Goal: Information Seeking & Learning: Learn about a topic

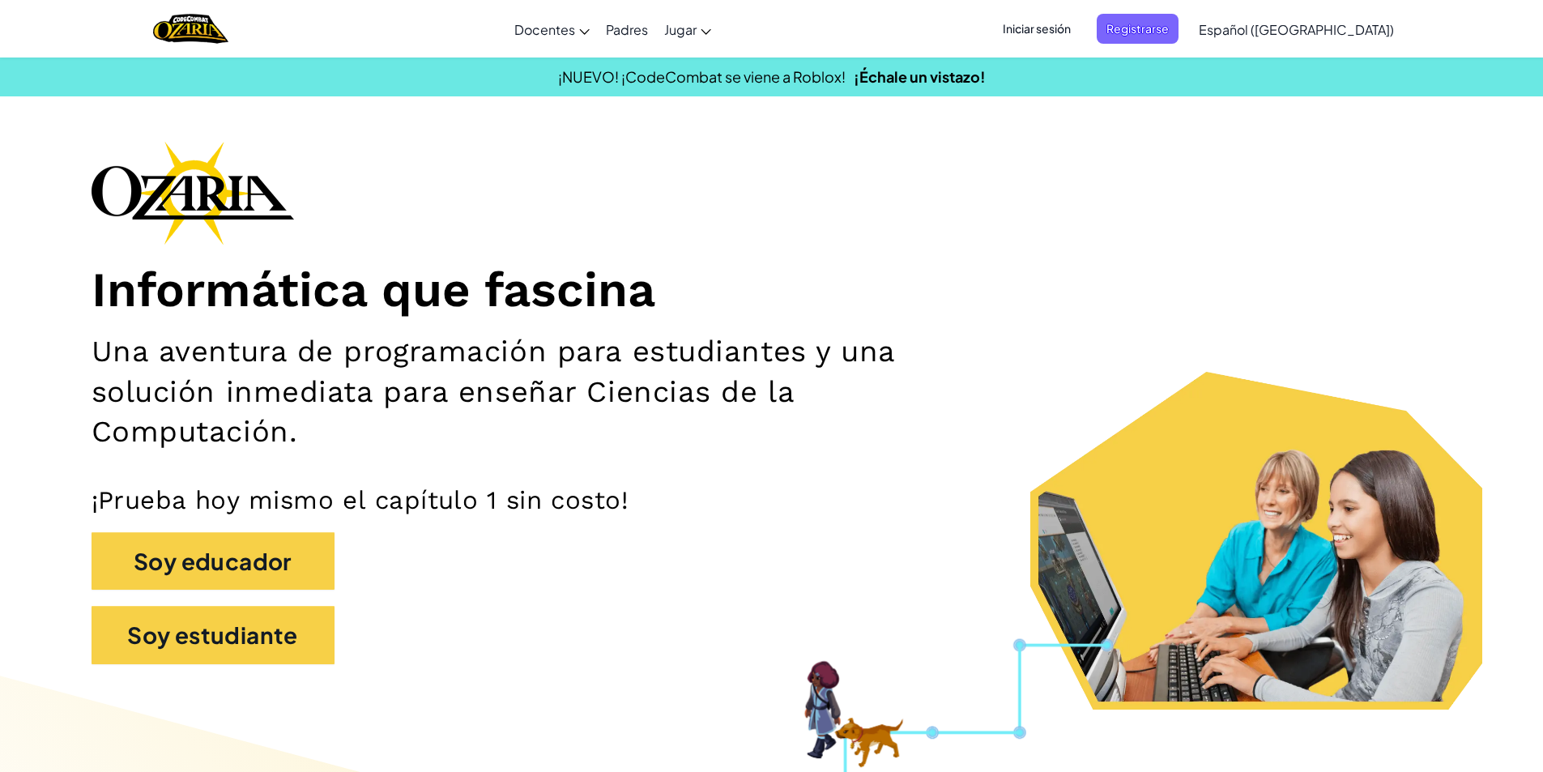
click at [981, 169] on div "Informática que fascina Una aventura de programación para estudiantes y una sol…" at bounding box center [772, 410] width 1360 height 539
click at [1075, 28] on span "Iniciar sesión" at bounding box center [1036, 29] width 87 height 30
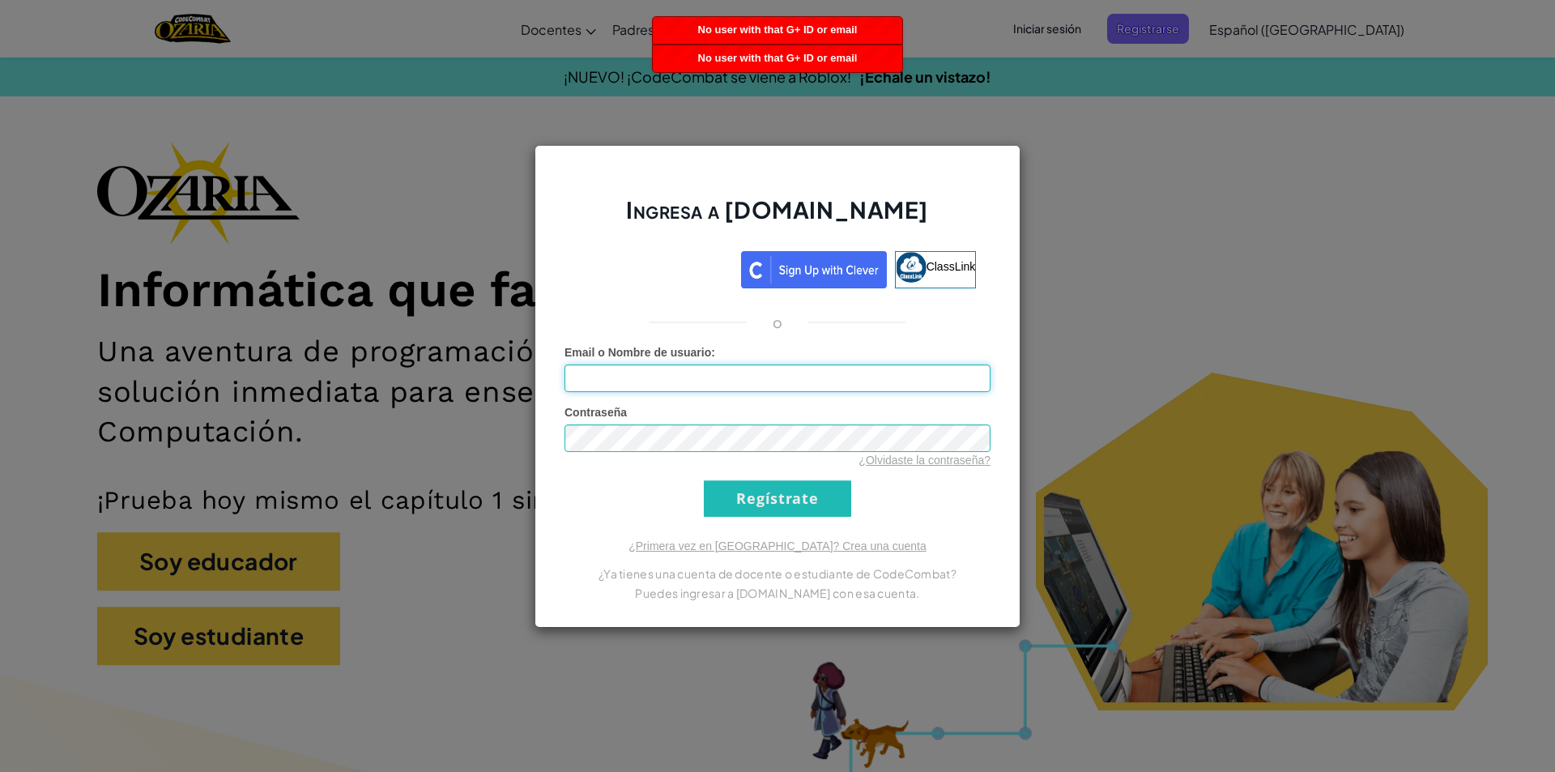
click at [756, 376] on input "Email o Nombre de usuario :" at bounding box center [777, 378] width 426 height 28
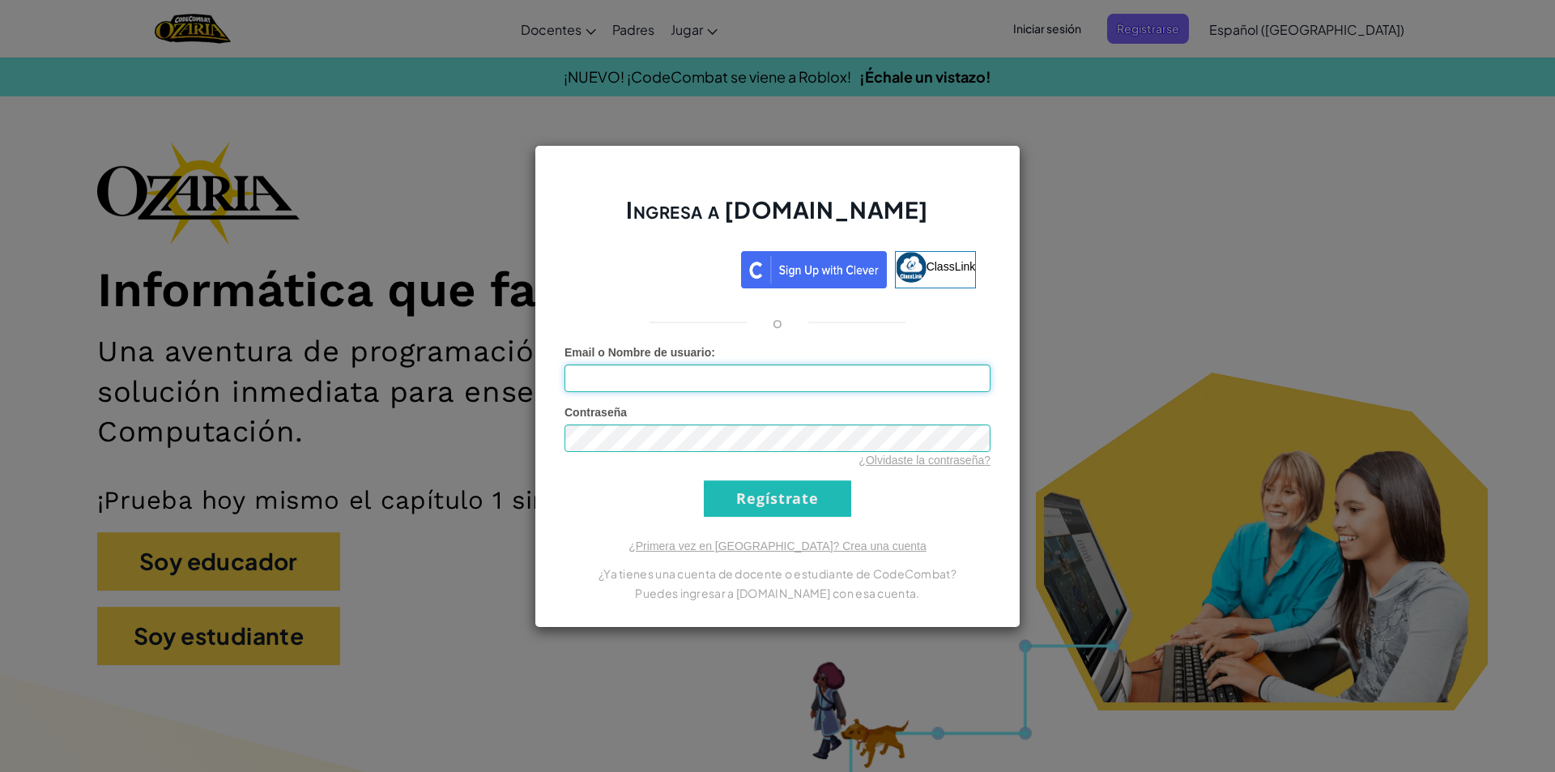
click at [665, 373] on input "Email o Nombre de usuario :" at bounding box center [777, 378] width 426 height 28
click at [837, 542] on link "¿Primera vez en Ozaria? Crea una cuenta" at bounding box center [777, 545] width 298 height 13
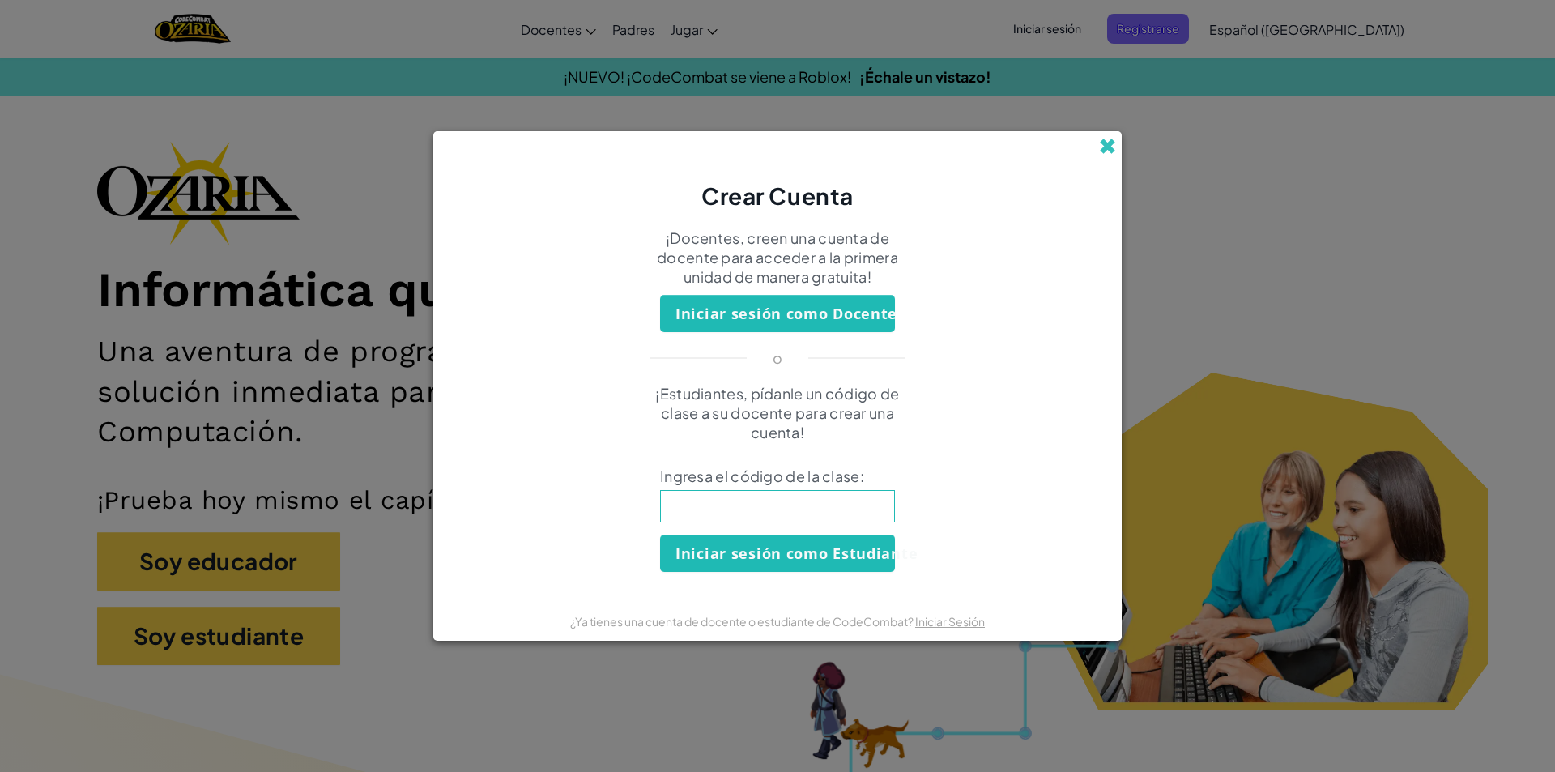
click at [1100, 151] on span at bounding box center [1107, 146] width 17 height 17
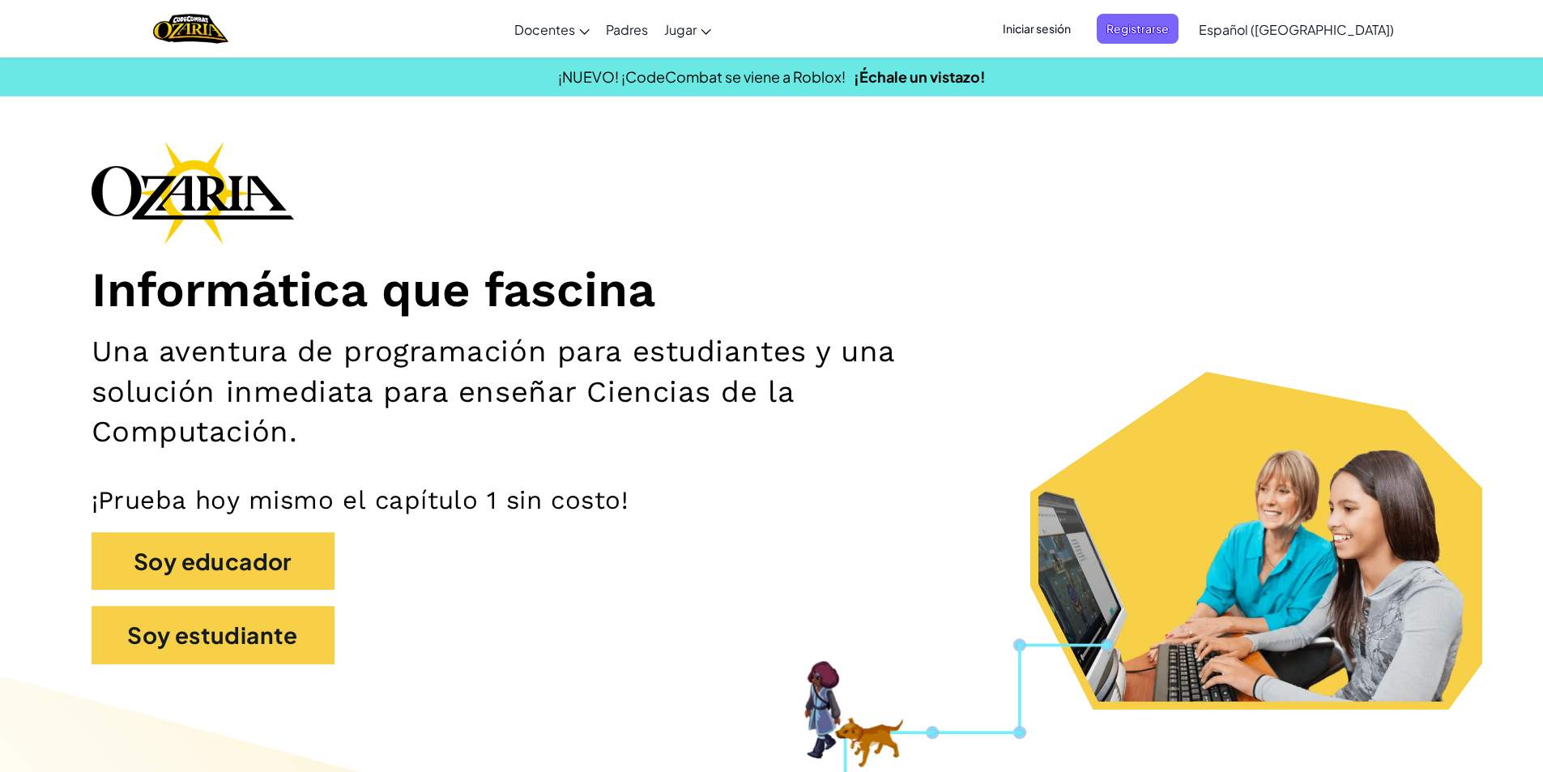
click at [1080, 32] on span "Iniciar sesión" at bounding box center [1036, 29] width 87 height 30
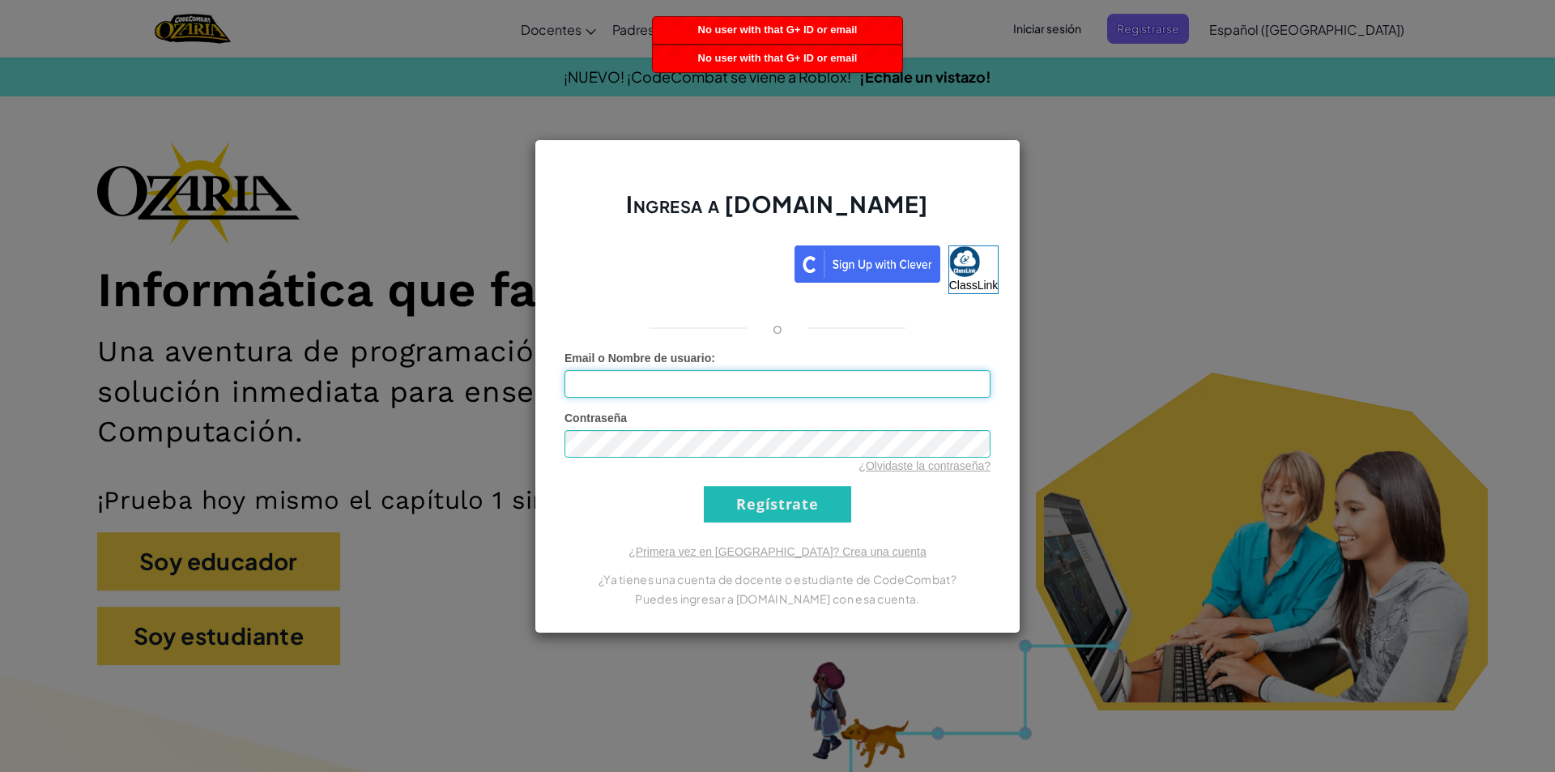
click at [741, 389] on input "Email o Nombre de usuario :" at bounding box center [777, 384] width 426 height 28
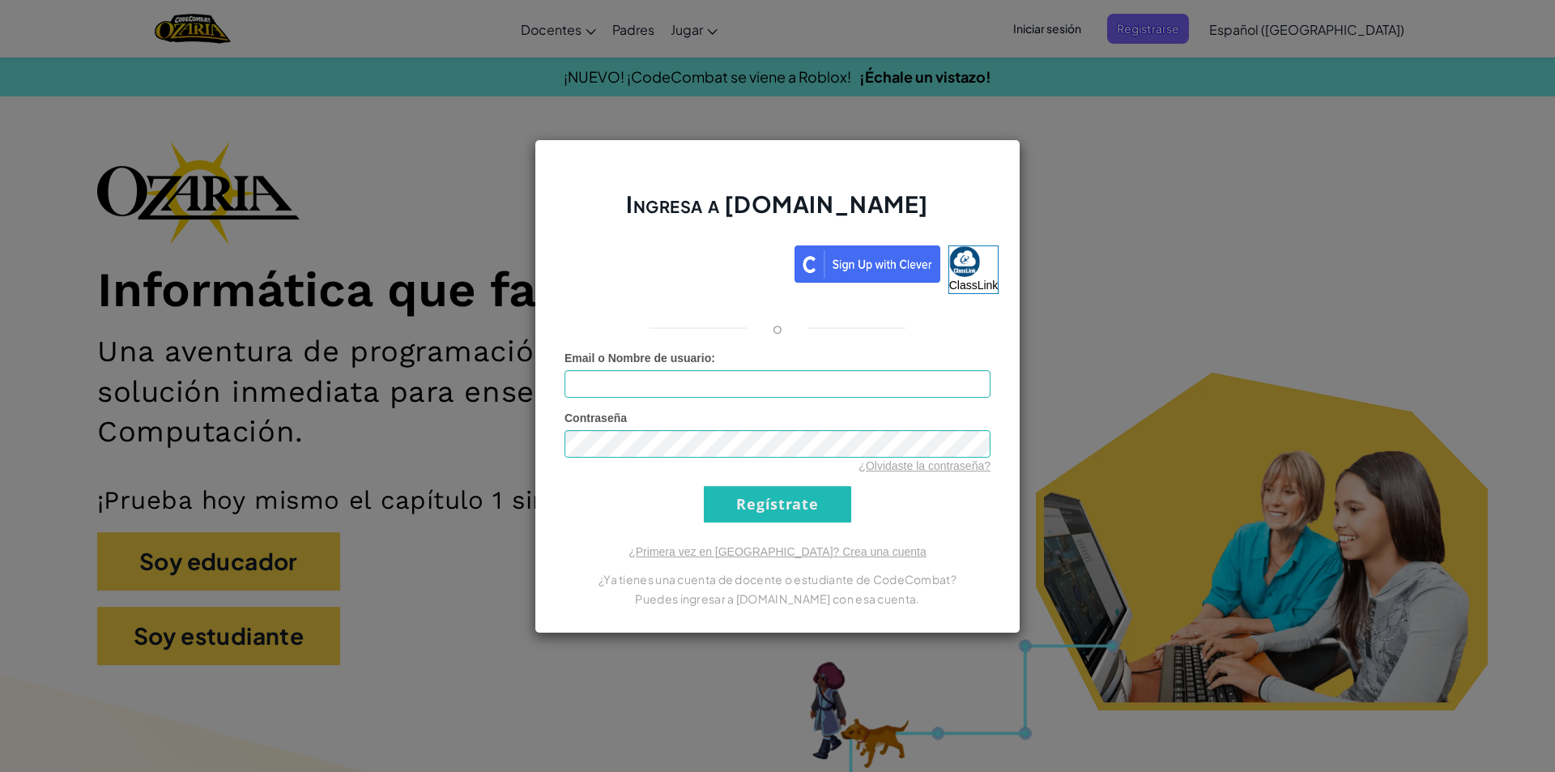
click at [1197, 154] on div "Ingresa a Ozaria.com ClassLink o Error desconocido. Email o Nombre de usuario :…" at bounding box center [777, 386] width 1555 height 772
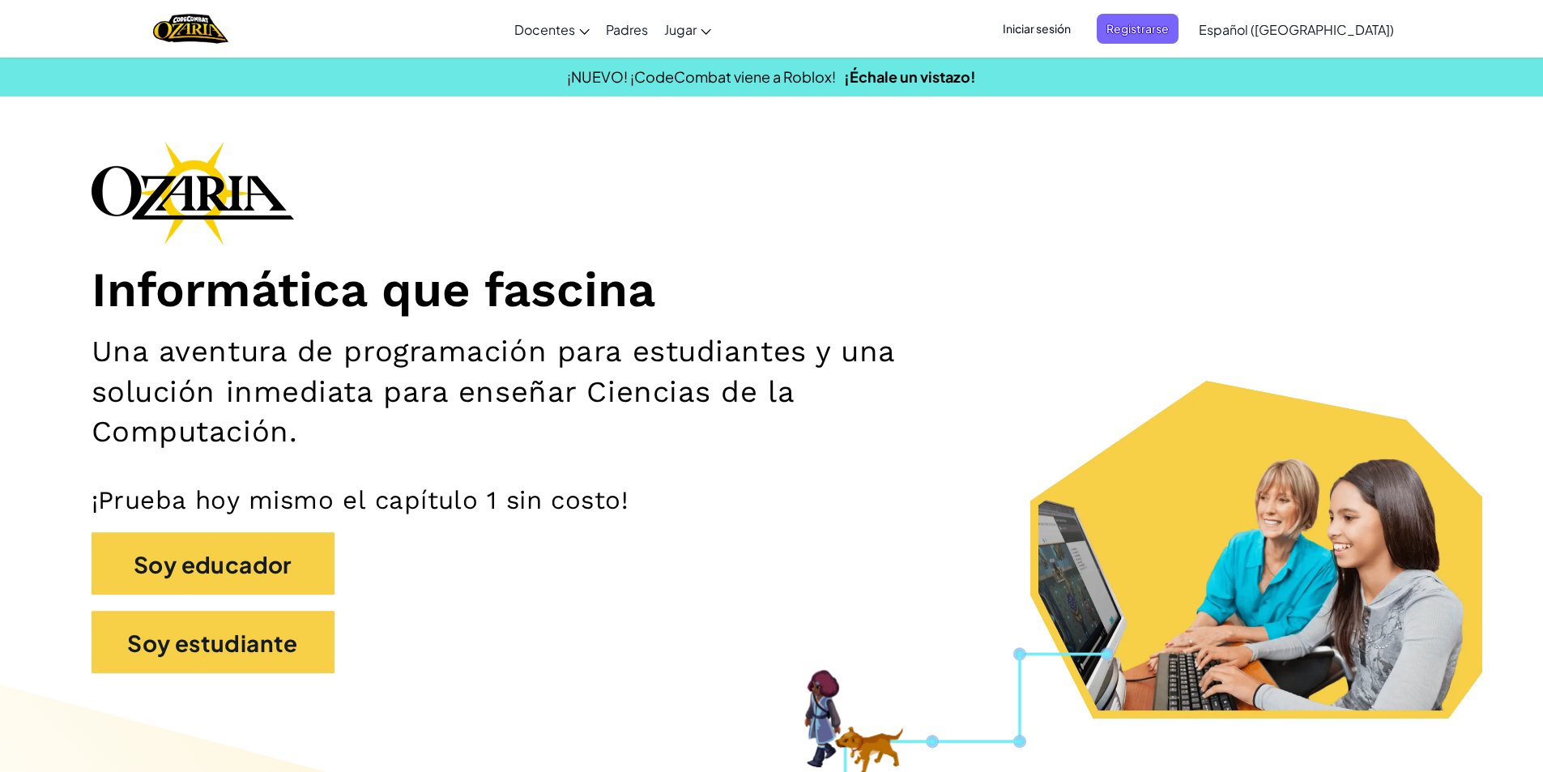
click at [1071, 33] on font "Iniciar sesión" at bounding box center [1037, 28] width 68 height 15
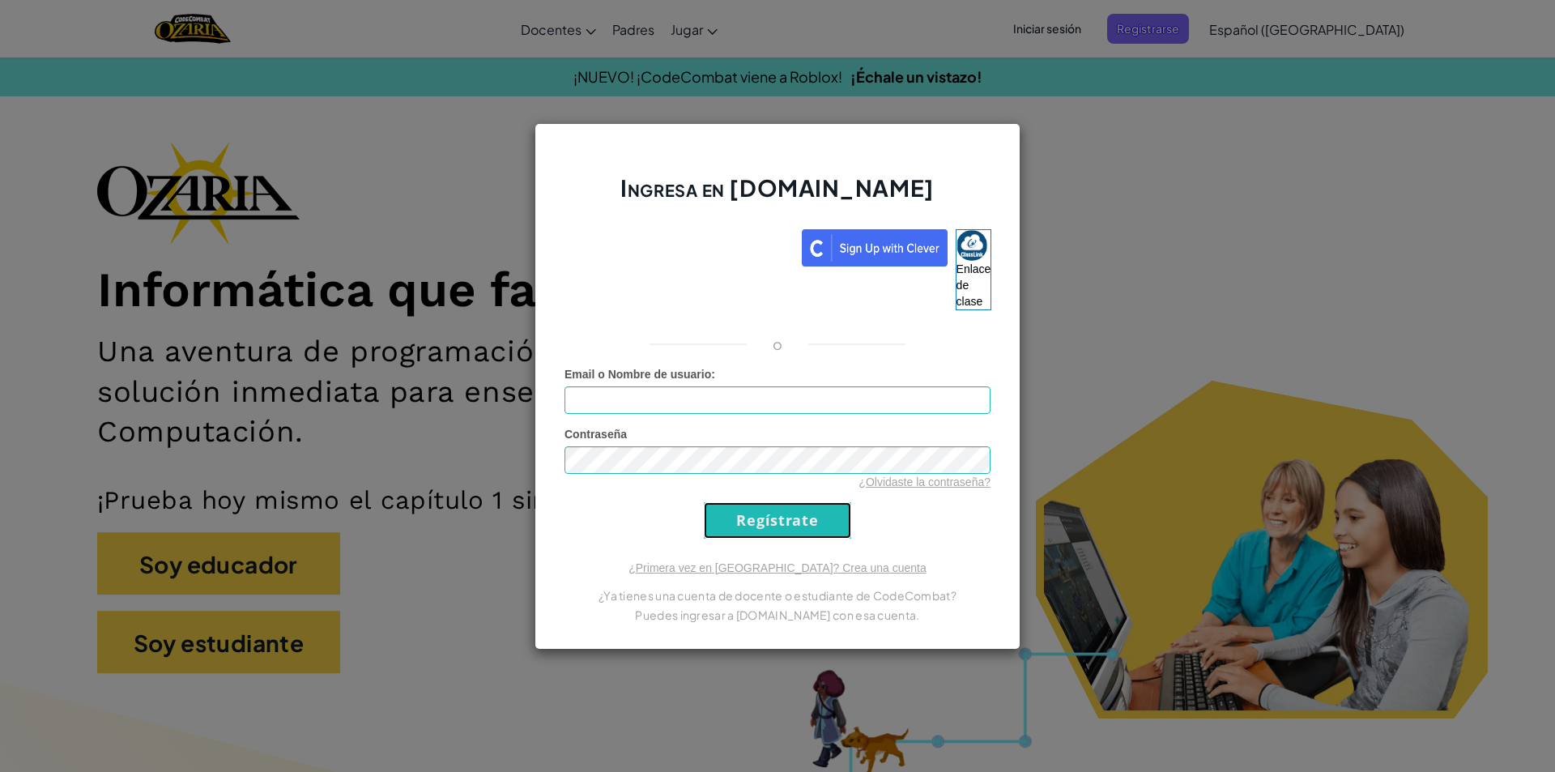
click at [807, 524] on input "Regístrate" at bounding box center [777, 520] width 147 height 36
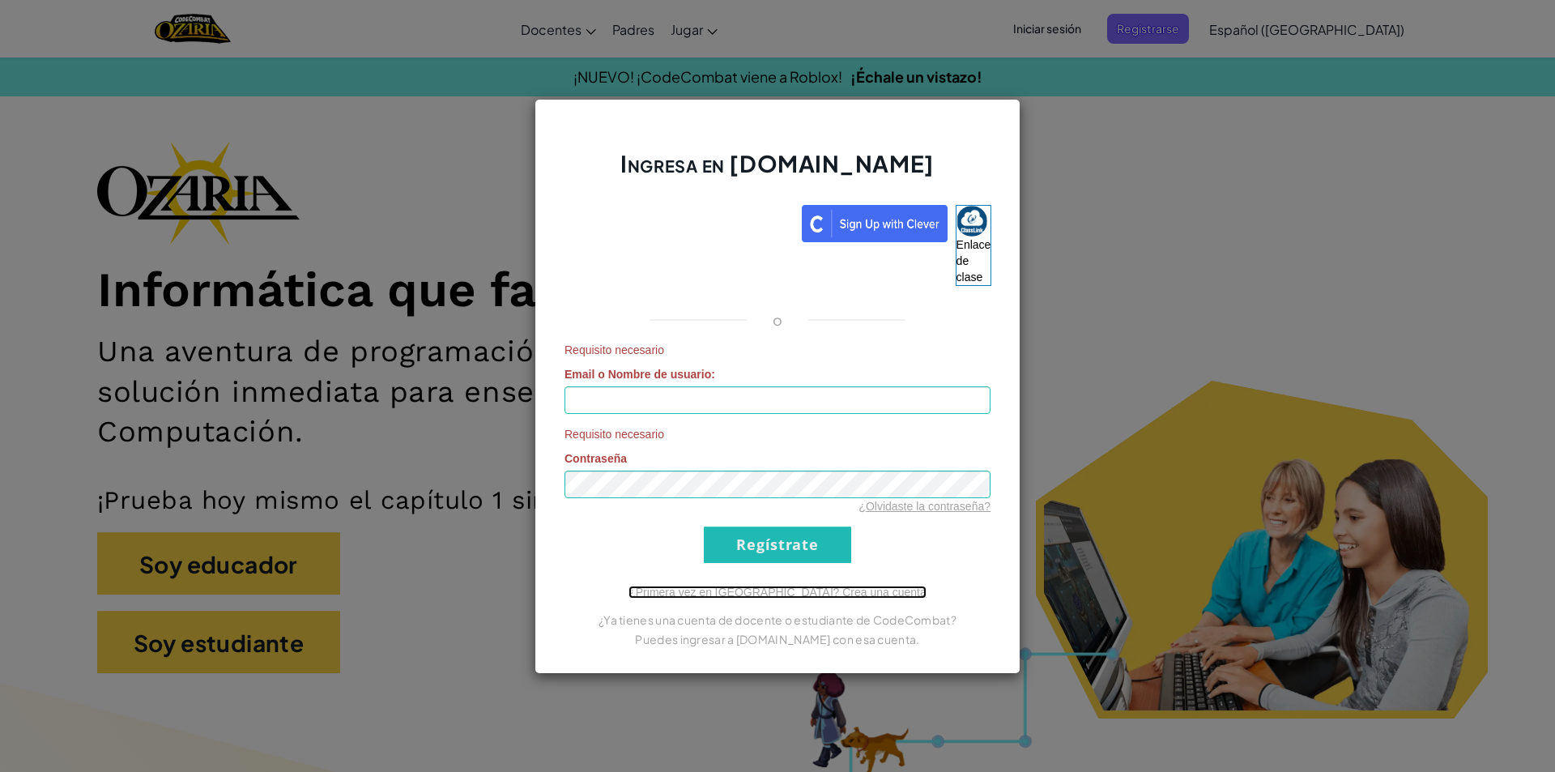
click at [807, 591] on font "¿Primera vez en Ozaria? Crea una cuenta" at bounding box center [777, 591] width 298 height 13
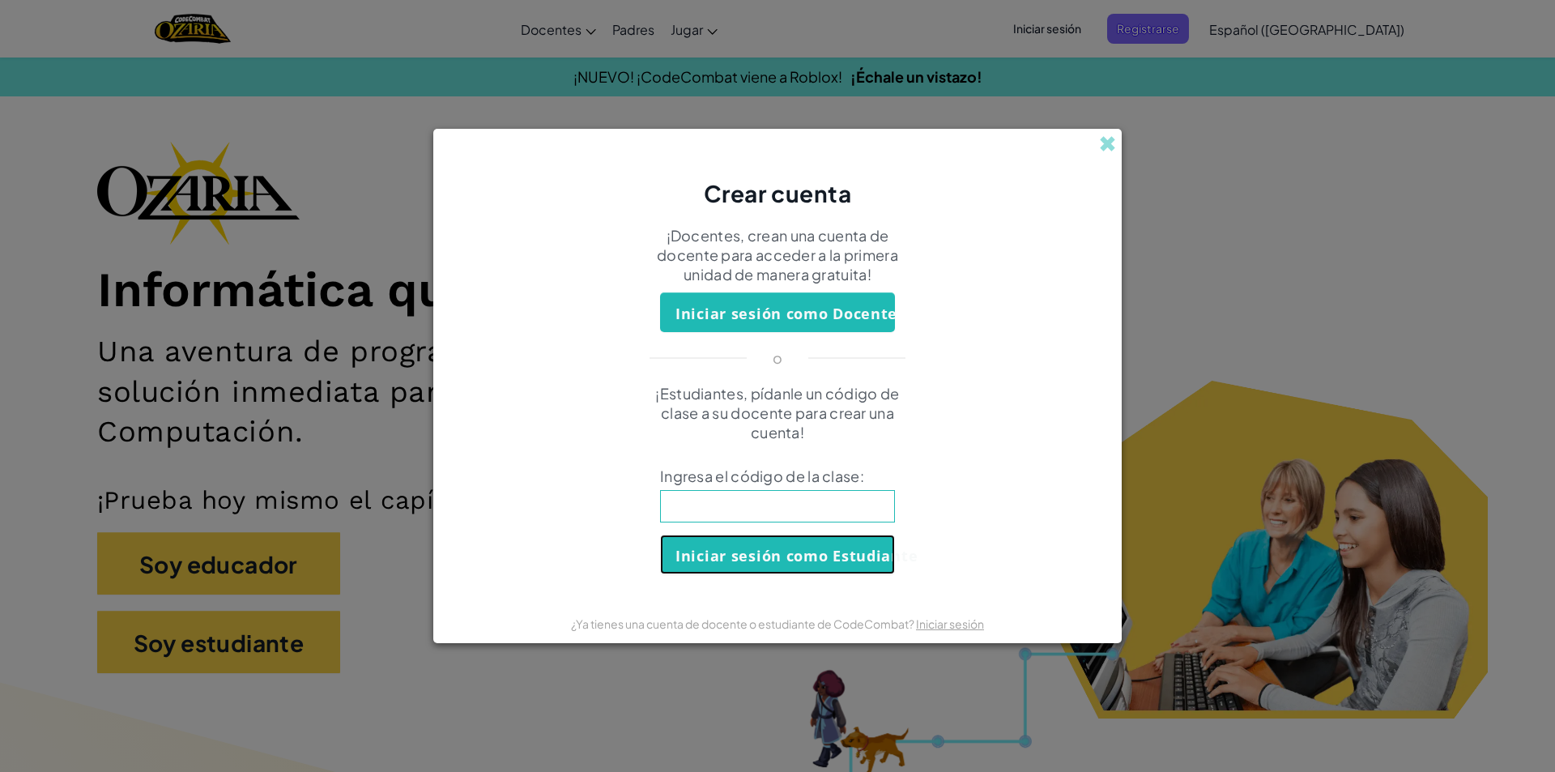
click at [828, 552] on font "Iniciar sesión como Estudiante" at bounding box center [796, 555] width 242 height 19
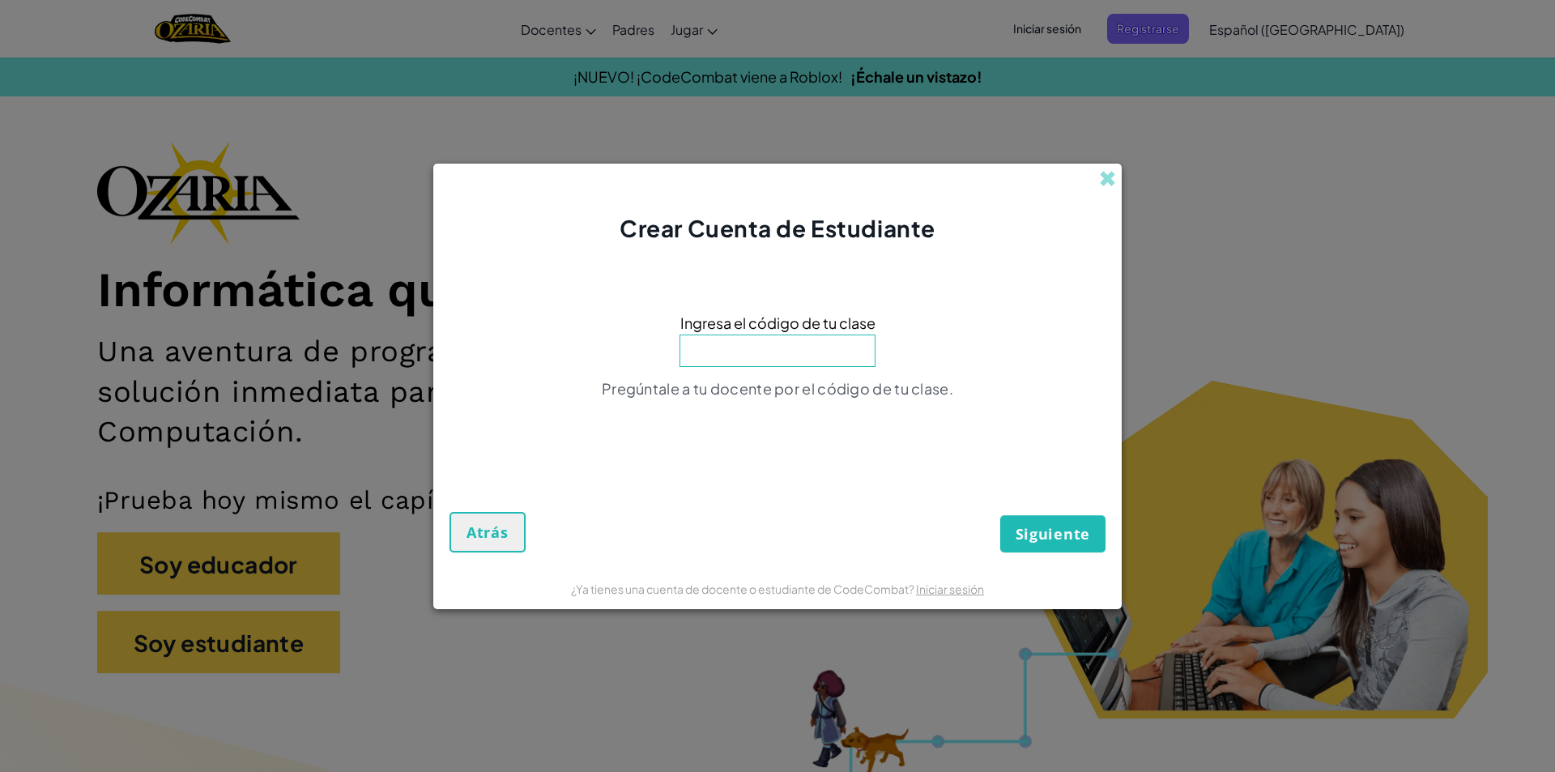
click at [786, 351] on input at bounding box center [777, 350] width 196 height 32
paste input "FullCityLife"
type input "FullCityLife"
click at [1039, 532] on font "Siguiente" at bounding box center [1052, 533] width 74 height 19
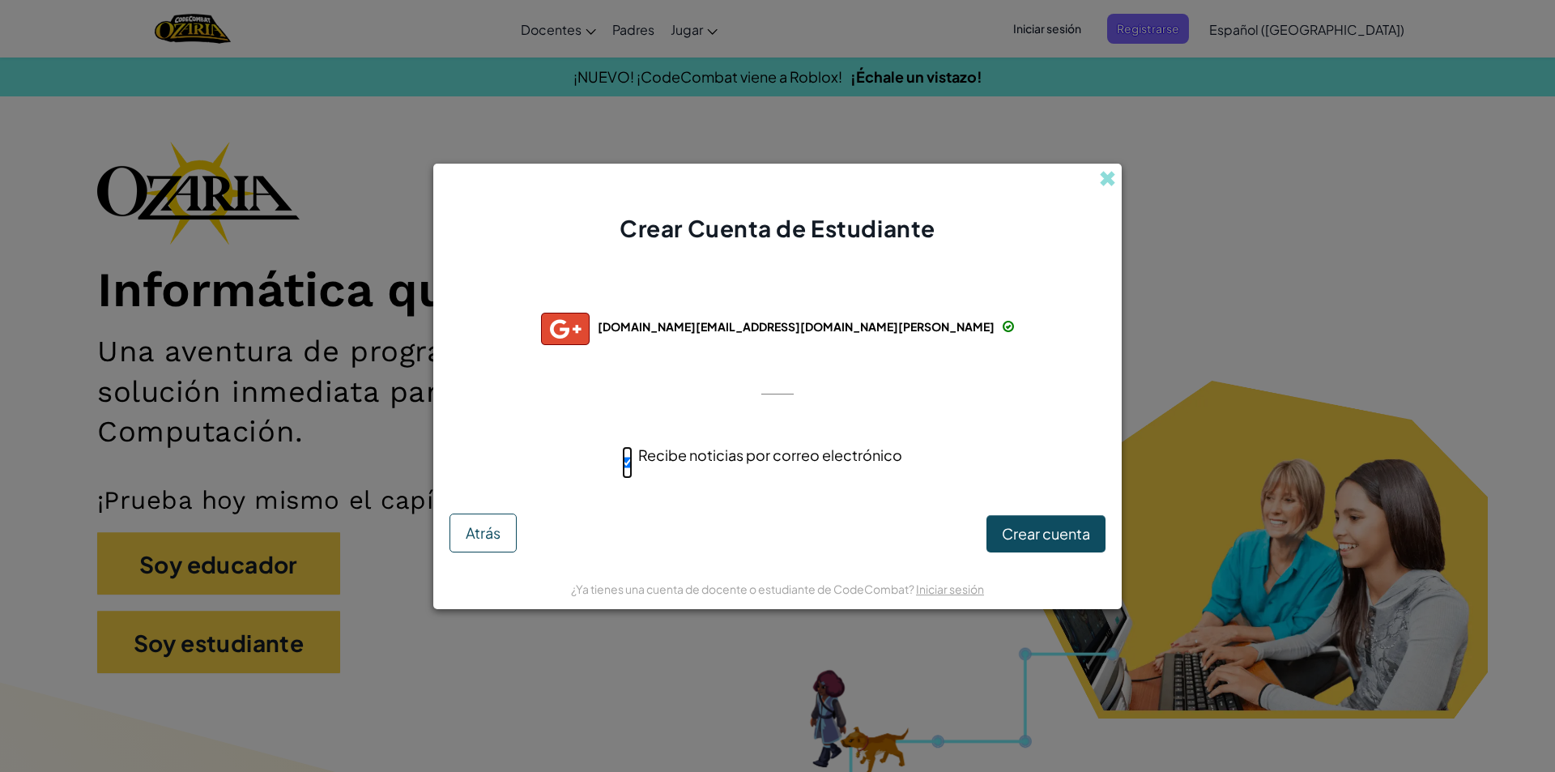
click at [623, 467] on input "Recibe noticias por correo electrónico" at bounding box center [627, 462] width 11 height 32
checkbox input "false"
click at [1026, 547] on button "Crear cuenta" at bounding box center [1045, 533] width 119 height 37
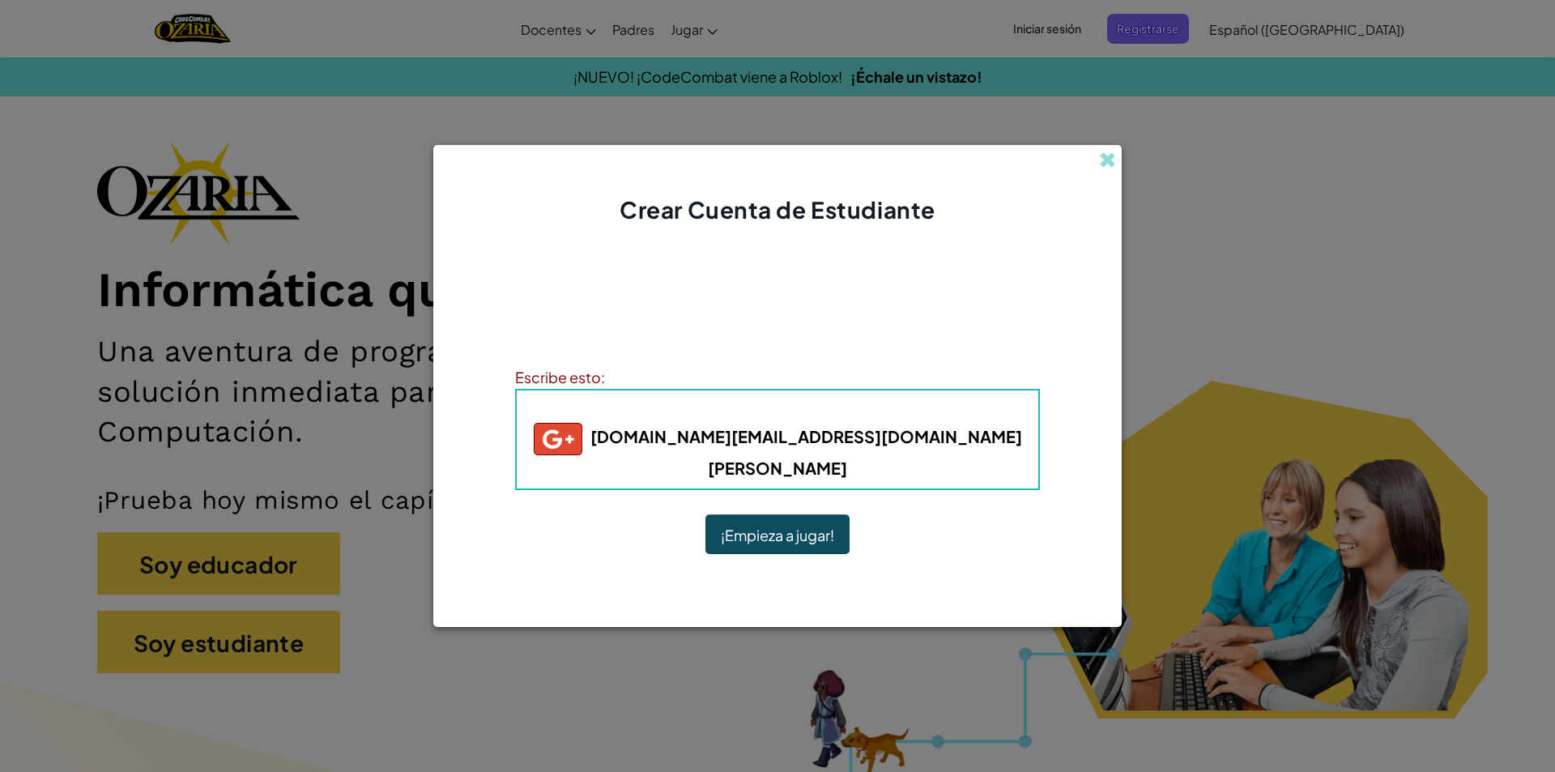
click at [822, 526] on font "¡Empieza a jugar!" at bounding box center [777, 535] width 113 height 19
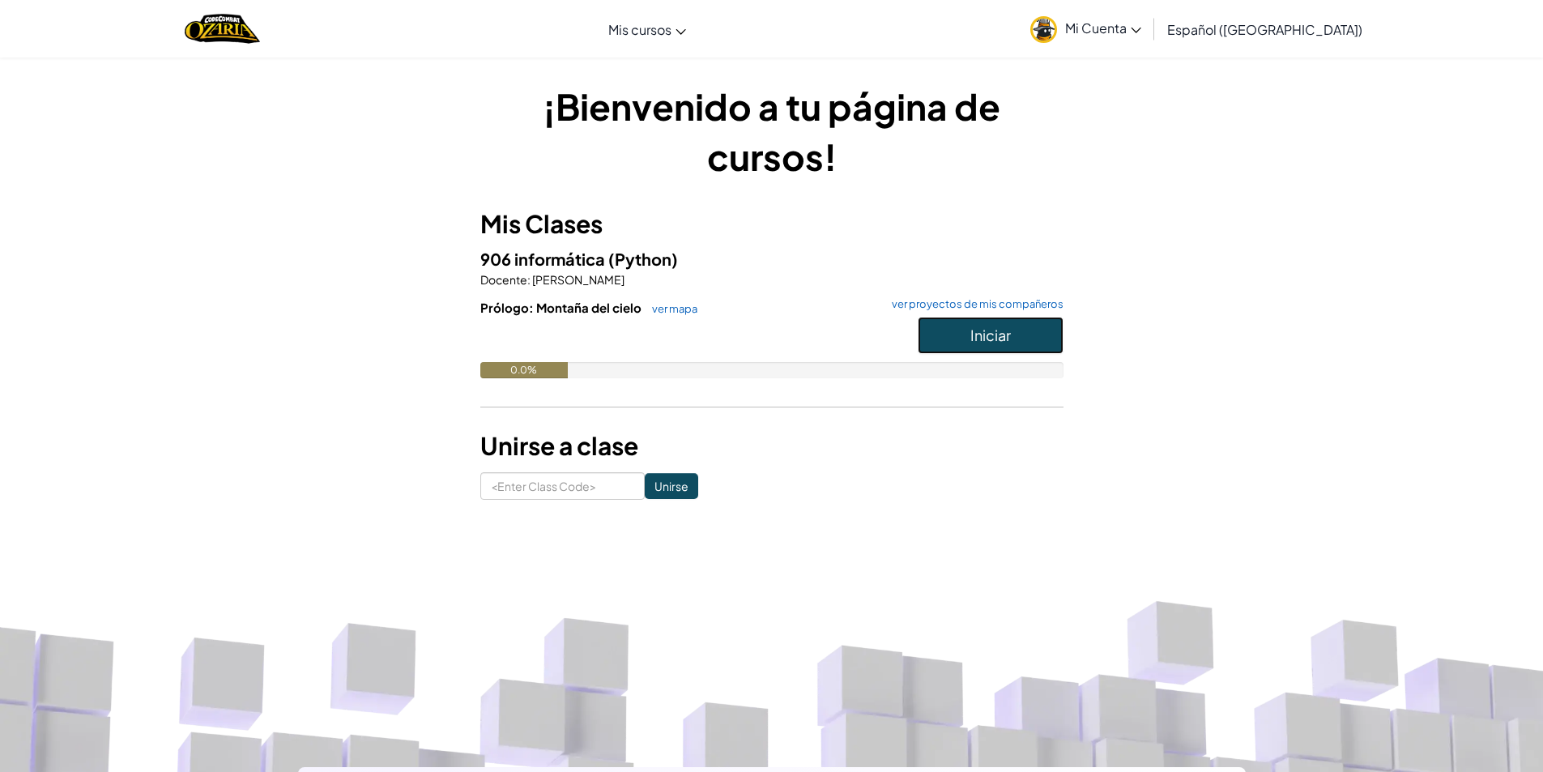
click at [956, 346] on button "Iniciar" at bounding box center [990, 335] width 146 height 37
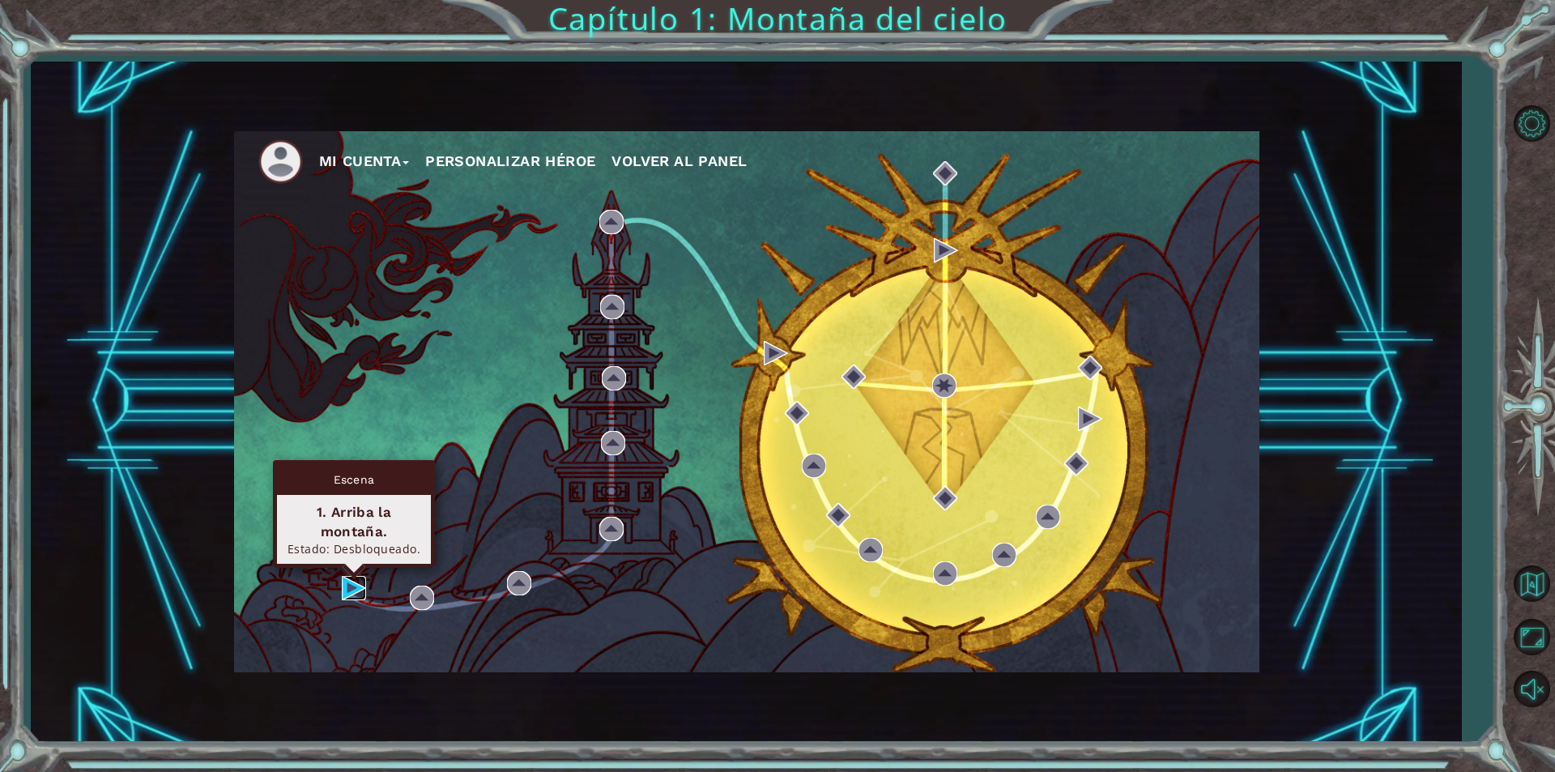
click at [359, 583] on img at bounding box center [354, 588] width 24 height 24
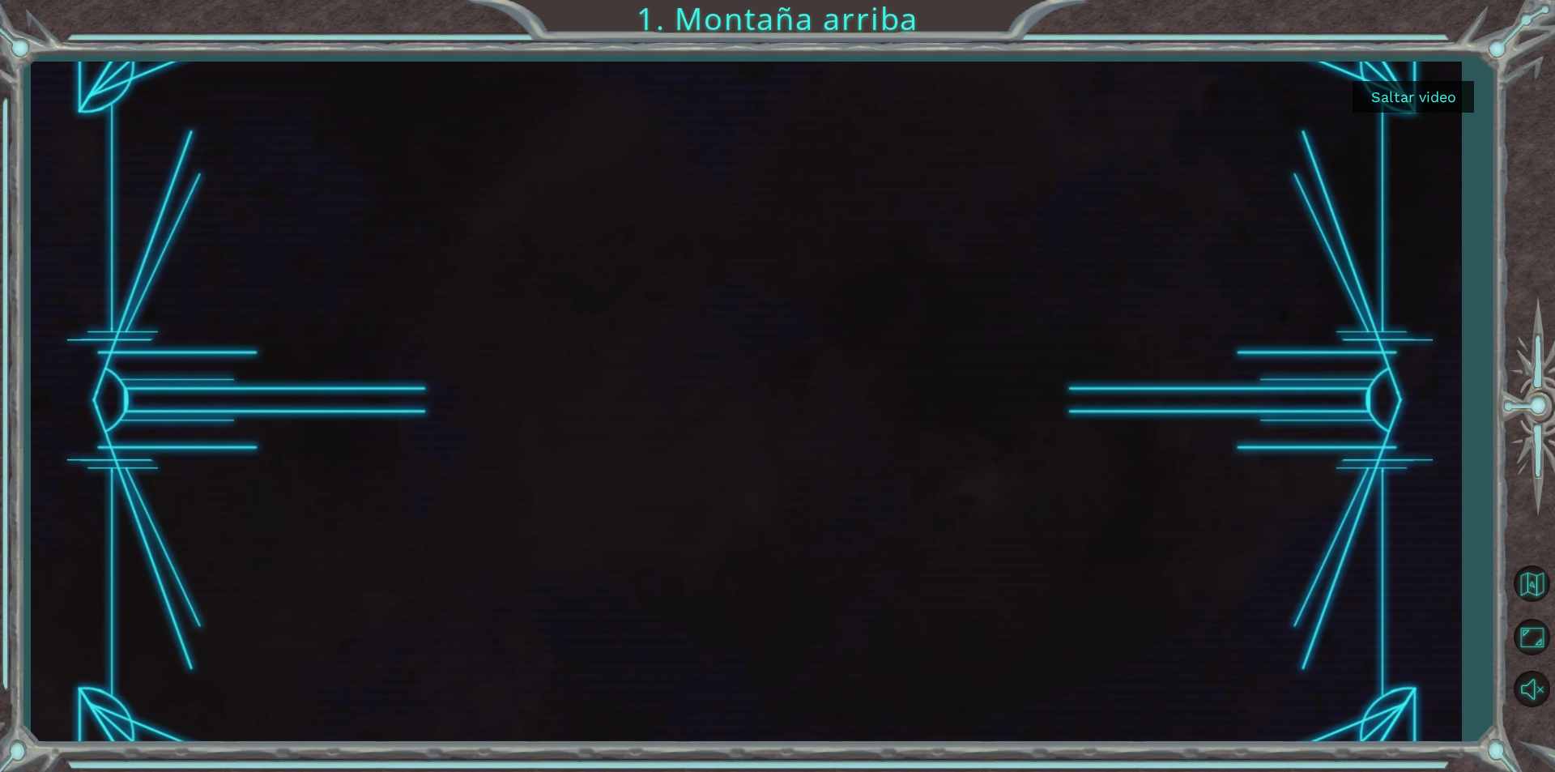
click at [1441, 94] on button "Saltar video" at bounding box center [1412, 97] width 121 height 32
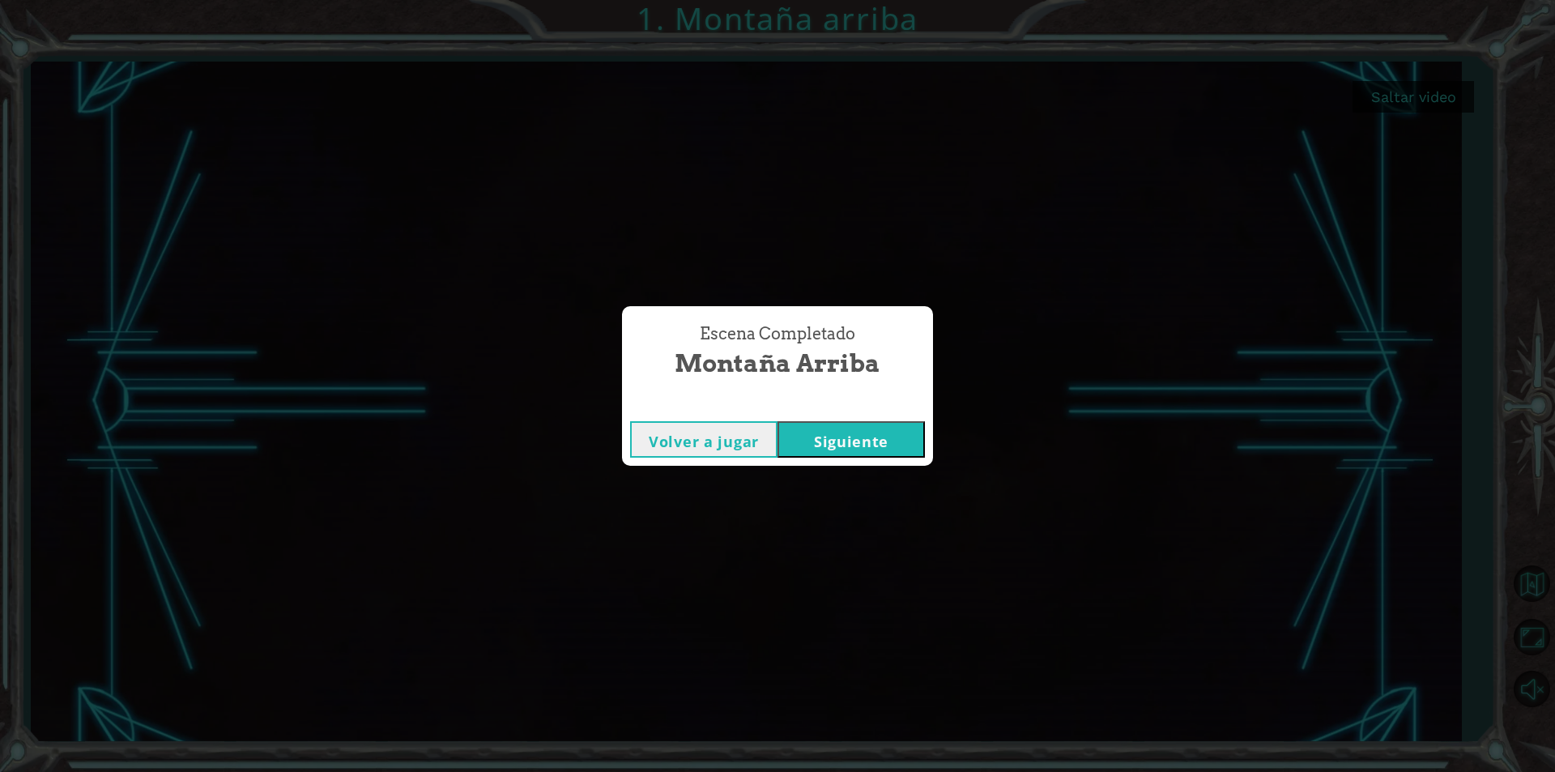
click at [708, 445] on button "Volver a jugar" at bounding box center [703, 439] width 147 height 36
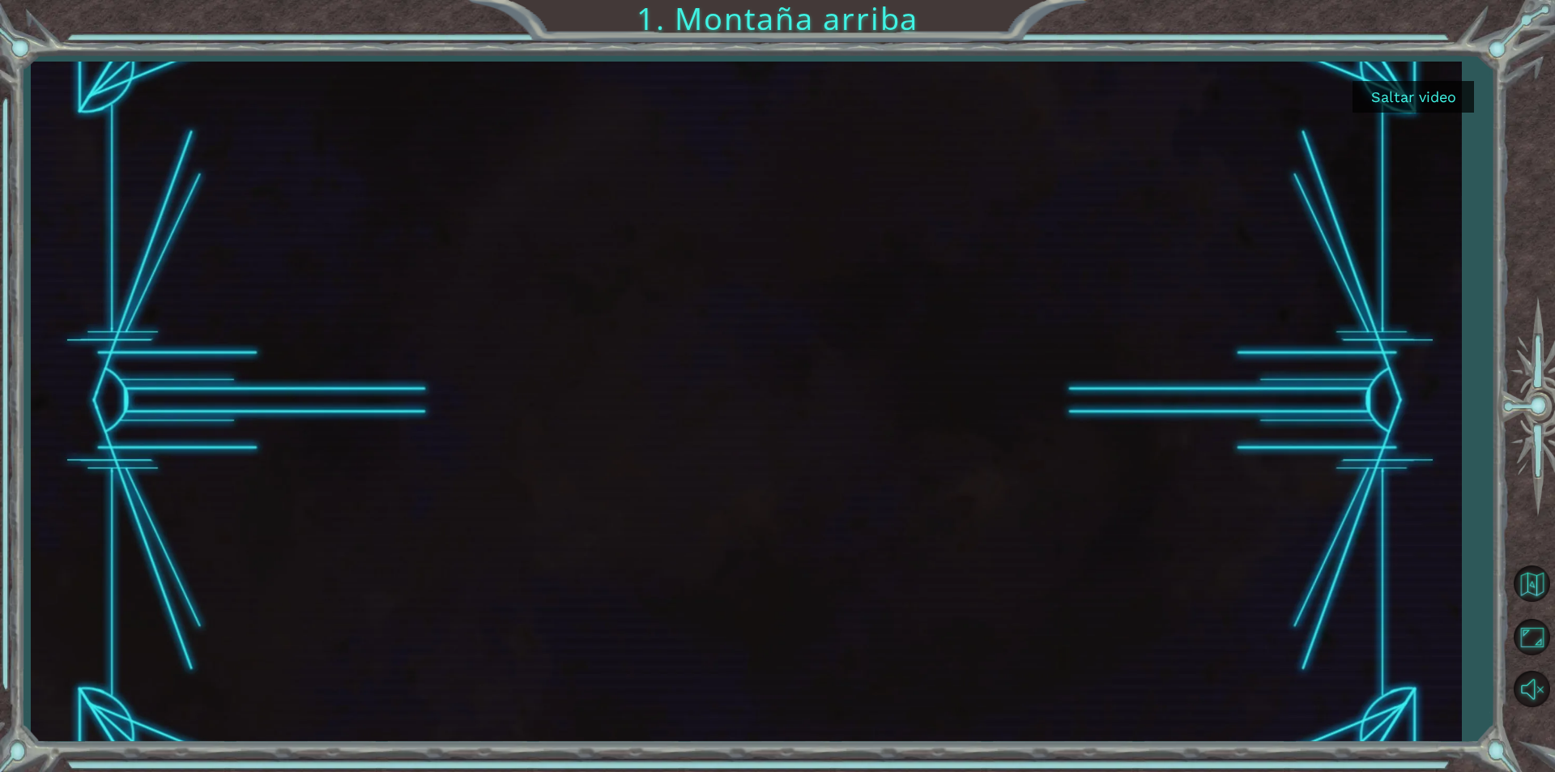
click at [1422, 87] on button "Saltar video" at bounding box center [1412, 97] width 121 height 32
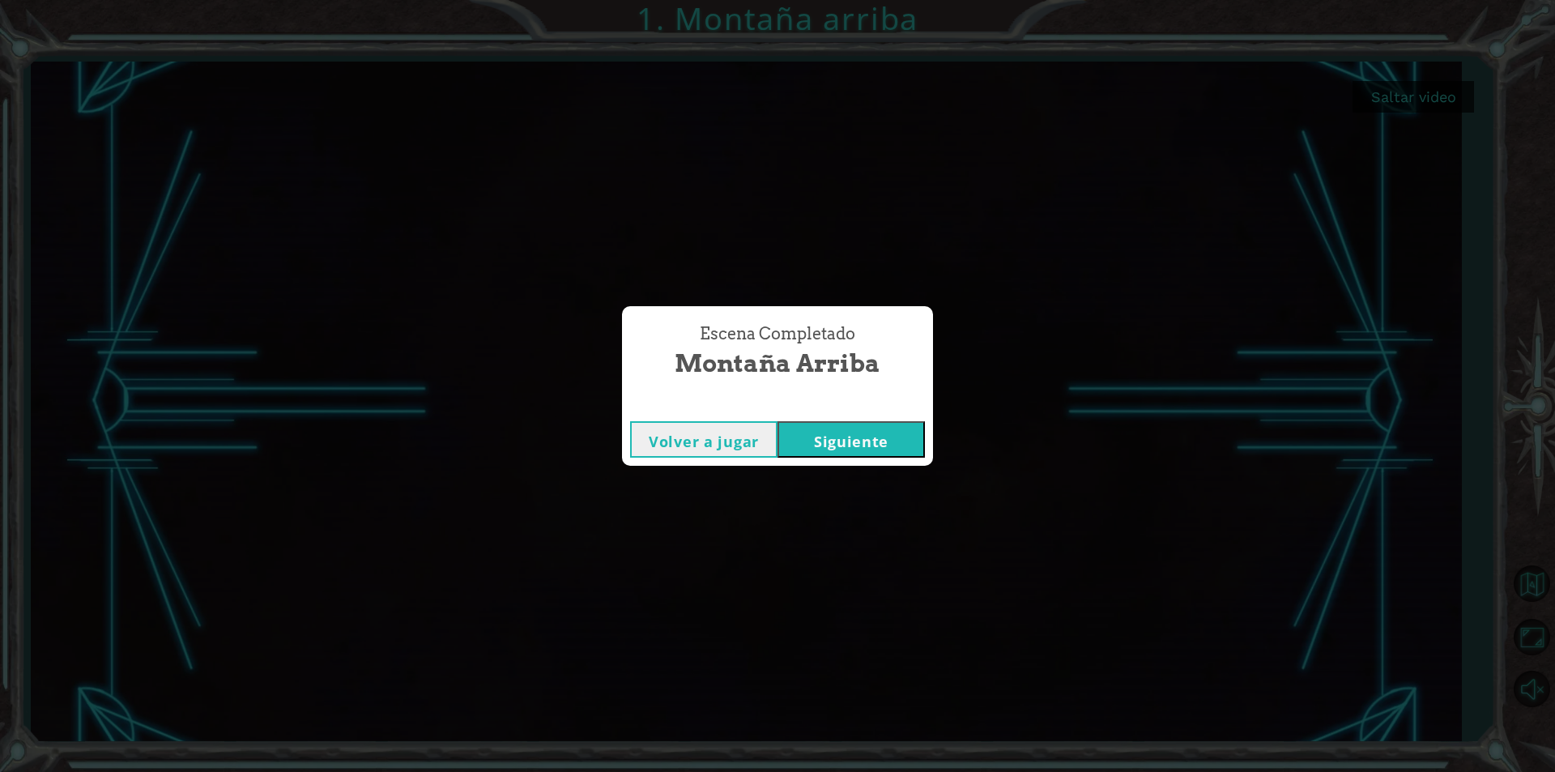
click at [815, 447] on button "Siguiente" at bounding box center [850, 439] width 147 height 36
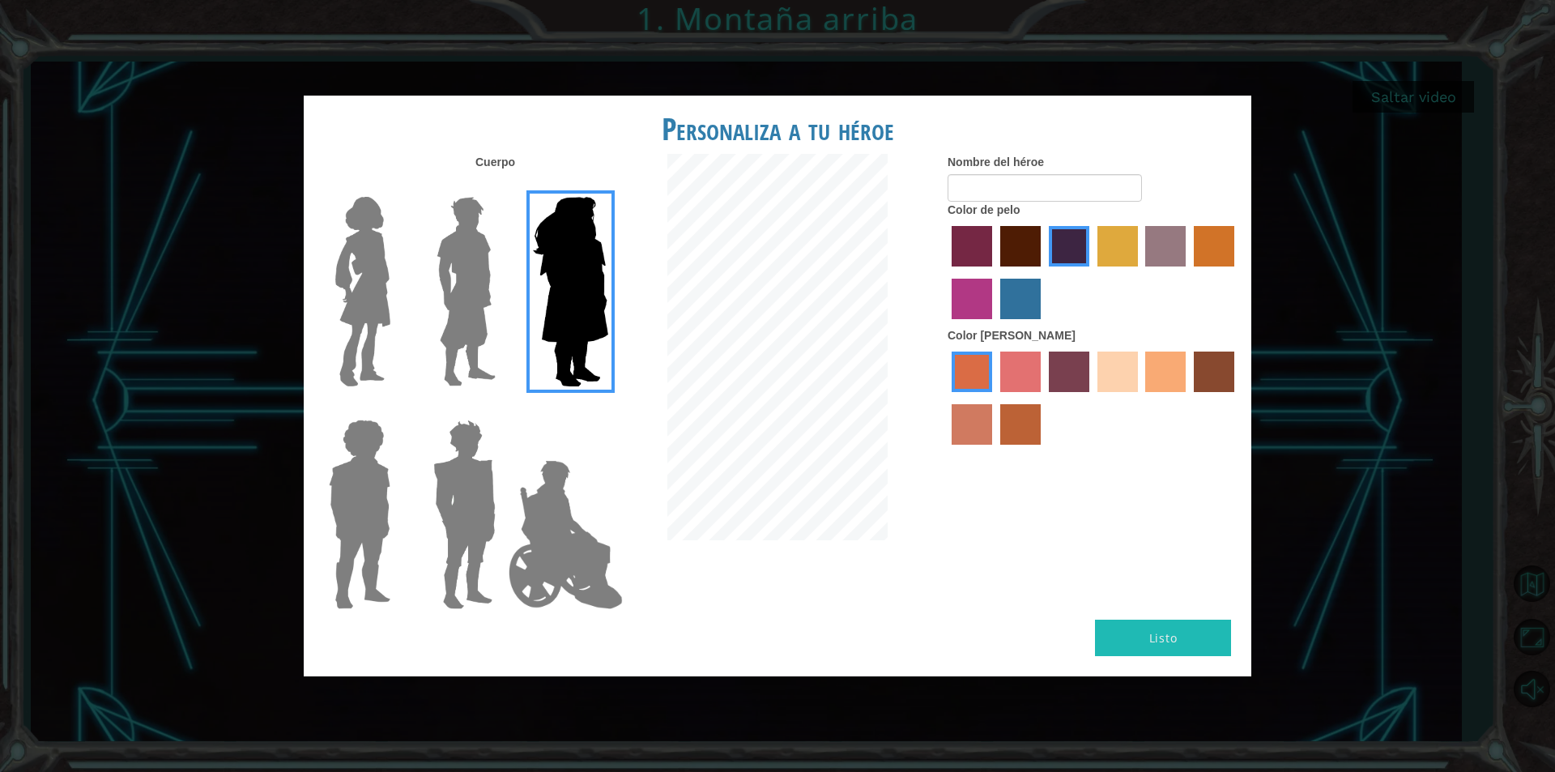
click at [973, 296] on label "medium red violet hair color" at bounding box center [971, 299] width 40 height 40
click at [1237, 272] on input "medium red violet hair color" at bounding box center [1237, 272] width 0 height 0
click at [1122, 253] on label "tulip tree hair color" at bounding box center [1117, 246] width 40 height 40
click at [1092, 272] on input "tulip tree hair color" at bounding box center [1092, 272] width 0 height 0
click at [1027, 370] on label "froly skin color" at bounding box center [1020, 371] width 40 height 40
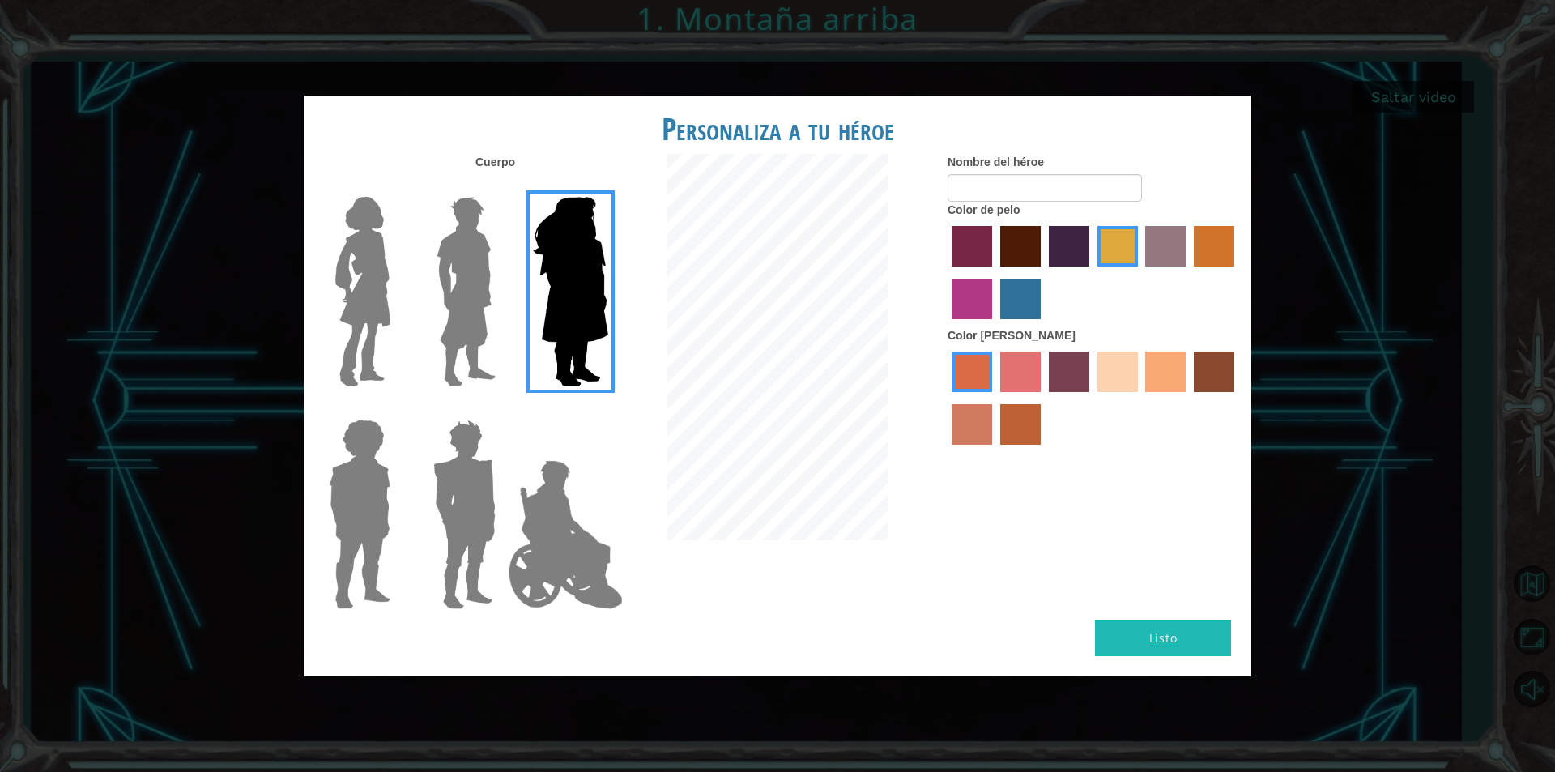
click at [994, 398] on input "froly skin color" at bounding box center [994, 398] width 0 height 0
click at [1100, 371] on label "sandy beach skin color" at bounding box center [1117, 371] width 40 height 40
click at [1092, 398] on input "sandy beach skin color" at bounding box center [1092, 398] width 0 height 0
click at [360, 283] on img at bounding box center [363, 291] width 68 height 202
click at [397, 186] on input "Hero Connie" at bounding box center [397, 186] width 0 height 0
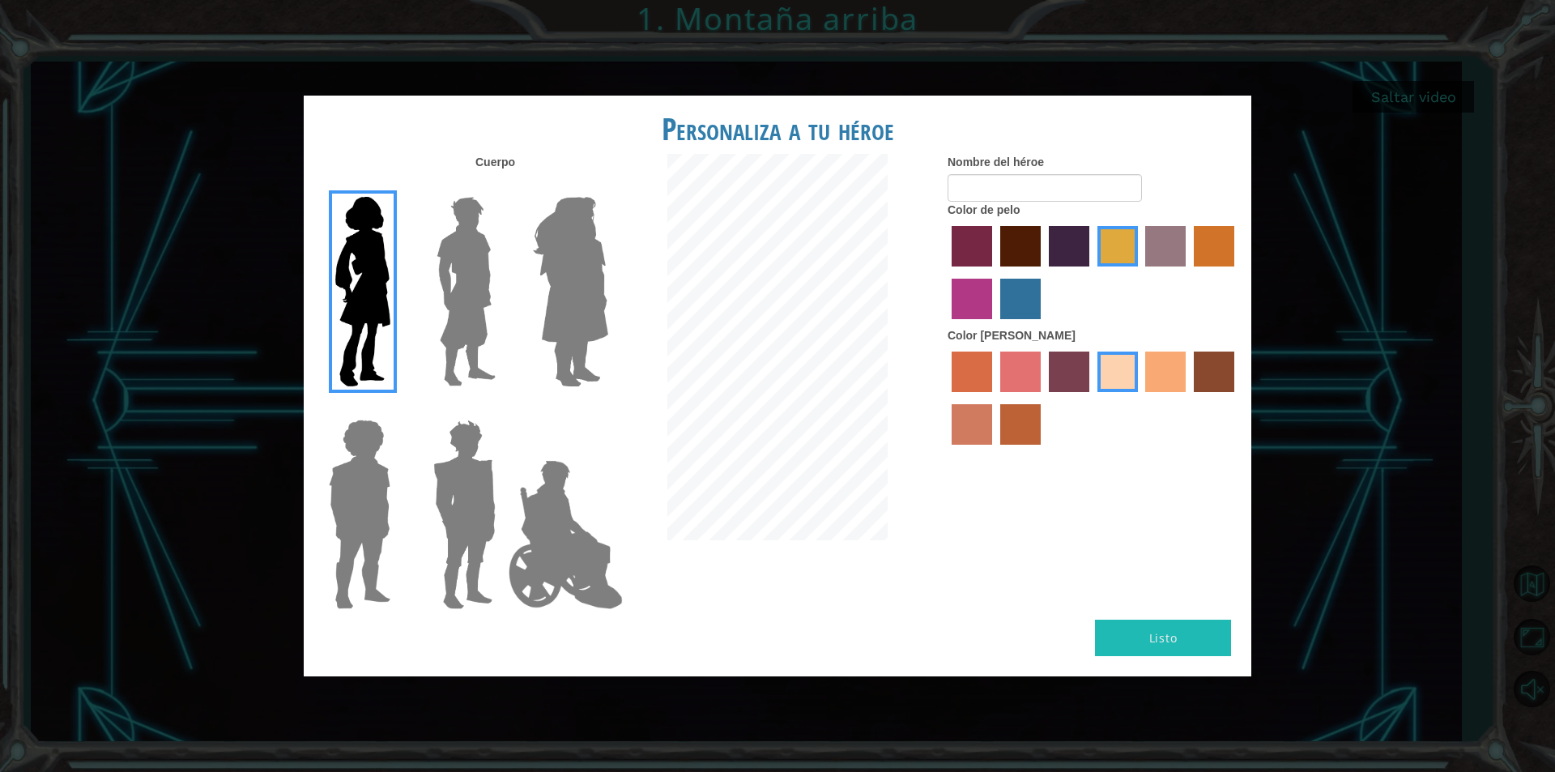
click at [558, 522] on img at bounding box center [565, 534] width 127 height 162
click at [607, 409] on input "Hero Jamie" at bounding box center [607, 409] width 0 height 0
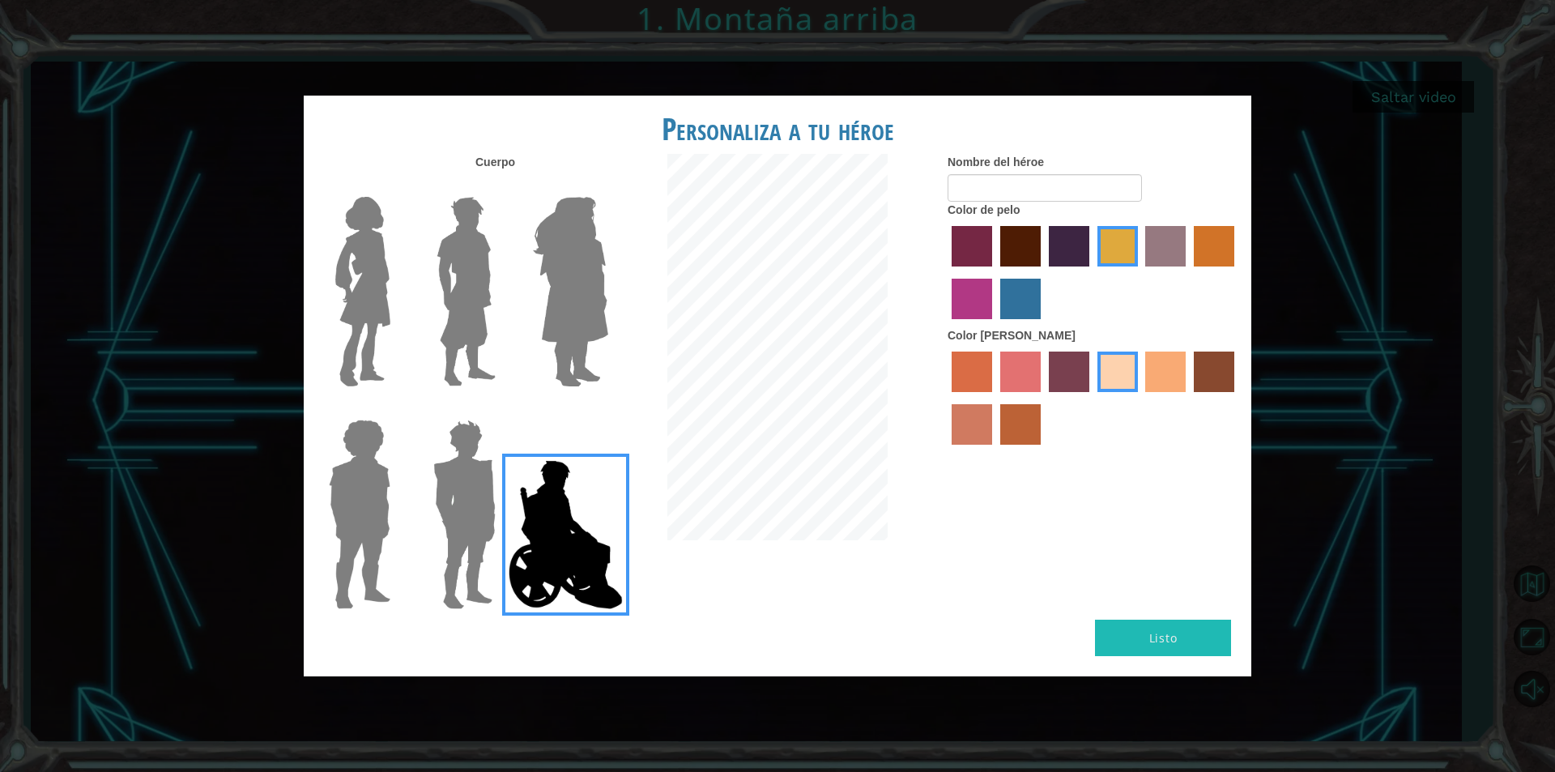
click at [478, 517] on img at bounding box center [464, 514] width 75 height 202
click at [502, 409] on input "Hero Garnet" at bounding box center [502, 409] width 0 height 0
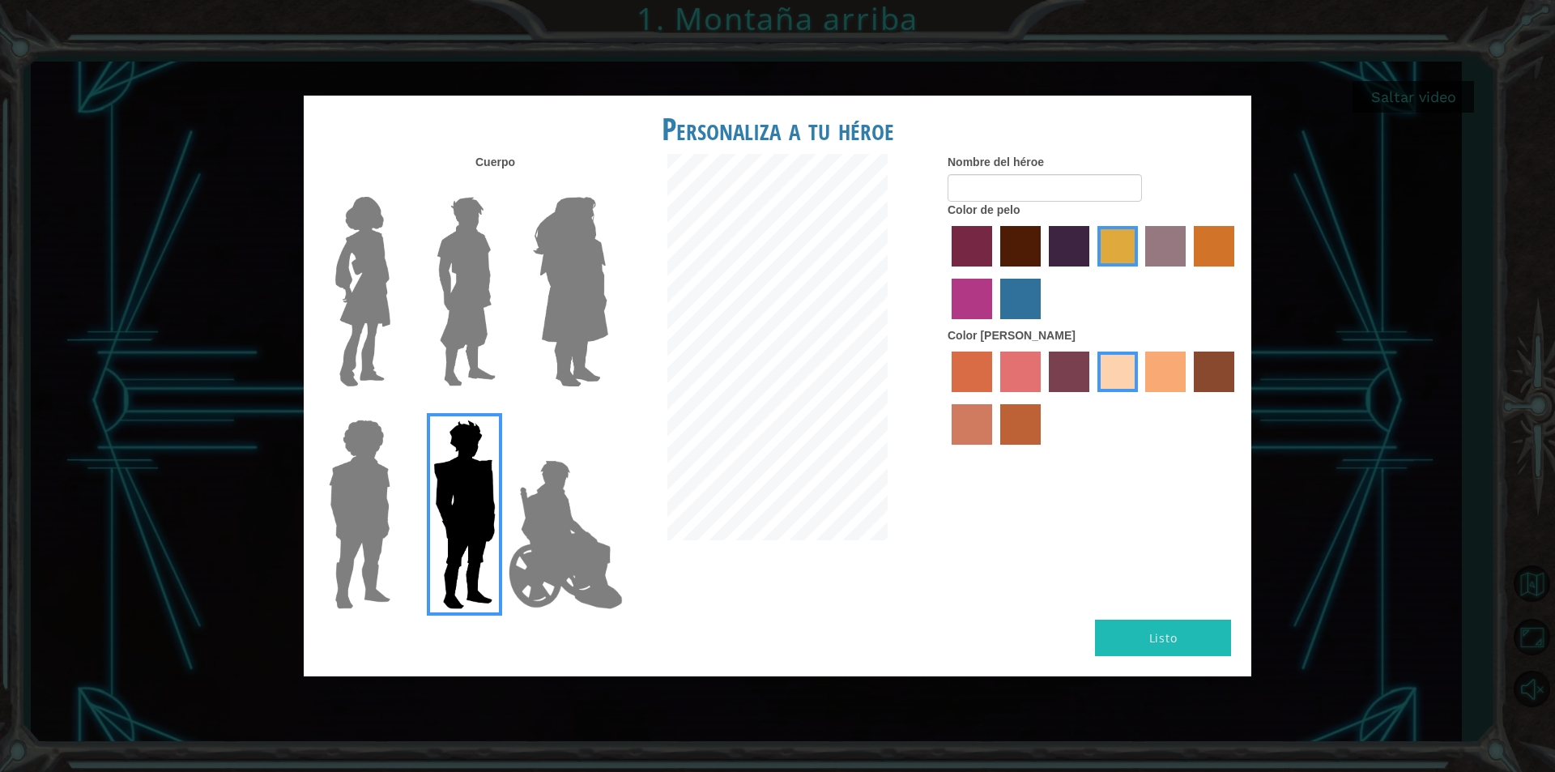
click at [385, 517] on img at bounding box center [359, 514] width 74 height 202
click at [397, 409] on input "Hero Steven" at bounding box center [397, 409] width 0 height 0
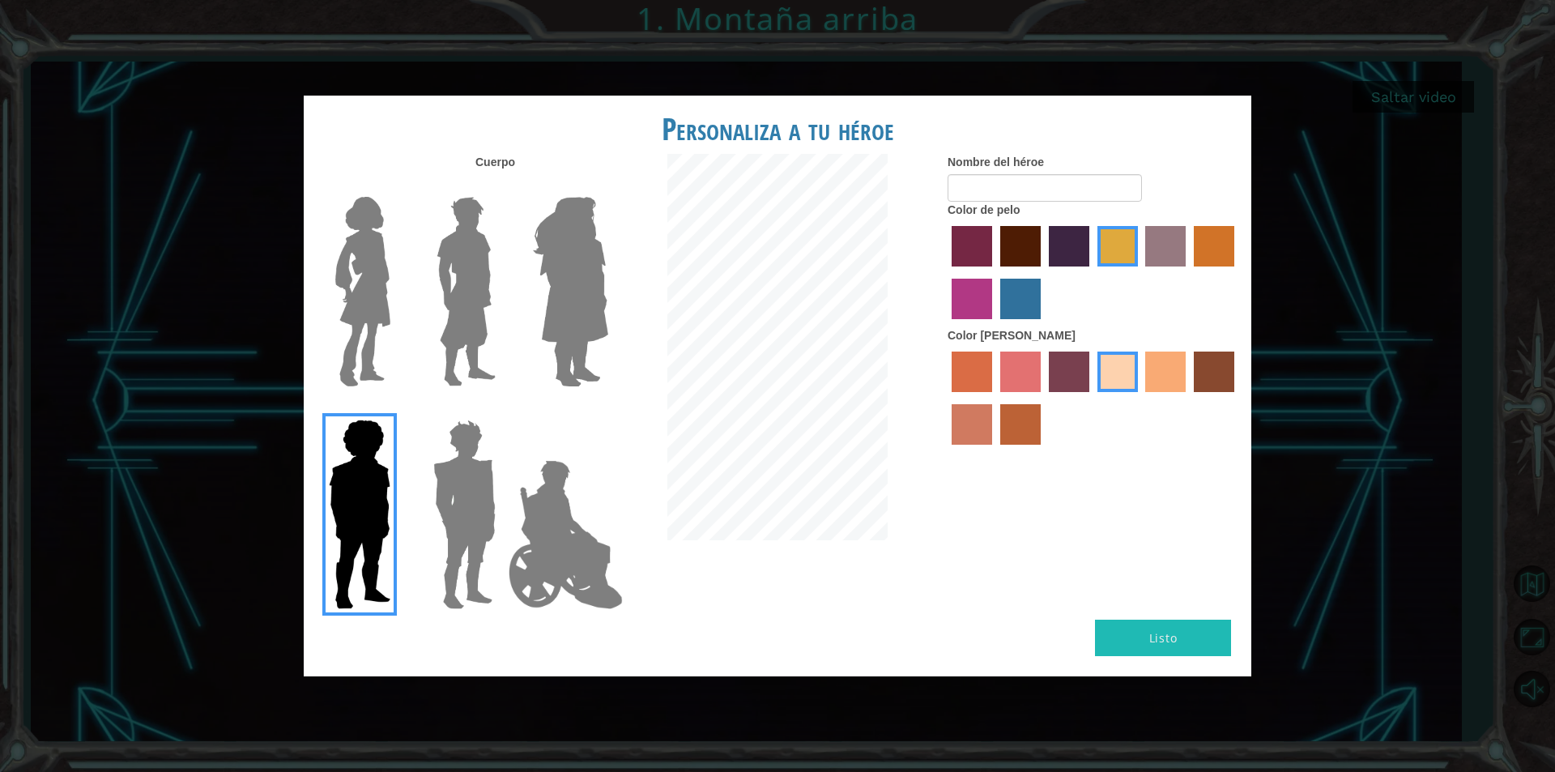
click at [377, 356] on img at bounding box center [363, 291] width 68 height 202
click at [397, 186] on input "Hero Connie" at bounding box center [397, 186] width 0 height 0
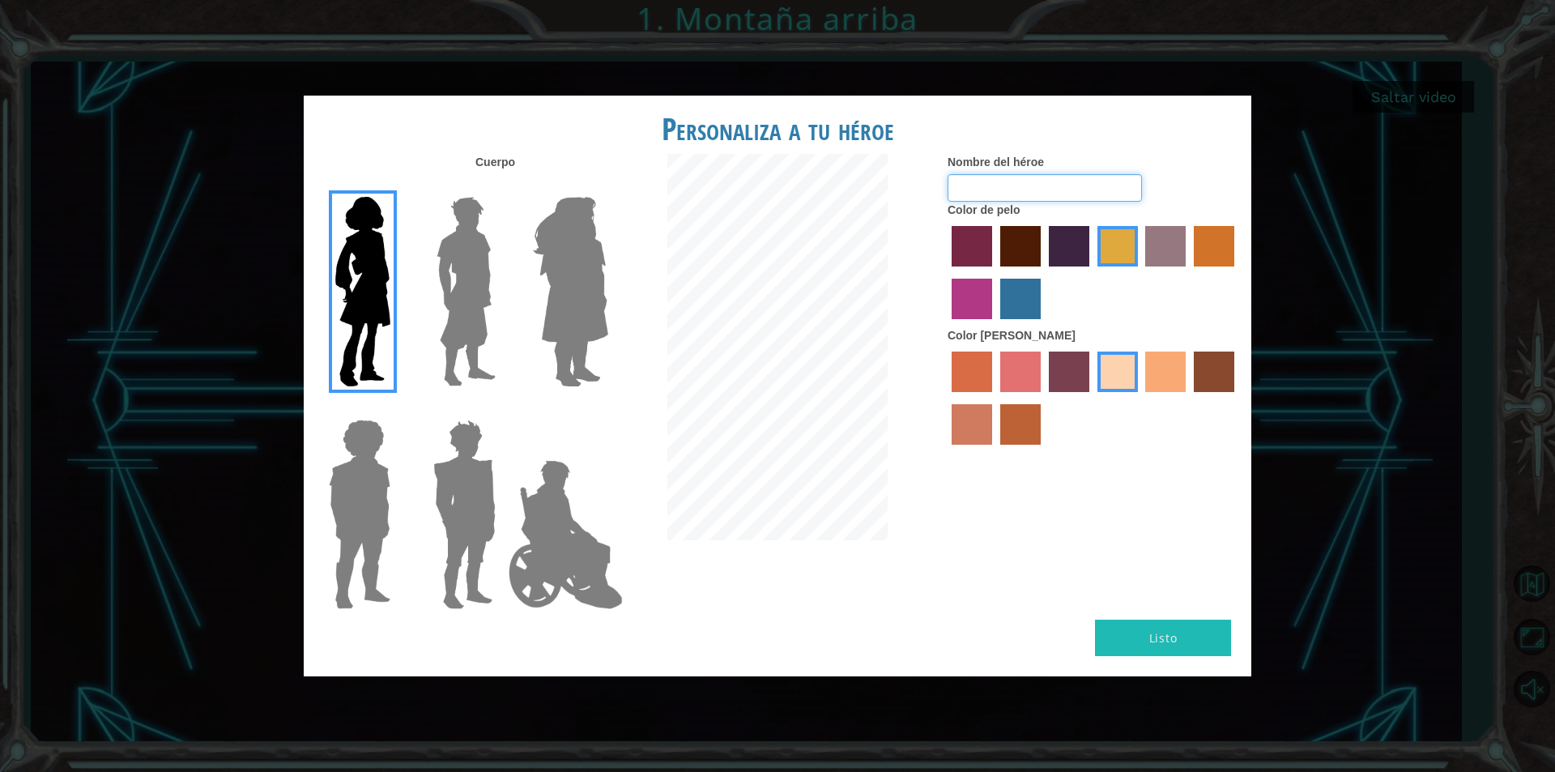
click at [1016, 191] on input "Nombre del héroe" at bounding box center [1044, 188] width 194 height 28
type input "LAUSAR"
click at [1162, 649] on button "Listo" at bounding box center [1163, 637] width 136 height 36
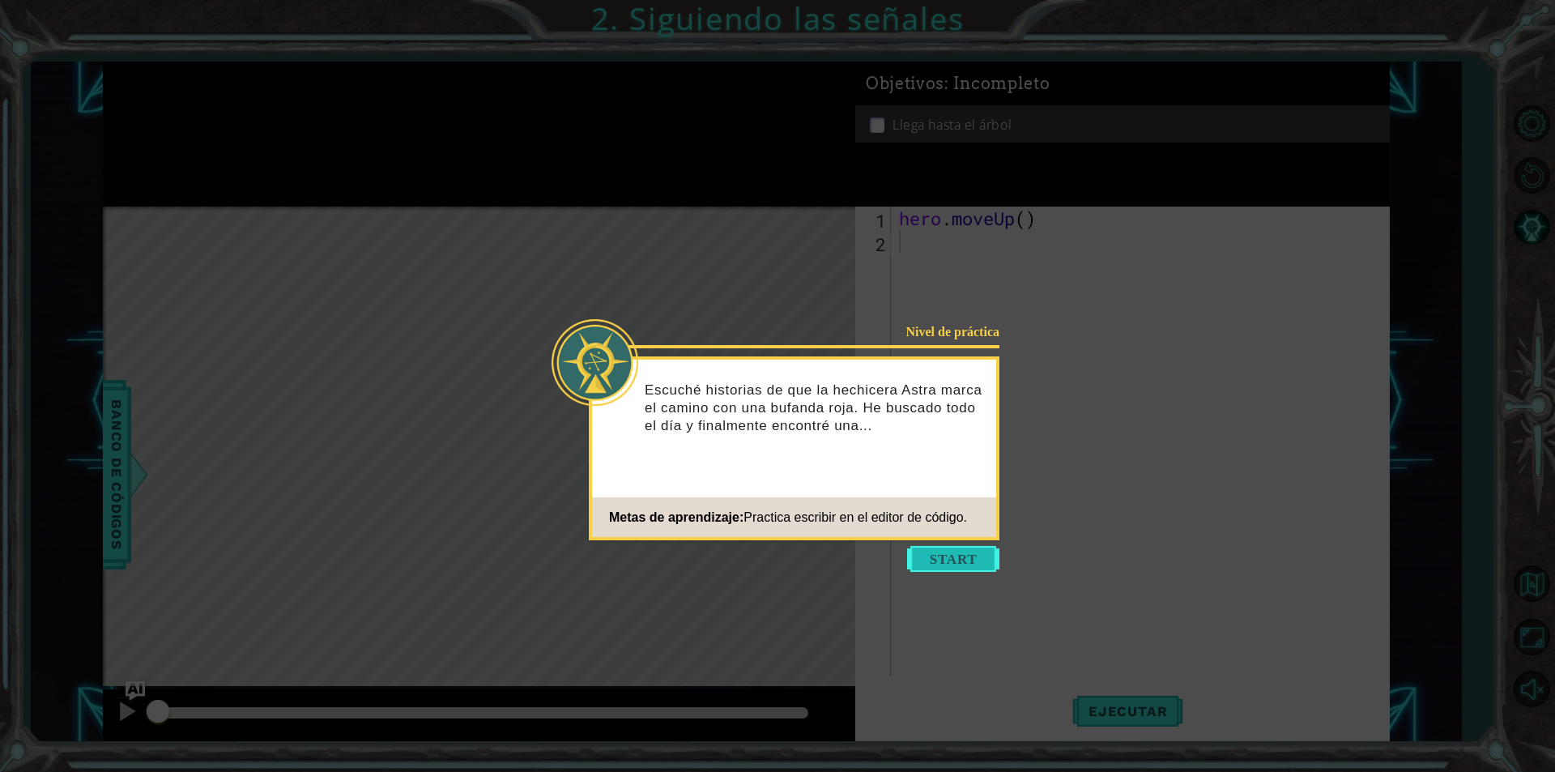
click at [955, 559] on button "Start" at bounding box center [953, 559] width 92 height 26
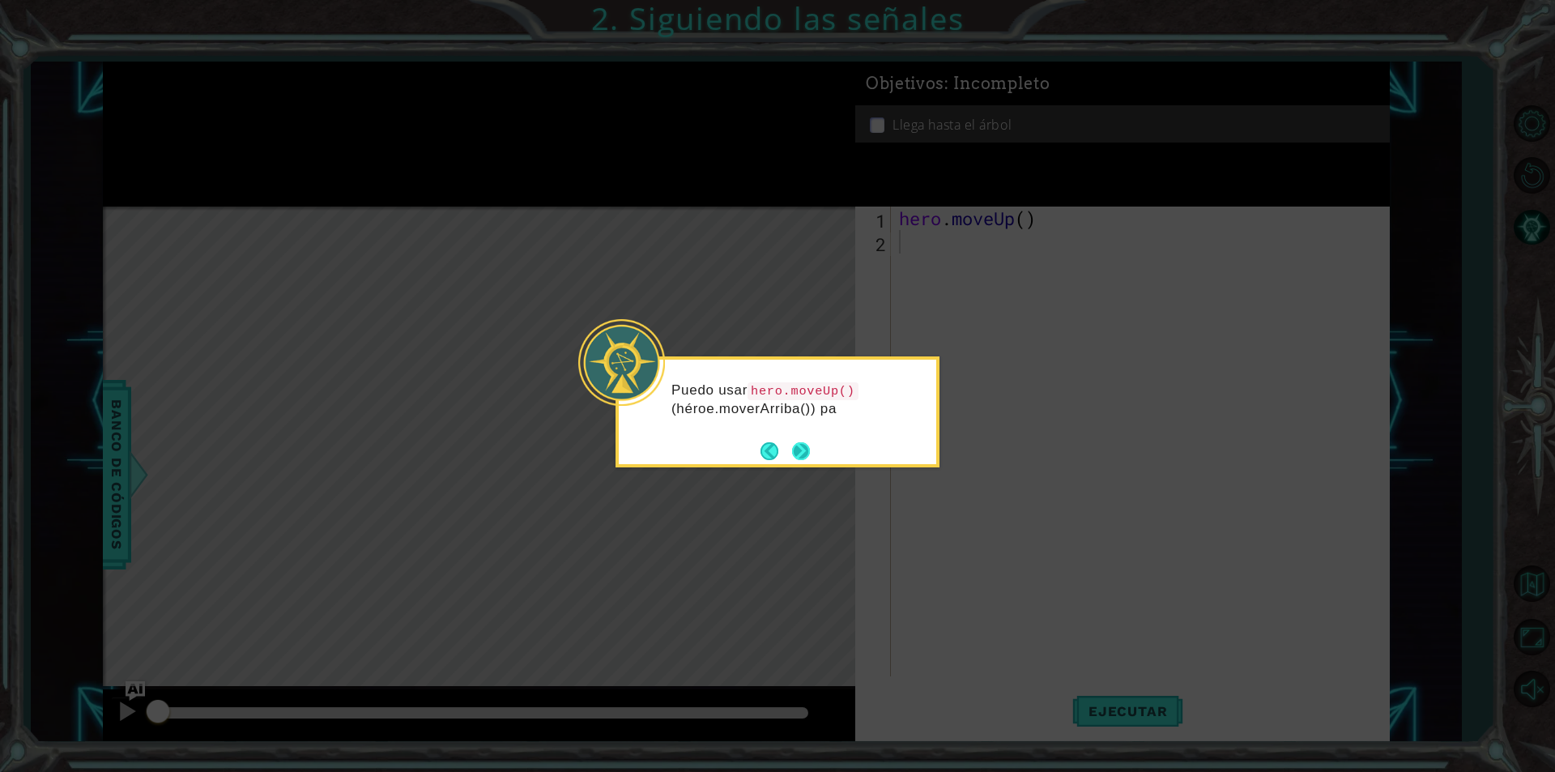
click at [797, 445] on button "Next" at bounding box center [801, 451] width 18 height 18
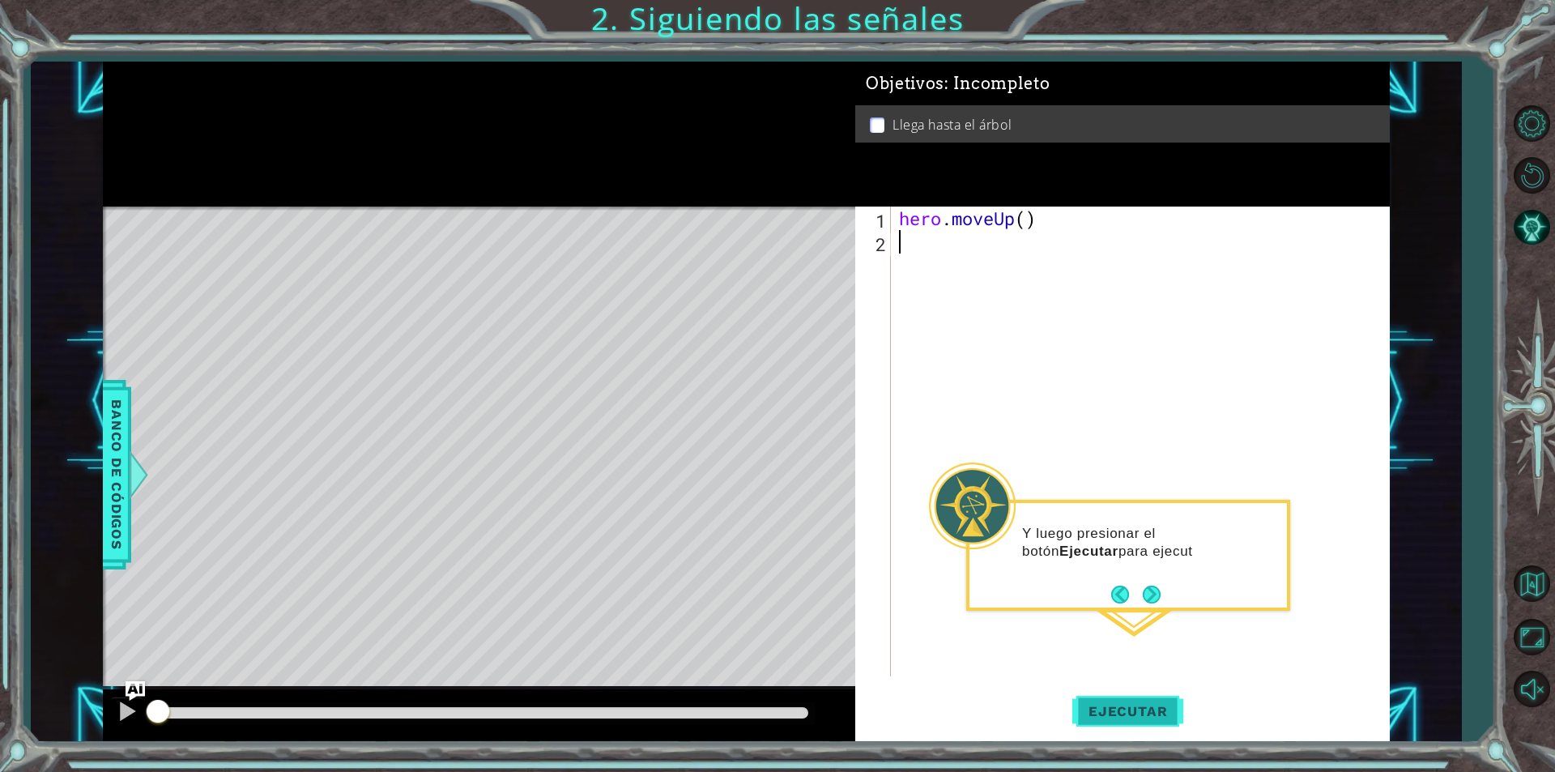
click at [1126, 707] on span "Ejecutar" at bounding box center [1127, 711] width 111 height 16
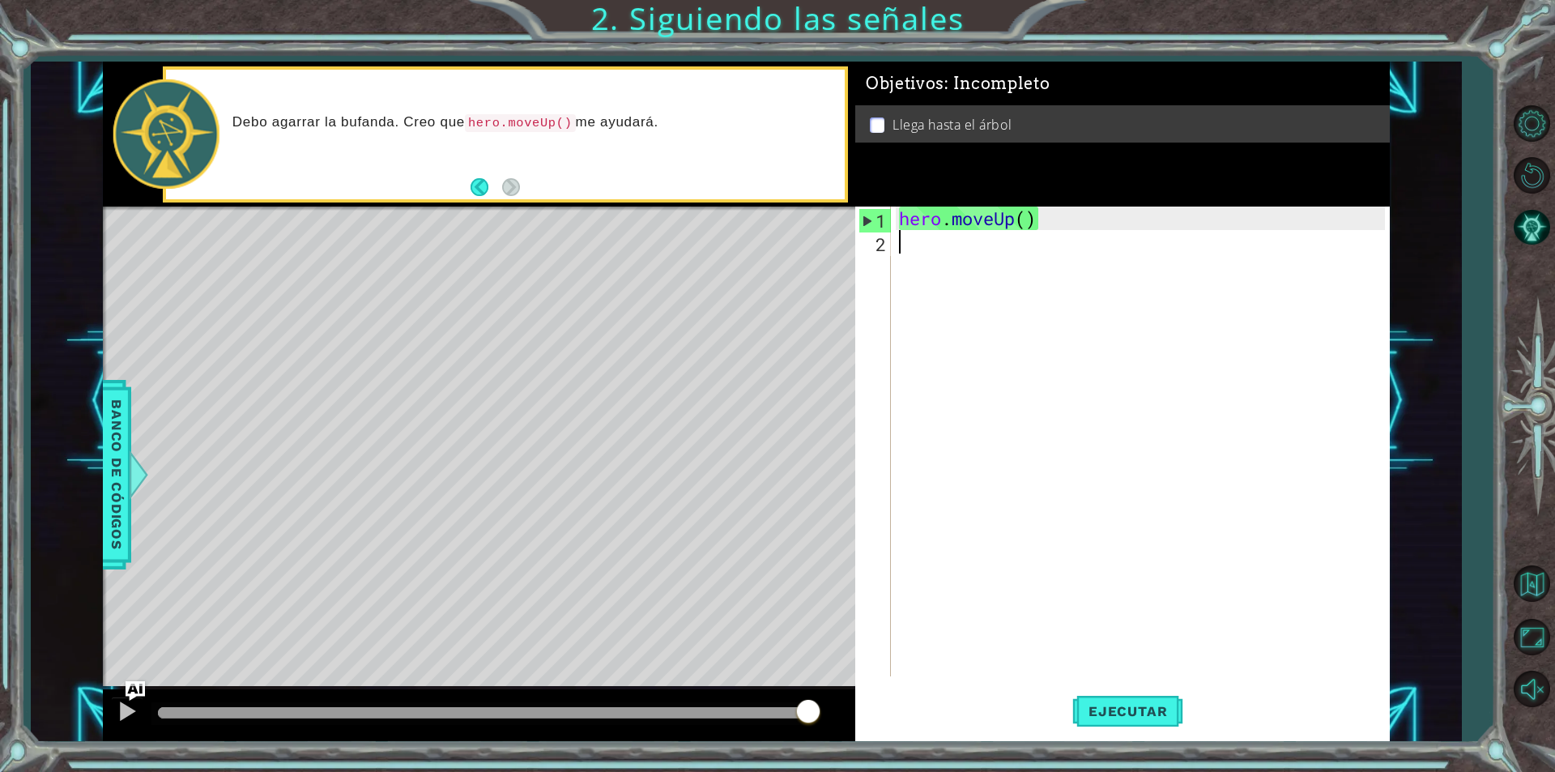
click at [1198, 390] on div "hero . moveUp ( )" at bounding box center [1144, 464] width 497 height 517
click at [999, 155] on div "Objetivos : Incompleto Llega hasta el árbol" at bounding box center [1122, 134] width 534 height 145
click at [488, 187] on button "Back" at bounding box center [486, 187] width 32 height 18
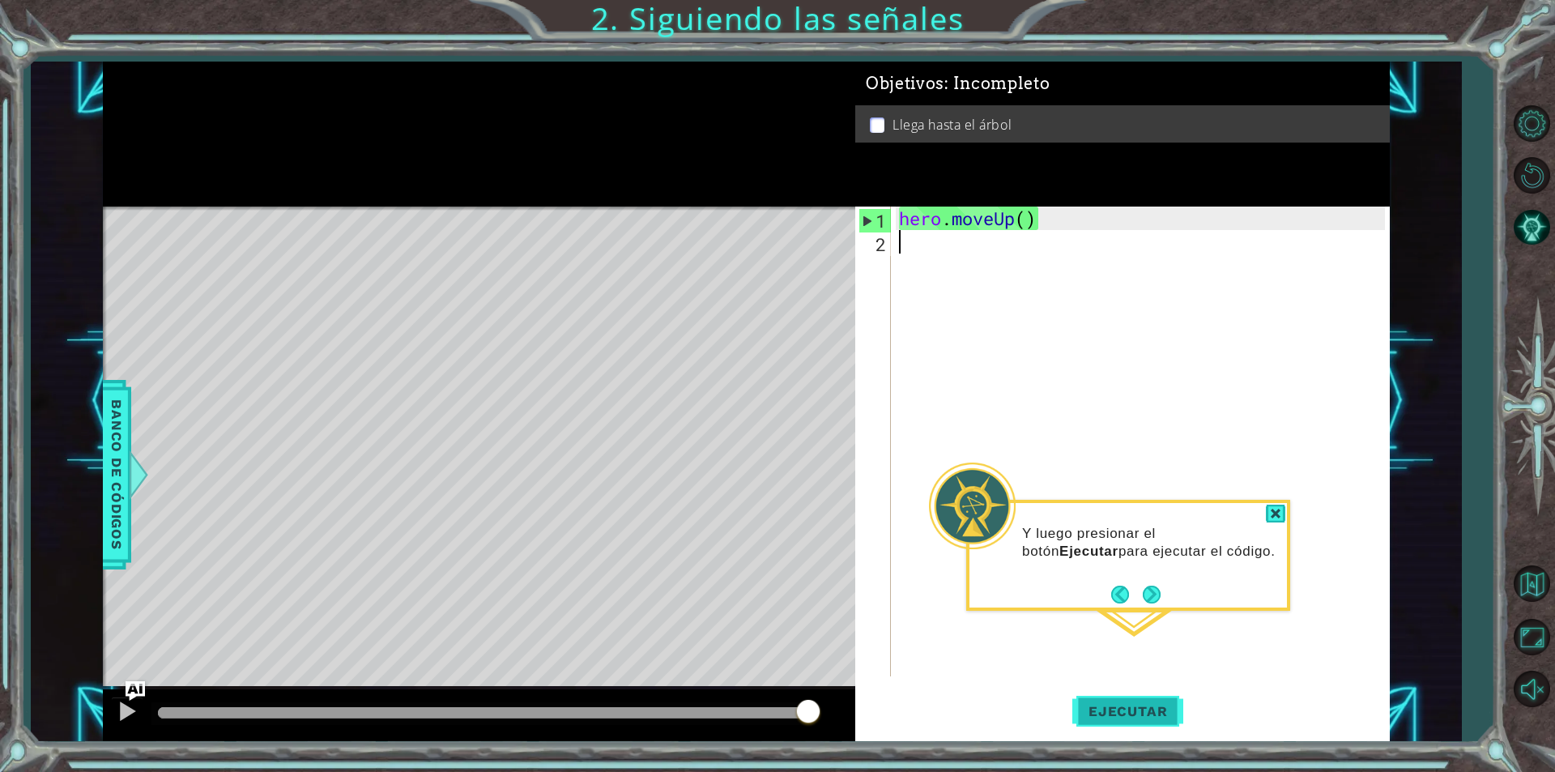
click at [1113, 717] on span "Ejecutar" at bounding box center [1127, 711] width 111 height 16
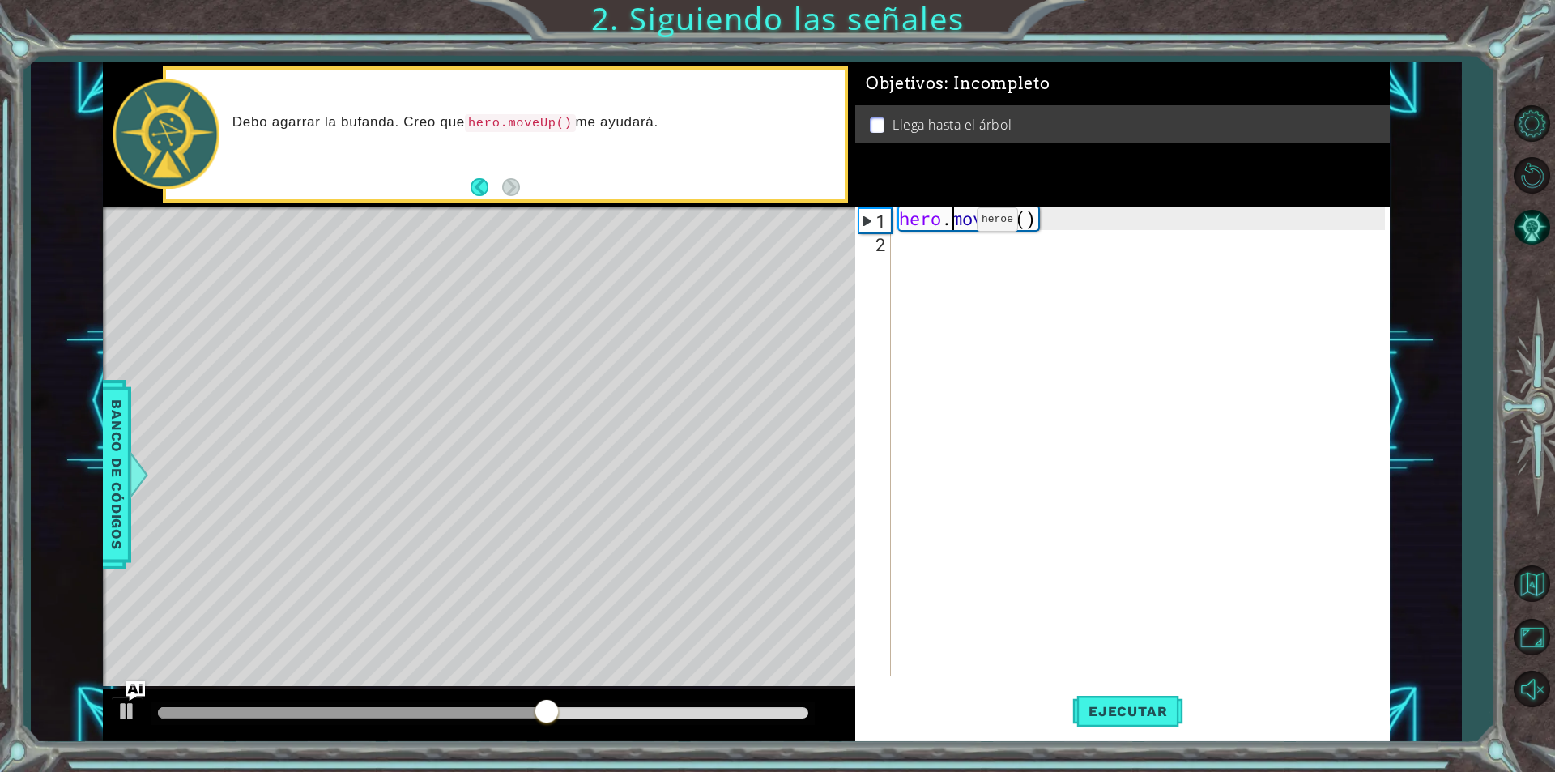
click at [952, 223] on div "hero . moveUp ( )" at bounding box center [1144, 464] width 497 height 517
type textarea "hero.moveUp()"
drag, startPoint x: 928, startPoint y: 233, endPoint x: 925, endPoint y: 241, distance: 8.7
click at [925, 241] on div "hero . moveUp ( )" at bounding box center [1144, 464] width 497 height 517
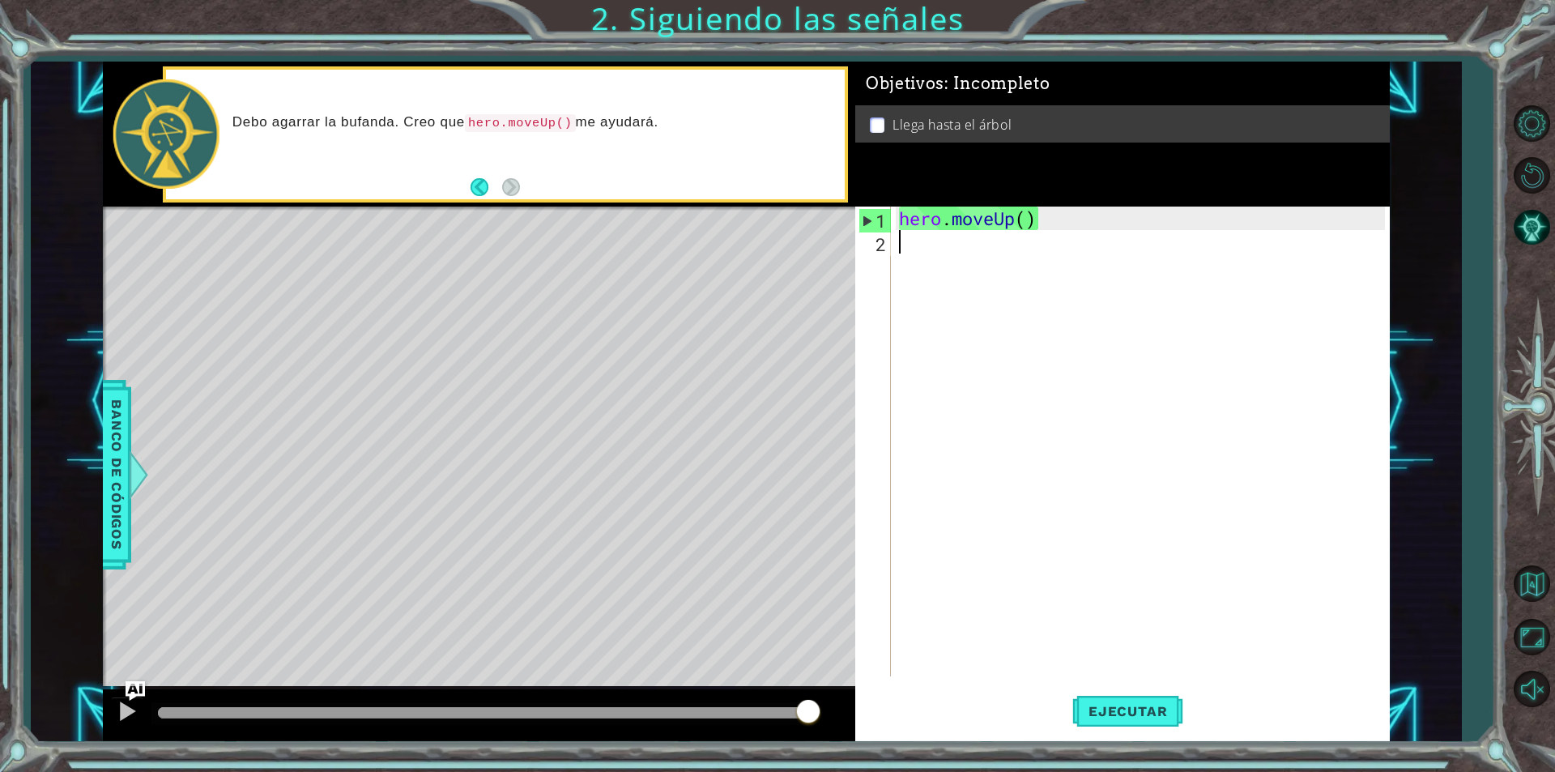
click at [925, 241] on div "hero . moveUp ( )" at bounding box center [1144, 464] width 497 height 517
type textarea "H"
type textarea "h"
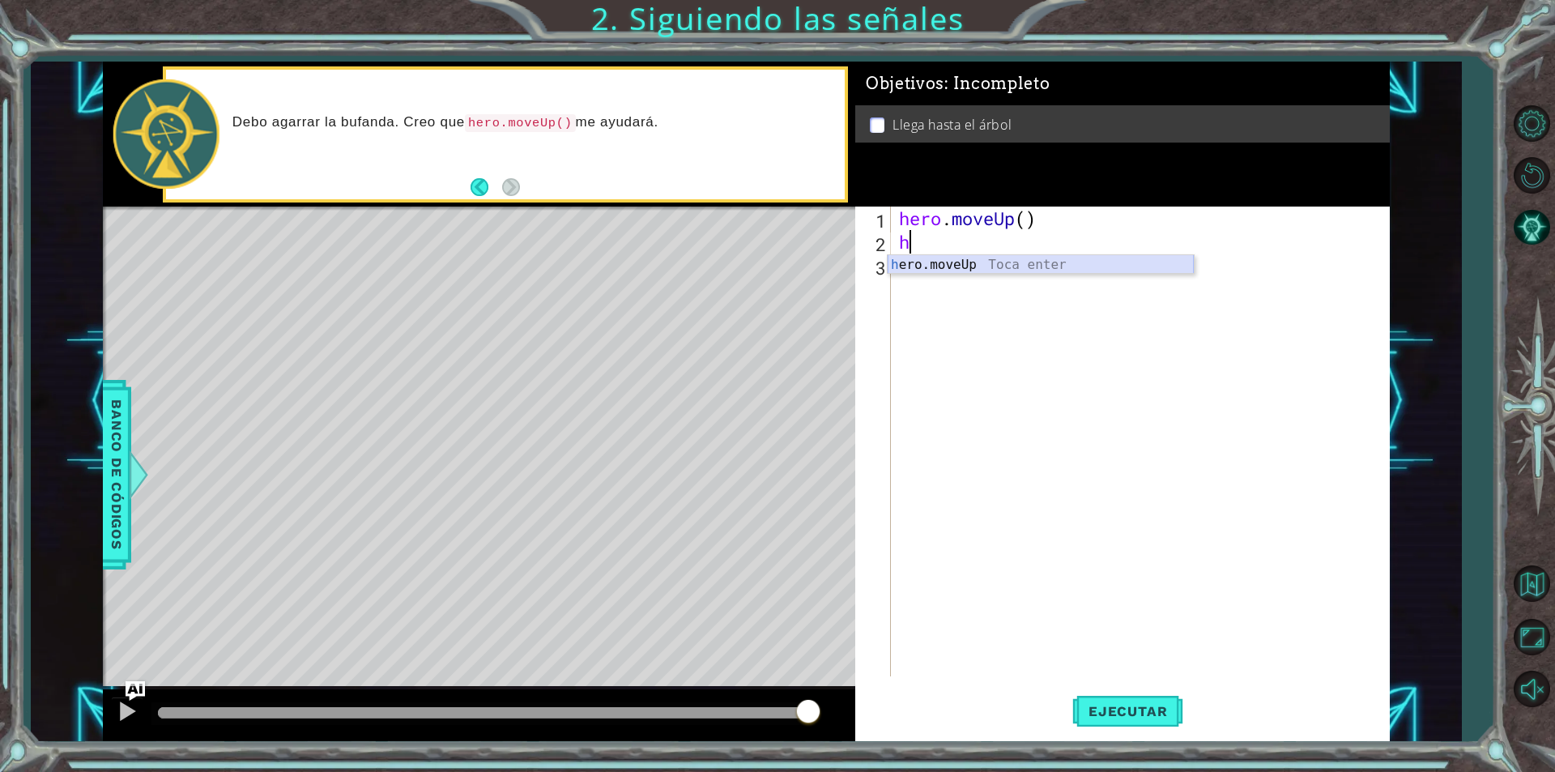
click at [981, 256] on div "h ero.moveUp Toca enter" at bounding box center [1041, 284] width 306 height 58
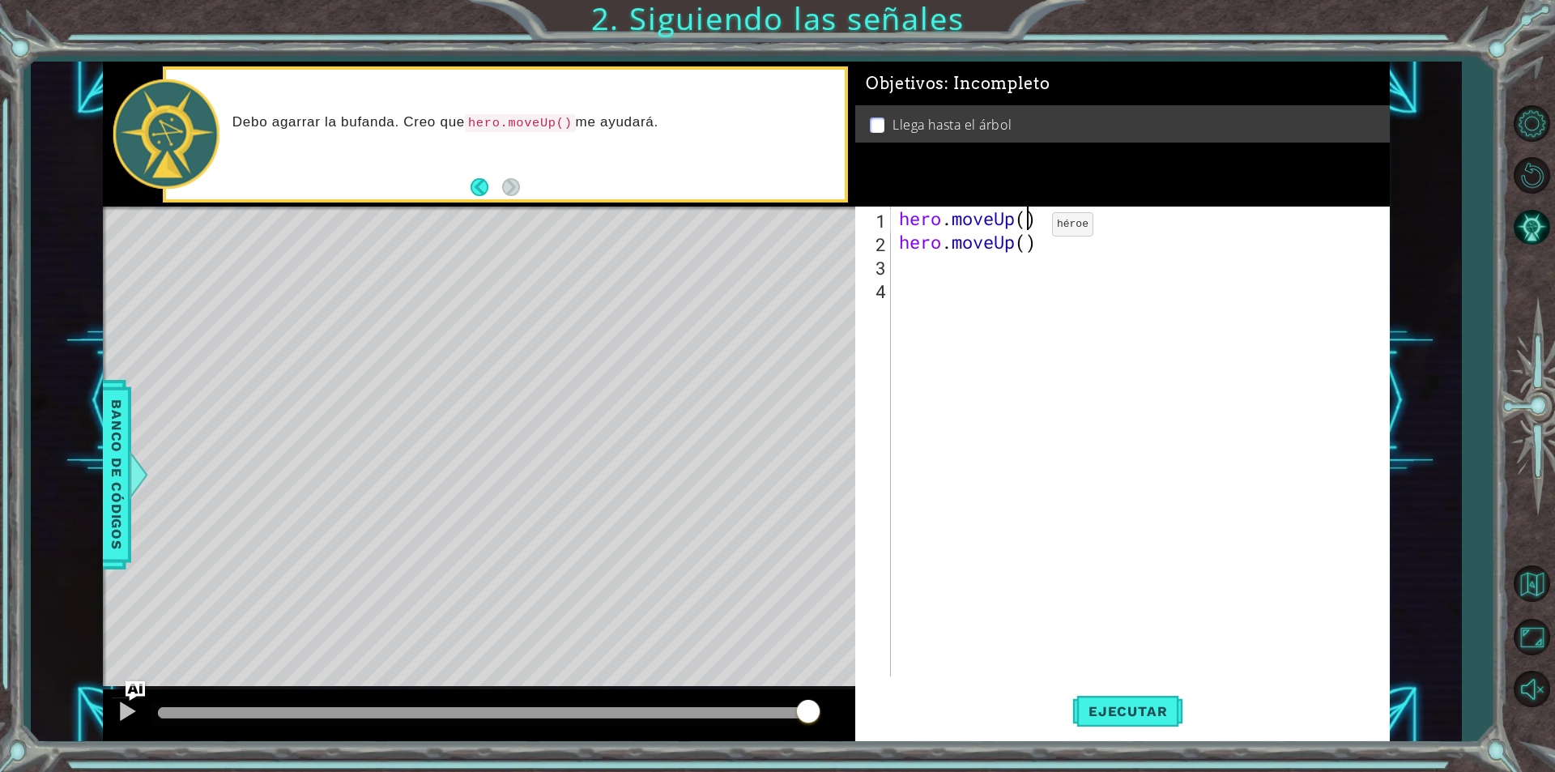
click at [1028, 228] on div "hero . moveUp ( ) hero . moveUp ( )" at bounding box center [1144, 464] width 497 height 517
type textarea "hero.moveUp(2)"
drag, startPoint x: 1038, startPoint y: 248, endPoint x: 892, endPoint y: 252, distance: 146.6
click at [892, 252] on div "hero.moveUp(2) 1 2 3 4 hero . moveUp ( 2 ) hero . moveUp ( ) הההההההההההההההההה…" at bounding box center [1120, 441] width 530 height 470
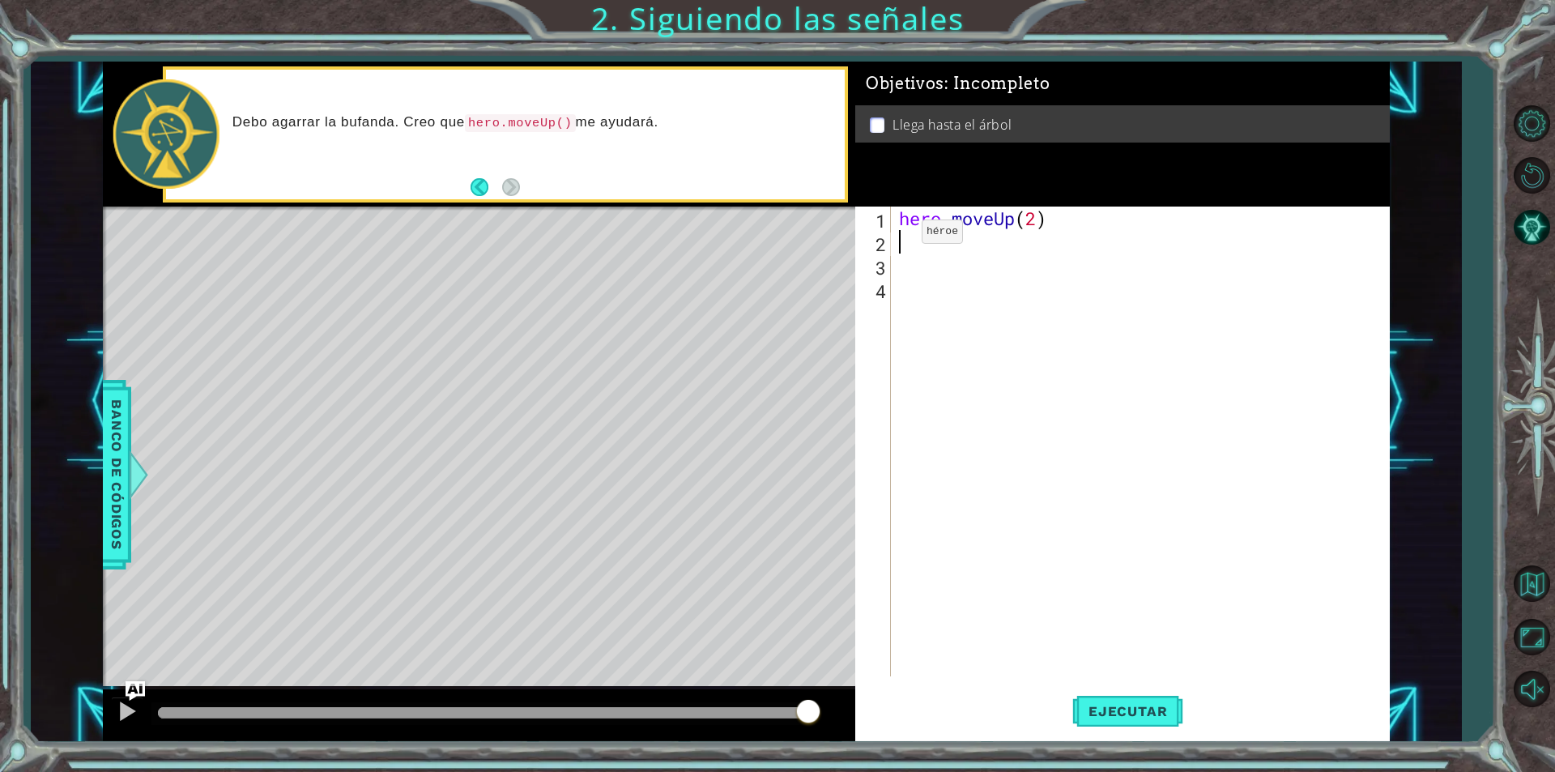
scroll to position [0, 0]
click at [1161, 718] on span "Ejecutar" at bounding box center [1127, 711] width 111 height 16
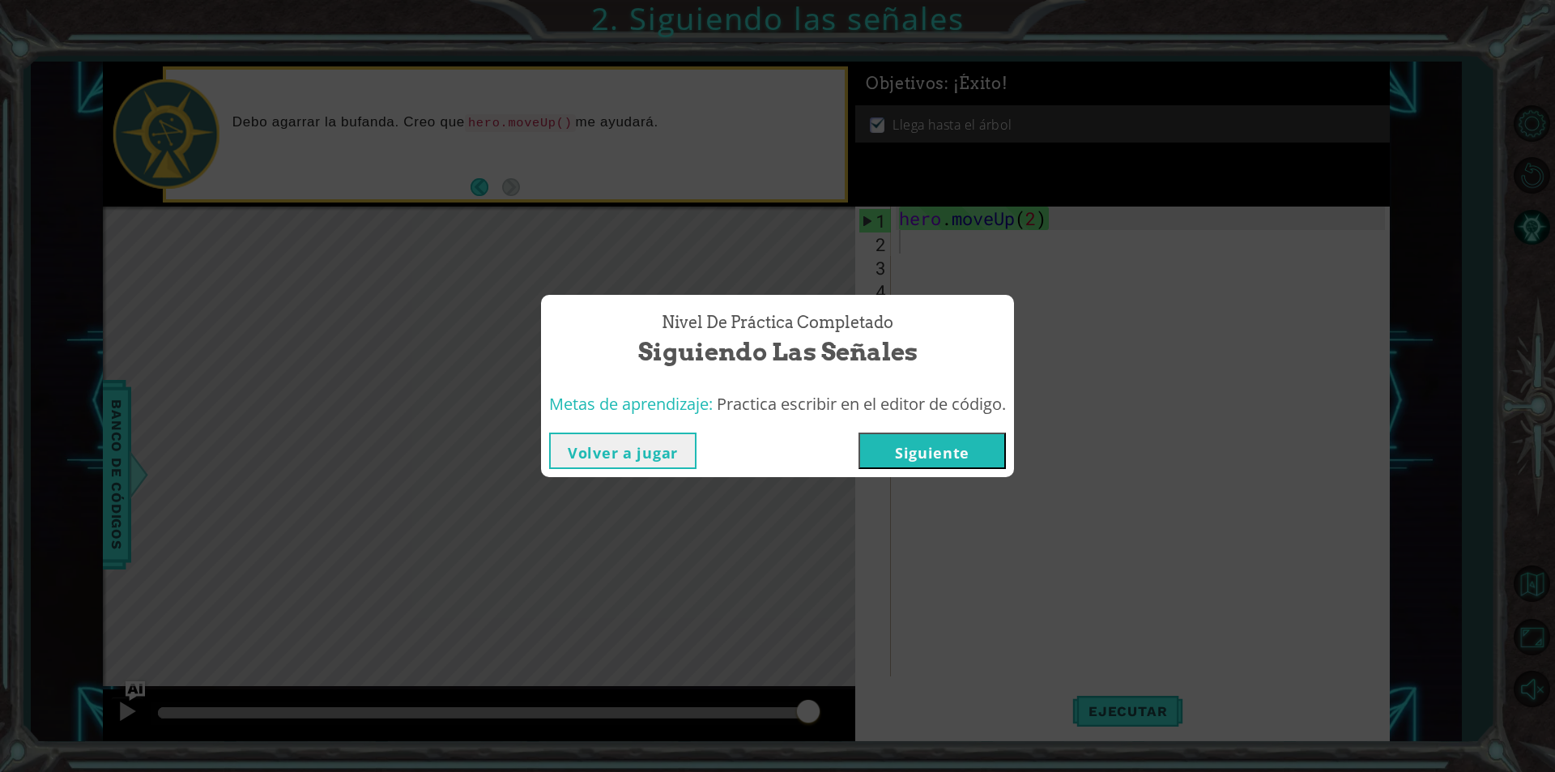
click at [939, 453] on button "Siguiente" at bounding box center [931, 450] width 147 height 36
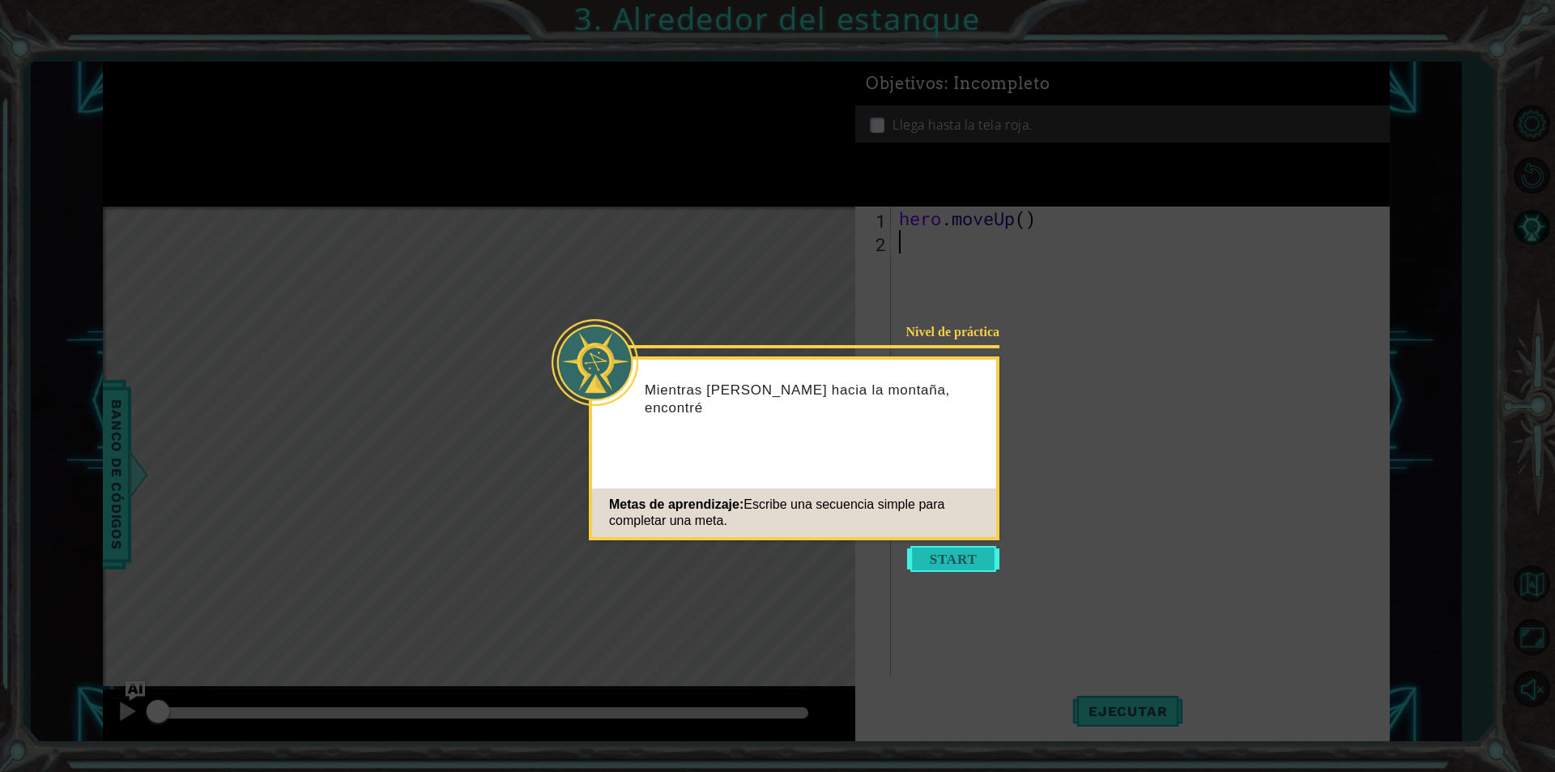
click at [977, 564] on button "Start" at bounding box center [953, 559] width 92 height 26
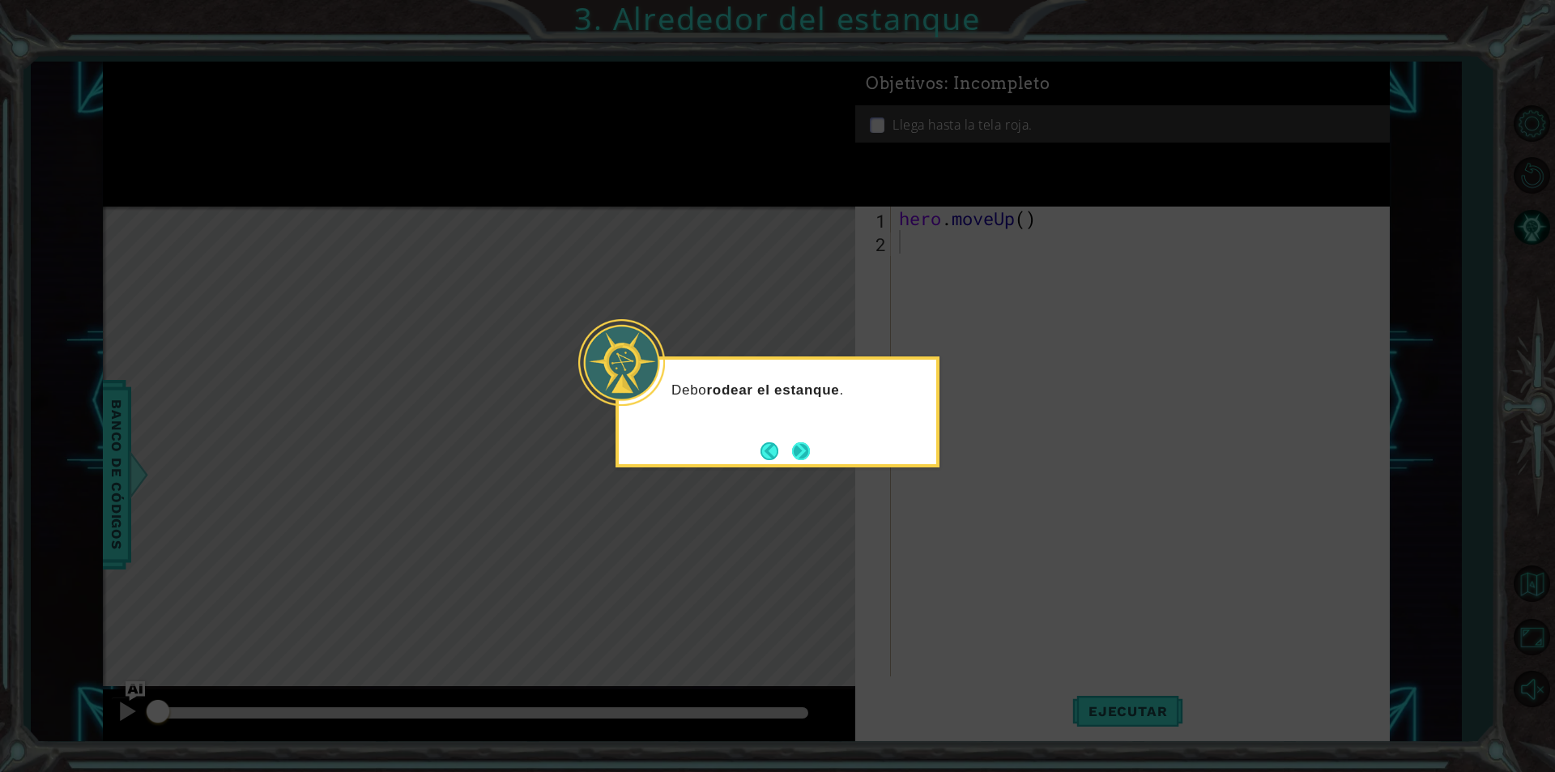
click at [799, 460] on button "Next" at bounding box center [801, 451] width 18 height 18
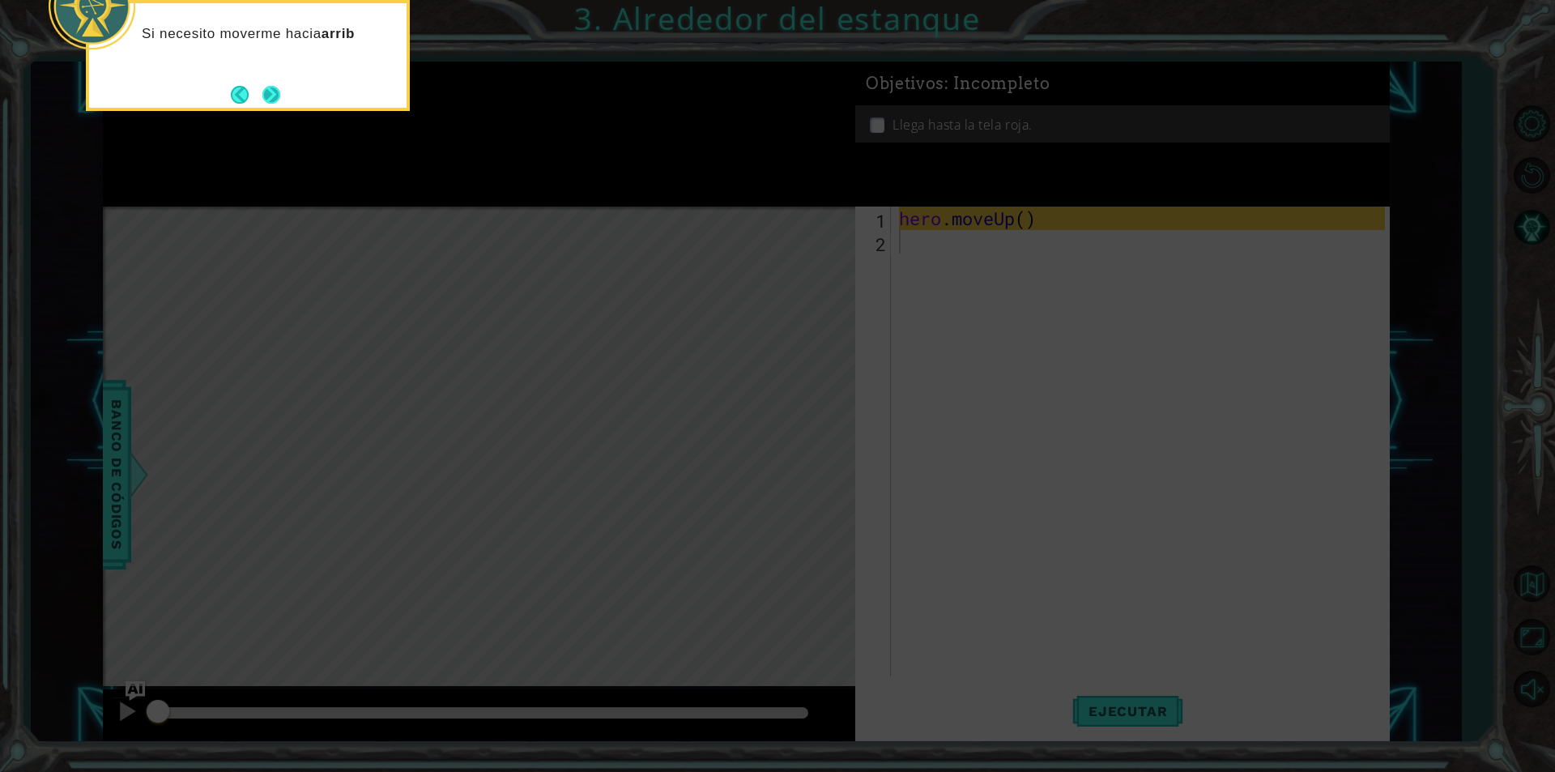
click at [274, 104] on button "Next" at bounding box center [271, 95] width 18 height 18
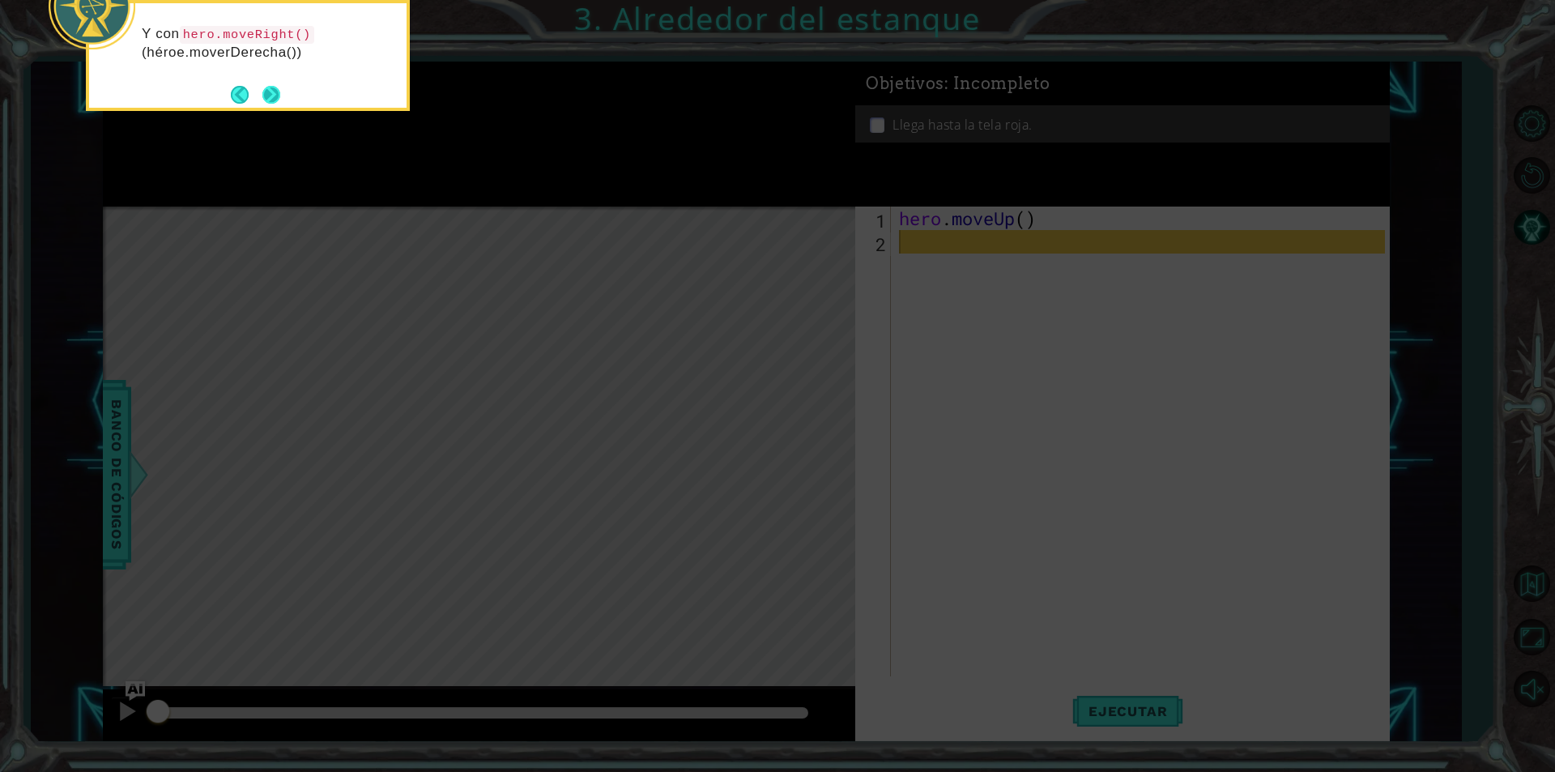
click at [274, 92] on button "Next" at bounding box center [271, 95] width 18 height 18
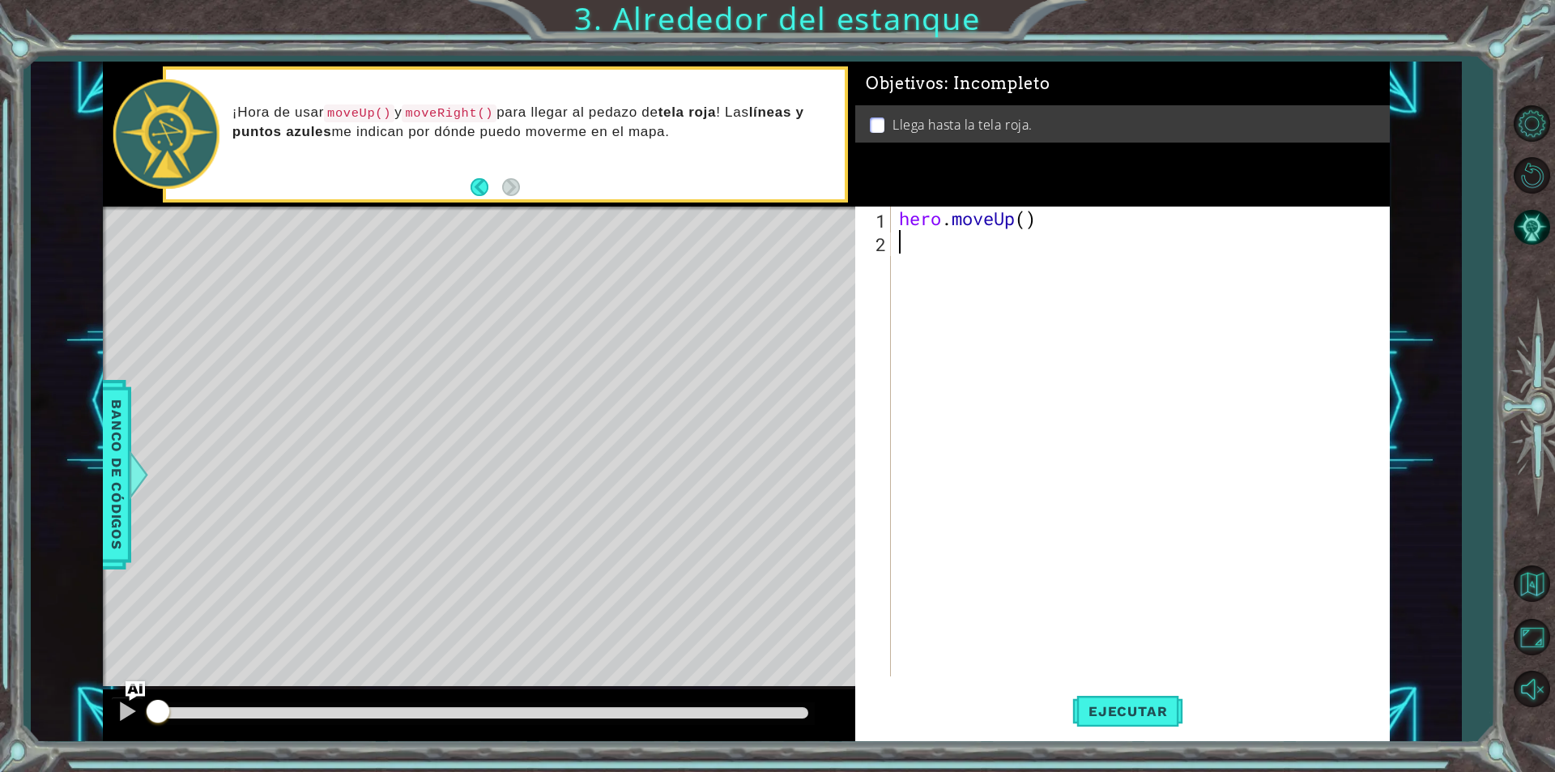
click at [428, 117] on code "moveRight()" at bounding box center [449, 113] width 95 height 18
click at [914, 246] on div "hero . moveUp ( )" at bounding box center [1144, 464] width 497 height 517
type textarea "h"
click at [939, 283] on div "h ero.moveUp Toca enter h ero.moveRight Toca enter h ero.moveDown Toca enter h …" at bounding box center [1041, 323] width 306 height 136
click at [1030, 212] on div "hero . moveUp ( ) hero . moveRight ( )" at bounding box center [1144, 464] width 497 height 517
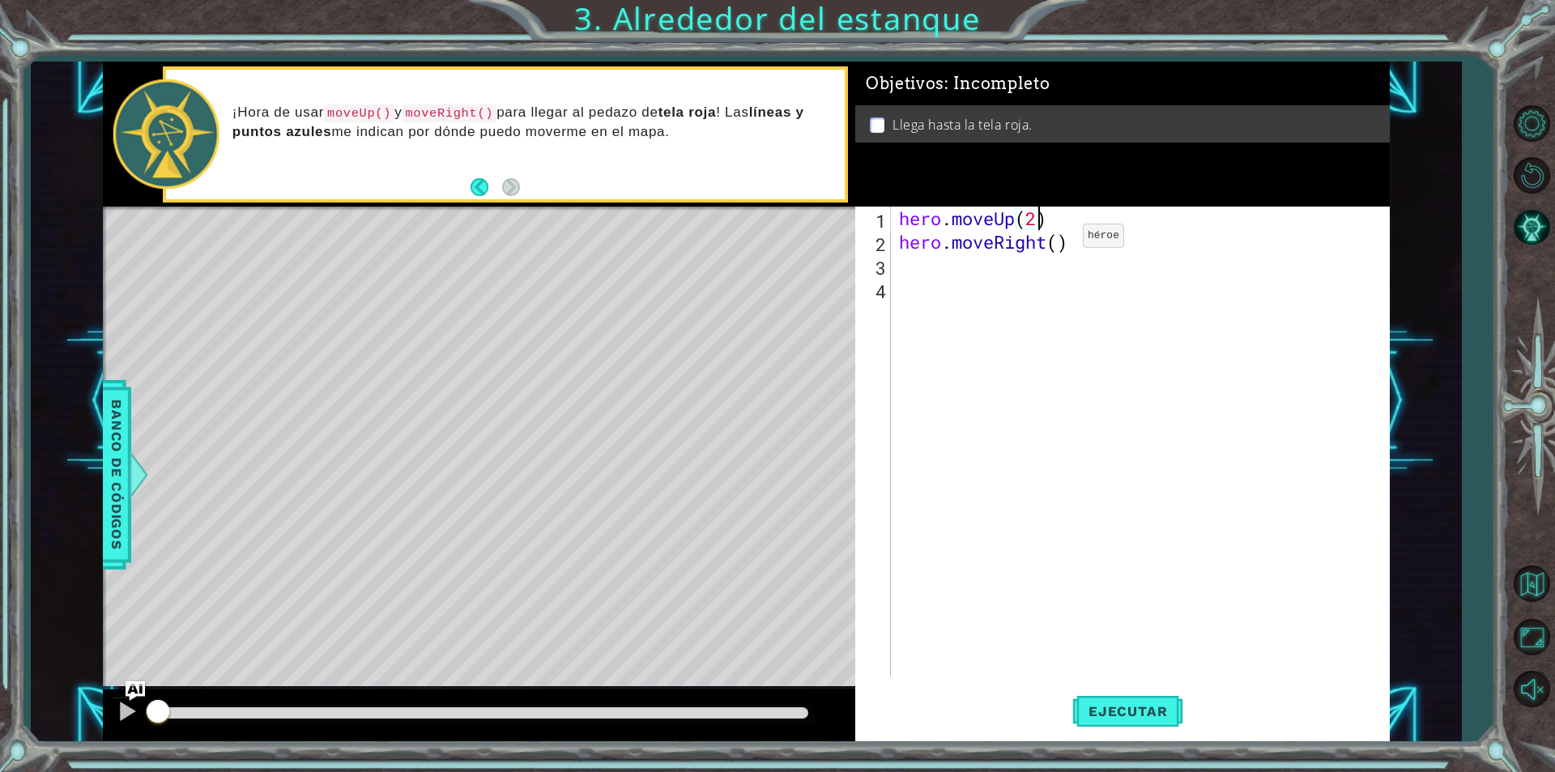
scroll to position [0, 6]
type textarea "hero.moveUp(2)"
click at [1057, 257] on div "hero . moveUp ( 2 ) hero . moveRight ( )" at bounding box center [1144, 464] width 497 height 517
click at [1059, 242] on div "hero . moveUp ( 2 ) hero . moveRight ( )" at bounding box center [1144, 464] width 497 height 517
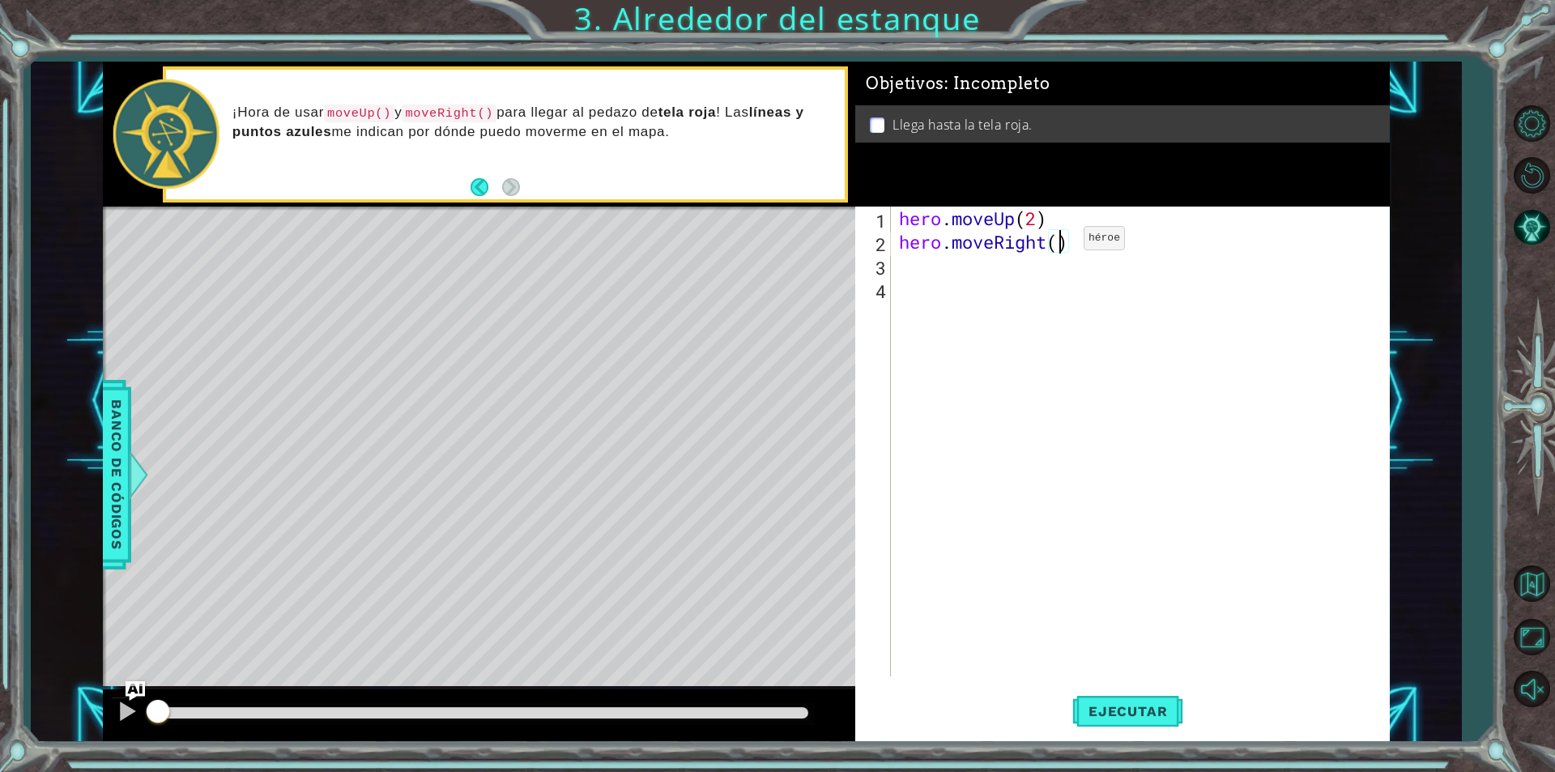
type textarea "hero.moveRight(1)"
click at [918, 276] on div "hero . moveUp ( 2 ) hero . moveRight ( 1 )" at bounding box center [1144, 464] width 497 height 517
type textarea "h"
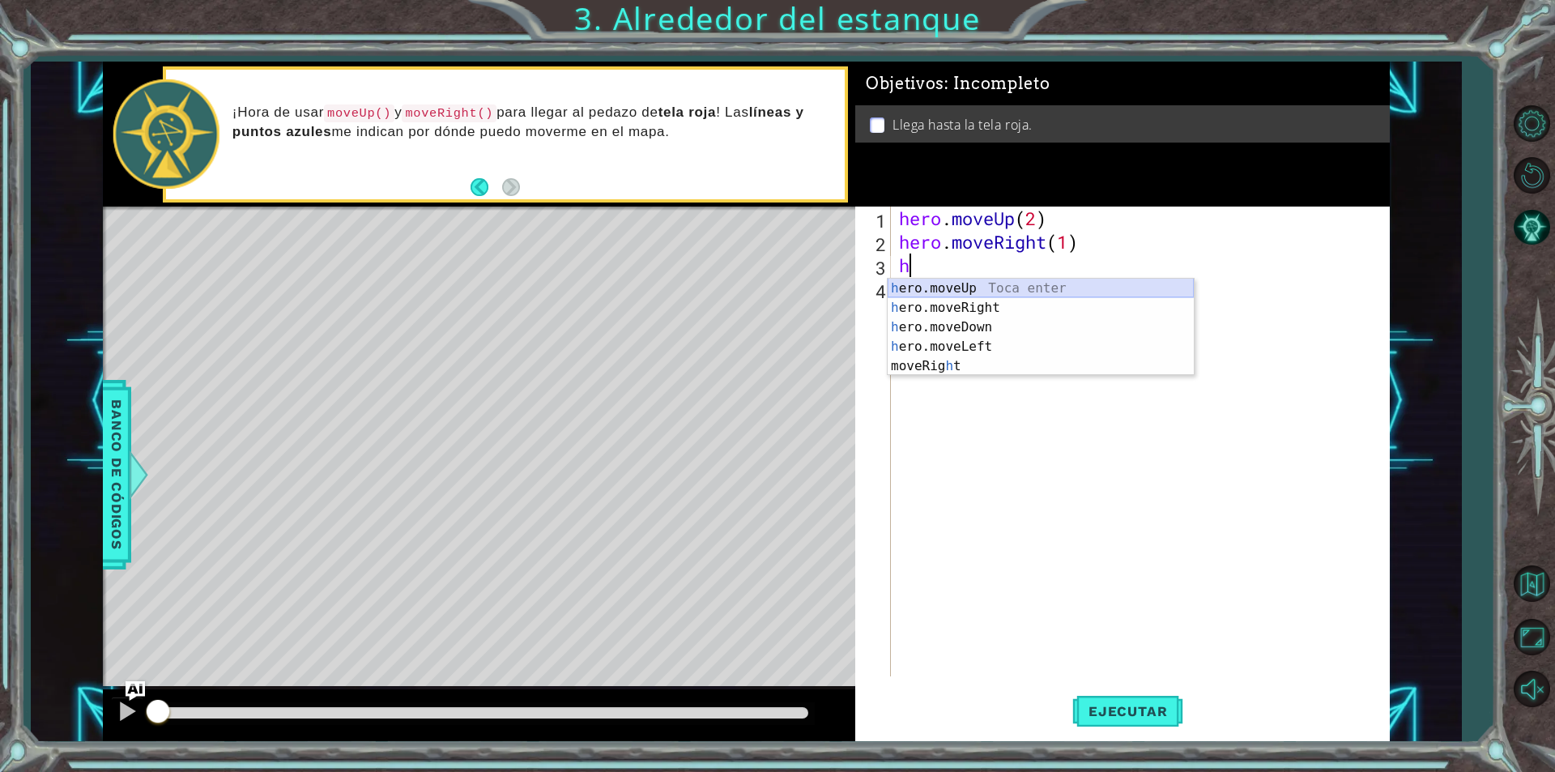
click at [939, 291] on div "h ero.moveUp Toca enter h ero.moveRight Toca enter h ero.moveDown Toca enter h …" at bounding box center [1041, 347] width 306 height 136
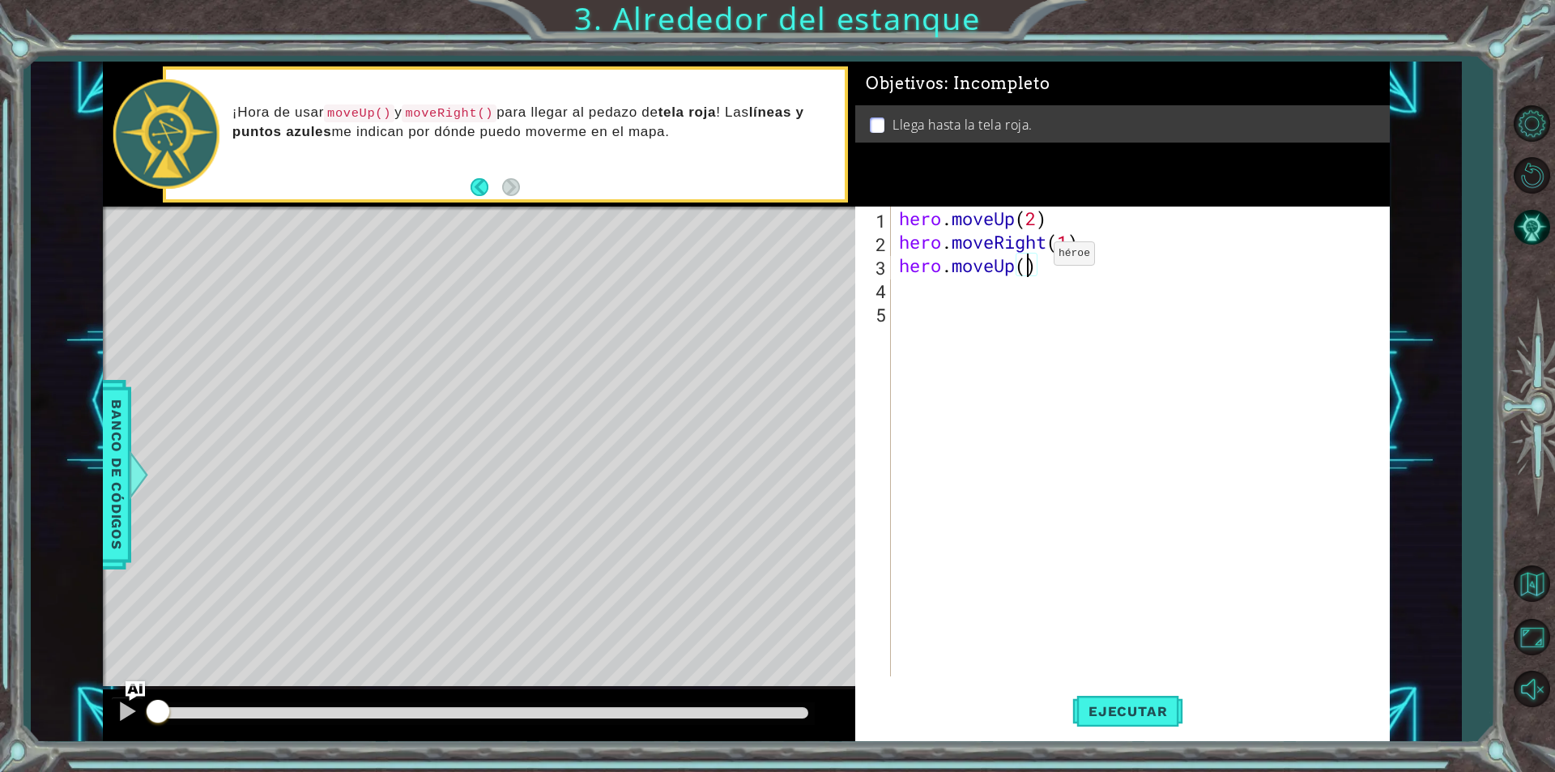
click at [1029, 258] on div "hero . moveUp ( 2 ) hero . moveRight ( 1 ) hero . moveUp ( )" at bounding box center [1144, 464] width 497 height 517
type textarea "hero.moveUp(1)"
click at [1125, 716] on span "Ejecutar" at bounding box center [1127, 711] width 111 height 16
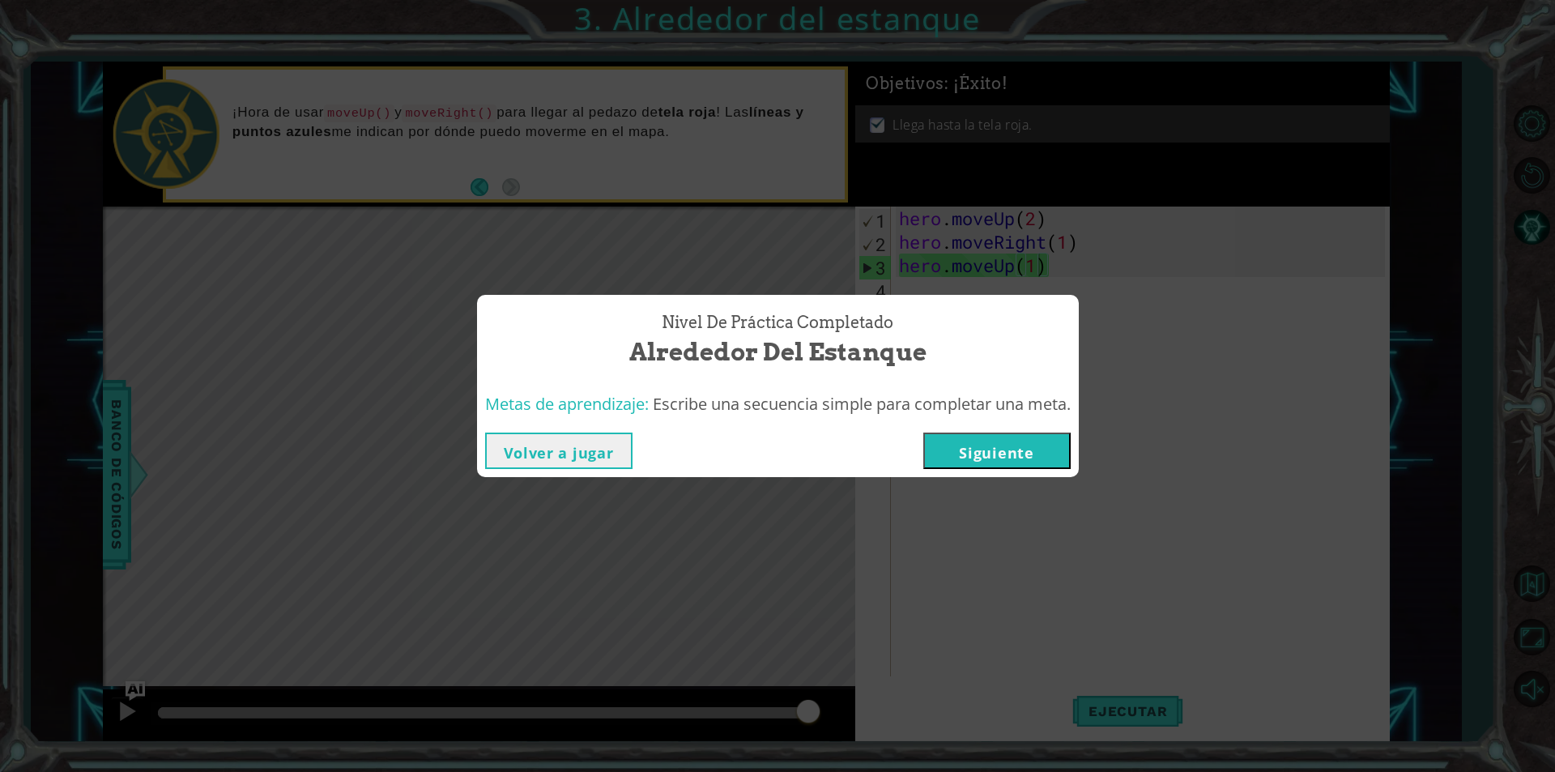
click at [1006, 447] on button "Siguiente" at bounding box center [996, 450] width 147 height 36
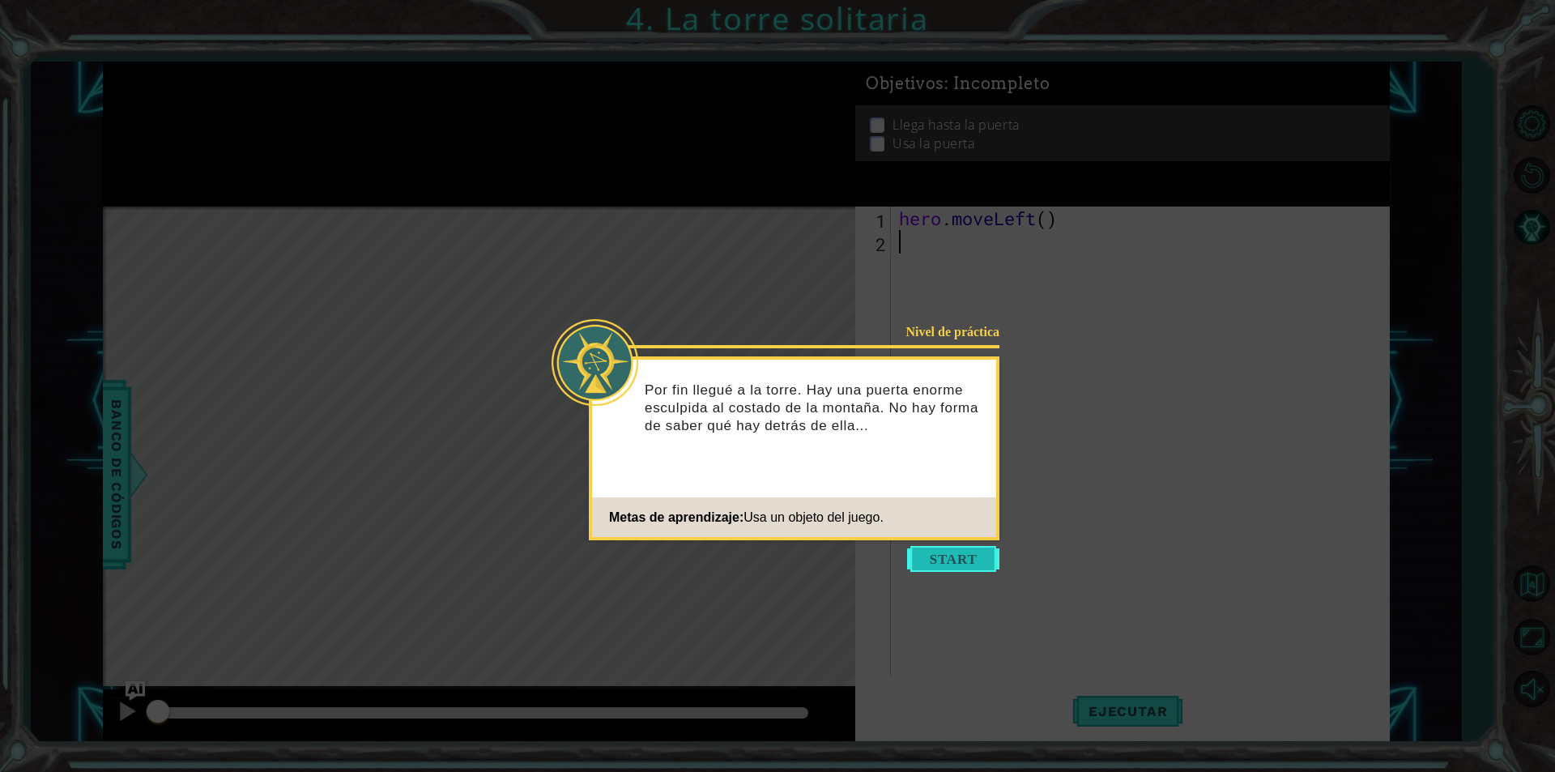
click at [990, 556] on button "Start" at bounding box center [953, 559] width 92 height 26
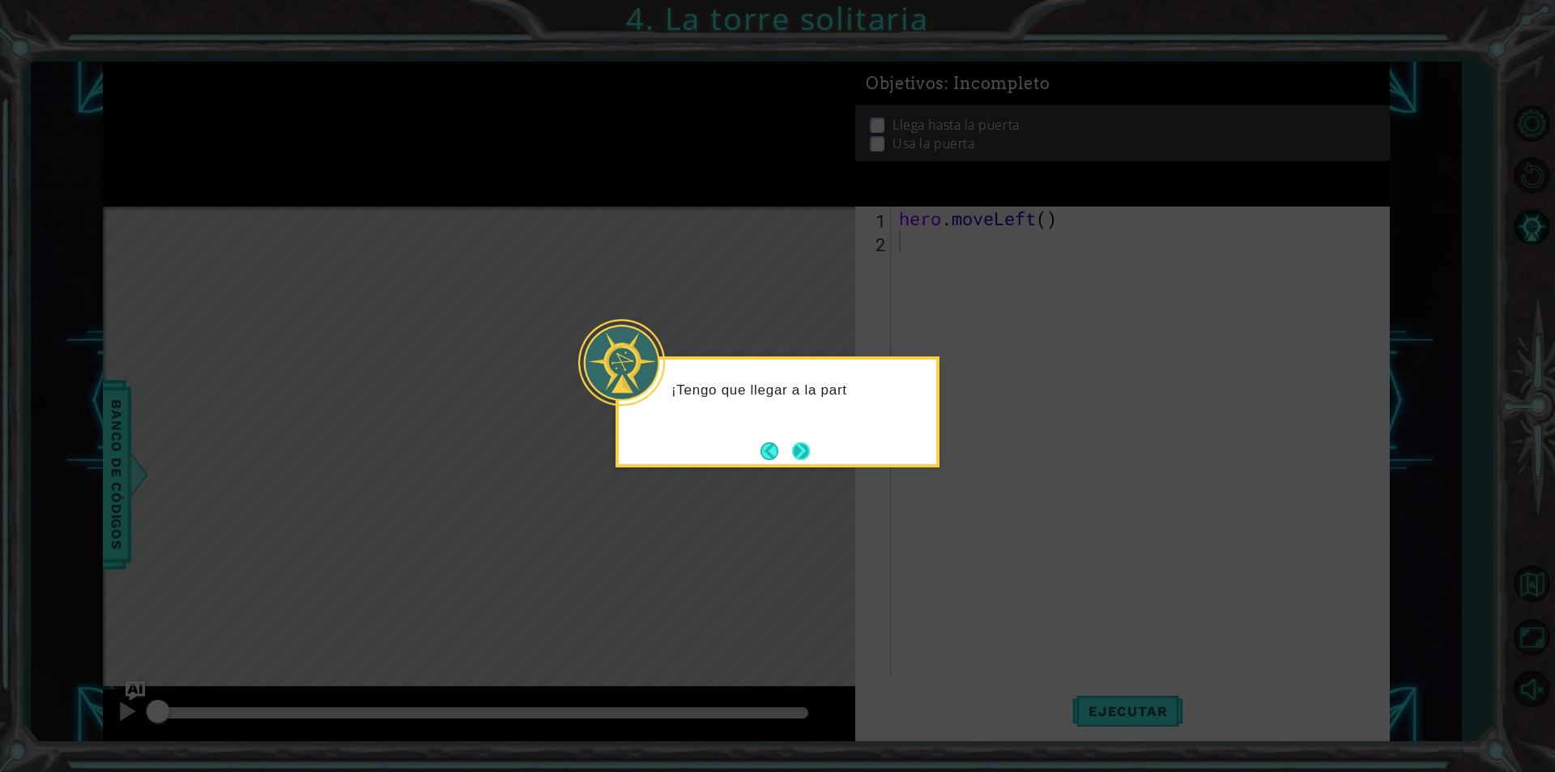
click at [810, 458] on button "Next" at bounding box center [801, 451] width 18 height 18
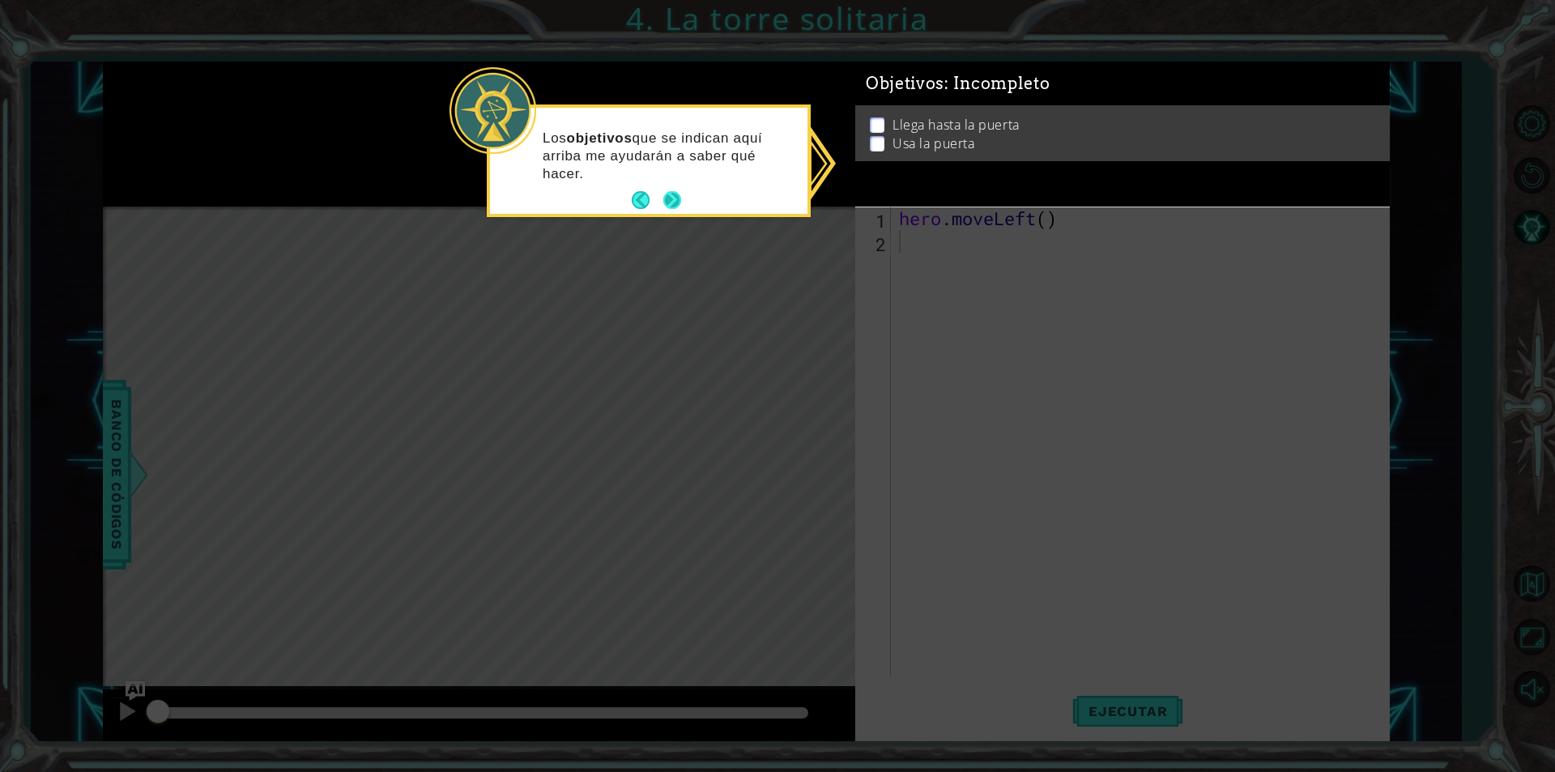
click at [681, 194] on button "Next" at bounding box center [672, 200] width 18 height 18
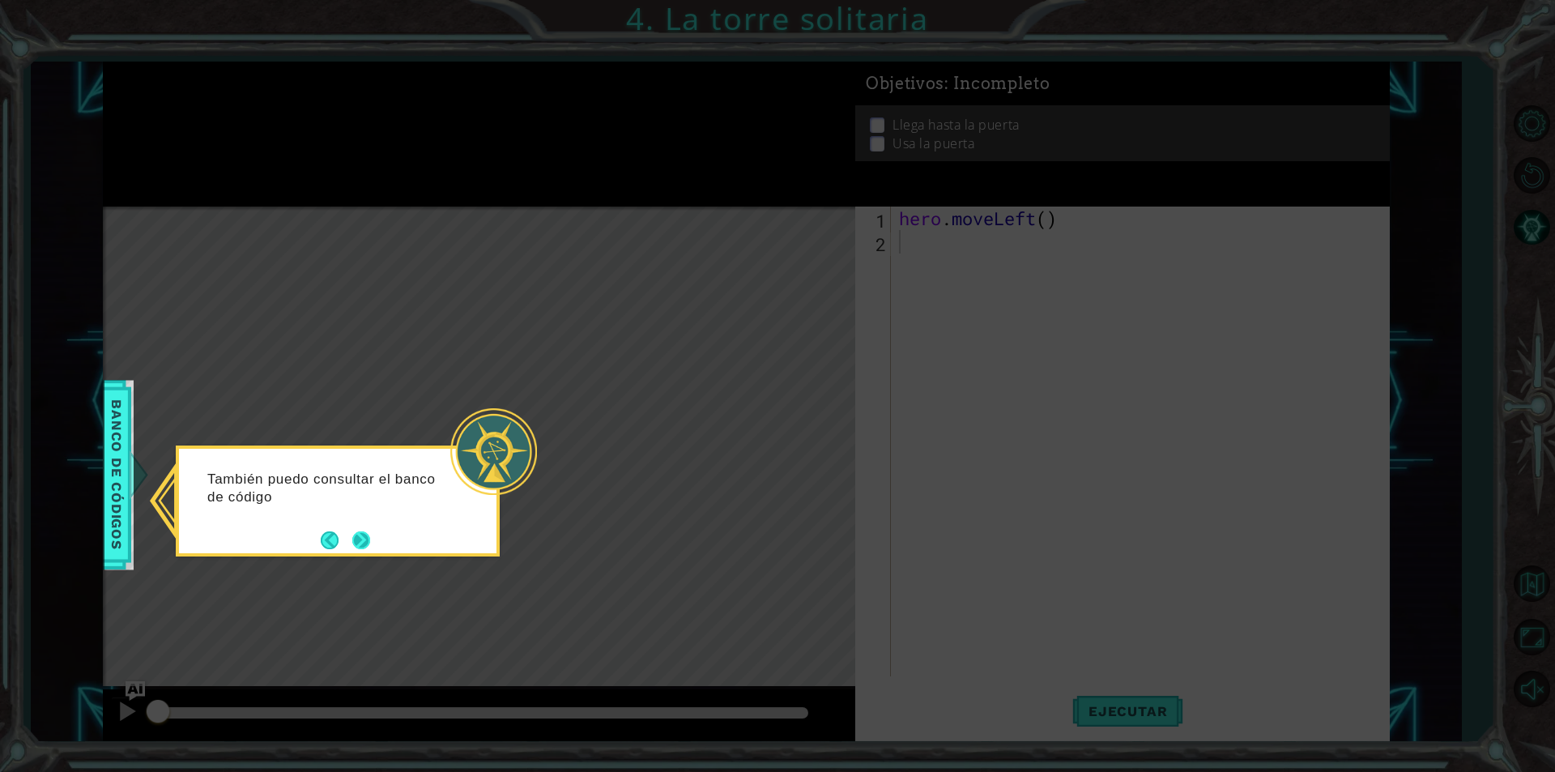
click at [360, 533] on button "Next" at bounding box center [361, 540] width 18 height 18
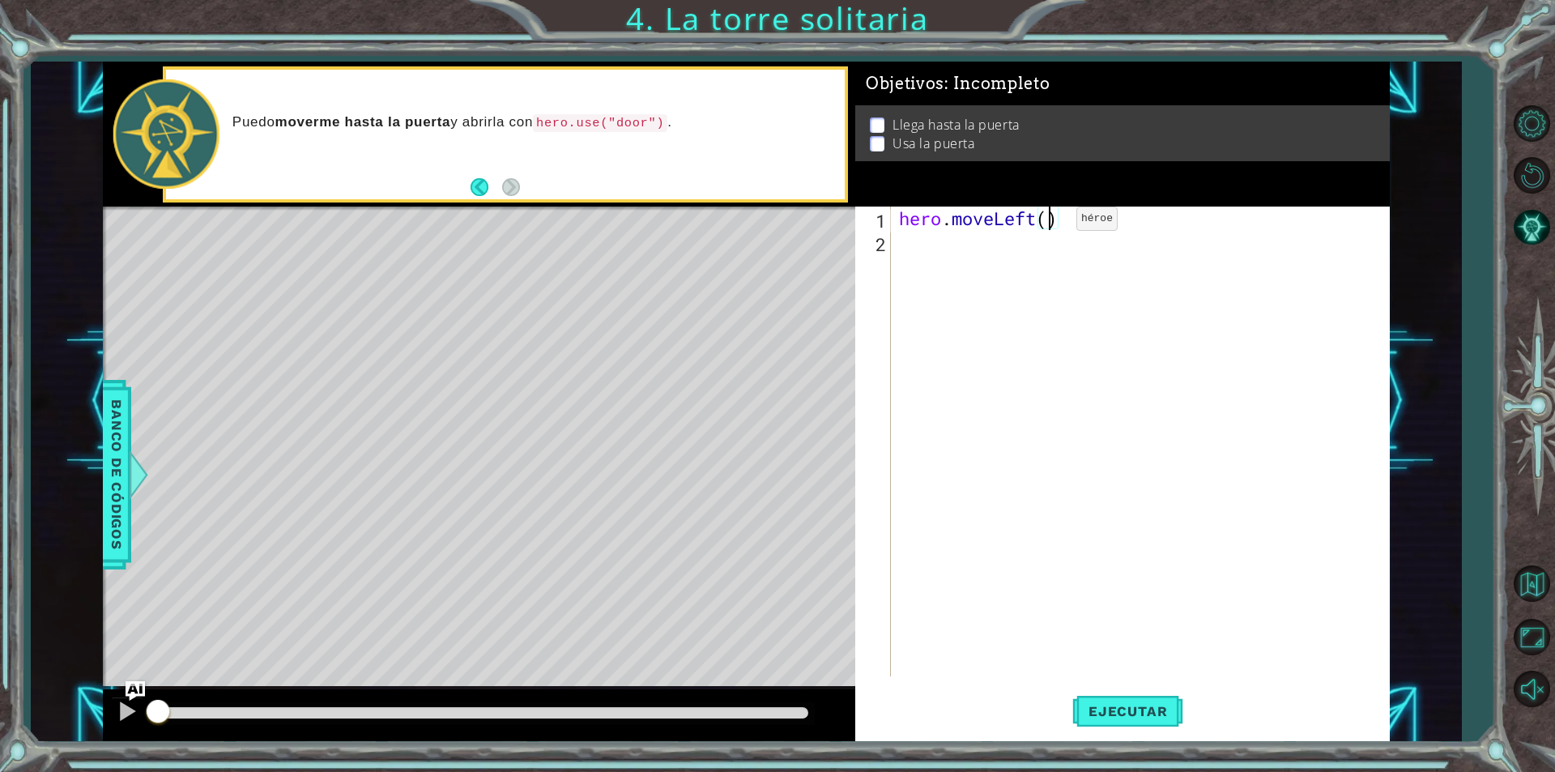
click at [1052, 223] on div "hero . moveLeft ( )" at bounding box center [1144, 464] width 497 height 517
type textarea "hero.moveLeft(2)"
click at [957, 256] on div "hero . moveLeft ( 2 )" at bounding box center [1144, 464] width 497 height 517
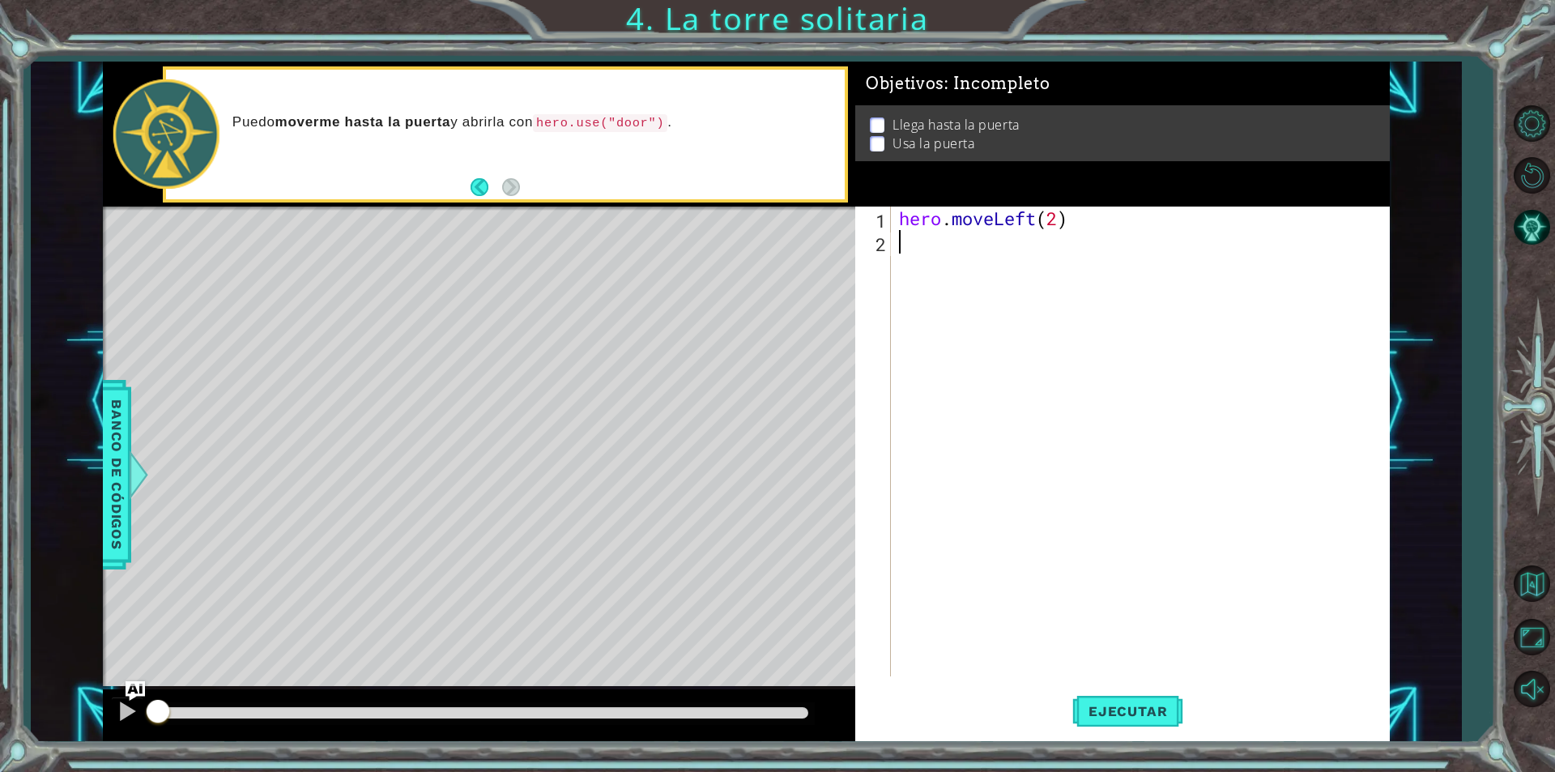
type textarea "h"
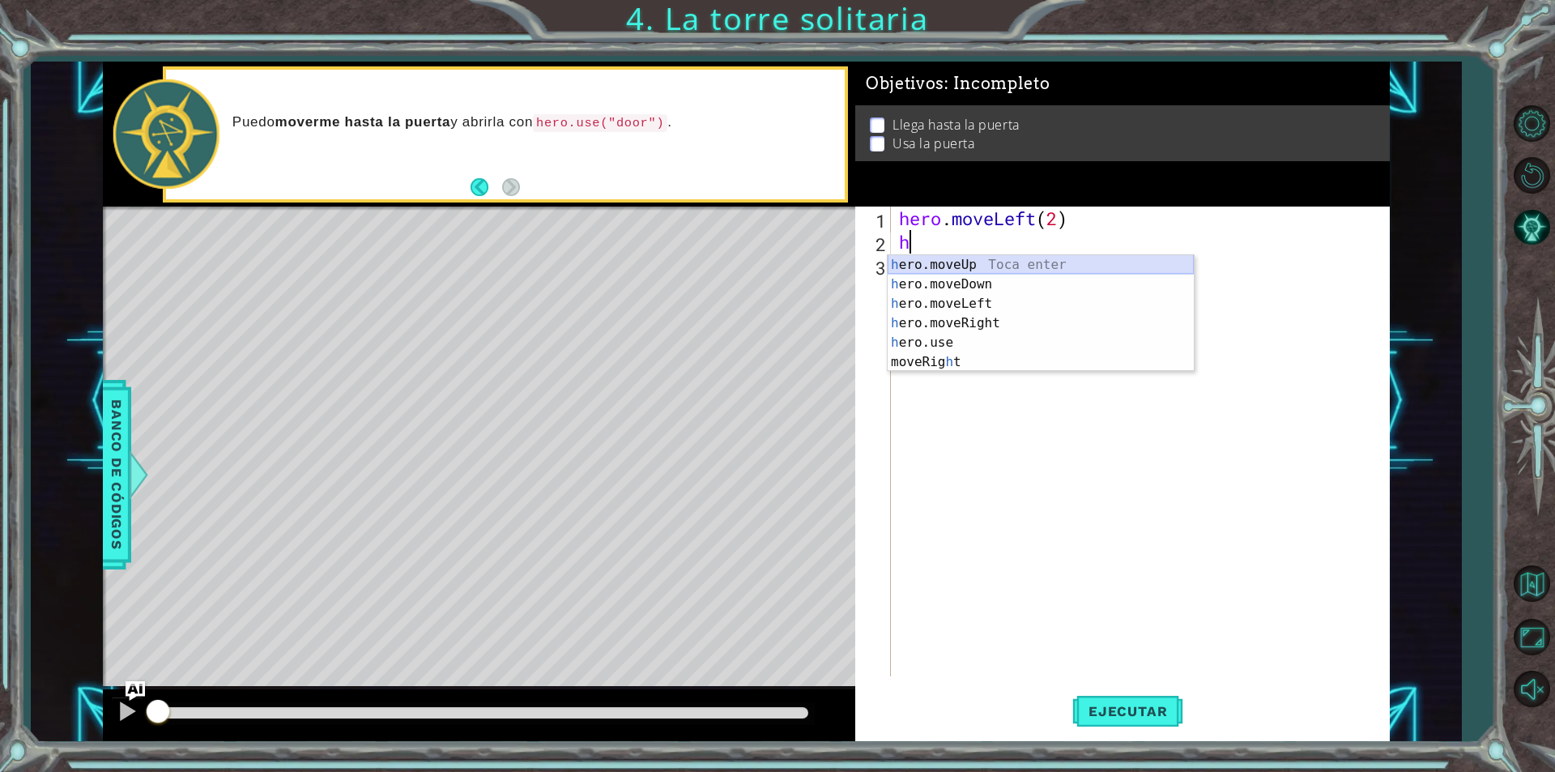
click at [960, 269] on div "h ero.moveUp Toca enter h ero.moveDown Toca enter h ero.moveLeft Toca enter h e…" at bounding box center [1041, 332] width 306 height 155
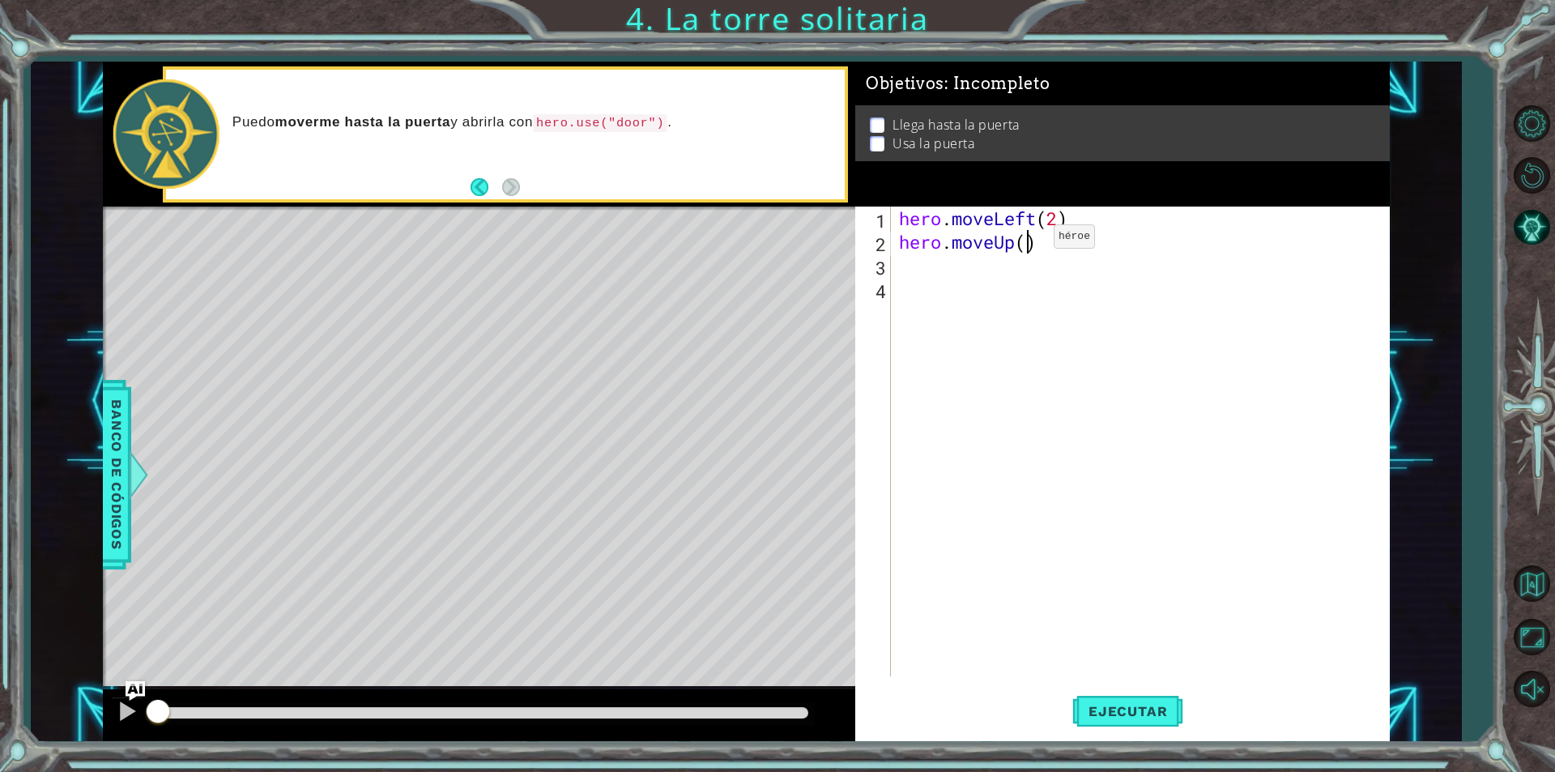
click at [1029, 241] on div "hero . moveLeft ( 2 ) hero . moveUp ( )" at bounding box center [1144, 464] width 497 height 517
type textarea "hero.moveUp(2)"
click at [964, 271] on div "hero . moveLeft ( 2 ) hero . moveUp ( 2 )" at bounding box center [1144, 464] width 497 height 517
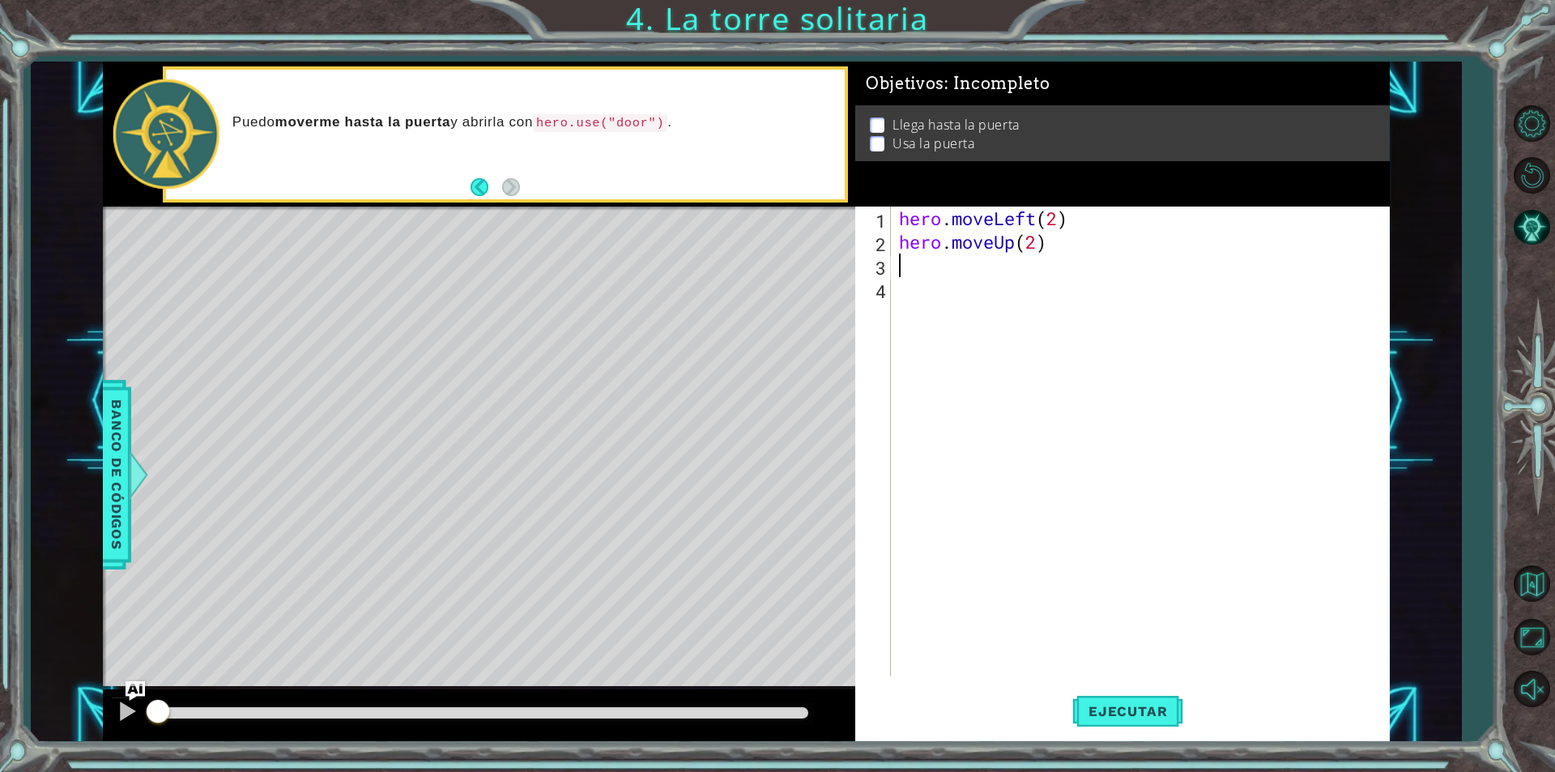
type textarea "h"
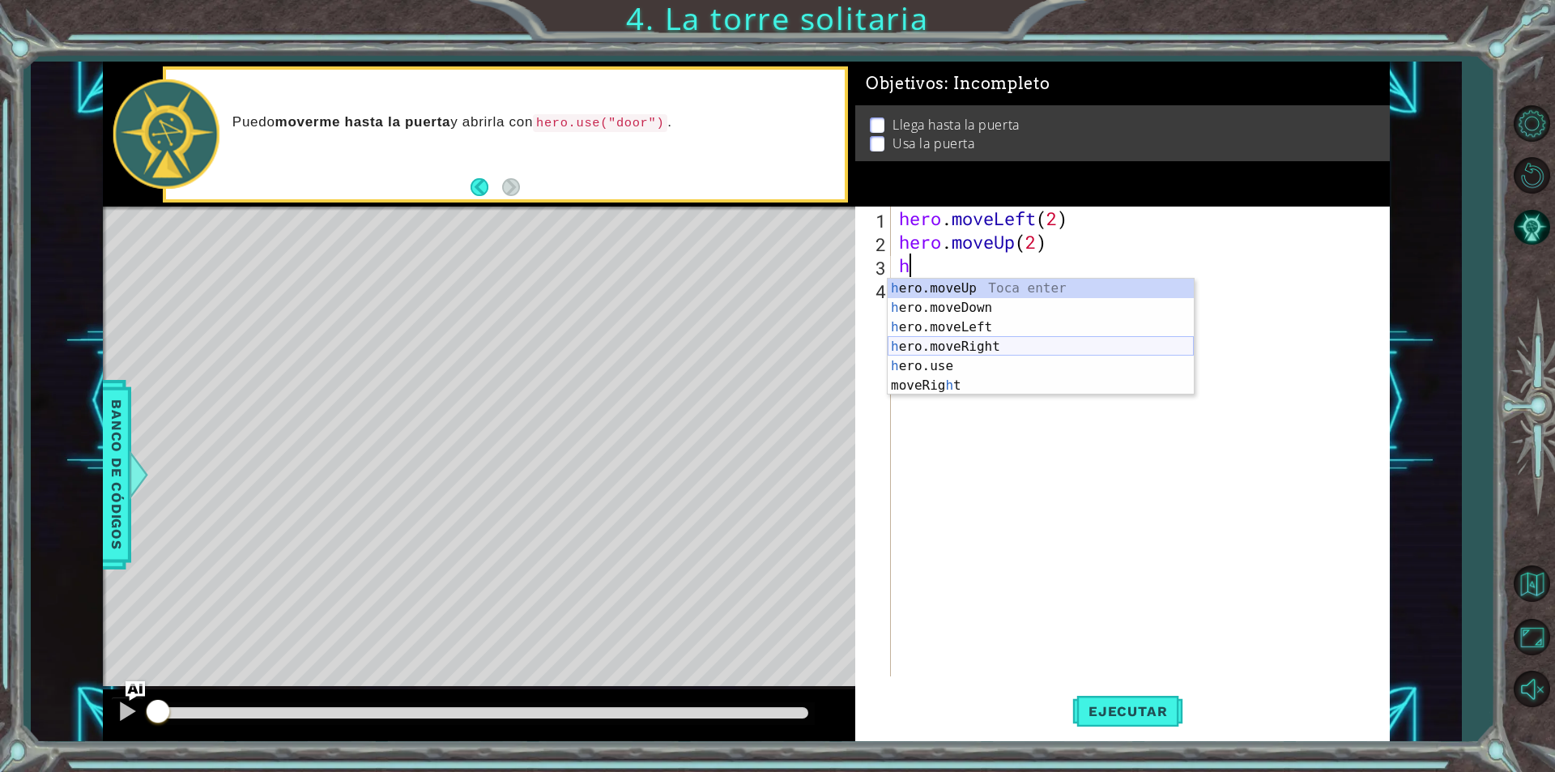
click at [964, 347] on div "h ero.moveUp Toca enter h ero.moveDown Toca enter h ero.moveLeft Toca enter h e…" at bounding box center [1041, 356] width 306 height 155
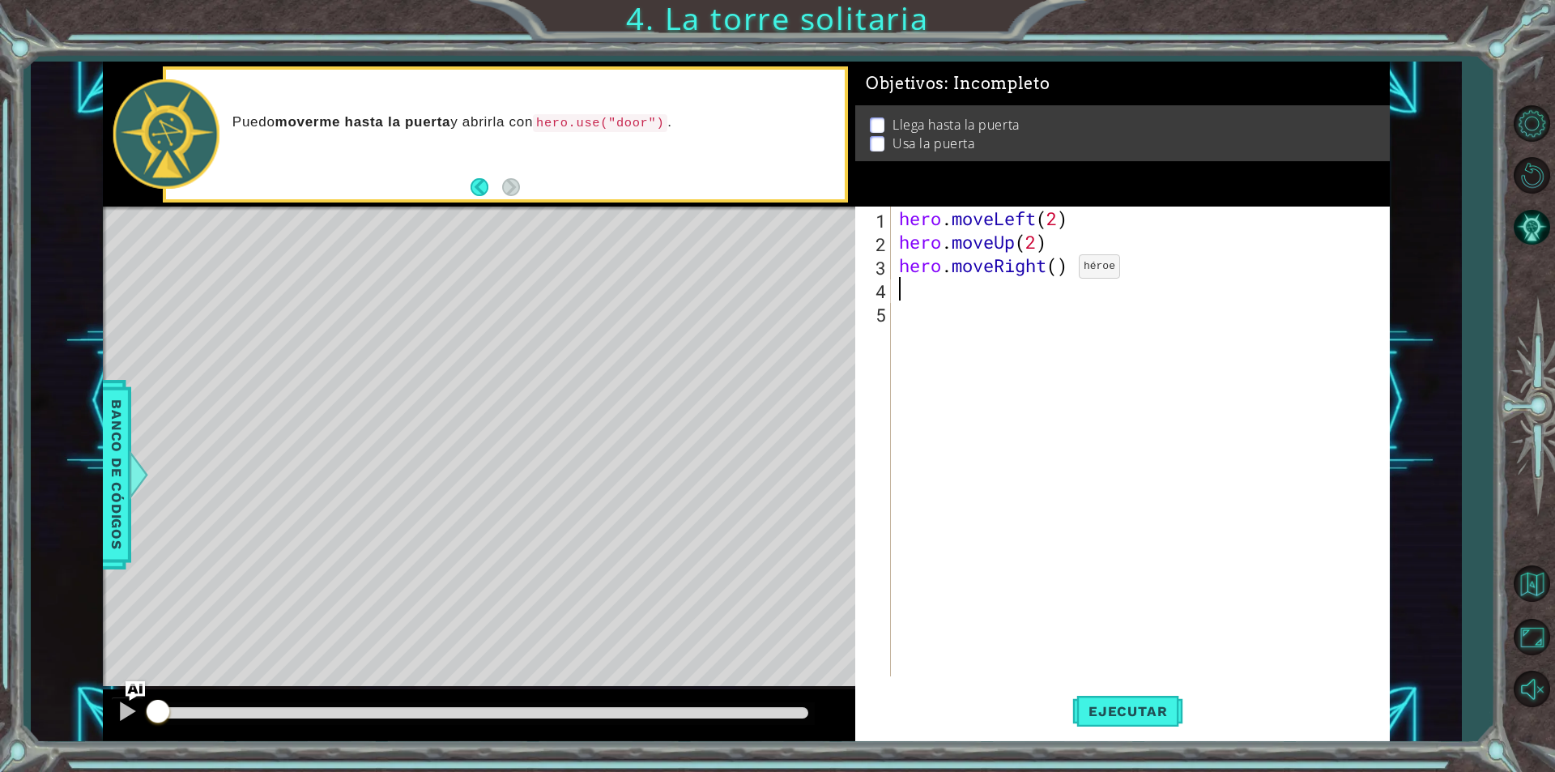
click at [1054, 270] on div "hero . moveLeft ( 2 ) hero . moveUp ( 2 ) hero . moveRight ( )" at bounding box center [1144, 464] width 497 height 517
type textarea "hero.moveRight(2)"
click at [1142, 712] on span "Ejecutar" at bounding box center [1127, 711] width 111 height 16
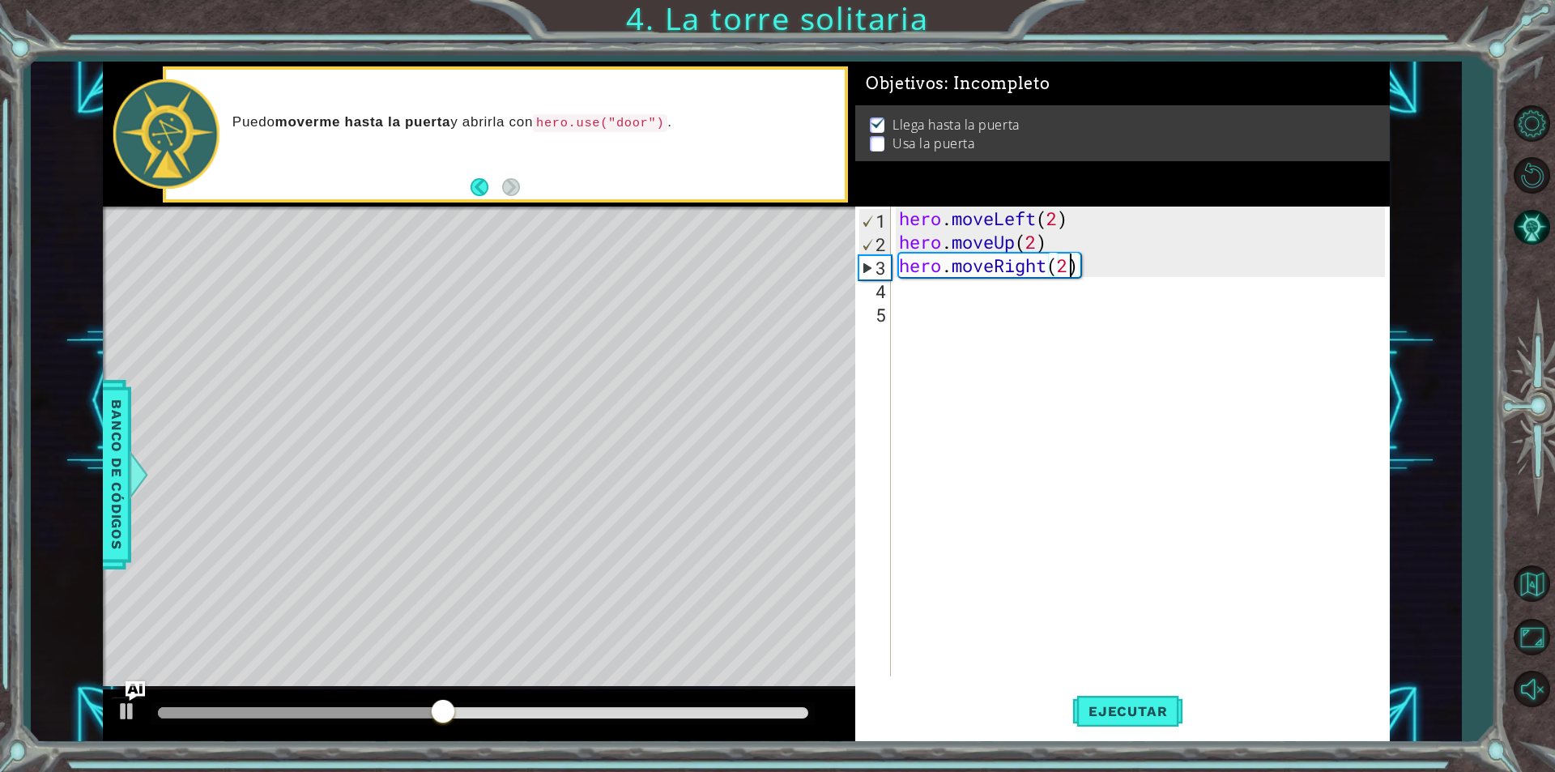
click at [982, 305] on div "hero . moveLeft ( 2 ) hero . moveUp ( 2 ) hero . moveRight ( 2 )" at bounding box center [1144, 464] width 497 height 517
click at [937, 300] on div "hero . moveLeft ( 2 ) hero . moveUp ( 2 ) hero . moveRight ( 2 )" at bounding box center [1144, 464] width 497 height 517
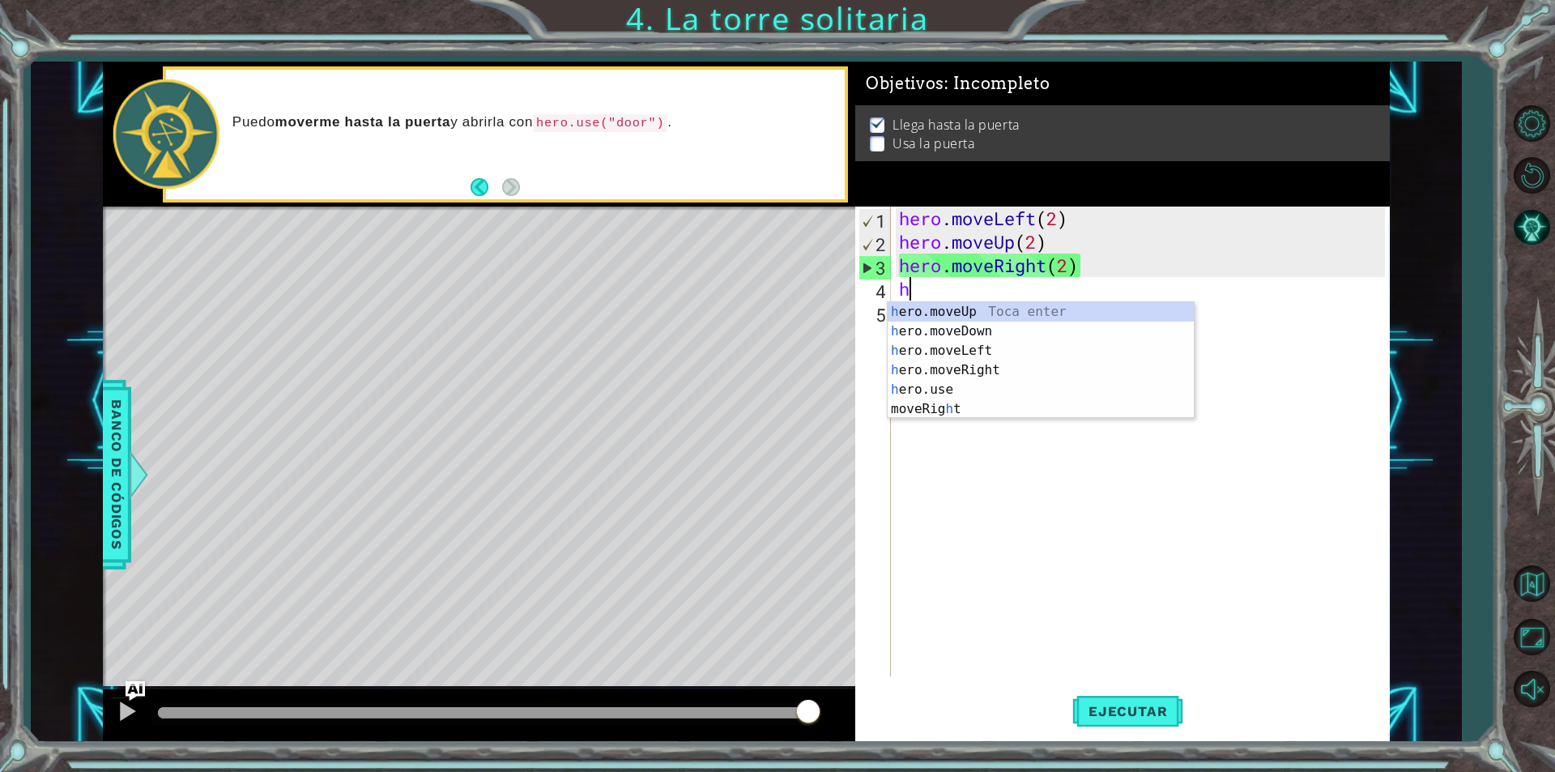
type textarea "h"
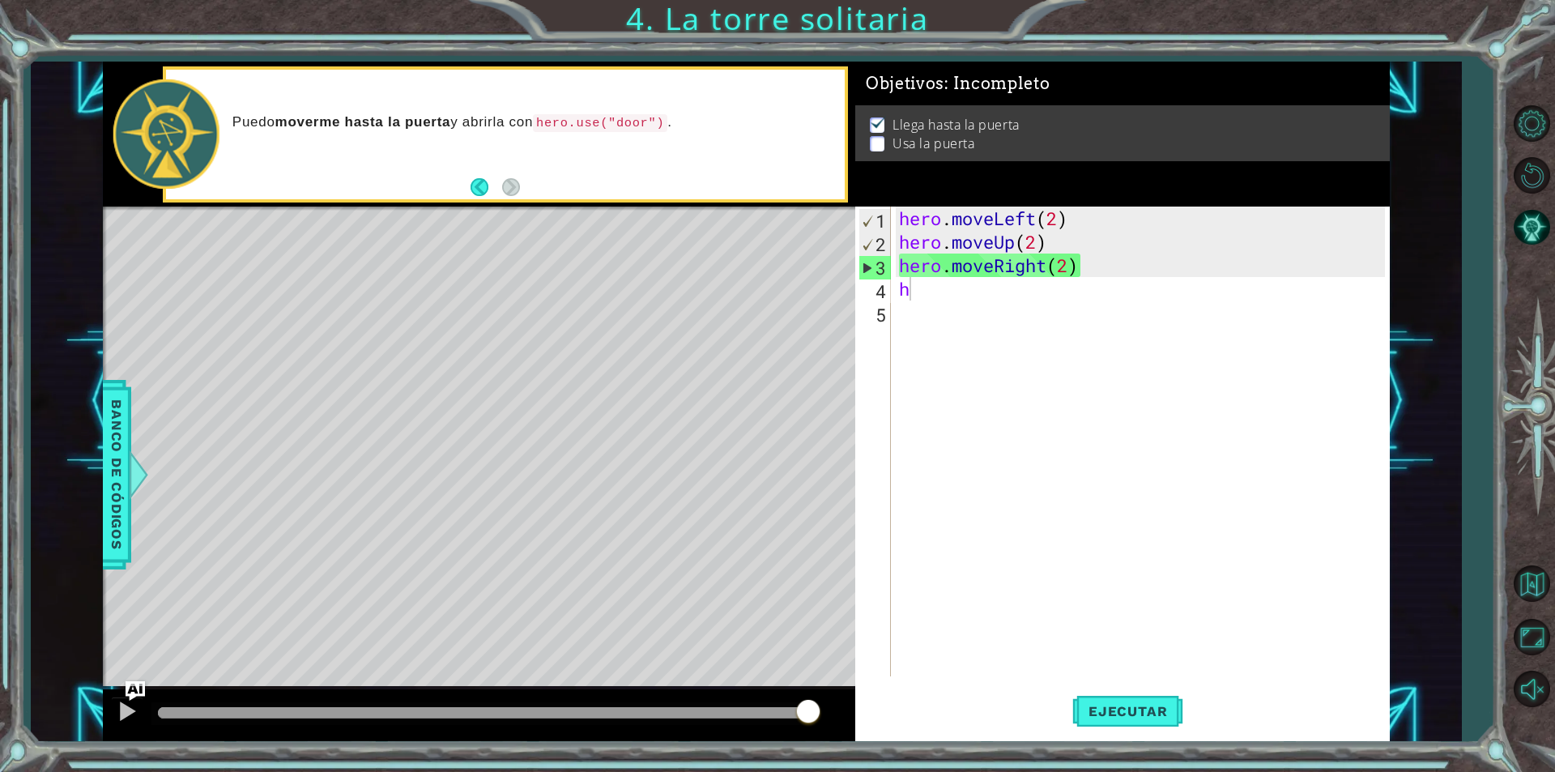
click at [551, 124] on code "hero.use("door")" at bounding box center [600, 123] width 134 height 18
drag, startPoint x: 551, startPoint y: 124, endPoint x: 595, endPoint y: 134, distance: 45.8
drag, startPoint x: 595, startPoint y: 134, endPoint x: 643, endPoint y: 122, distance: 49.3
click at [643, 122] on code "hero.use("door")" at bounding box center [600, 123] width 134 height 18
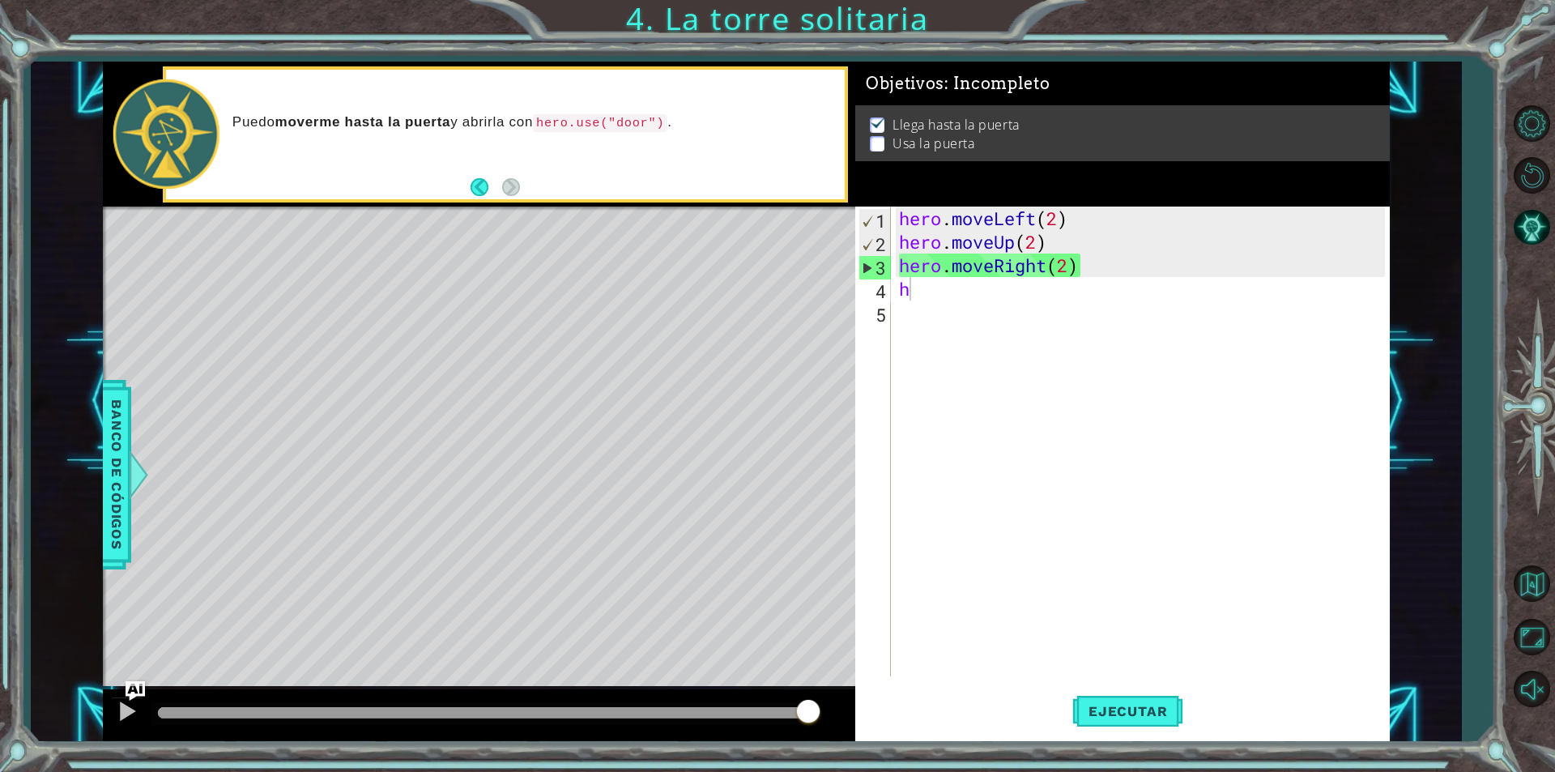
click at [642, 122] on code "hero.use("door")" at bounding box center [600, 123] width 134 height 18
click at [641, 122] on code "hero.use("door")" at bounding box center [600, 123] width 134 height 18
click at [915, 299] on div "hero . moveLeft ( 2 ) hero . moveUp ( 2 ) hero . moveRight ( 2 ) h" at bounding box center [1144, 464] width 497 height 517
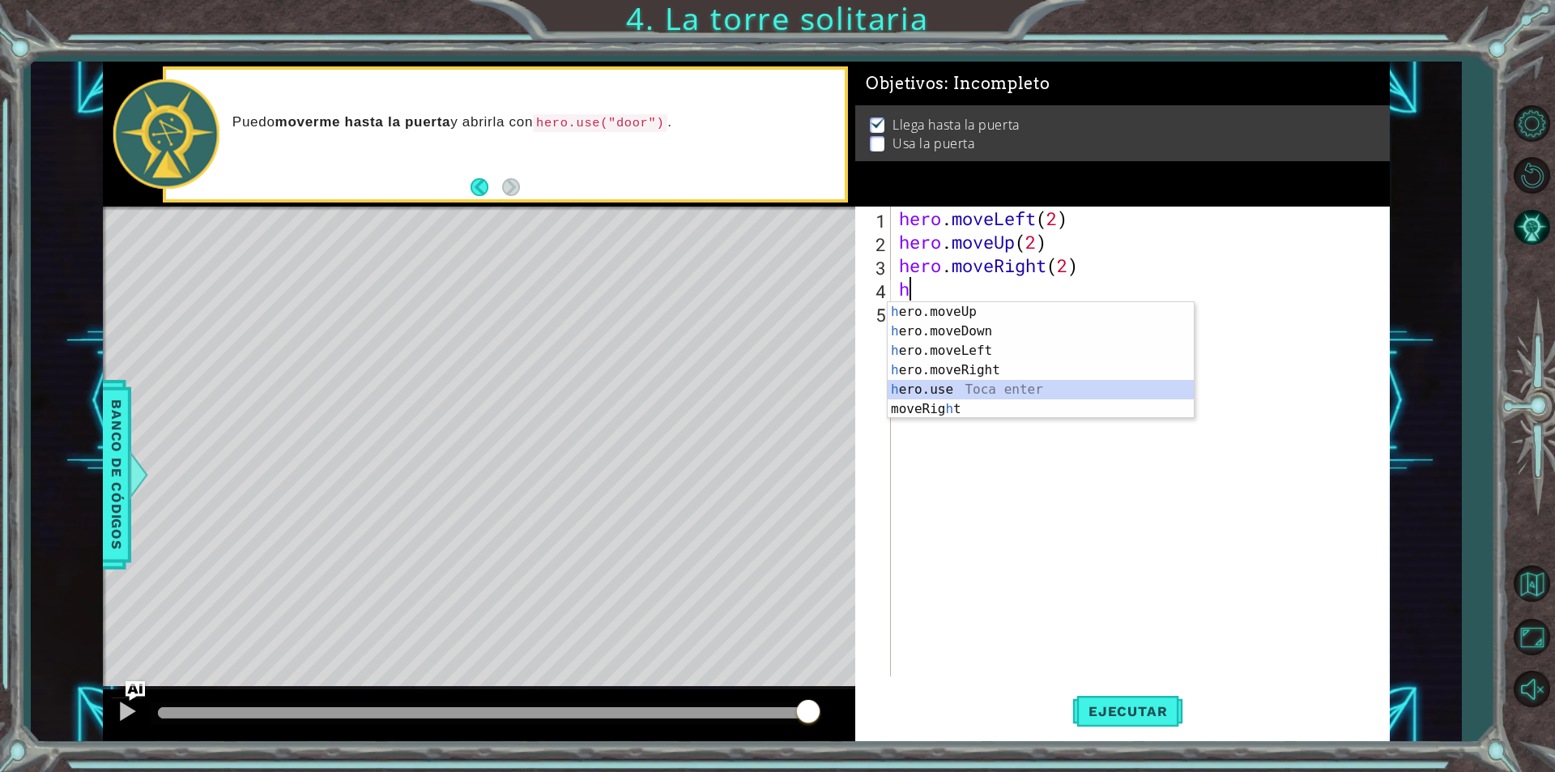
click at [980, 387] on div "h ero.moveUp Toca enter h ero.moveDown Toca enter h ero.moveLeft Toca enter h e…" at bounding box center [1041, 379] width 306 height 155
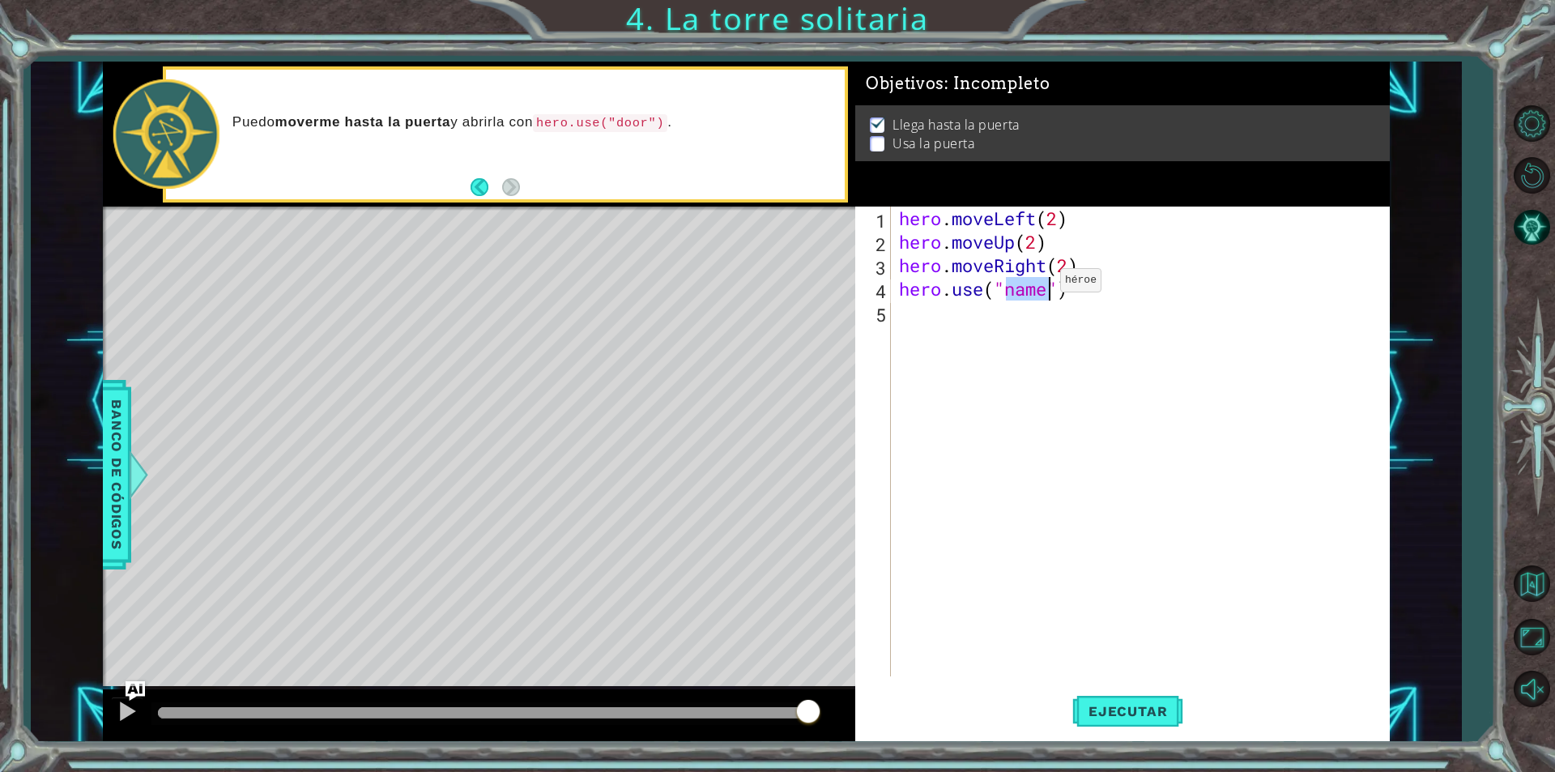
click at [1036, 284] on div "hero . moveLeft ( 2 ) hero . moveUp ( 2 ) hero . moveRight ( 2 ) hero . use ( "…" at bounding box center [1140, 441] width 489 height 470
drag, startPoint x: 1046, startPoint y: 288, endPoint x: 1007, endPoint y: 290, distance: 39.7
click at [1007, 290] on div "hero . moveLeft ( 2 ) hero . moveUp ( 2 ) hero . moveRight ( 2 ) hero . use ( "…" at bounding box center [1144, 464] width 497 height 517
type textarea "hero.use("door")"
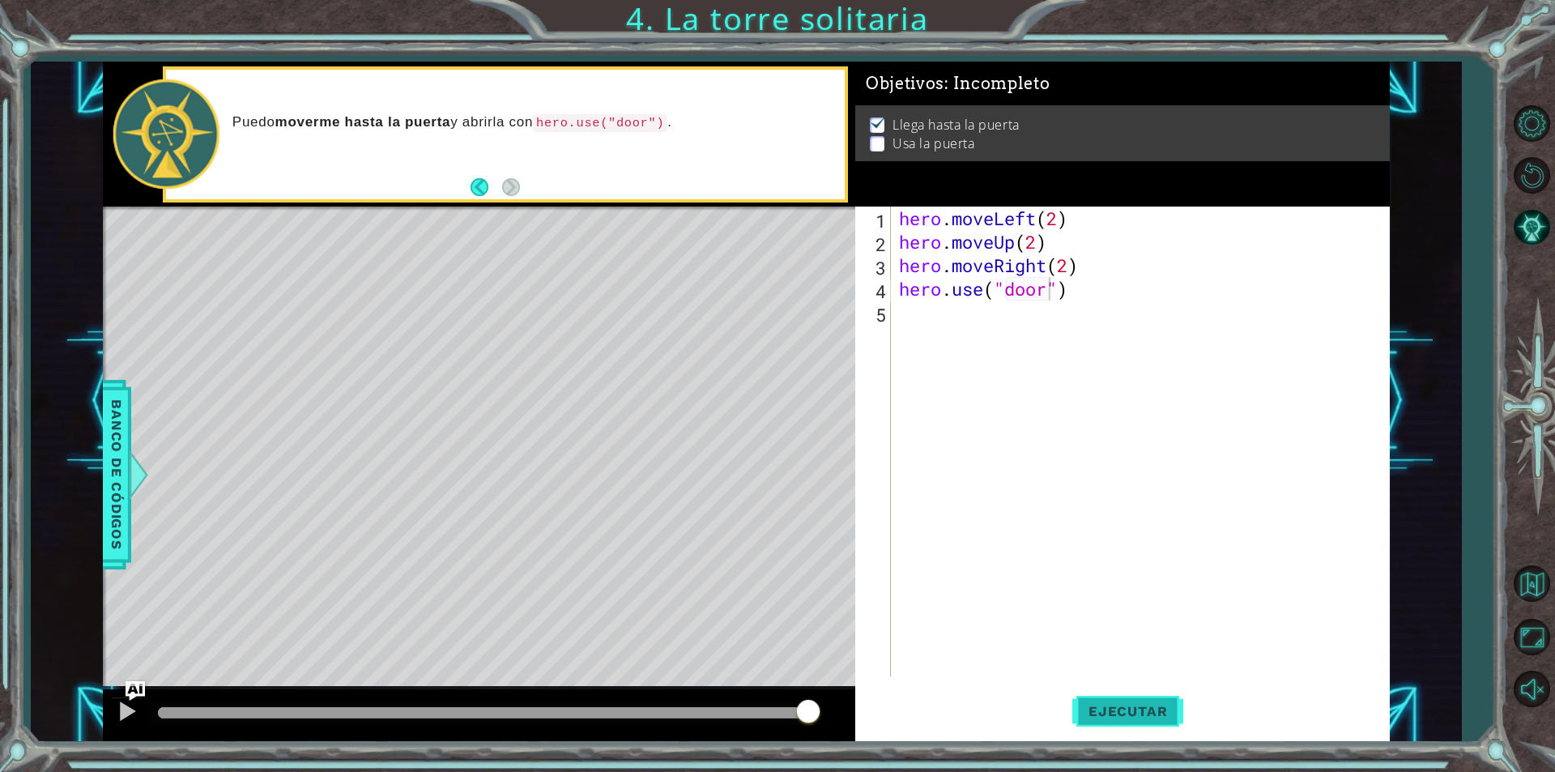
click at [1111, 710] on span "Ejecutar" at bounding box center [1127, 711] width 111 height 16
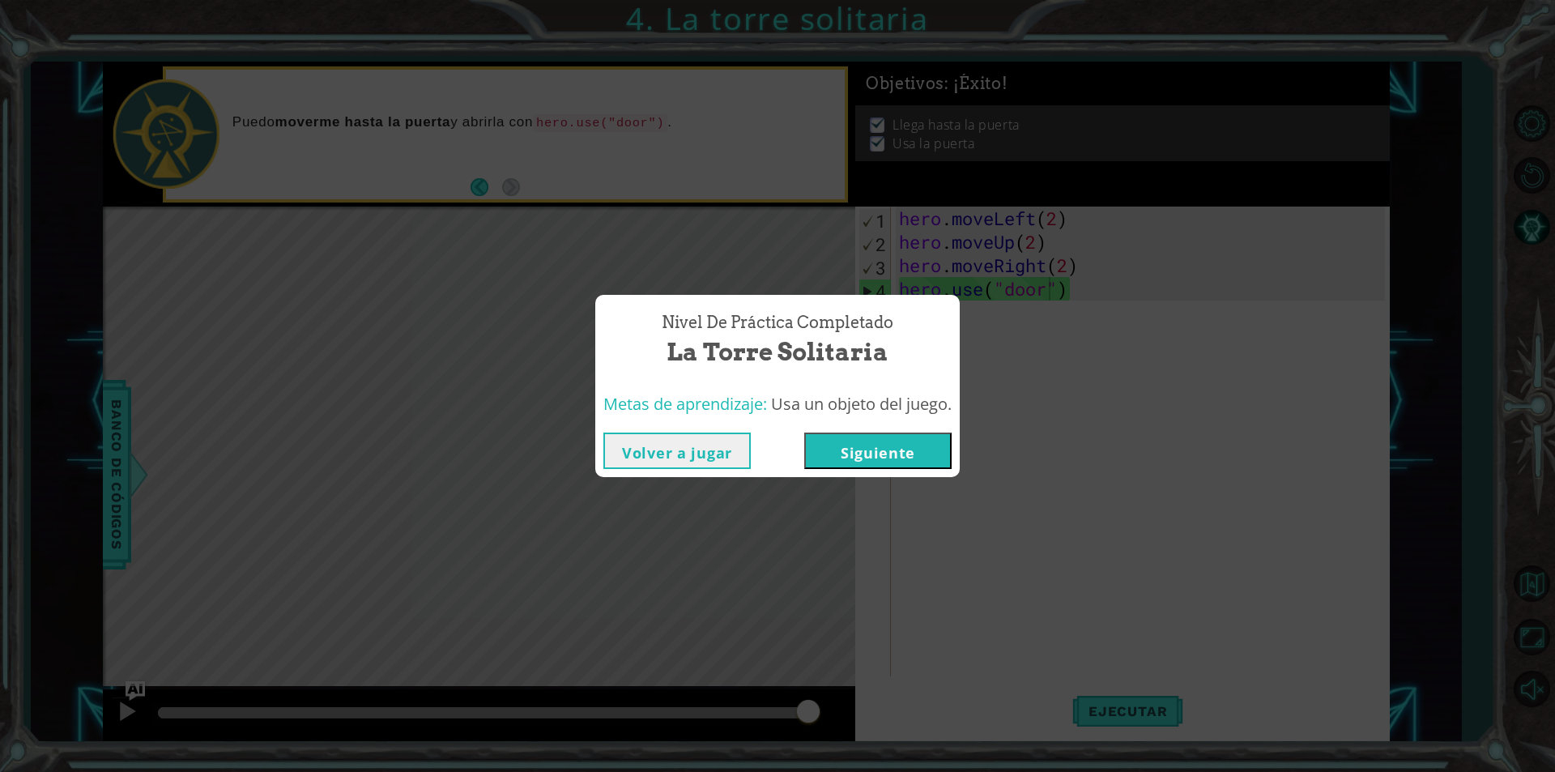
click at [888, 457] on button "Siguiente" at bounding box center [877, 450] width 147 height 36
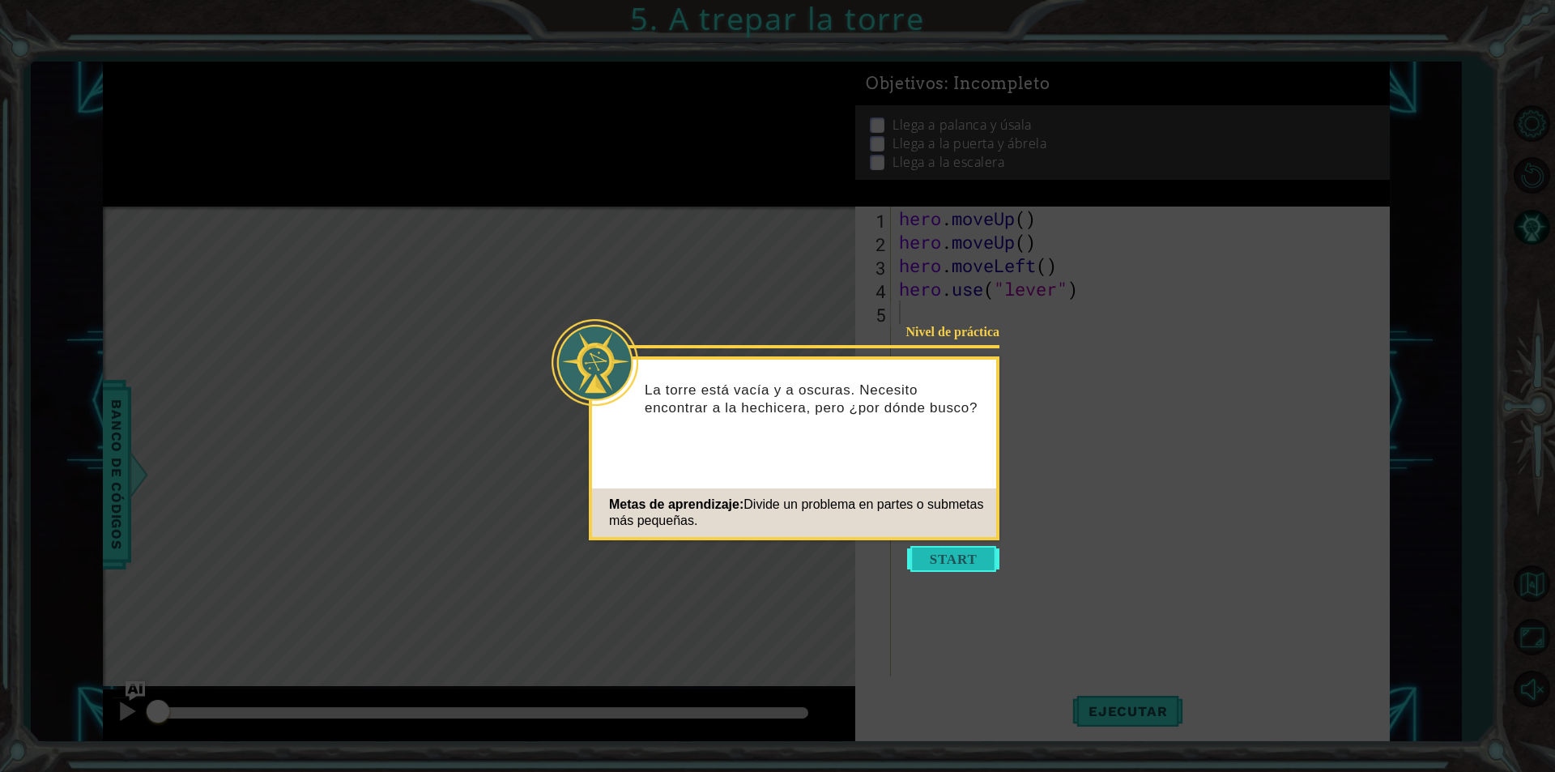
click at [995, 560] on button "Start" at bounding box center [953, 559] width 92 height 26
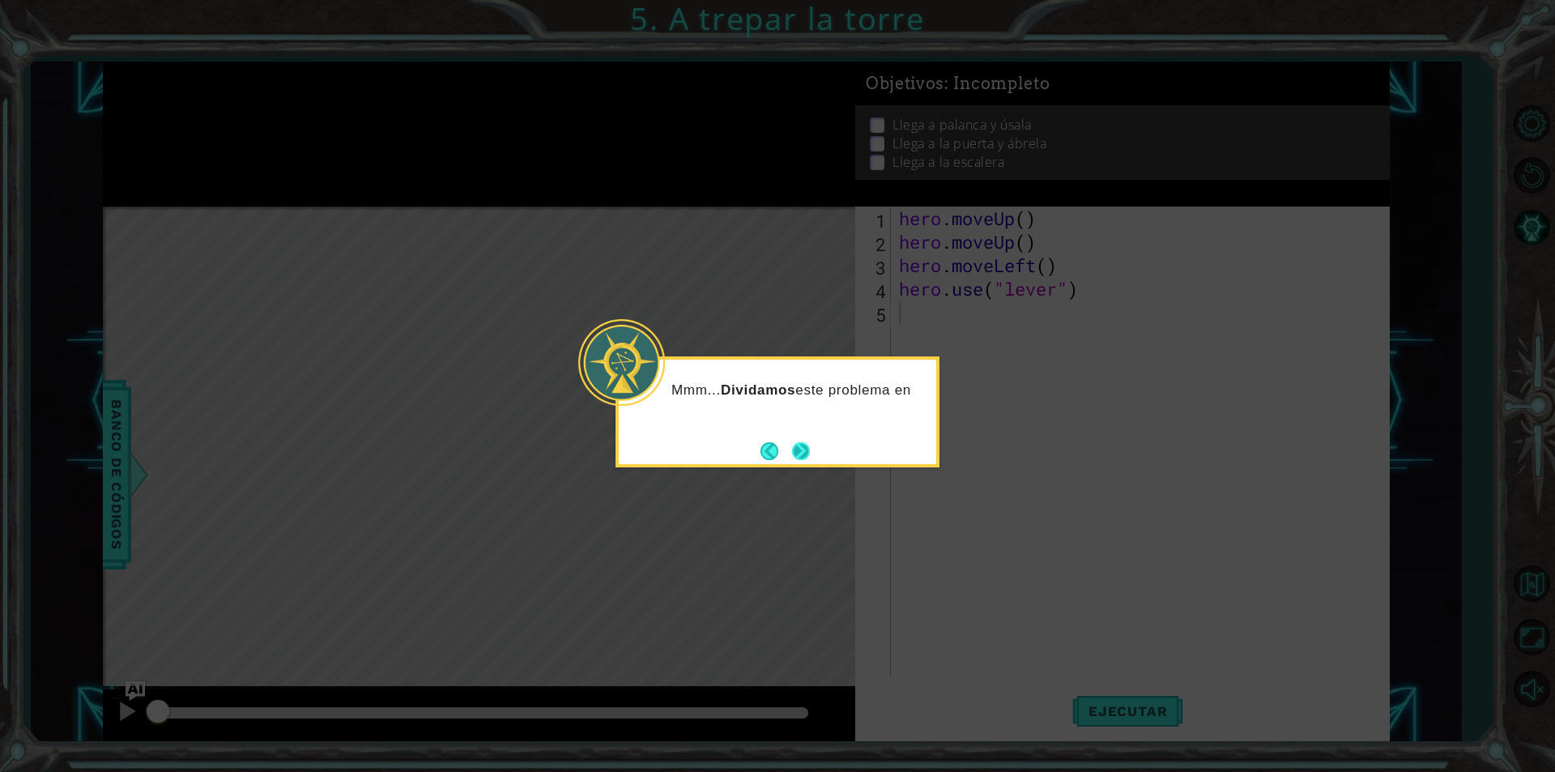
click at [802, 454] on button "Next" at bounding box center [801, 451] width 18 height 18
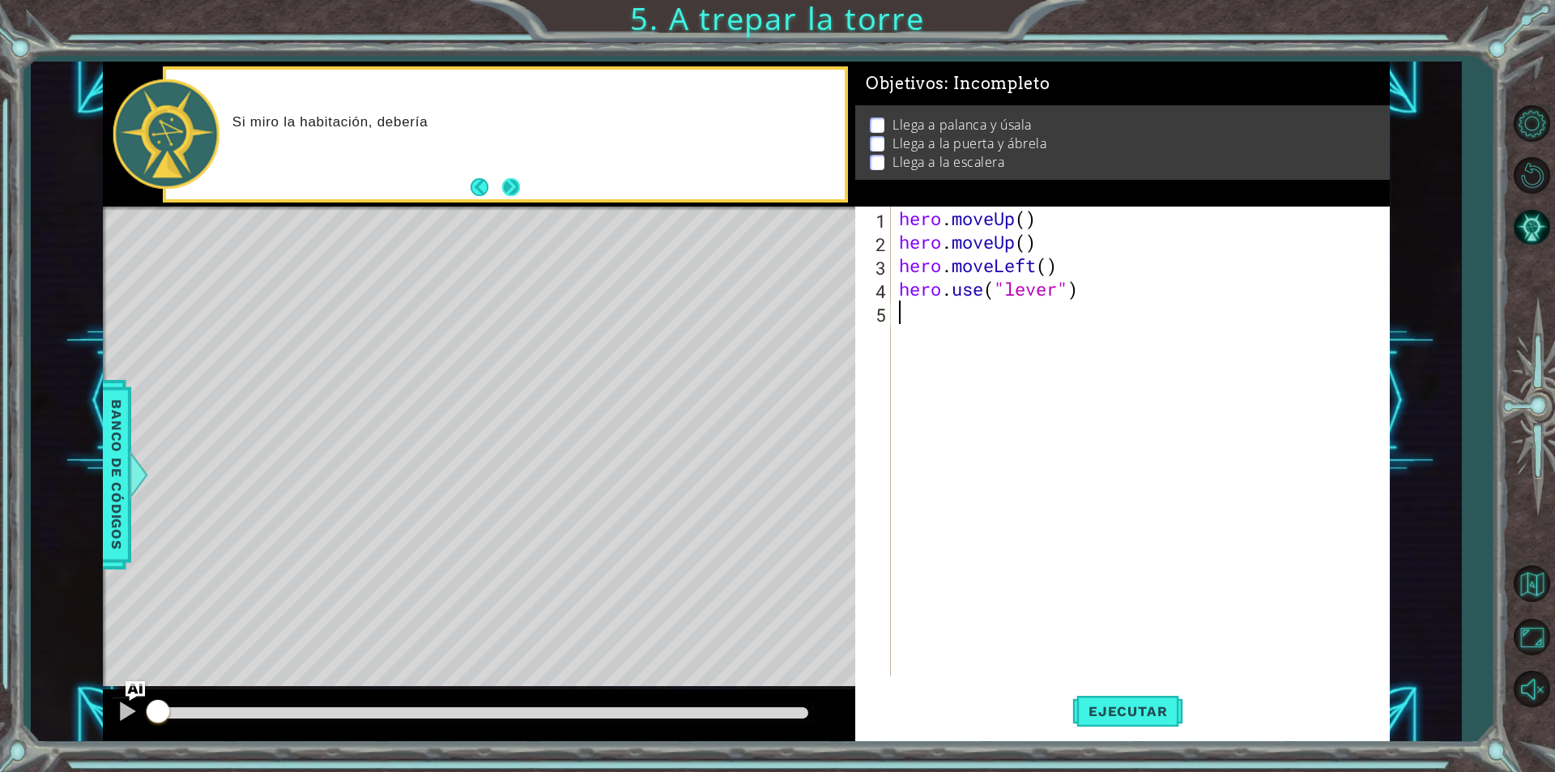
click at [502, 184] on button "Next" at bounding box center [511, 187] width 18 height 18
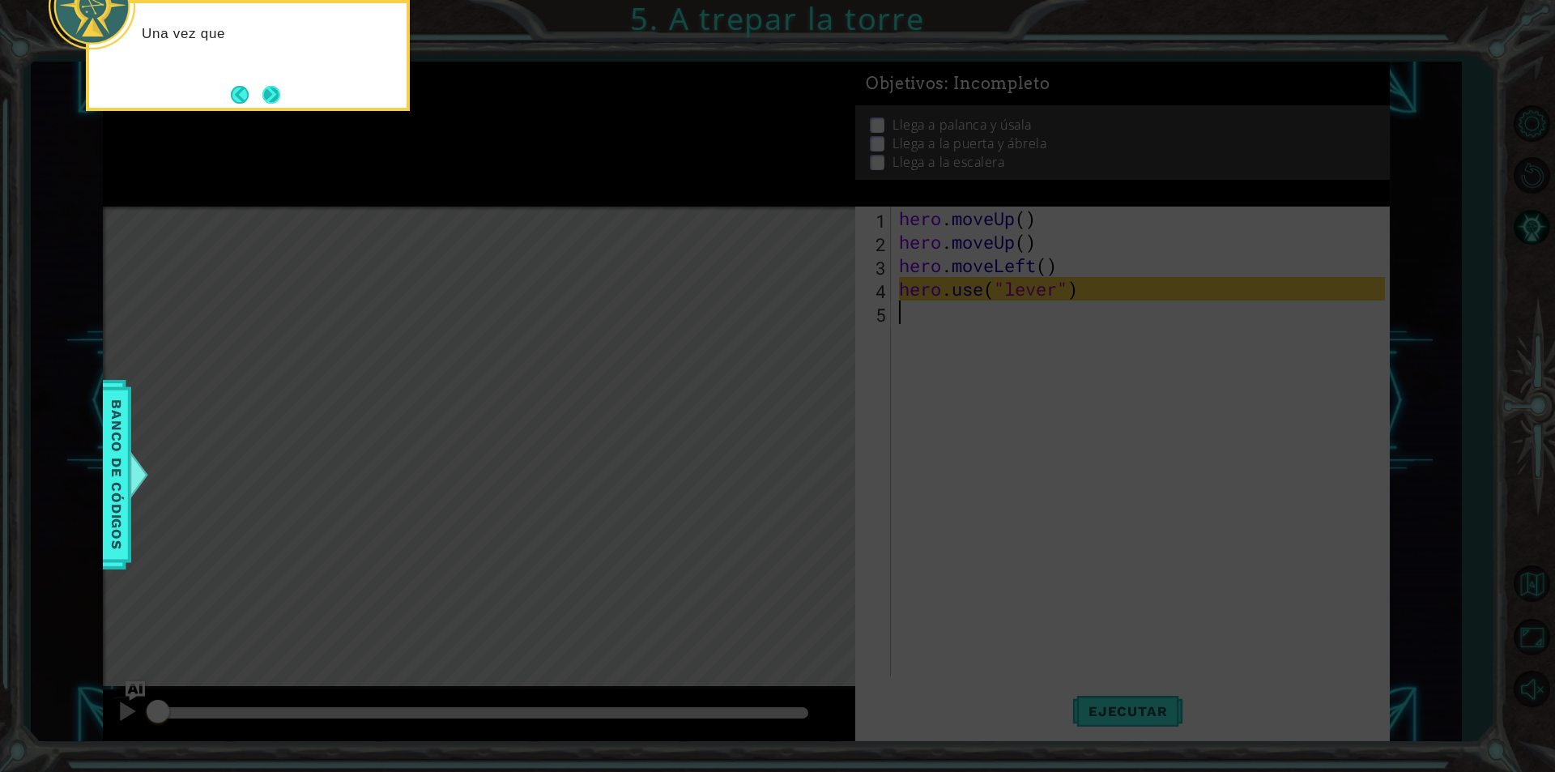
click at [280, 99] on button "Next" at bounding box center [271, 95] width 18 height 18
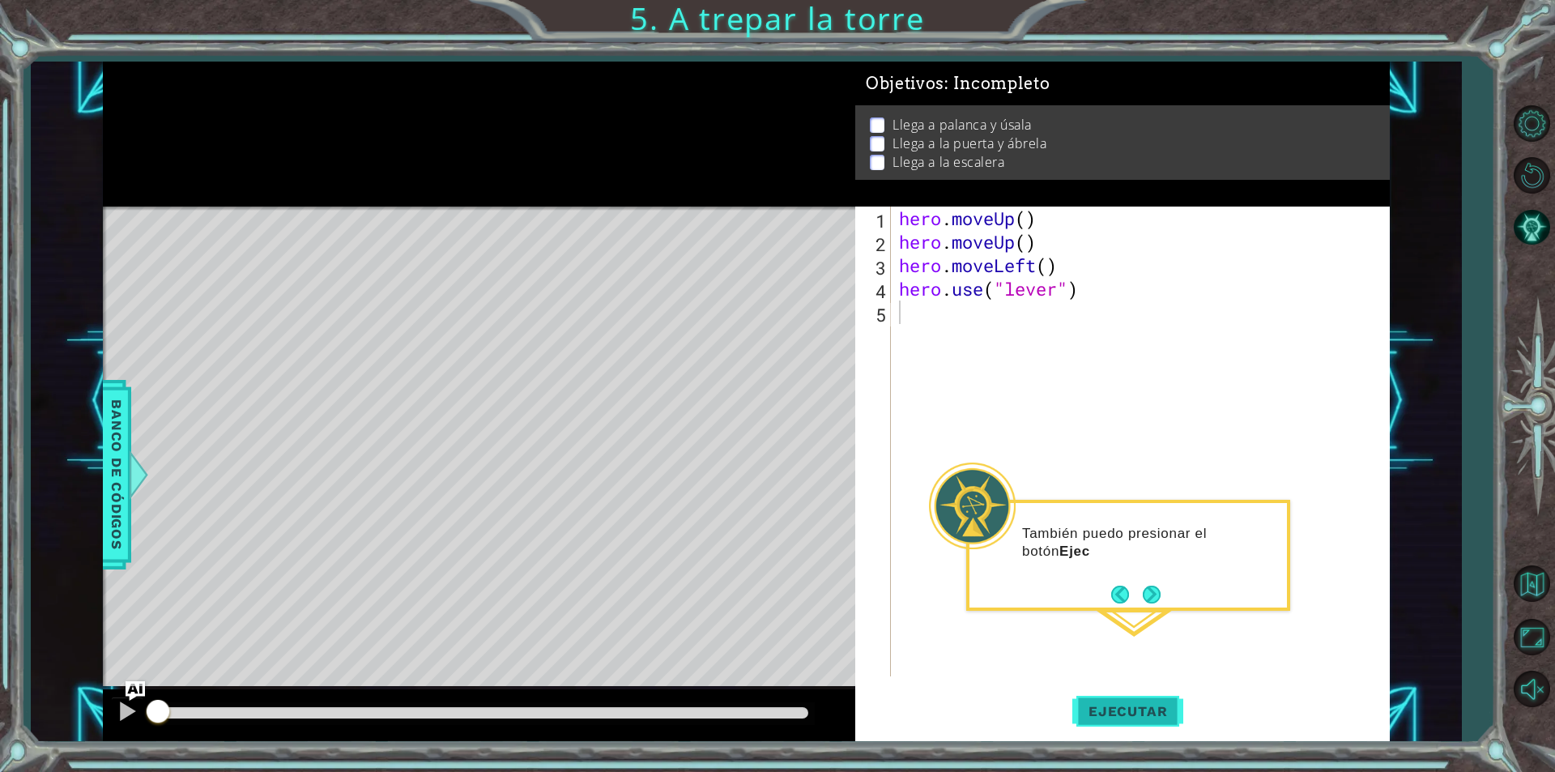
click at [1134, 708] on span "Ejecutar" at bounding box center [1127, 711] width 111 height 16
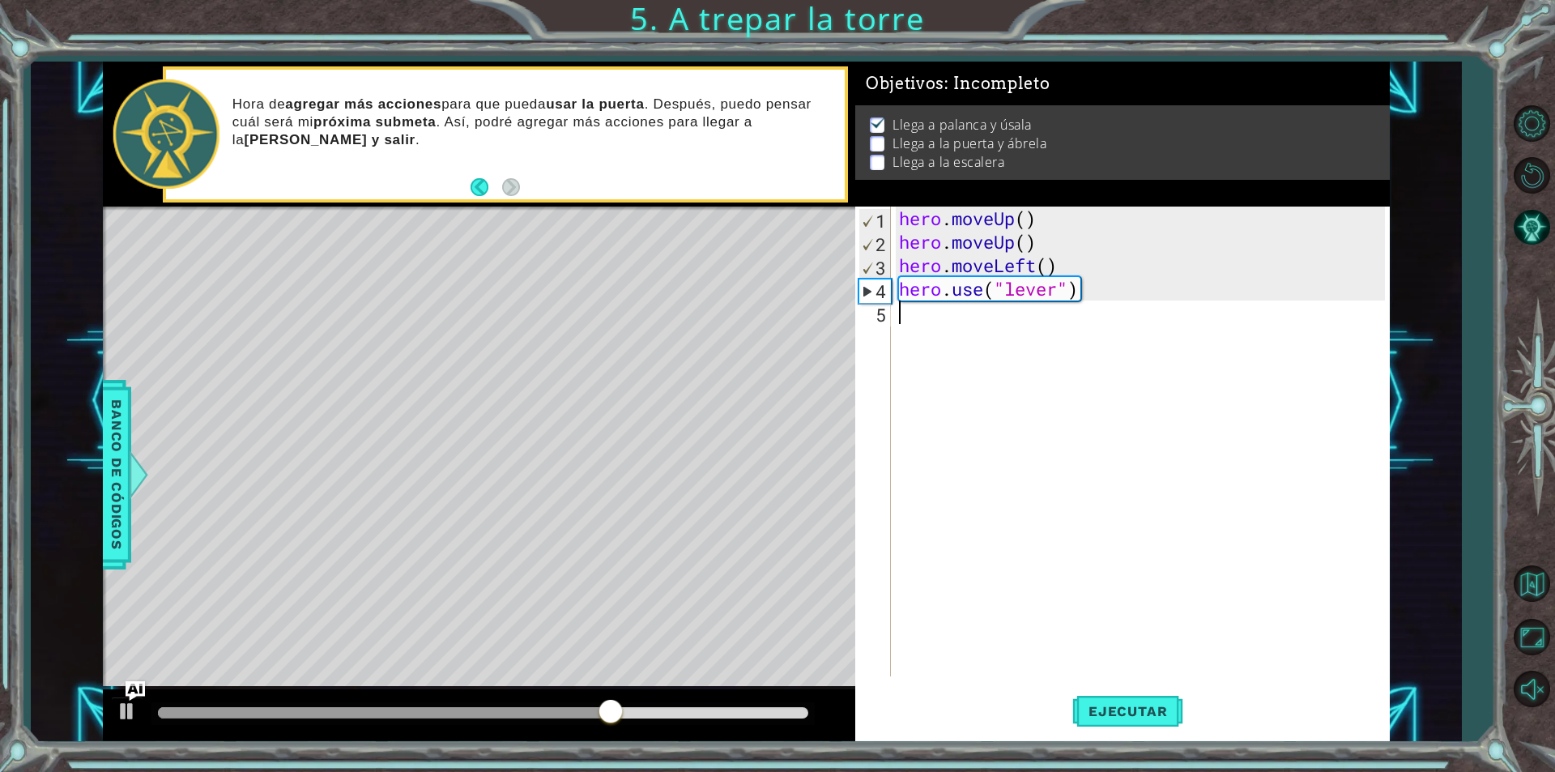
type textarea "h"
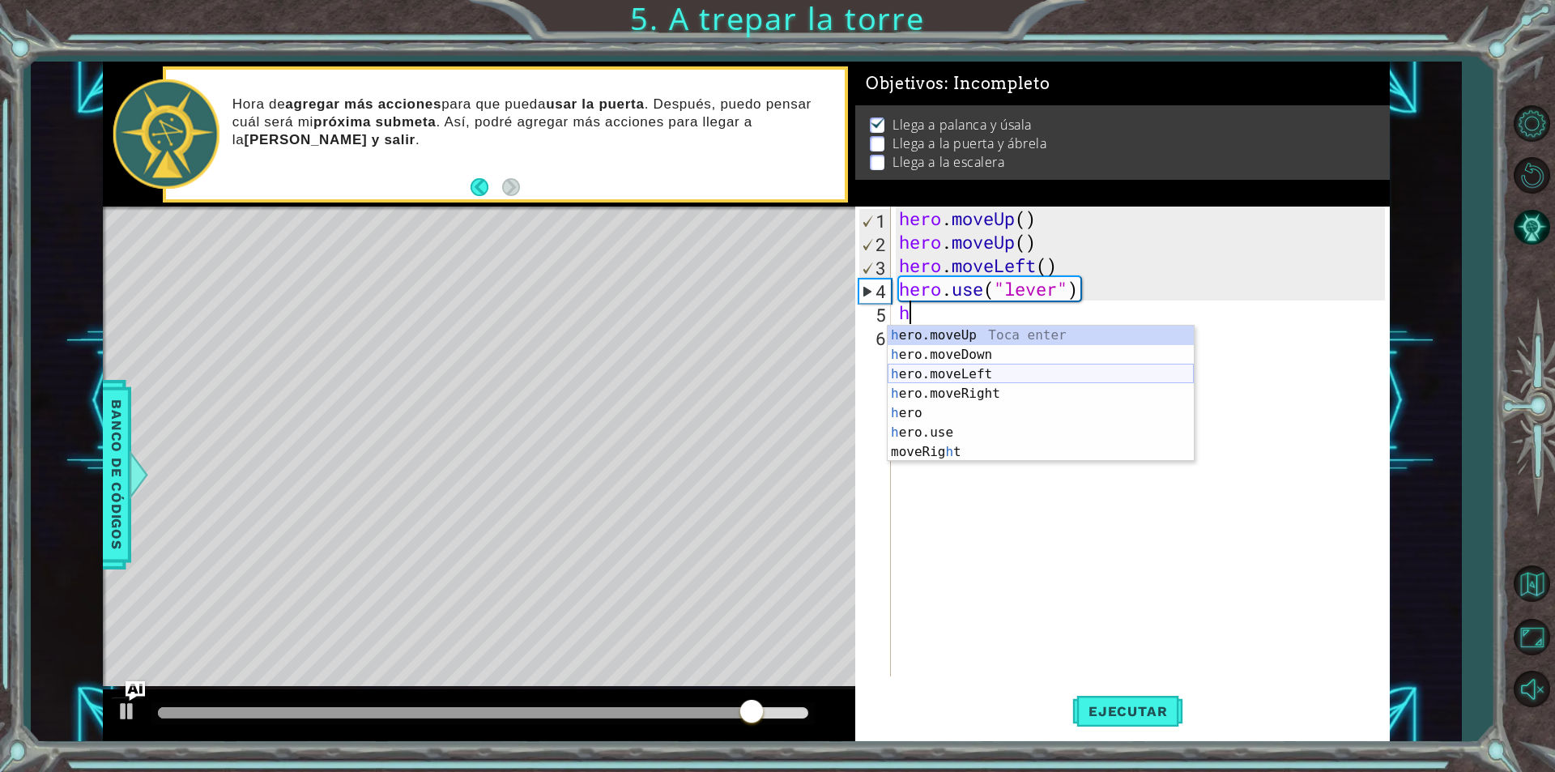
click at [988, 368] on div "h ero.moveUp Toca enter h ero.moveDown Toca enter h ero.moveLeft Toca enter h e…" at bounding box center [1041, 413] width 306 height 175
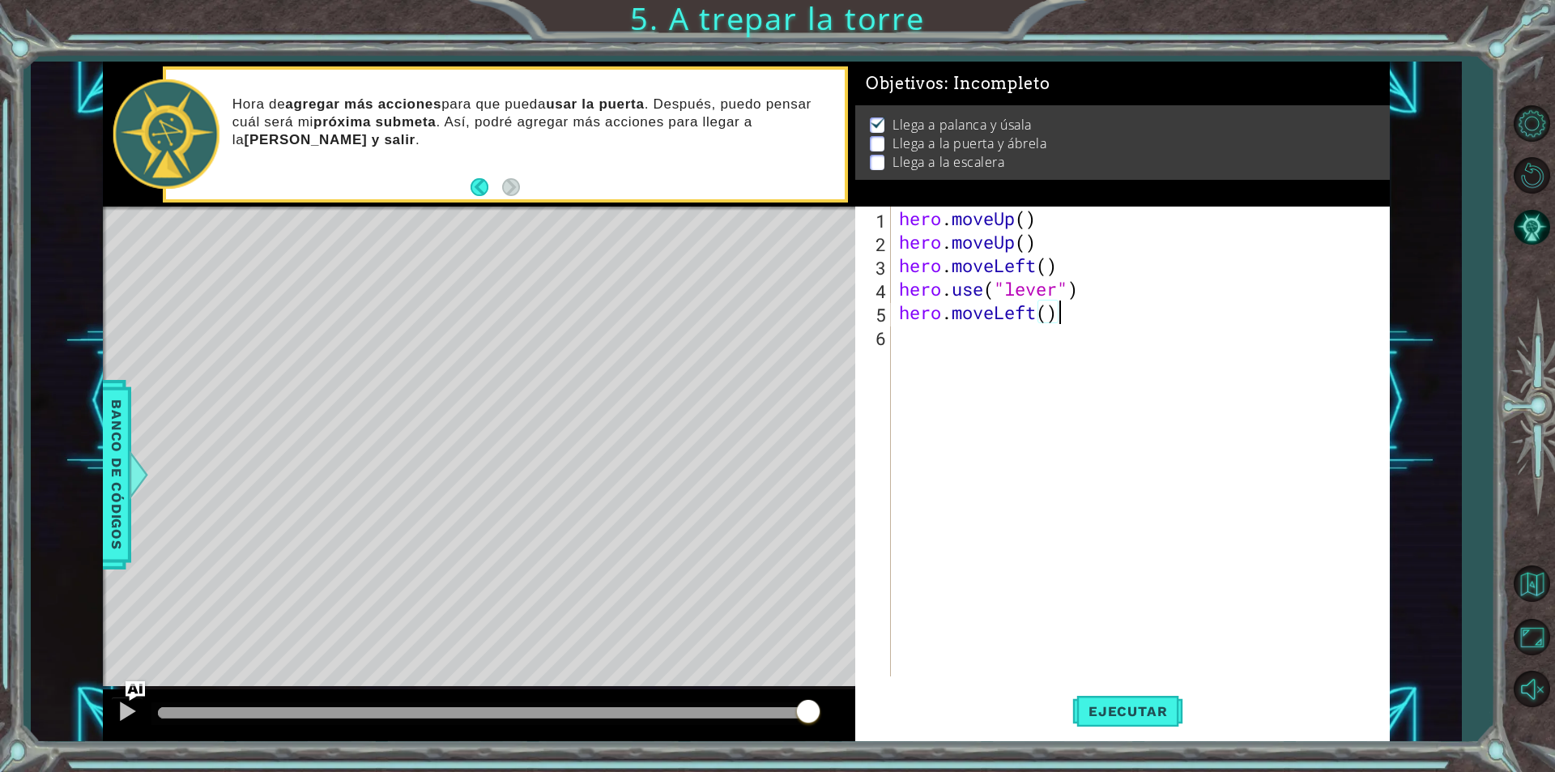
type textarea "hero.moveLeft("
drag, startPoint x: 1066, startPoint y: 318, endPoint x: 874, endPoint y: 319, distance: 192.7
click at [874, 319] on div "hero.moveLeft( 1 2 3 4 5 6 hero . moveUp ( ) hero . moveUp ( ) hero . moveLeft …" at bounding box center [1120, 441] width 530 height 470
type textarea "h"
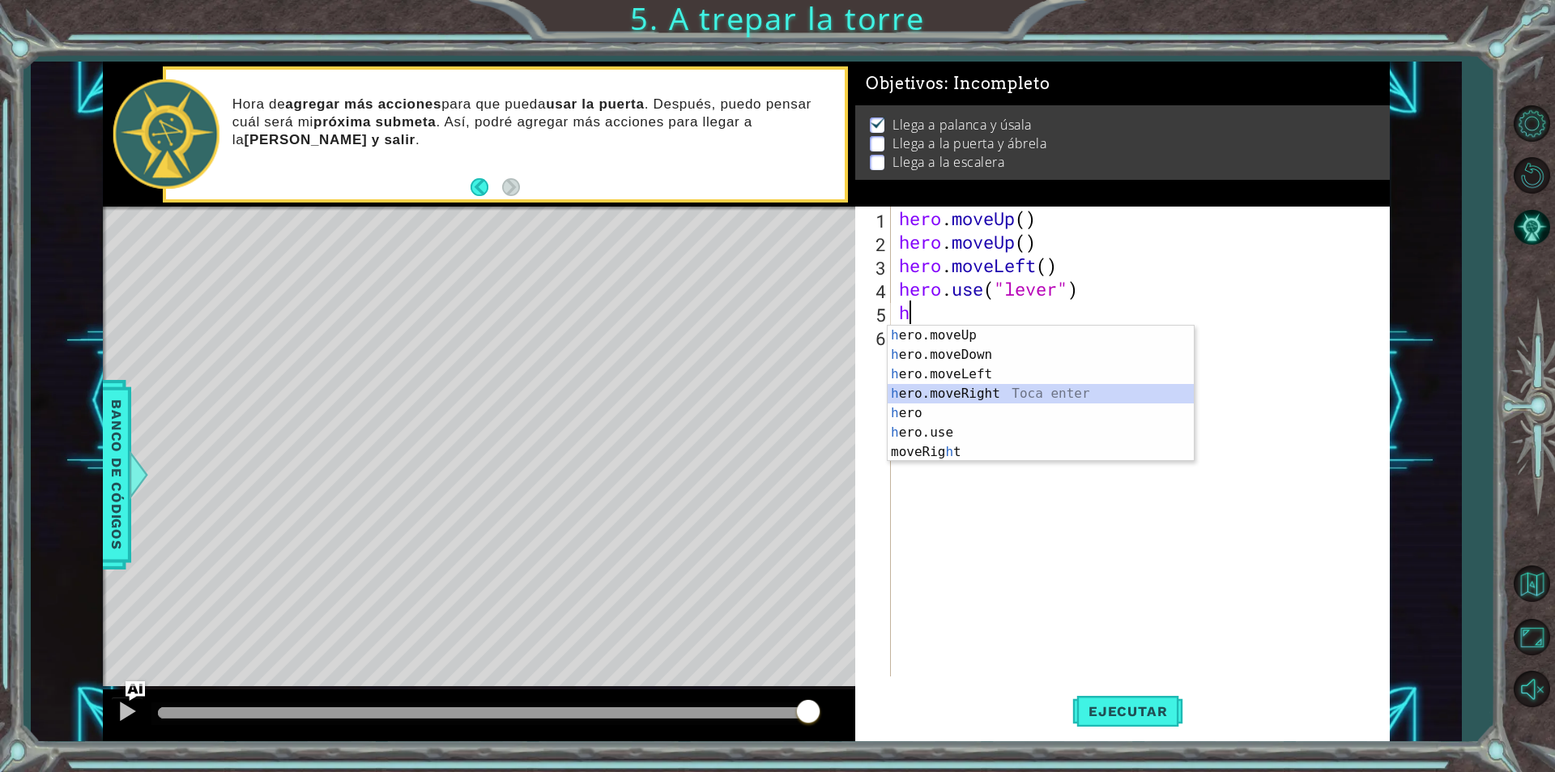
click at [1003, 392] on div "h ero.moveUp Toca enter h ero.moveDown Toca enter h ero.moveLeft Toca enter h e…" at bounding box center [1041, 413] width 306 height 175
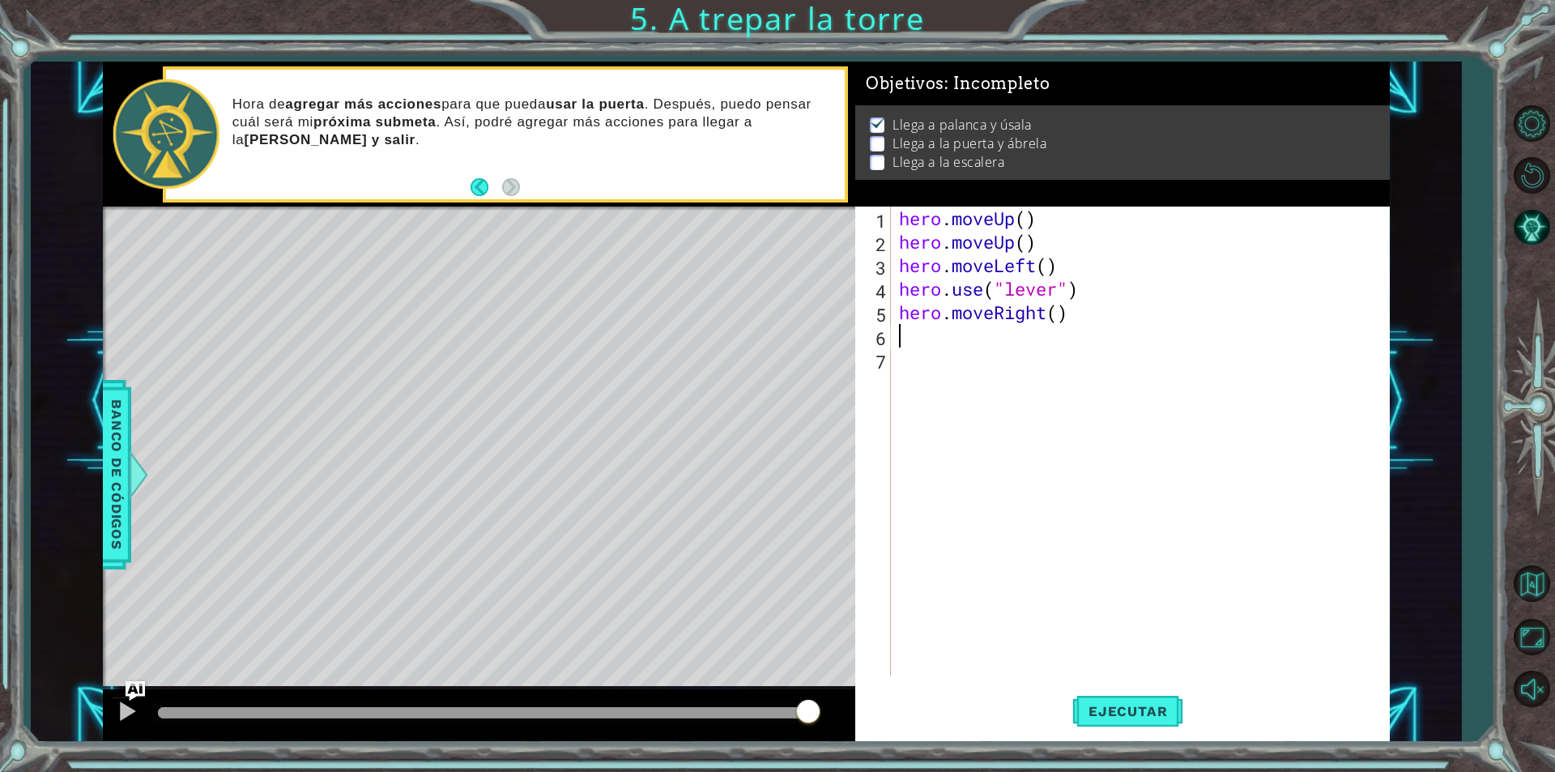
click at [1058, 324] on div "hero . moveUp ( ) hero . moveUp ( ) hero . moveLeft ( ) hero . use ( "lever" ) …" at bounding box center [1144, 464] width 497 height 517
type textarea "3"
click at [1058, 325] on div "hero . moveUp ( ) hero . moveUp ( ) hero . moveLeft ( ) hero . use ( "lever" ) …" at bounding box center [1144, 464] width 497 height 517
click at [1058, 320] on div "hero . moveUp ( ) hero . moveUp ( ) hero . moveLeft ( ) hero . use ( "lever" ) …" at bounding box center [1144, 464] width 497 height 517
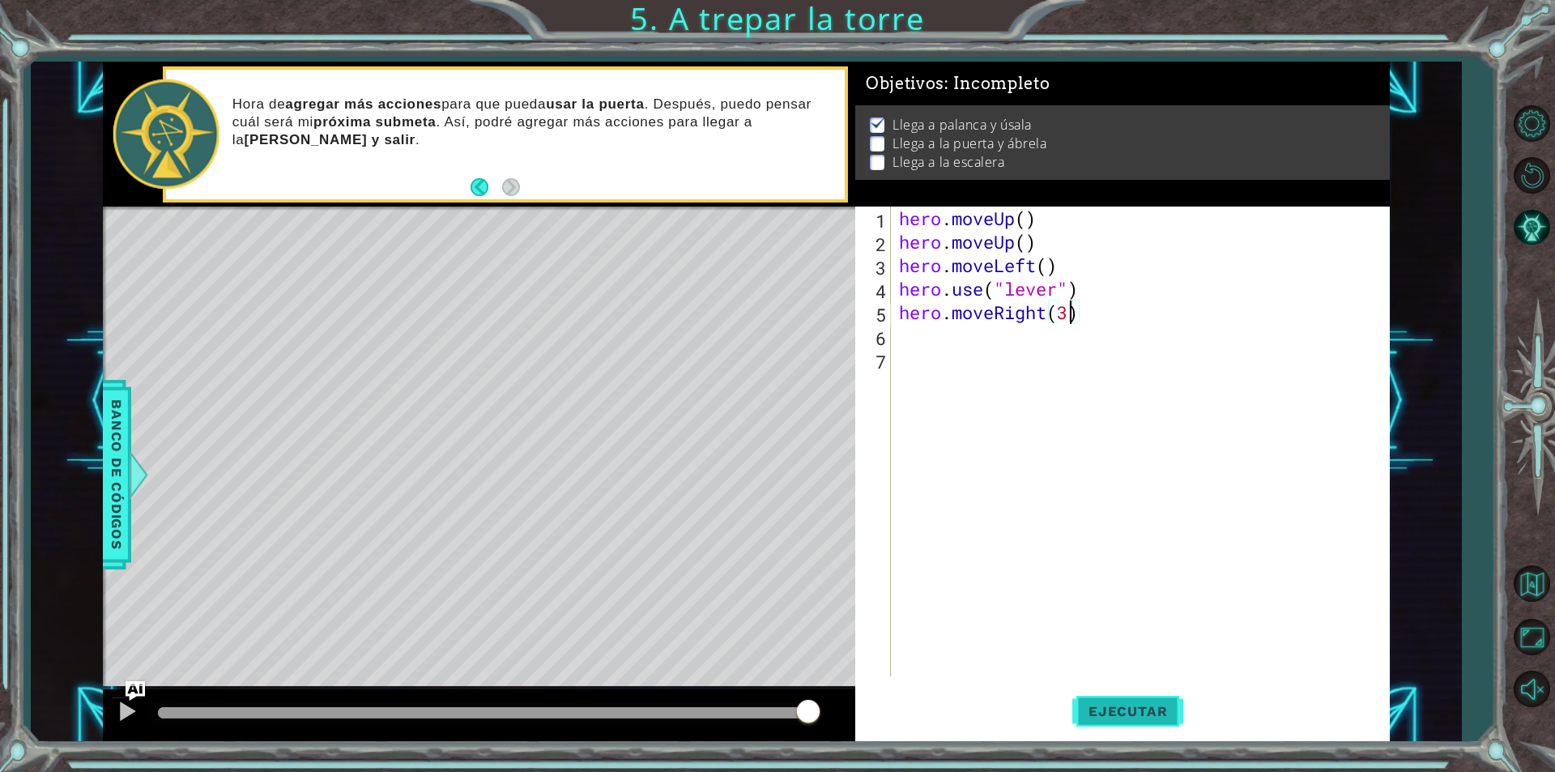
type textarea "hero.moveRight(3)"
click at [1088, 701] on button "Ejecutar" at bounding box center [1127, 710] width 111 height 53
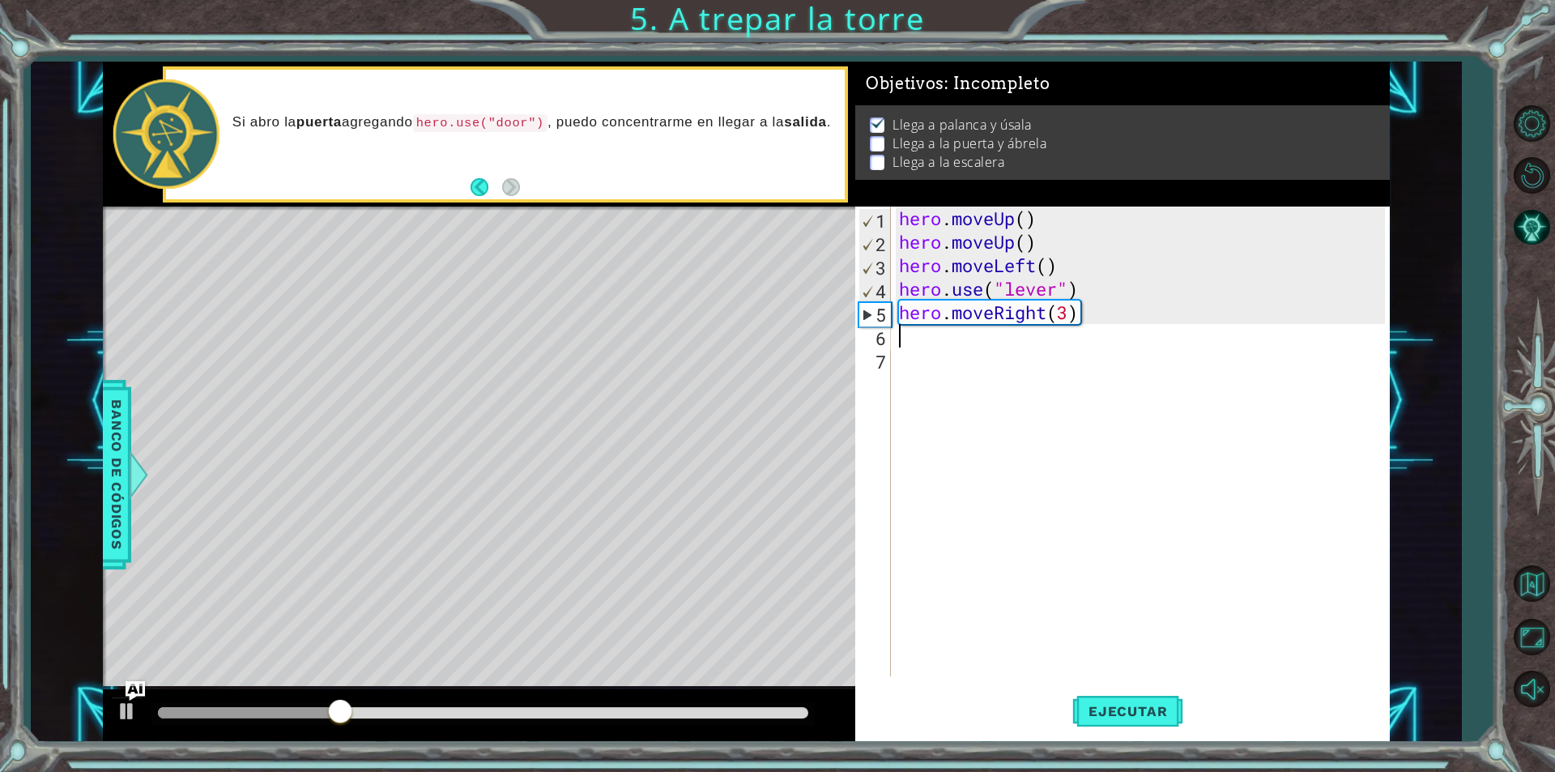
click at [976, 346] on div "hero . moveUp ( ) hero . moveUp ( ) hero . moveLeft ( ) hero . use ( "lever" ) …" at bounding box center [1144, 464] width 497 height 517
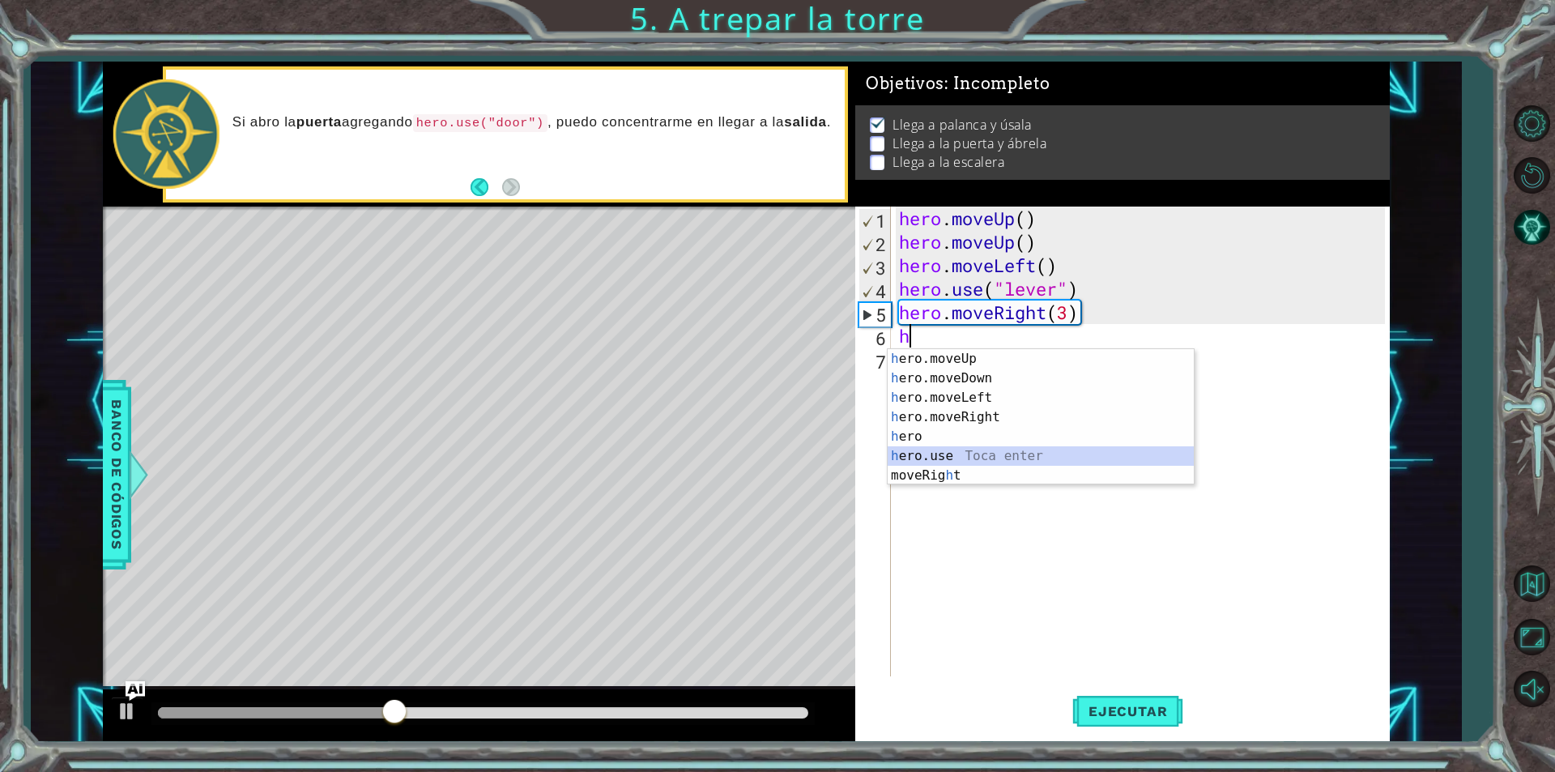
click at [960, 453] on div "h ero.moveUp Toca enter h ero.moveDown Toca enter h ero.moveLeft Toca enter h e…" at bounding box center [1041, 436] width 306 height 175
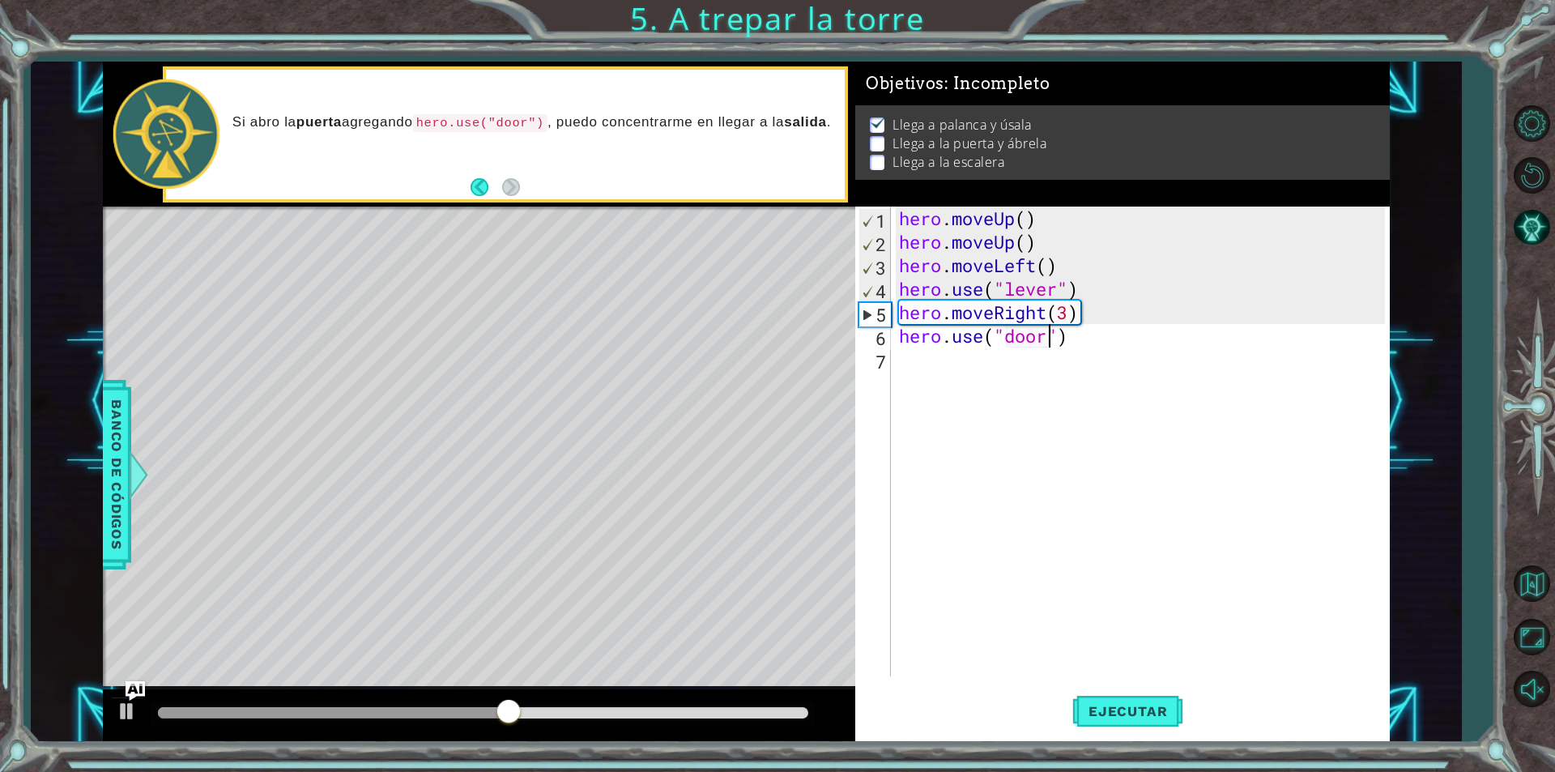
scroll to position [0, 6]
type textarea "hero.use("door")"
click at [1092, 705] on span "Ejecutar" at bounding box center [1127, 711] width 111 height 16
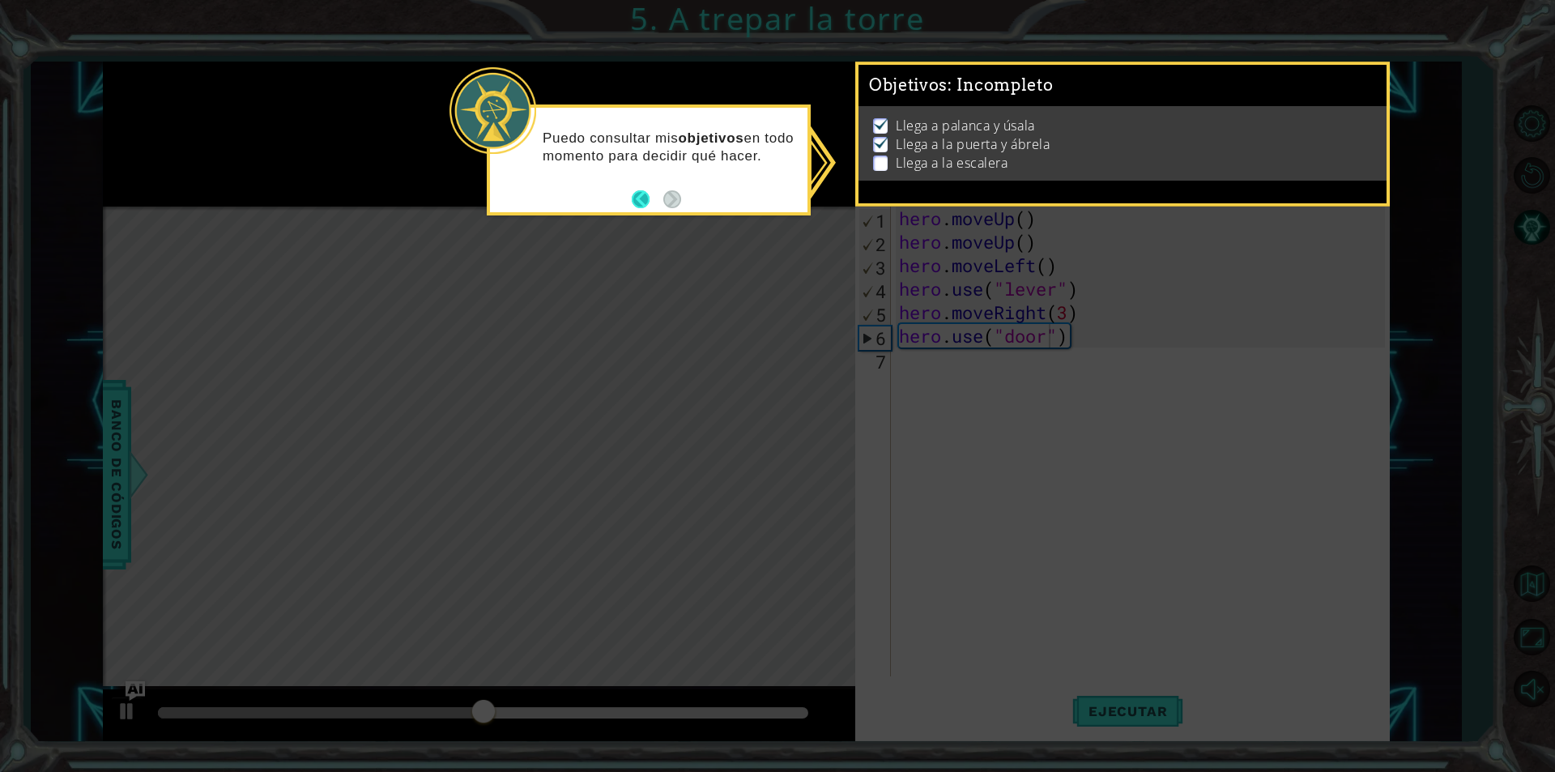
click at [641, 198] on button "Back" at bounding box center [648, 199] width 32 height 18
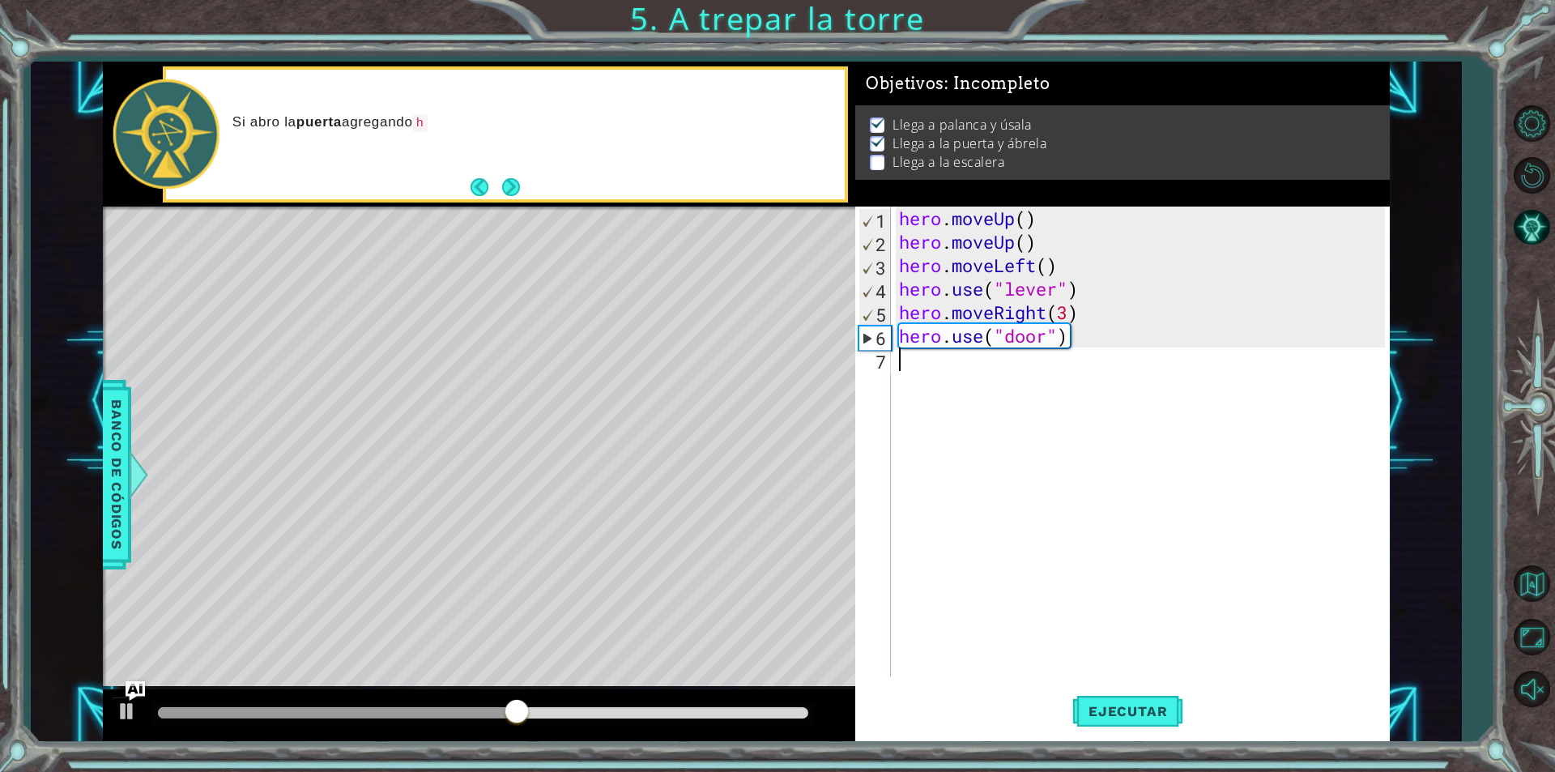
click at [930, 376] on div "hero . moveUp ( ) hero . moveUp ( ) hero . moveLeft ( ) hero . use ( "lever" ) …" at bounding box center [1144, 464] width 497 height 517
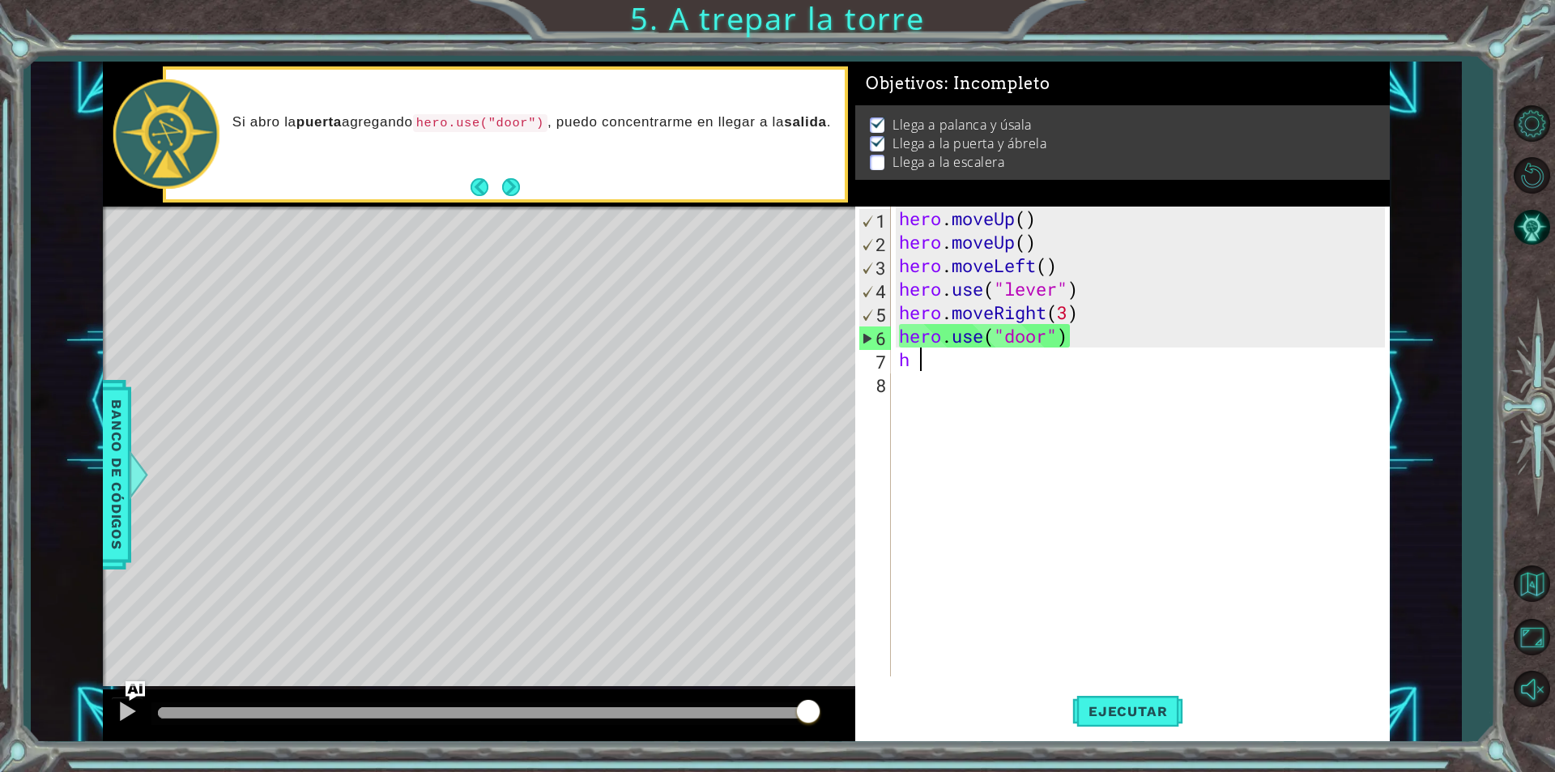
type textarea "h"
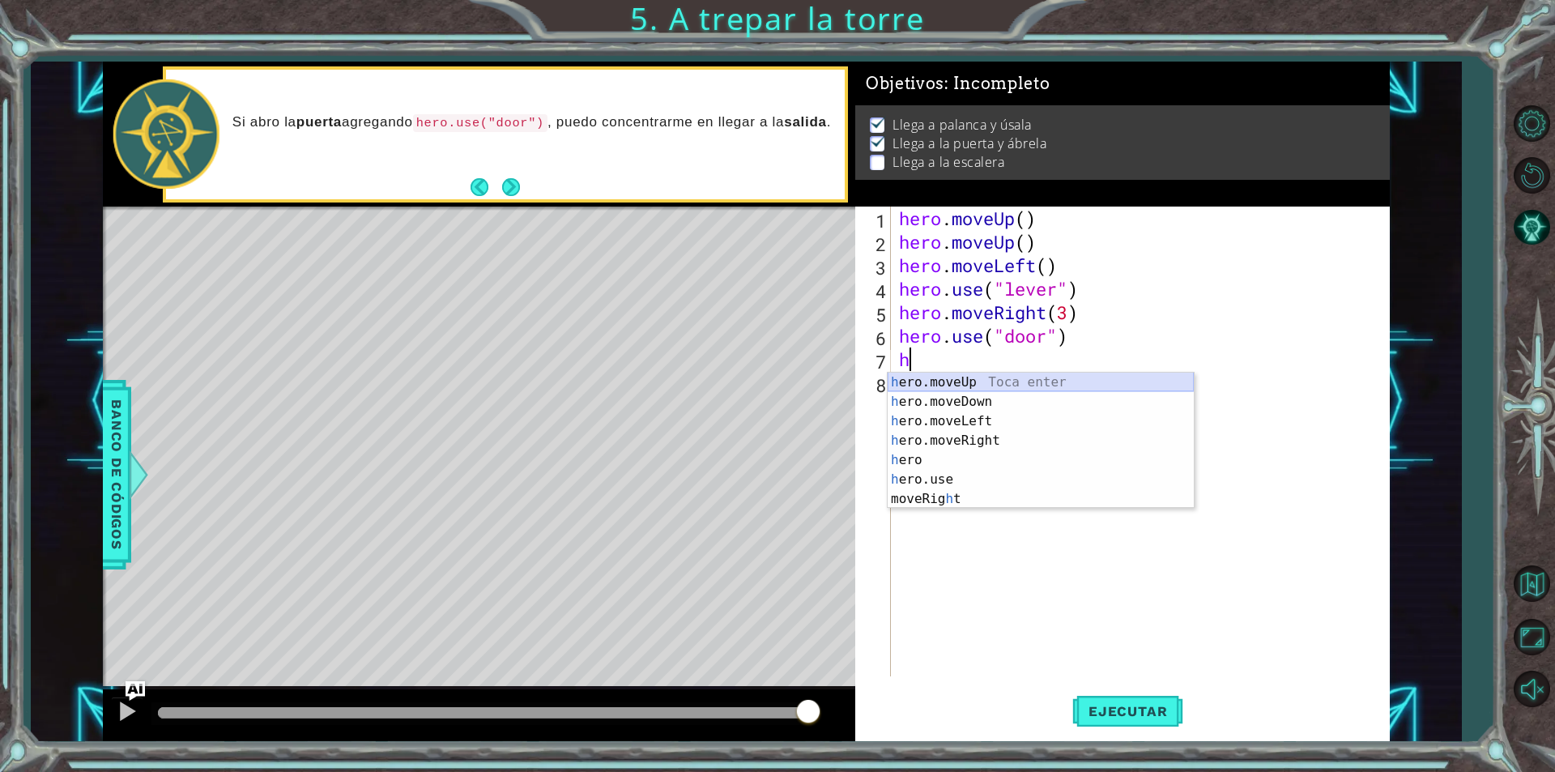
click at [963, 377] on div "h ero.moveUp Toca enter h ero.moveDown Toca enter h ero.moveLeft Toca enter h e…" at bounding box center [1041, 459] width 306 height 175
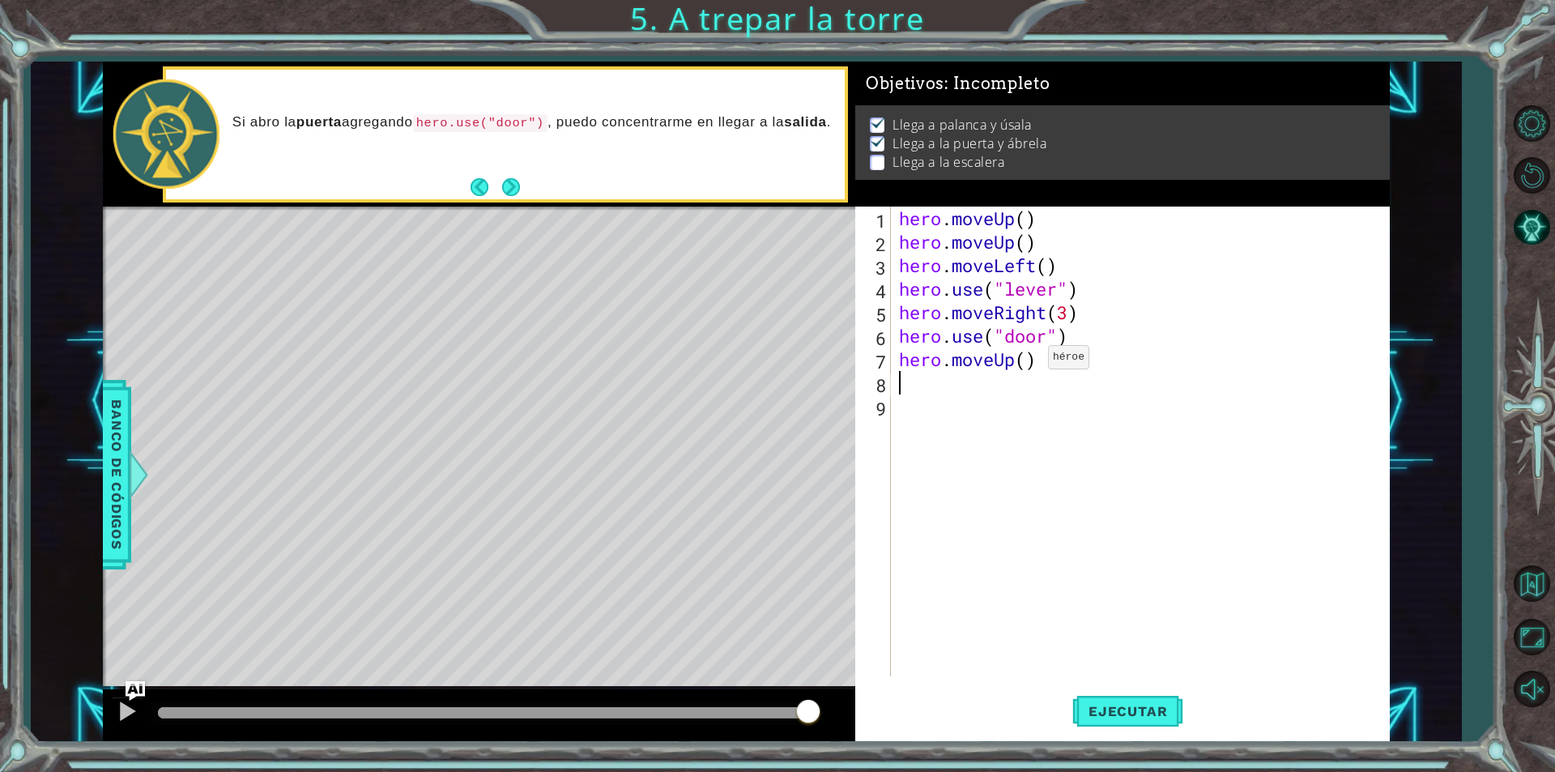
click at [1024, 361] on div "hero . moveUp ( ) hero . moveUp ( ) hero . moveLeft ( ) hero . use ( "lever" ) …" at bounding box center [1144, 464] width 497 height 517
type textarea "hero.moveUp(2)"
click at [900, 387] on div "hero . moveUp ( ) hero . moveUp ( ) hero . moveLeft ( ) hero . use ( "lever" ) …" at bounding box center [1144, 464] width 497 height 517
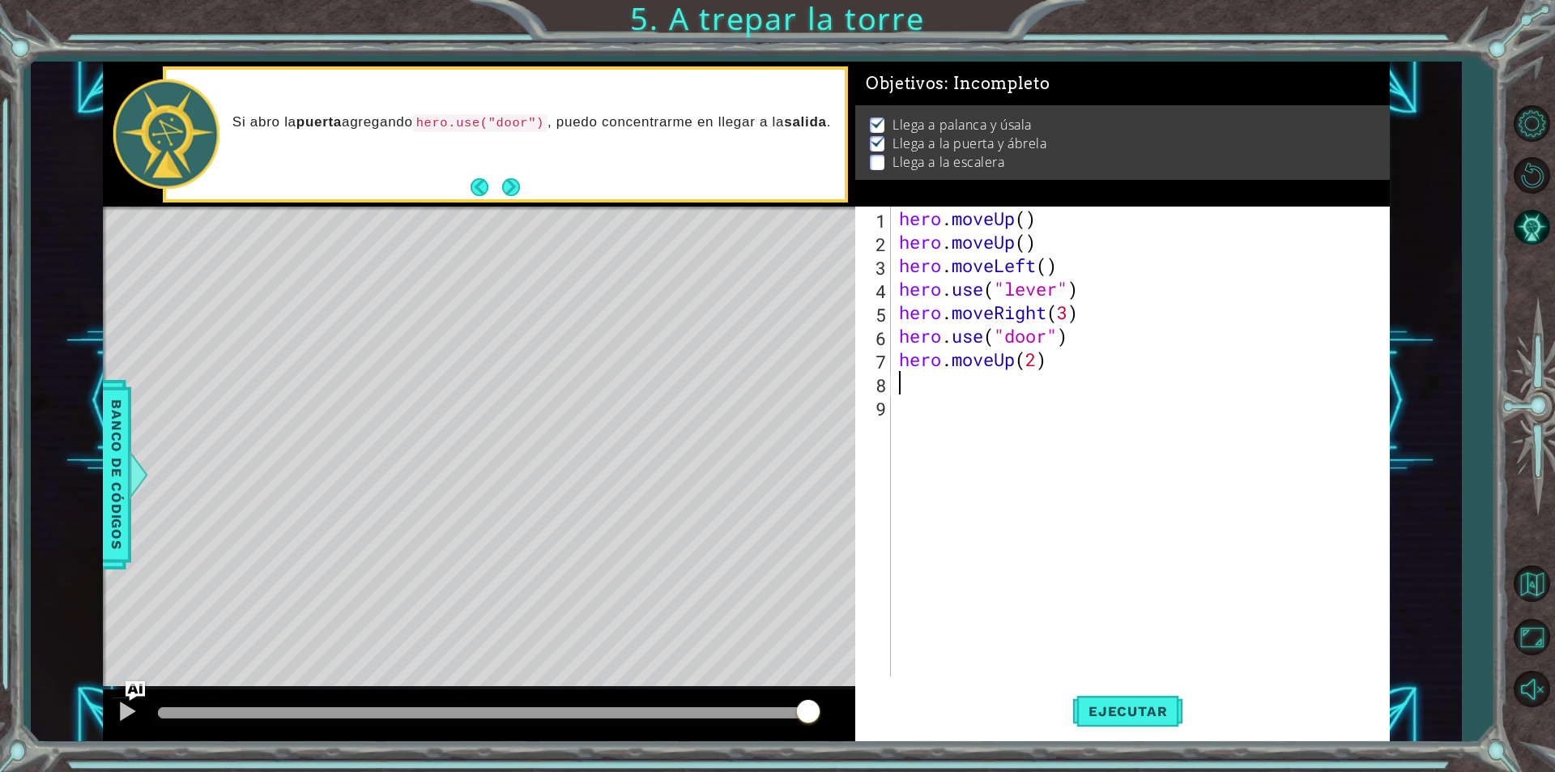
type textarea "h"
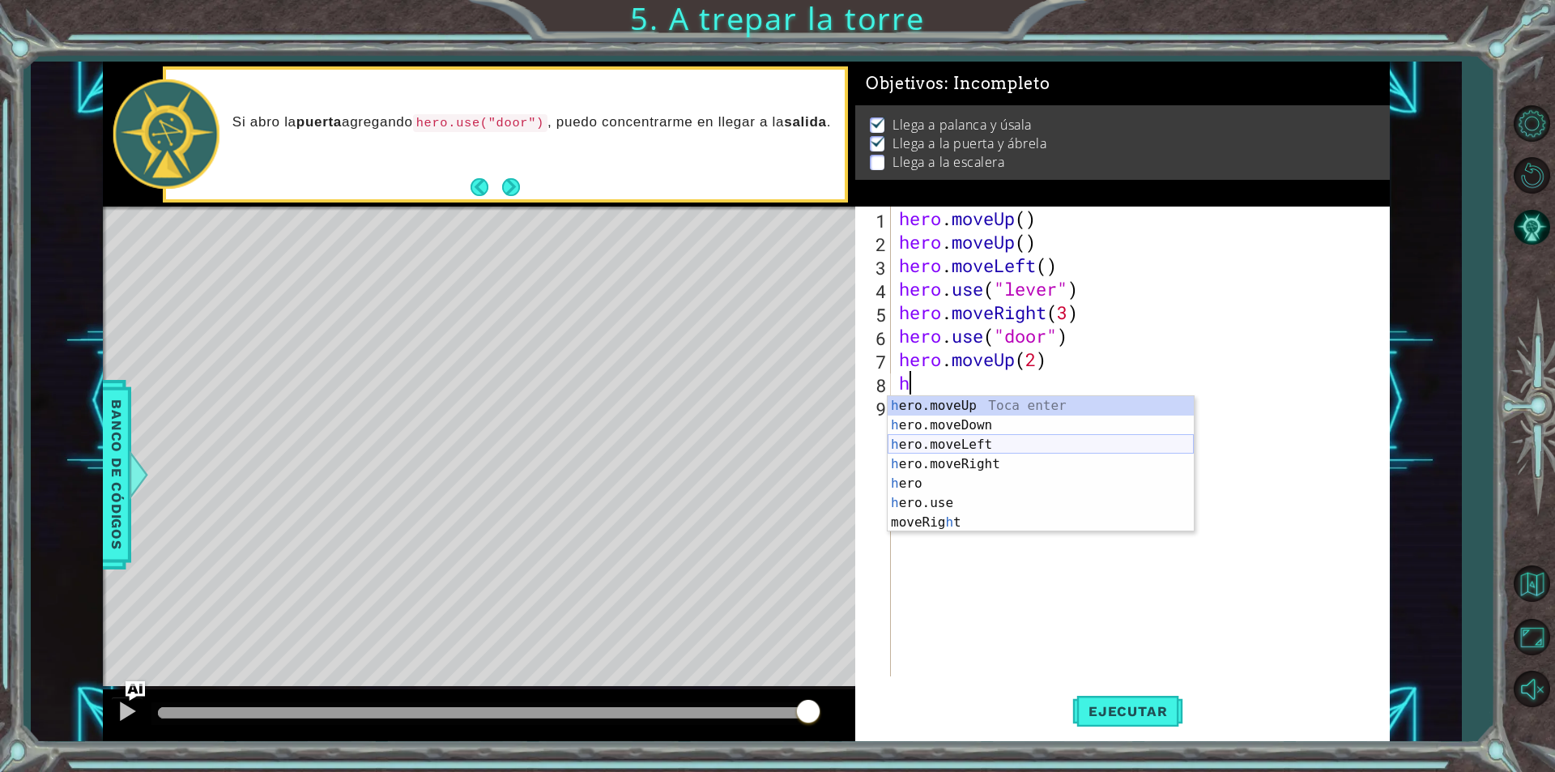
click at [967, 437] on div "h ero.moveUp Toca enter h ero.moveDown Toca enter h ero.moveLeft Toca enter h e…" at bounding box center [1041, 483] width 306 height 175
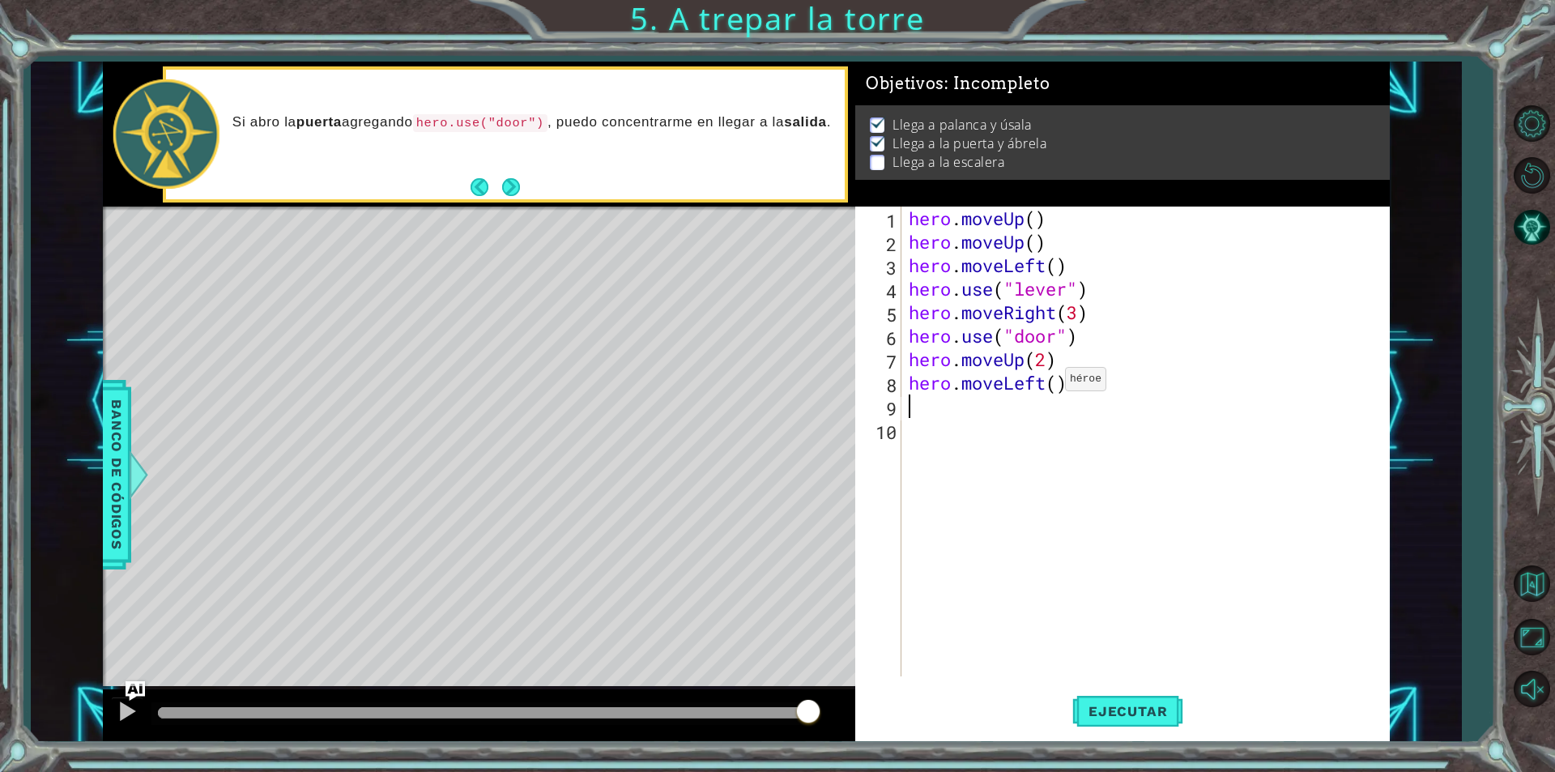
click at [1050, 383] on div "hero . moveUp ( ) hero . moveUp ( ) hero . moveLeft ( ) hero . use ( "lever" ) …" at bounding box center [1148, 464] width 487 height 517
click at [1060, 381] on div "hero . moveUp ( ) hero . moveUp ( ) hero . moveLeft ( ) hero . use ( "lever" ) …" at bounding box center [1148, 464] width 487 height 517
type textarea "hero.moveLeft(3)"
click at [917, 418] on div "hero . moveUp ( ) hero . moveUp ( ) hero . moveLeft ( ) hero . use ( "lever" ) …" at bounding box center [1148, 464] width 487 height 517
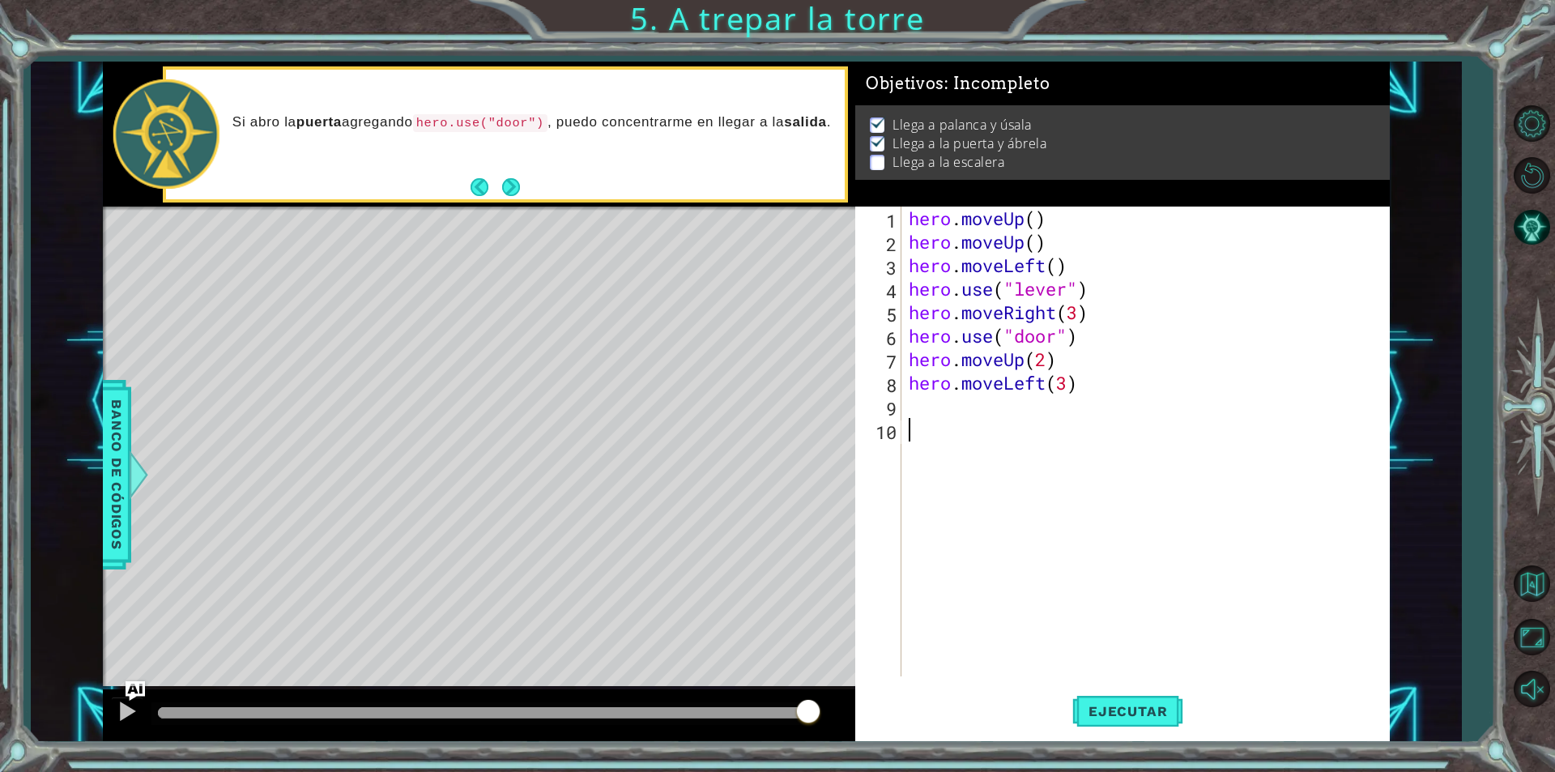
scroll to position [0, 0]
click at [913, 411] on div "hero . moveUp ( ) hero . moveUp ( ) hero . moveLeft ( ) hero . use ( "lever" ) …" at bounding box center [1148, 464] width 487 height 517
type textarea "h"
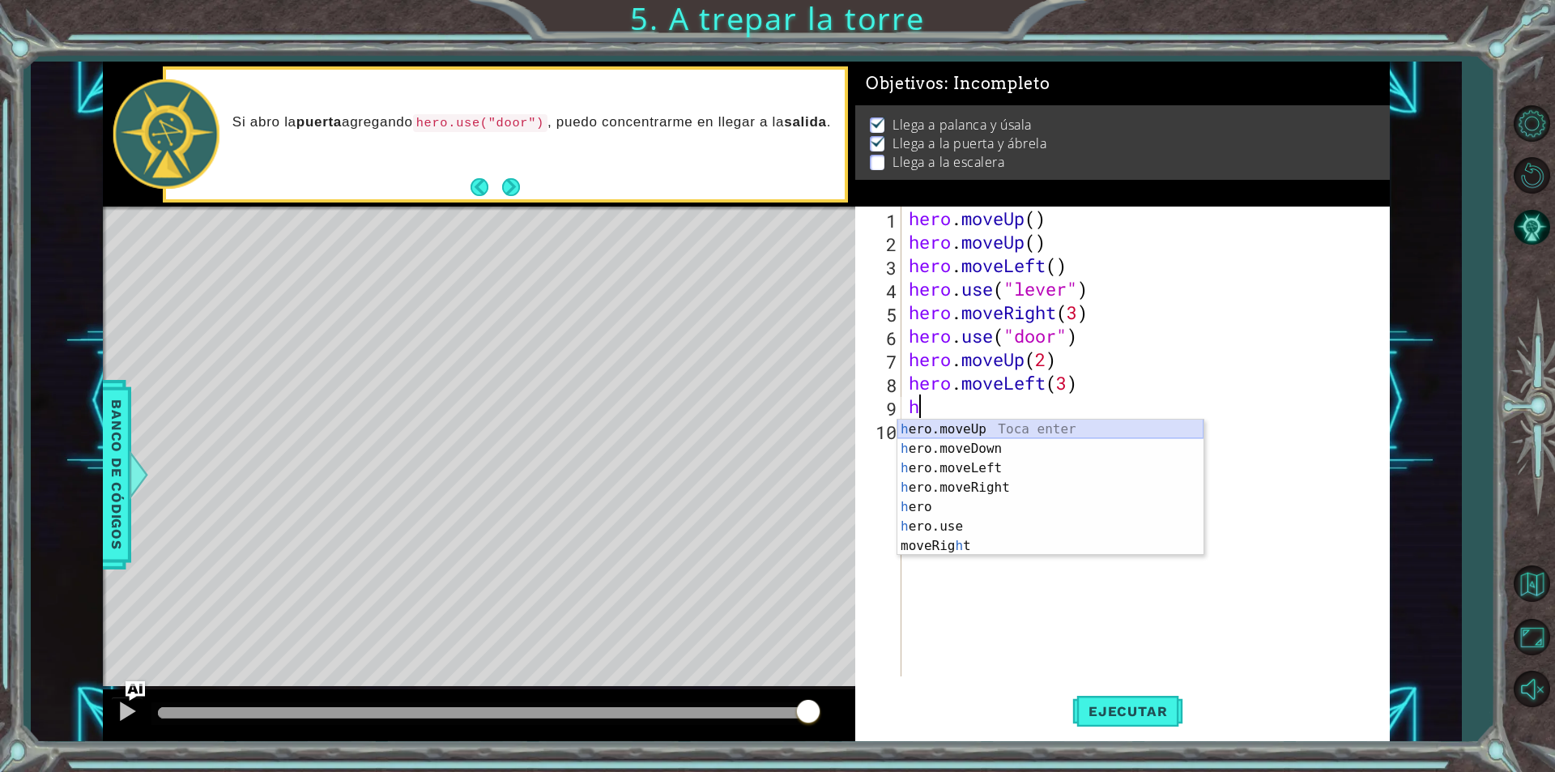
click at [999, 429] on div "h ero.moveUp Toca enter h ero.moveDown Toca enter h ero.moveLeft Toca enter h e…" at bounding box center [1050, 506] width 306 height 175
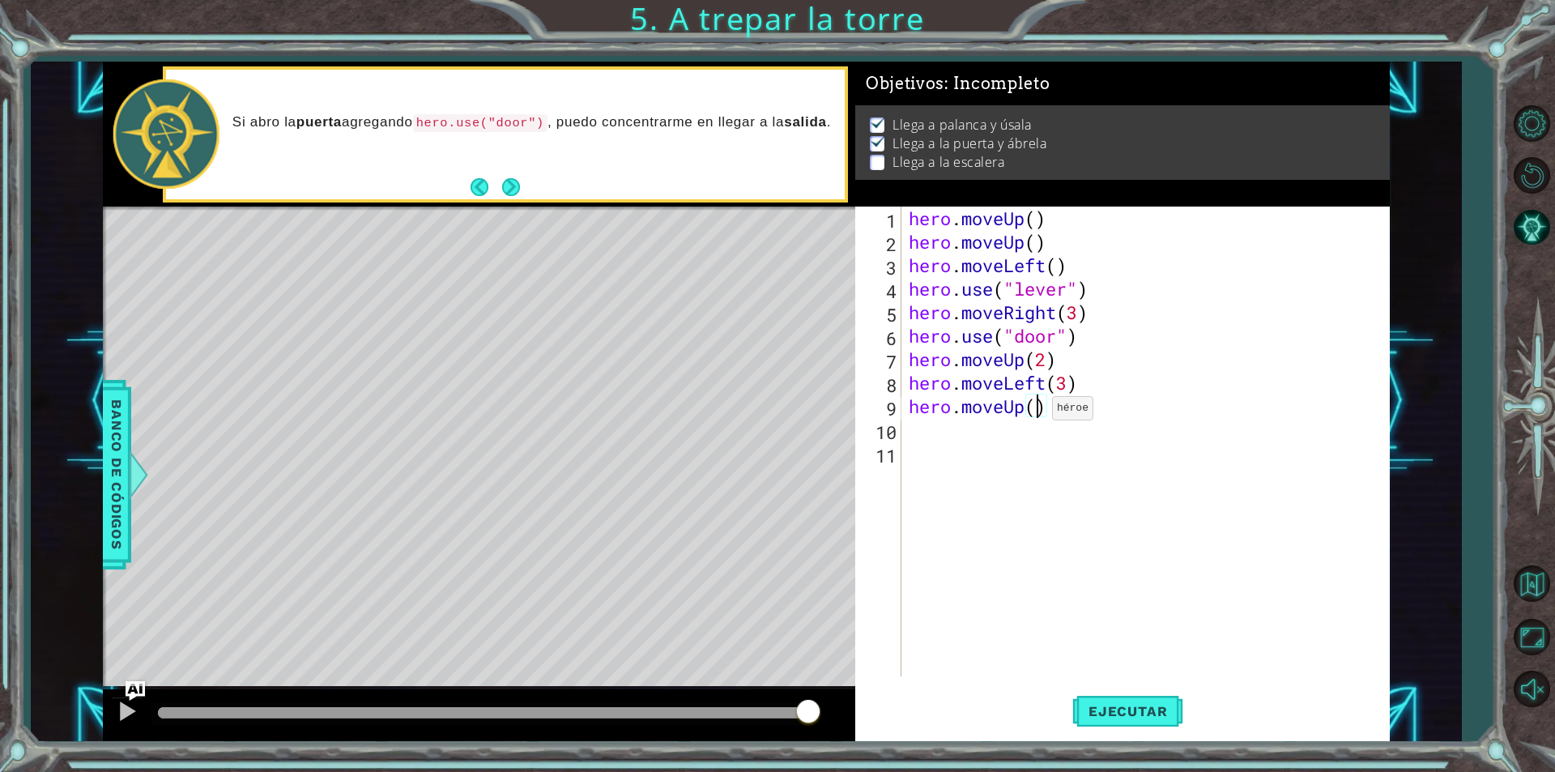
click at [1037, 412] on div "hero . moveUp ( ) hero . moveUp ( ) hero . moveLeft ( ) hero . use ( "lever" ) …" at bounding box center [1148, 464] width 487 height 517
type textarea "hero.moveUp(1)"
click at [1165, 713] on span "Ejecutar" at bounding box center [1127, 711] width 111 height 16
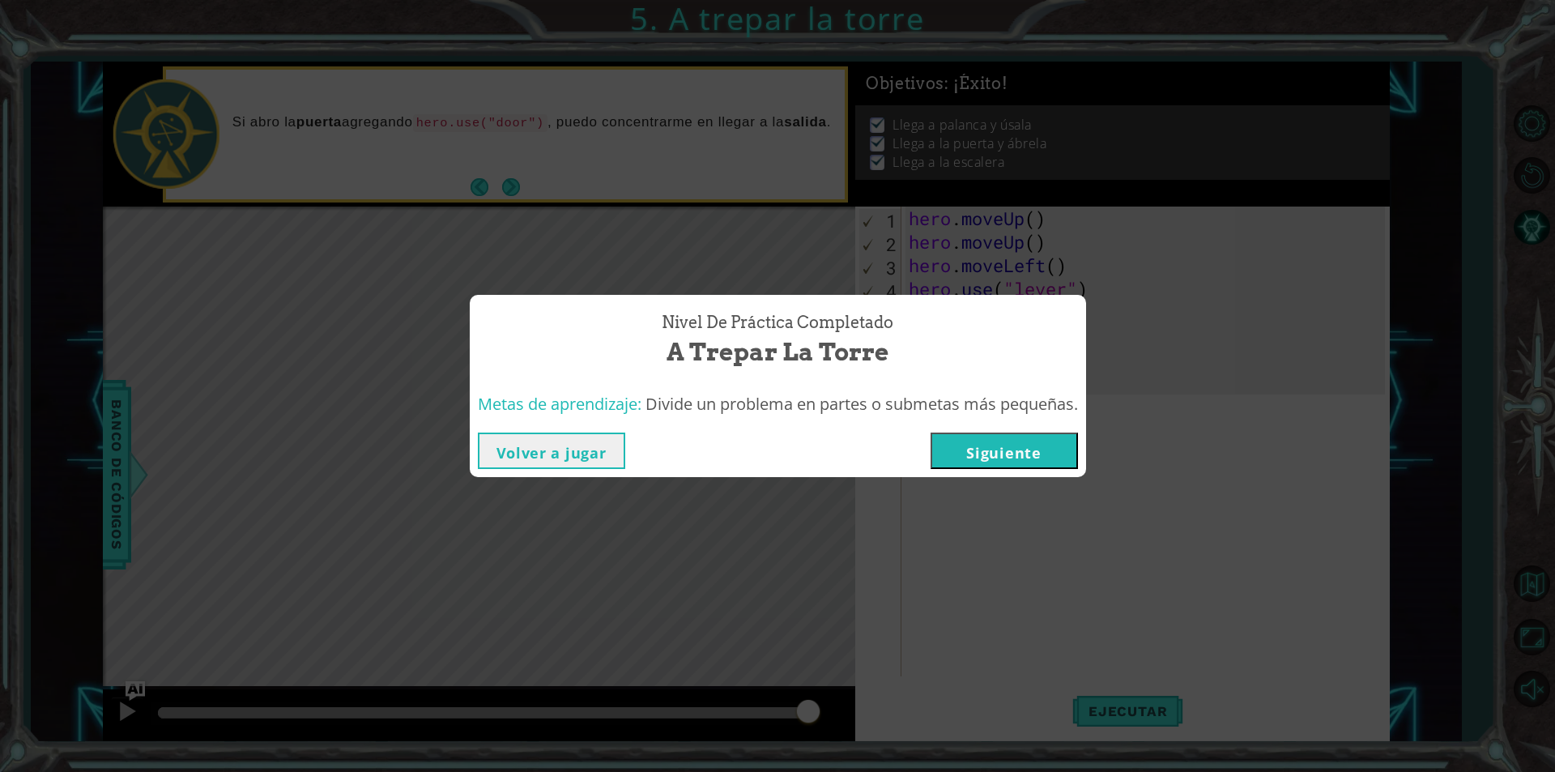
click at [1007, 454] on button "Siguiente" at bounding box center [1003, 450] width 147 height 36
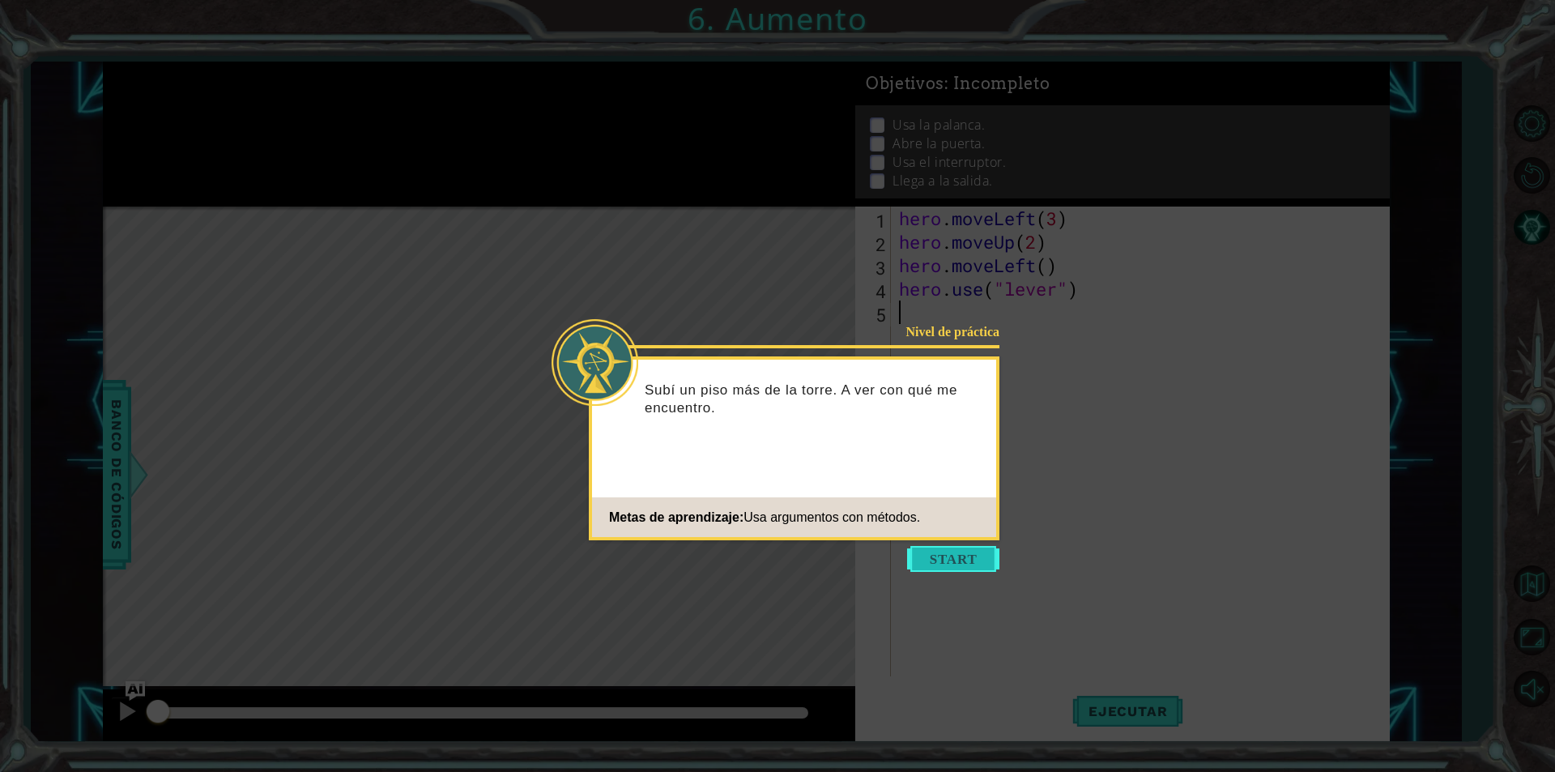
click at [984, 566] on button "Start" at bounding box center [953, 559] width 92 height 26
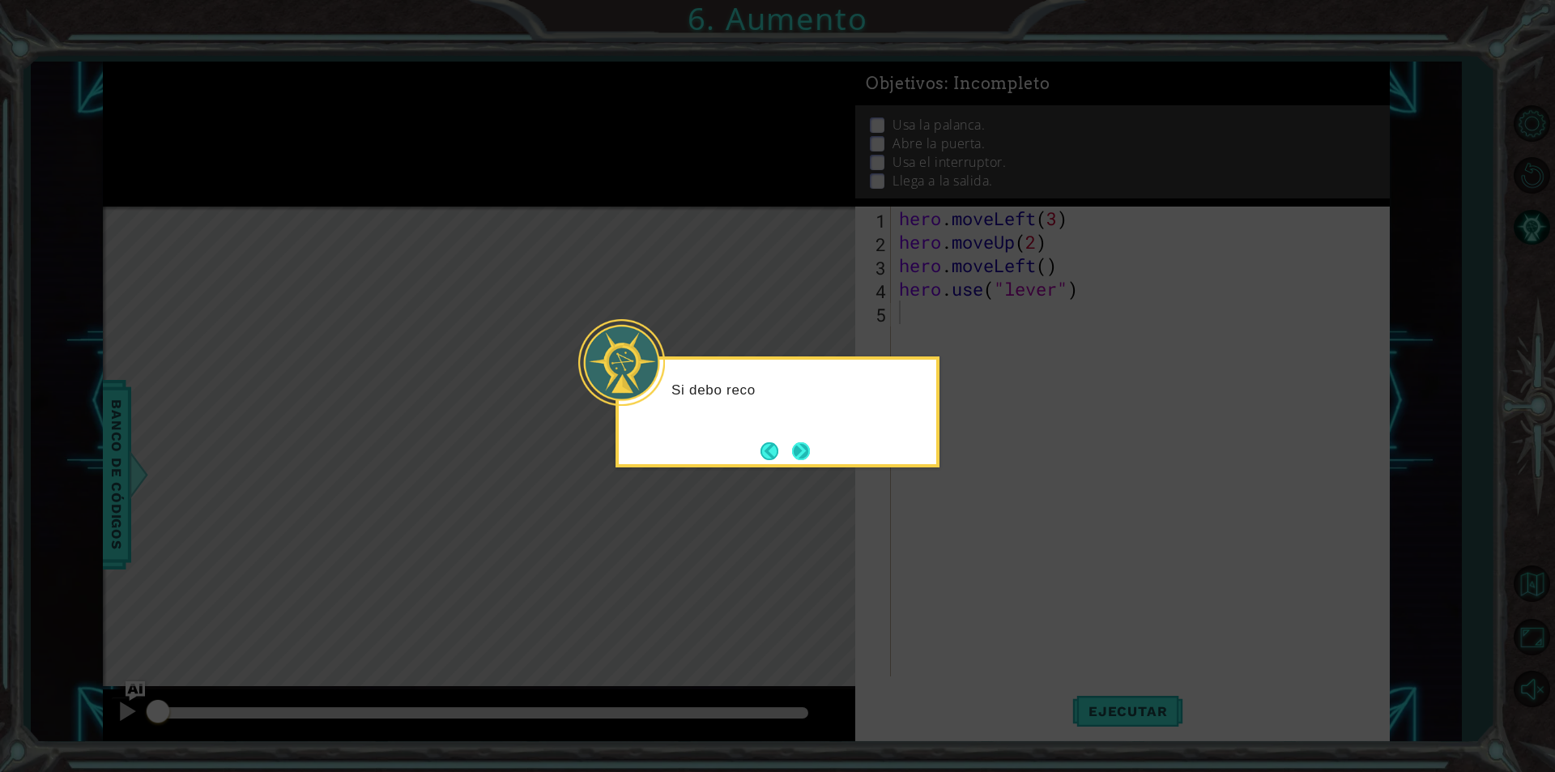
click at [810, 453] on button "Next" at bounding box center [801, 451] width 18 height 18
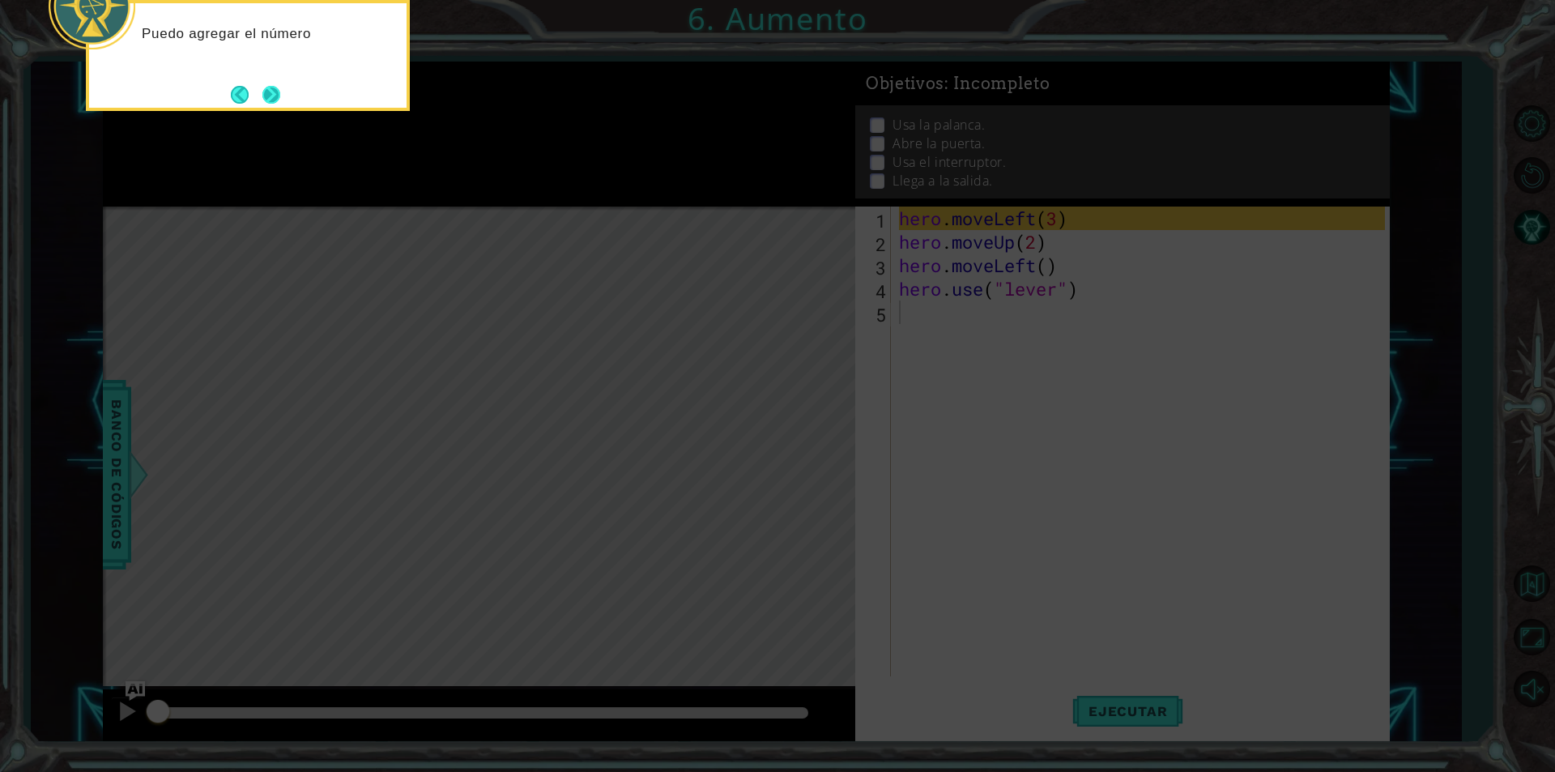
click at [277, 86] on button "Next" at bounding box center [271, 95] width 18 height 18
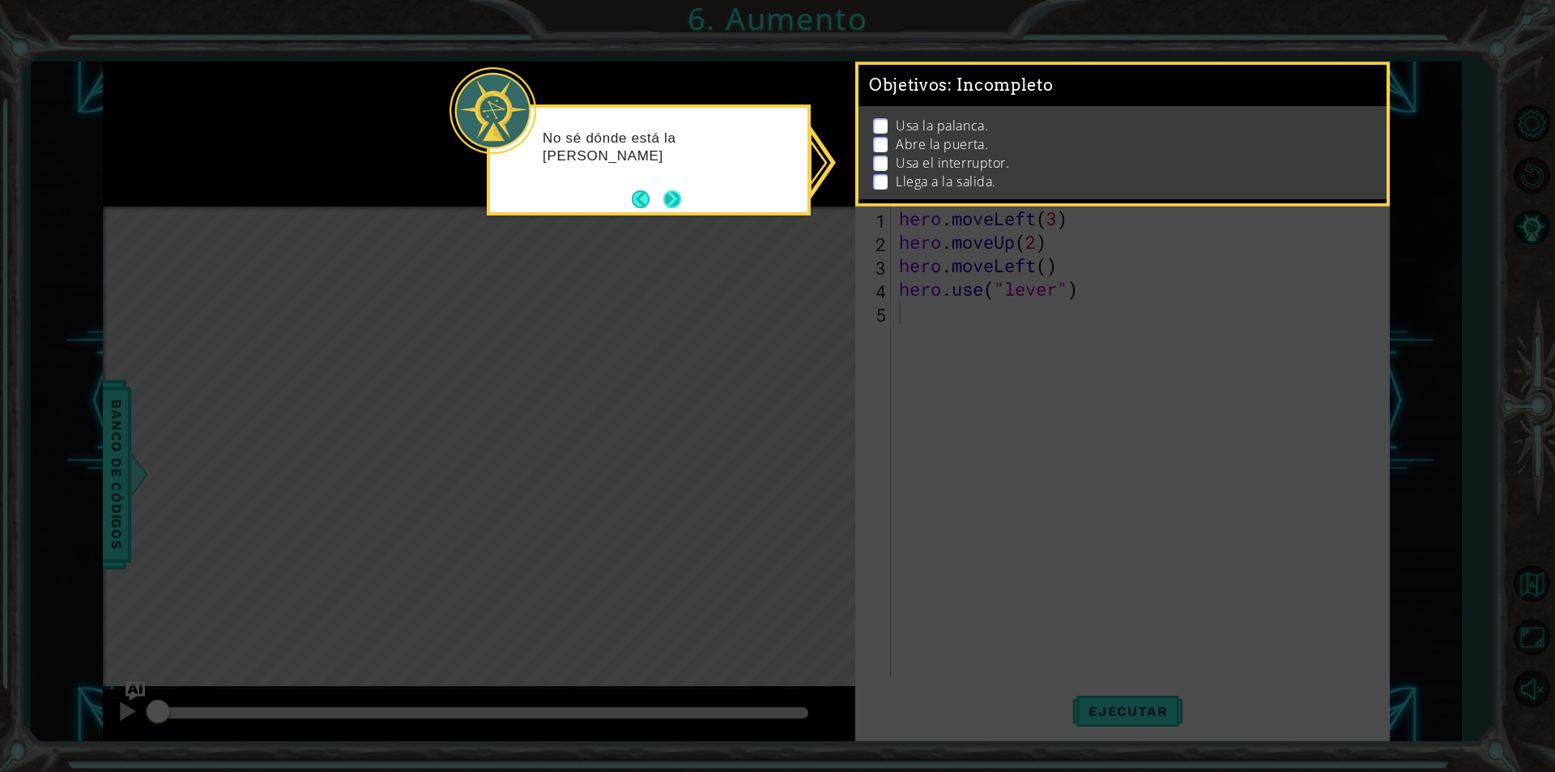
click at [663, 190] on button "Next" at bounding box center [672, 199] width 18 height 18
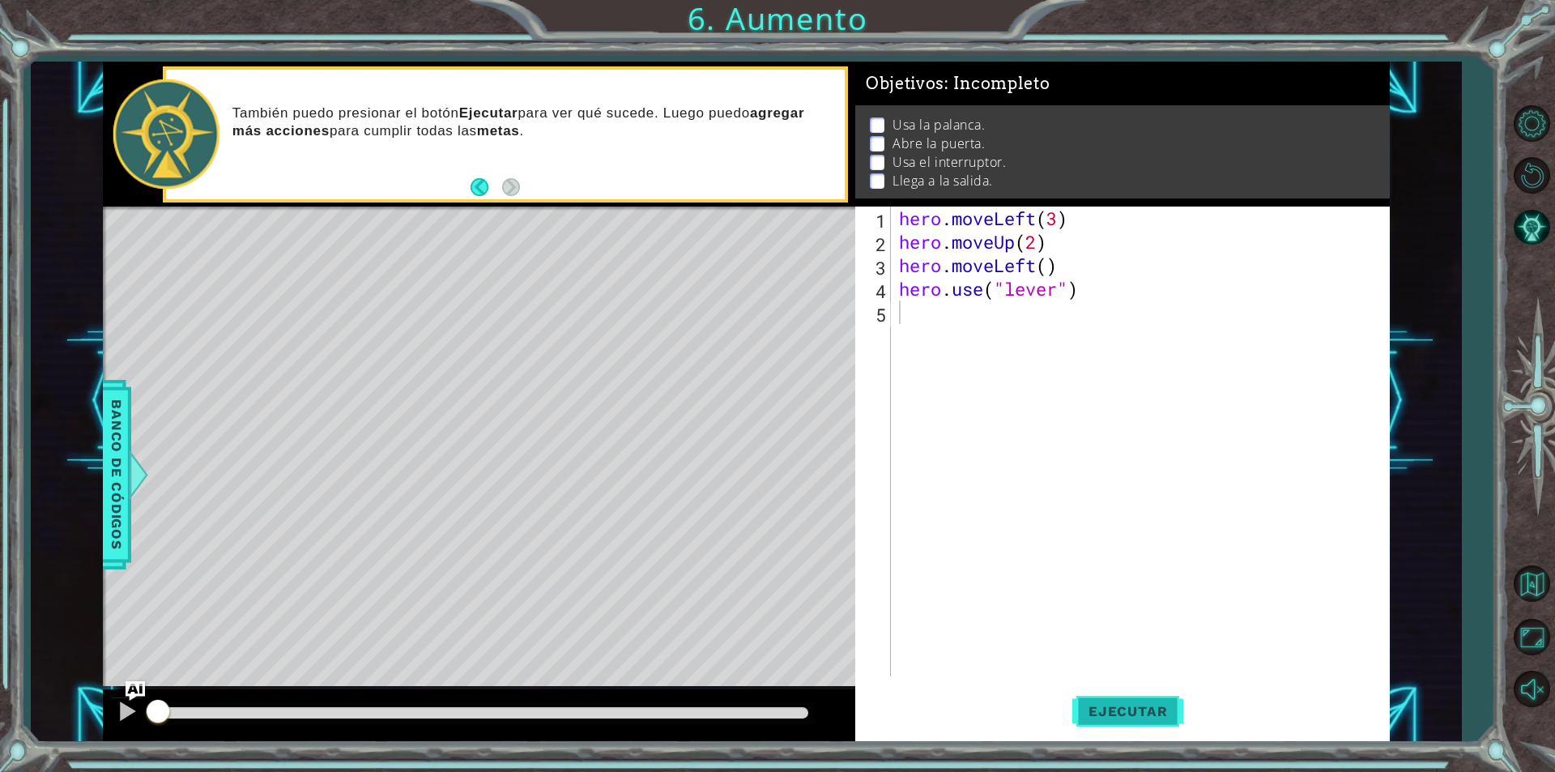
click at [1140, 716] on span "Ejecutar" at bounding box center [1127, 711] width 111 height 16
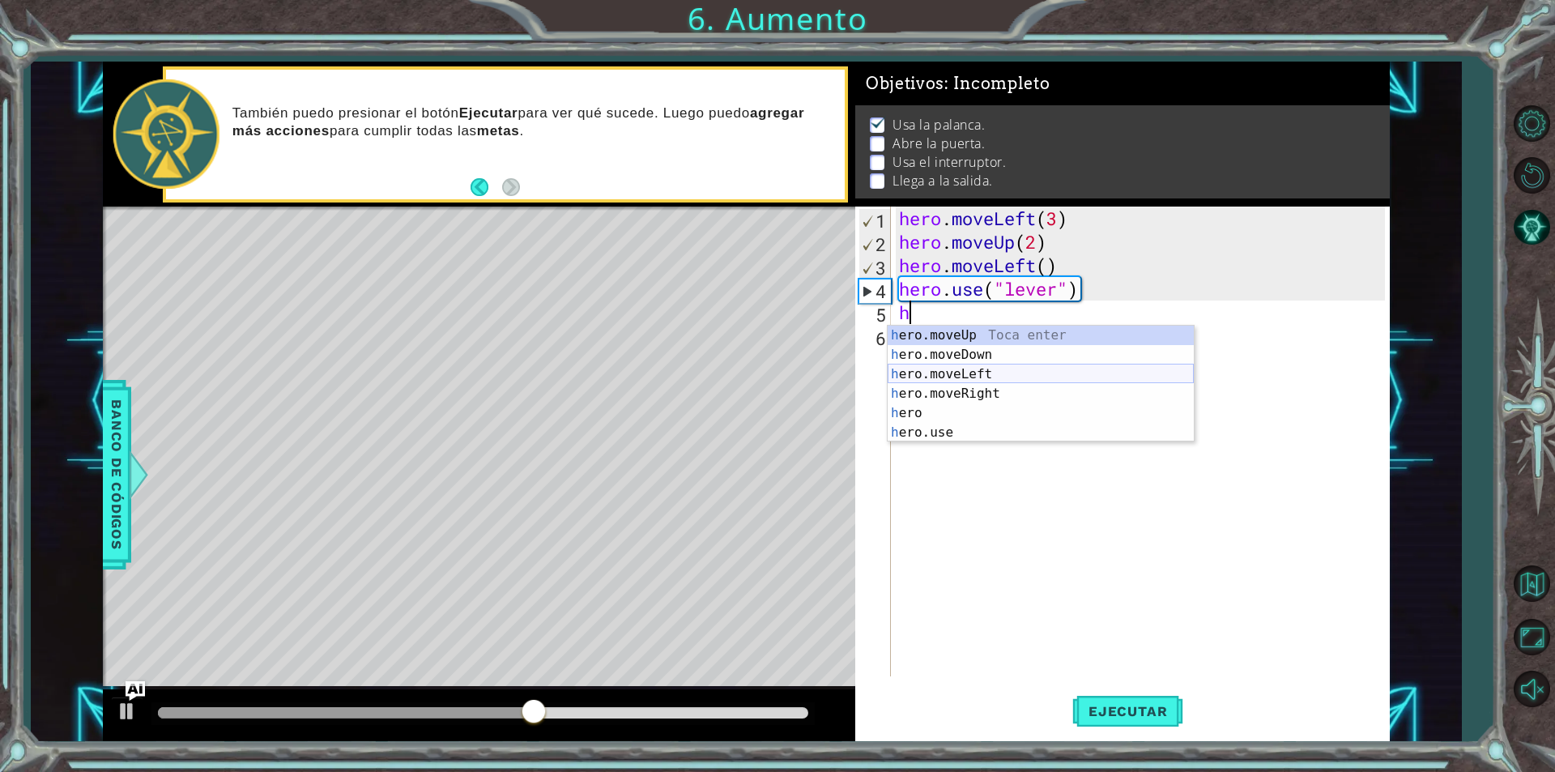
click at [973, 381] on div "h ero.moveUp Toca enter h ero.moveDown Toca enter h ero.moveLeft Toca enter h e…" at bounding box center [1041, 403] width 306 height 155
type textarea "hero.moveLeft(1)"
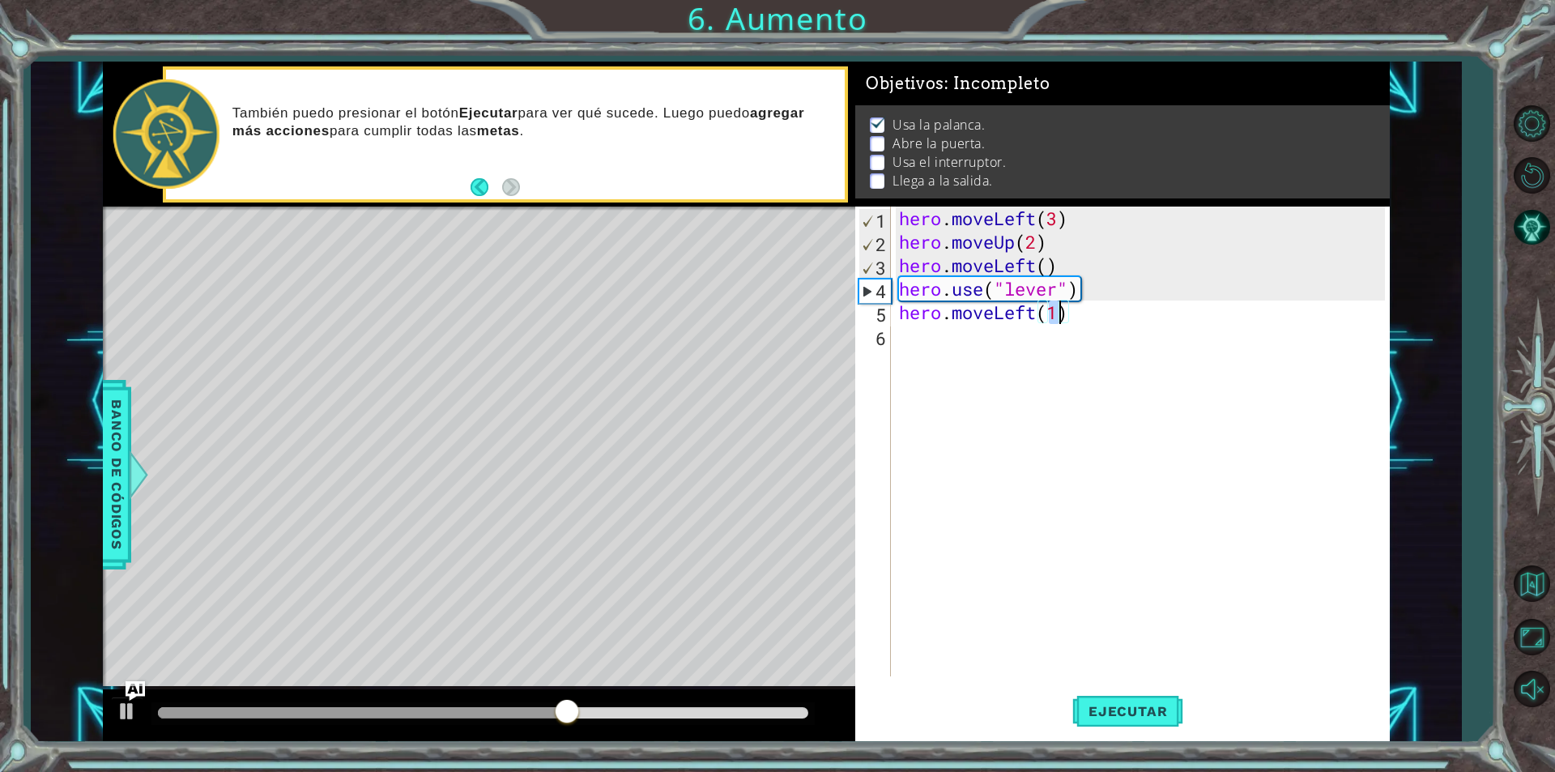
click at [1016, 339] on div "hero . moveLeft ( 3 ) hero . moveUp ( 2 ) hero . moveLeft ( ) hero . use ( "lev…" at bounding box center [1144, 464] width 497 height 517
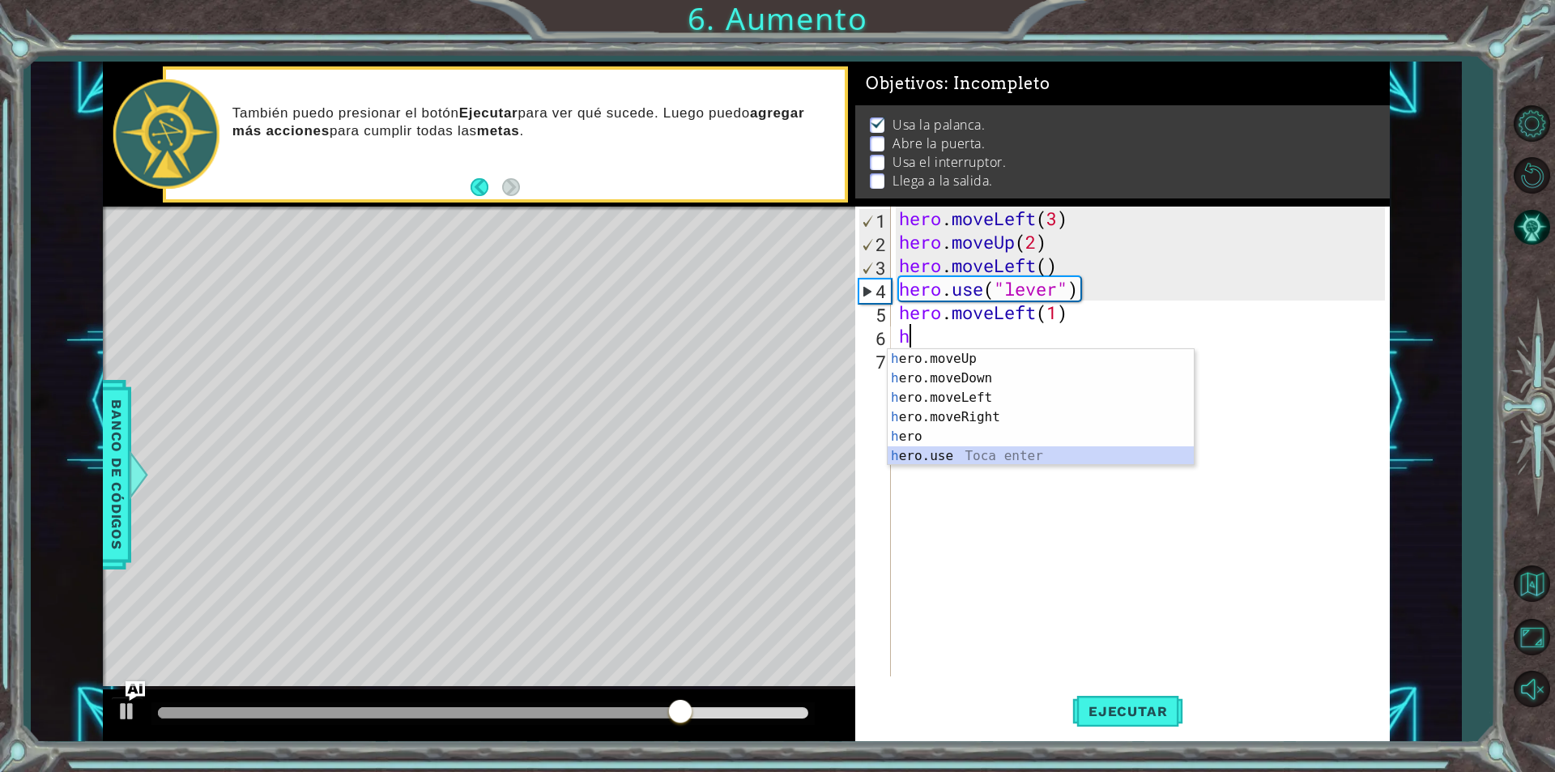
click at [951, 454] on div "h ero.moveUp Toca enter h ero.moveDown Toca enter h ero.moveLeft Toca enter h e…" at bounding box center [1041, 426] width 306 height 155
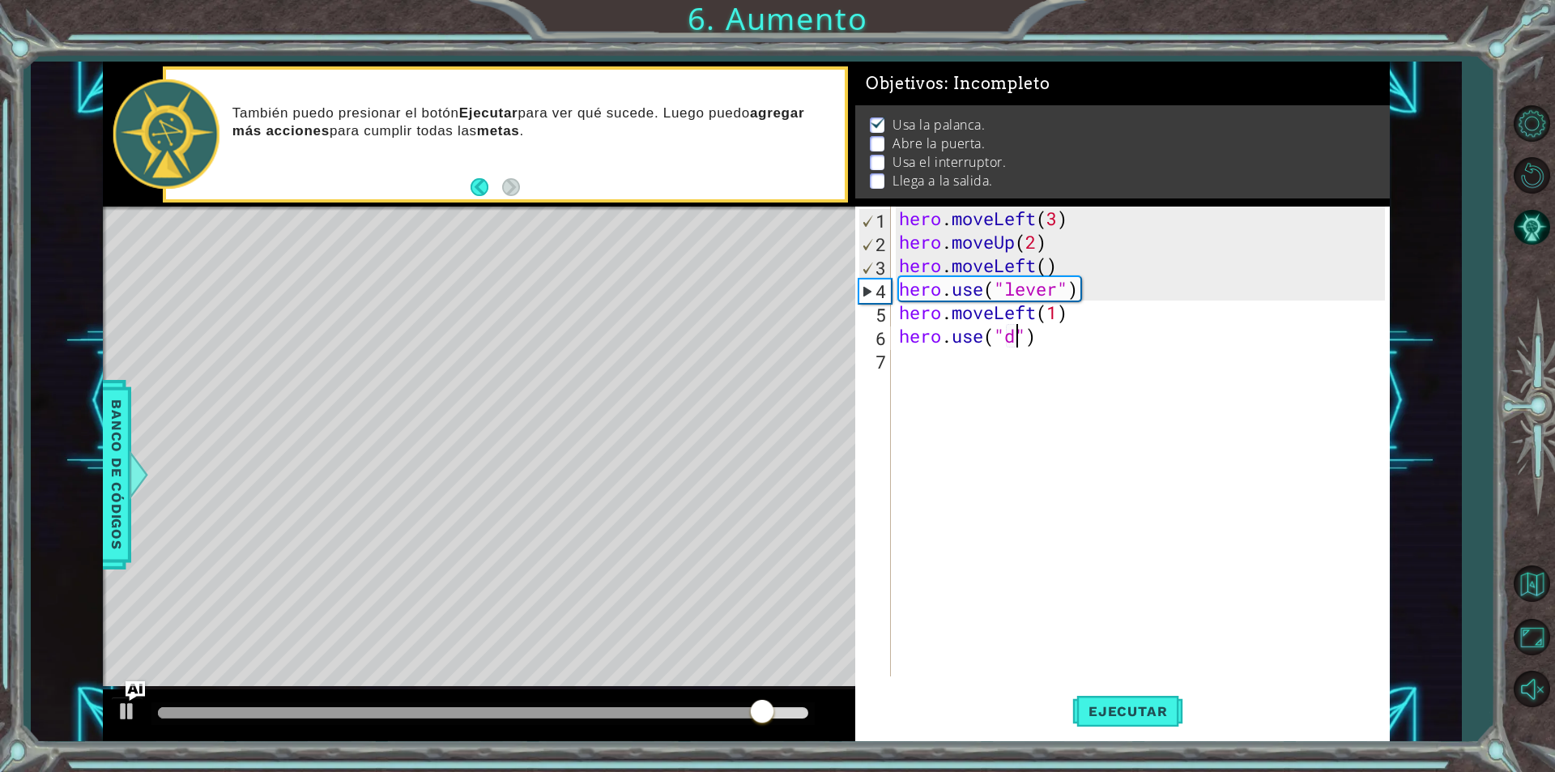
scroll to position [0, 6]
type textarea "hero.use("dook")"
click at [925, 365] on div "hero . moveLeft ( 3 ) hero . moveUp ( 2 ) hero . moveLeft ( ) hero . use ( "lev…" at bounding box center [1144, 464] width 497 height 517
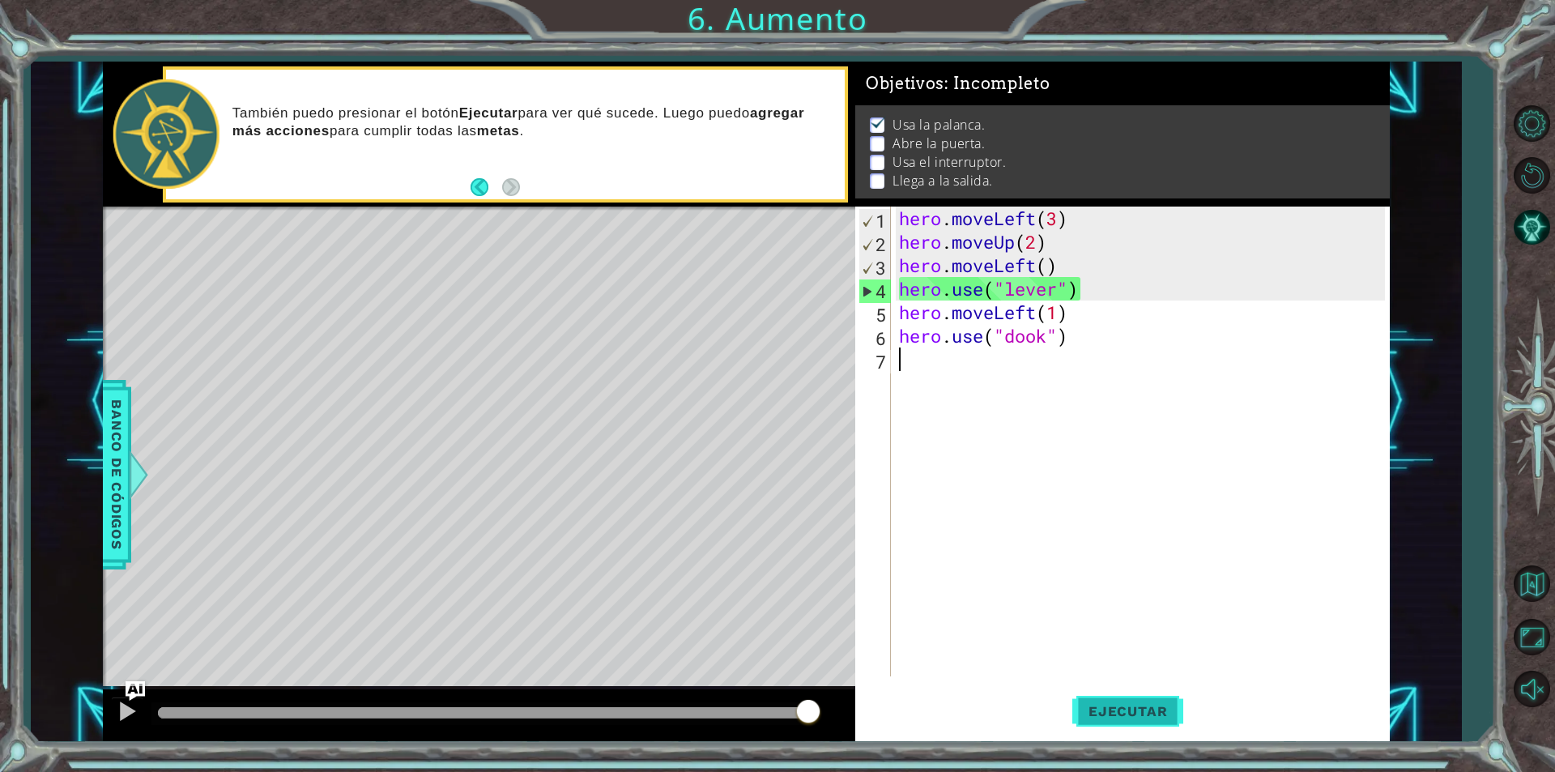
click at [1106, 709] on span "Ejecutar" at bounding box center [1127, 711] width 111 height 16
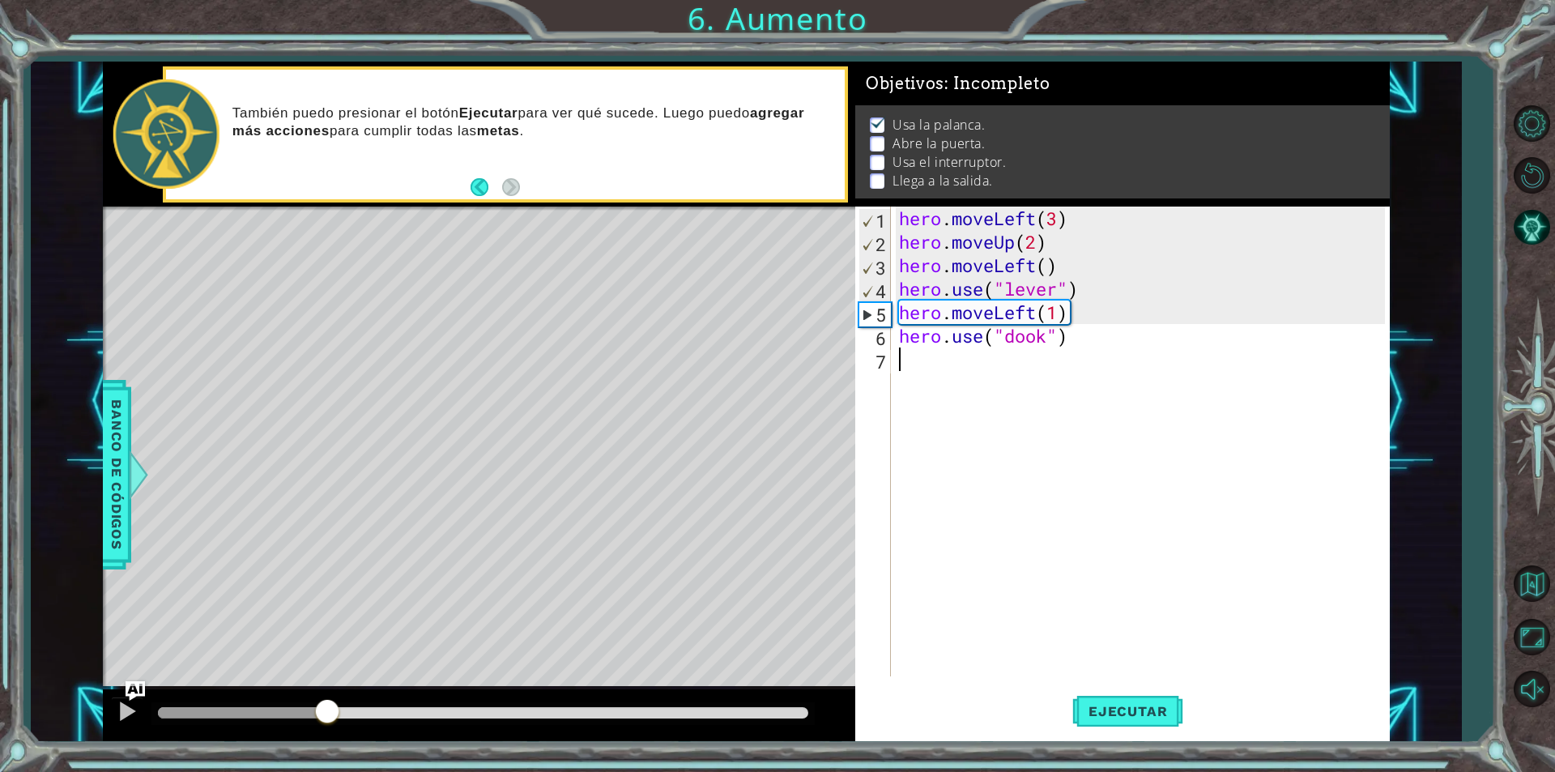
drag, startPoint x: 256, startPoint y: 713, endPoint x: 345, endPoint y: 723, distance: 89.6
click at [345, 718] on div at bounding box center [483, 712] width 650 height 11
click at [344, 478] on div "Level Map" at bounding box center [477, 444] width 748 height 477
drag, startPoint x: 466, startPoint y: 704, endPoint x: 338, endPoint y: 706, distance: 128.0
click at [338, 706] on div at bounding box center [338, 712] width 29 height 29
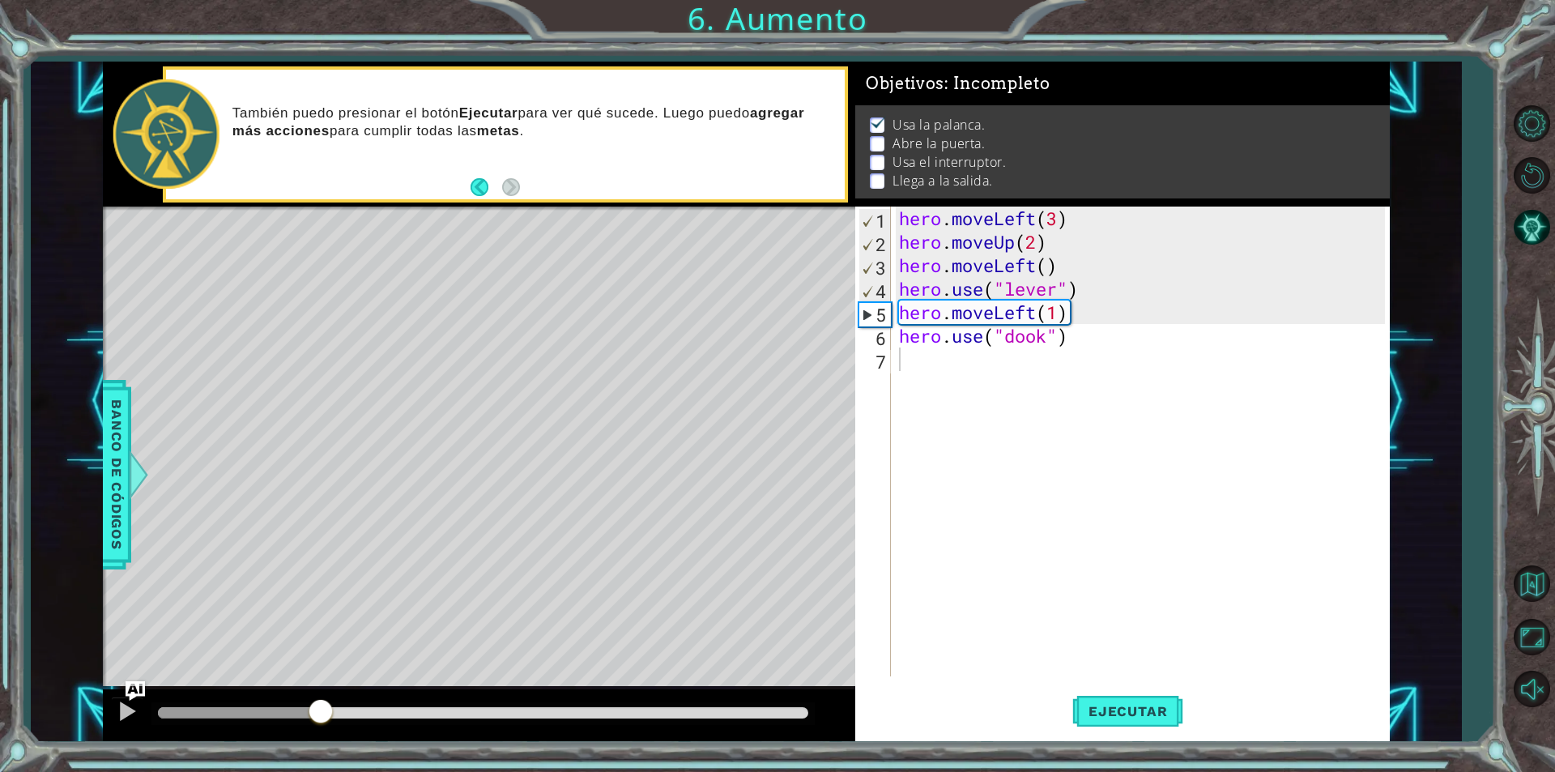
drag, startPoint x: 411, startPoint y: 699, endPoint x: 330, endPoint y: 687, distance: 81.0
click at [324, 710] on div at bounding box center [320, 712] width 29 height 29
click at [1047, 338] on div "hero . moveLeft ( 3 ) hero . moveUp ( 2 ) hero . moveLeft ( ) hero . use ( "lev…" at bounding box center [1144, 464] width 497 height 517
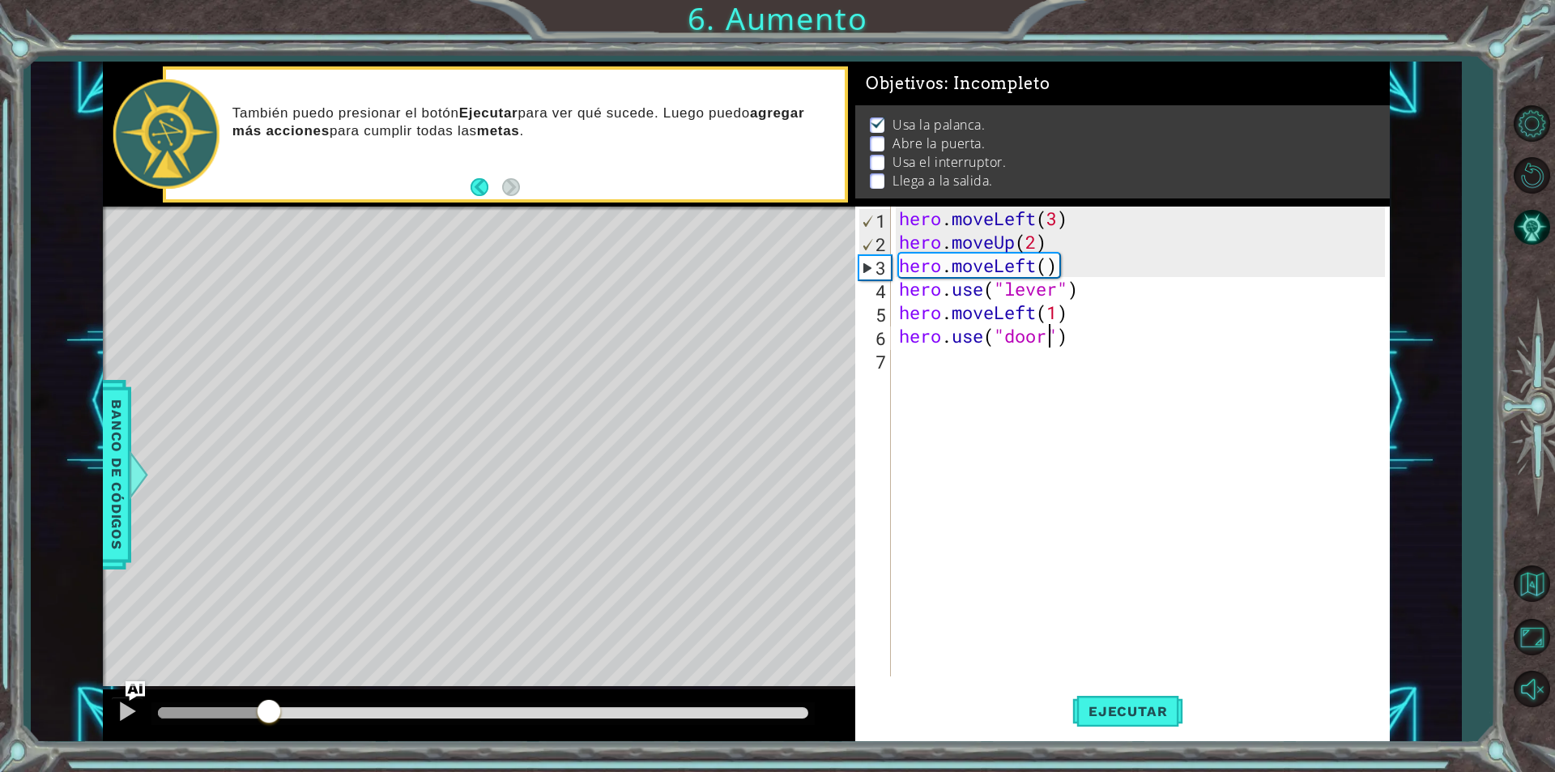
drag, startPoint x: 463, startPoint y: 702, endPoint x: 270, endPoint y: 726, distance: 195.1
click at [270, 726] on div at bounding box center [268, 712] width 29 height 29
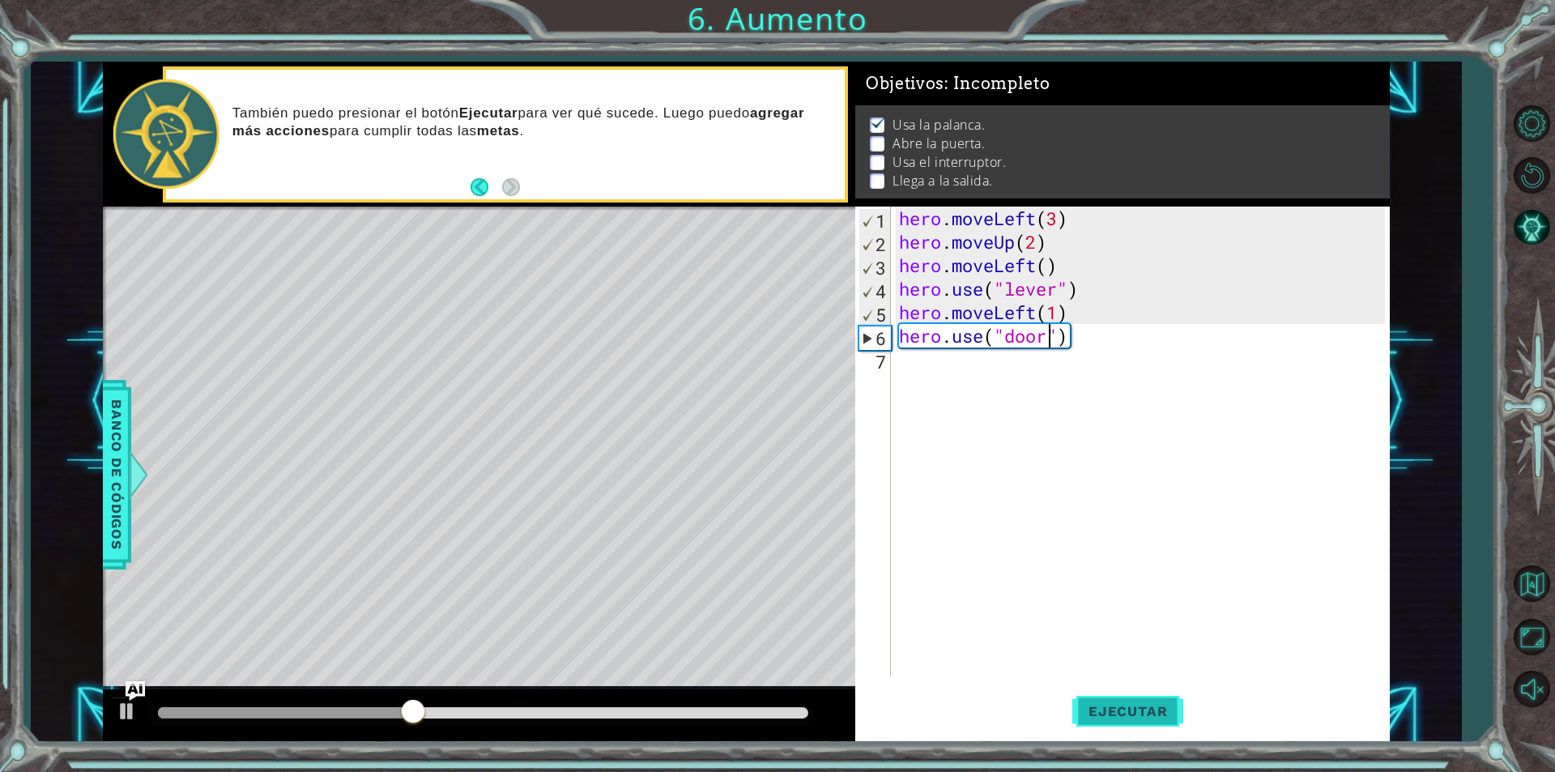
type textarea "hero.use("door")"
click at [1097, 704] on span "Ejecutar" at bounding box center [1127, 711] width 111 height 16
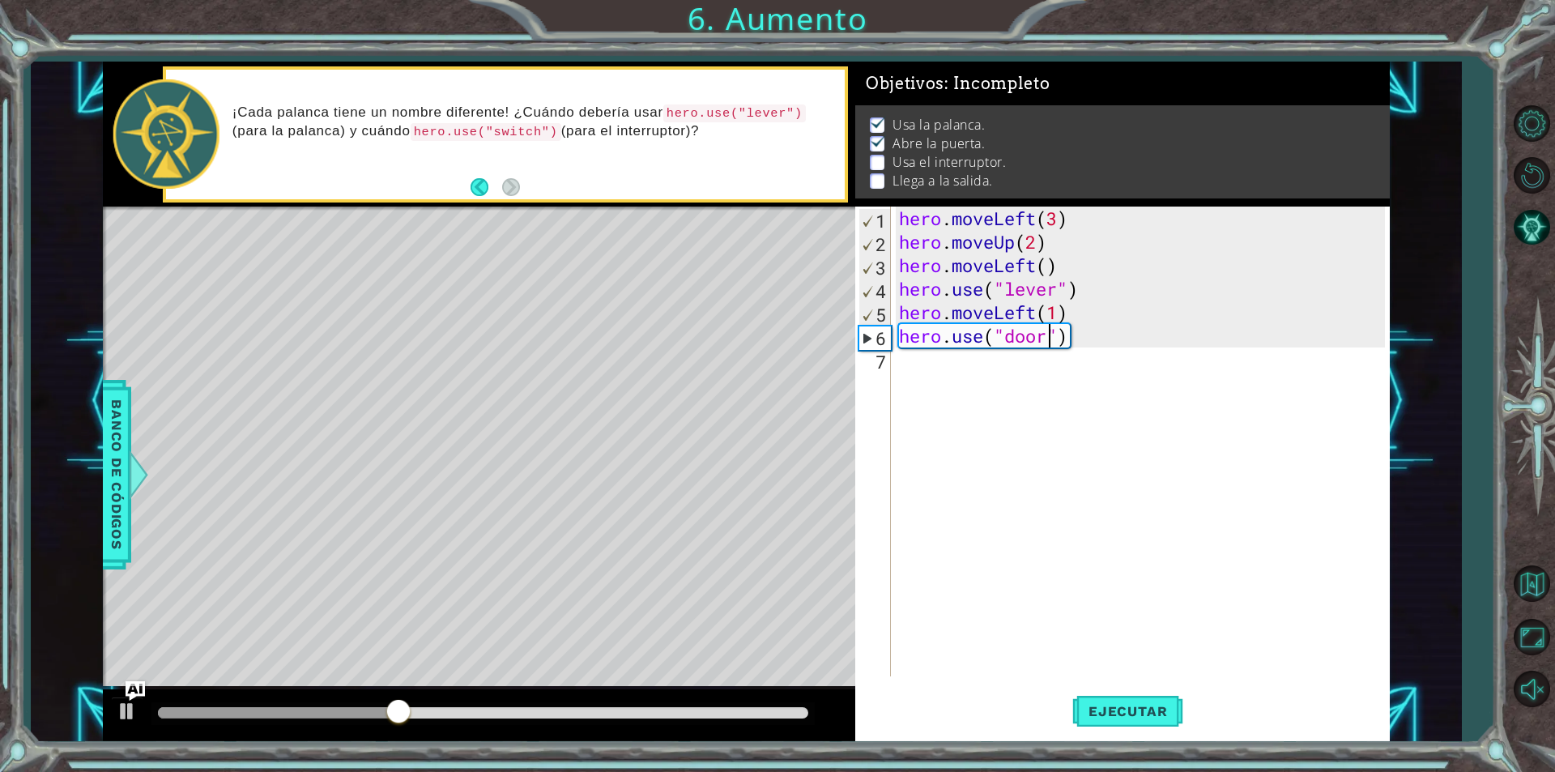
click at [951, 371] on div "hero . moveLeft ( 3 ) hero . moveUp ( 2 ) hero . moveLeft ( ) hero . use ( "lev…" at bounding box center [1144, 464] width 497 height 517
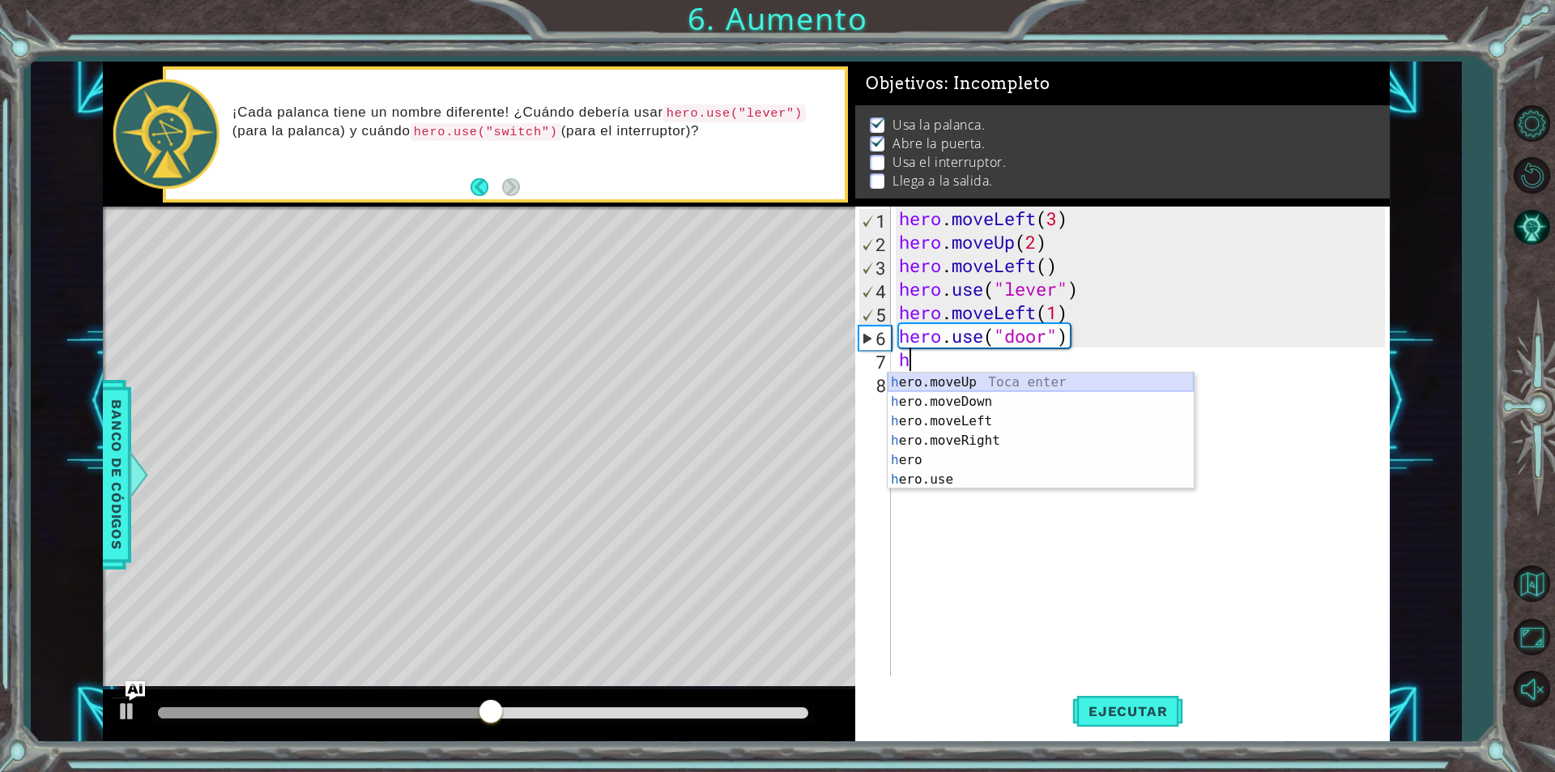
click at [948, 377] on div "h ero.moveUp Toca enter h ero.moveDown Toca enter h ero.moveLeft Toca enter h e…" at bounding box center [1041, 449] width 306 height 155
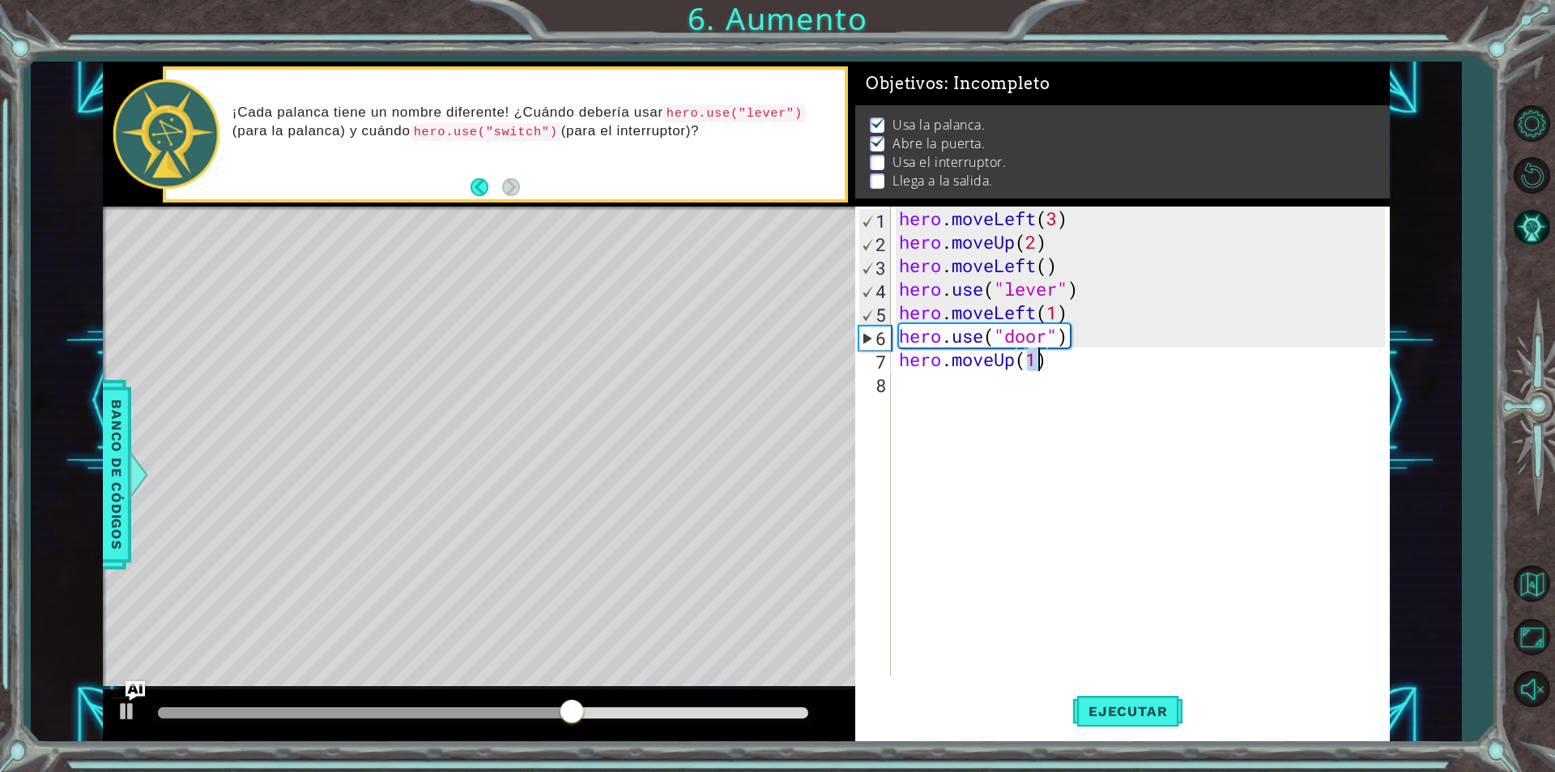
scroll to position [0, 6]
click at [981, 388] on div "hero . moveLeft ( 3 ) hero . moveUp ( 2 ) hero . moveLeft ( ) hero . use ( "lev…" at bounding box center [1144, 464] width 497 height 517
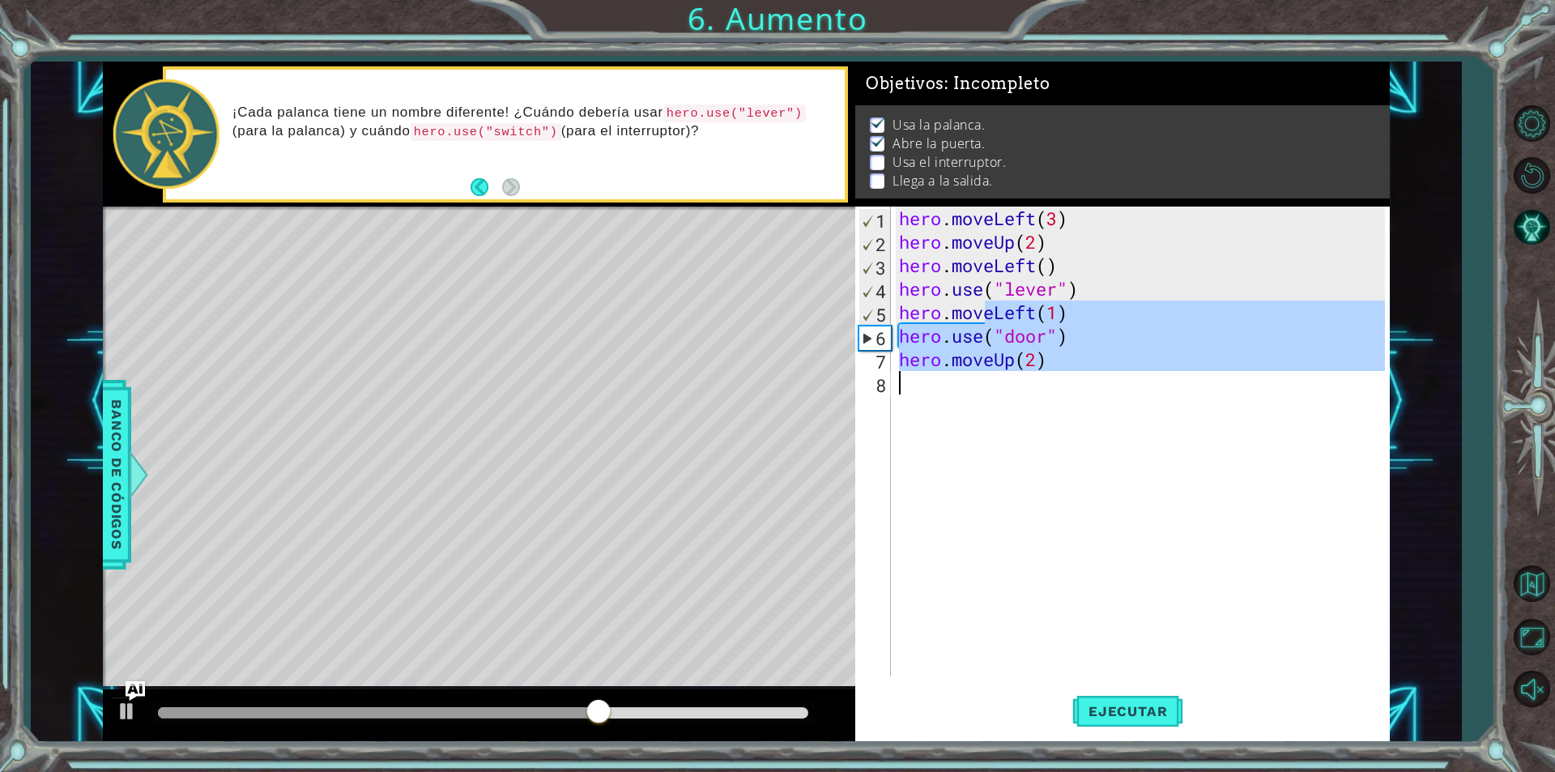
type textarea "hero.moveUp(2)"
click at [981, 388] on div "hero . moveLeft ( 3 ) hero . moveUp ( 2 ) hero . moveLeft ( ) hero . use ( "lev…" at bounding box center [1140, 441] width 489 height 470
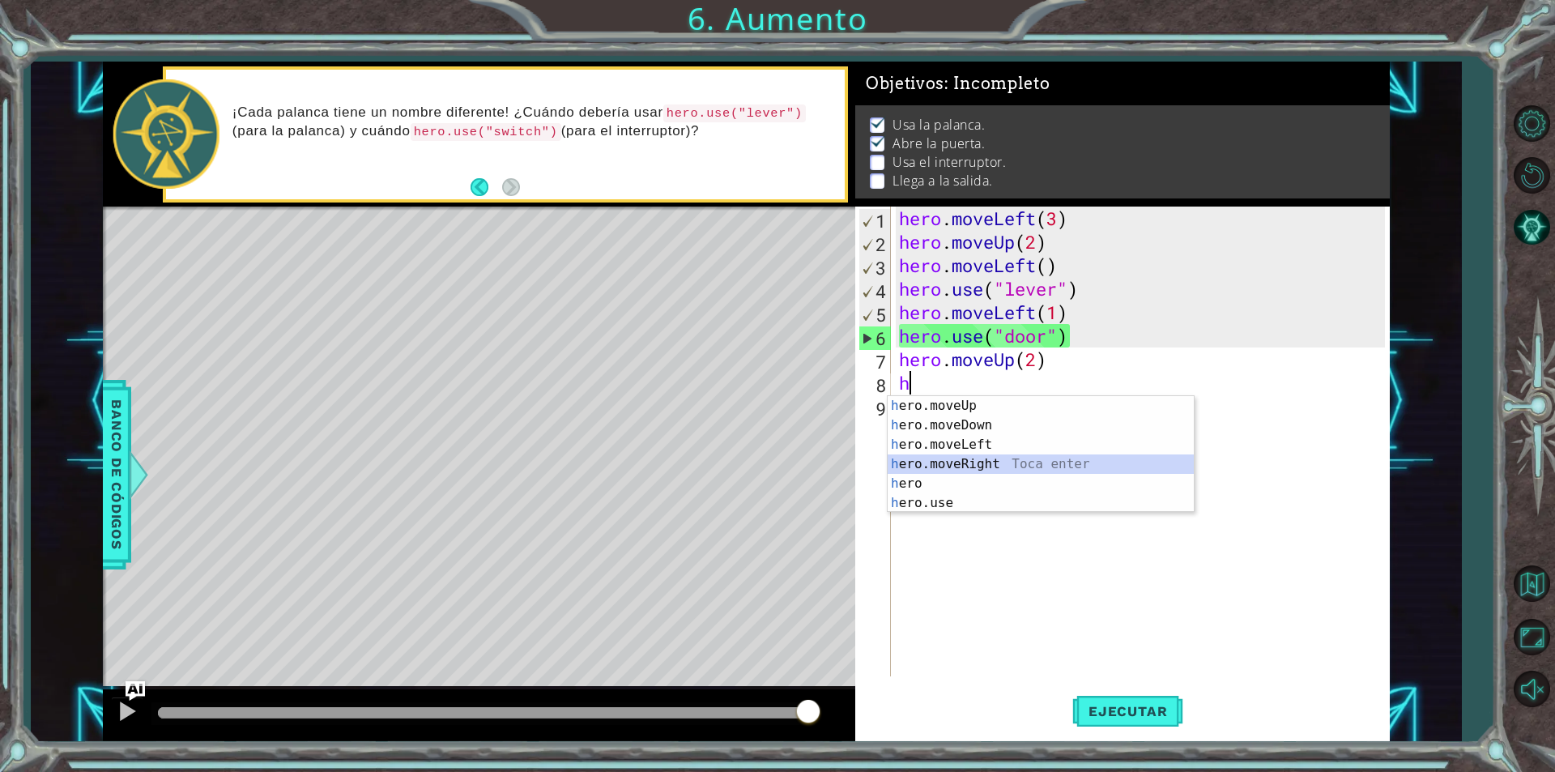
click at [948, 467] on div "h ero.moveUp Toca enter h ero.moveDown Toca enter h ero.moveLeft Toca enter h e…" at bounding box center [1041, 473] width 306 height 155
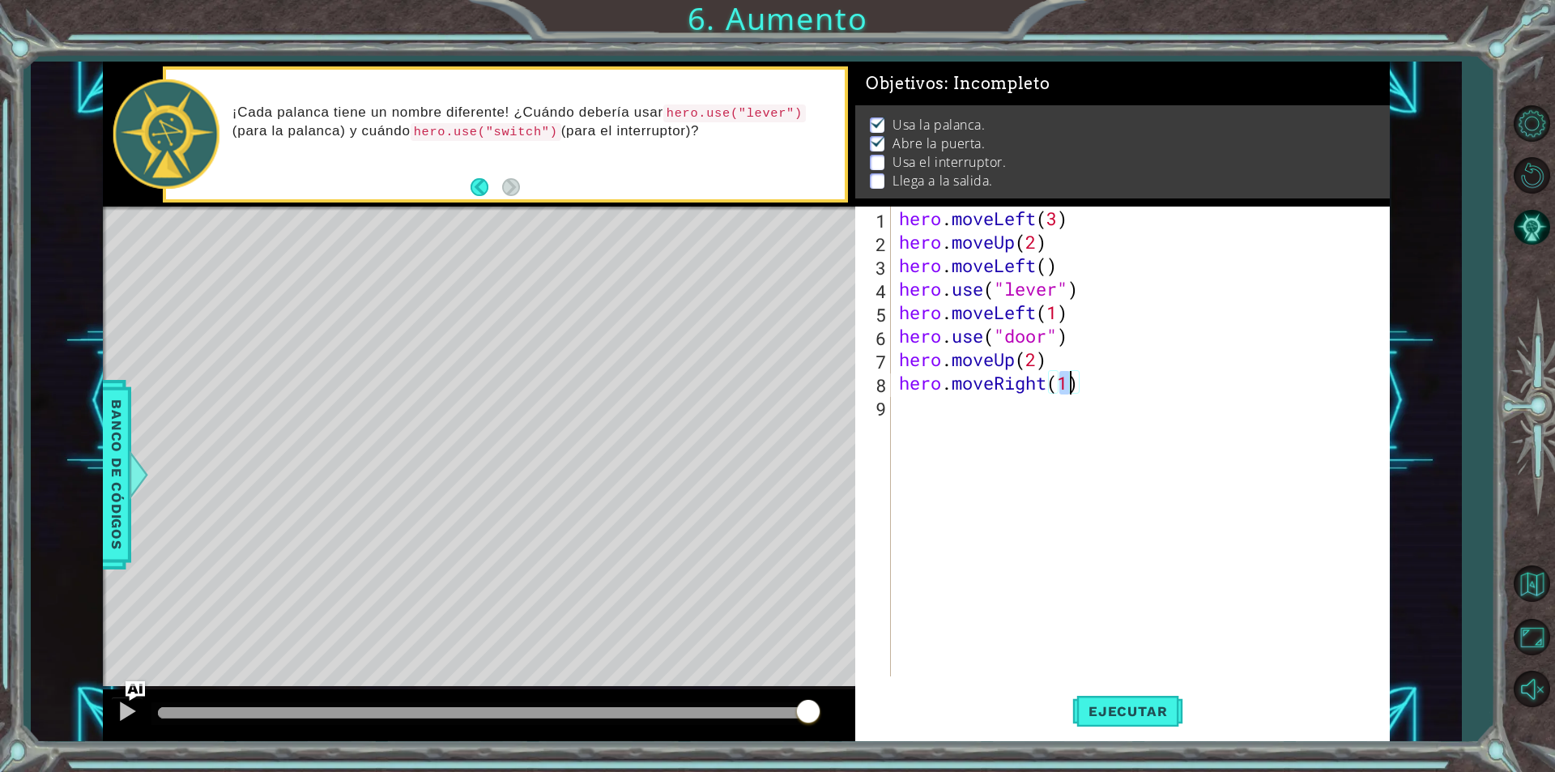
type textarea "hero.moveRight(2)"
click at [942, 405] on div "hero . moveLeft ( 3 ) hero . moveUp ( 2 ) hero . moveLeft ( ) hero . use ( "lev…" at bounding box center [1144, 464] width 497 height 517
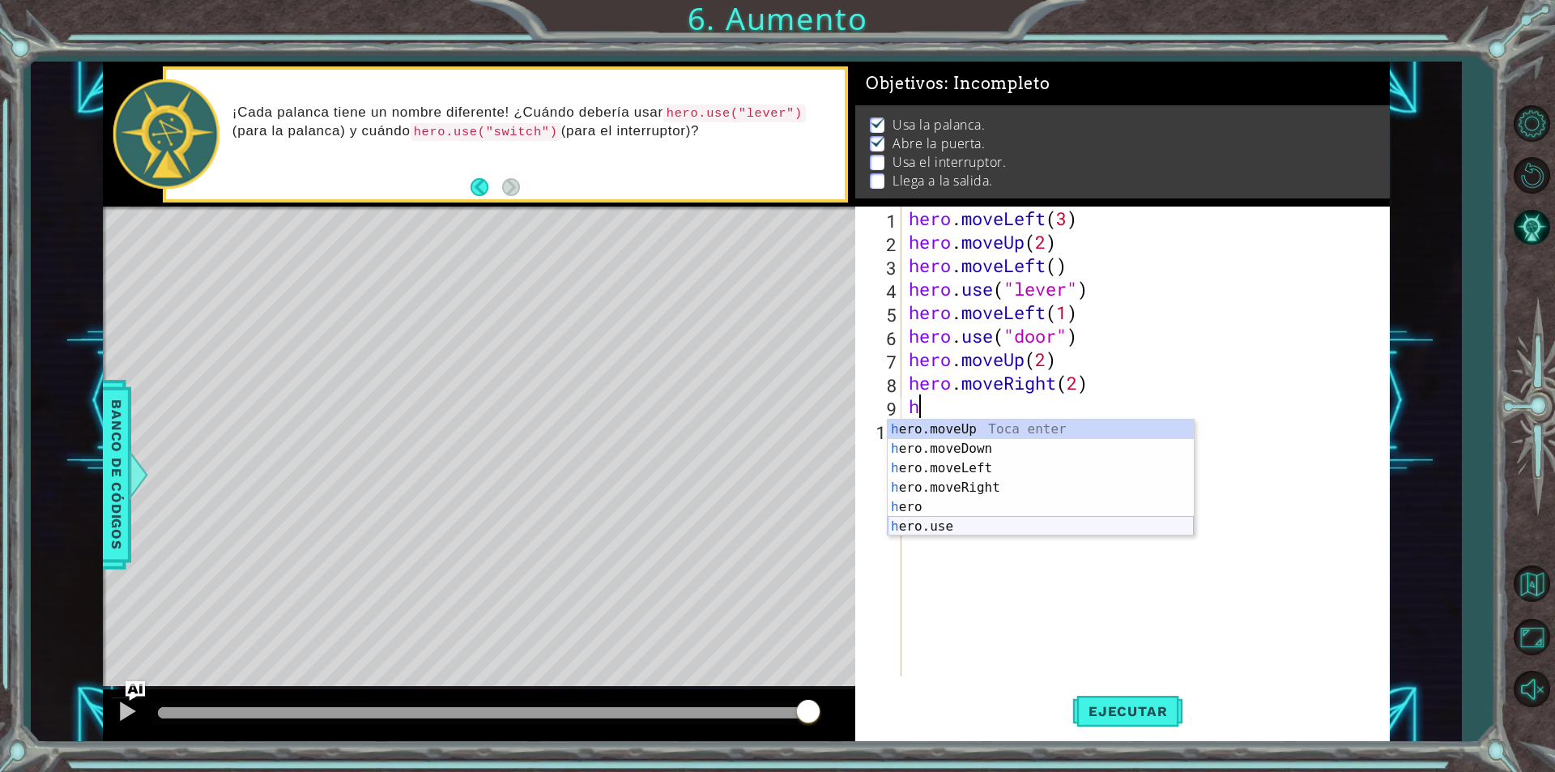
click at [931, 527] on div "h ero.moveUp Toca enter h ero.moveDown Toca enter h ero.moveLeft Toca enter h e…" at bounding box center [1041, 496] width 306 height 155
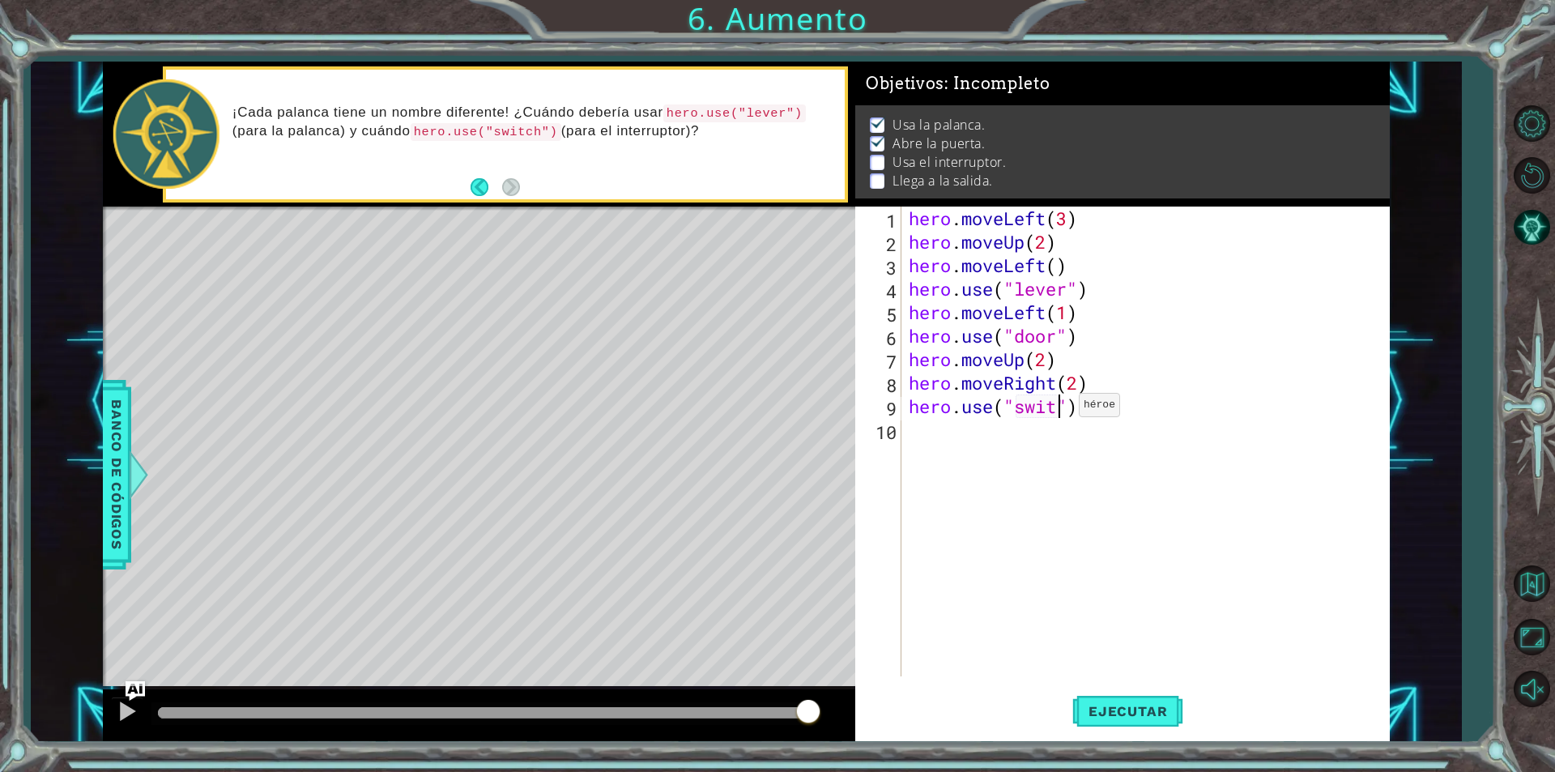
scroll to position [0, 7]
type textarea "hero.use("switch")"
click at [922, 432] on div "hero . moveLeft ( 3 ) hero . moveUp ( 2 ) hero . moveLeft ( ) hero . use ( "lev…" at bounding box center [1148, 464] width 487 height 517
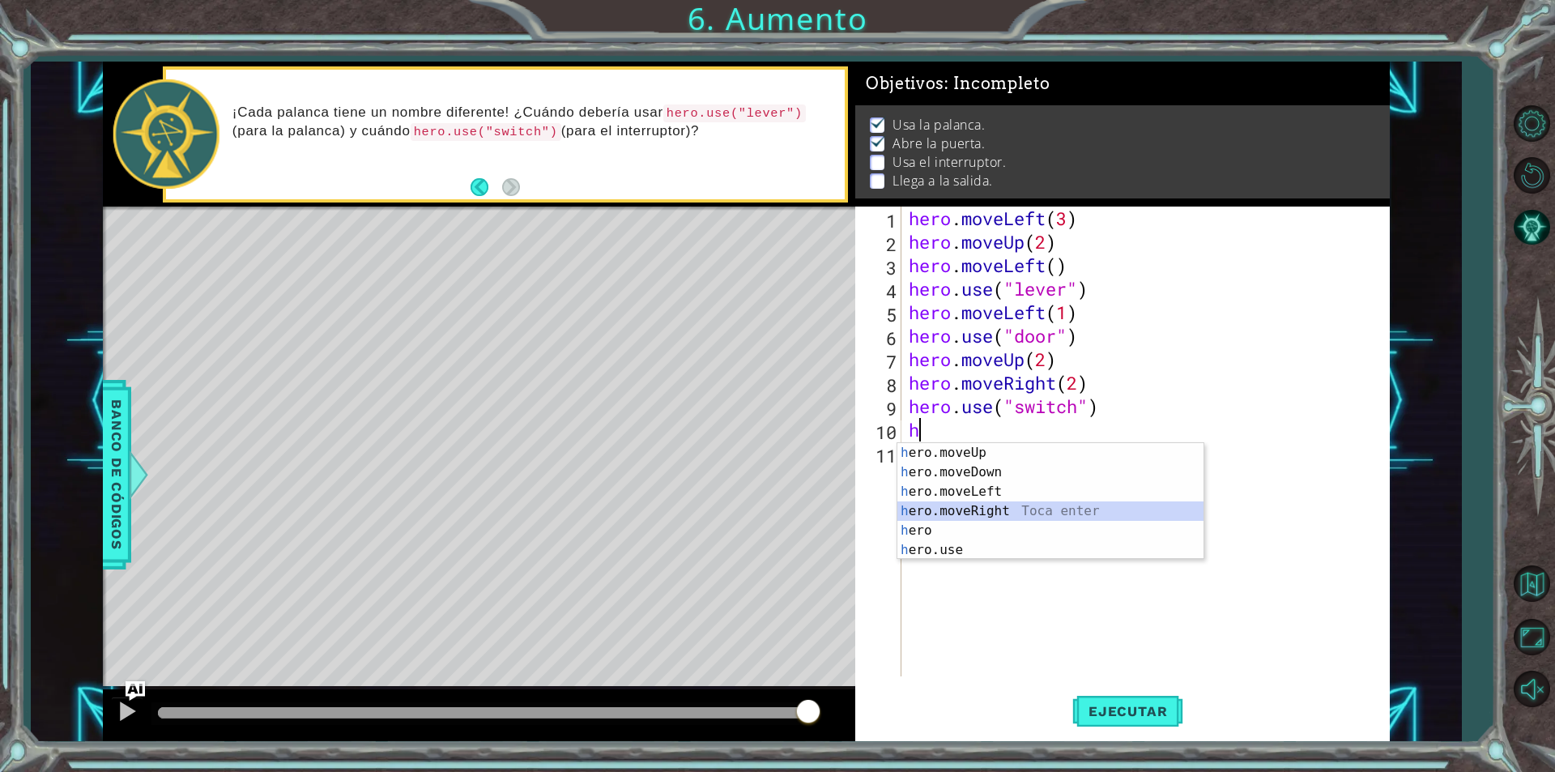
click at [969, 510] on div "h ero.moveUp Toca enter h ero.moveDown Toca enter h ero.moveLeft Toca enter h e…" at bounding box center [1050, 520] width 306 height 155
type textarea "hero.moveRight(1)"
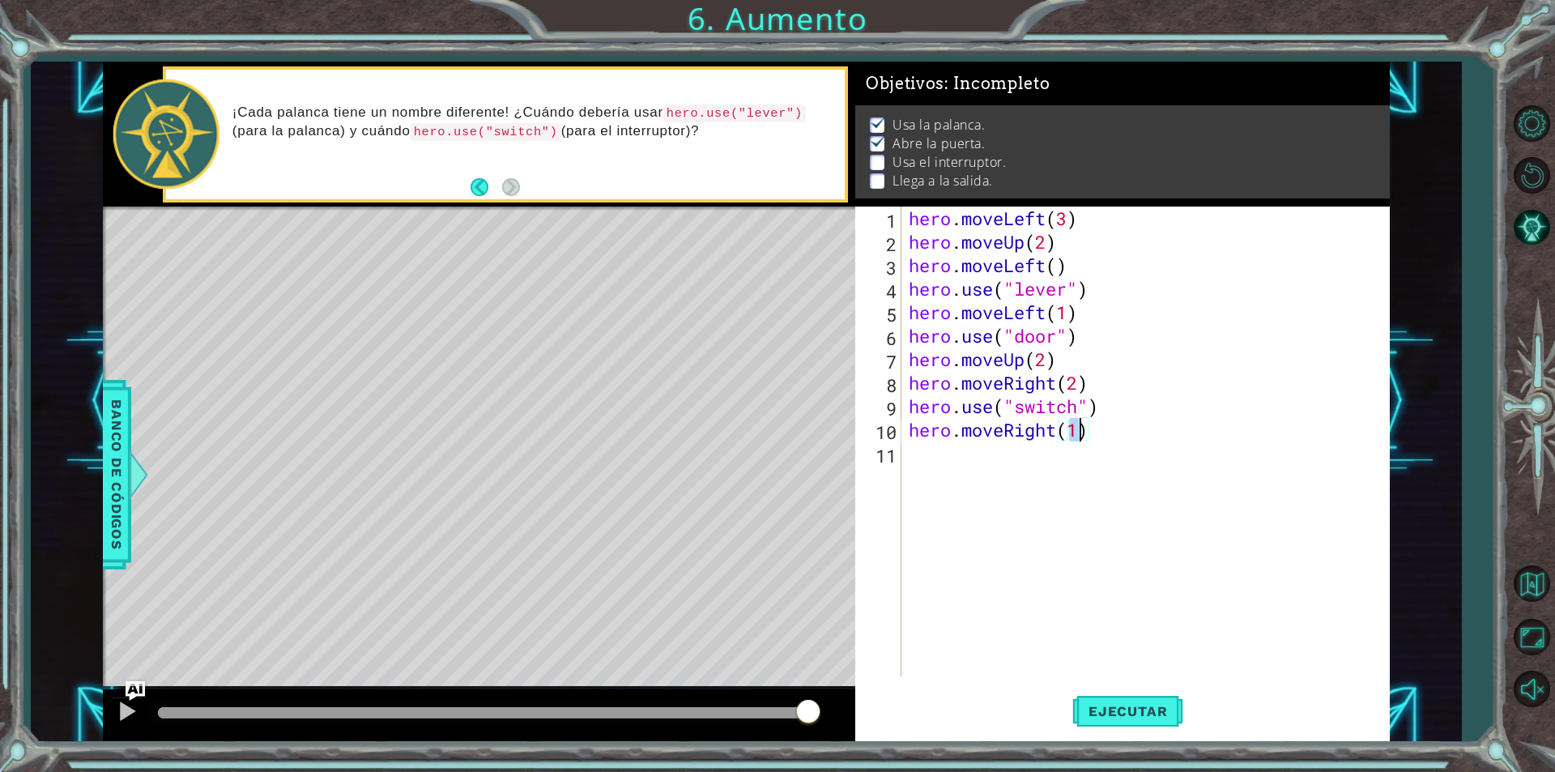
click at [948, 466] on div "hero . moveLeft ( 3 ) hero . moveUp ( 2 ) hero . moveLeft ( ) hero . use ( "lev…" at bounding box center [1148, 464] width 487 height 517
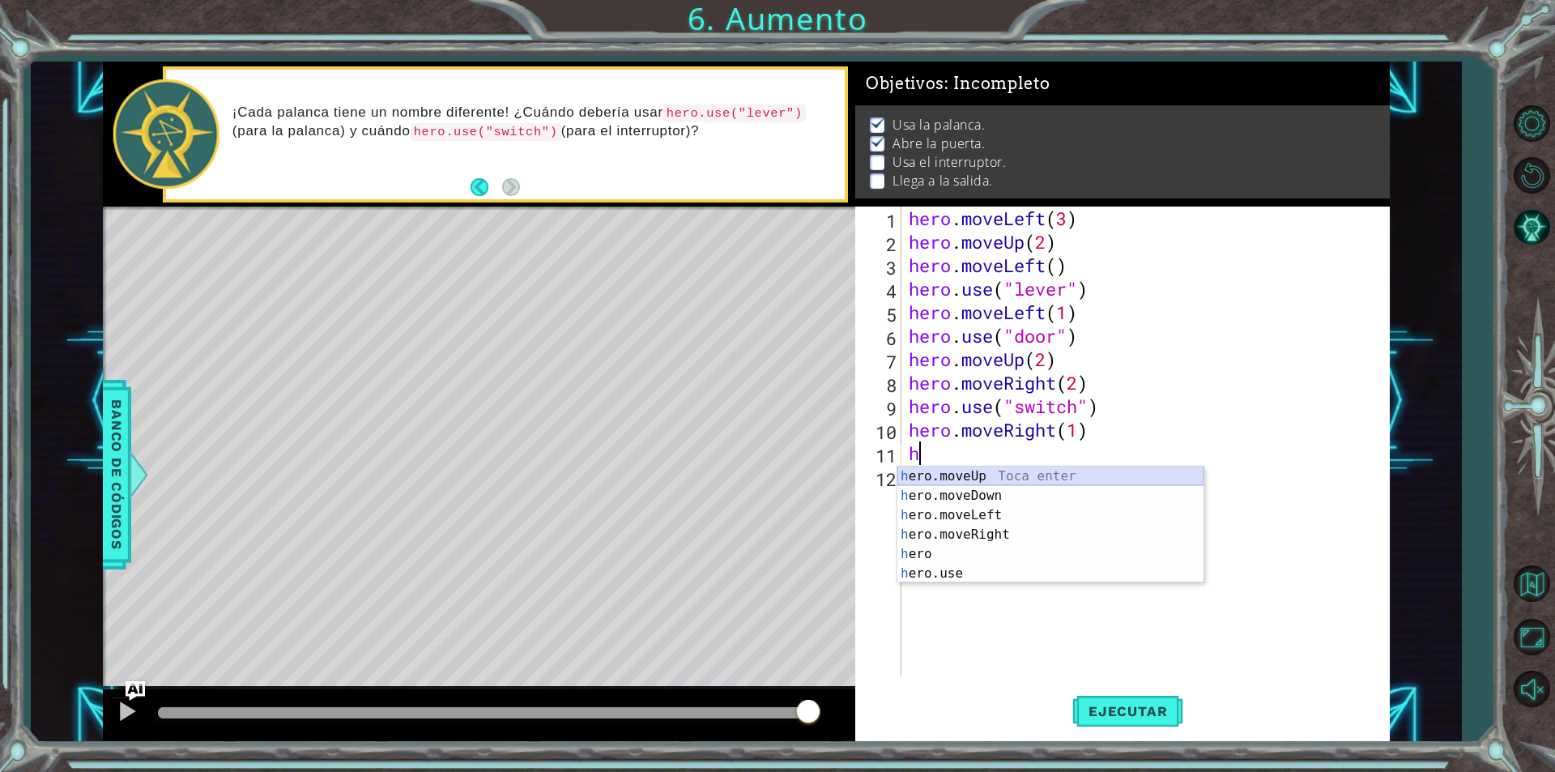
click at [946, 475] on div "h ero.moveUp Toca enter h ero.moveDown Toca enter h ero.moveLeft Toca enter h e…" at bounding box center [1050, 543] width 306 height 155
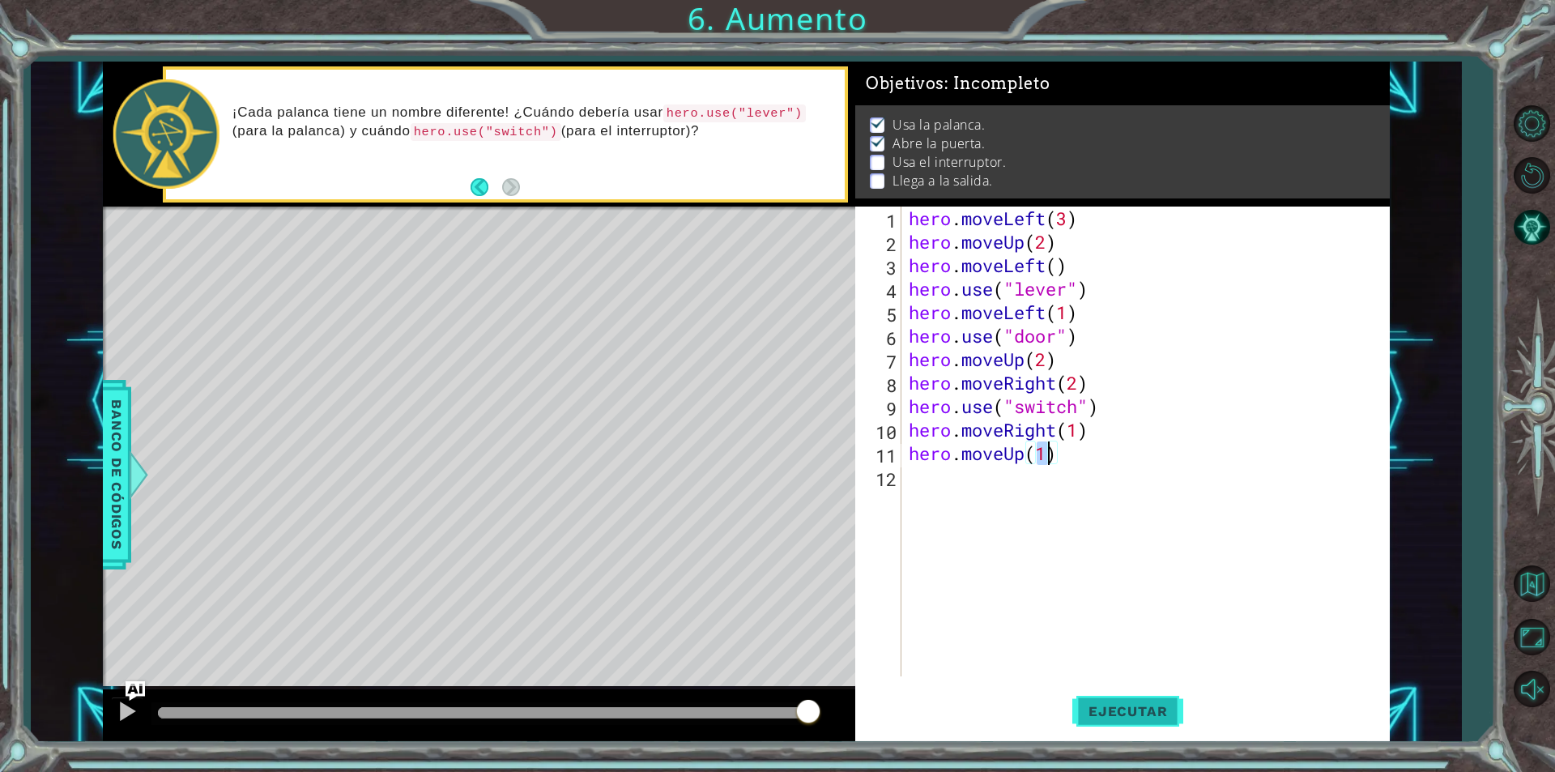
type textarea "hero.moveUp(1)"
click at [1107, 718] on span "Ejecutar" at bounding box center [1127, 711] width 111 height 16
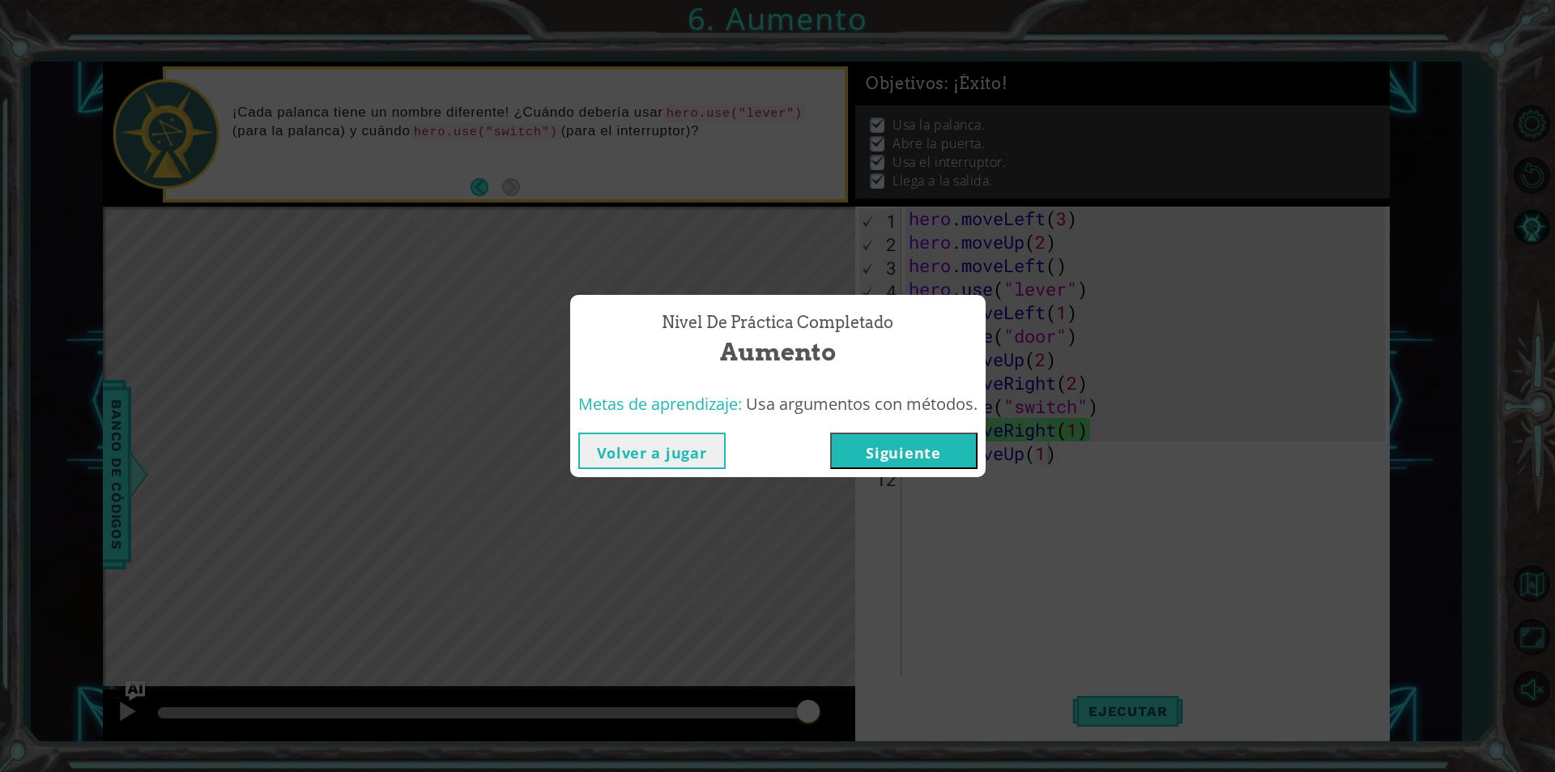
click at [953, 458] on button "Siguiente" at bounding box center [903, 450] width 147 height 36
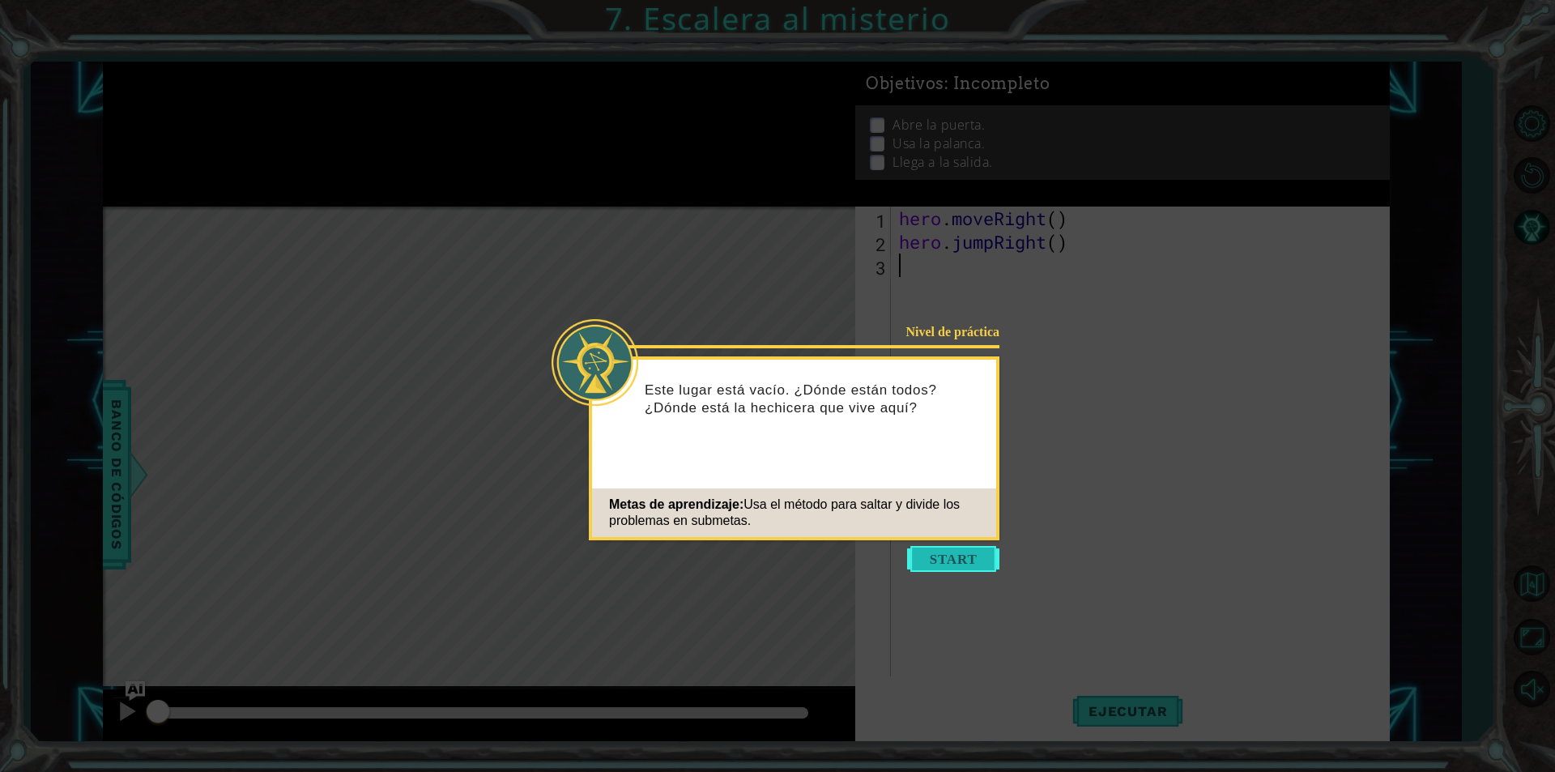
click at [930, 549] on button "Start" at bounding box center [953, 559] width 92 height 26
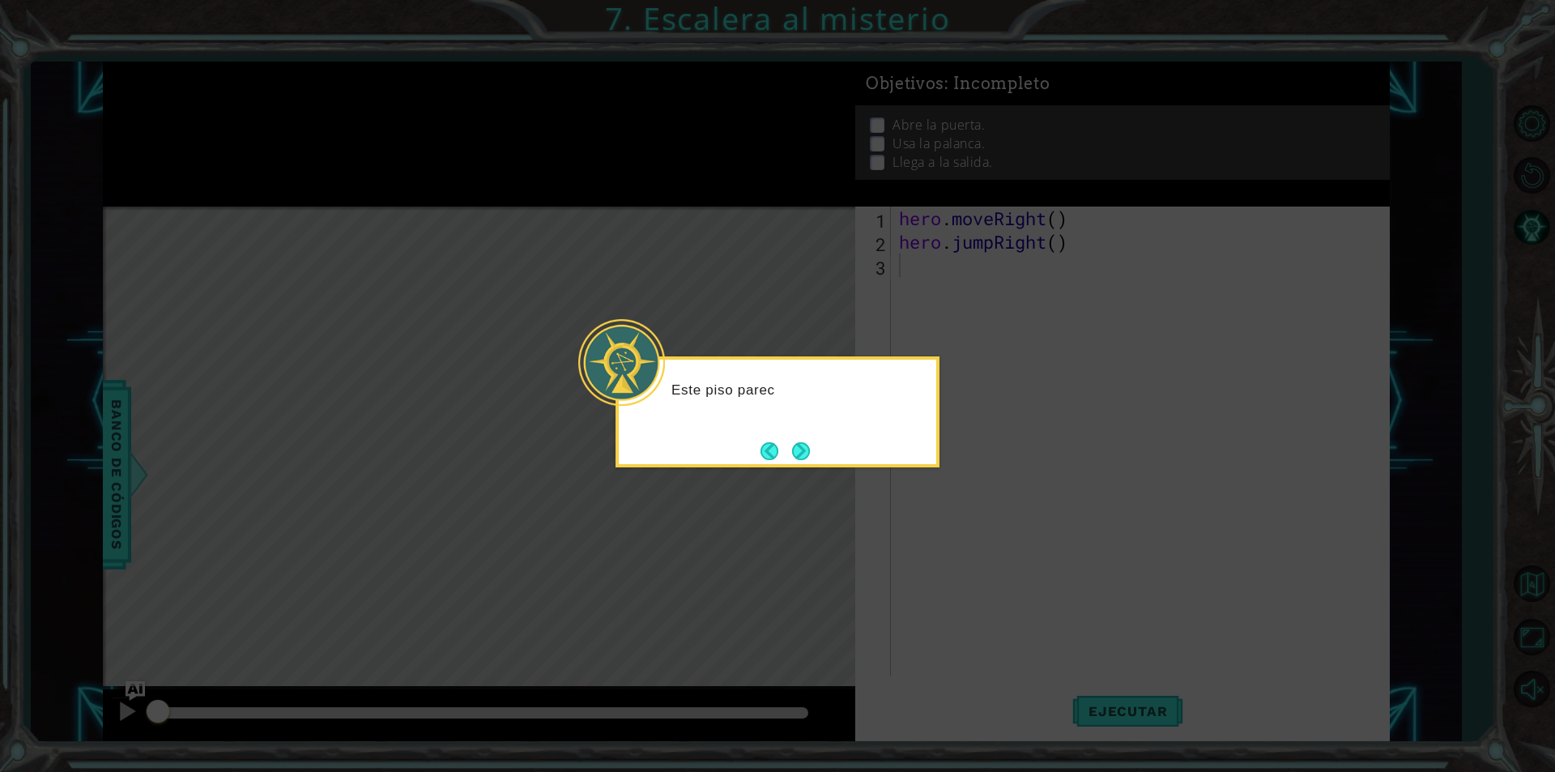
click at [785, 436] on div "Este piso parec" at bounding box center [777, 411] width 324 height 111
click at [801, 453] on button "Next" at bounding box center [801, 451] width 18 height 18
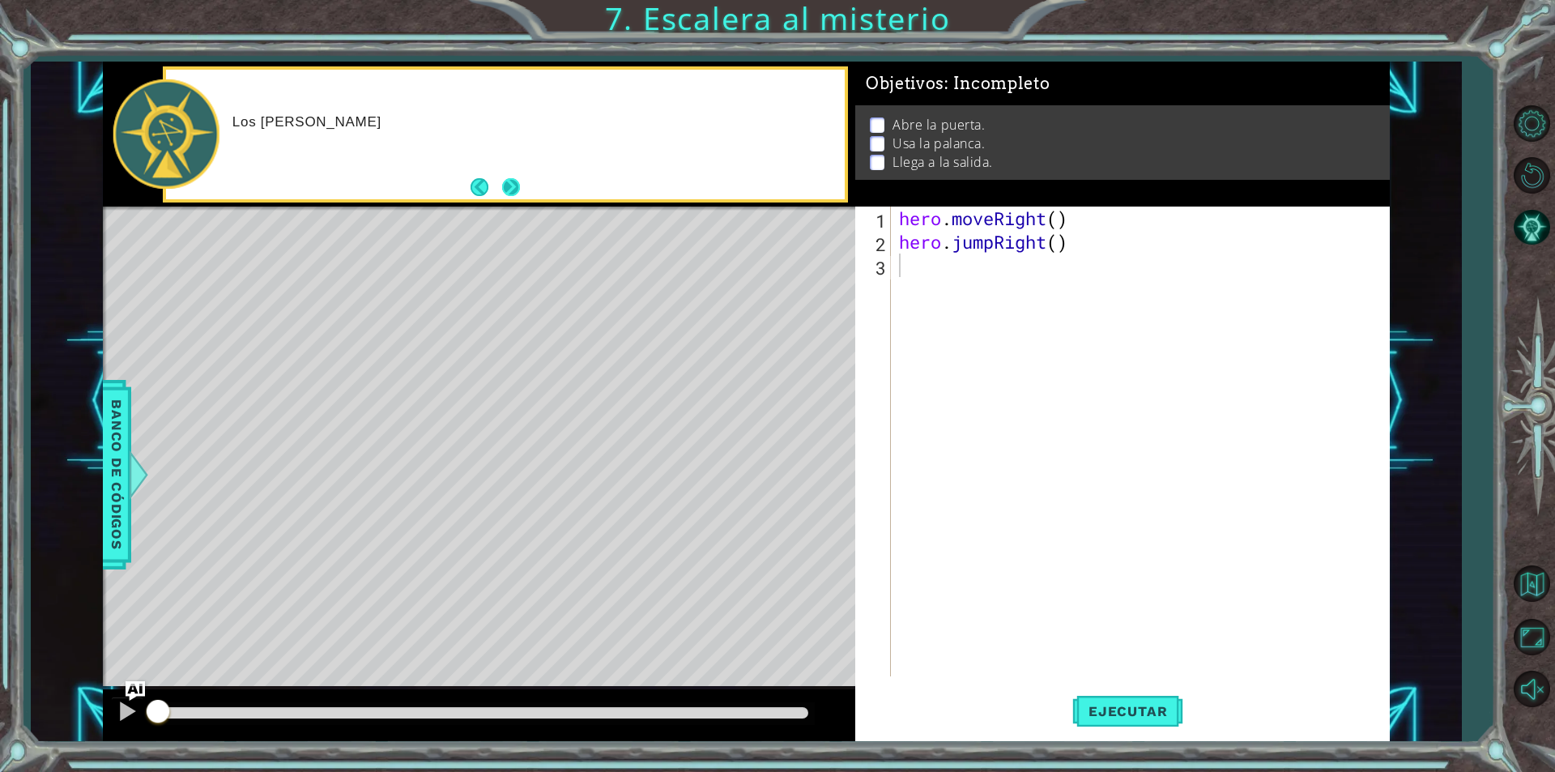
click at [513, 178] on button "Next" at bounding box center [511, 187] width 18 height 18
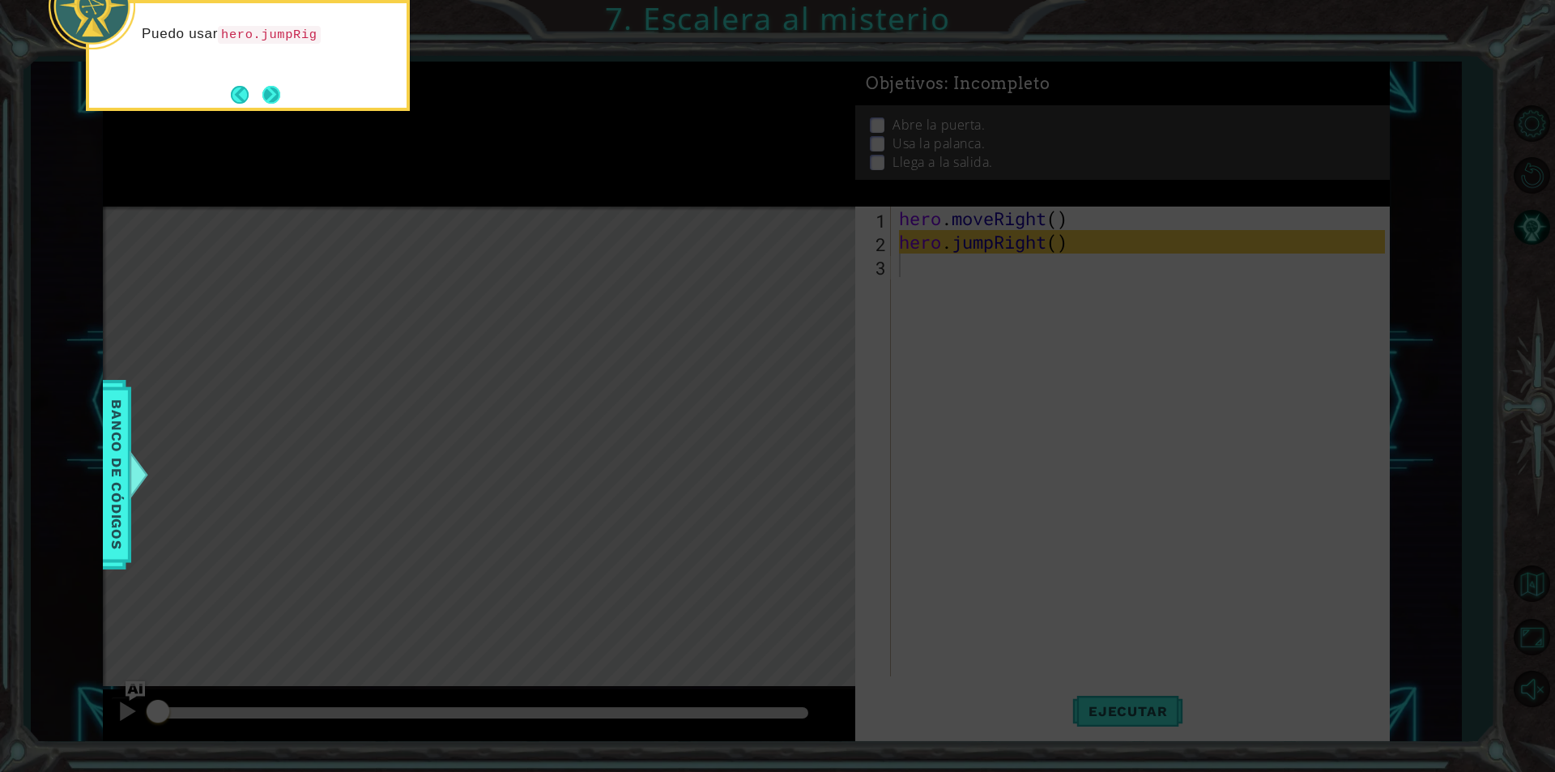
click at [270, 98] on button "Next" at bounding box center [271, 94] width 29 height 29
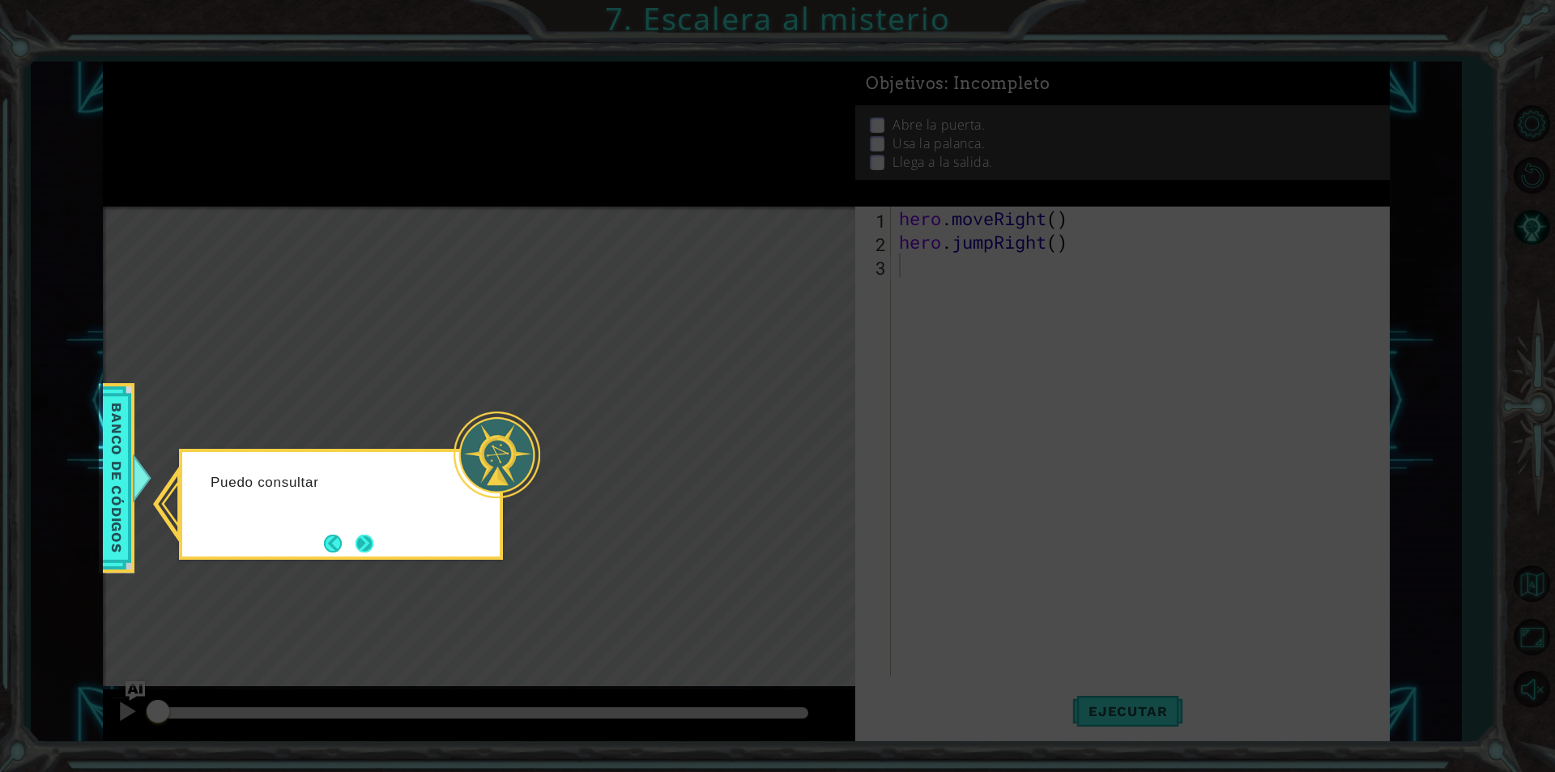
click at [368, 541] on button "Next" at bounding box center [364, 543] width 18 height 18
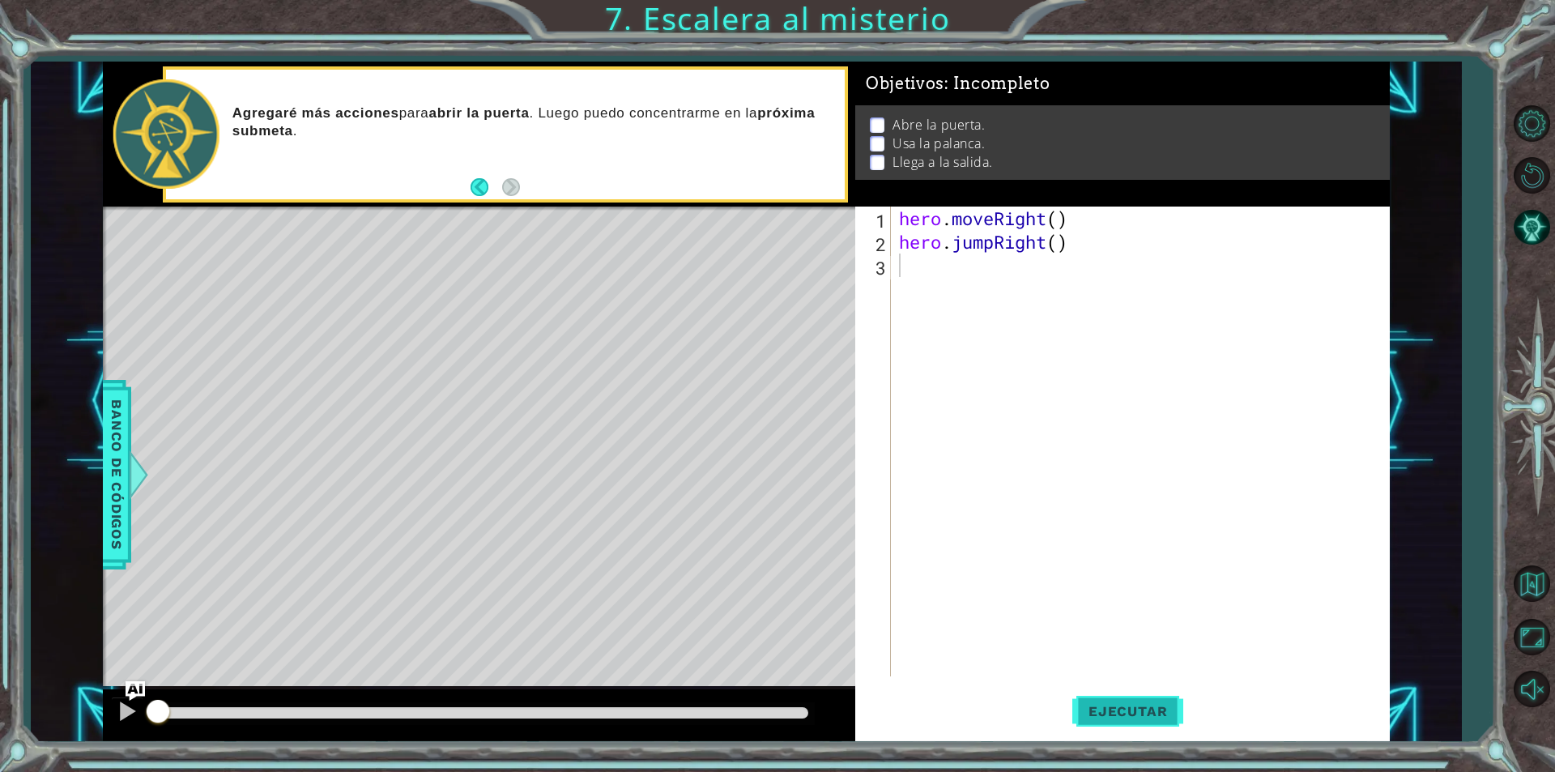
click at [1158, 699] on button "Ejecutar" at bounding box center [1127, 710] width 111 height 53
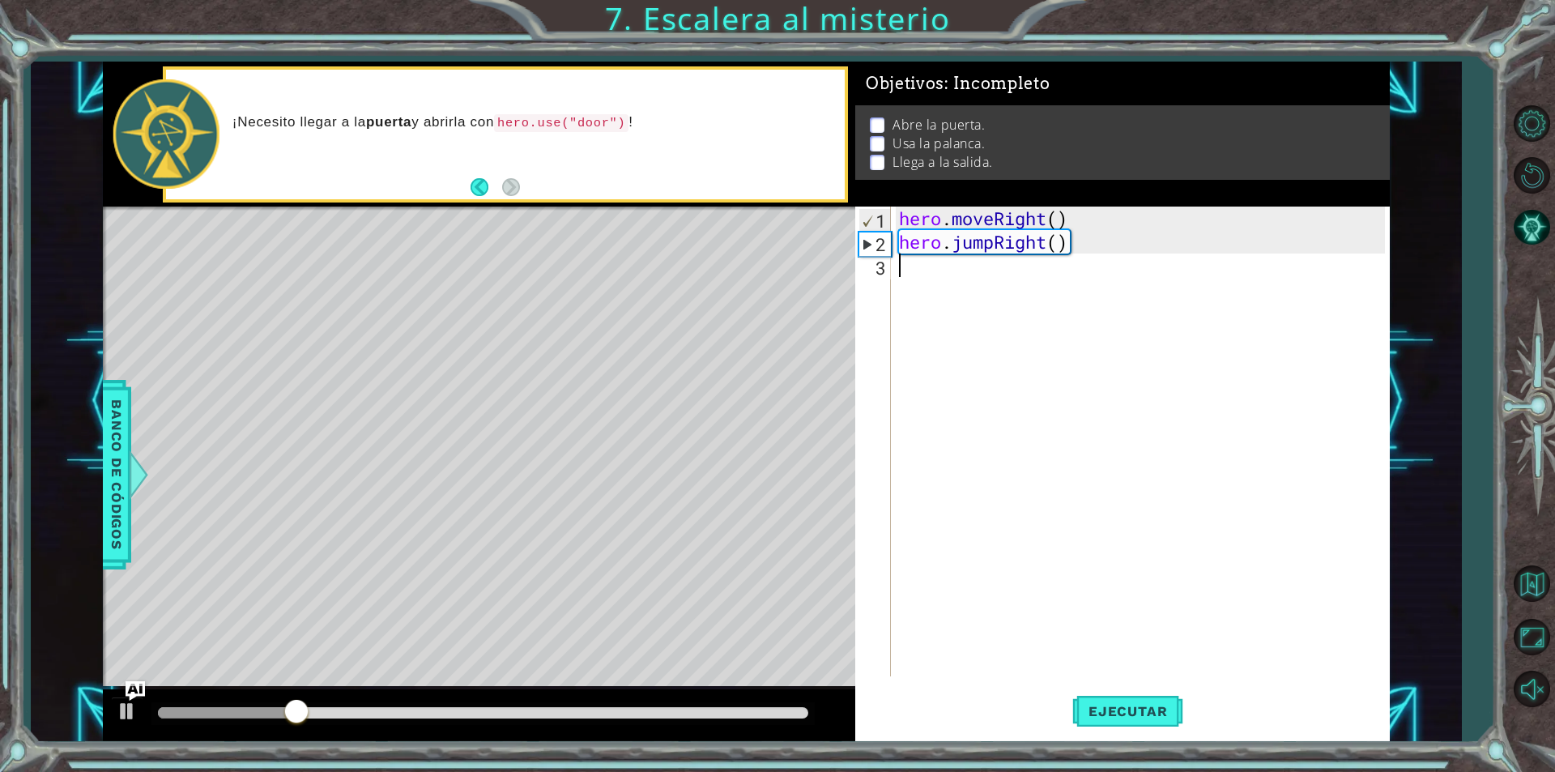
type textarea "h"
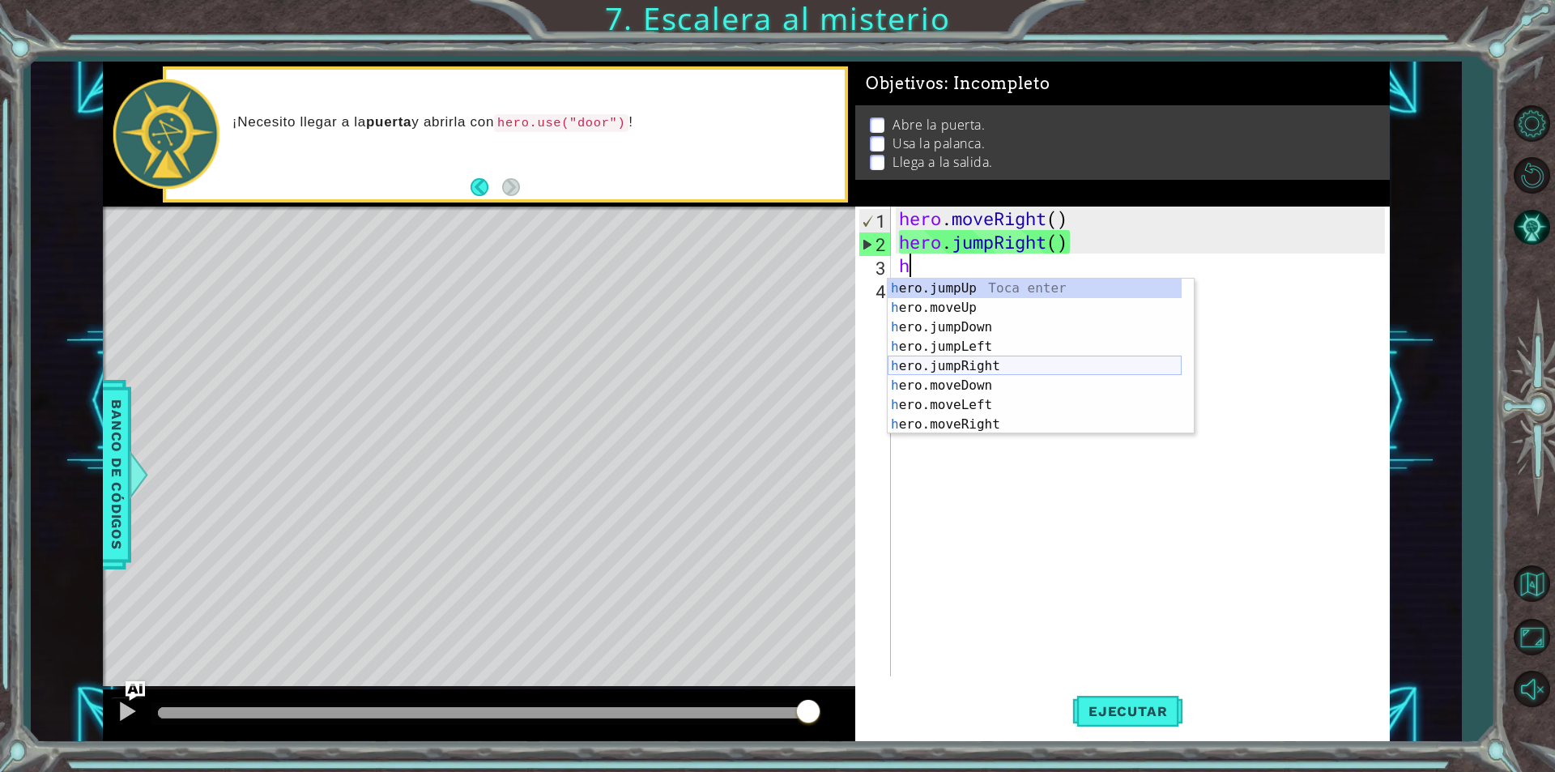
click at [958, 363] on div "h ero.jumpUp Toca enter h ero.moveUp Toca enter h ero.jumpDown Toca enter h ero…" at bounding box center [1035, 376] width 294 height 194
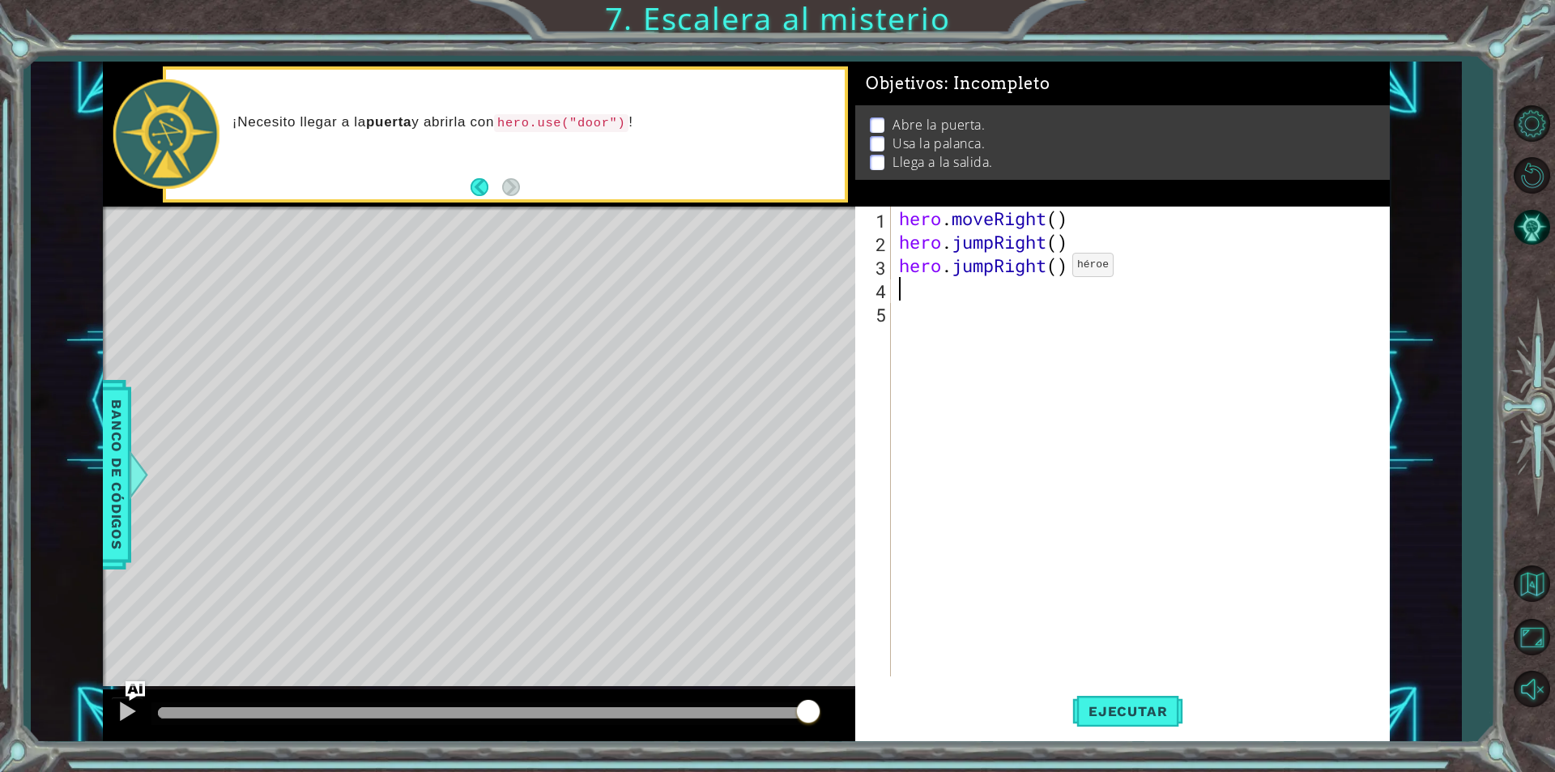
click at [1048, 269] on div "hero . moveRight ( ) hero . jumpRight ( ) hero . jumpRight ( )" at bounding box center [1144, 464] width 497 height 517
click at [1055, 269] on div "hero . moveRight ( ) hero . jumpRight ( ) hero . jumpRight ( )" at bounding box center [1144, 464] width 497 height 517
type textarea "hero.jumpRight()"
click at [1122, 711] on span "Ejecutar" at bounding box center [1127, 711] width 111 height 16
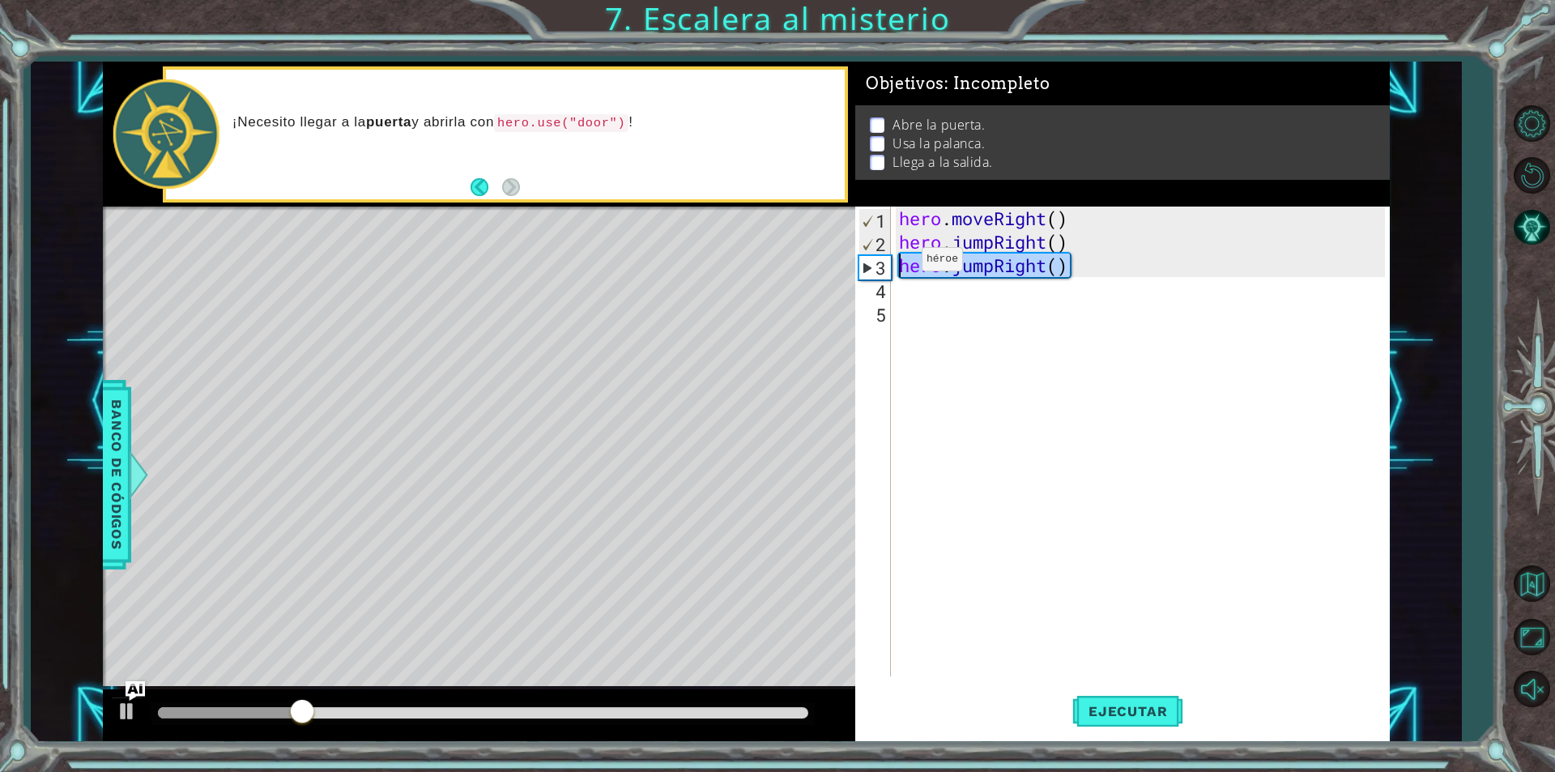
drag, startPoint x: 1103, startPoint y: 262, endPoint x: 871, endPoint y: 265, distance: 232.4
click at [871, 265] on div "hero.jumpRight() 1 2 3 4 5 hero . moveRight ( ) hero . jumpRight ( ) hero . jum…" at bounding box center [1120, 441] width 530 height 470
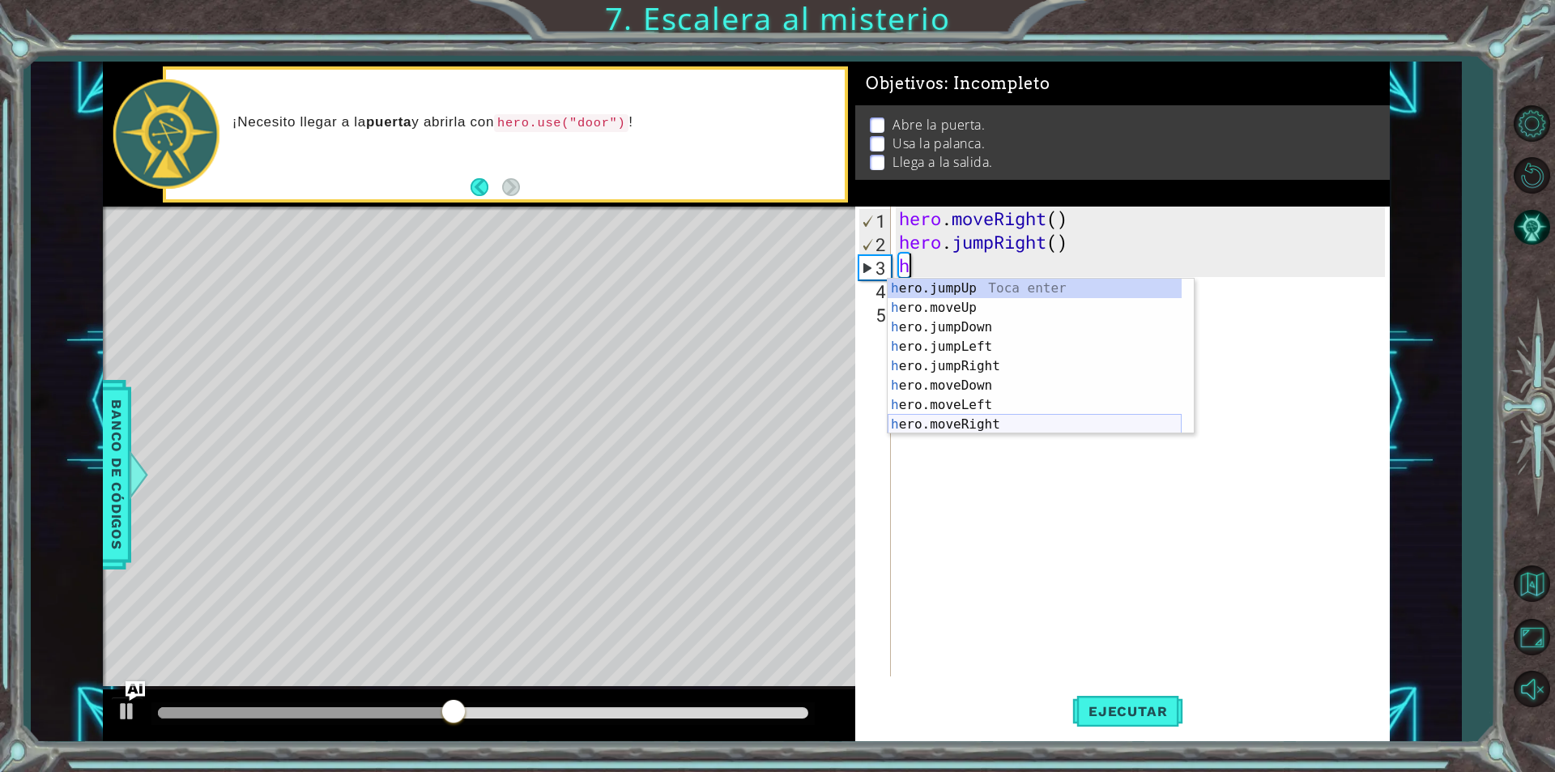
click at [961, 424] on div "h ero.jumpUp Toca enter h ero.moveUp Toca enter h ero.jumpDown Toca enter h ero…" at bounding box center [1035, 376] width 294 height 194
type textarea "hero.moveRight(1)"
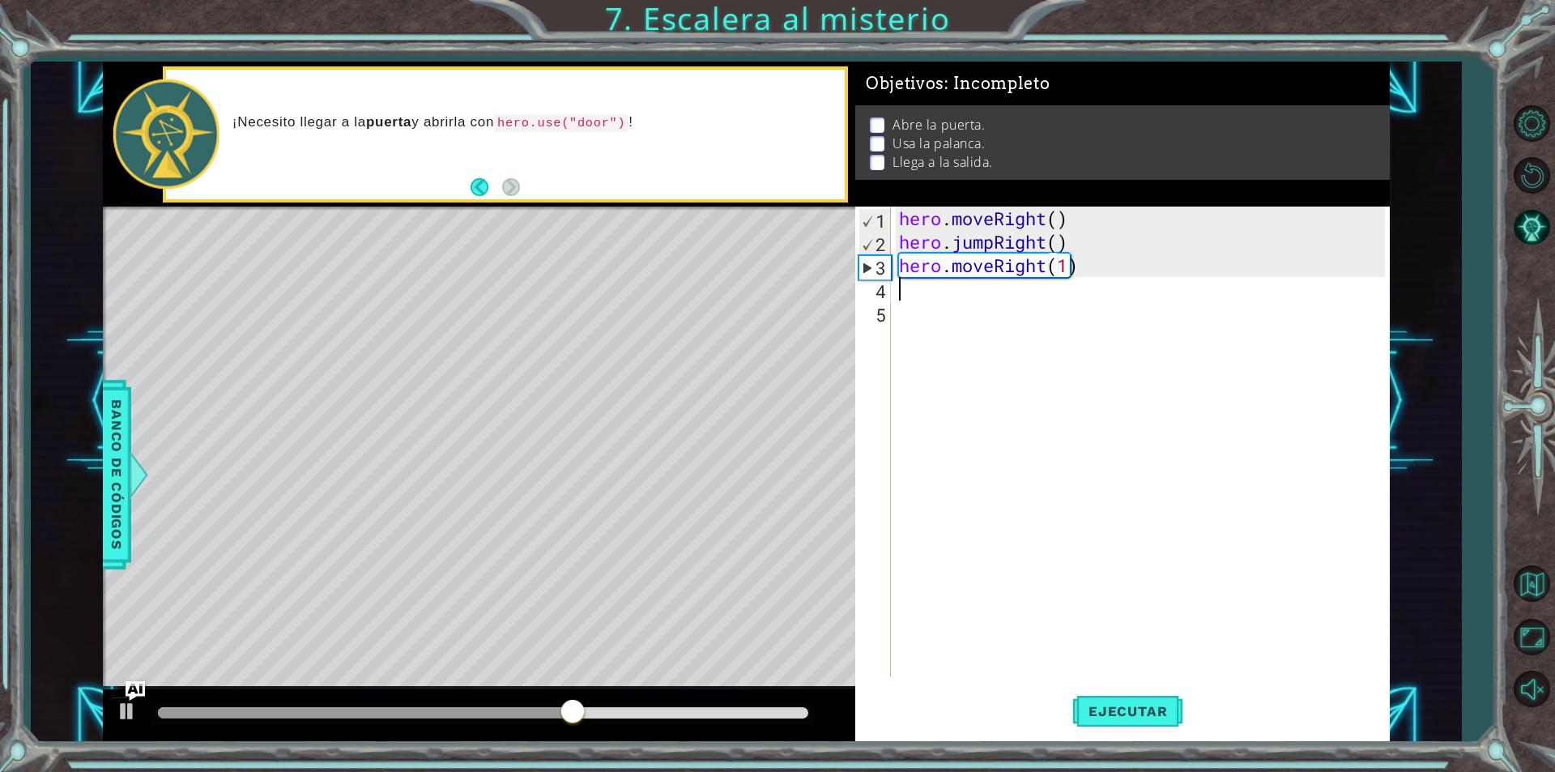
click at [939, 293] on div "hero . moveRight ( ) hero . jumpRight ( ) hero . moveRight ( 1 )" at bounding box center [1144, 464] width 497 height 517
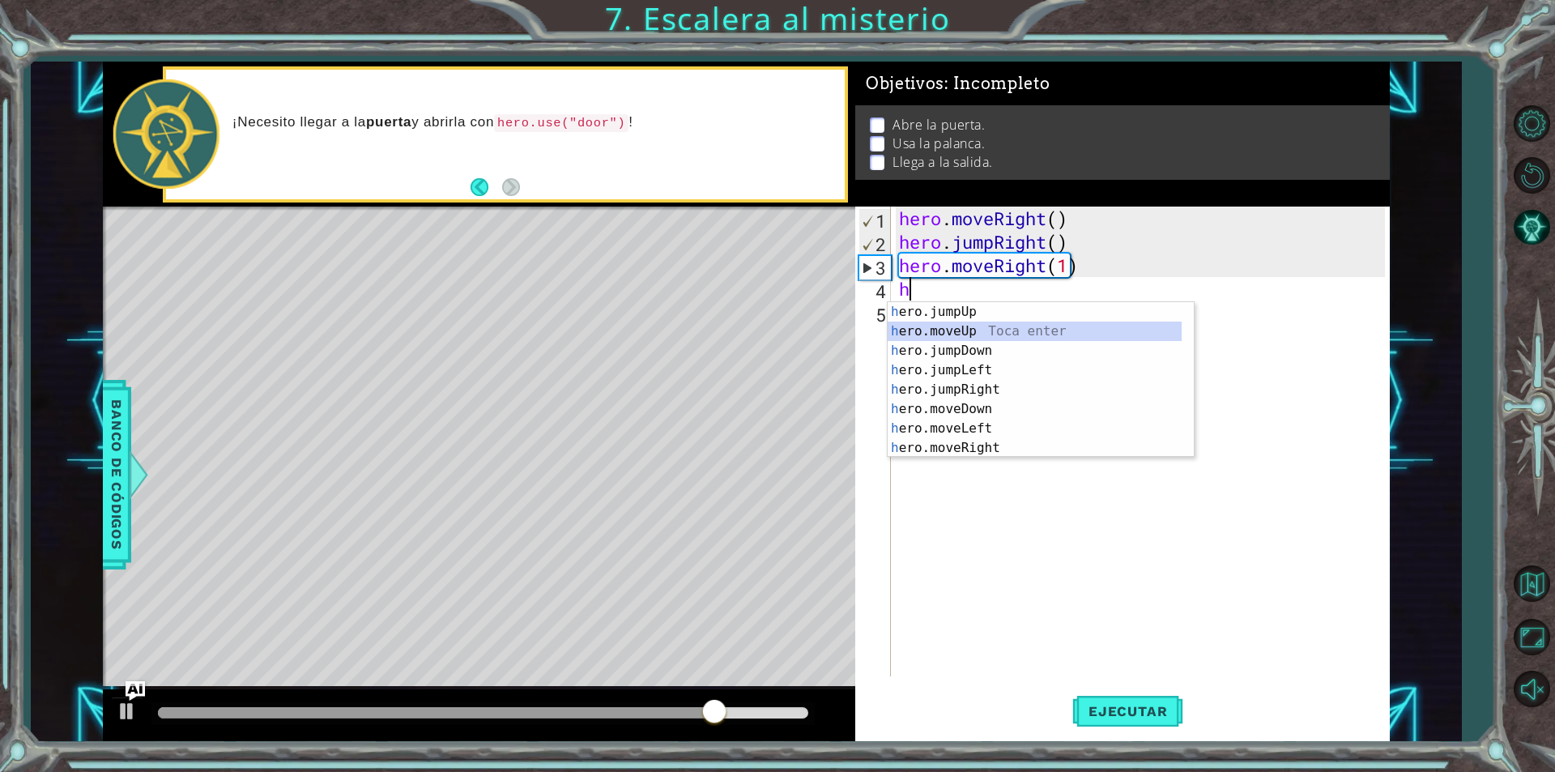
click at [958, 334] on div "h ero.jumpUp Toca enter h ero.moveUp Toca enter h ero.jumpDown Toca enter h ero…" at bounding box center [1035, 399] width 294 height 194
type textarea "hero.moveUp(1)"
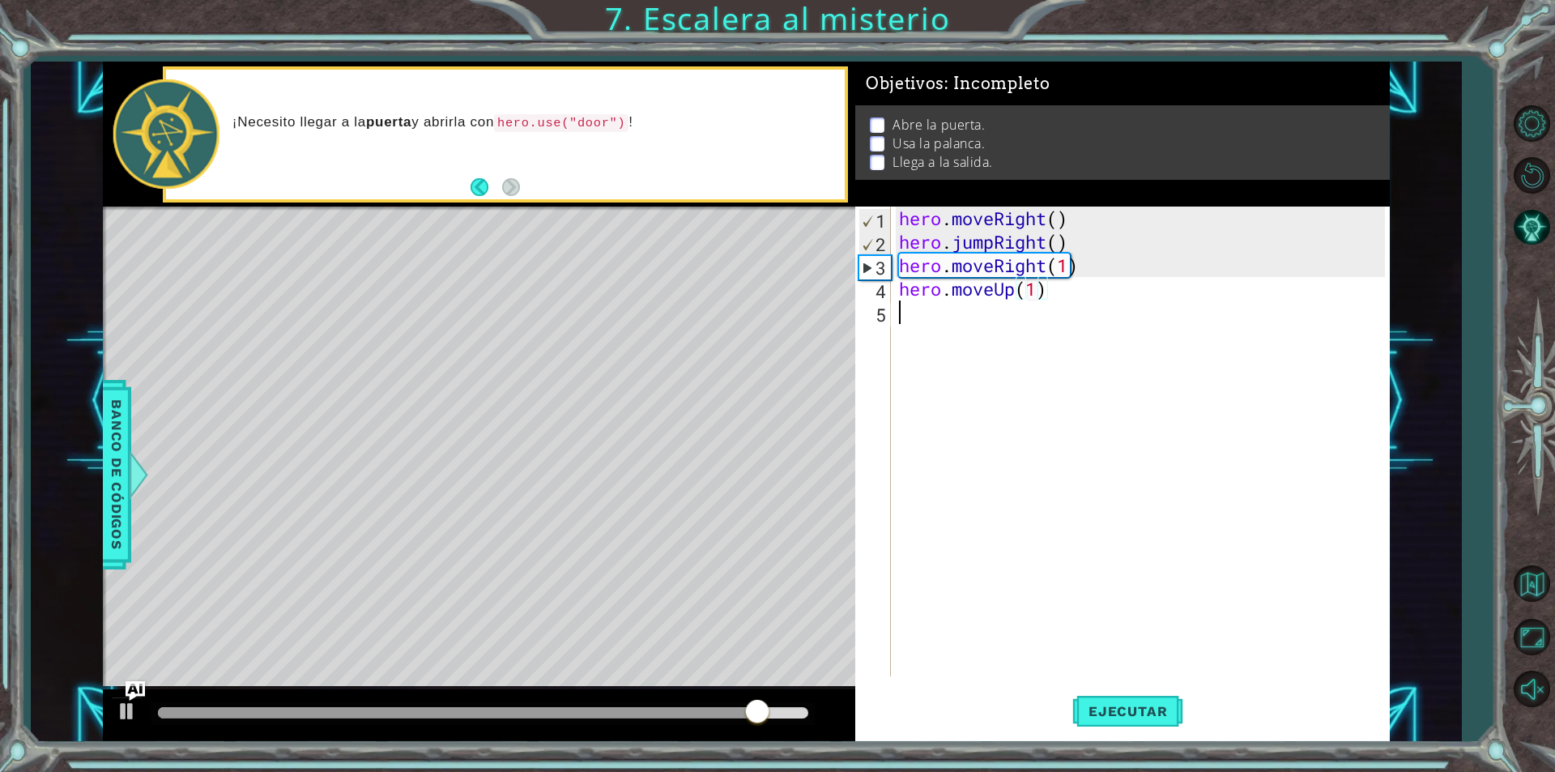
click at [915, 331] on div "hero . moveRight ( ) hero . jumpRight ( ) hero . moveRight ( 1 ) hero . moveUp …" at bounding box center [1144, 464] width 497 height 517
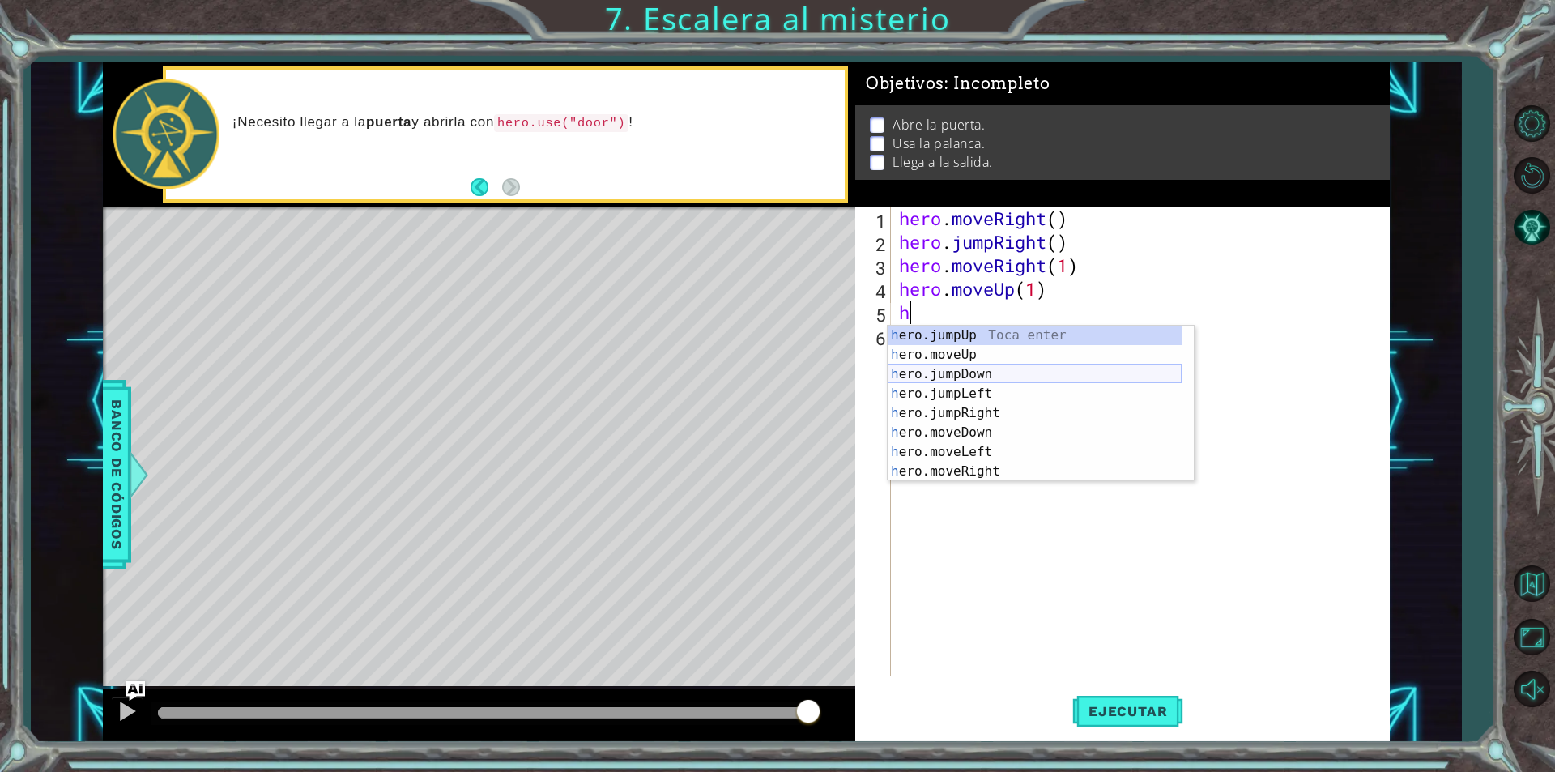
scroll to position [19, 0]
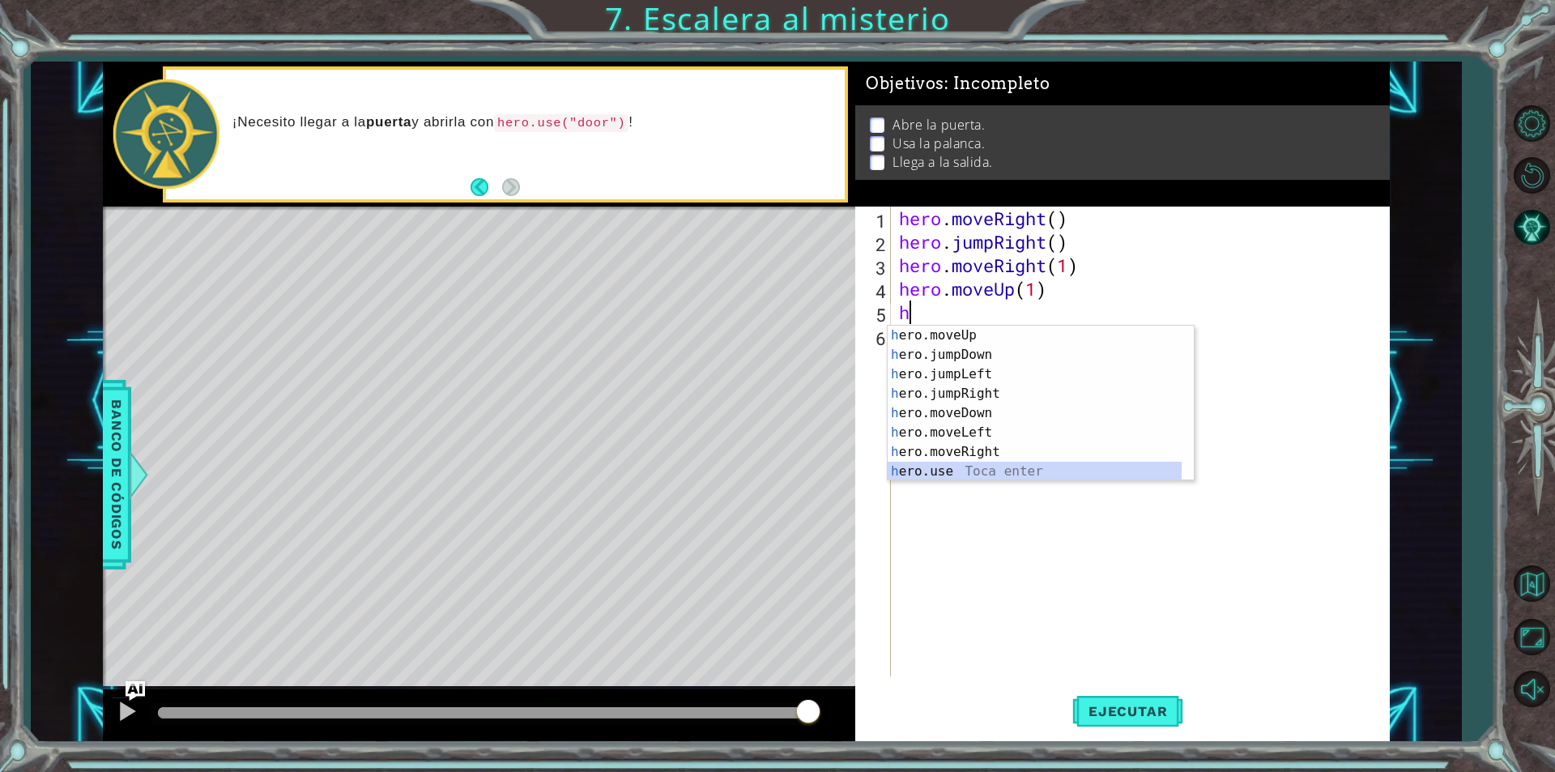
click at [941, 476] on div "h ero.moveUp Toca enter h ero.jumpDown Toca enter h ero.jumpLeft Toca enter h e…" at bounding box center [1035, 423] width 294 height 194
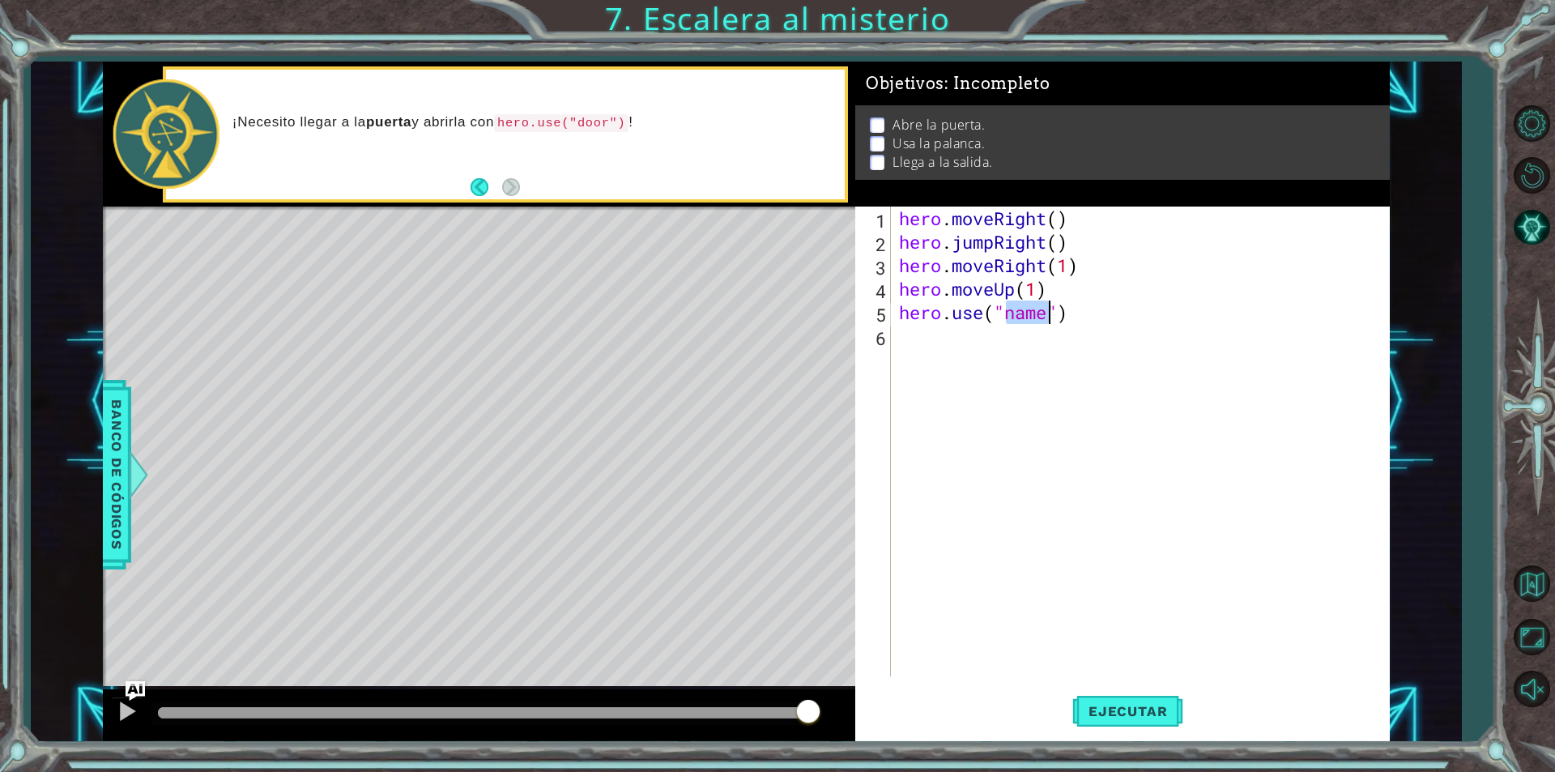
scroll to position [0, 6]
type textarea "hero.use("door")"
click at [899, 344] on div "hero . moveRight ( ) hero . jumpRight ( ) hero . moveRight ( 1 ) hero . moveUp …" at bounding box center [1144, 464] width 497 height 517
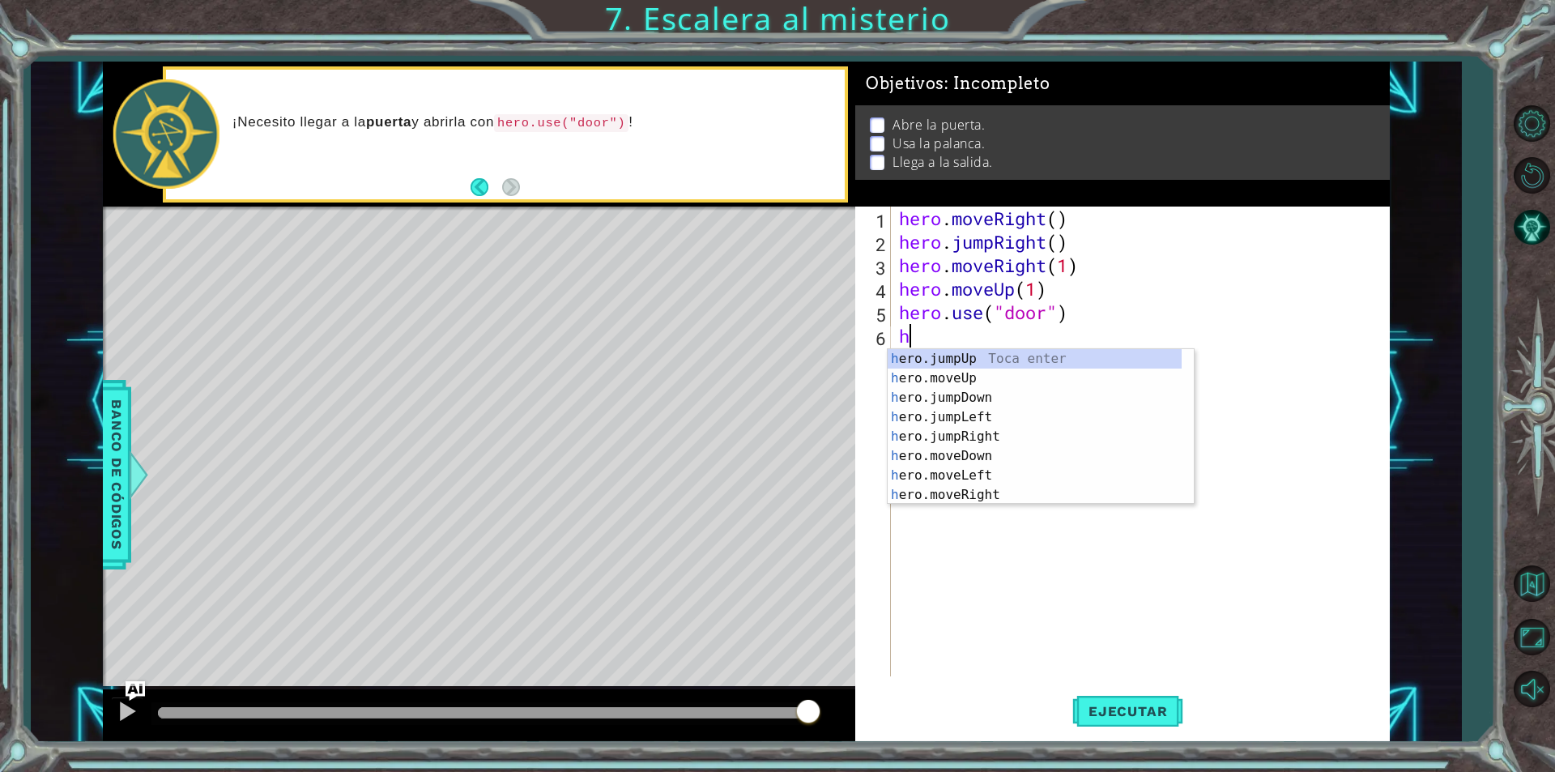
scroll to position [0, 0]
click at [989, 379] on div "h ero.jumpUp Toca enter h ero.moveUp Toca enter h ero.jumpDown Toca enter h ero…" at bounding box center [1035, 446] width 294 height 194
type textarea "hero.moveUp(1)"
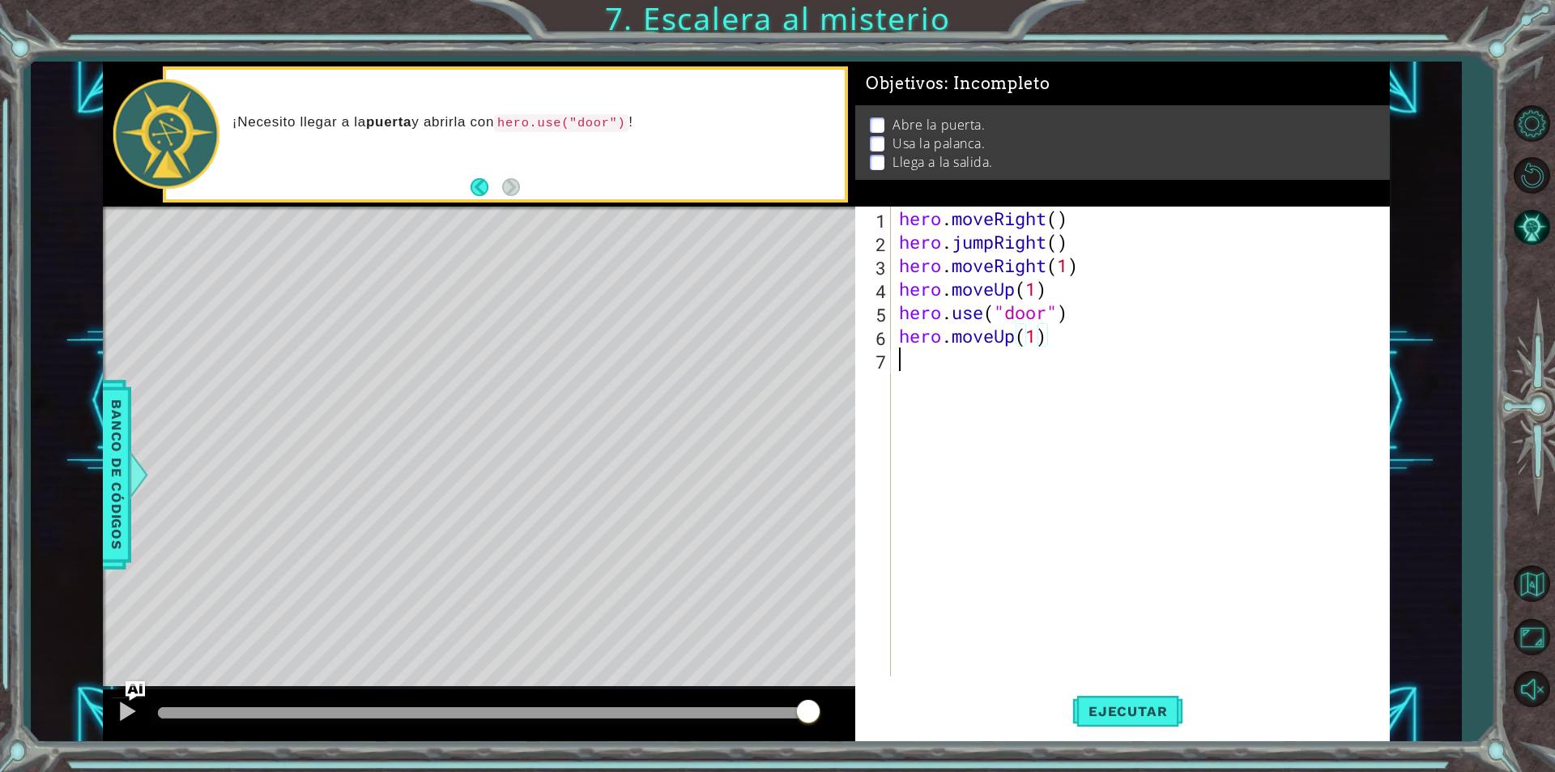
click at [923, 358] on div "hero . moveRight ( ) hero . jumpRight ( ) hero . moveRight ( 1 ) hero . moveUp …" at bounding box center [1144, 464] width 497 height 517
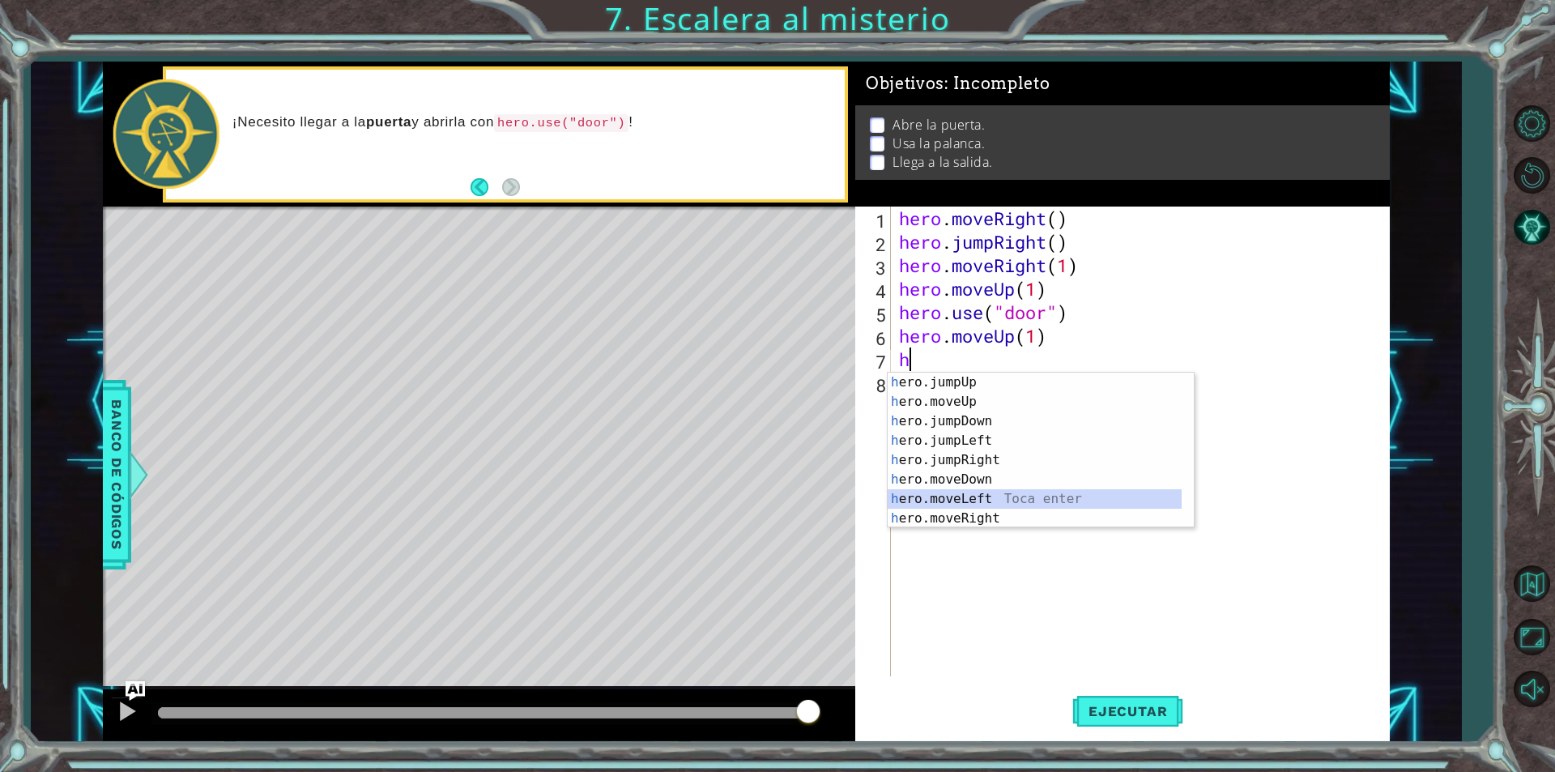
click at [940, 507] on div "h ero.jumpUp Toca enter h ero.moveUp Toca enter h ero.jumpDown Toca enter h ero…" at bounding box center [1035, 469] width 294 height 194
type textarea "hero.moveLeft(1)"
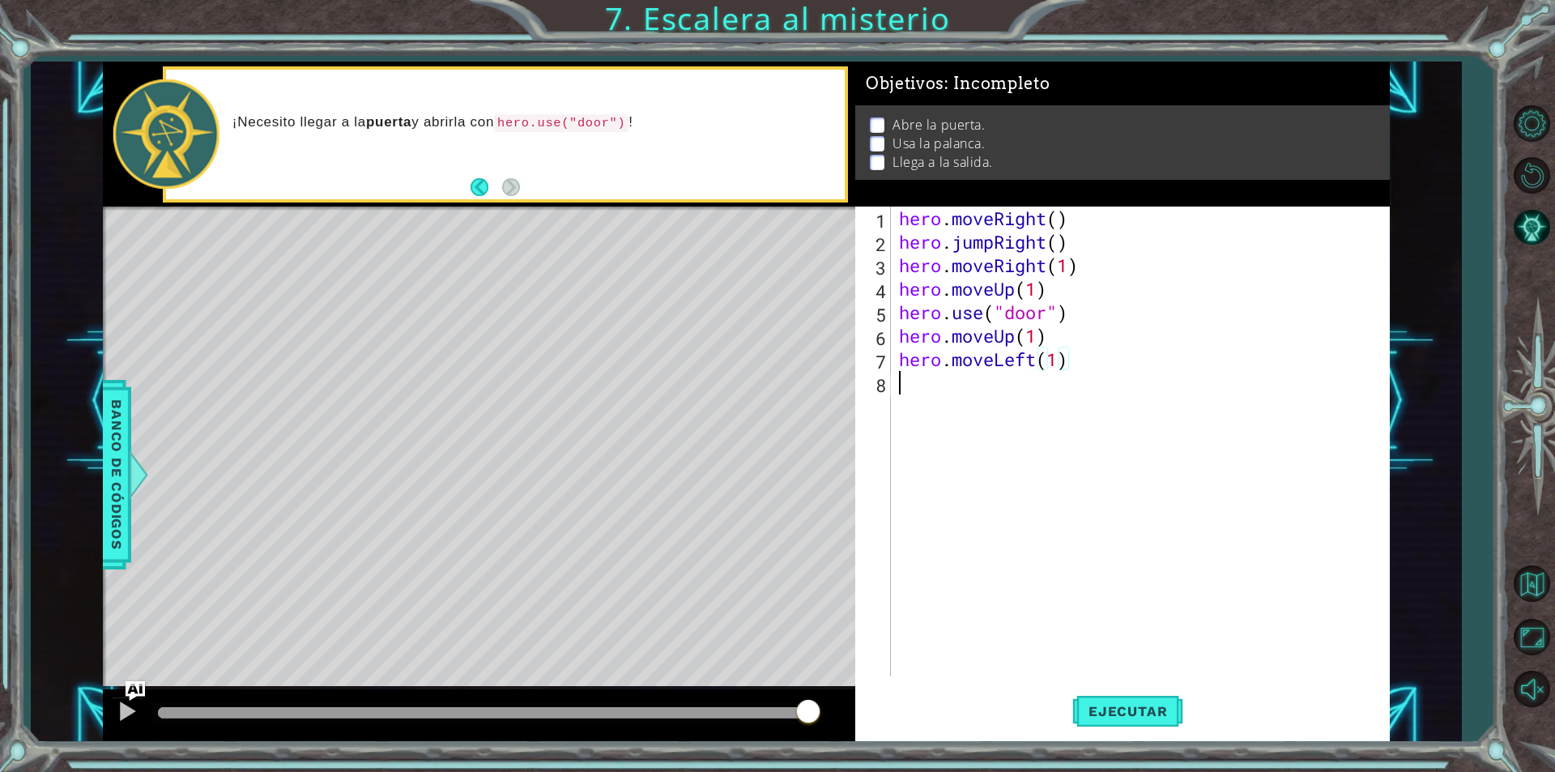
click at [917, 385] on div "hero . moveRight ( ) hero . jumpRight ( ) hero . moveRight ( 1 ) hero . moveUp …" at bounding box center [1144, 464] width 497 height 517
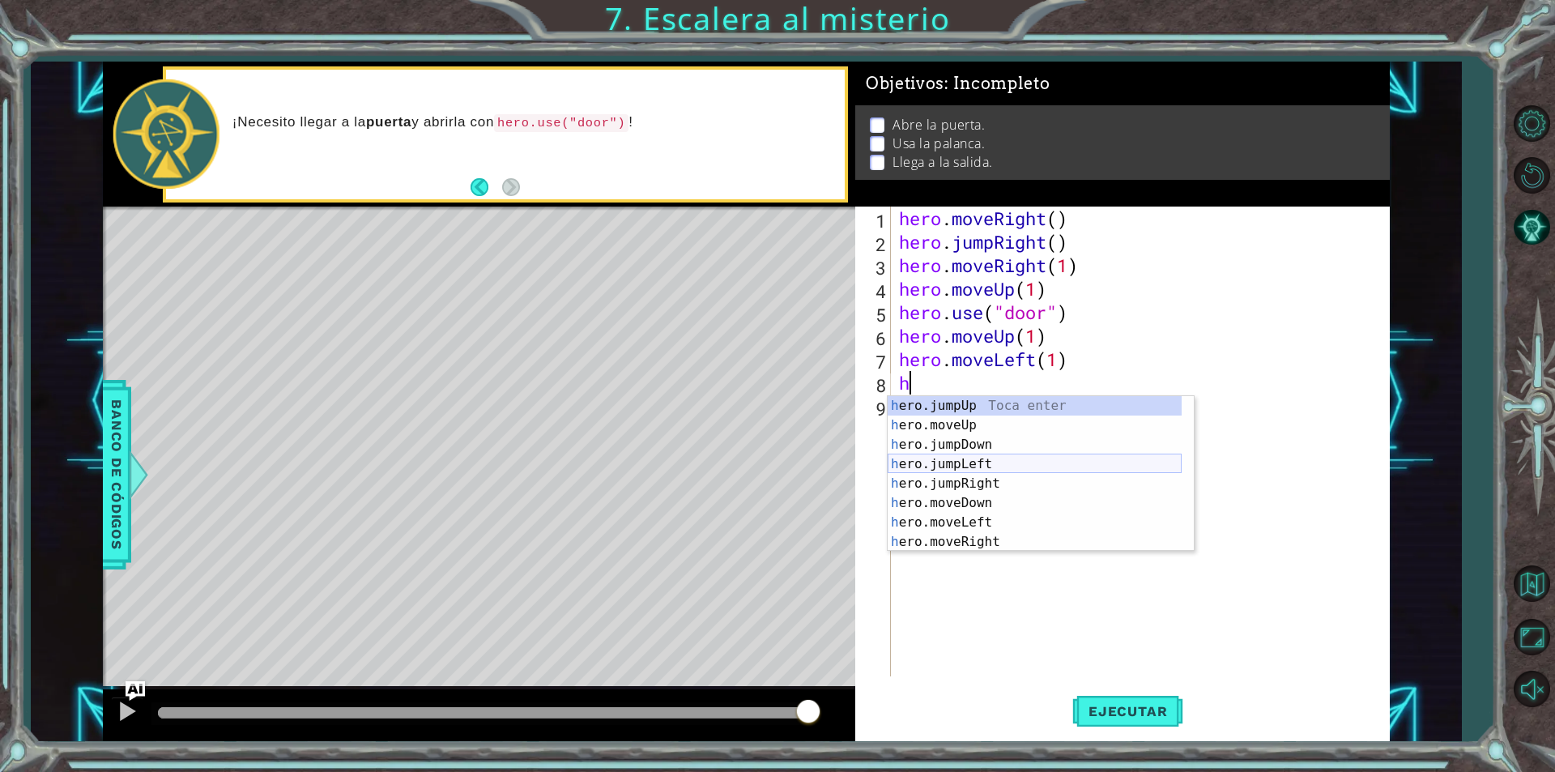
scroll to position [19, 0]
click at [917, 546] on div "h ero.moveUp Toca enter h ero.jumpDown Toca enter h ero.jumpLeft Toca enter h e…" at bounding box center [1035, 493] width 294 height 194
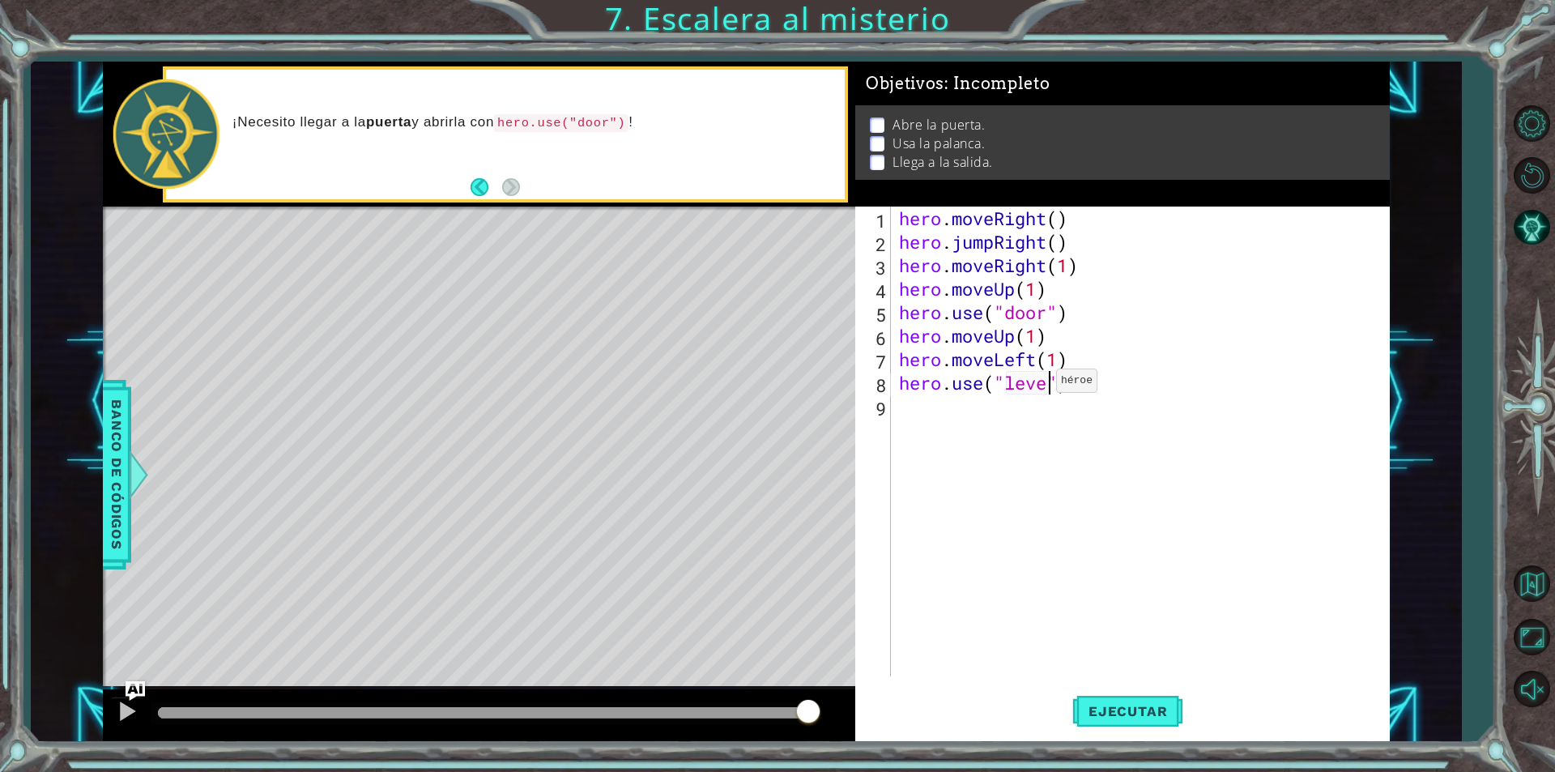
type textarea "hero.use("lever")"
click at [960, 411] on div "hero . moveRight ( ) hero . jumpRight ( ) hero . moveRight ( 1 ) hero . moveUp …" at bounding box center [1144, 464] width 497 height 517
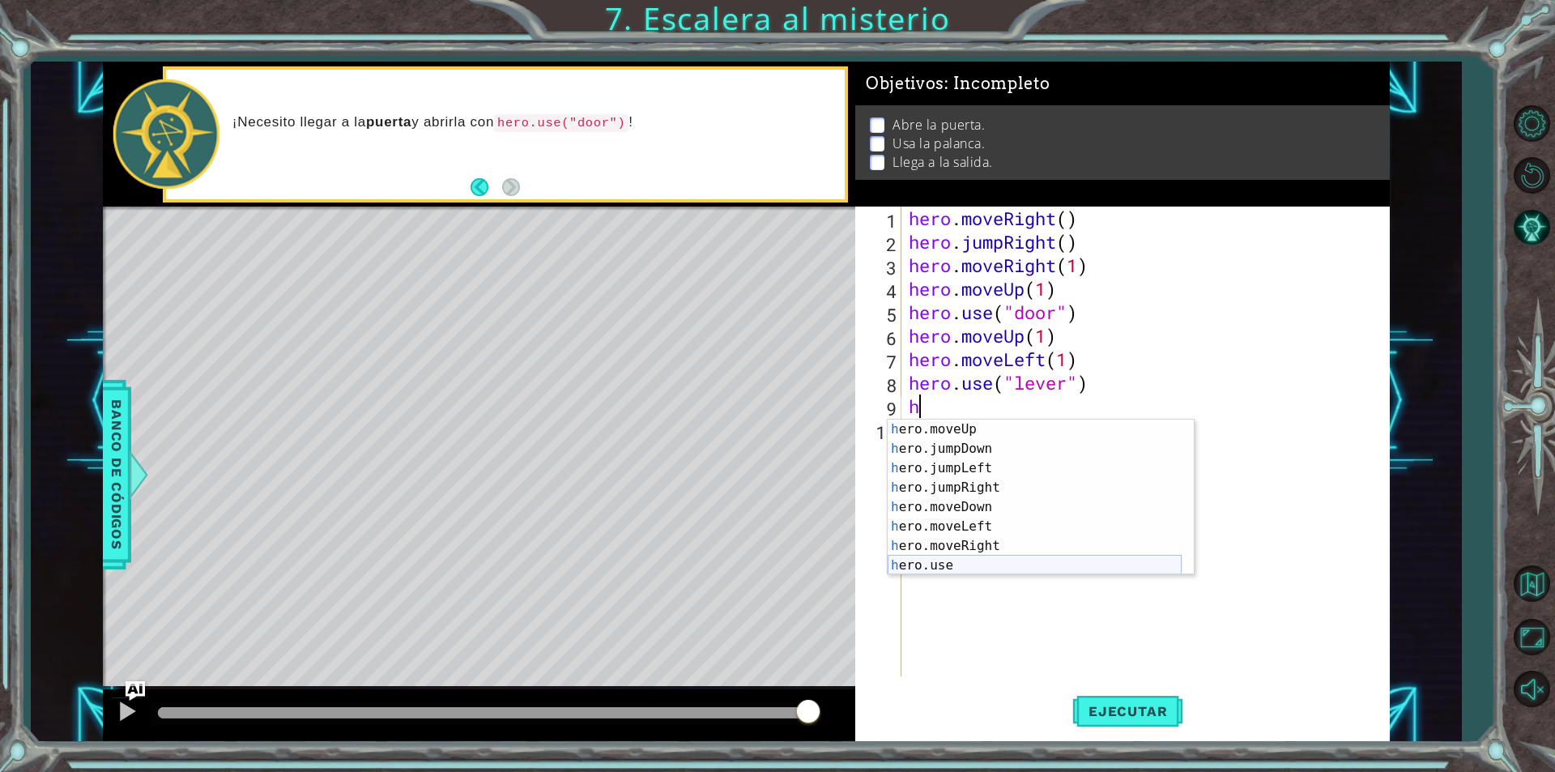
scroll to position [19, 0]
click at [968, 531] on div "h ero.moveUp Toca enter h ero.jumpDown Toca enter h ero.jumpLeft Toca enter h e…" at bounding box center [1035, 516] width 294 height 194
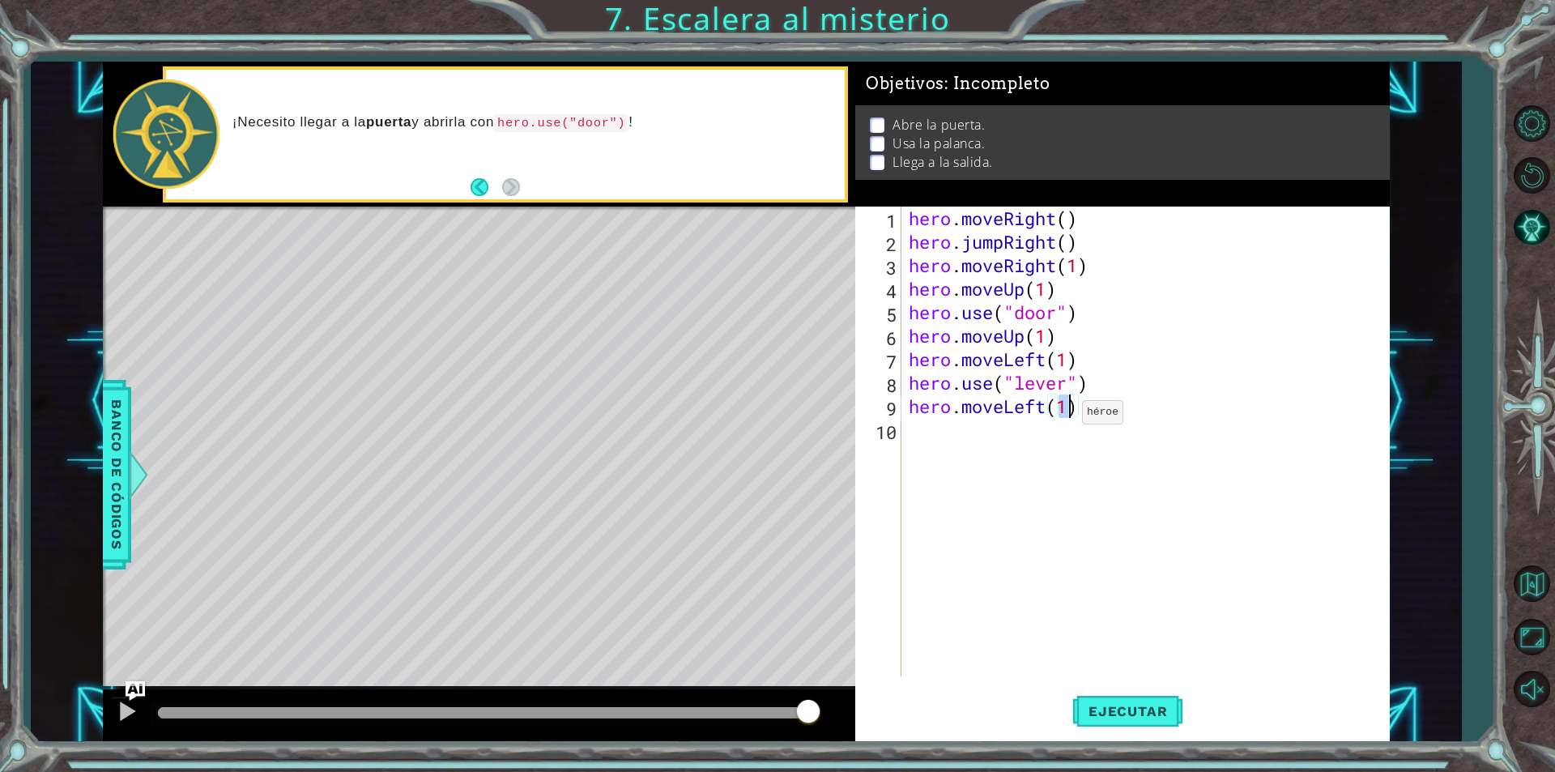
type textarea "hero.moveLeft(2)"
click at [978, 432] on div "hero . moveRight ( ) hero . jumpRight ( ) hero . moveRight ( 1 ) hero . moveUp …" at bounding box center [1148, 464] width 487 height 517
type textarea "hero.moveLeft(2)"
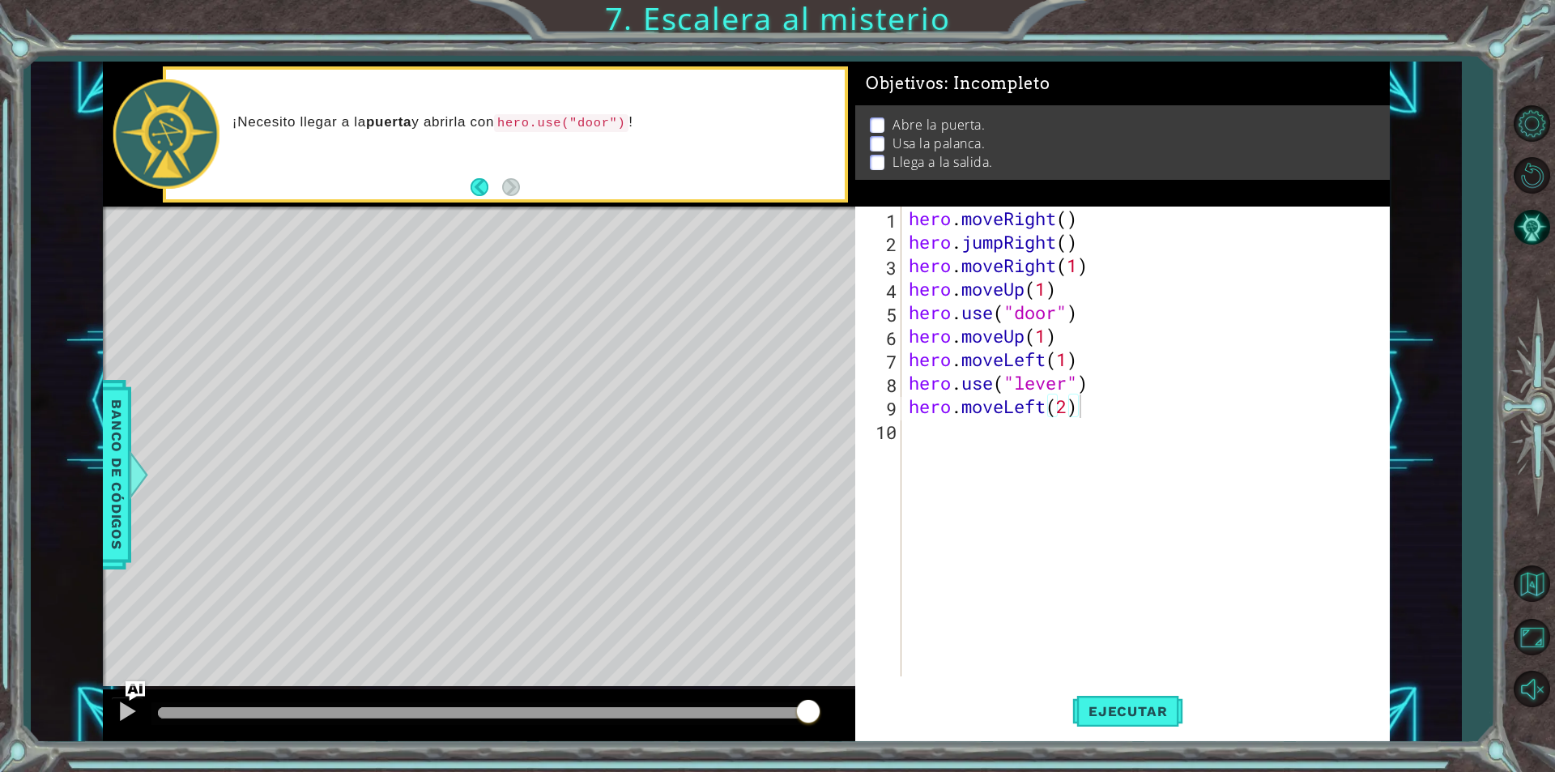
click at [977, 420] on div "hero . moveRight ( ) hero . jumpRight ( ) hero . moveRight ( 1 ) hero . moveUp …" at bounding box center [1148, 464] width 487 height 517
type textarea "h"
type textarea "hero.moveLe"
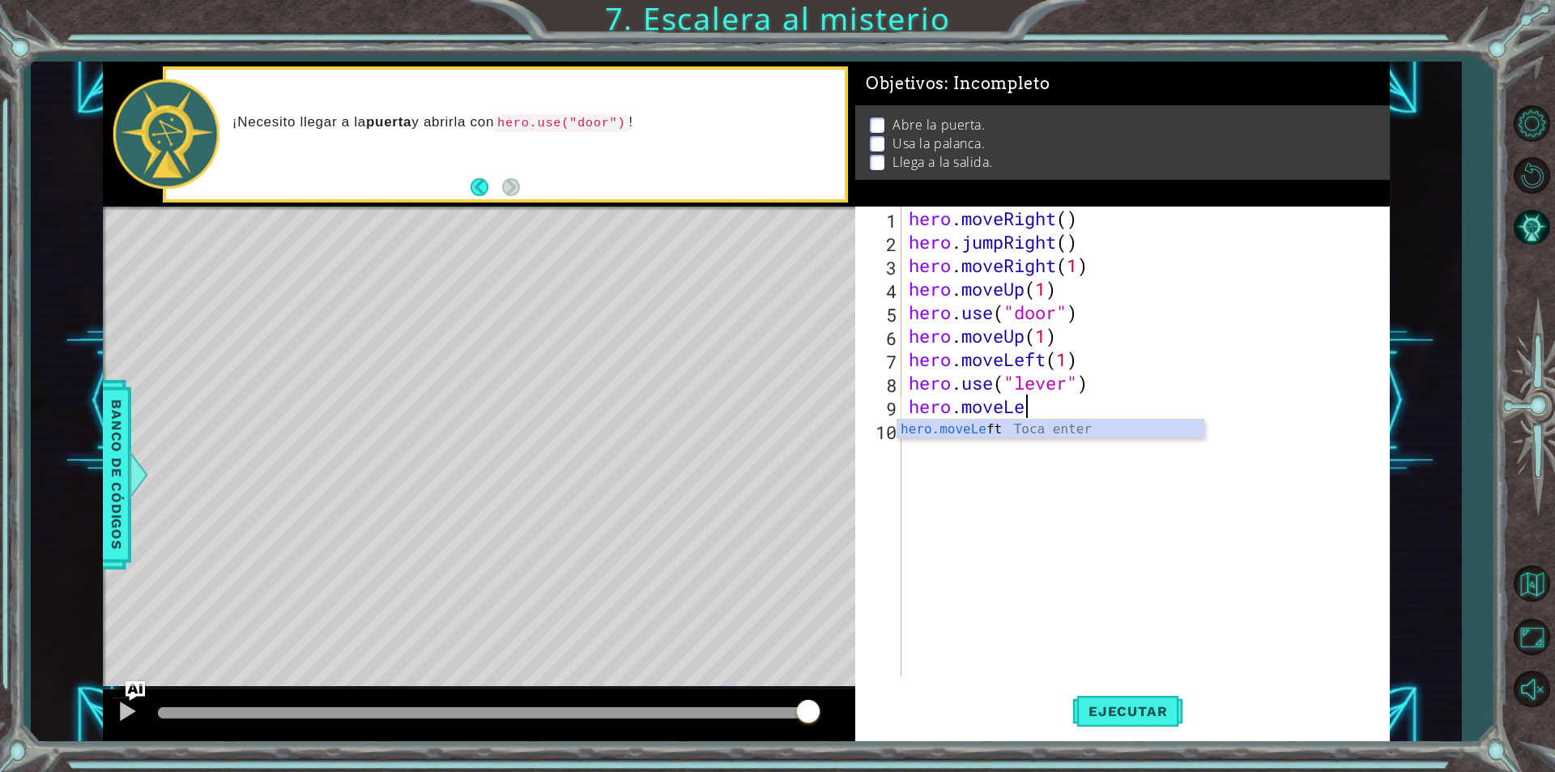
click at [977, 438] on div "hero . moveRight ( ) hero . jumpRight ( ) hero . moveRight ( 1 ) hero . moveUp …" at bounding box center [1148, 464] width 487 height 517
drag, startPoint x: 1041, startPoint y: 412, endPoint x: 858, endPoint y: 419, distance: 183.9
click at [858, 419] on div "1 2 3 4 5 6 7 8 9 10 hero . moveRight ( ) hero . jumpRight ( ) hero . moveRight…" at bounding box center [1120, 441] width 530 height 470
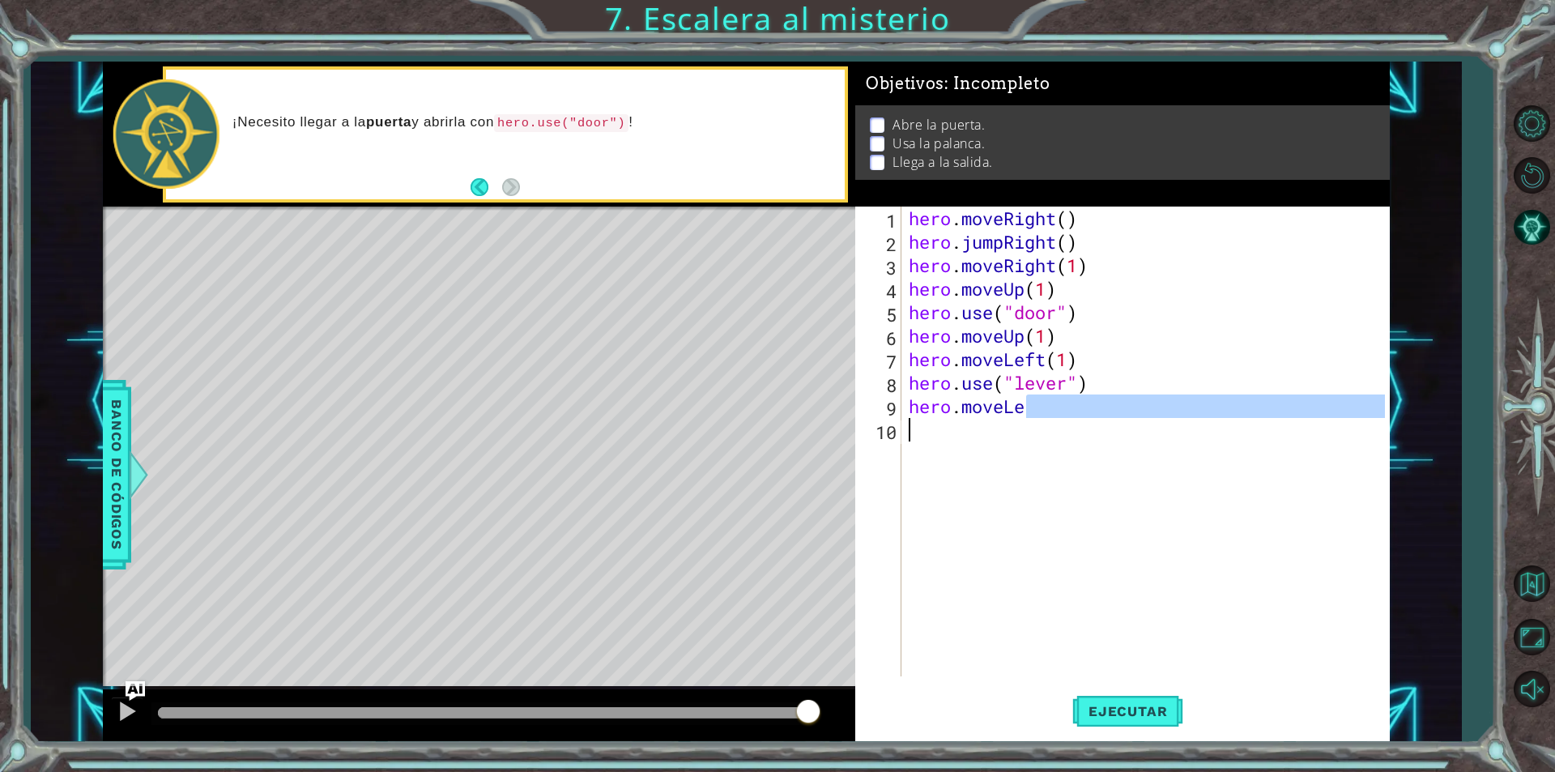
type textarea "hero.moveLe"
click at [1028, 422] on div "hero . moveRight ( ) hero . jumpRight ( ) hero . moveRight ( 1 ) hero . moveUp …" at bounding box center [1144, 441] width 479 height 470
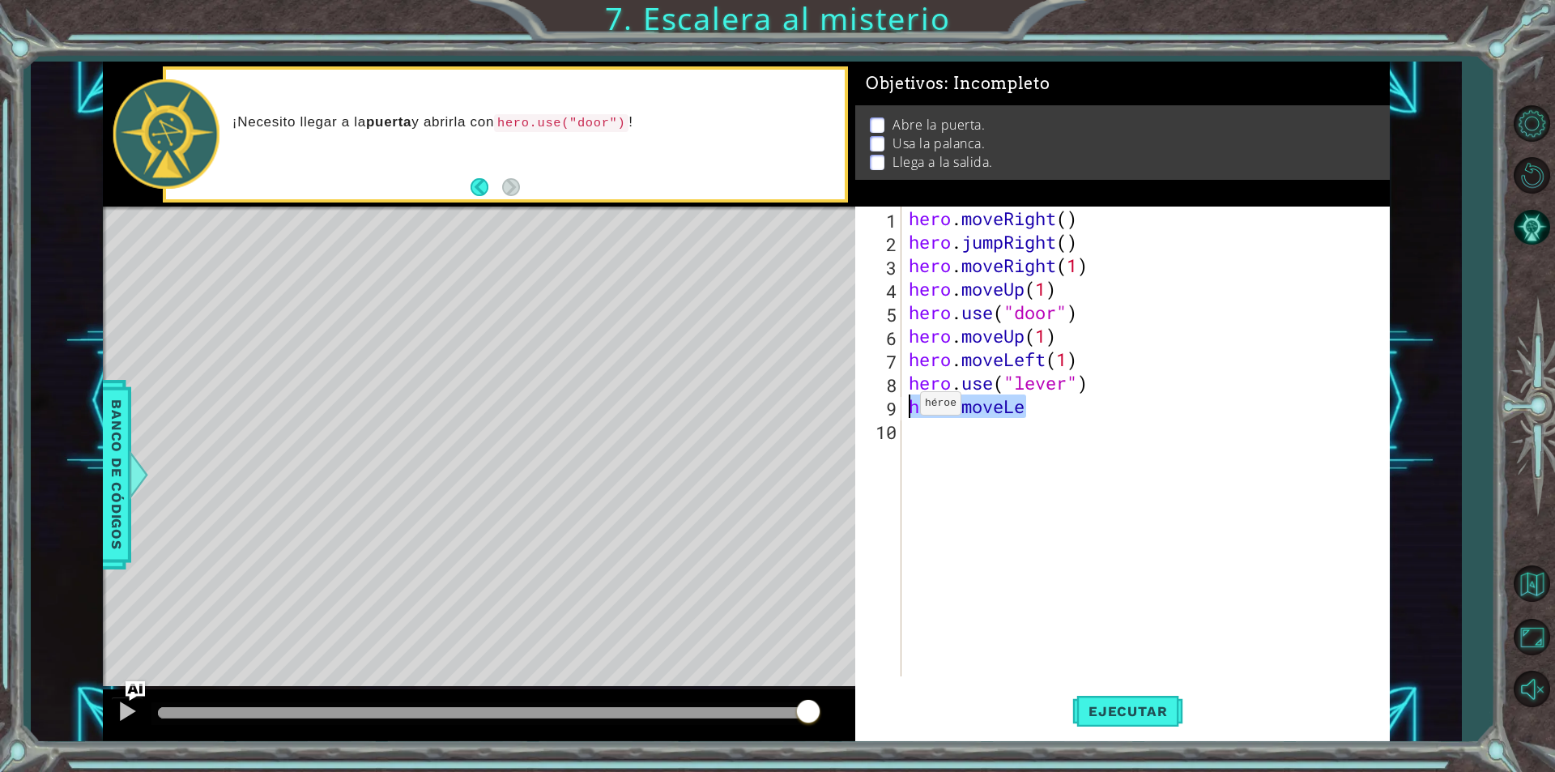
drag, startPoint x: 1029, startPoint y: 417, endPoint x: 879, endPoint y: 407, distance: 150.1
click at [879, 407] on div "1 2 3 4 5 6 7 8 9 10 hero . moveRight ( ) hero . jumpRight ( ) hero . moveRight…" at bounding box center [1120, 441] width 530 height 470
type textarea "hero.moveLe"
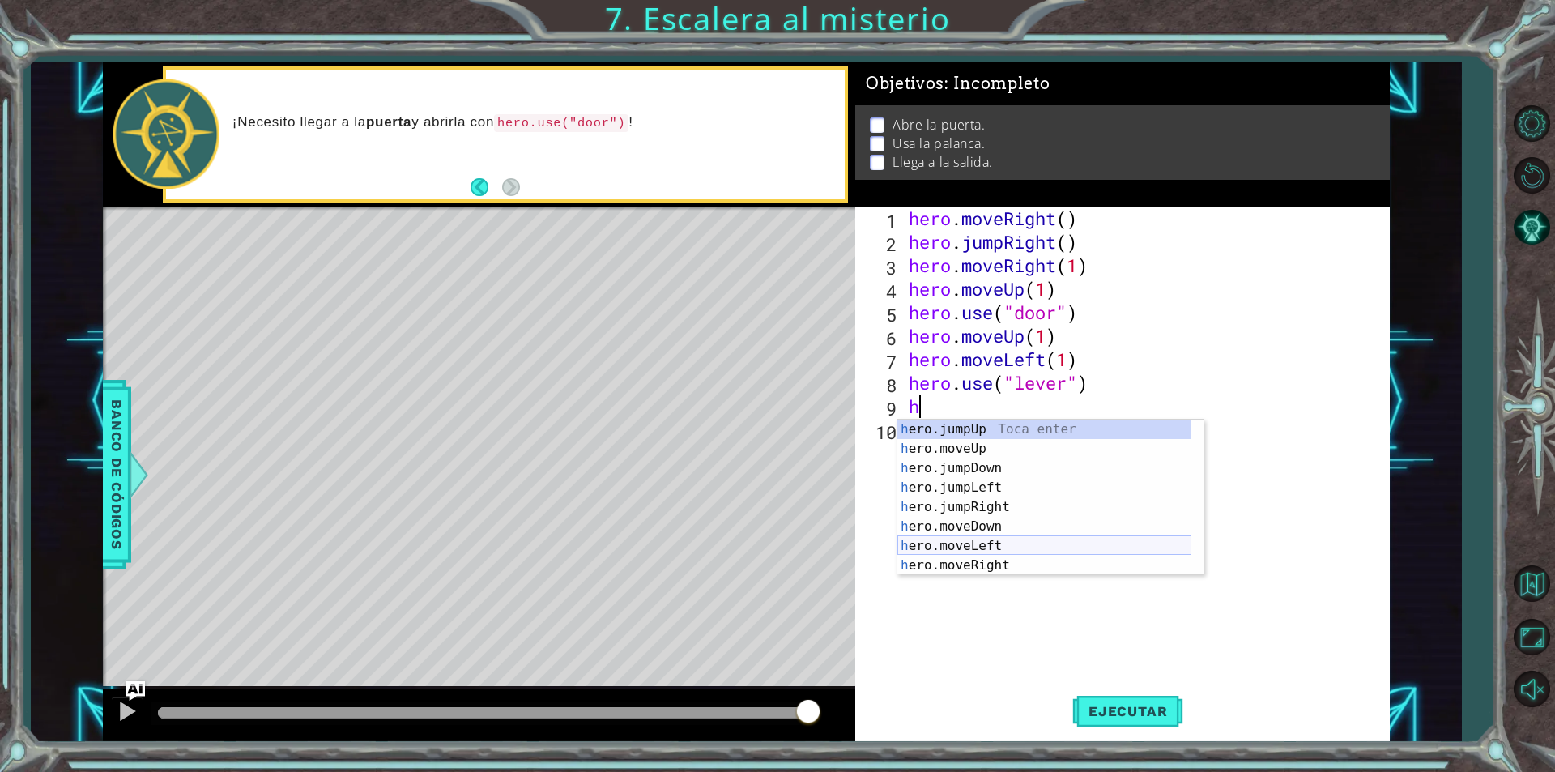
click at [997, 551] on div "h ero.jumpUp Toca enter h ero.moveUp Toca enter h ero.jumpDown Toca enter h ero…" at bounding box center [1050, 516] width 306 height 194
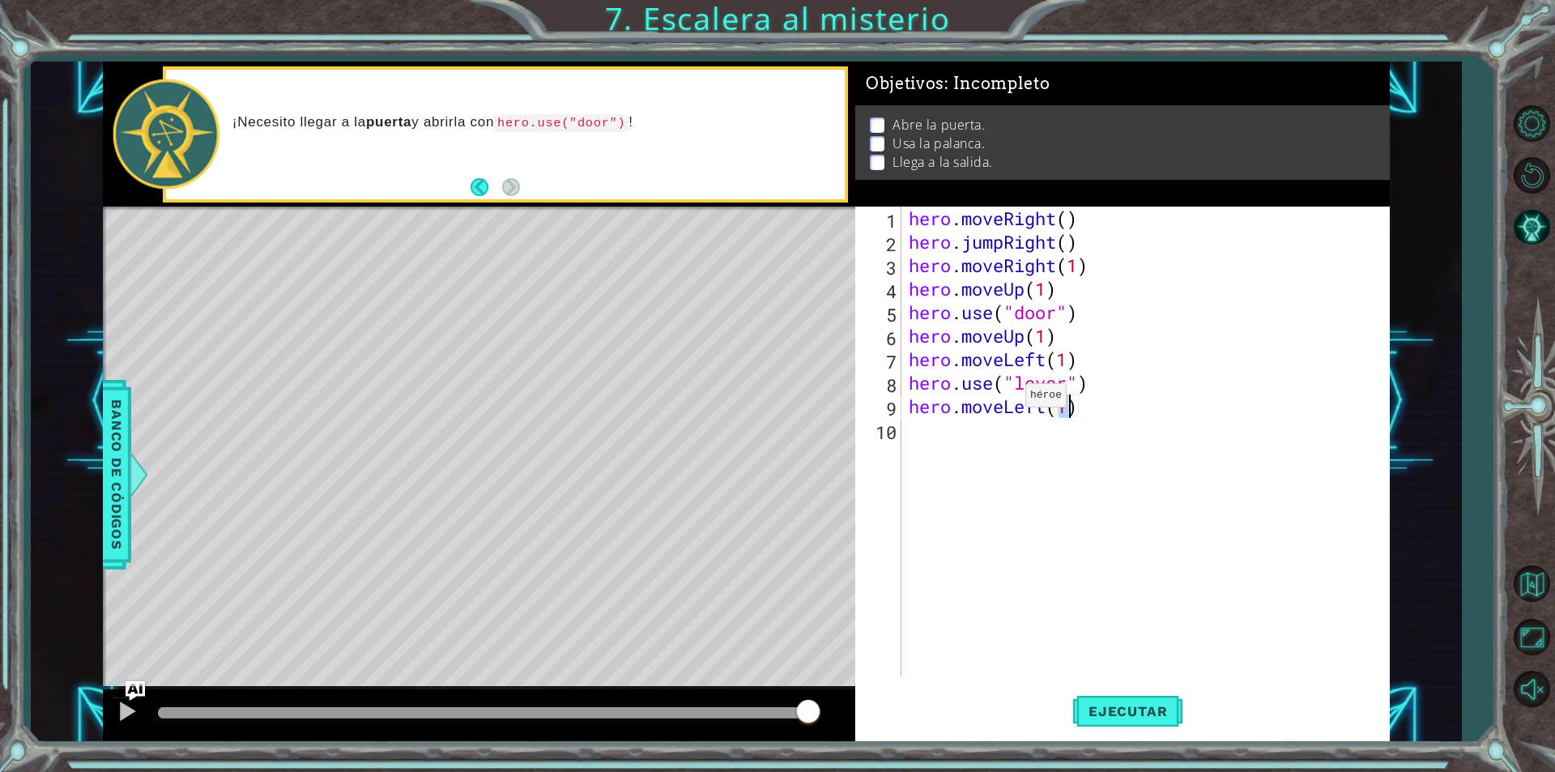
type textarea "hero.moveLeft(2)"
click at [923, 441] on div "hero . moveRight ( ) hero . jumpRight ( ) hero . moveRight ( 1 ) hero . moveUp …" at bounding box center [1148, 464] width 487 height 517
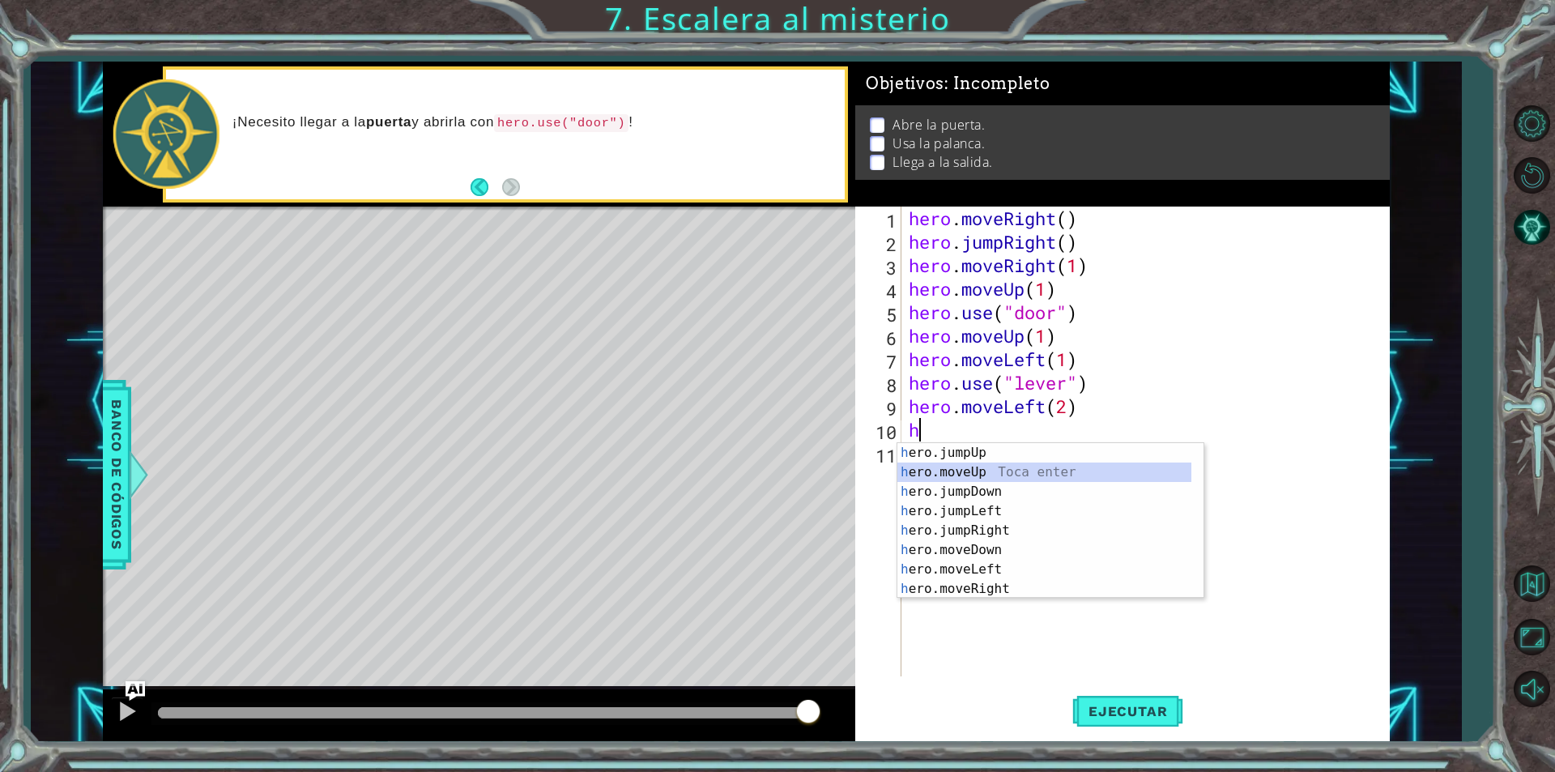
click at [964, 476] on div "h ero.jumpUp Toca enter h ero.moveUp Toca enter h ero.jumpDown Toca enter h ero…" at bounding box center [1044, 540] width 294 height 194
type textarea "hero.moveUp(1)"
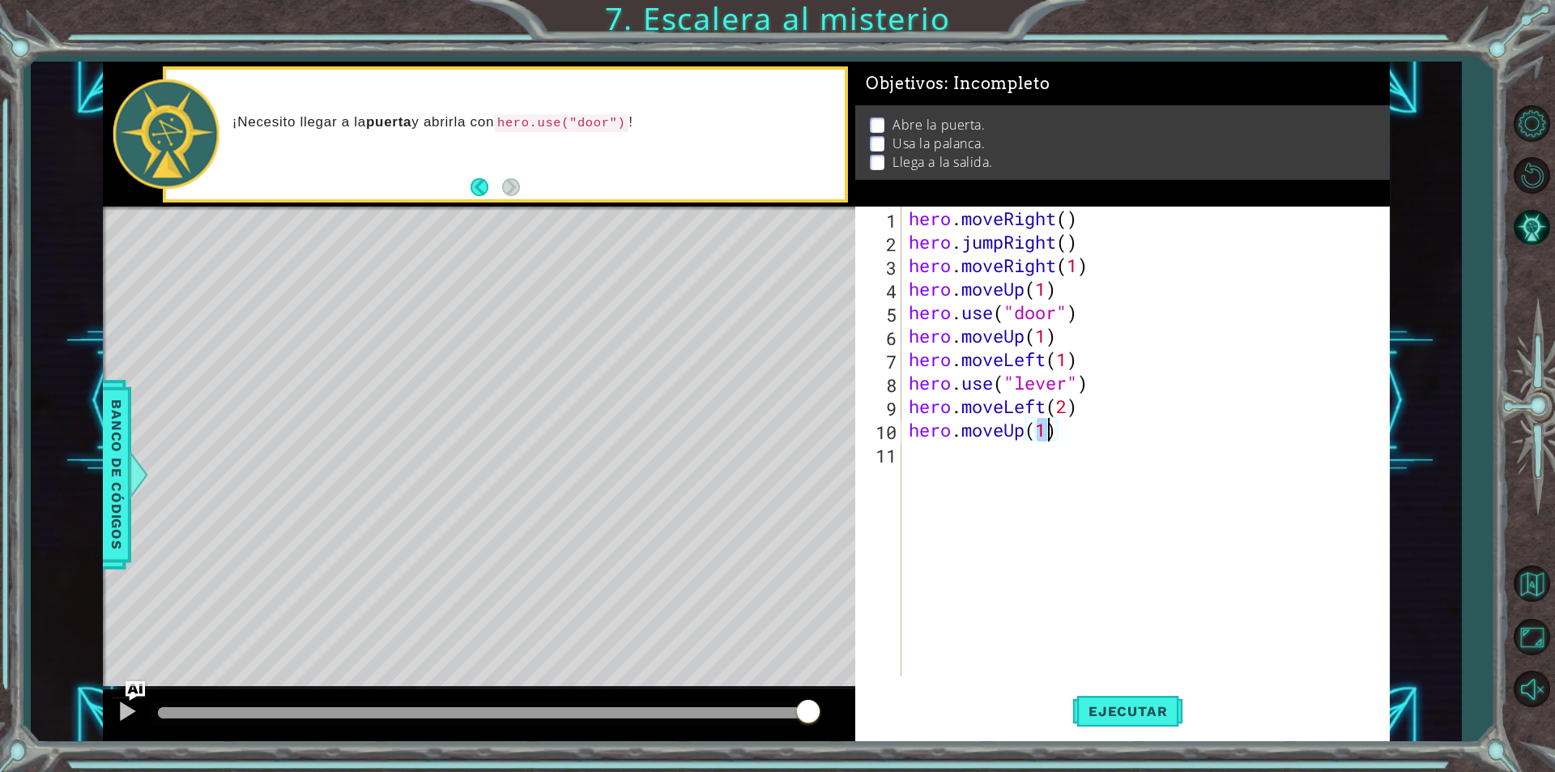
click at [943, 458] on div "hero . moveRight ( ) hero . jumpRight ( ) hero . moveRight ( 1 ) hero . moveUp …" at bounding box center [1148, 464] width 487 height 517
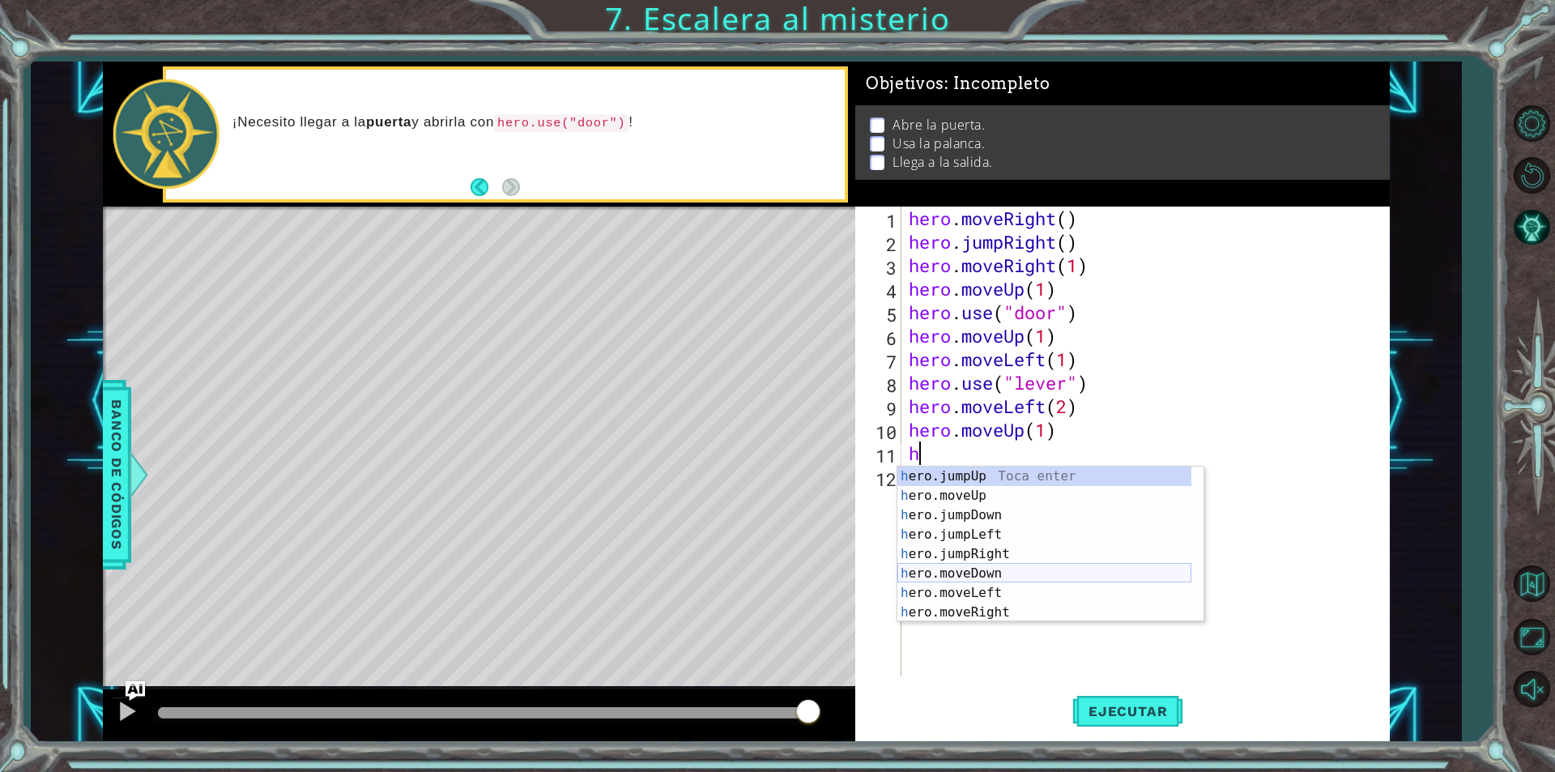
click at [1050, 570] on div "h ero.jumpUp Toca enter h ero.moveUp Toca enter h ero.jumpDown Toca enter h ero…" at bounding box center [1044, 563] width 294 height 194
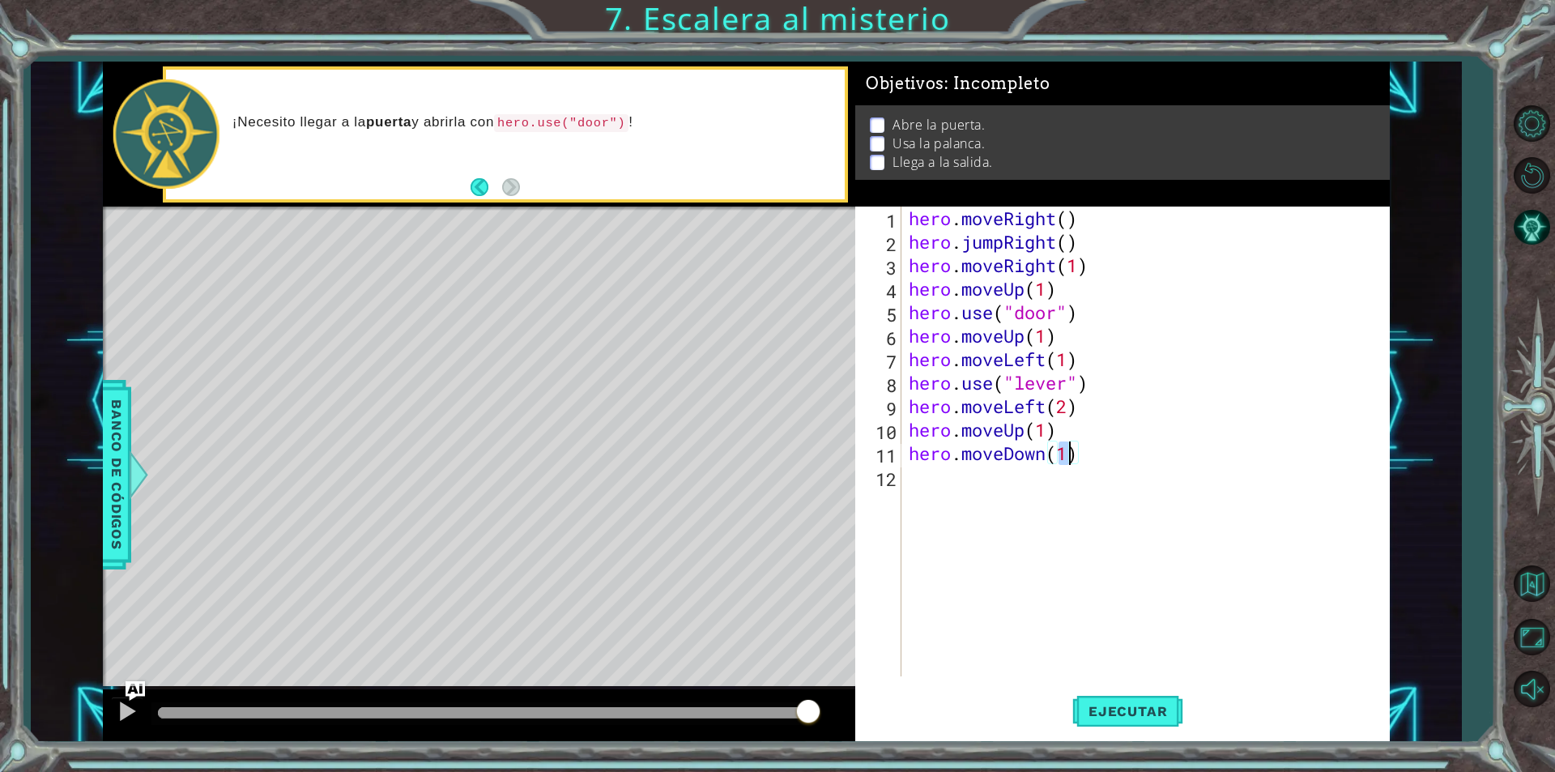
type textarea "hero.moveDown(2)"
click at [923, 486] on div "hero . moveRight ( ) hero . jumpRight ( ) hero . moveRight ( 1 ) hero . moveUp …" at bounding box center [1148, 464] width 487 height 517
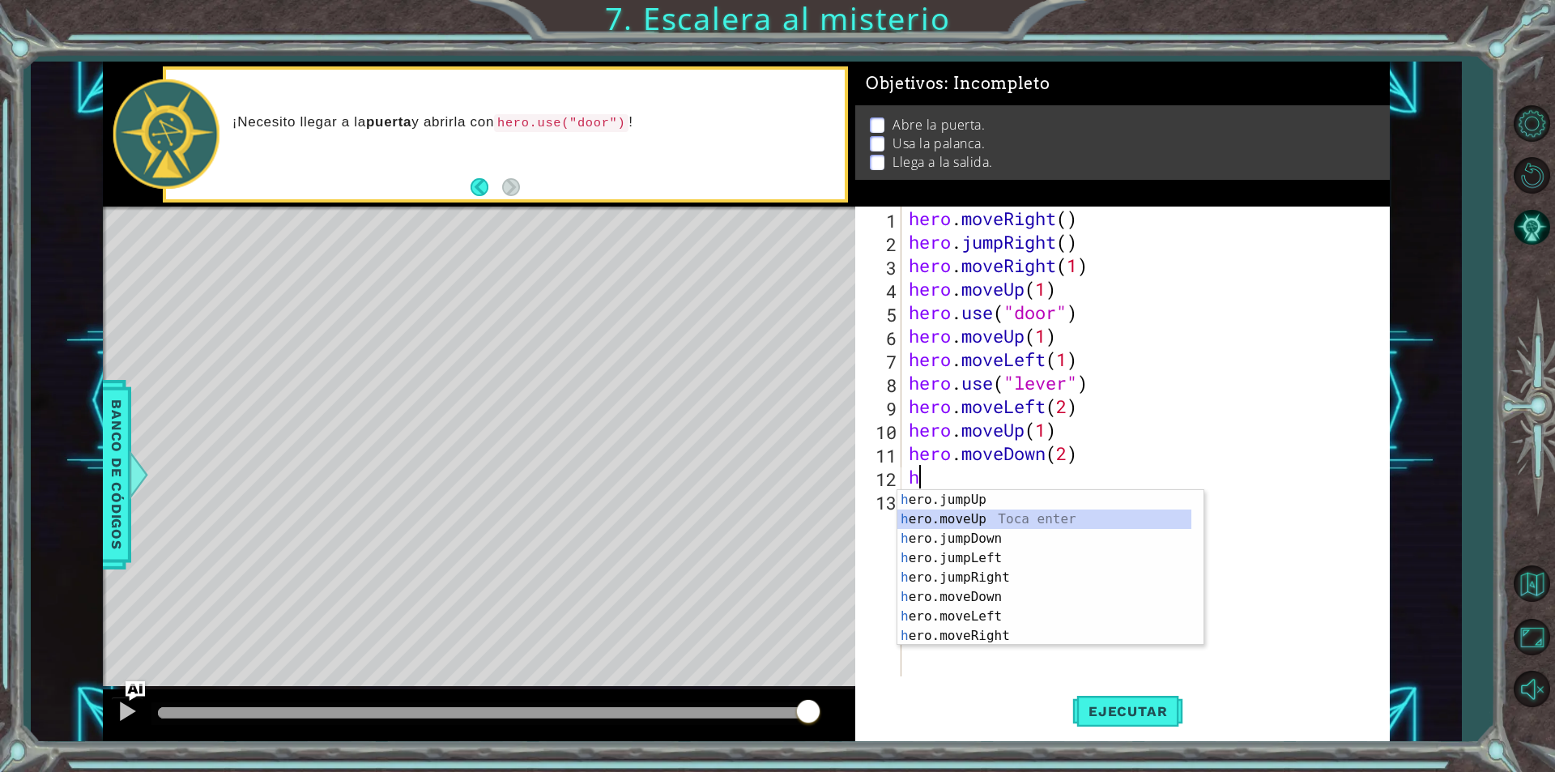
click at [998, 521] on div "h ero.jumpUp Toca enter h ero.moveUp Toca enter h ero.jumpDown Toca enter h ero…" at bounding box center [1044, 587] width 294 height 194
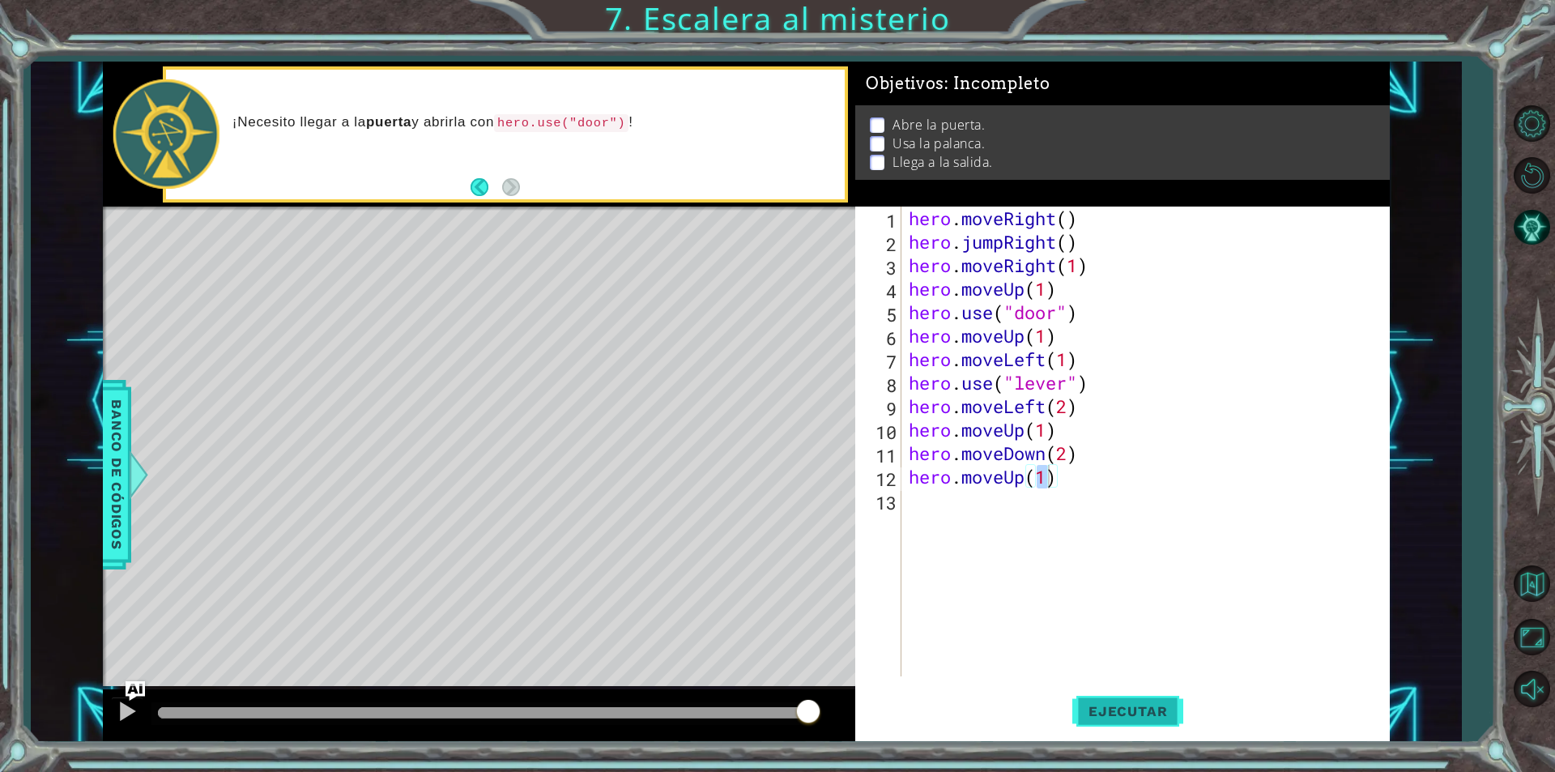
click at [1131, 713] on span "Ejecutar" at bounding box center [1127, 711] width 111 height 16
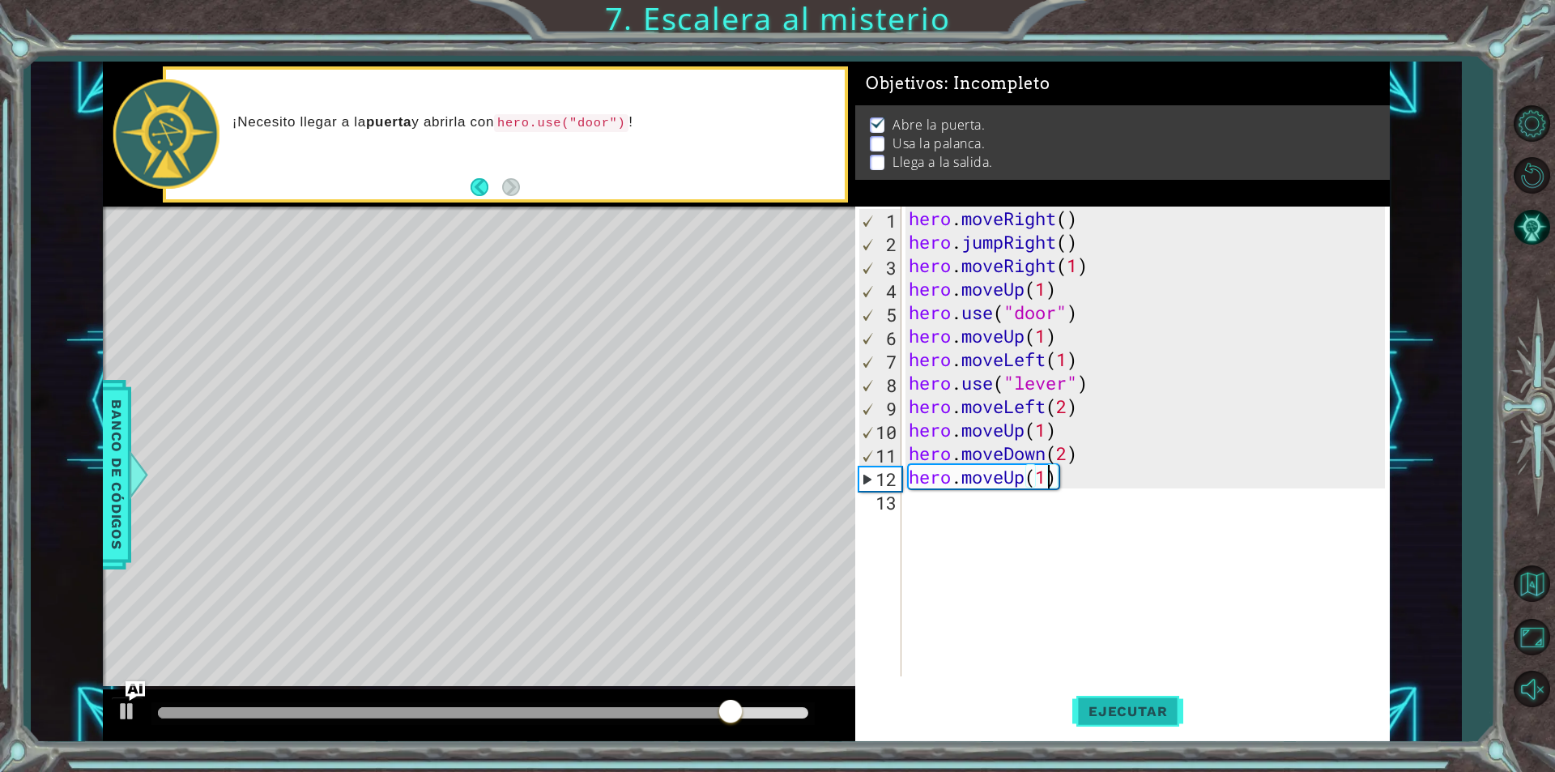
click at [1103, 722] on button "Ejecutar" at bounding box center [1127, 710] width 111 height 53
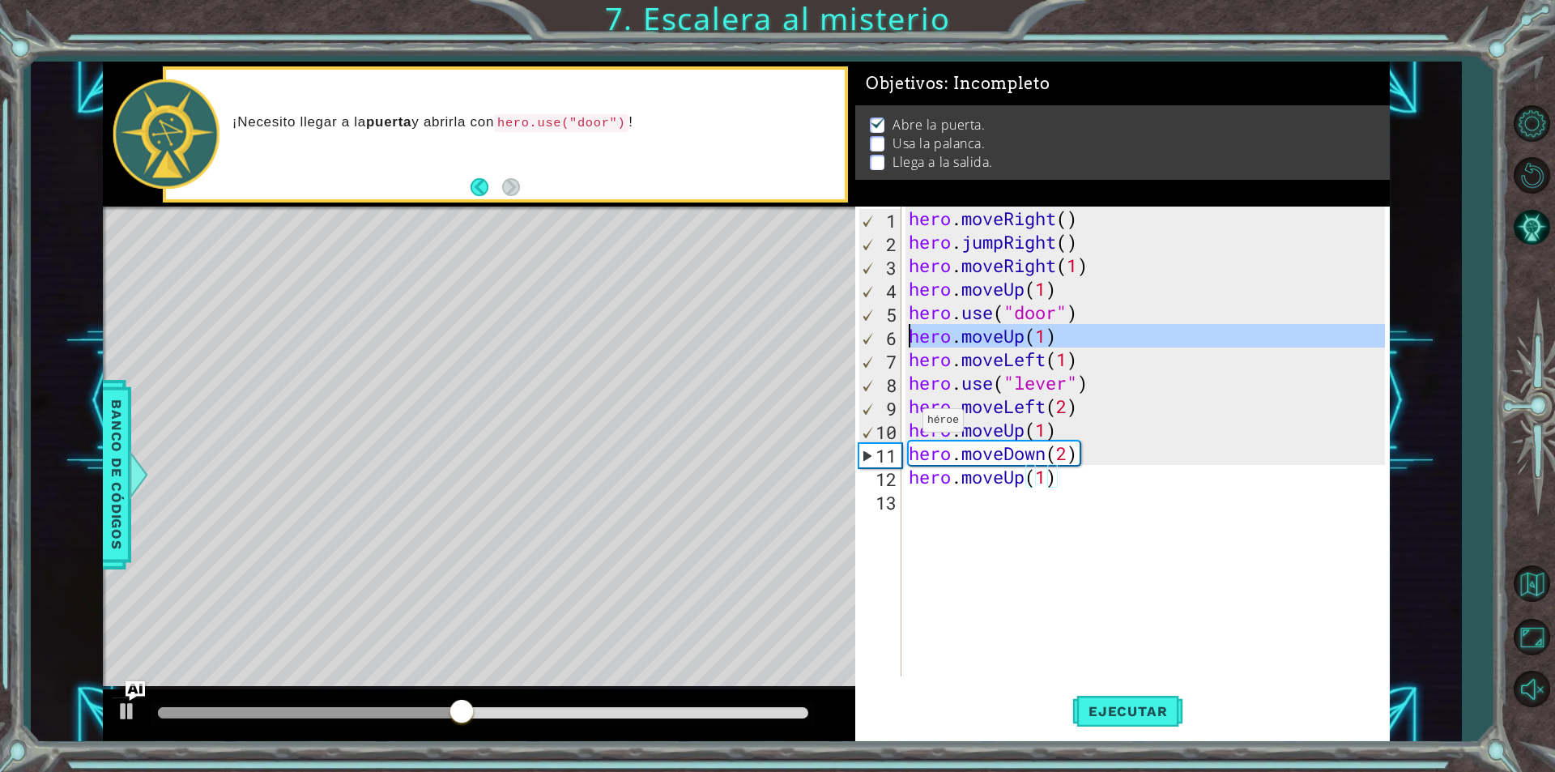
click at [875, 346] on div "6" at bounding box center [880, 337] width 42 height 23
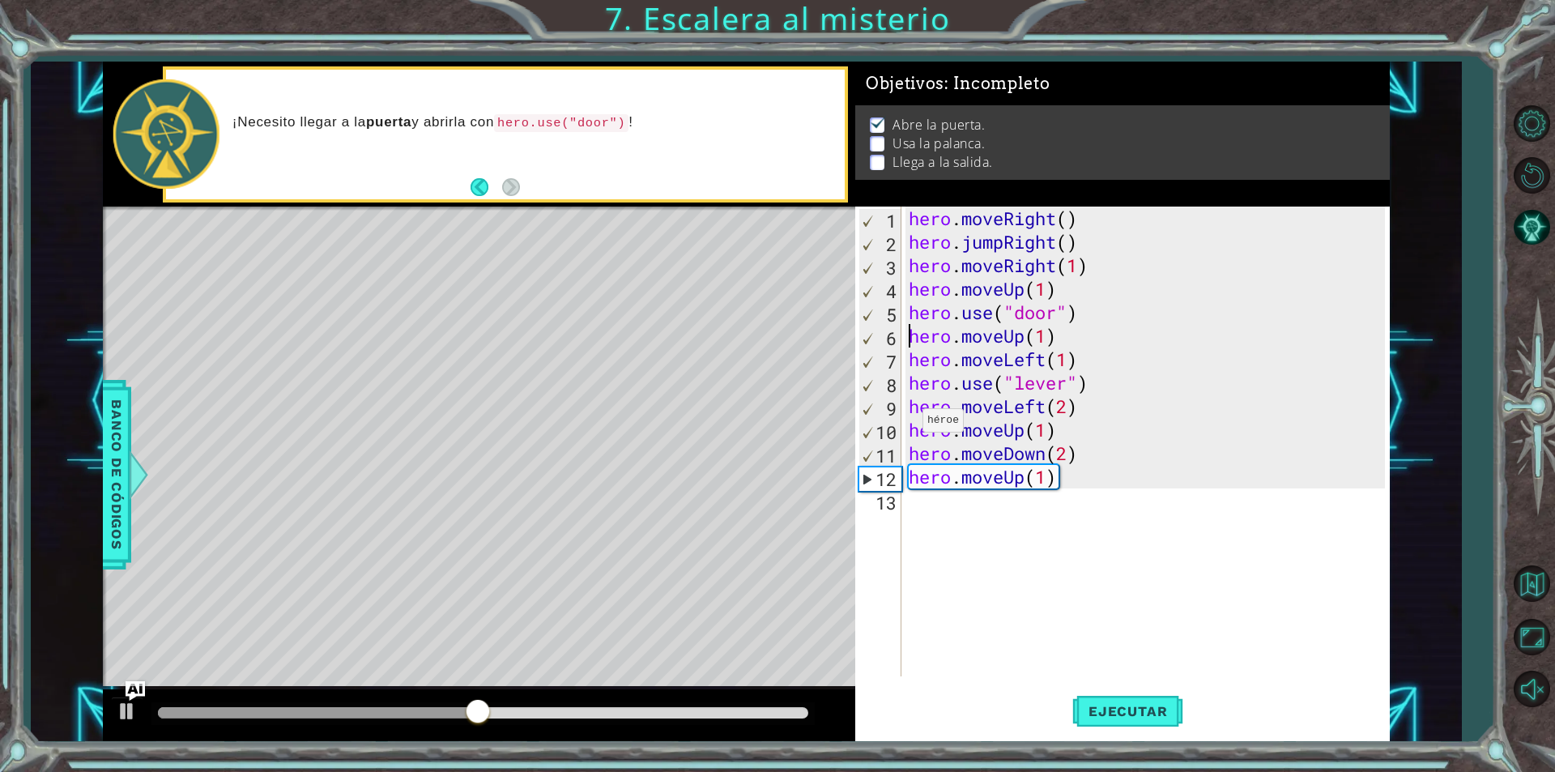
click at [880, 364] on div "7" at bounding box center [880, 361] width 42 height 23
click at [1092, 363] on div "hero . moveRight ( ) hero . jumpRight ( ) hero . moveRight ( 1 ) hero . moveUp …" at bounding box center [1148, 464] width 487 height 517
click at [1064, 355] on div "hero . moveRight ( ) hero . jumpRight ( ) hero . moveRight ( 1 ) hero . moveUp …" at bounding box center [1148, 464] width 487 height 517
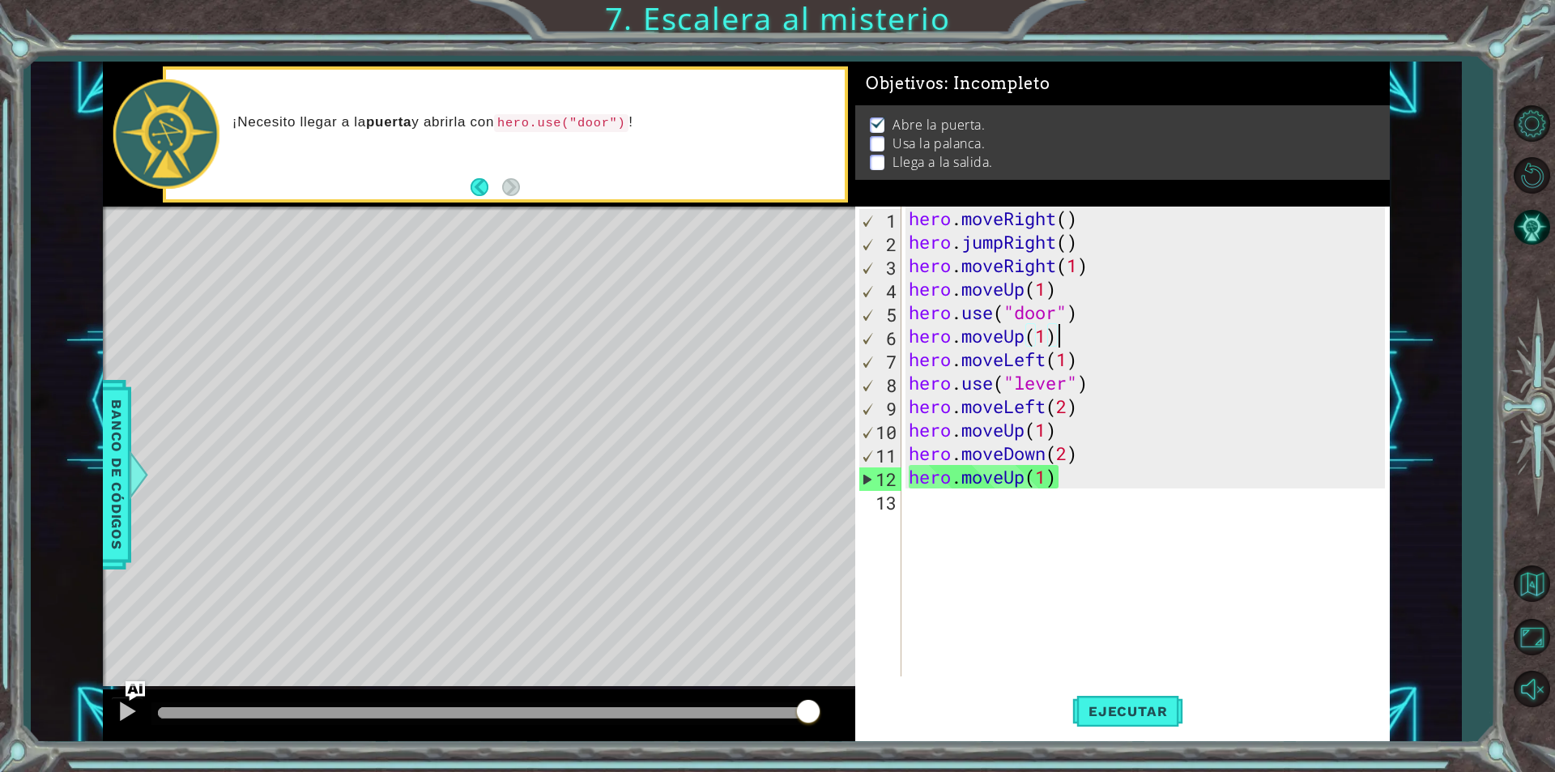
click at [1069, 346] on div "hero . moveRight ( ) hero . jumpRight ( ) hero . moveRight ( 1 ) hero . moveUp …" at bounding box center [1148, 464] width 487 height 517
click at [1093, 222] on div "hero . moveRight ( ) hero . jumpRight ( ) hero . moveRight ( 1 ) hero . moveUp …" at bounding box center [1148, 464] width 487 height 517
click at [1091, 233] on div "hero . moveRight ( ) hero . jumpRight ( ) hero . moveRight ( 1 ) hero . moveUp …" at bounding box center [1148, 464] width 487 height 517
click at [1129, 396] on div "hero . moveRight ( ) hero . jumpRight ( ) hero . moveRight ( 1 ) hero . moveUp …" at bounding box center [1148, 464] width 487 height 517
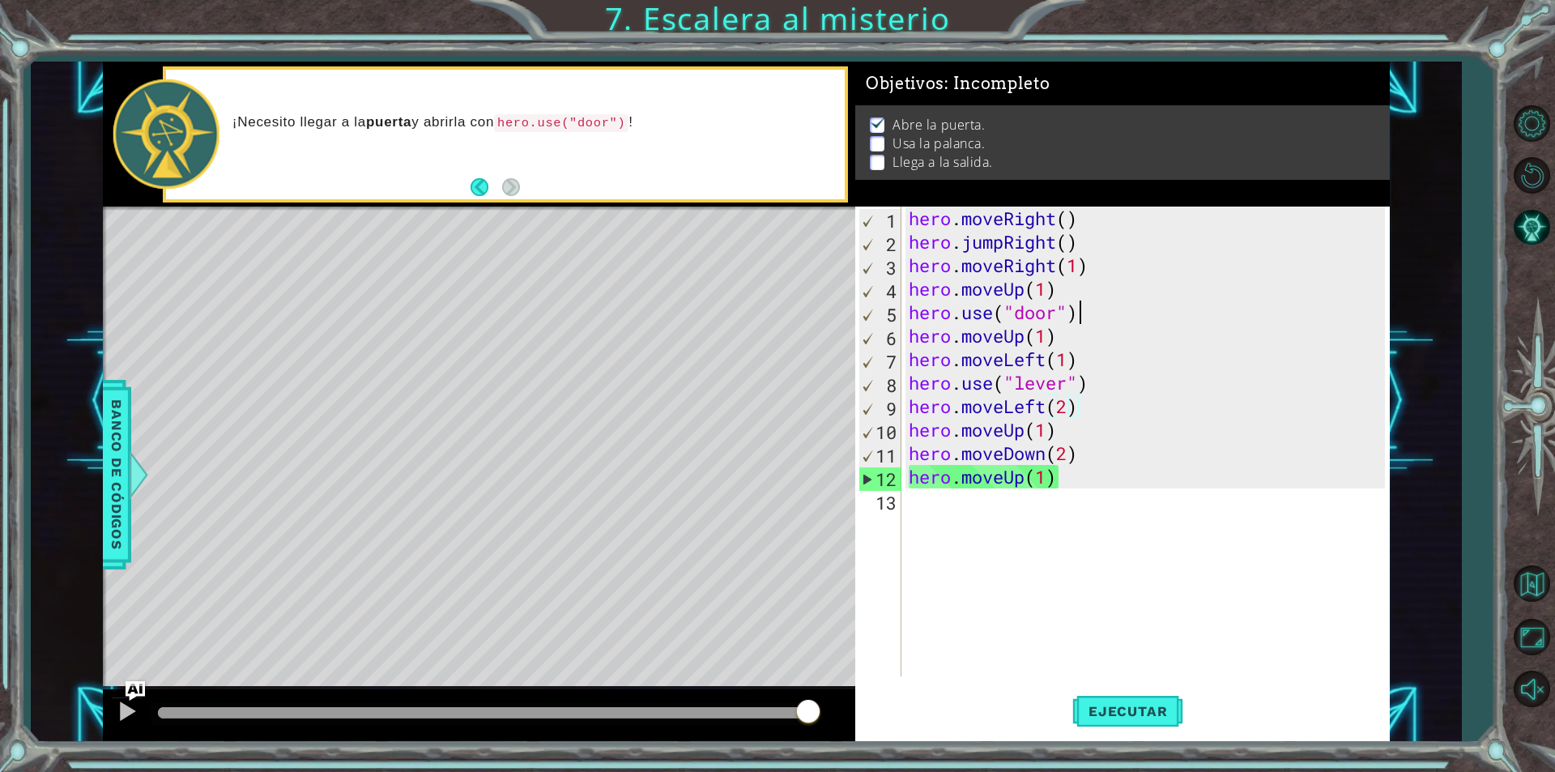
click at [1100, 304] on div "hero . moveRight ( ) hero . jumpRight ( ) hero . moveRight ( 1 ) hero . moveUp …" at bounding box center [1148, 464] width 487 height 517
click at [829, 447] on div "1 ההההההההההההההההההההההההההההההההההההההההההההההההההההההההההההההההההההההההההההה…" at bounding box center [746, 401] width 1287 height 679
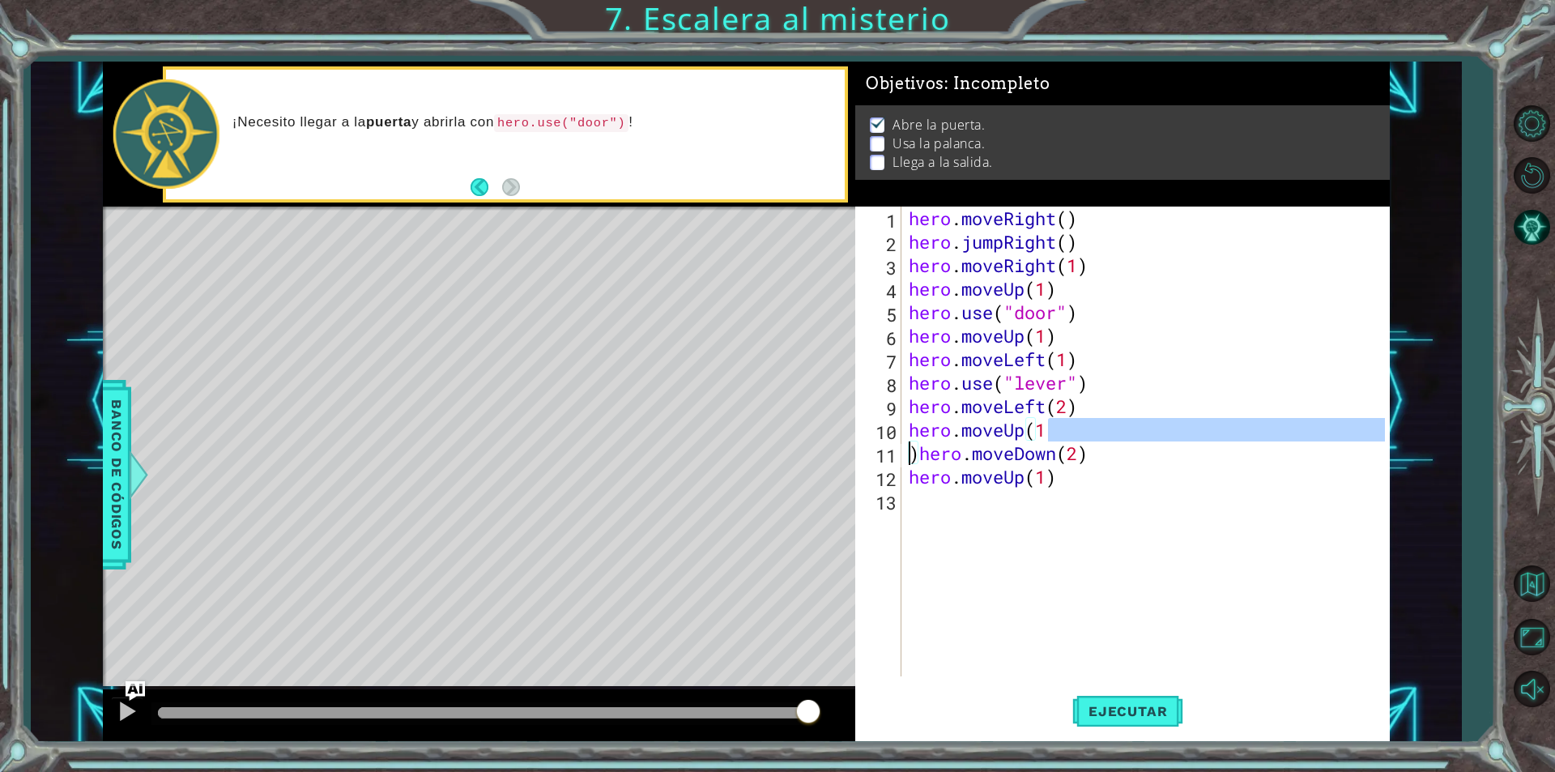
click at [1067, 433] on div "hero . moveRight ( ) hero . jumpRight ( ) hero . moveRight ( 1 ) hero . moveUp …" at bounding box center [1144, 441] width 479 height 470
type textarea "hero.moveUp(1"
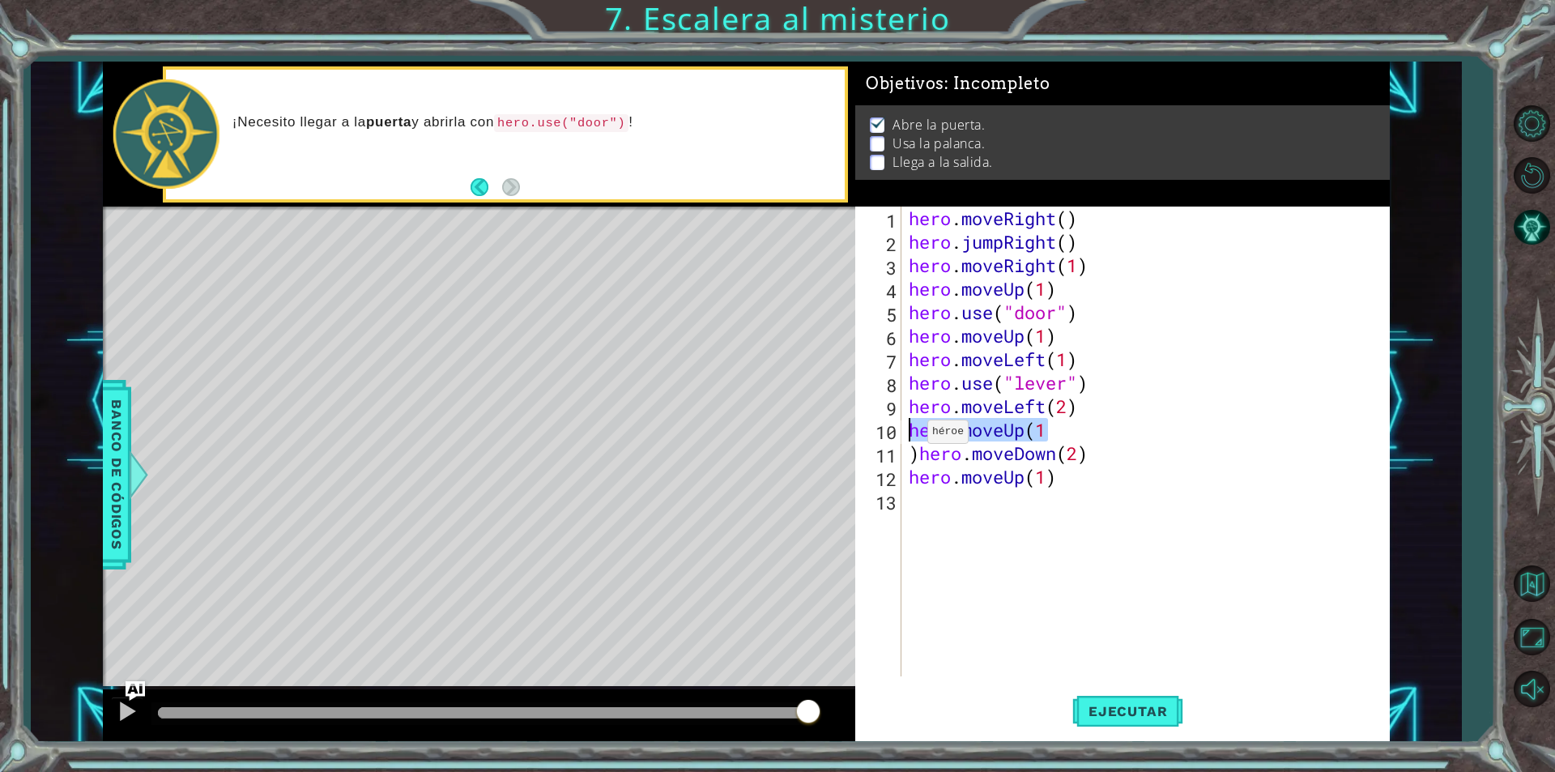
drag, startPoint x: 1067, startPoint y: 433, endPoint x: 912, endPoint y: 436, distance: 155.5
click at [912, 436] on div "hero . moveRight ( ) hero . jumpRight ( ) hero . moveRight ( 1 ) hero . moveUp …" at bounding box center [1148, 464] width 487 height 517
type textarea "h"
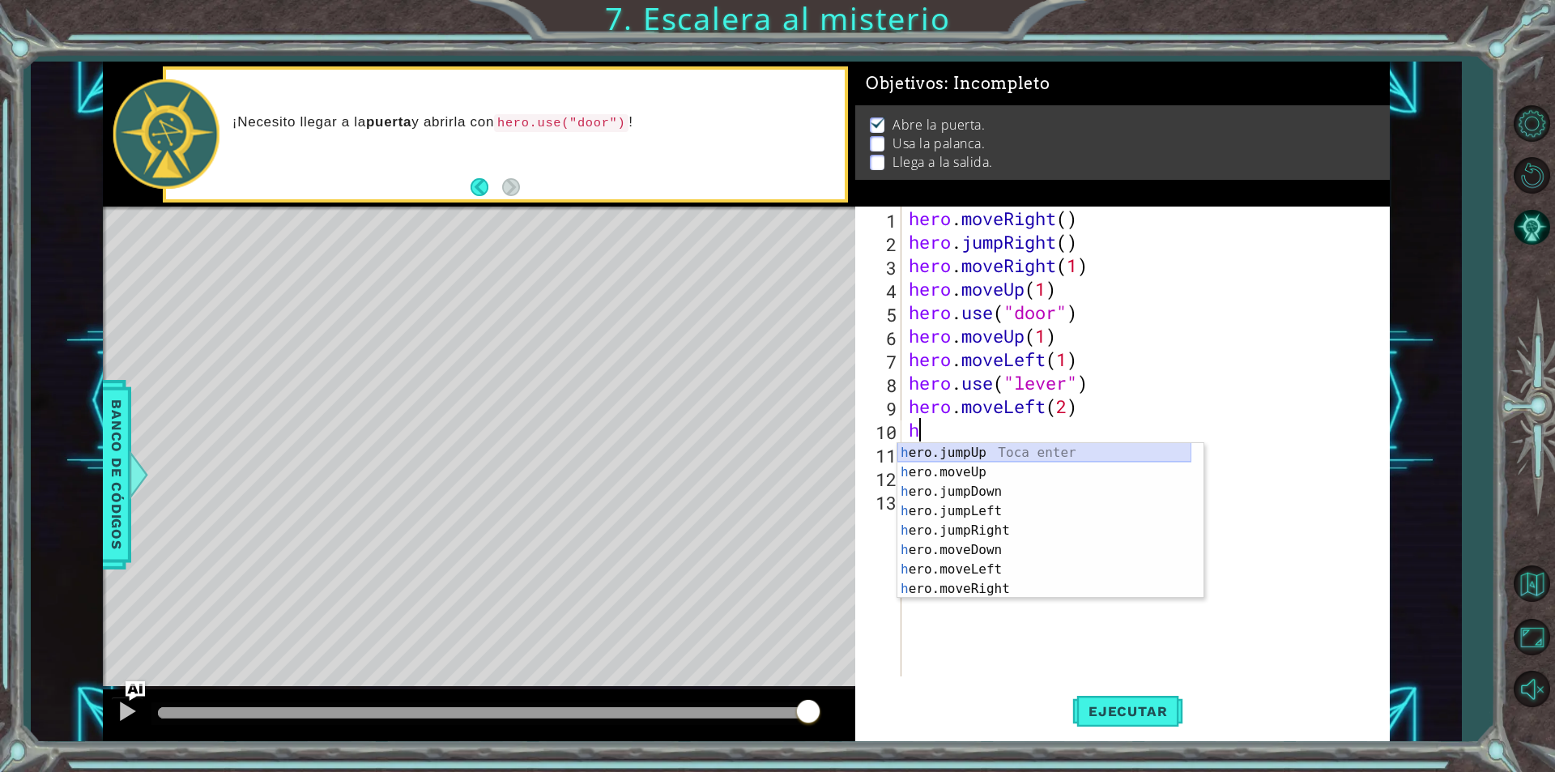
click at [986, 451] on div "h ero.jumpUp Toca enter h ero.moveUp Toca enter h ero.jumpDown Toca enter h ero…" at bounding box center [1044, 540] width 294 height 194
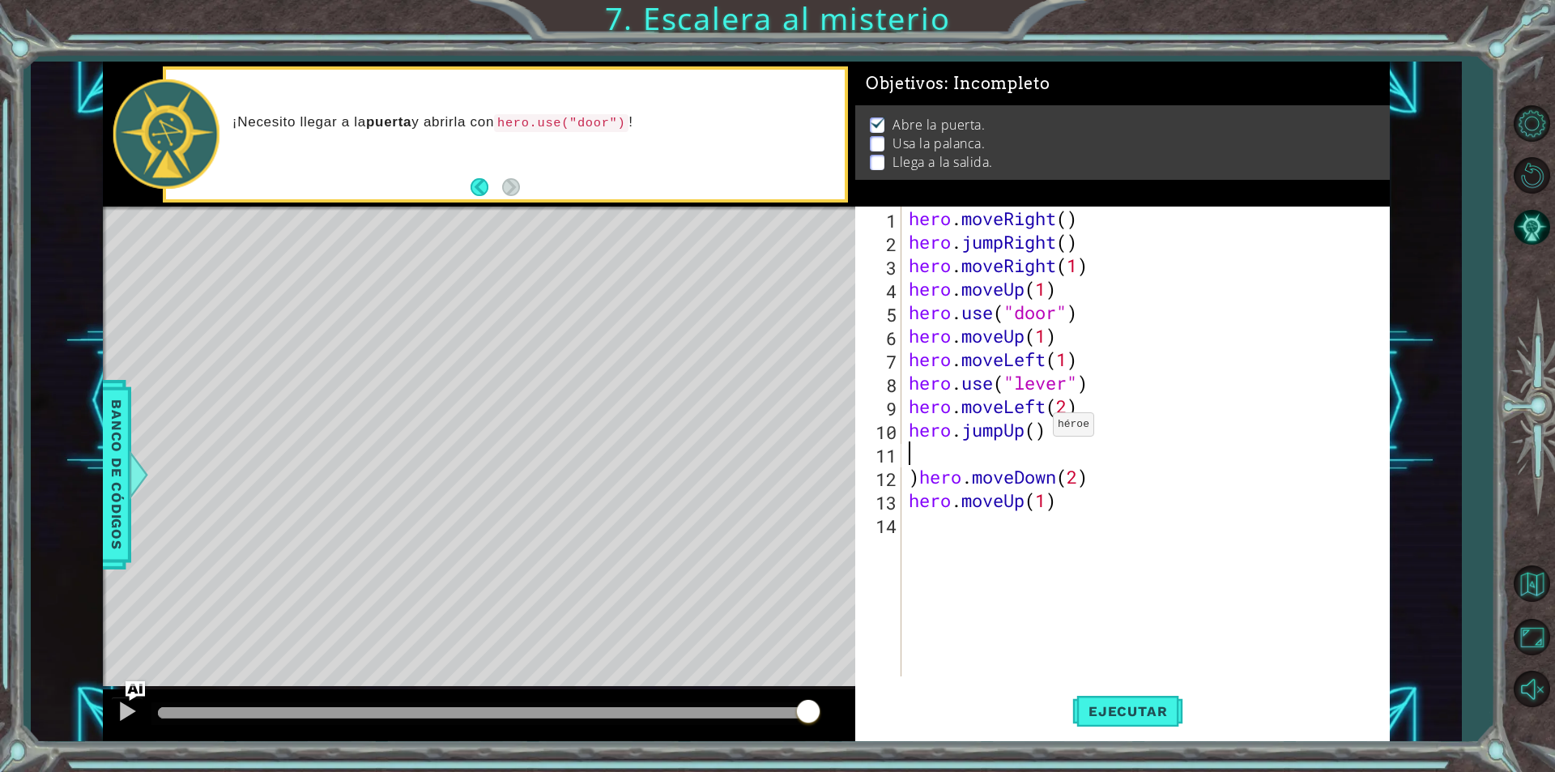
click at [1038, 428] on div "hero . moveRight ( ) hero . jumpRight ( ) hero . moveRight ( 1 ) hero . moveUp …" at bounding box center [1148, 464] width 487 height 517
type textarea "hero.jumpUp()"
click at [922, 455] on div "hero . moveRight ( ) hero . jumpRight ( ) hero . moveRight ( 1 ) hero . moveUp …" at bounding box center [1148, 464] width 487 height 517
click at [919, 474] on div "hero . moveRight ( ) hero . jumpRight ( ) hero . moveRight ( 1 ) hero . moveUp …" at bounding box center [1148, 464] width 487 height 517
click at [1173, 717] on span "Ejecutar" at bounding box center [1127, 711] width 111 height 16
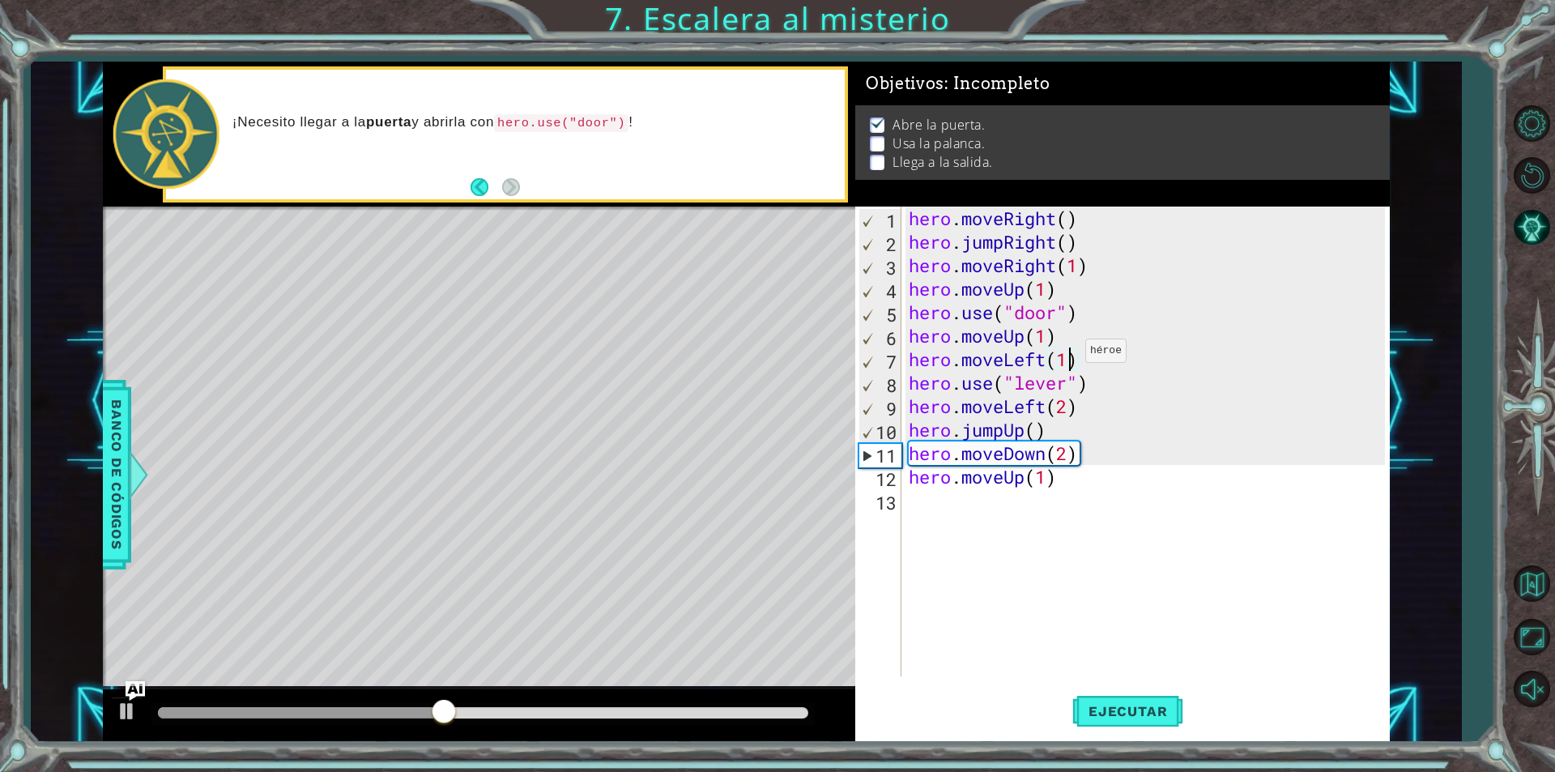
click at [1071, 355] on div "hero . moveRight ( ) hero . jumpRight ( ) hero . moveRight ( 1 ) hero . moveUp …" at bounding box center [1148, 464] width 487 height 517
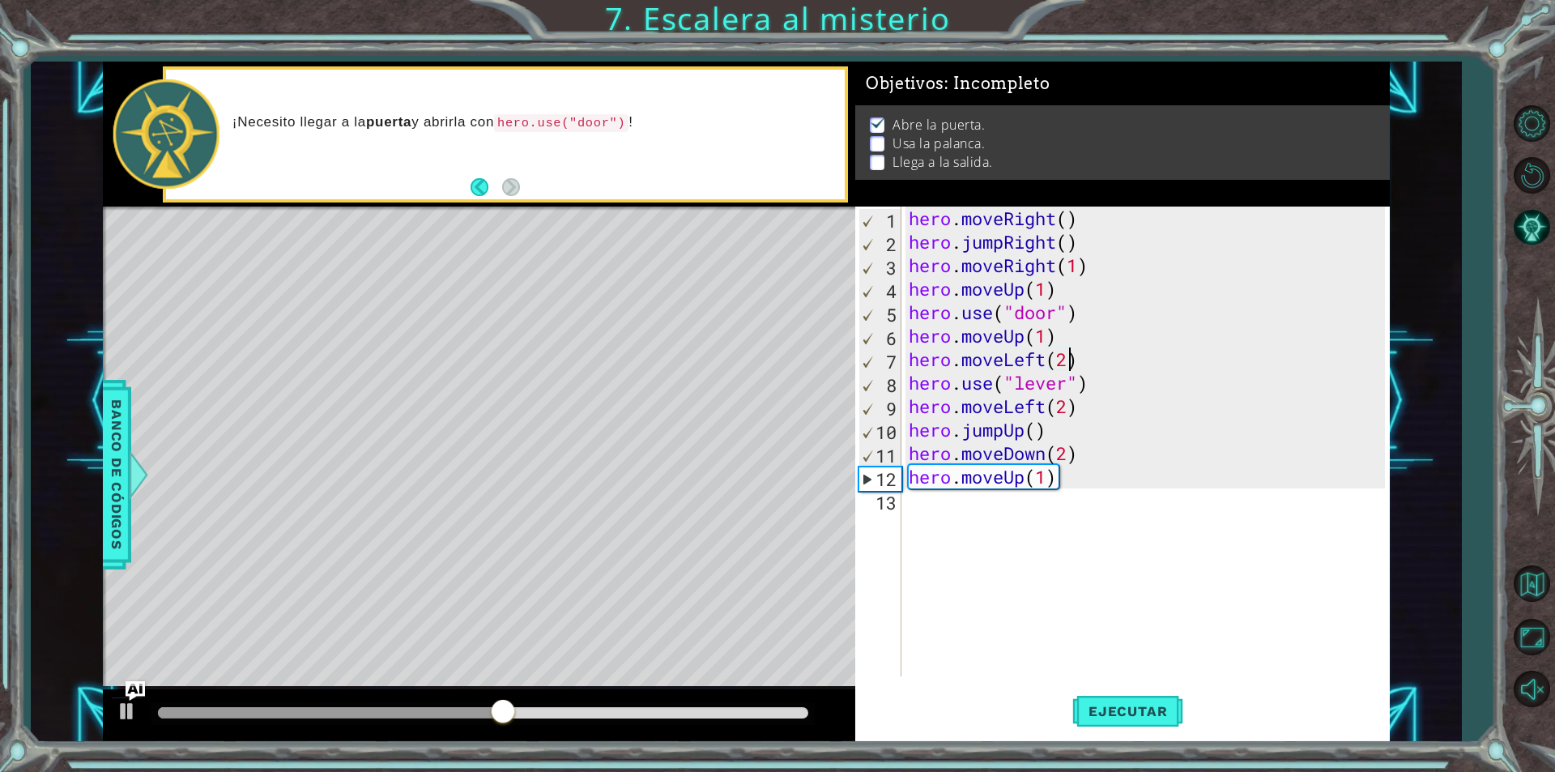
scroll to position [0, 6]
click at [1114, 720] on button "Ejecutar" at bounding box center [1127, 710] width 111 height 53
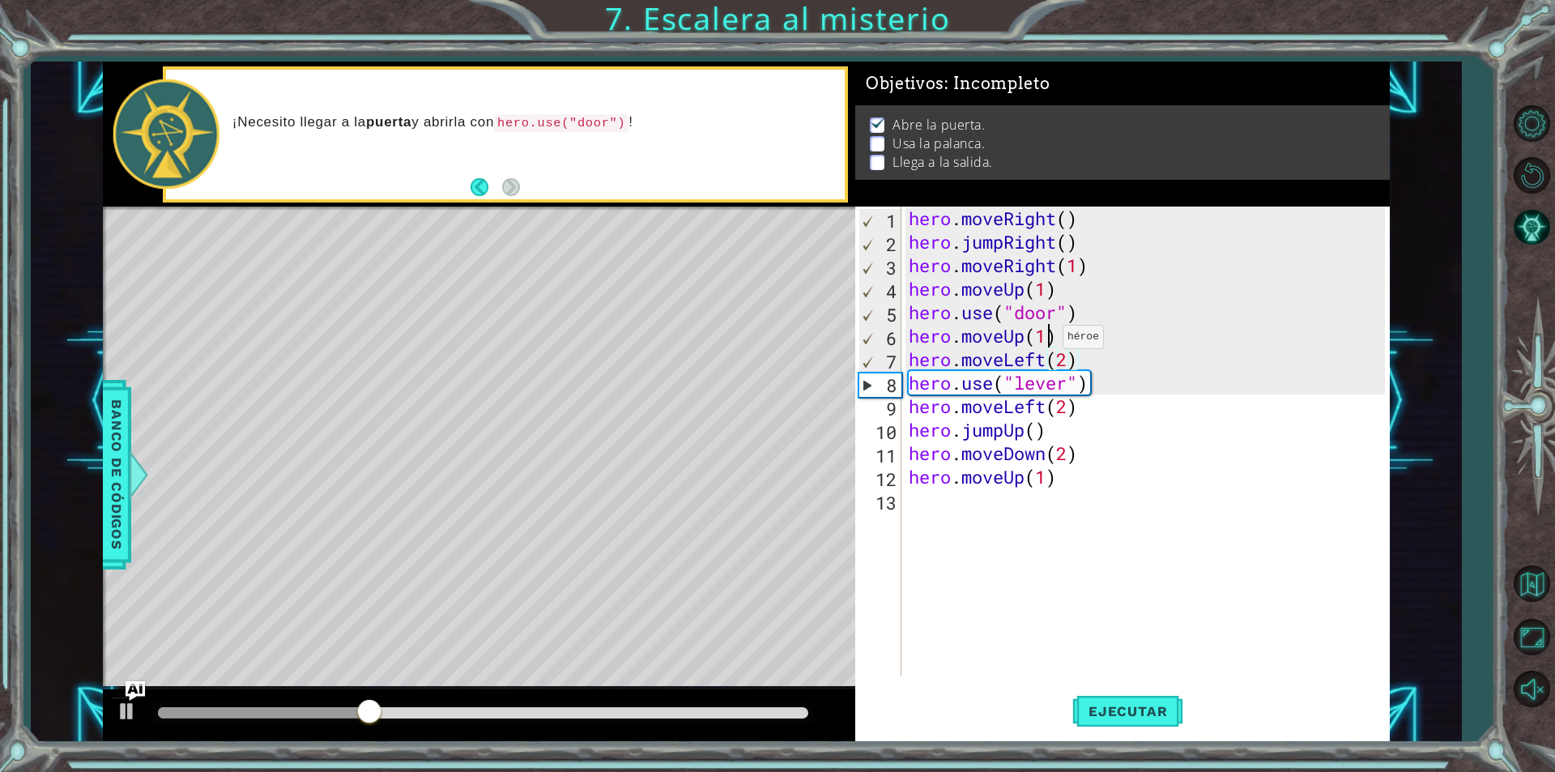
click at [1048, 341] on div "hero . moveRight ( ) hero . jumpRight ( ) hero . moveRight ( 1 ) hero . moveUp …" at bounding box center [1148, 464] width 487 height 517
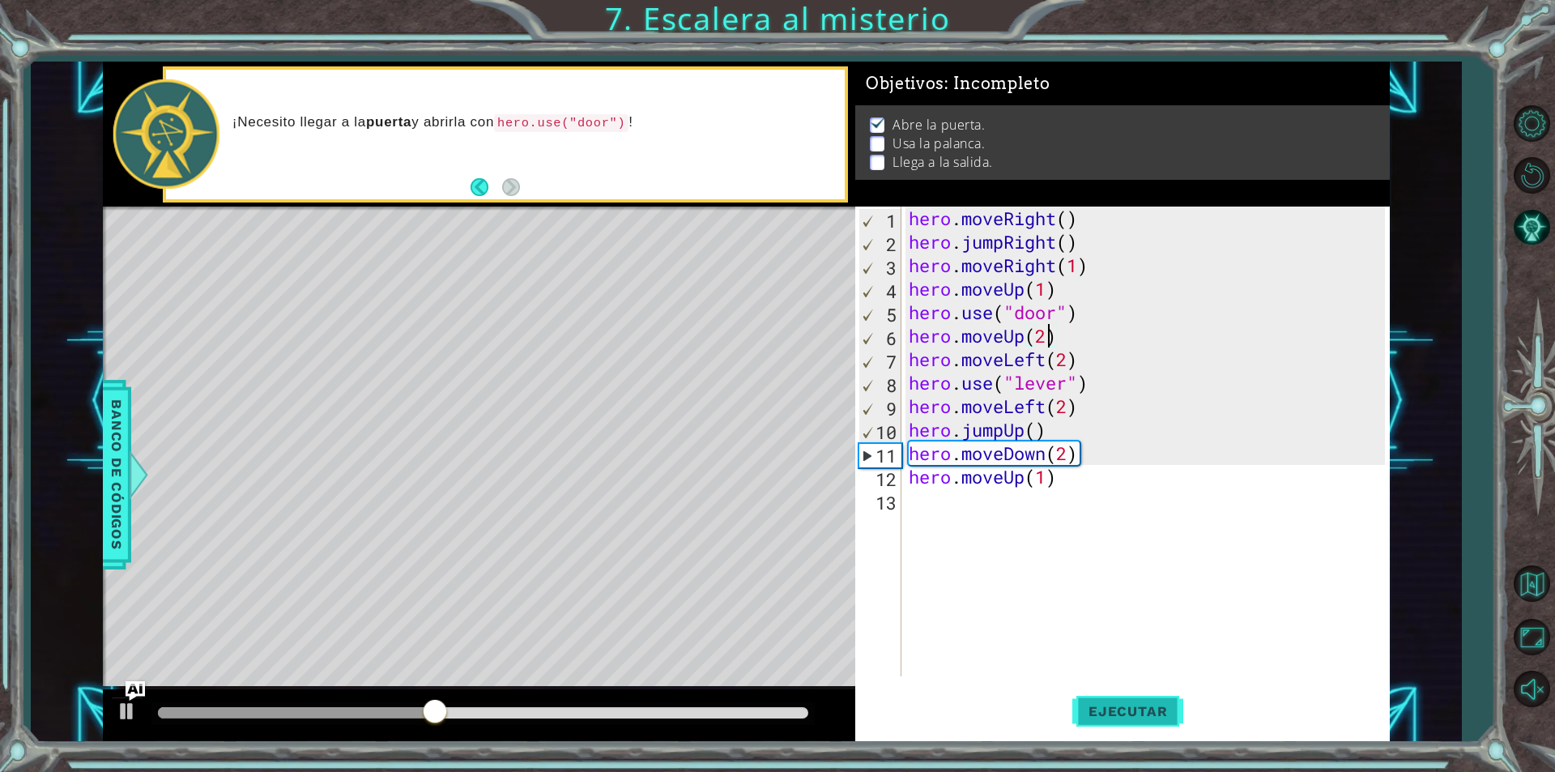
click at [1107, 694] on button "Ejecutar" at bounding box center [1127, 710] width 111 height 53
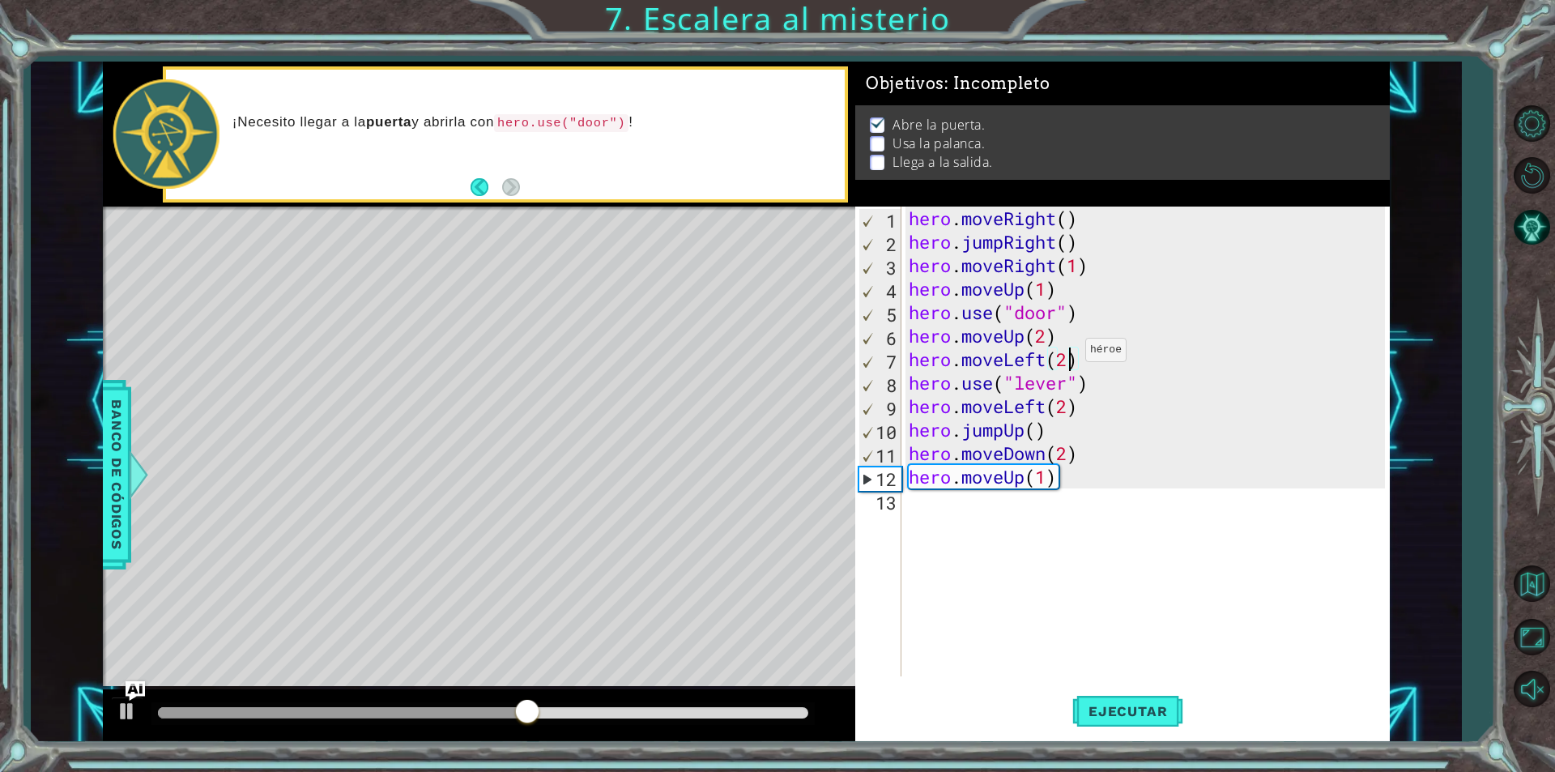
click at [1071, 354] on div "hero . moveRight ( ) hero . jumpRight ( ) hero . moveRight ( 1 ) hero . moveUp …" at bounding box center [1148, 464] width 487 height 517
drag, startPoint x: 1129, startPoint y: 679, endPoint x: 1124, endPoint y: 693, distance: 15.4
click at [1124, 693] on div "hero.moveLeft() 1 2 3 4 5 6 7 8 9 10 11 12 13 hero . moveRight ( ) hero . jumpR…" at bounding box center [1122, 473] width 534 height 534
click at [1124, 693] on button "Ejecutar" at bounding box center [1127, 710] width 111 height 53
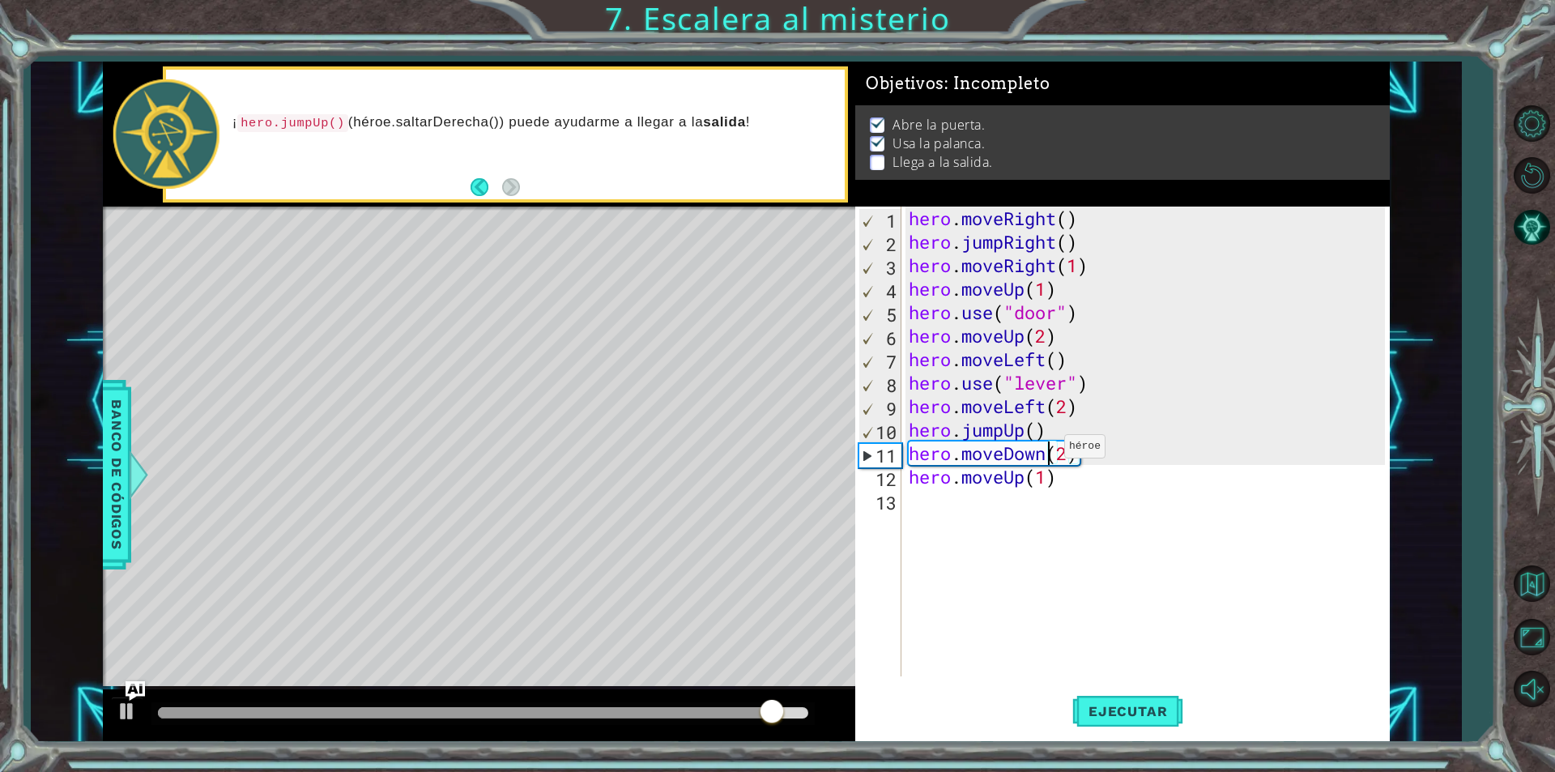
click at [1049, 450] on div "hero . moveRight ( ) hero . jumpRight ( ) hero . moveRight ( 1 ) hero . moveUp …" at bounding box center [1148, 464] width 487 height 517
type textarea "hero.moveDown(2)"
drag, startPoint x: 1088, startPoint y: 457, endPoint x: 908, endPoint y: 460, distance: 179.8
click at [908, 460] on div "hero . moveRight ( ) hero . jumpRight ( ) hero . moveRight ( 1 ) hero . moveUp …" at bounding box center [1148, 464] width 487 height 517
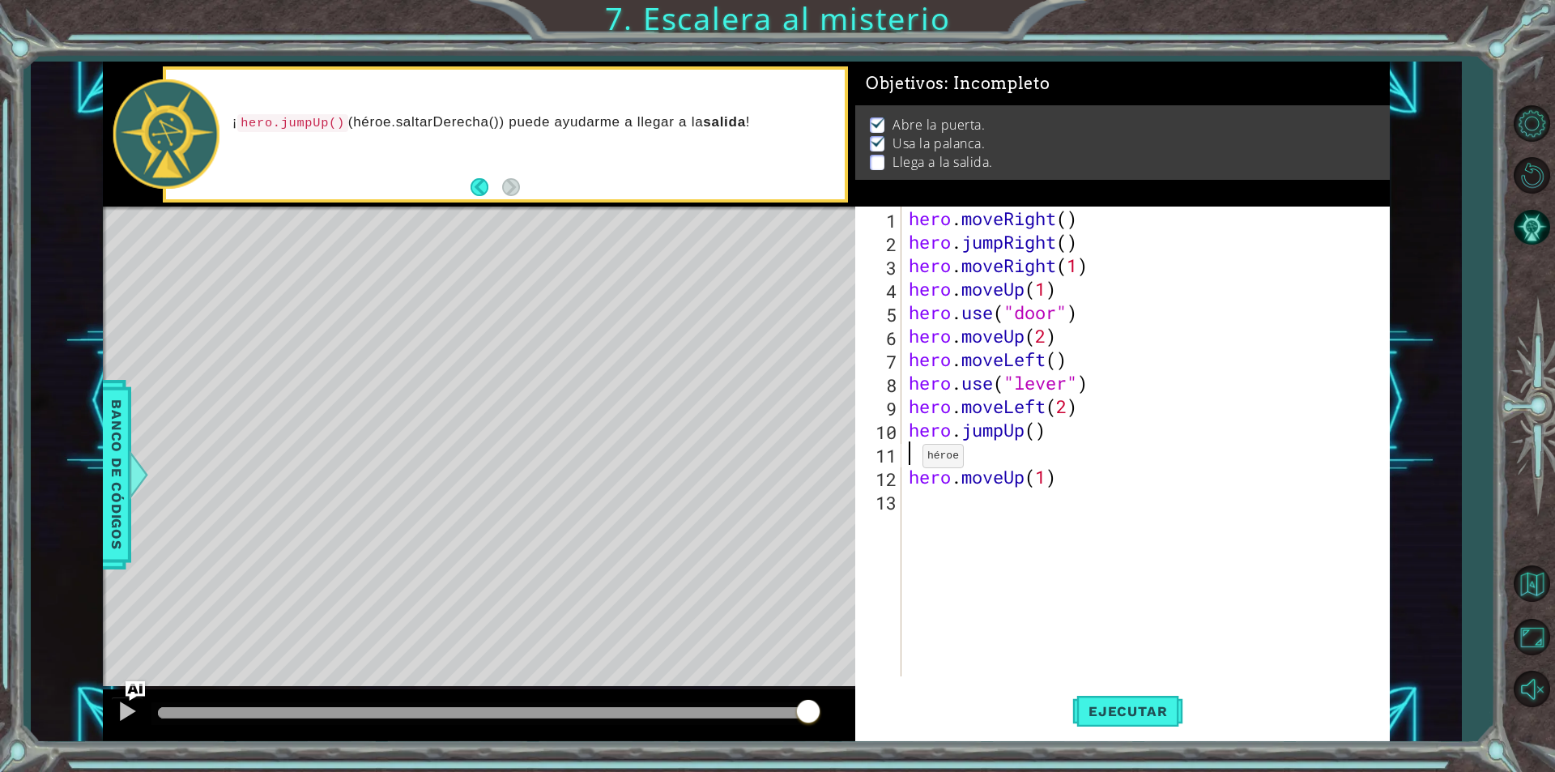
scroll to position [0, 0]
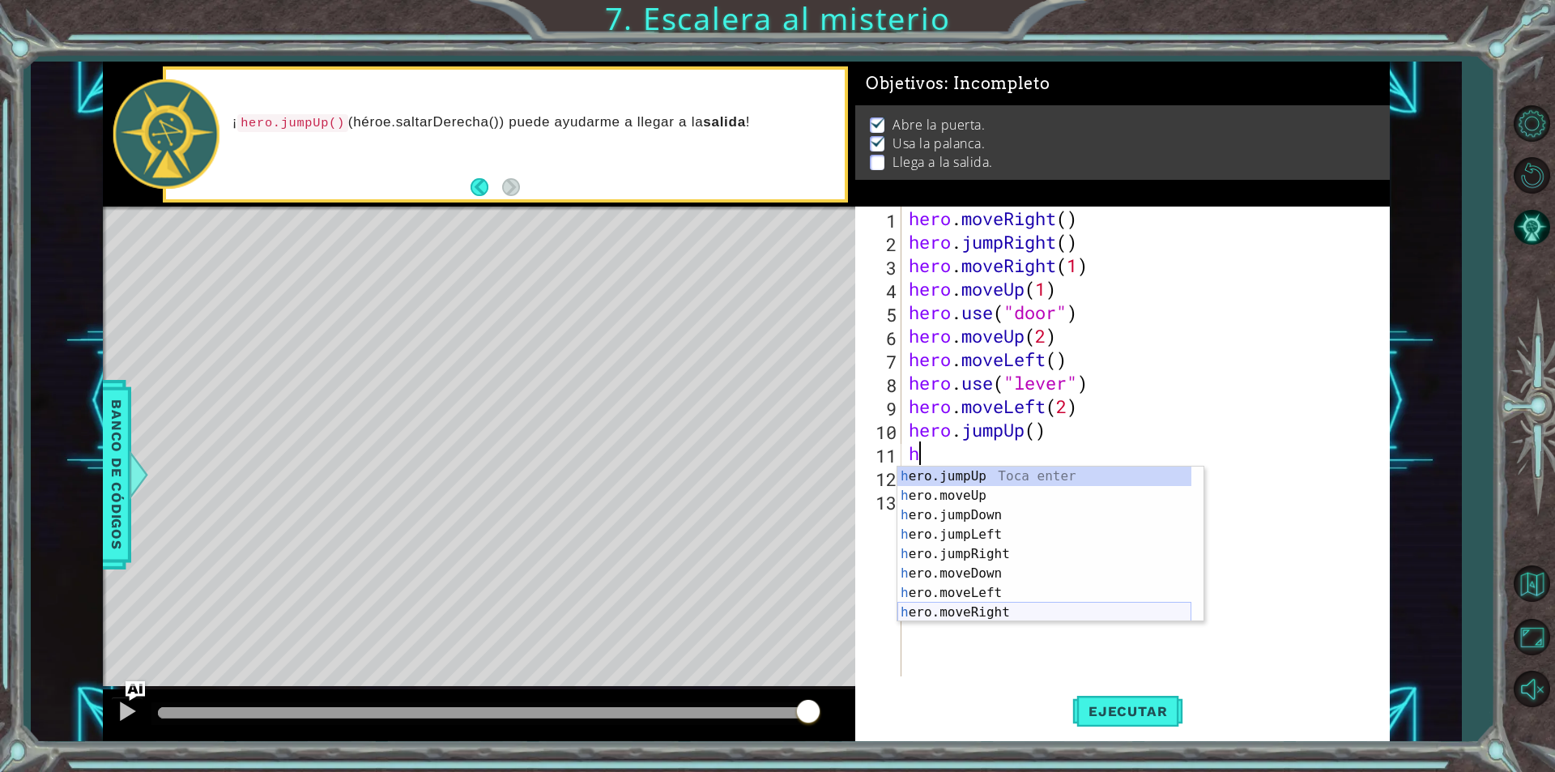
click at [973, 607] on div "h ero.jumpUp Toca enter h ero.moveUp Toca enter h ero.jumpDown Toca enter h ero…" at bounding box center [1044, 563] width 294 height 194
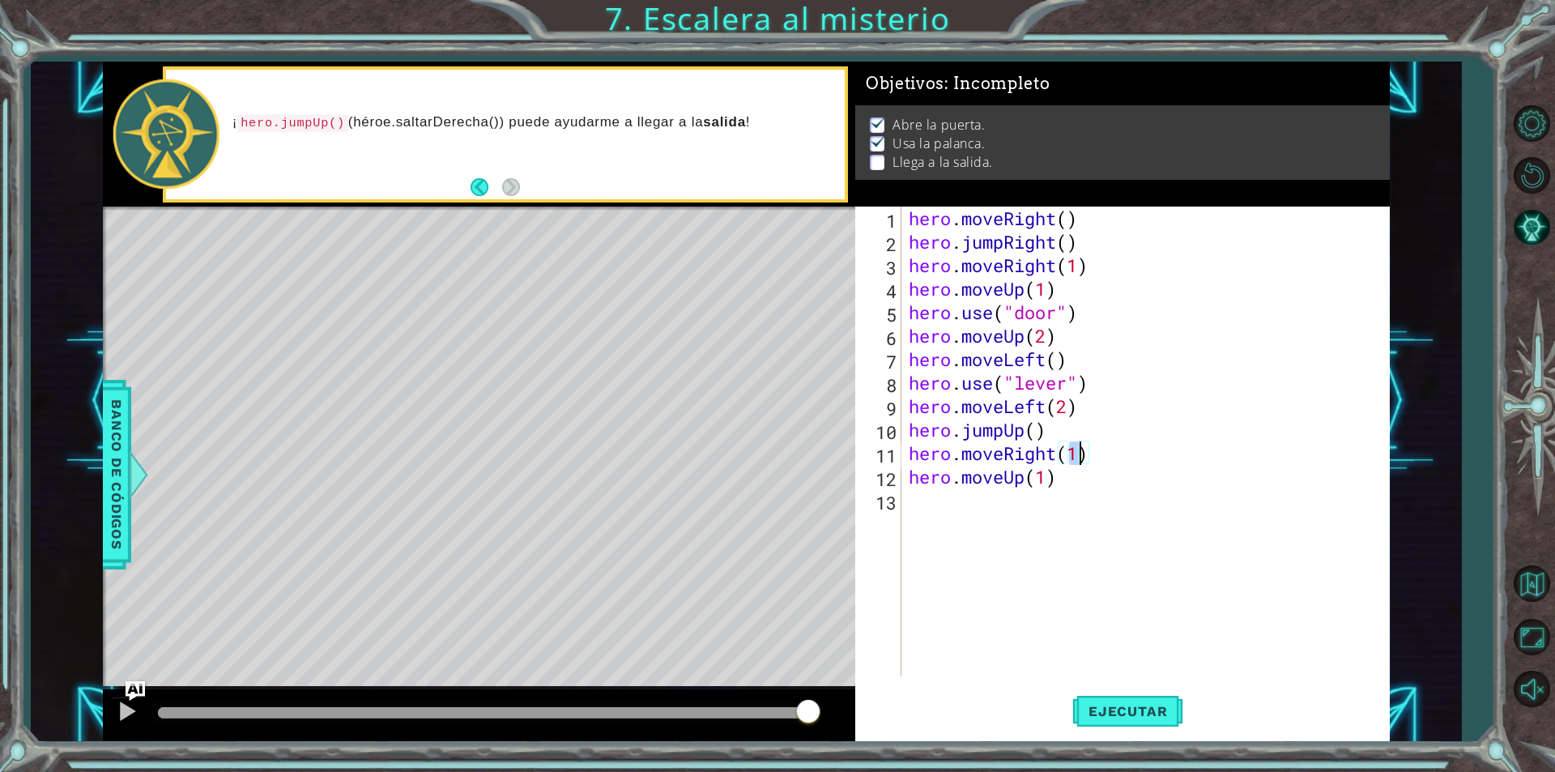
scroll to position [0, 7]
type textarea "hero.moveRight(2)"
click at [1143, 721] on button "Ejecutar" at bounding box center [1127, 710] width 111 height 53
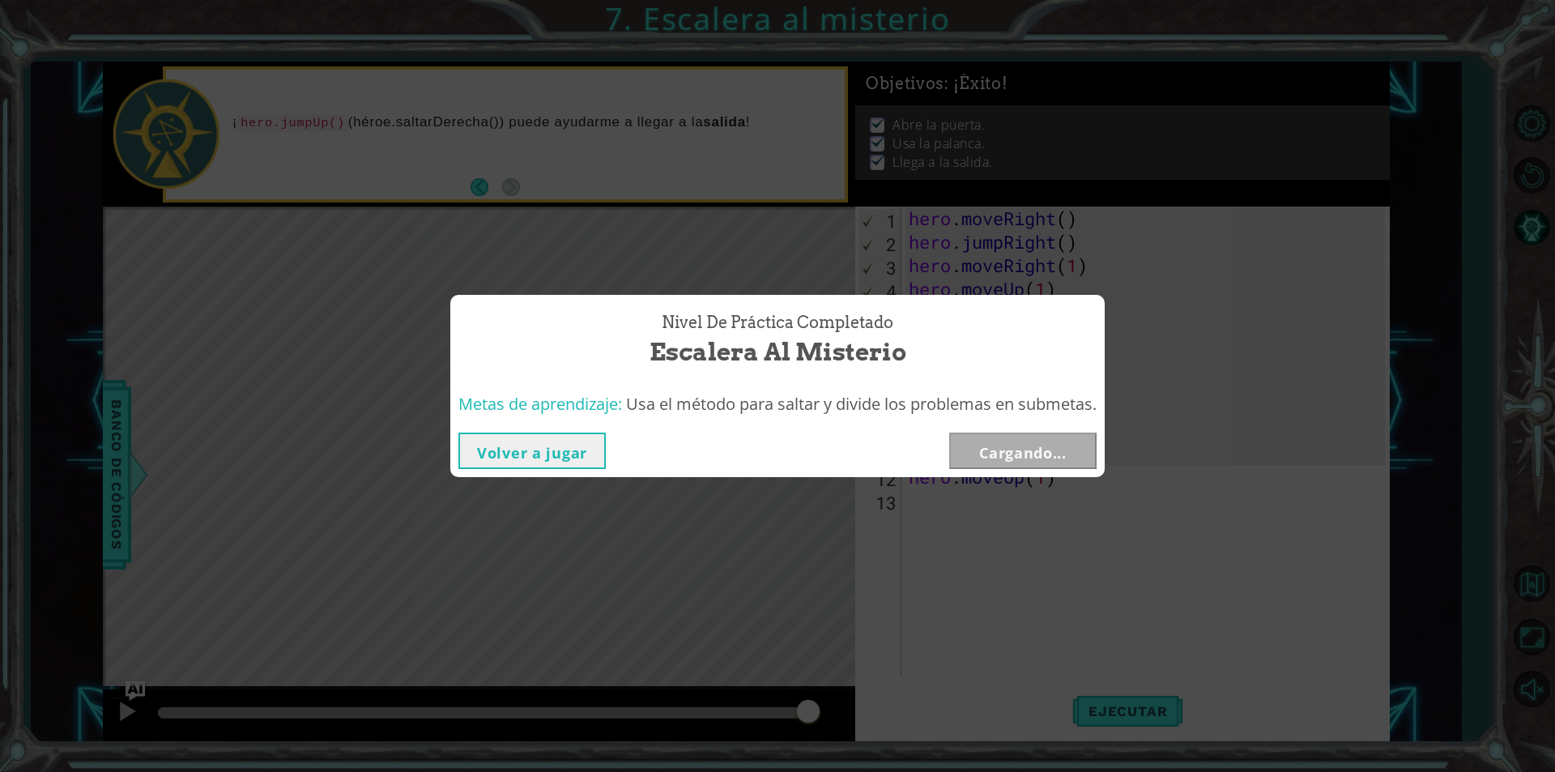
drag, startPoint x: 273, startPoint y: 722, endPoint x: 825, endPoint y: 700, distance: 552.7
click at [825, 700] on body "1 ההההההההההההההההההההההההההההההההההההההההההההההההההההההההההההההההההההההההההההה…" at bounding box center [777, 386] width 1555 height 772
click at [1001, 465] on button "Siguiente" at bounding box center [1022, 450] width 147 height 36
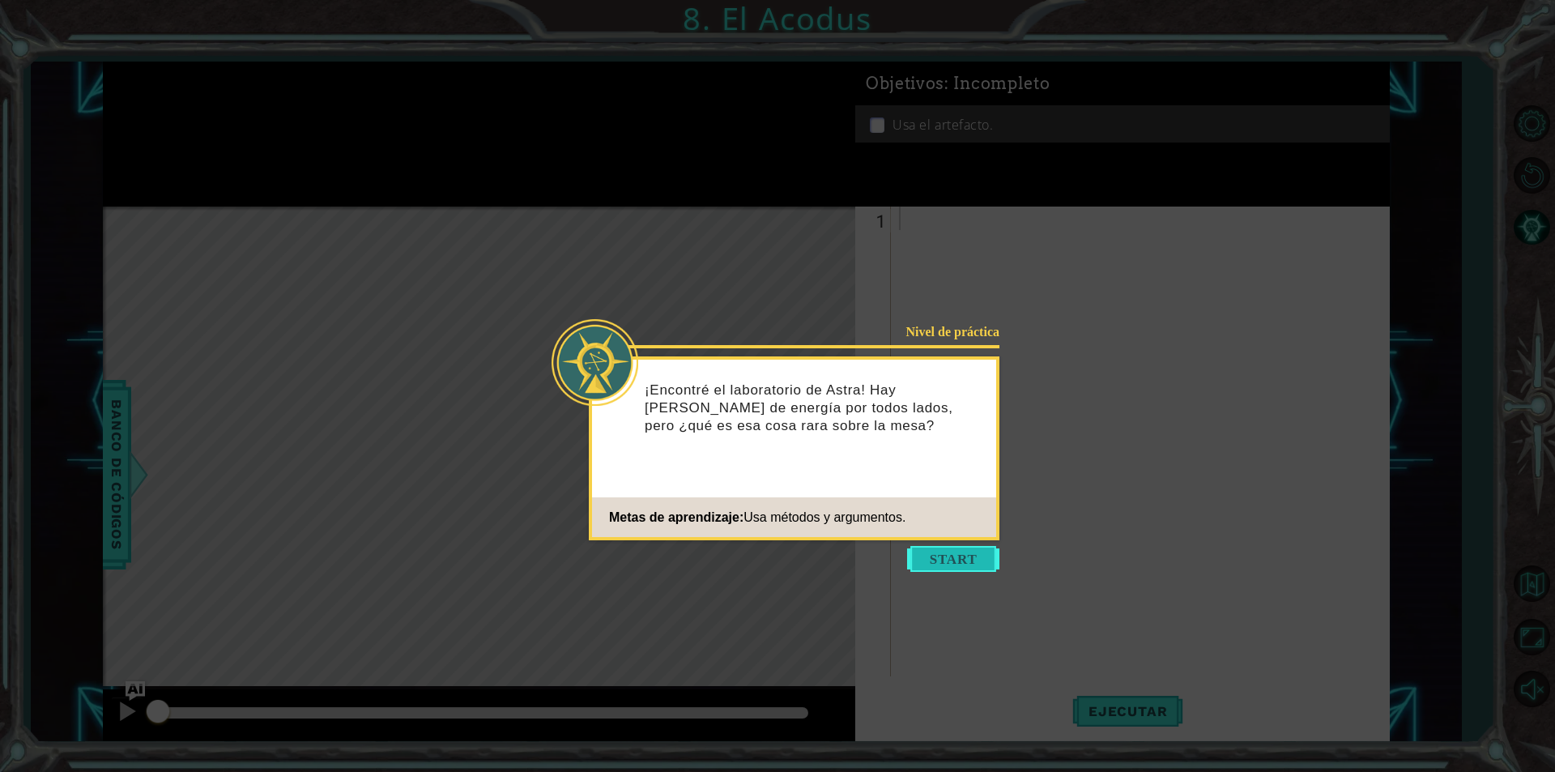
click at [932, 568] on button "Start" at bounding box center [953, 559] width 92 height 26
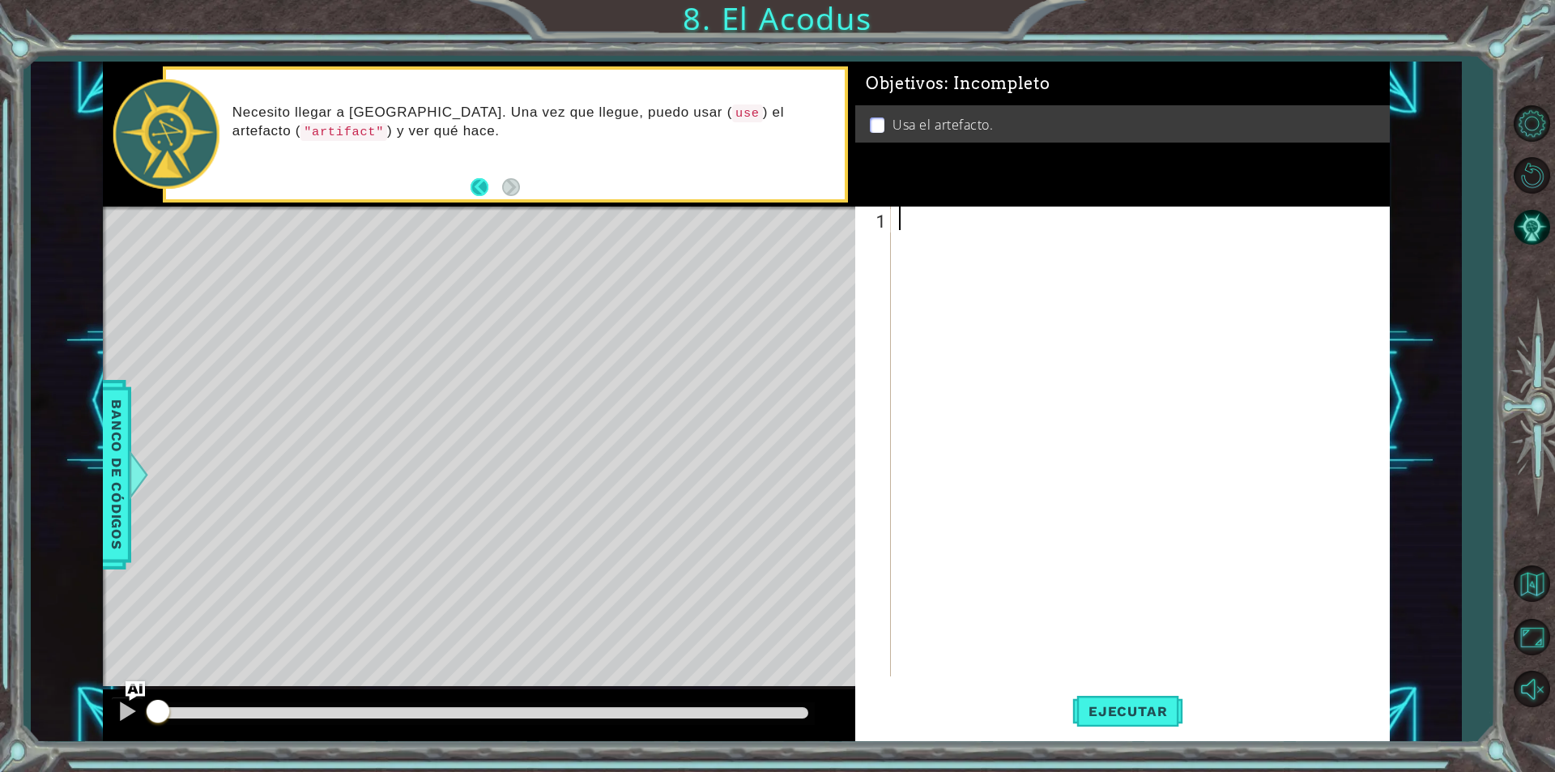
click at [478, 190] on button "Back" at bounding box center [486, 187] width 32 height 18
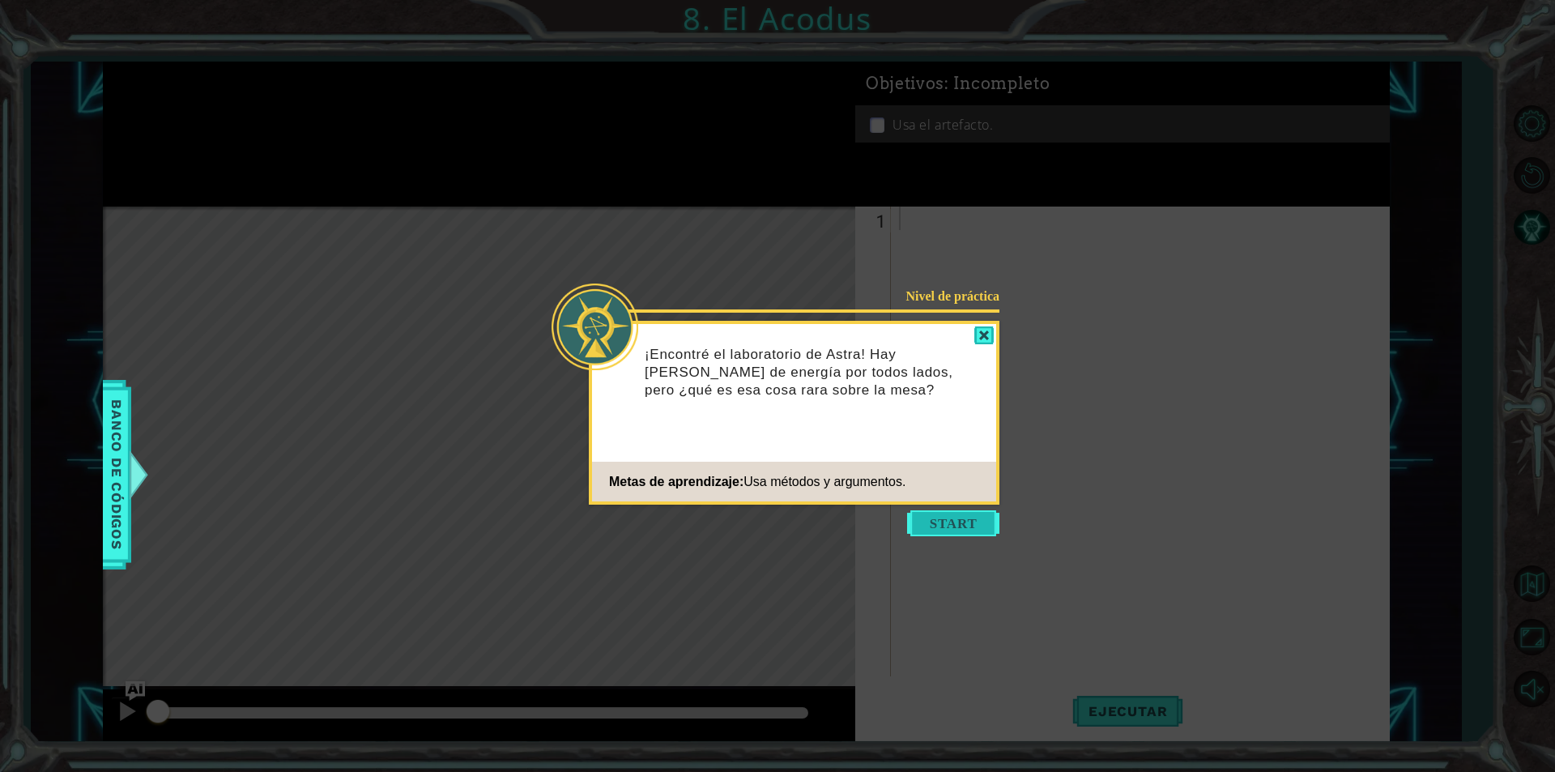
click at [996, 528] on button "Start" at bounding box center [953, 523] width 92 height 26
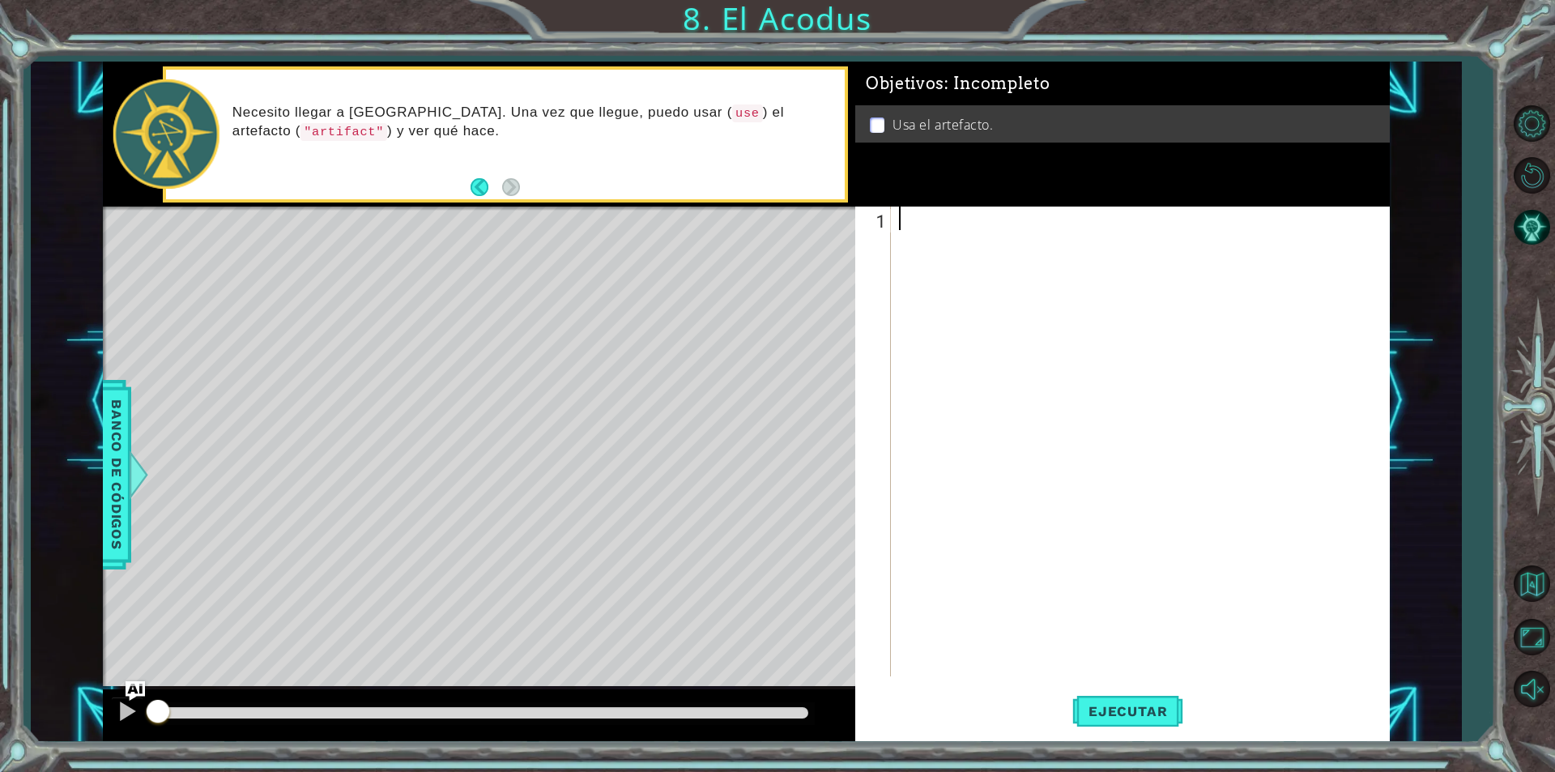
click at [643, 292] on div "Level Map" at bounding box center [477, 444] width 748 height 477
click at [470, 193] on button "Back" at bounding box center [486, 187] width 32 height 18
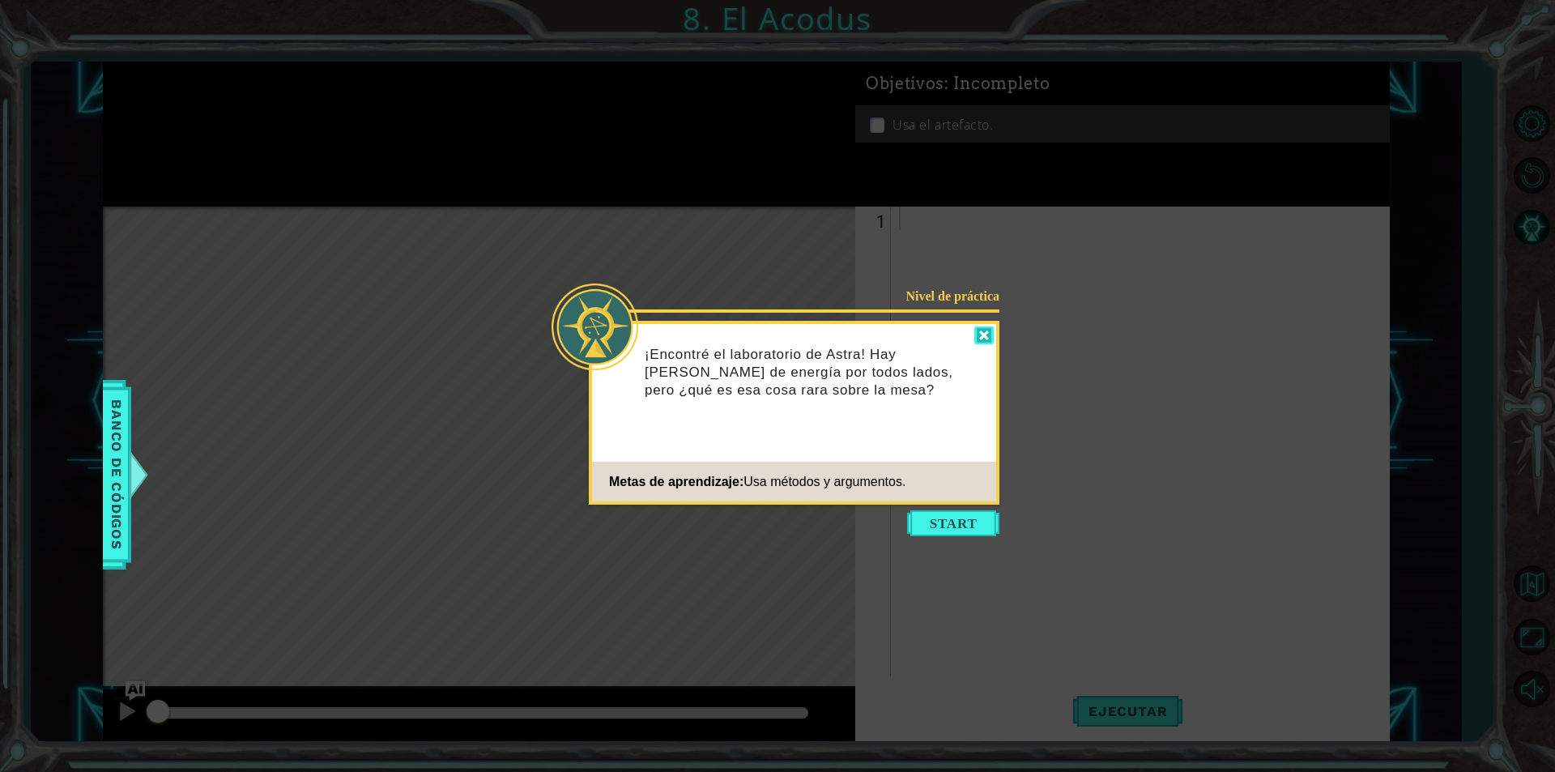
click at [977, 332] on div at bounding box center [983, 335] width 19 height 19
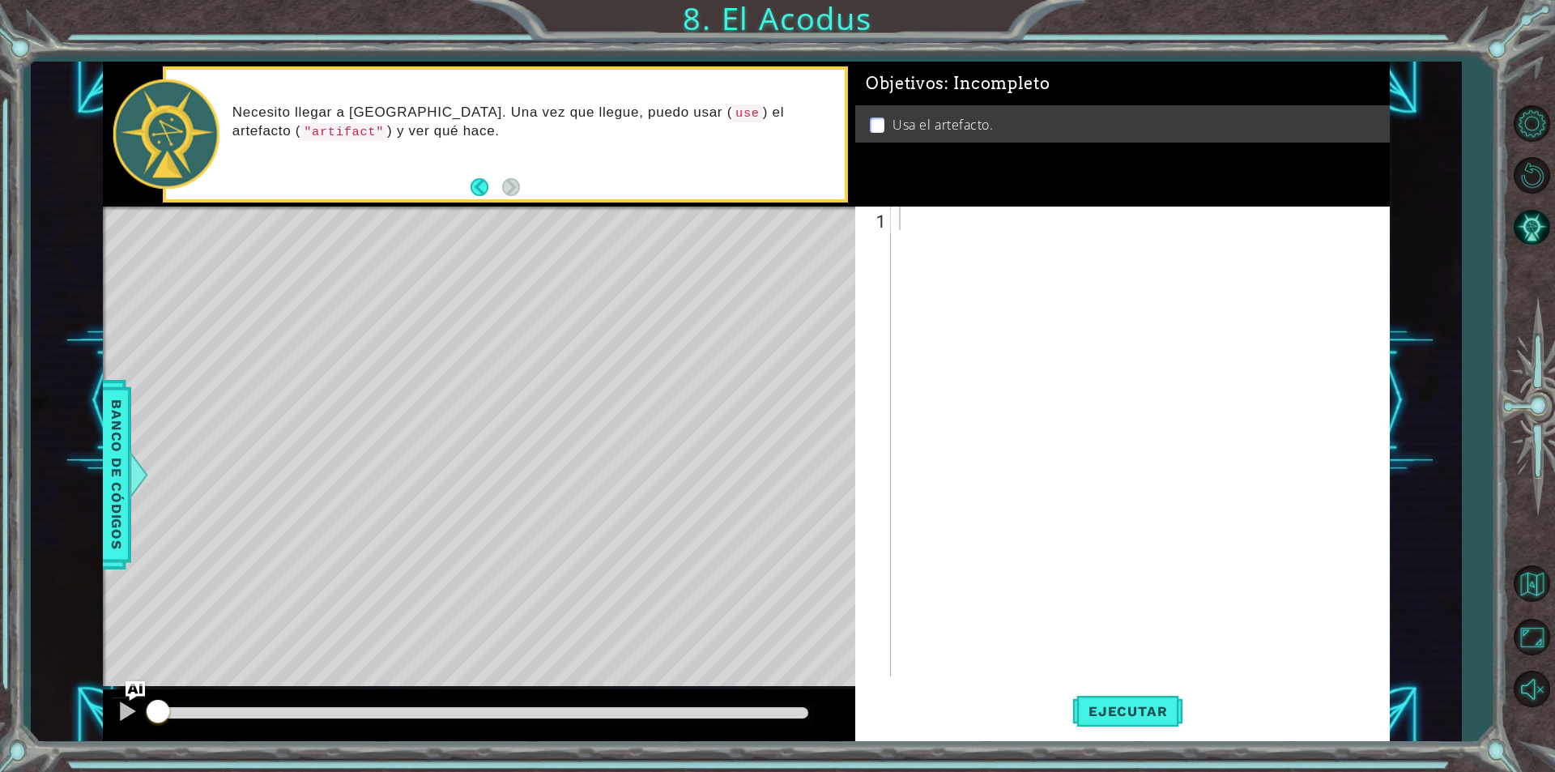
click at [467, 185] on div "Necesito llegar a [GEOGRAPHIC_DATA]. Una vez que llegue, puedo usar ( use ) el …" at bounding box center [505, 135] width 678 height 130
click at [478, 181] on button "Back" at bounding box center [486, 187] width 32 height 18
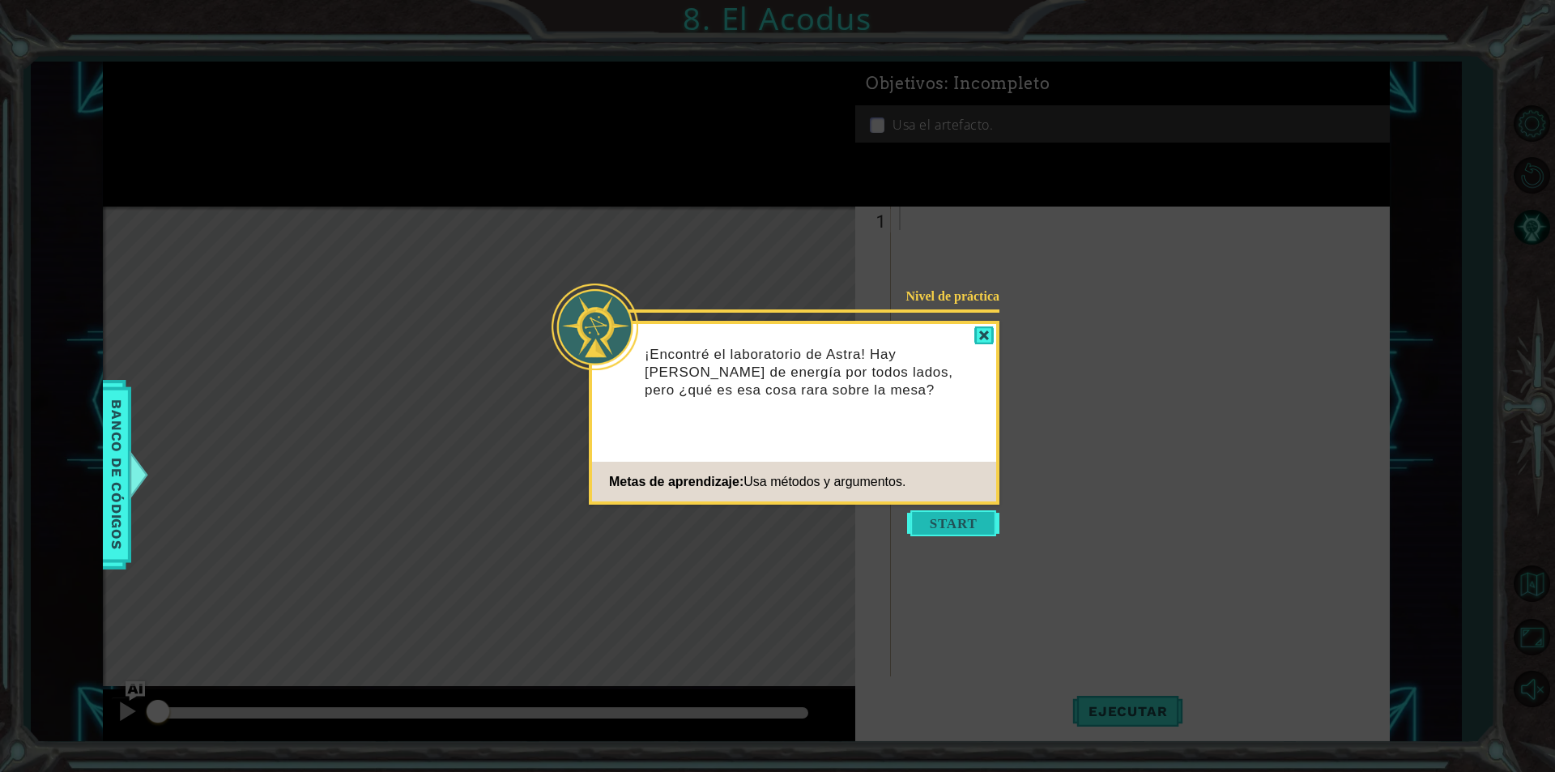
click at [962, 525] on button "Start" at bounding box center [953, 523] width 92 height 26
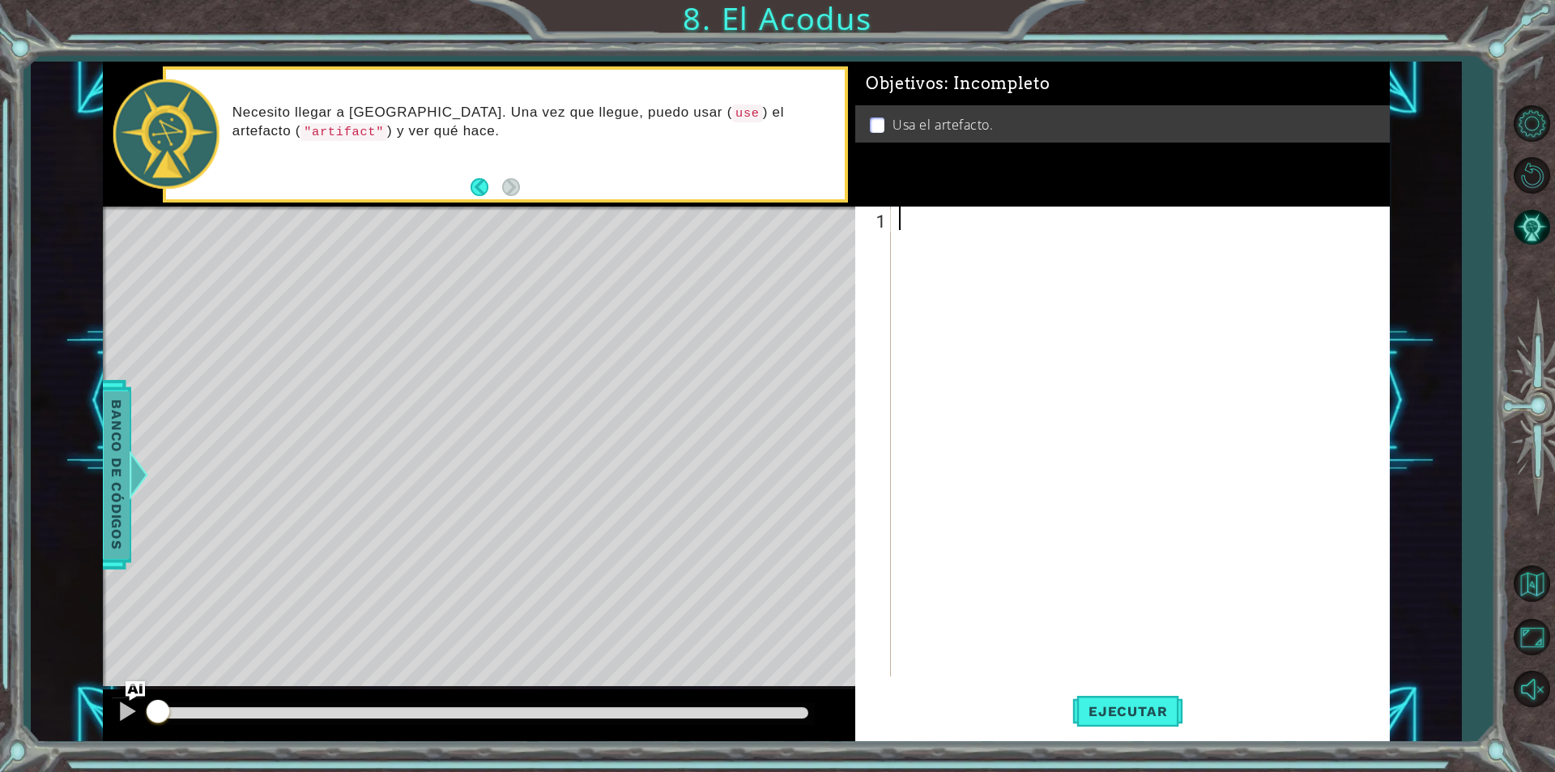
click at [104, 502] on span "Banco de códigos" at bounding box center [117, 475] width 26 height 168
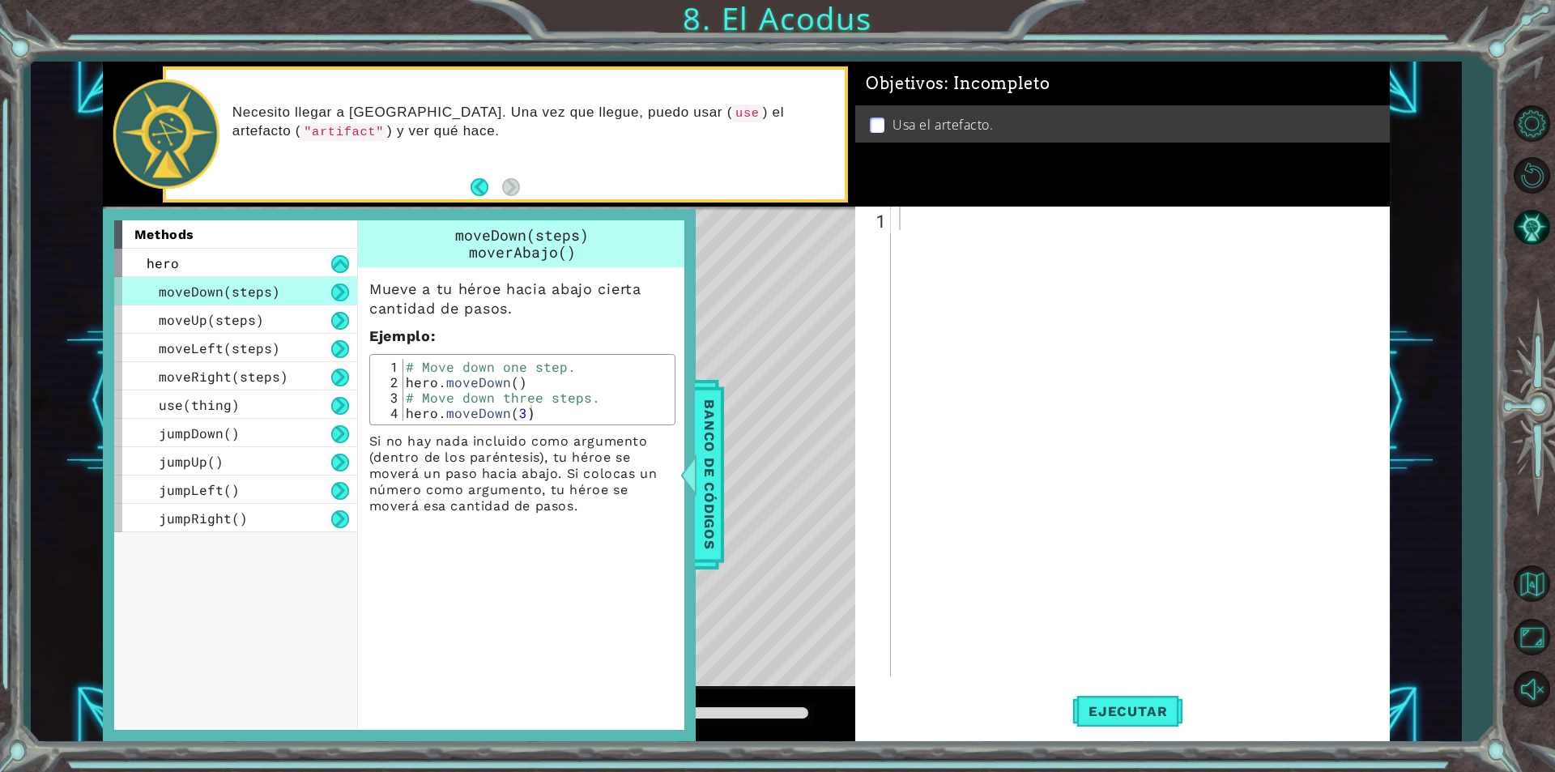
click at [743, 374] on div "Level Map" at bounding box center [477, 444] width 748 height 477
click at [753, 368] on div "Level Map" at bounding box center [477, 444] width 748 height 477
click at [712, 405] on span "Banco de códigos" at bounding box center [709, 475] width 26 height 168
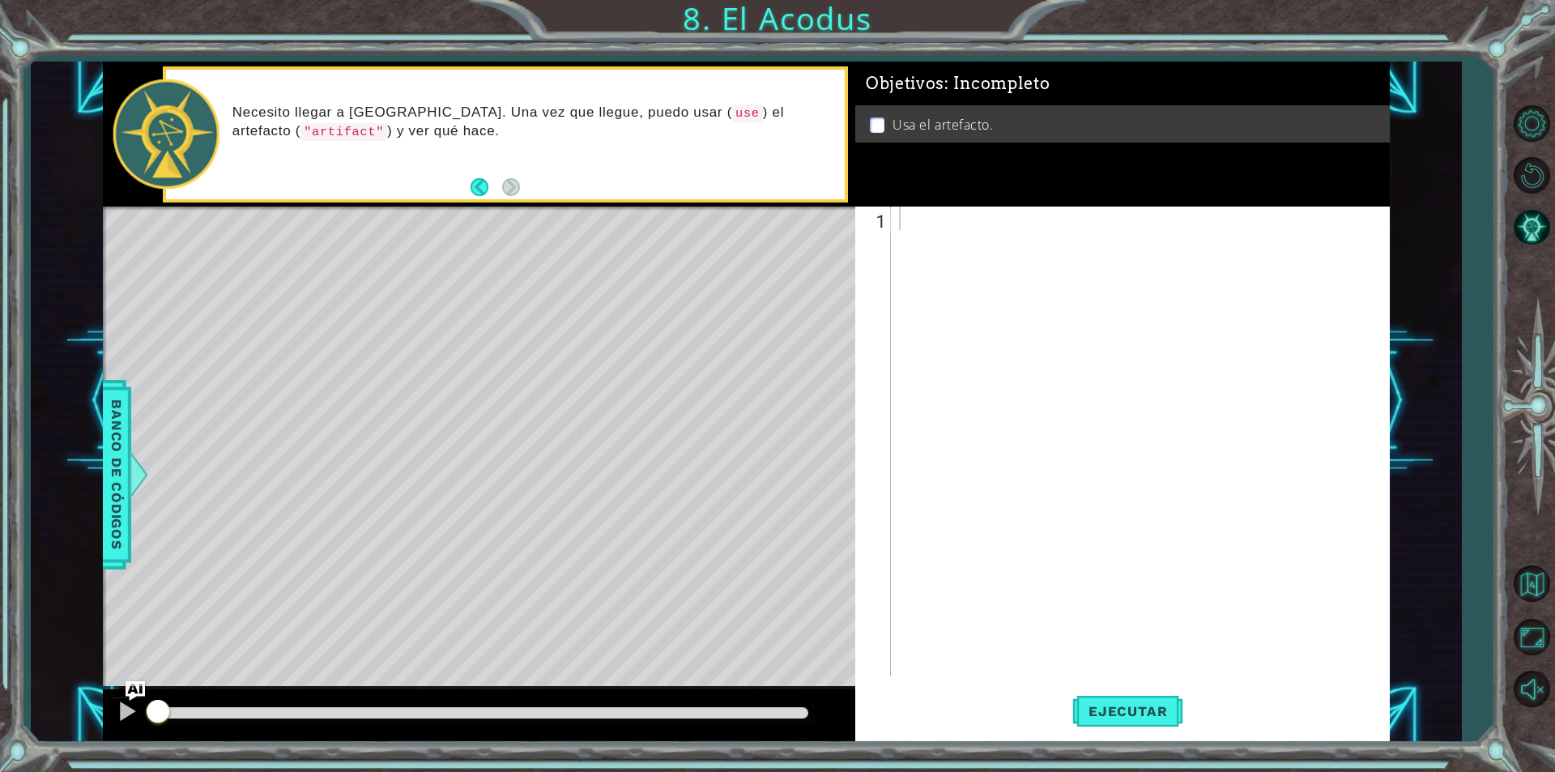
click at [1228, 268] on div at bounding box center [1144, 464] width 497 height 517
click at [1226, 270] on div at bounding box center [1144, 464] width 497 height 517
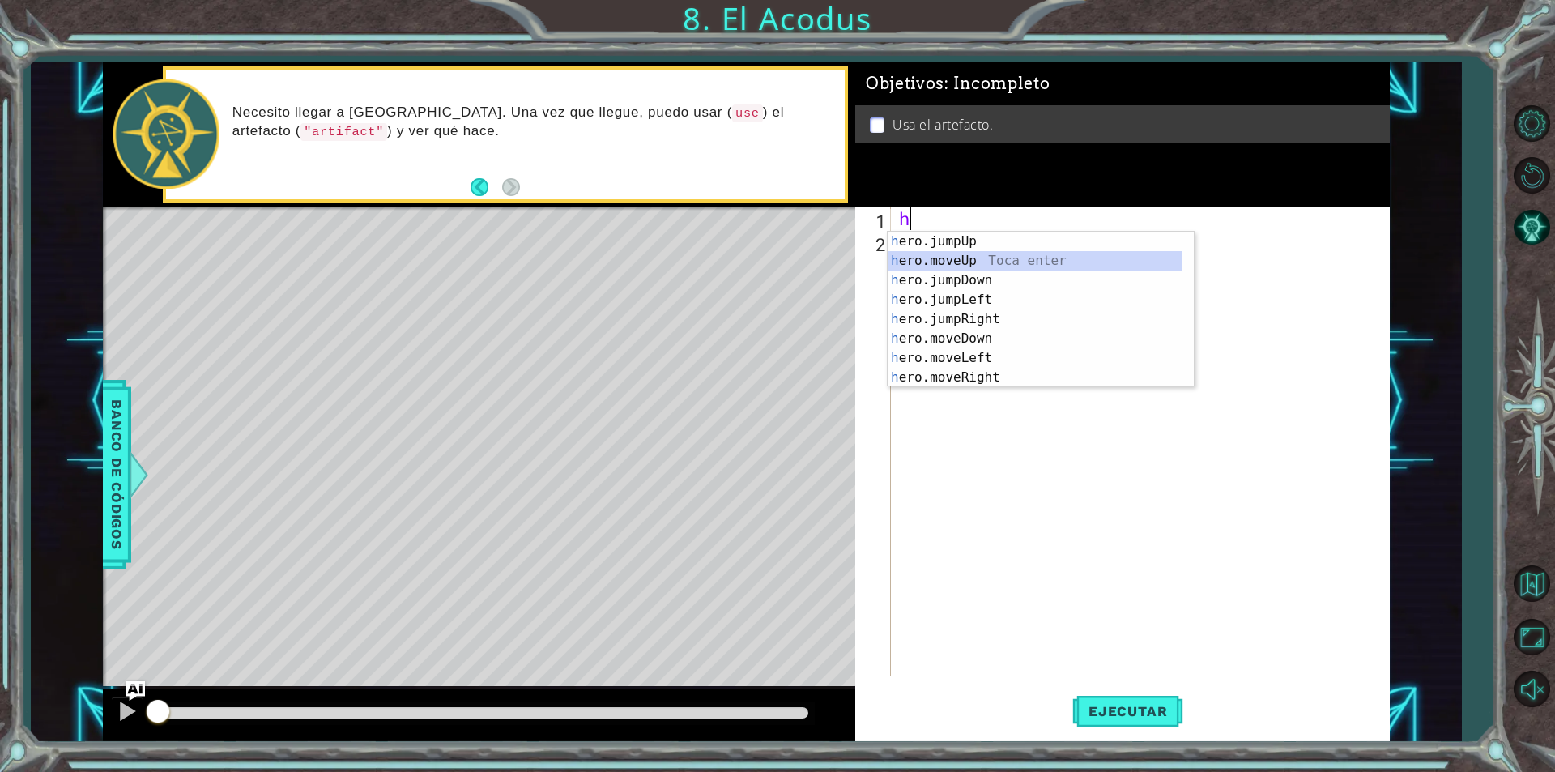
click at [897, 267] on div "h ero.jumpUp Toca enter h ero.moveUp Toca enter h ero.jumpDown Toca enter h ero…" at bounding box center [1035, 329] width 294 height 194
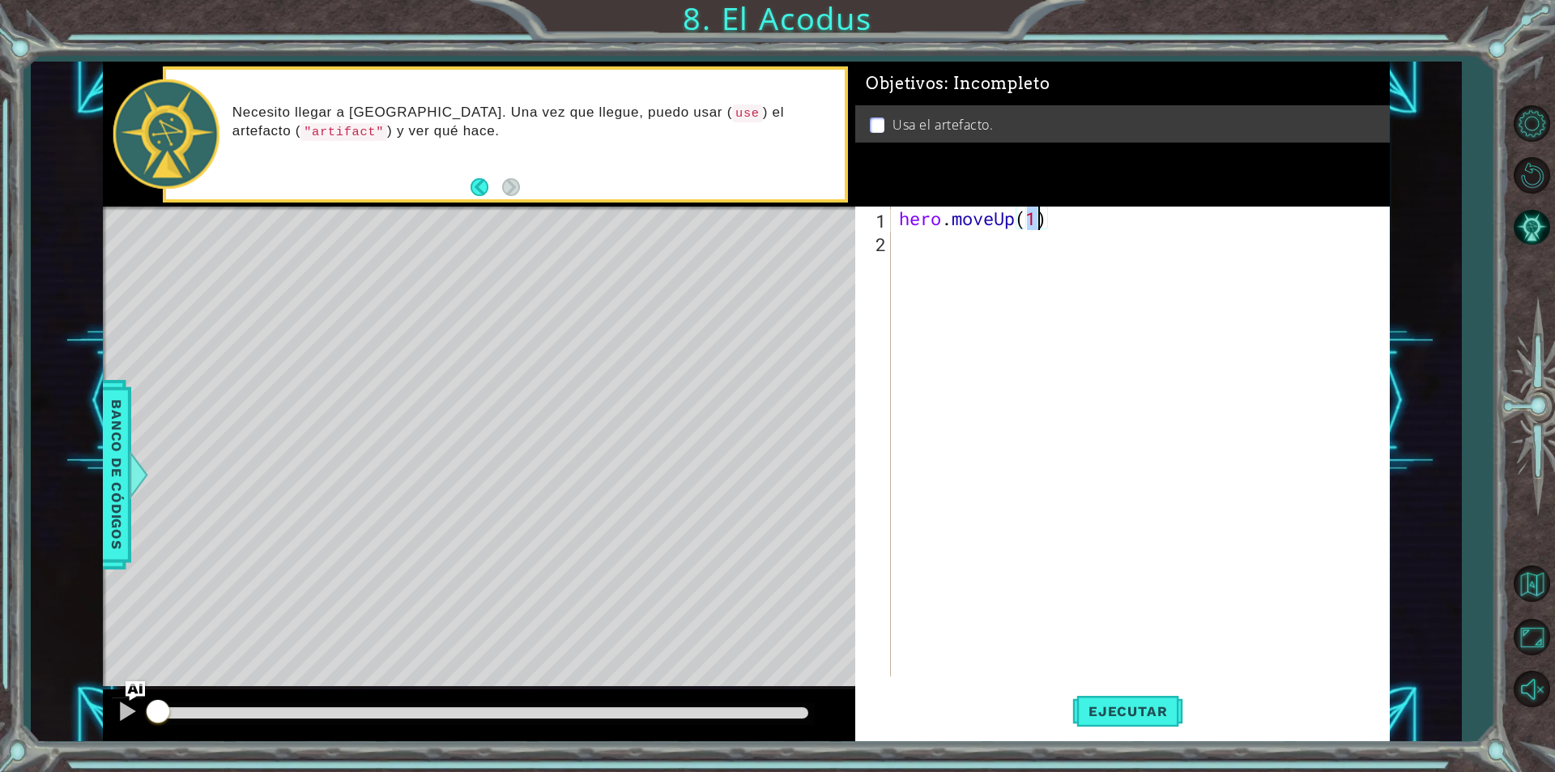
type textarea "hero.moveUp(2)"
click at [962, 245] on div "hero . moveUp ( 2 )" at bounding box center [1144, 464] width 497 height 517
type textarea "h"
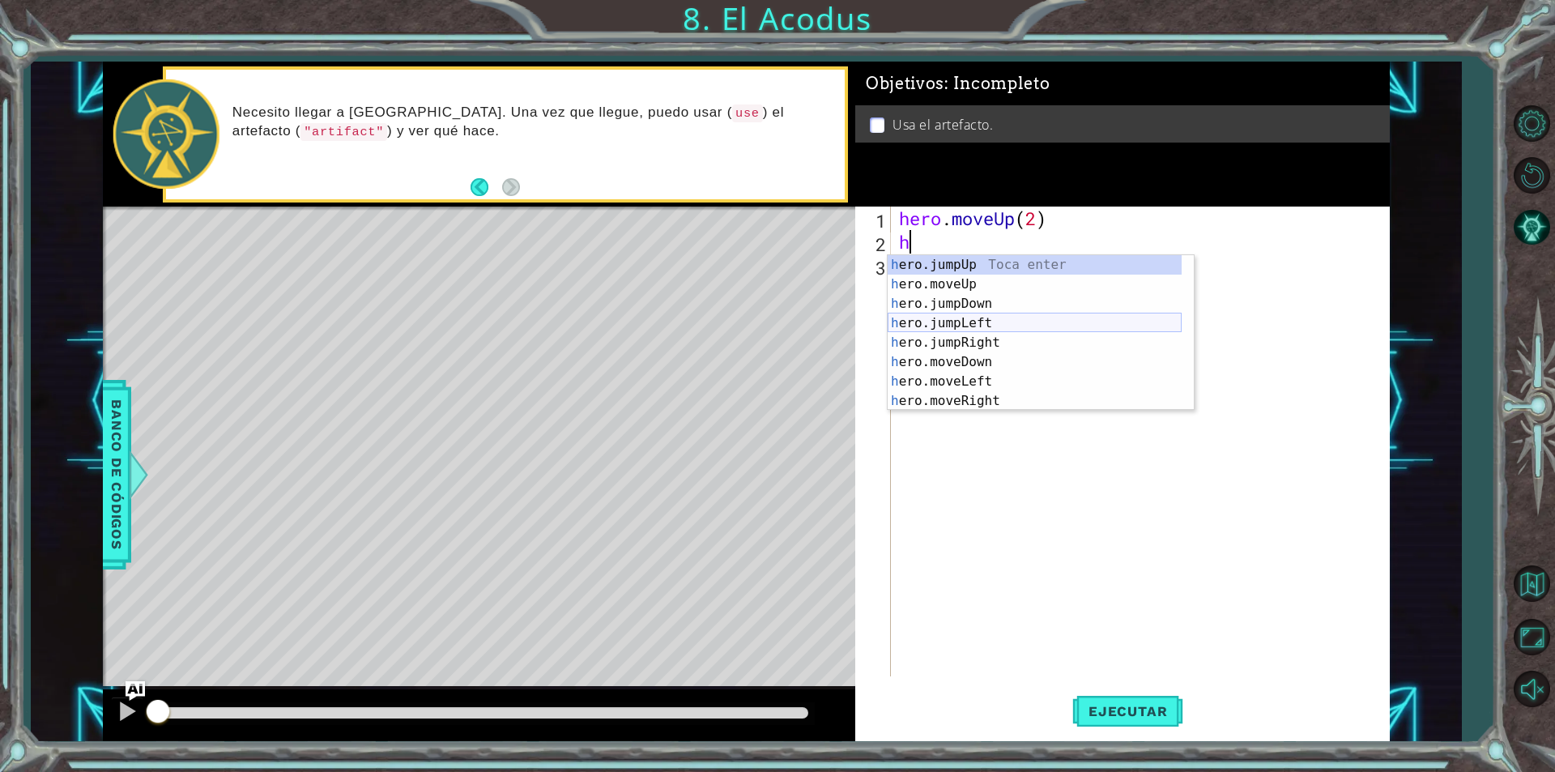
click at [1058, 318] on div "h ero.jumpUp Toca enter h ero.moveUp Toca enter h ero.jumpDown Toca enter h ero…" at bounding box center [1035, 352] width 294 height 194
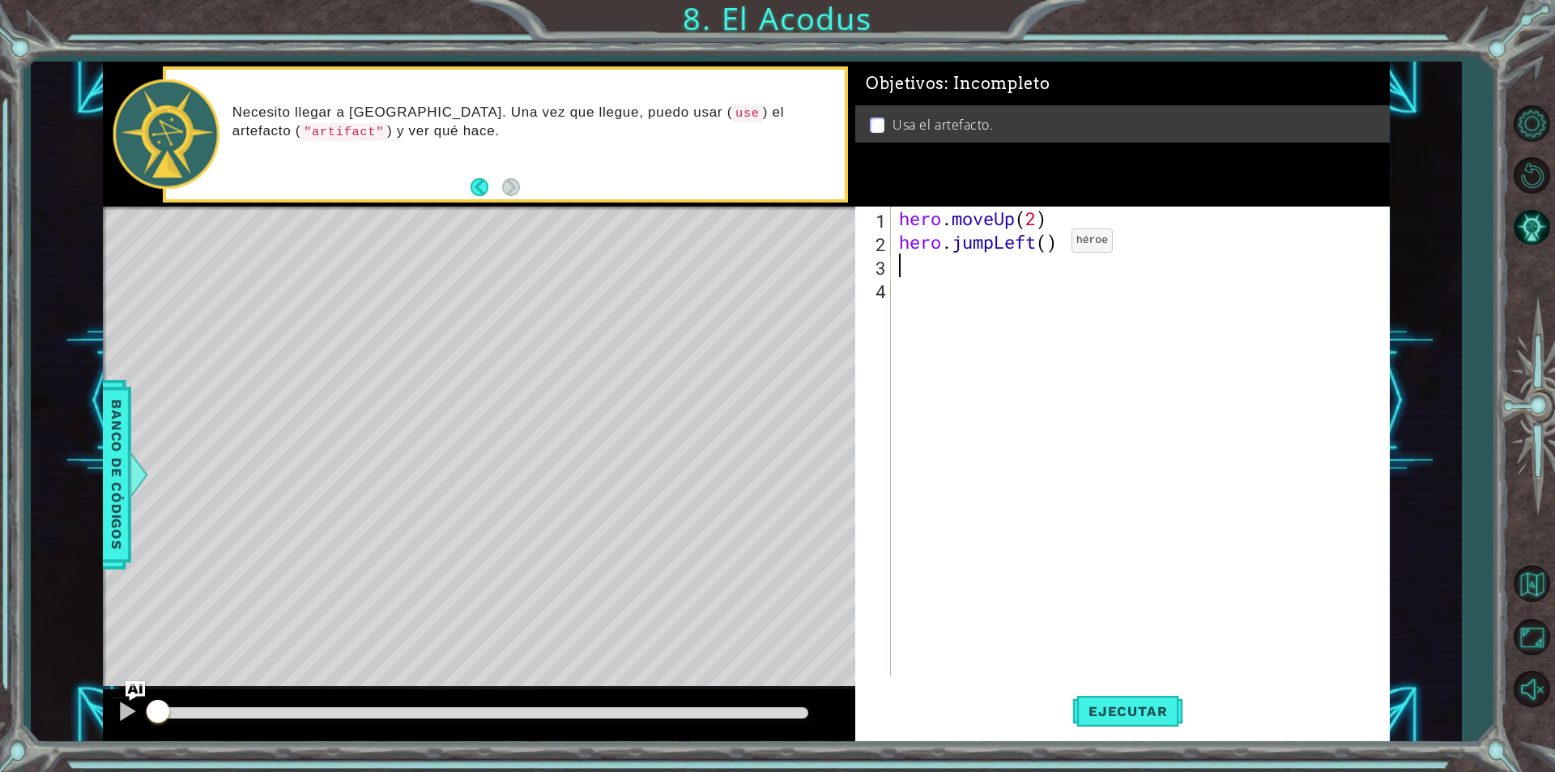
click at [1047, 245] on div "hero . moveUp ( 2 ) hero . jumpLeft ( )" at bounding box center [1144, 464] width 497 height 517
type textarea "hero.jumpLeft(1)"
click at [1028, 268] on div "hero . moveUp ( 2 ) hero . jumpLeft ( 1 )" at bounding box center [1144, 464] width 497 height 517
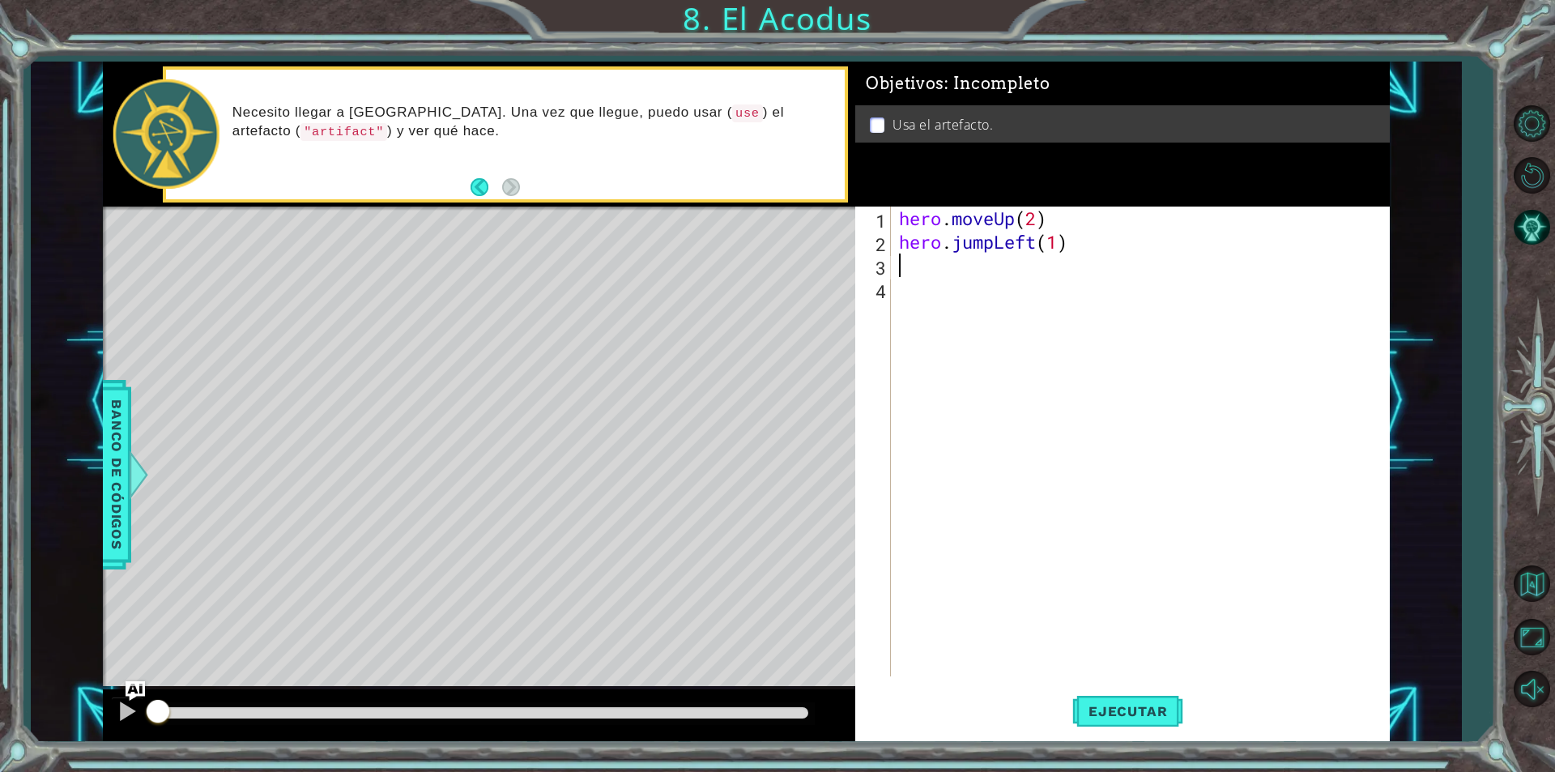
click at [905, 278] on div "hero . moveUp ( 2 ) hero . jumpLeft ( 1 )" at bounding box center [1144, 464] width 497 height 517
click at [906, 269] on div "hero . moveUp ( 2 ) hero . jumpLeft ( 1 )" at bounding box center [1144, 464] width 497 height 517
drag, startPoint x: 1081, startPoint y: 251, endPoint x: 848, endPoint y: 233, distance: 233.9
click at [848, 233] on div "1 ההההההההההההההההההההההההההההההההההההההההההההההההההההההההההההההההההההההההההההה…" at bounding box center [746, 401] width 1287 height 679
type textarea "hero.jumpLeft(1)"
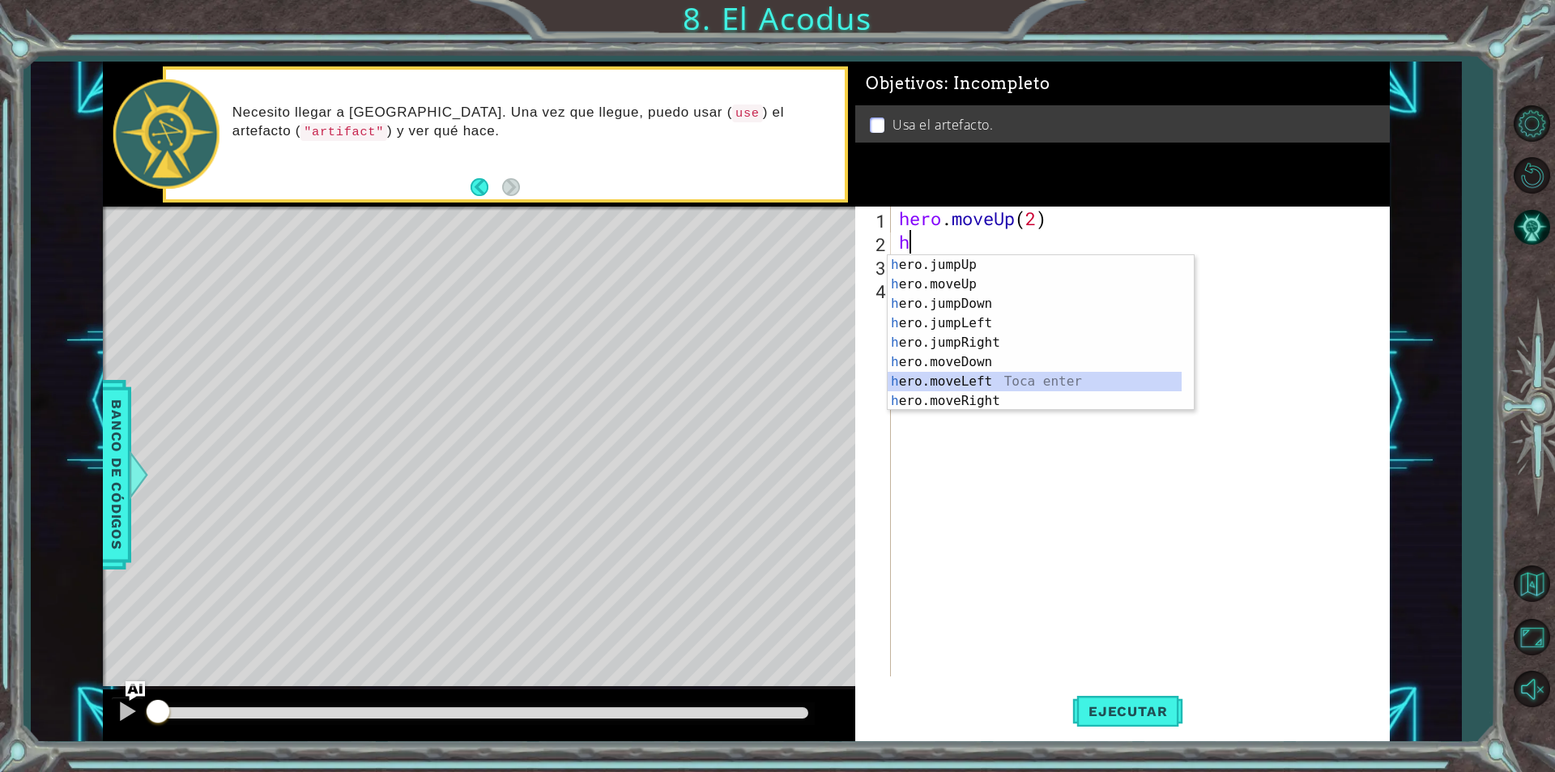
click at [999, 372] on div "h ero.jumpUp Toca enter h ero.moveUp Toca enter h ero.jumpDown Toca enter h ero…" at bounding box center [1035, 352] width 294 height 194
type textarea "hero.moveLeft(1)"
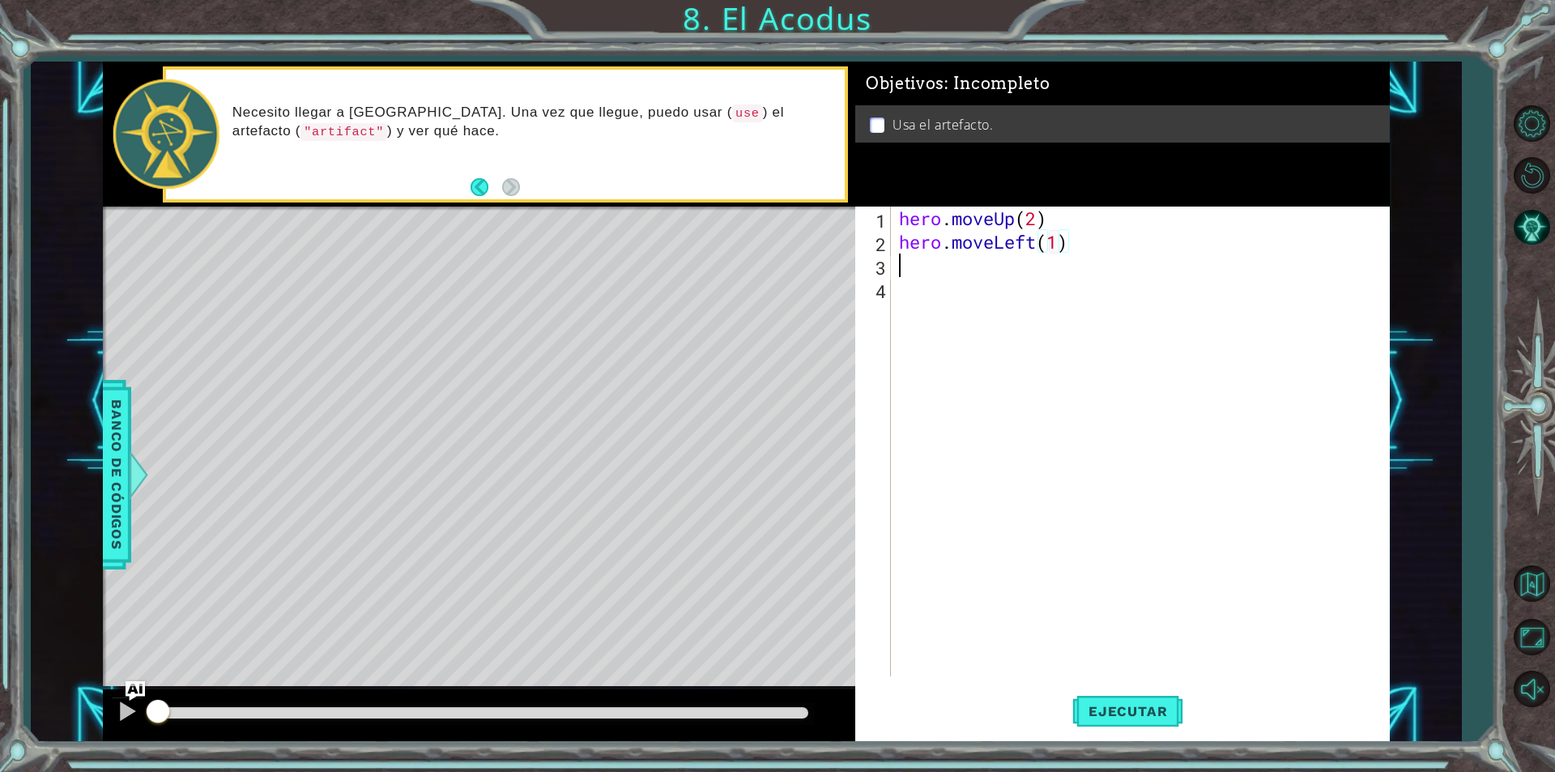
click at [1118, 270] on div "hero . moveUp ( 2 ) hero . moveLeft ( 1 )" at bounding box center [1144, 464] width 497 height 517
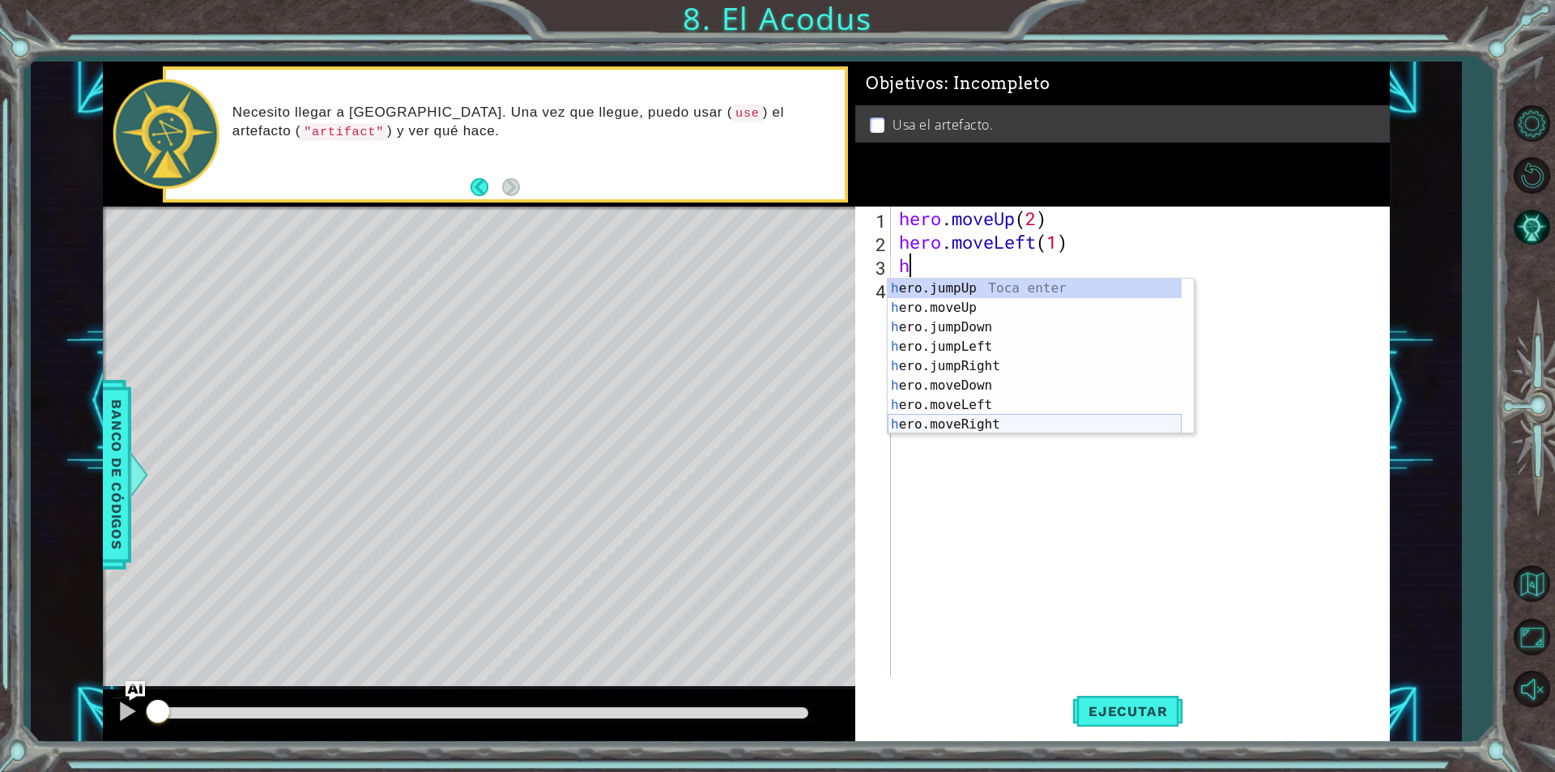
click at [1005, 432] on div "h ero.jumpUp Toca enter h ero.moveUp Toca enter h ero.jumpDown Toca enter h ero…" at bounding box center [1035, 376] width 294 height 194
type textarea "hero.moveRight(1)"
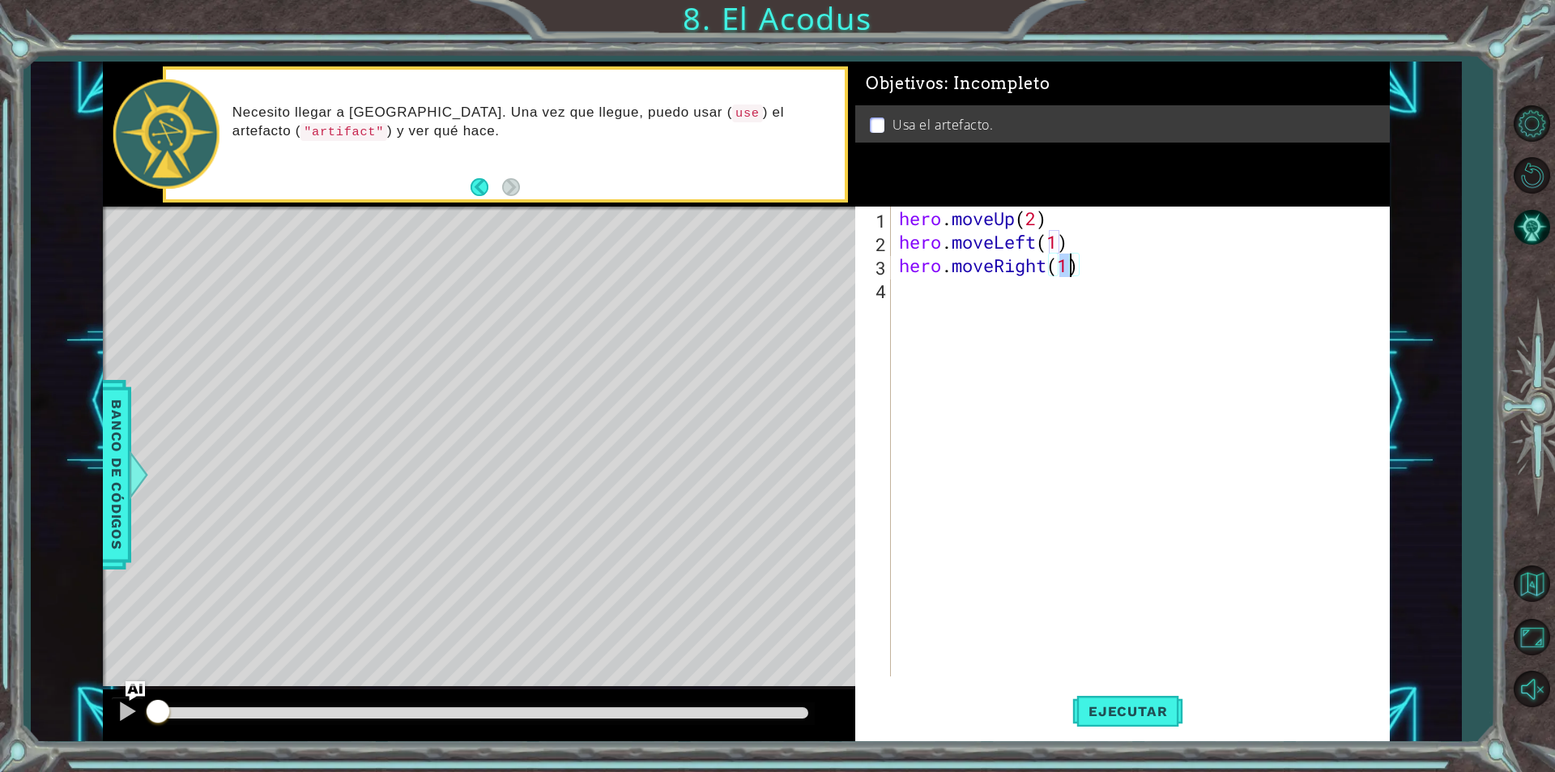
click at [1127, 293] on div "hero . moveUp ( 2 ) hero . moveLeft ( 1 ) hero . moveRight ( 1 )" at bounding box center [1144, 464] width 497 height 517
click at [1070, 268] on div "hero . moveUp ( 2 ) hero . moveLeft ( 1 ) hero . moveRight ( 1 )" at bounding box center [1144, 464] width 497 height 517
type textarea "hero.moveRight(2)"
click at [1189, 275] on div "hero . moveUp ( 2 ) hero . moveLeft ( 1 ) hero . moveRight ( 2 )" at bounding box center [1144, 464] width 497 height 517
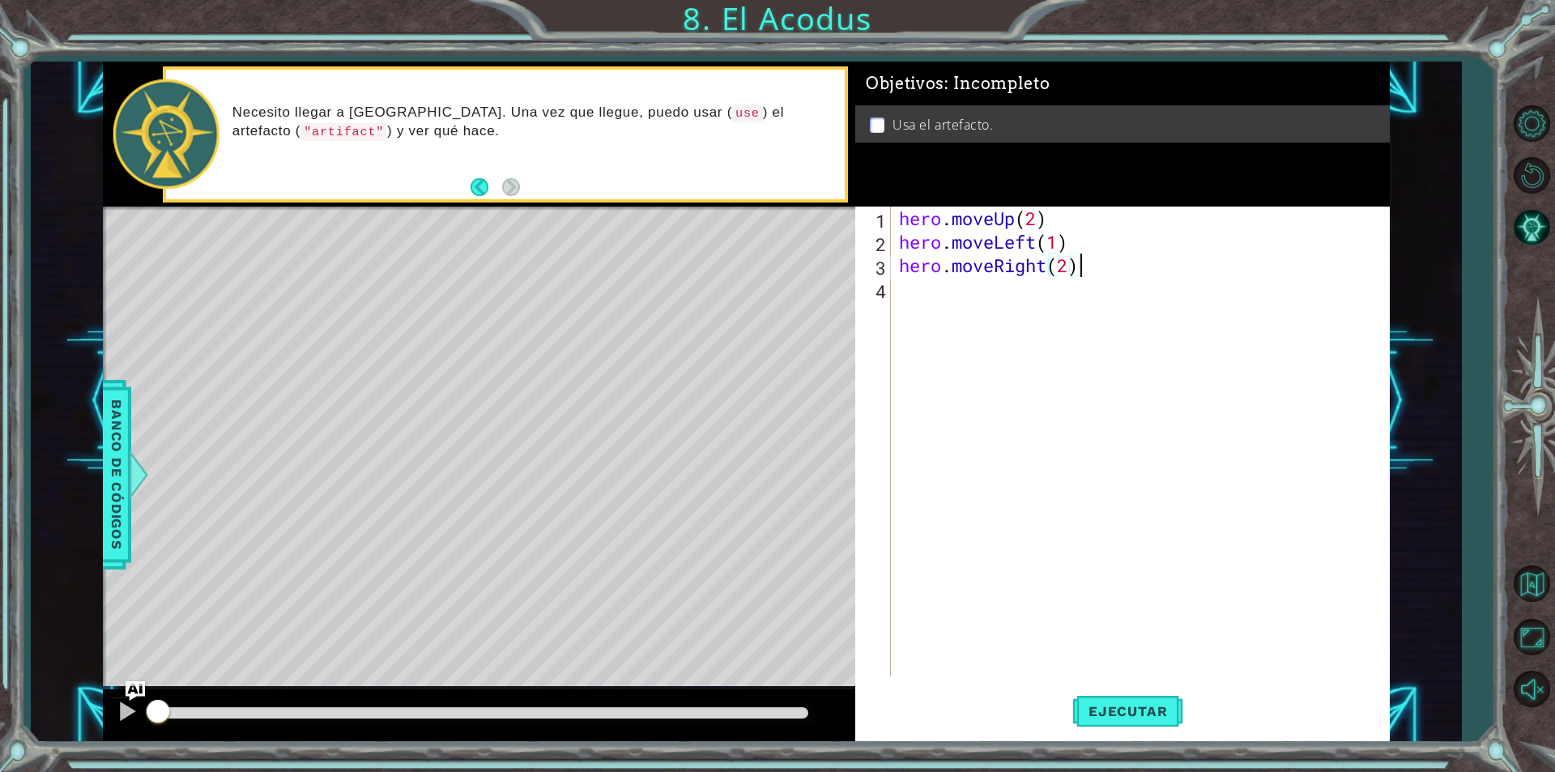
scroll to position [0, 0]
type textarea "h"
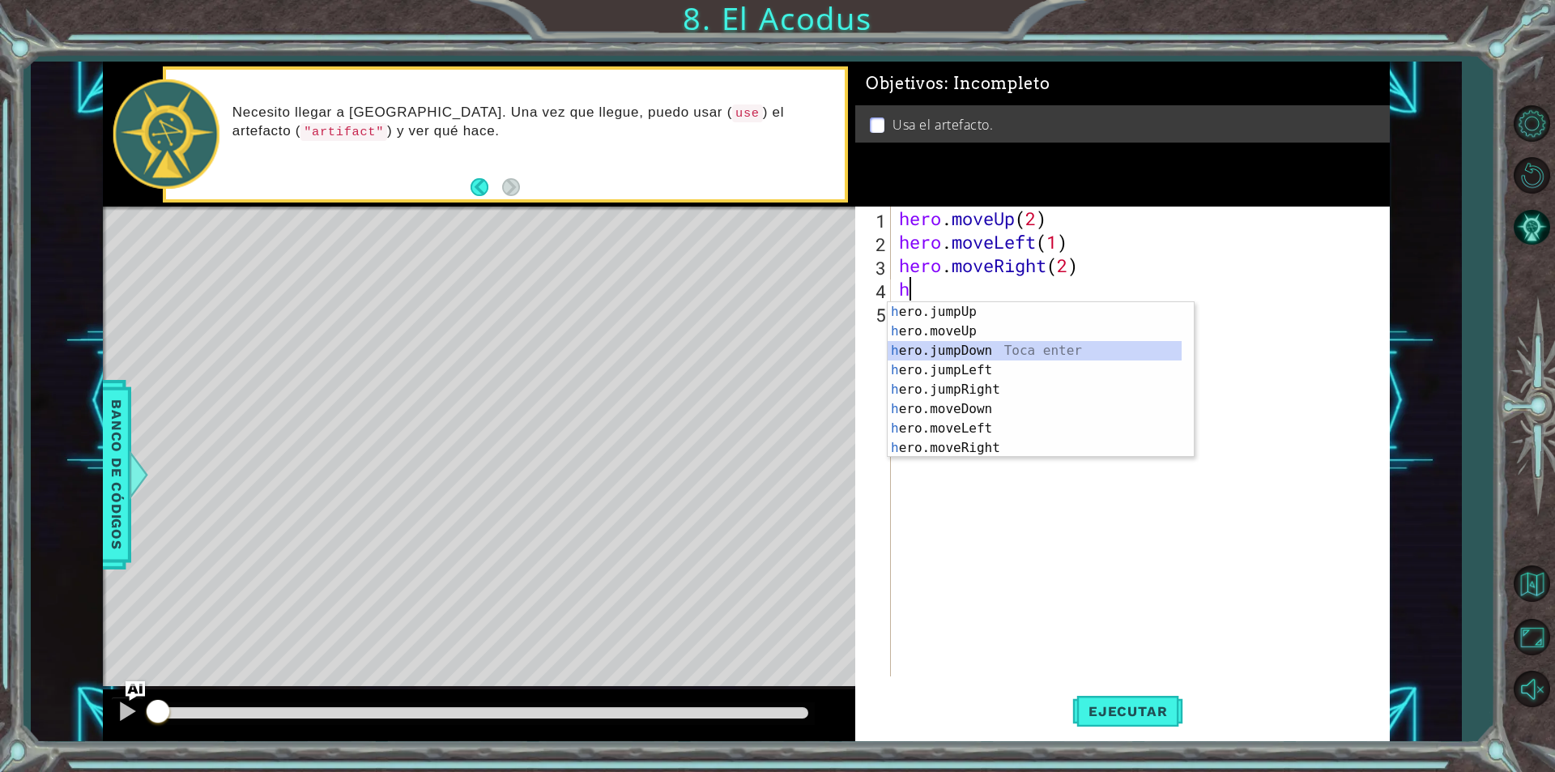
click at [956, 354] on div "h ero.jumpUp Toca enter h ero.moveUp Toca enter h ero.jumpDown Toca enter h ero…" at bounding box center [1035, 399] width 294 height 194
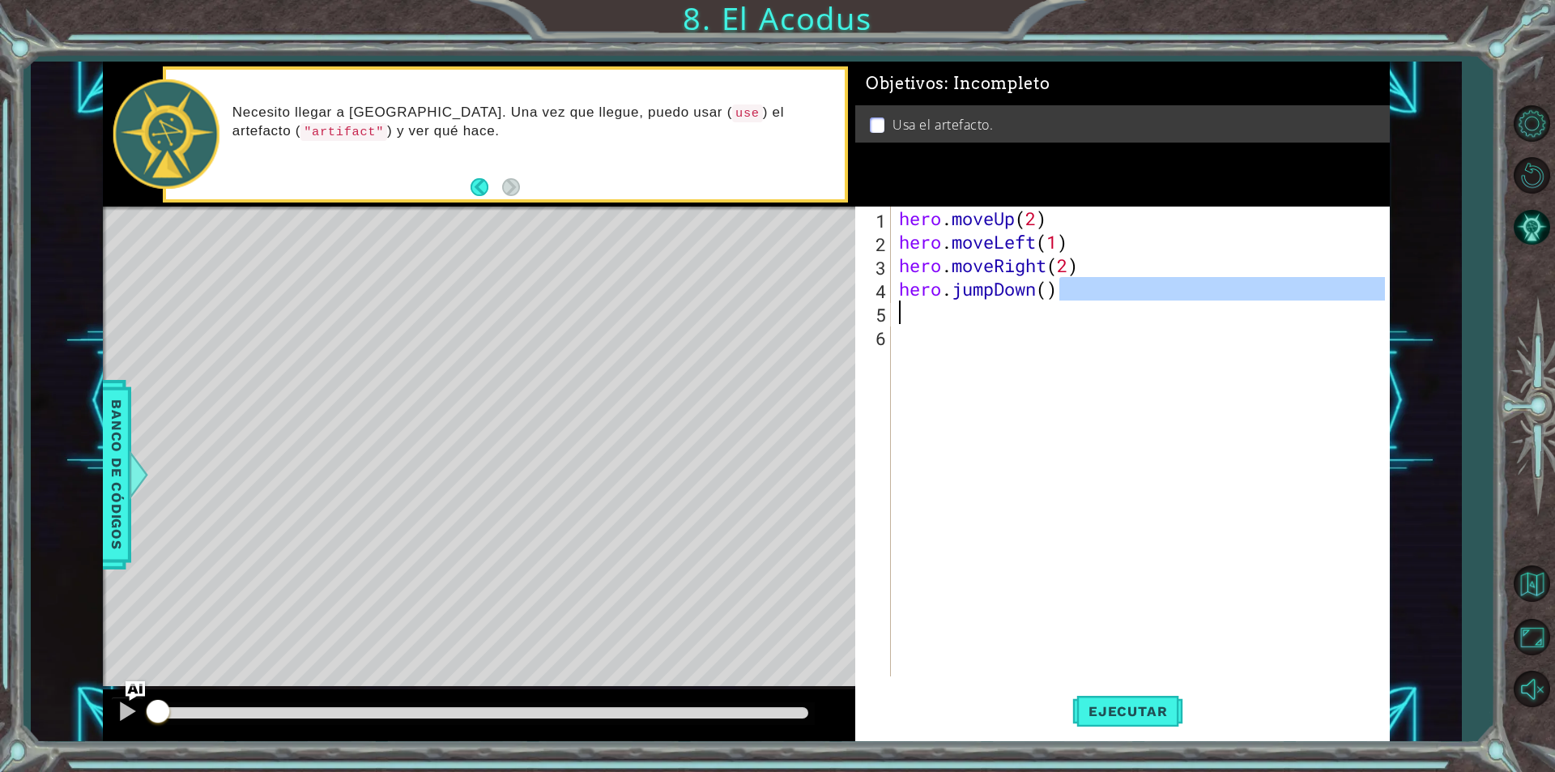
drag, startPoint x: 1088, startPoint y: 293, endPoint x: 1263, endPoint y: 418, distance: 214.8
click at [1263, 418] on div "hero . moveUp ( 2 ) hero . moveLeft ( 1 ) hero . moveRight ( 2 ) hero . jumpDow…" at bounding box center [1144, 464] width 497 height 517
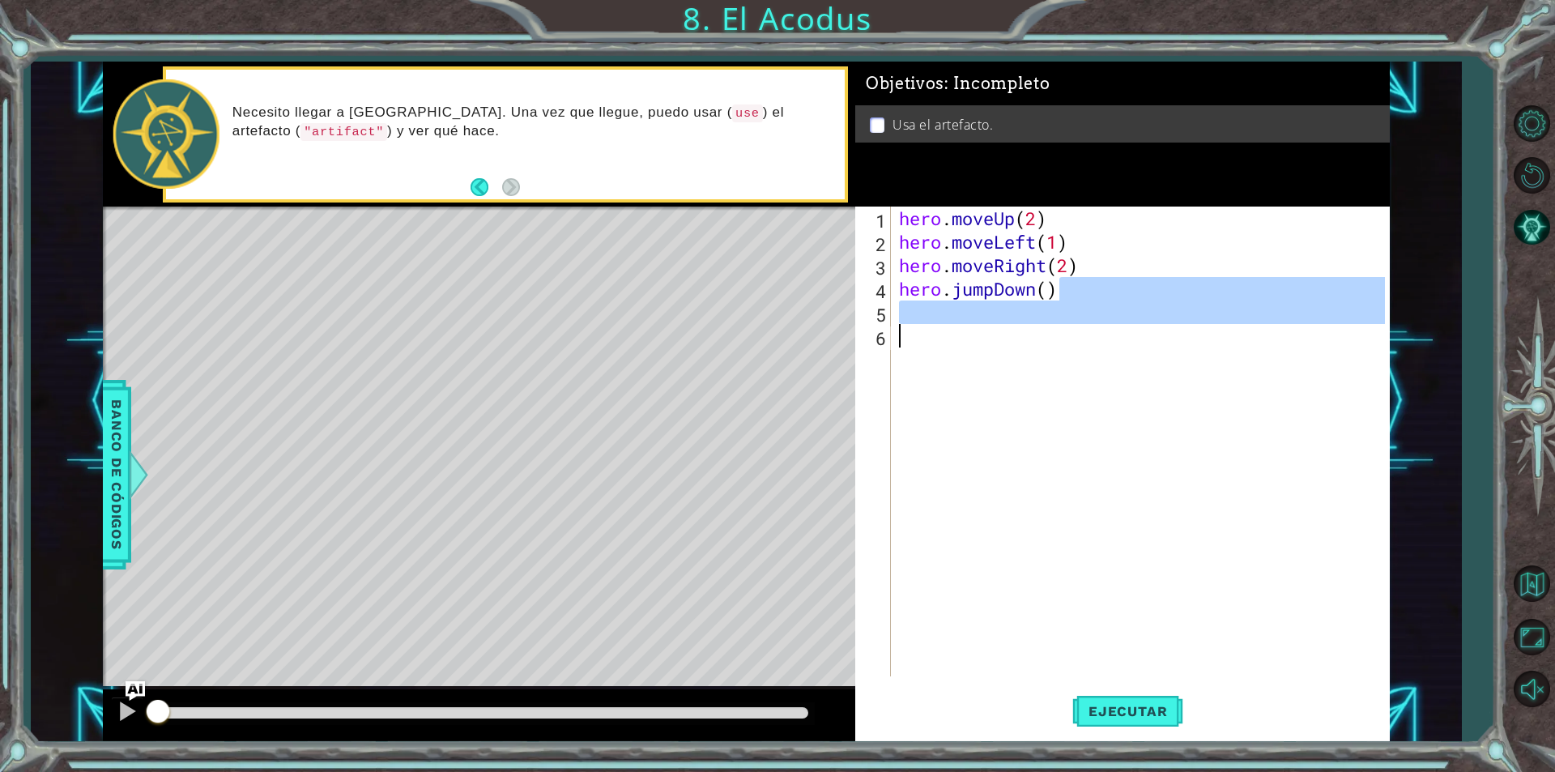
click at [1300, 424] on div "hero . moveUp ( 2 ) hero . moveLeft ( 1 ) hero . moveRight ( 2 ) hero . jumpDow…" at bounding box center [1140, 441] width 489 height 470
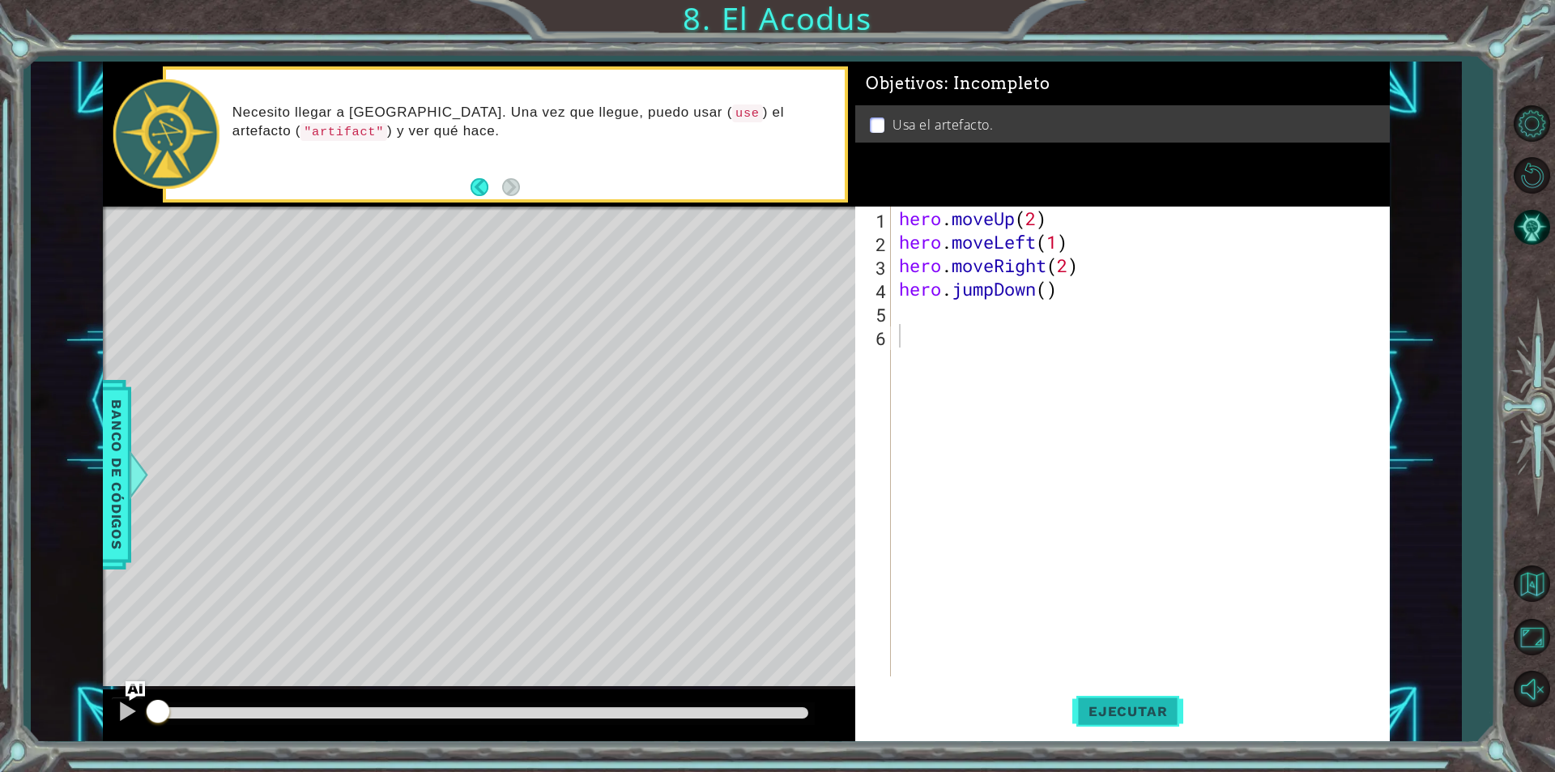
drag, startPoint x: 1168, startPoint y: 703, endPoint x: 1168, endPoint y: 685, distance: 17.8
click at [1168, 703] on span "Ejecutar" at bounding box center [1127, 711] width 111 height 16
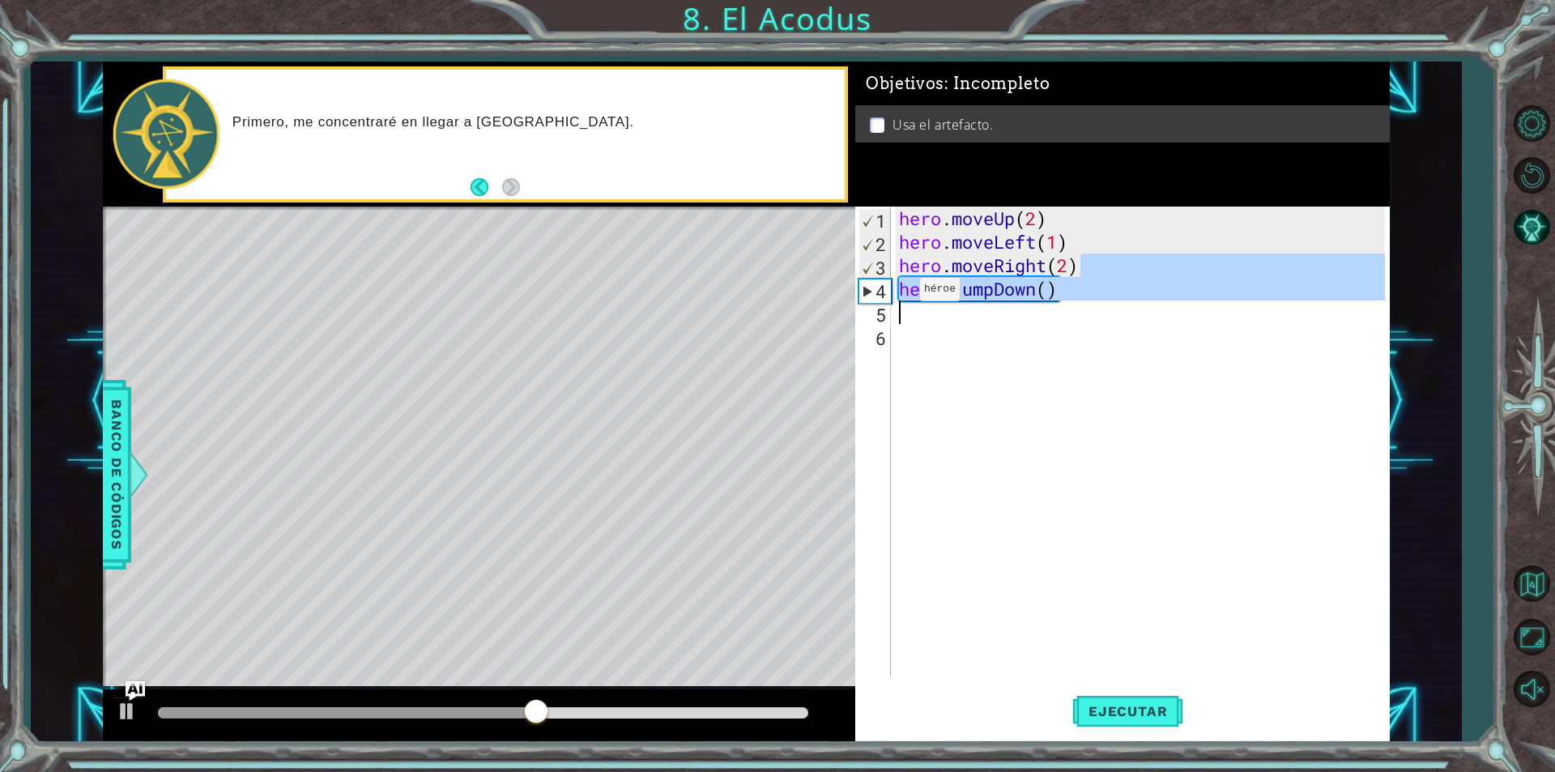
drag, startPoint x: 1096, startPoint y: 275, endPoint x: 833, endPoint y: 309, distance: 264.5
click at [833, 309] on div "1 ההההההההההההההההההההההההההההההההההההההההההההההההההההההההההההההההההההההההההההה…" at bounding box center [746, 401] width 1287 height 679
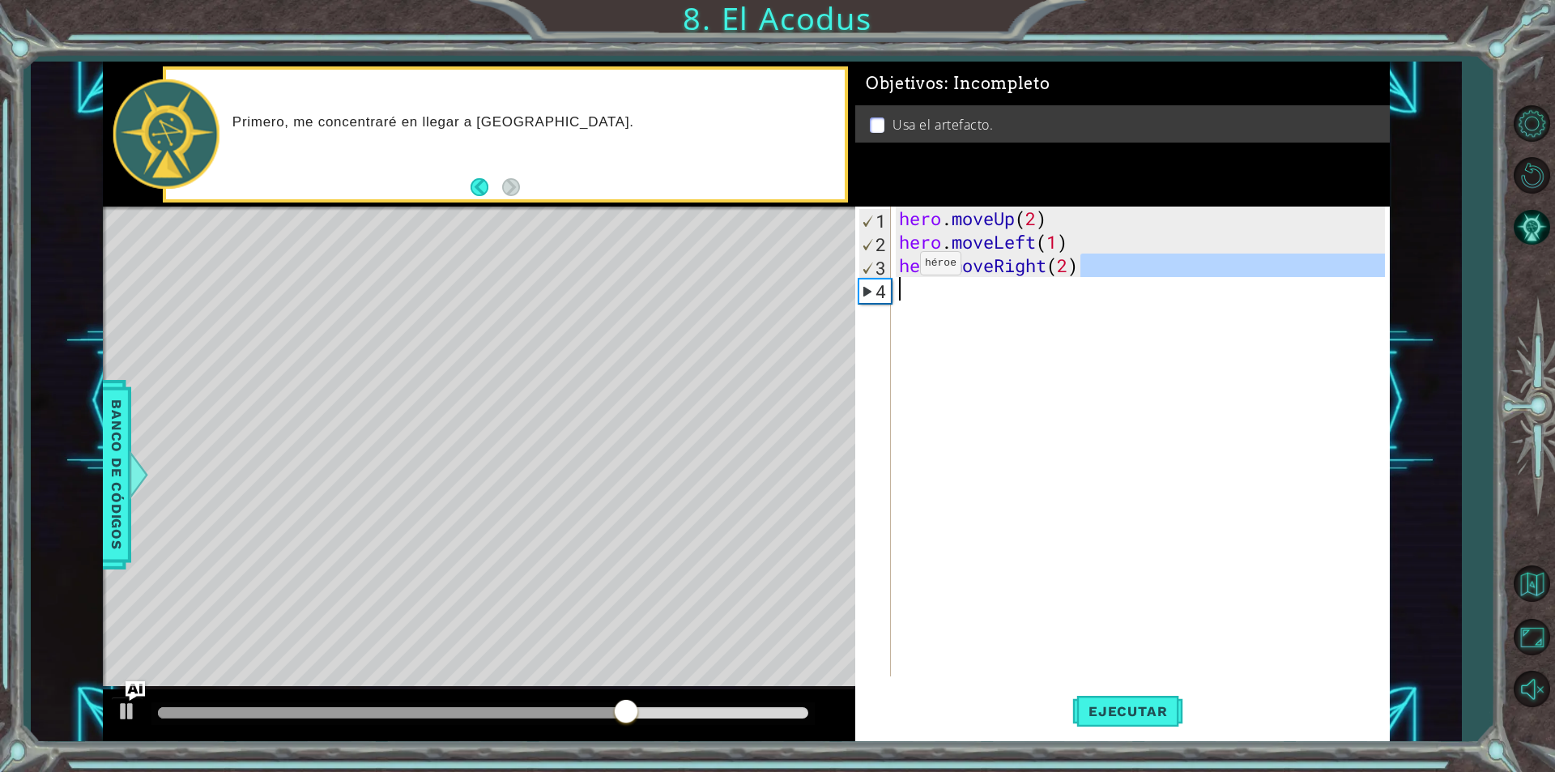
drag, startPoint x: 1045, startPoint y: 245, endPoint x: 886, endPoint y: 277, distance: 162.6
click at [886, 277] on div "hero.moveRight(2) 1 2 3 4 hero . moveUp ( 2 ) hero . moveLeft ( 1 ) hero . move…" at bounding box center [1120, 441] width 530 height 470
type textarea "hero.moveRight(2)"
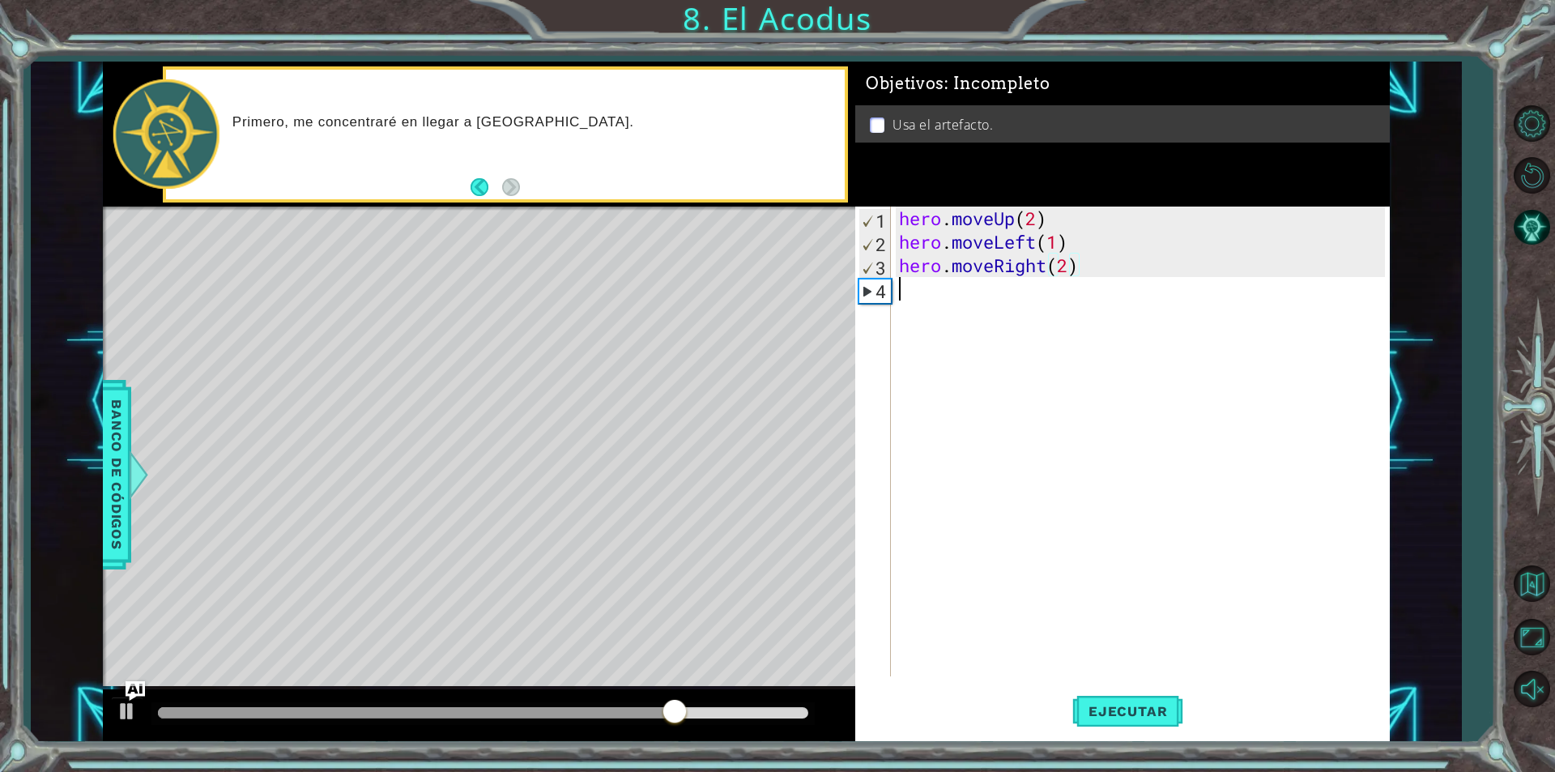
drag, startPoint x: 896, startPoint y: 439, endPoint x: 972, endPoint y: 385, distance: 92.8
click at [912, 432] on div "hero . moveUp ( 2 ) hero . moveLeft ( 1 ) hero . moveRight ( 2 )" at bounding box center [1144, 464] width 497 height 517
drag, startPoint x: 1151, startPoint y: 268, endPoint x: 883, endPoint y: 266, distance: 268.0
click at [883, 266] on div "1 2 3 4 hero . moveUp ( 2 ) hero . moveLeft ( 1 ) hero . moveRight ( 2 ) הההההה…" at bounding box center [1120, 441] width 530 height 470
type textarea "hero.moveRight(2)"
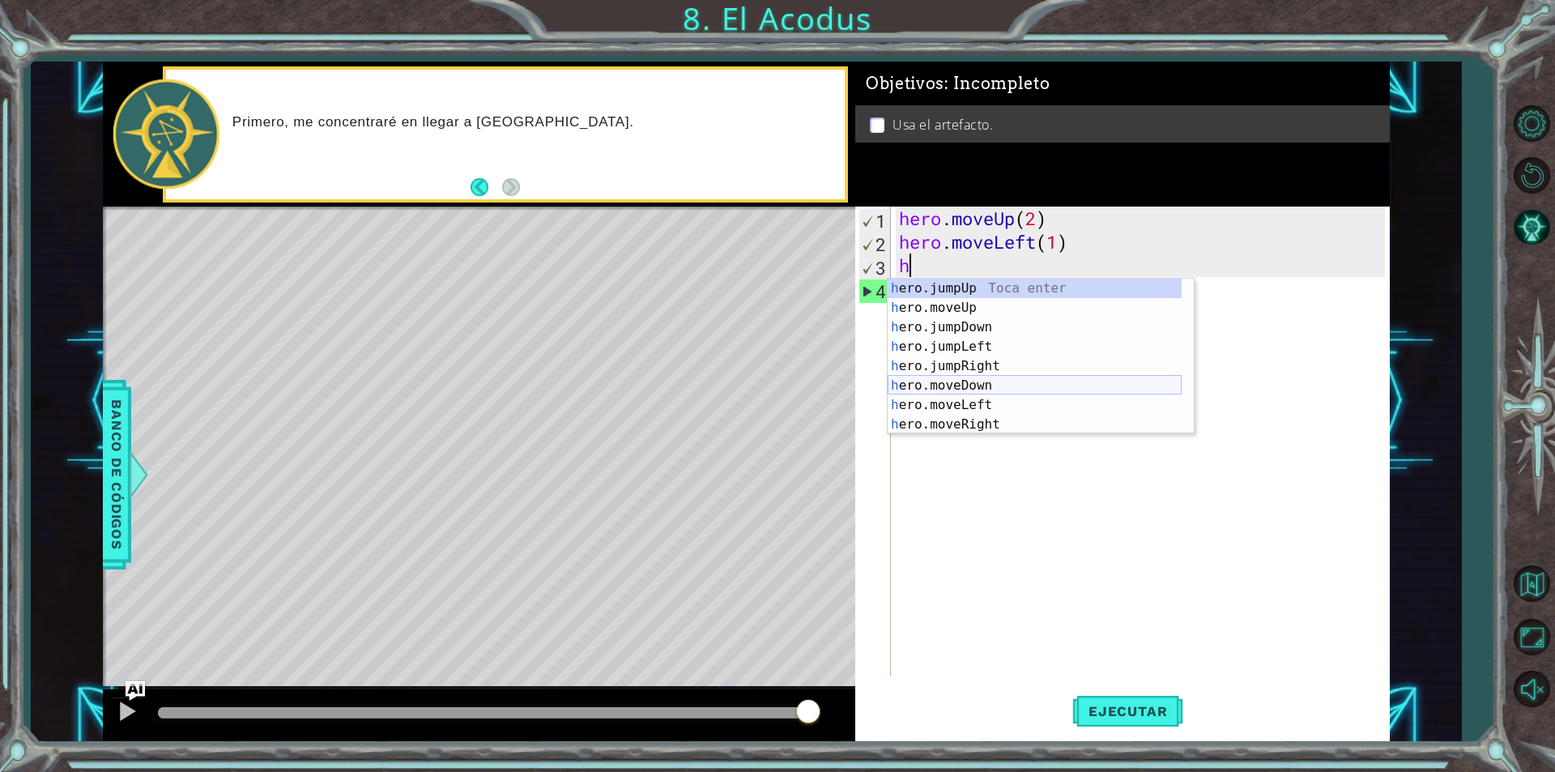
click at [979, 381] on div "h ero.jumpUp Toca enter h ero.moveUp Toca enter h ero.jumpDown Toca enter h ero…" at bounding box center [1035, 376] width 294 height 194
type textarea "hero.moveDown(1)"
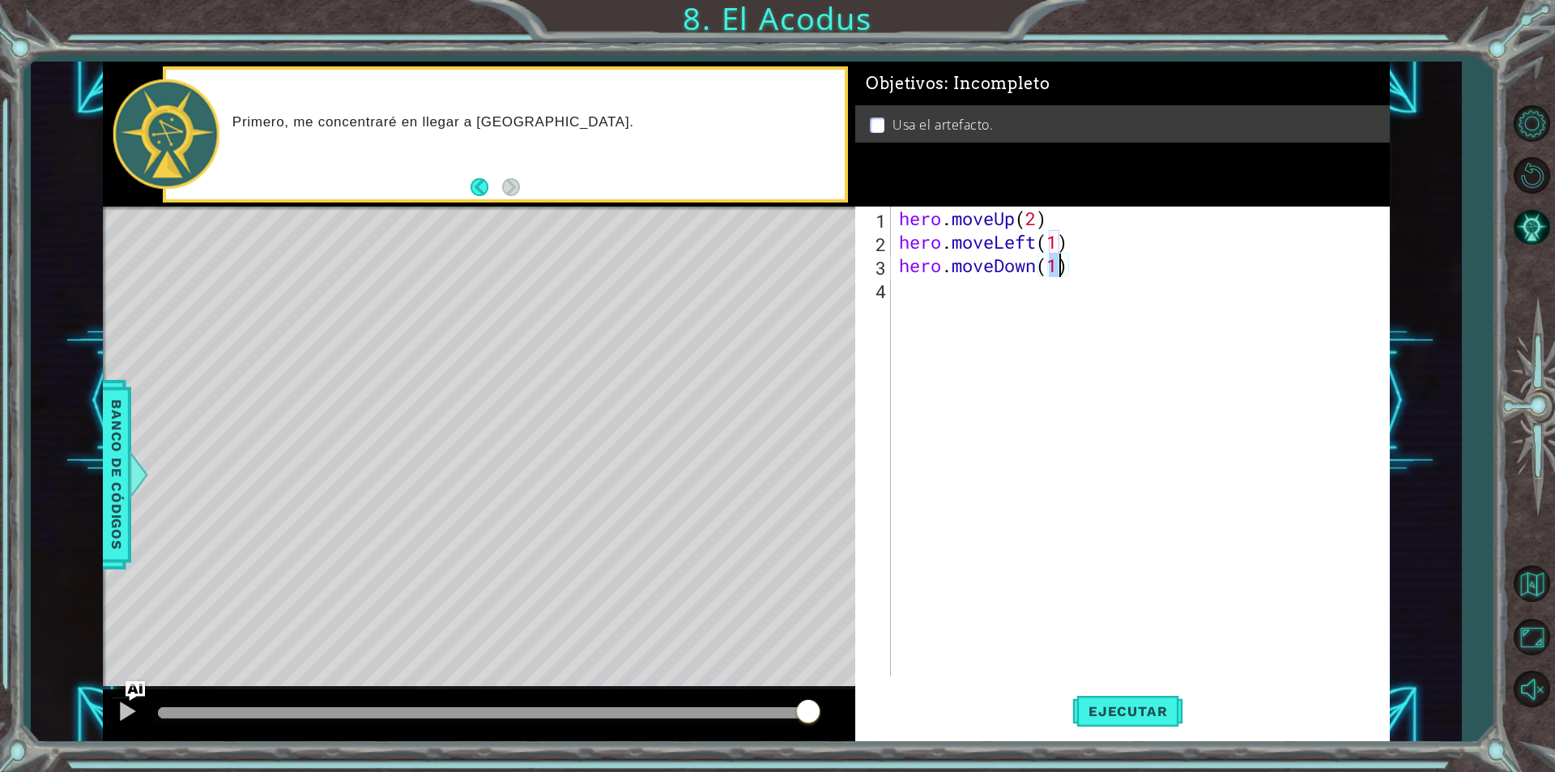
click at [1284, 296] on div "hero . moveUp ( 2 ) hero . moveLeft ( 1 ) hero . moveDown ( 1 )" at bounding box center [1144, 464] width 497 height 517
click at [1049, 270] on div "hero . moveUp ( 2 ) hero . moveLeft ( 1 ) hero . moveDown ( 1 )" at bounding box center [1144, 464] width 497 height 517
click at [1062, 265] on div "hero . moveUp ( 2 ) hero . moveLeft ( 1 ) hero . moveDown ( 1 )" at bounding box center [1144, 464] width 497 height 517
type textarea "hero.moveDown(2)"
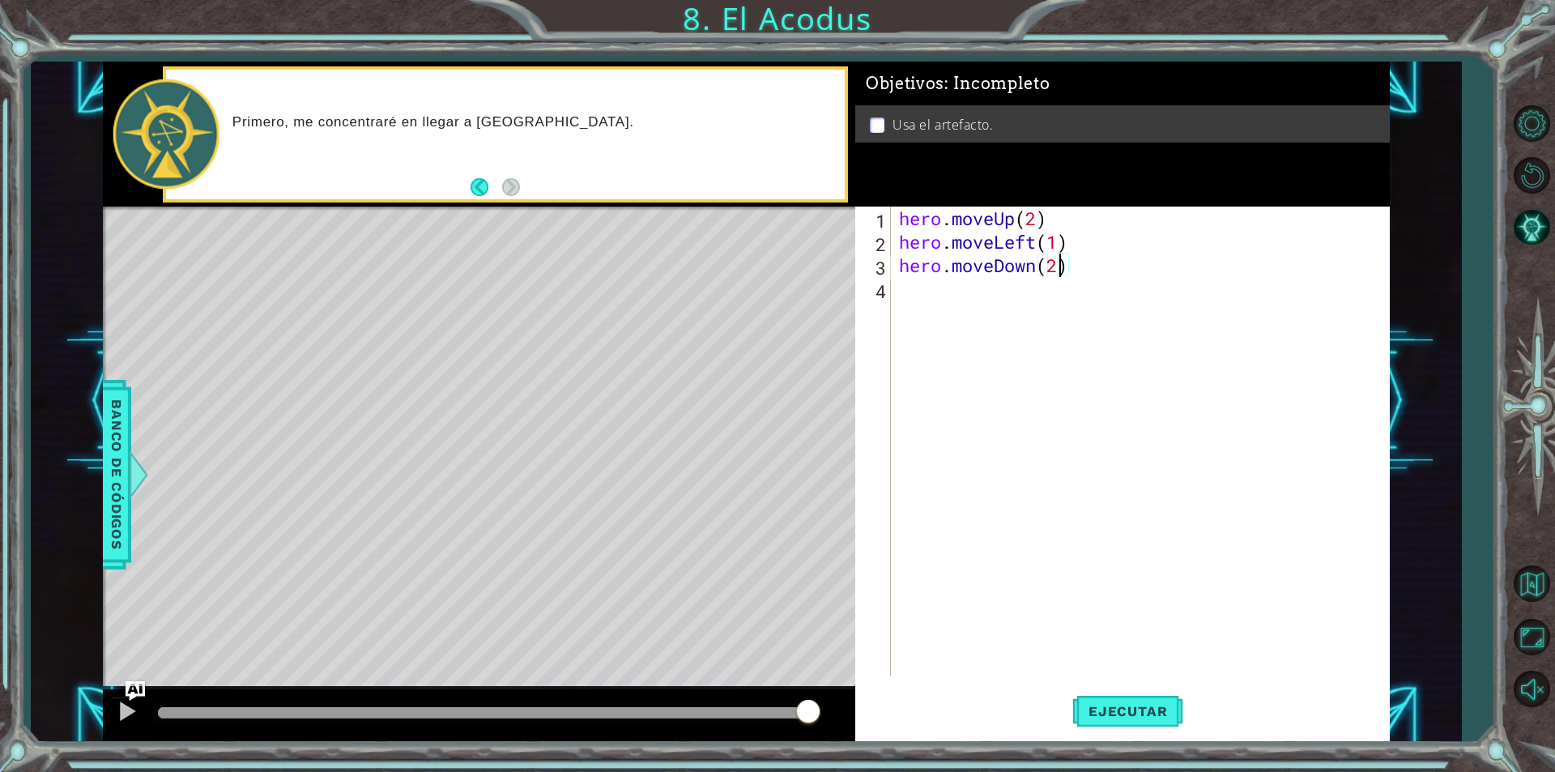
click at [1081, 259] on div "hero . moveUp ( 2 ) hero . moveLeft ( 1 ) hero . moveDown ( 2 )" at bounding box center [1144, 464] width 497 height 517
type textarea "h"
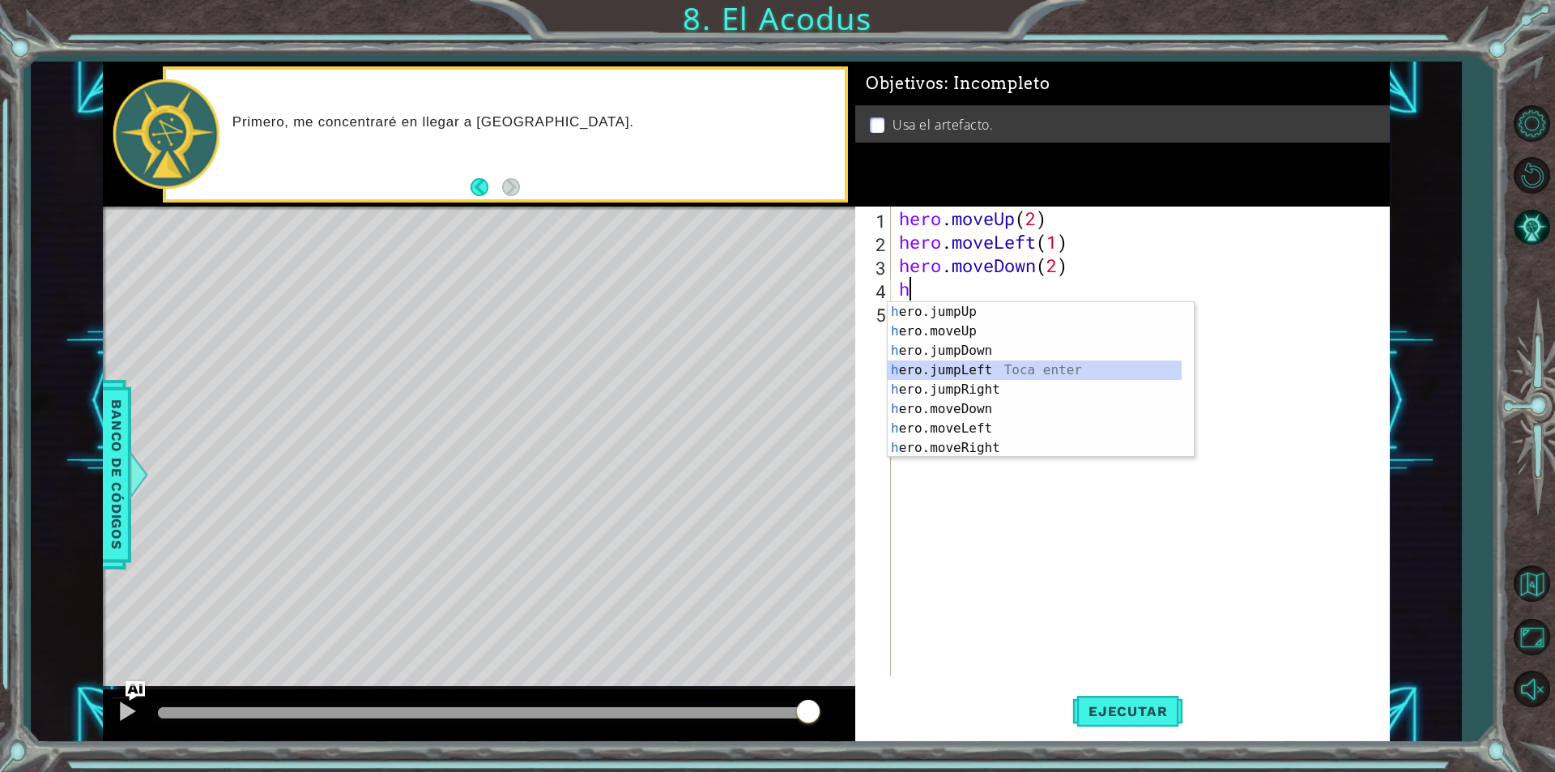
click at [999, 366] on div "h ero.jumpUp Toca enter h ero.moveUp Toca enter h ero.jumpDown Toca enter h ero…" at bounding box center [1035, 399] width 294 height 194
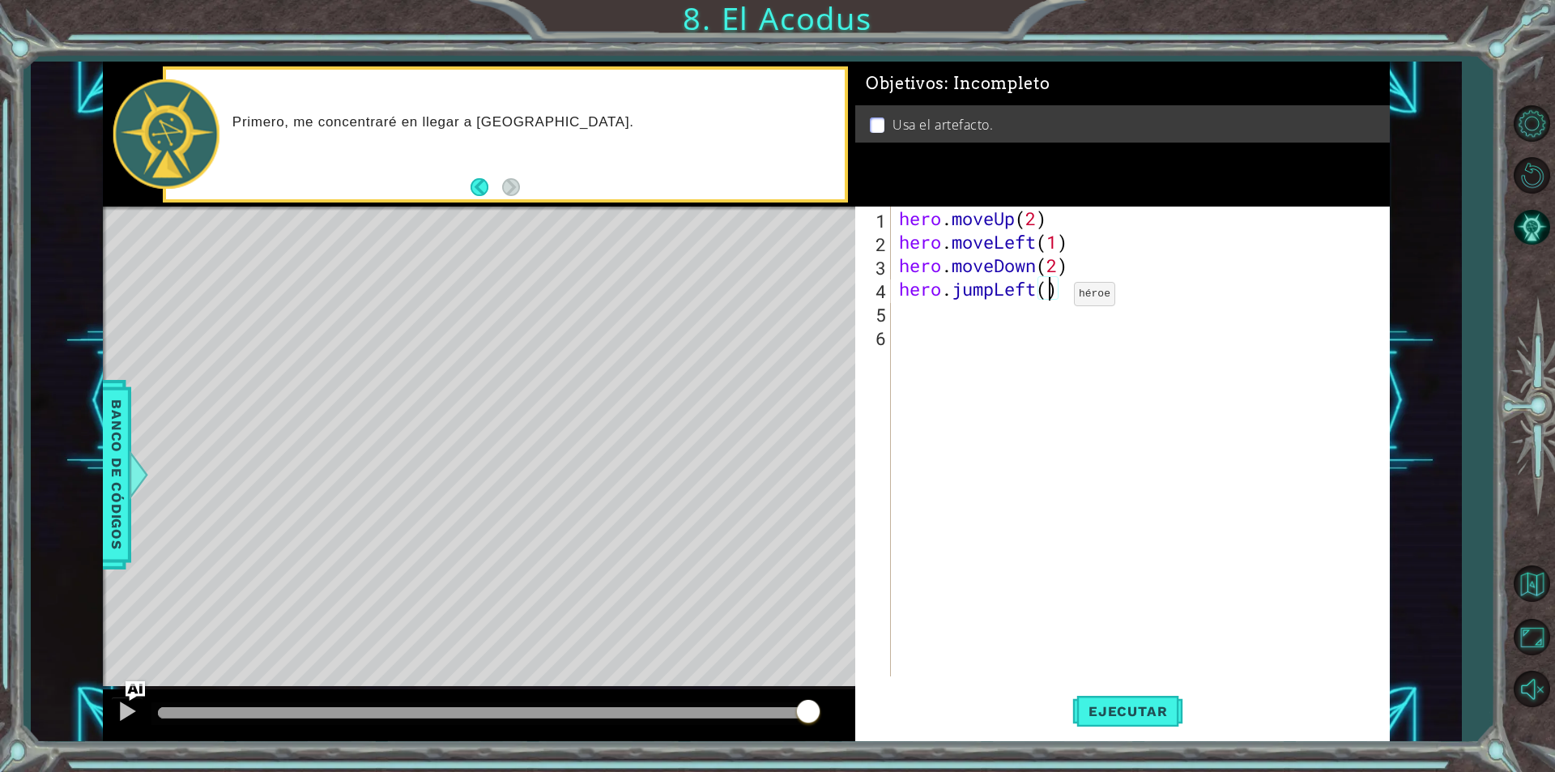
click at [1049, 298] on div "hero . moveUp ( 2 ) hero . moveLeft ( 1 ) hero . moveDown ( 2 ) hero . jumpLeft…" at bounding box center [1144, 464] width 497 height 517
click at [1050, 297] on div "hero . moveUp ( 2 ) hero . moveLeft ( 1 ) hero . moveDown ( 2 ) hero . jumpLeft…" at bounding box center [1144, 464] width 497 height 517
type textarea "hero.jumpLeft(2)"
click at [1146, 296] on div "hero . moveUp ( 2 ) hero . moveLeft ( 1 ) hero . moveDown ( 2 ) hero . jumpLeft…" at bounding box center [1144, 464] width 497 height 517
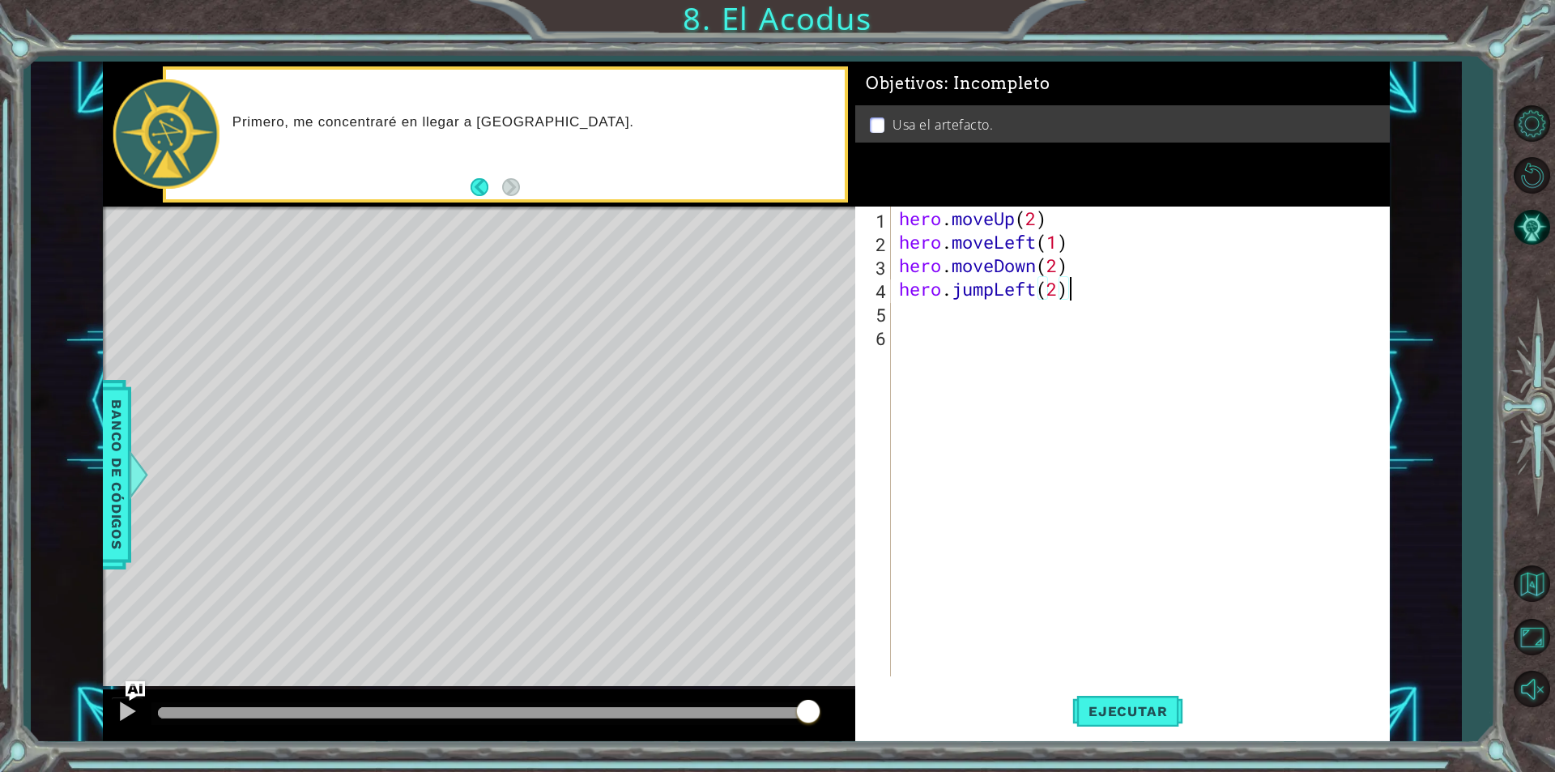
scroll to position [0, 0]
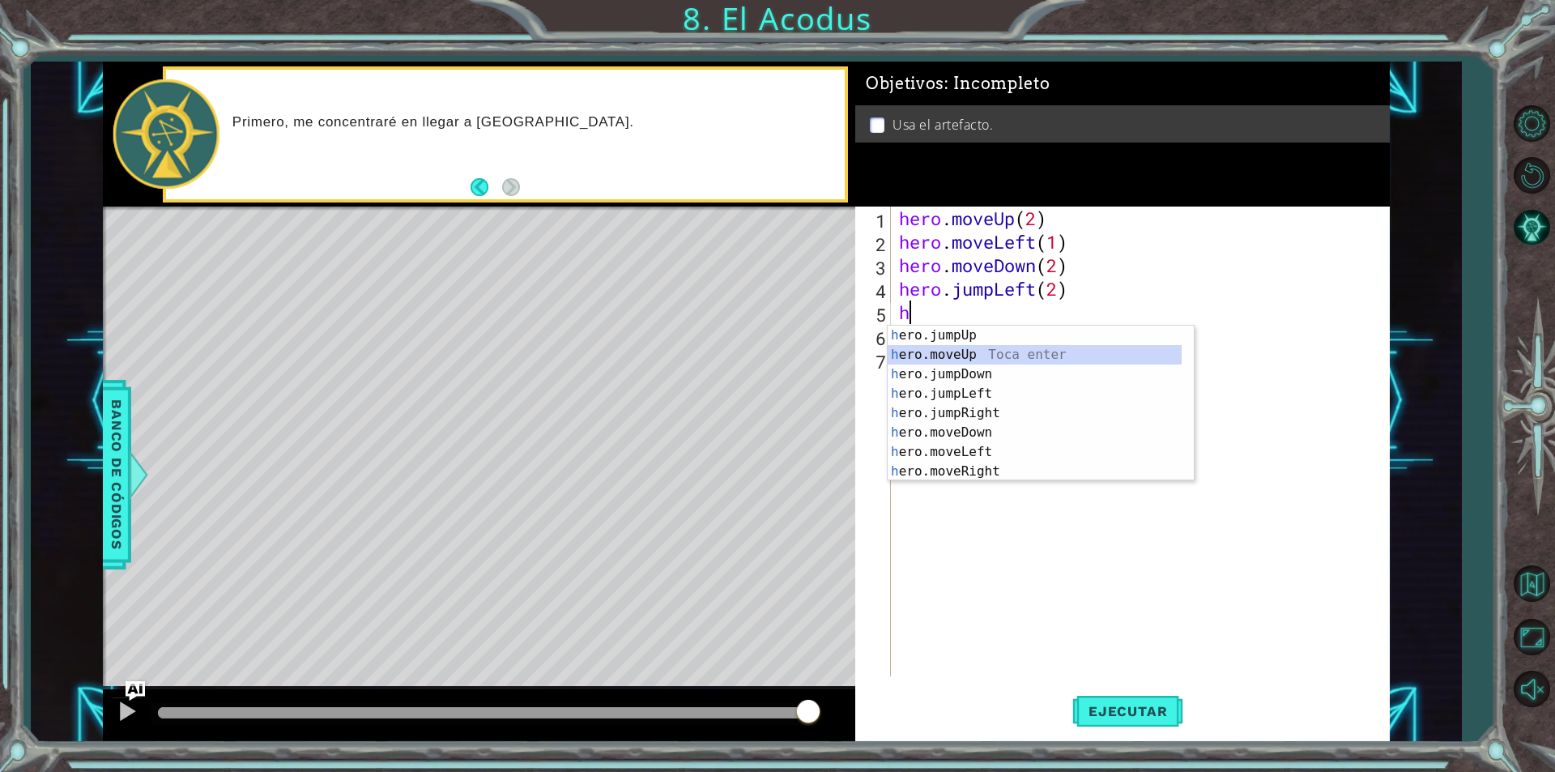
click at [1018, 346] on div "h ero.jumpUp Toca enter h ero.moveUp Toca enter h ero.jumpDown Toca enter h ero…" at bounding box center [1035, 423] width 294 height 194
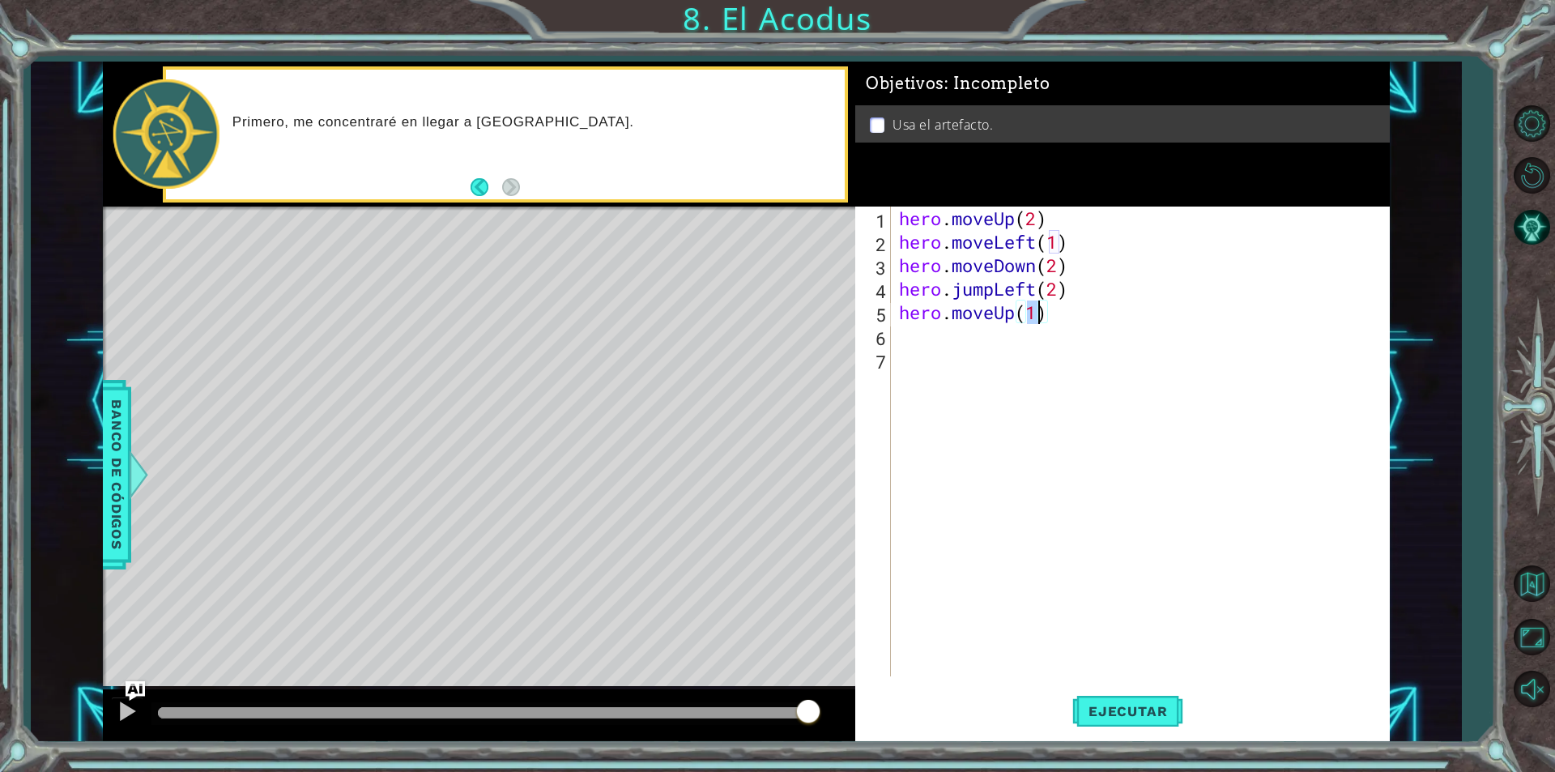
type textarea "hero.moveUp(2)"
click at [1184, 367] on div "hero . moveUp ( 2 ) hero . moveLeft ( 1 ) hero . moveDown ( 2 ) hero . jumpLeft…" at bounding box center [1144, 464] width 497 height 517
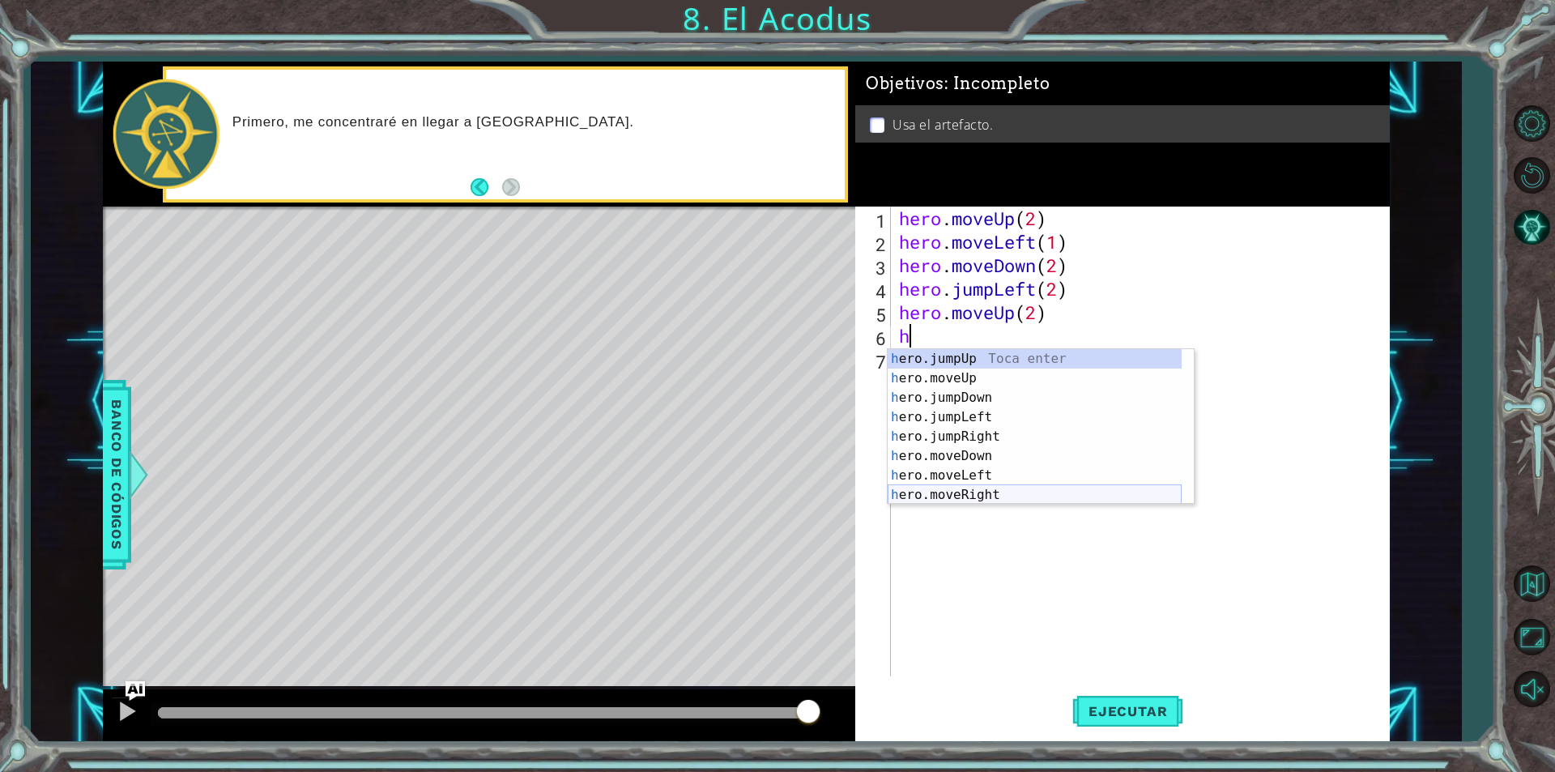
click at [978, 500] on div "h ero.jumpUp Toca enter h ero.moveUp Toca enter h ero.jumpDown Toca enter h ero…" at bounding box center [1035, 446] width 294 height 194
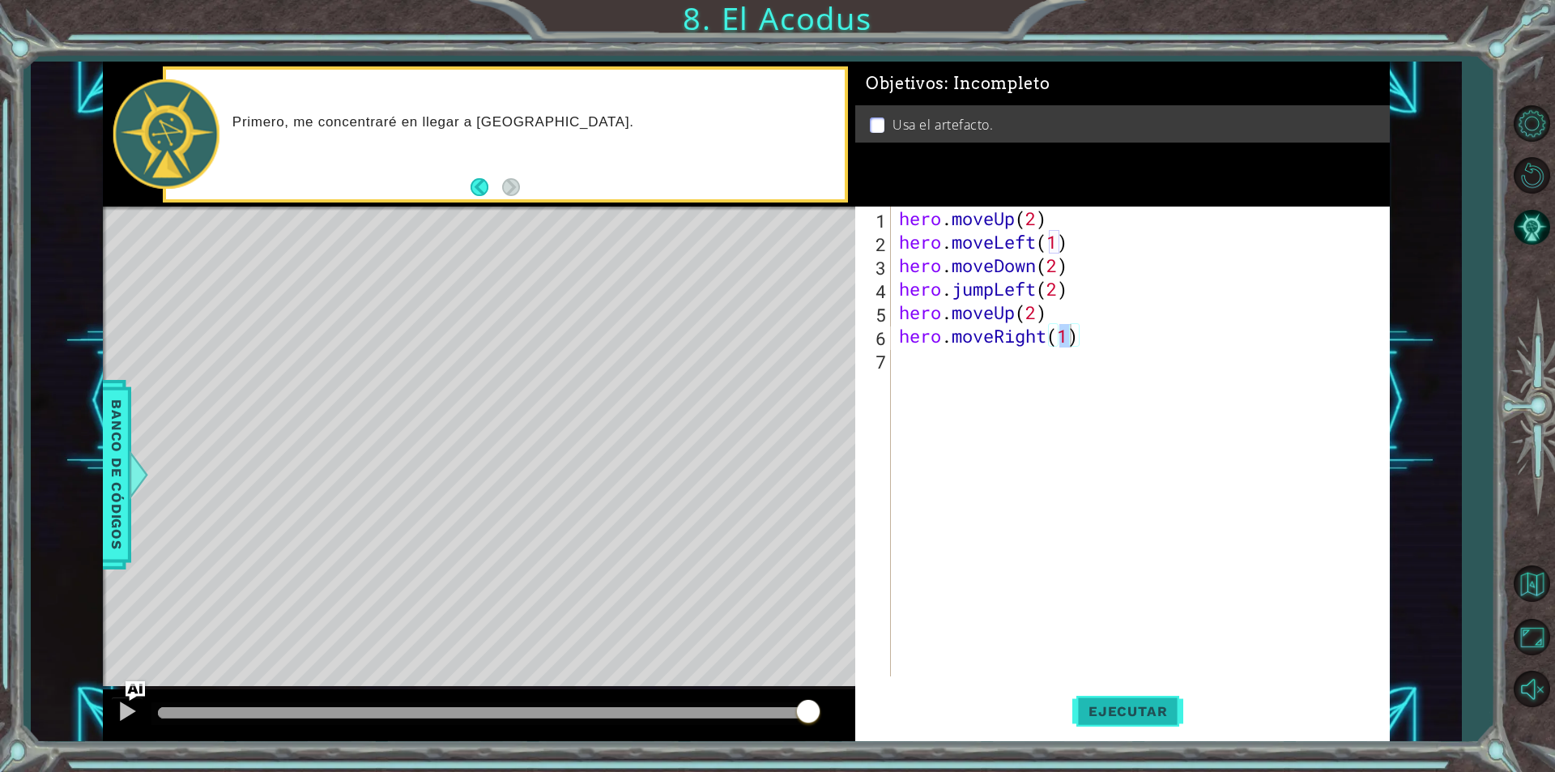
click at [1147, 705] on span "Ejecutar" at bounding box center [1127, 711] width 111 height 16
type textarea "hero.moveRight(1)"
click at [983, 364] on div "hero . moveUp ( 2 ) hero . moveLeft ( 1 ) hero . moveDown ( 2 ) hero . jumpLeft…" at bounding box center [1144, 464] width 497 height 517
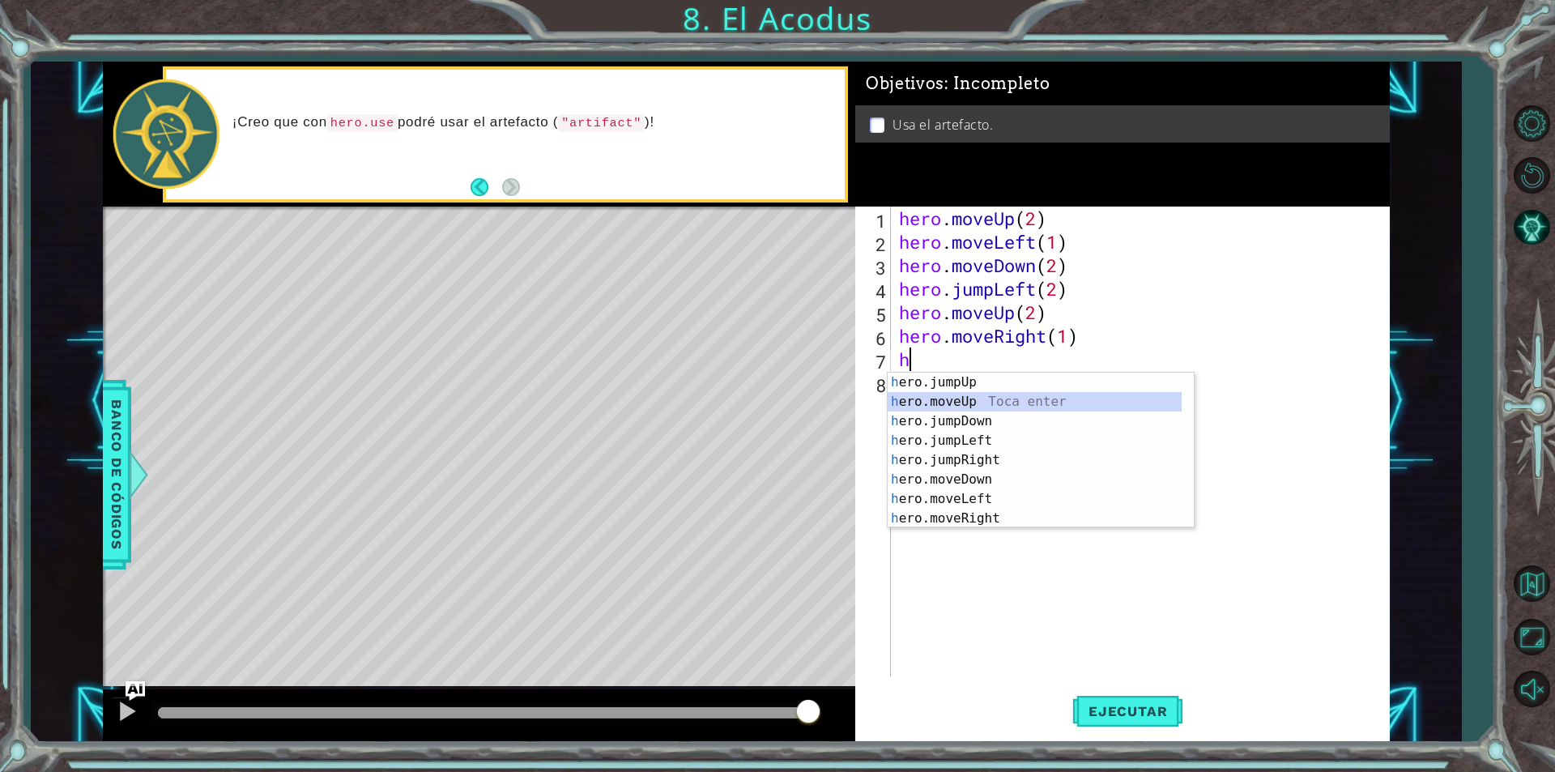
click at [959, 399] on div "h ero.jumpUp Toca enter h ero.moveUp Toca enter h ero.jumpDown Toca enter h ero…" at bounding box center [1035, 469] width 294 height 194
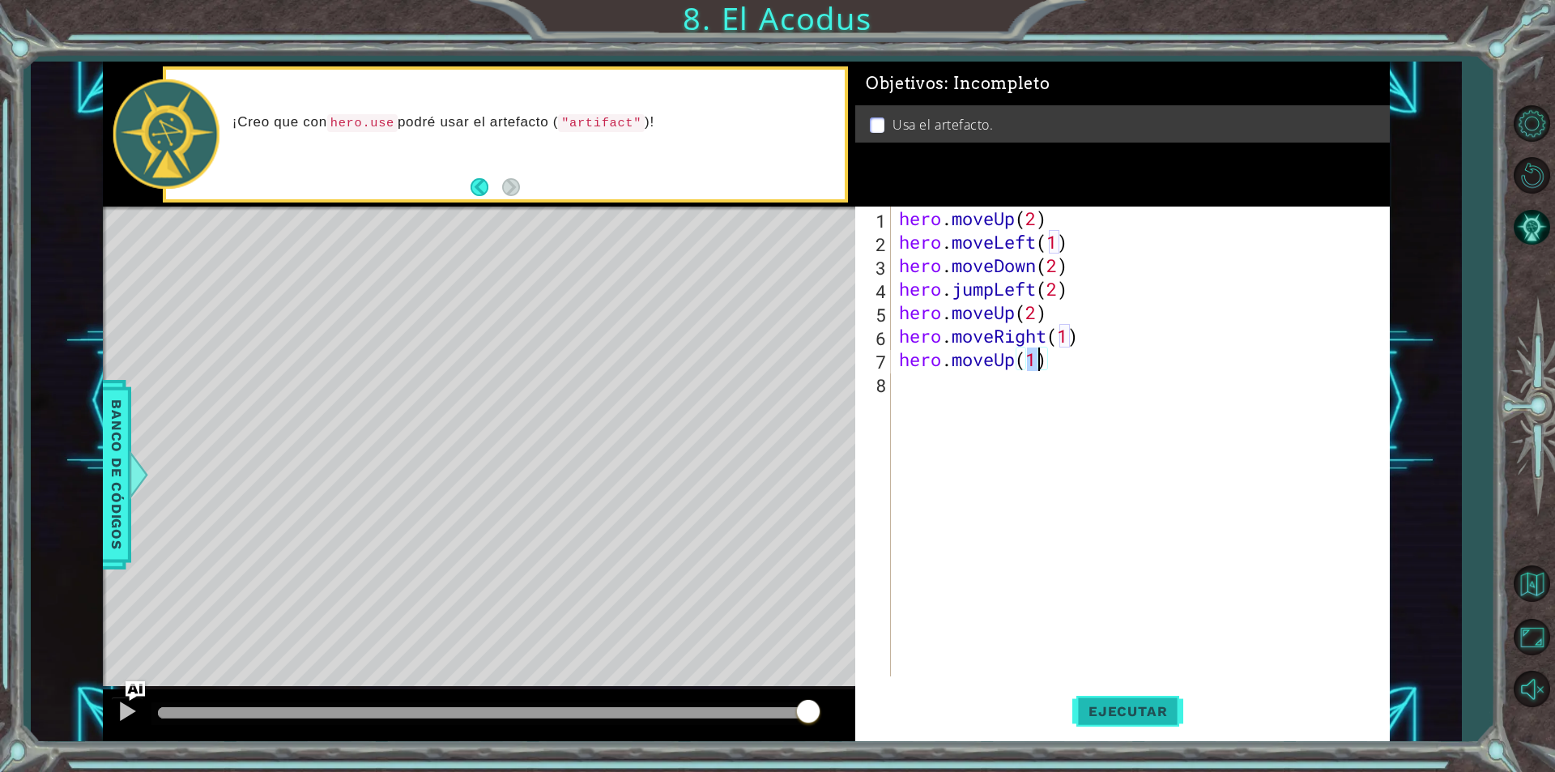
type textarea "hero.moveUp(1)"
click at [1108, 722] on button "Ejecutar" at bounding box center [1127, 710] width 111 height 53
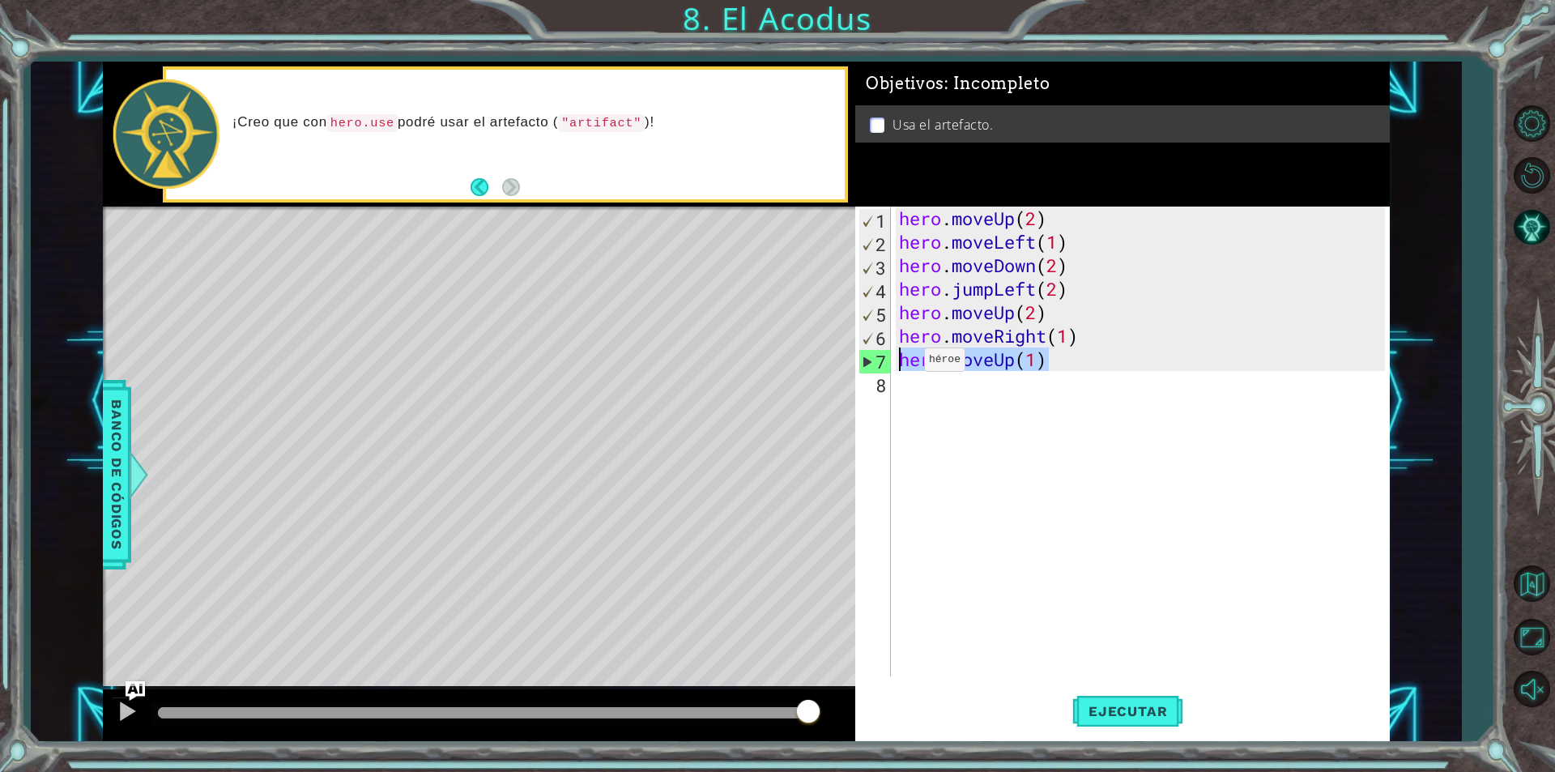
drag, startPoint x: 1061, startPoint y: 361, endPoint x: 900, endPoint y: 364, distance: 161.2
click at [900, 364] on div "hero . moveUp ( 2 ) hero . moveLeft ( 1 ) hero . moveDown ( 2 ) hero . jumpLeft…" at bounding box center [1144, 464] width 497 height 517
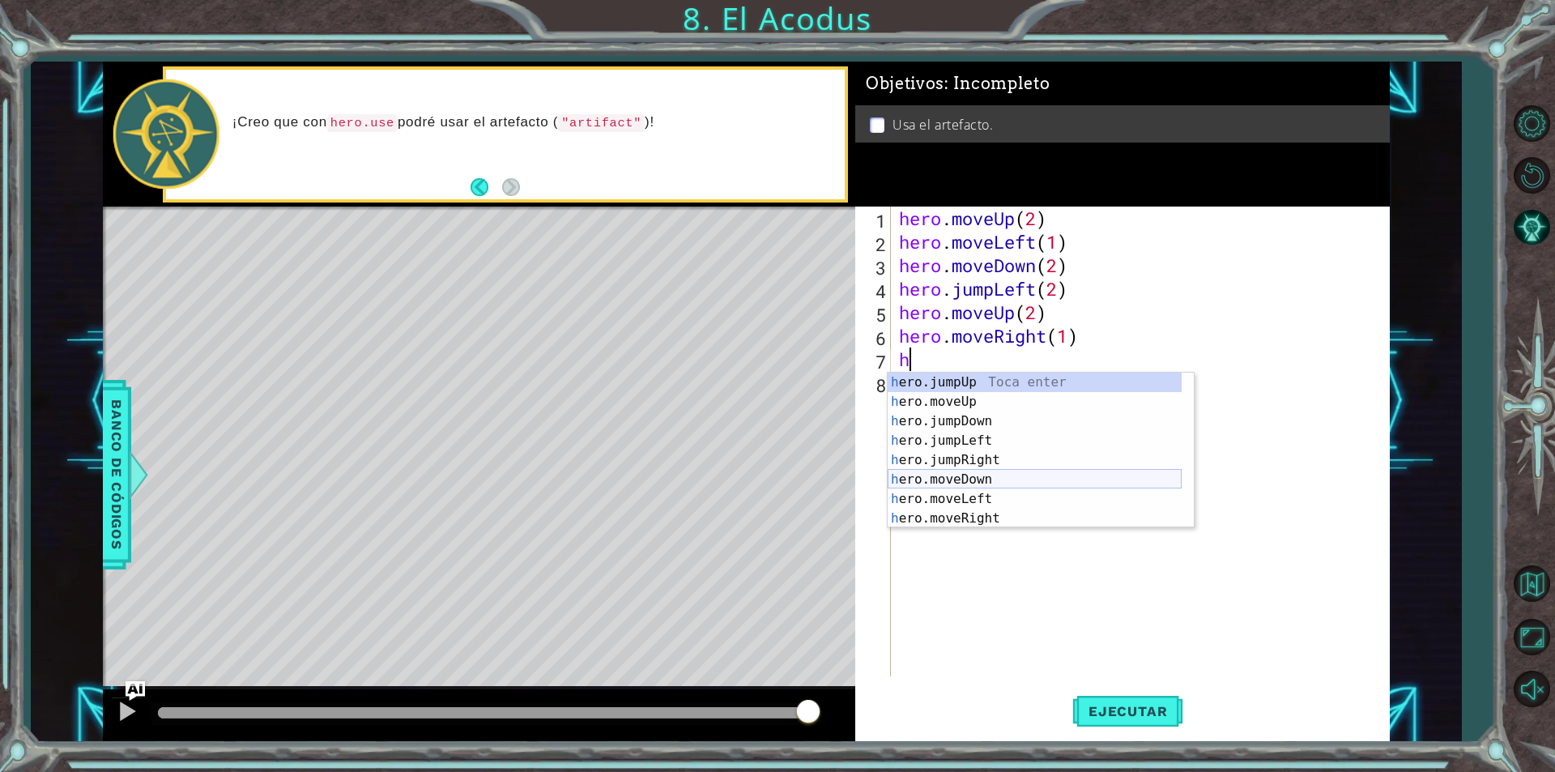
scroll to position [39, 0]
click at [950, 516] on div "h ero.jumpDown Toca enter h ero.jumpLeft Toca enter h ero.jumpRight Toca enter …" at bounding box center [1035, 469] width 294 height 194
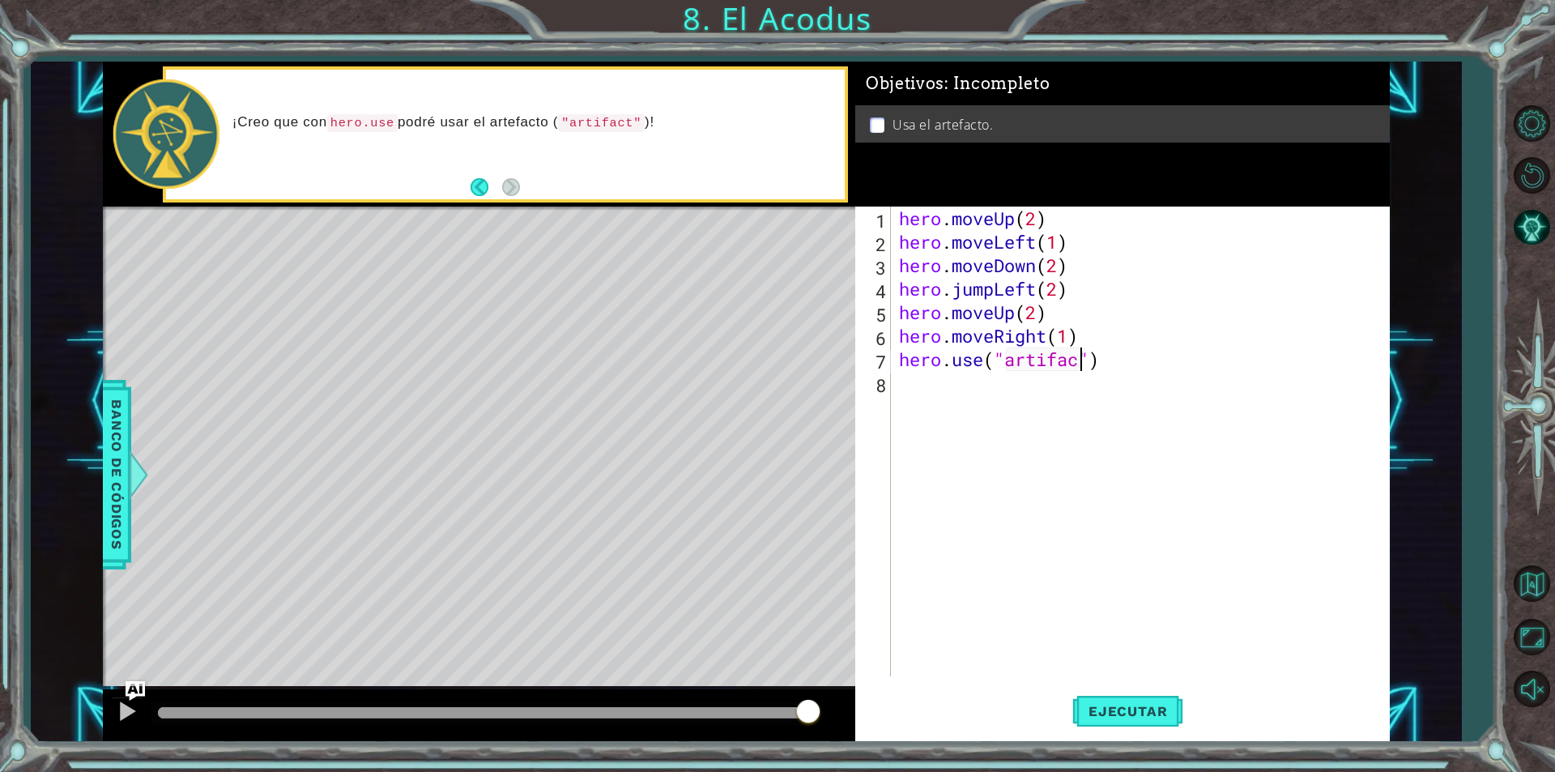
scroll to position [0, 8]
type textarea "hero.use("artifact")"
click at [1113, 695] on button "Ejecutar" at bounding box center [1127, 710] width 111 height 53
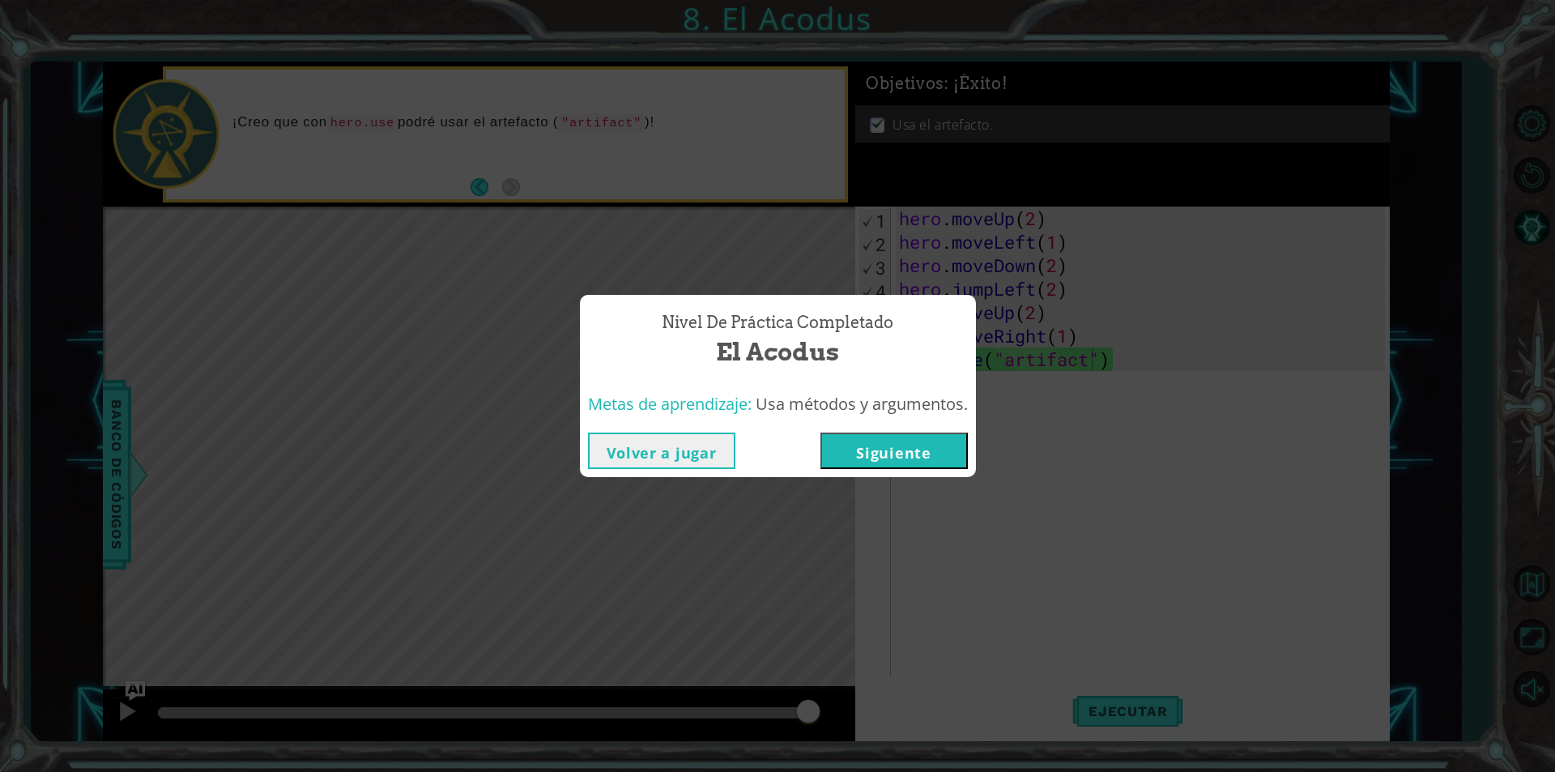
click at [941, 452] on button "Siguiente" at bounding box center [893, 450] width 147 height 36
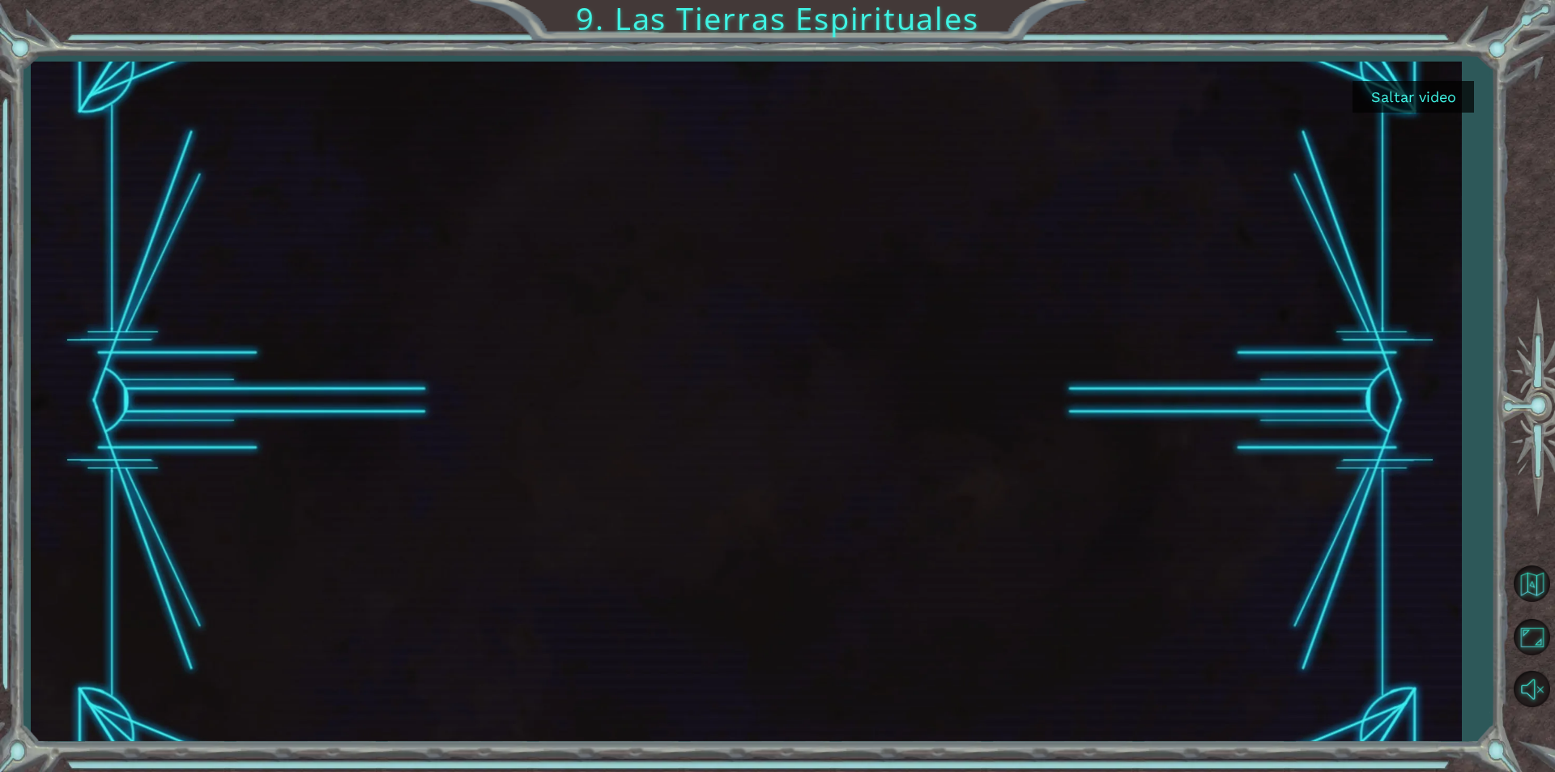
click at [1424, 91] on button "Saltar video" at bounding box center [1412, 97] width 121 height 32
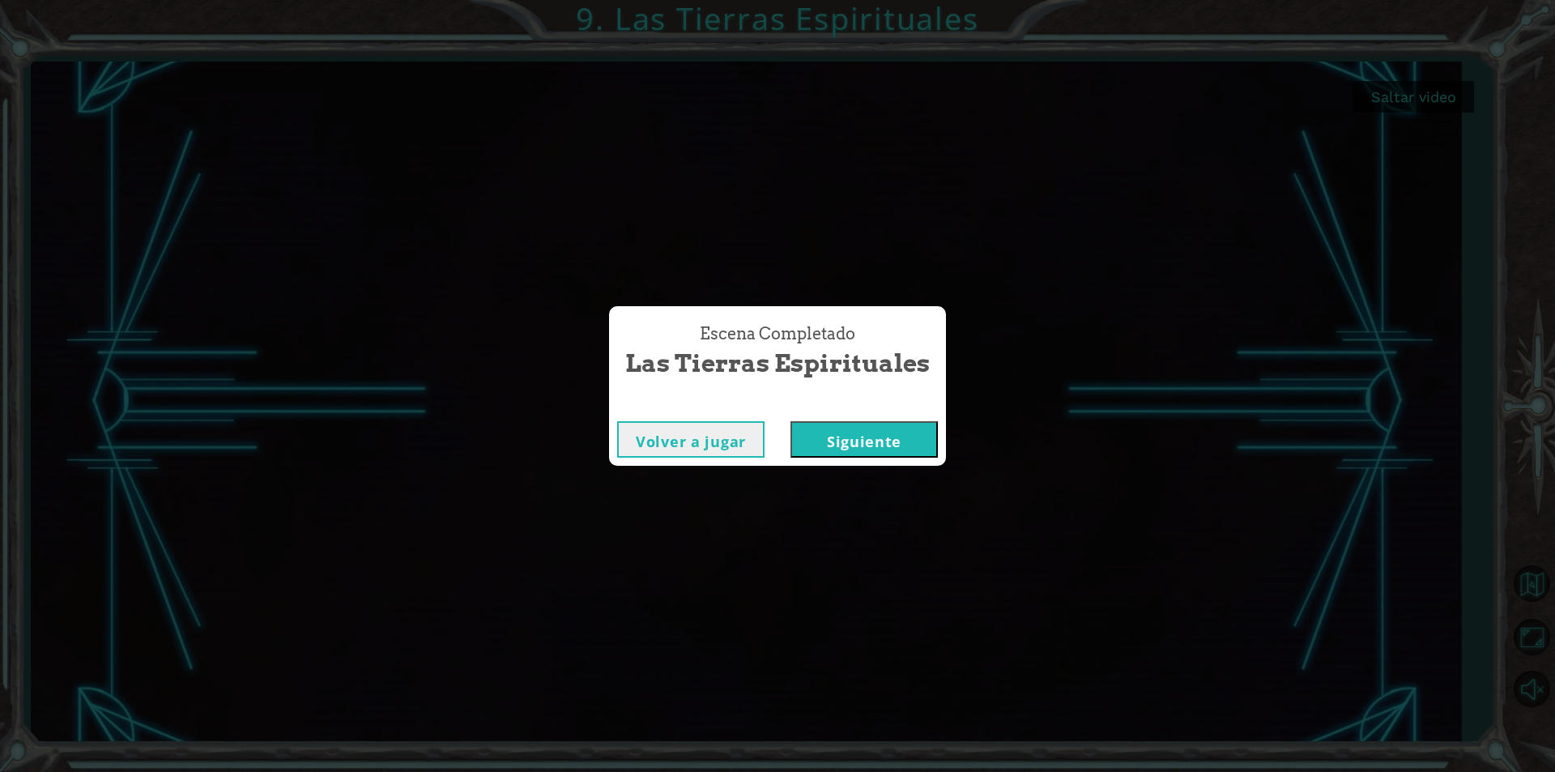
click at [908, 436] on button "Siguiente" at bounding box center [863, 439] width 147 height 36
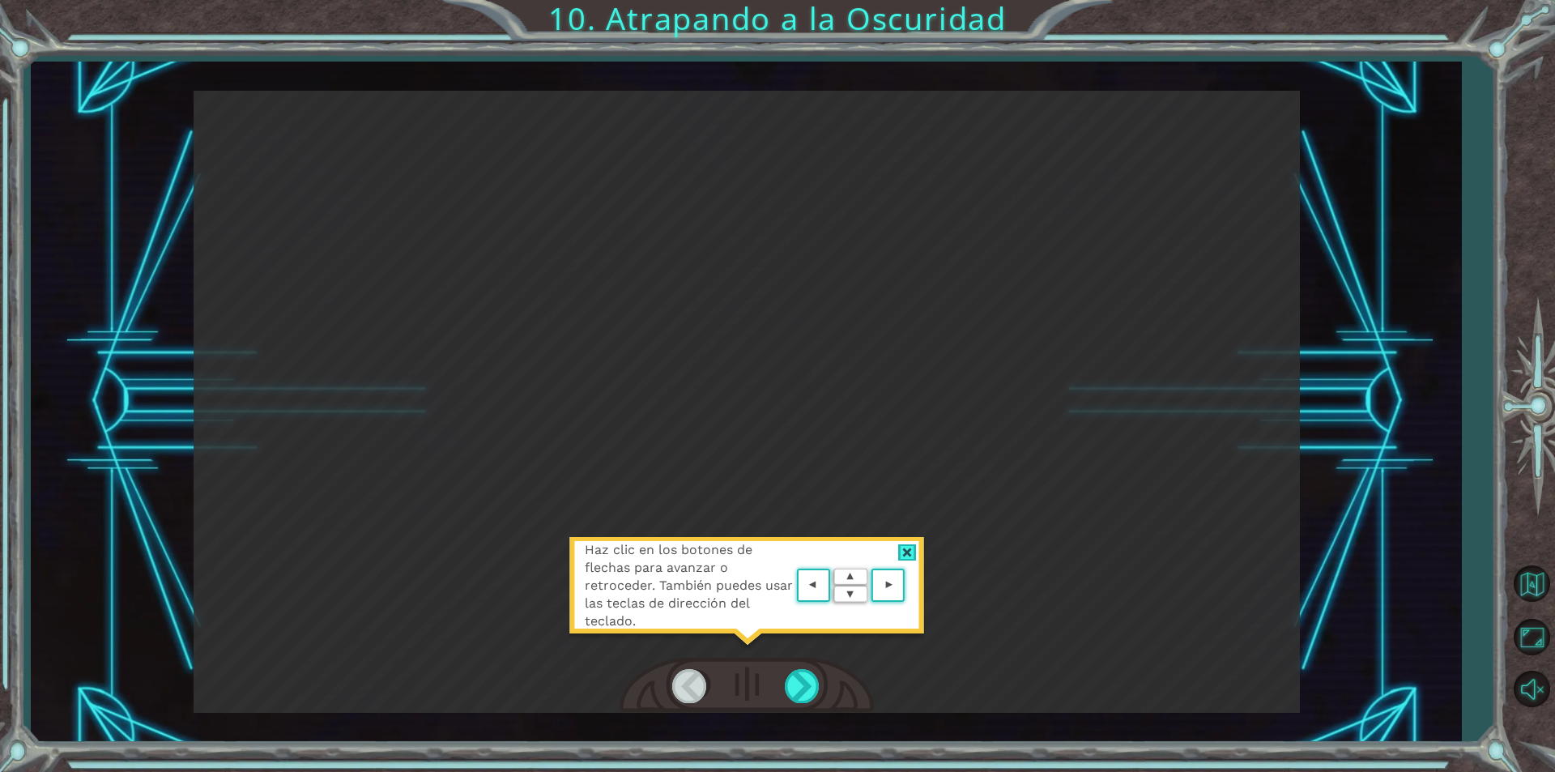
click at [698, 677] on div at bounding box center [690, 685] width 36 height 33
click at [693, 678] on div at bounding box center [690, 685] width 36 height 33
click at [696, 678] on div at bounding box center [690, 685] width 36 height 33
click at [819, 667] on div at bounding box center [746, 686] width 254 height 56
click at [798, 686] on div at bounding box center [803, 685] width 36 height 33
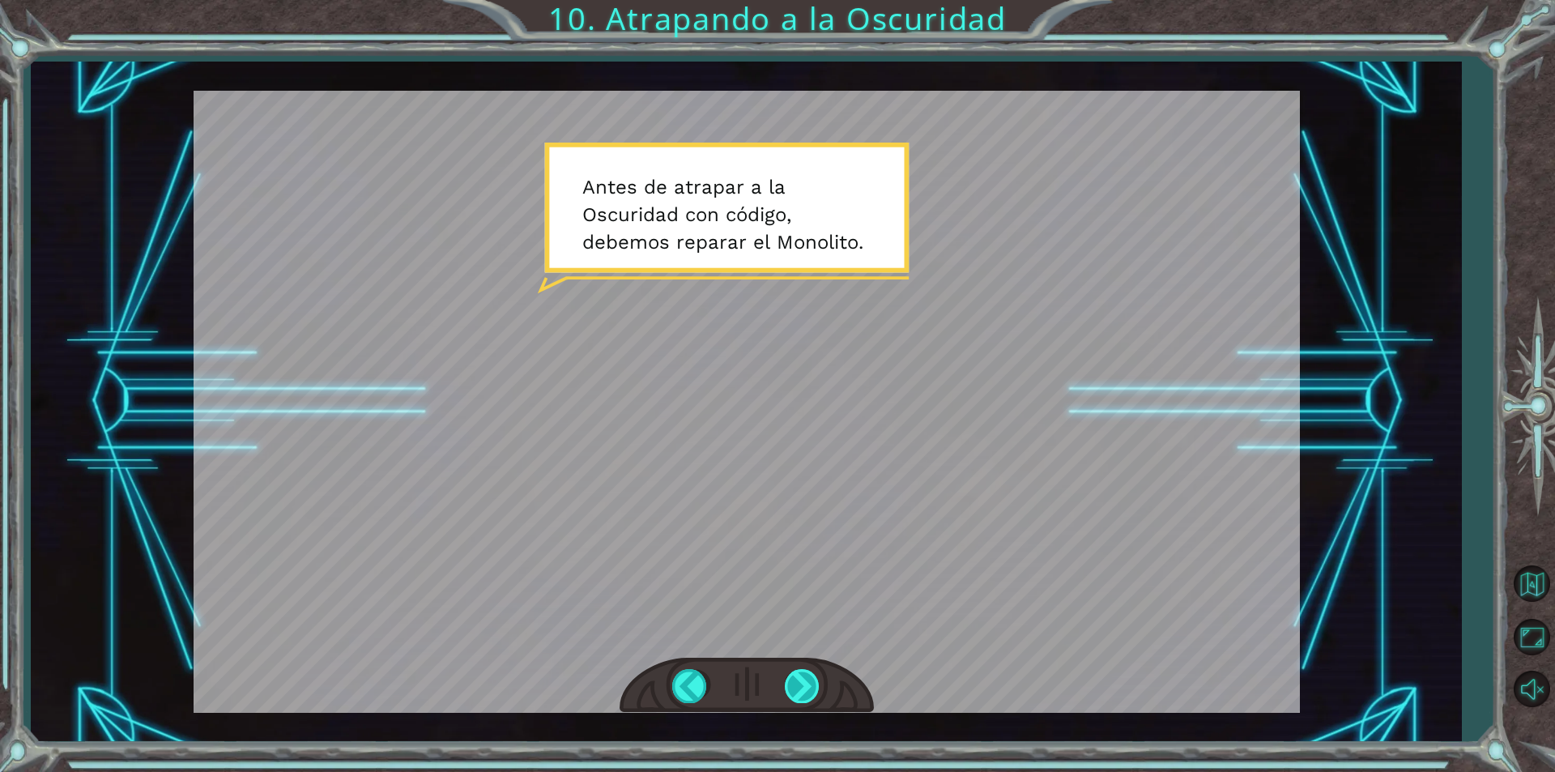
click at [813, 688] on div at bounding box center [803, 685] width 36 height 33
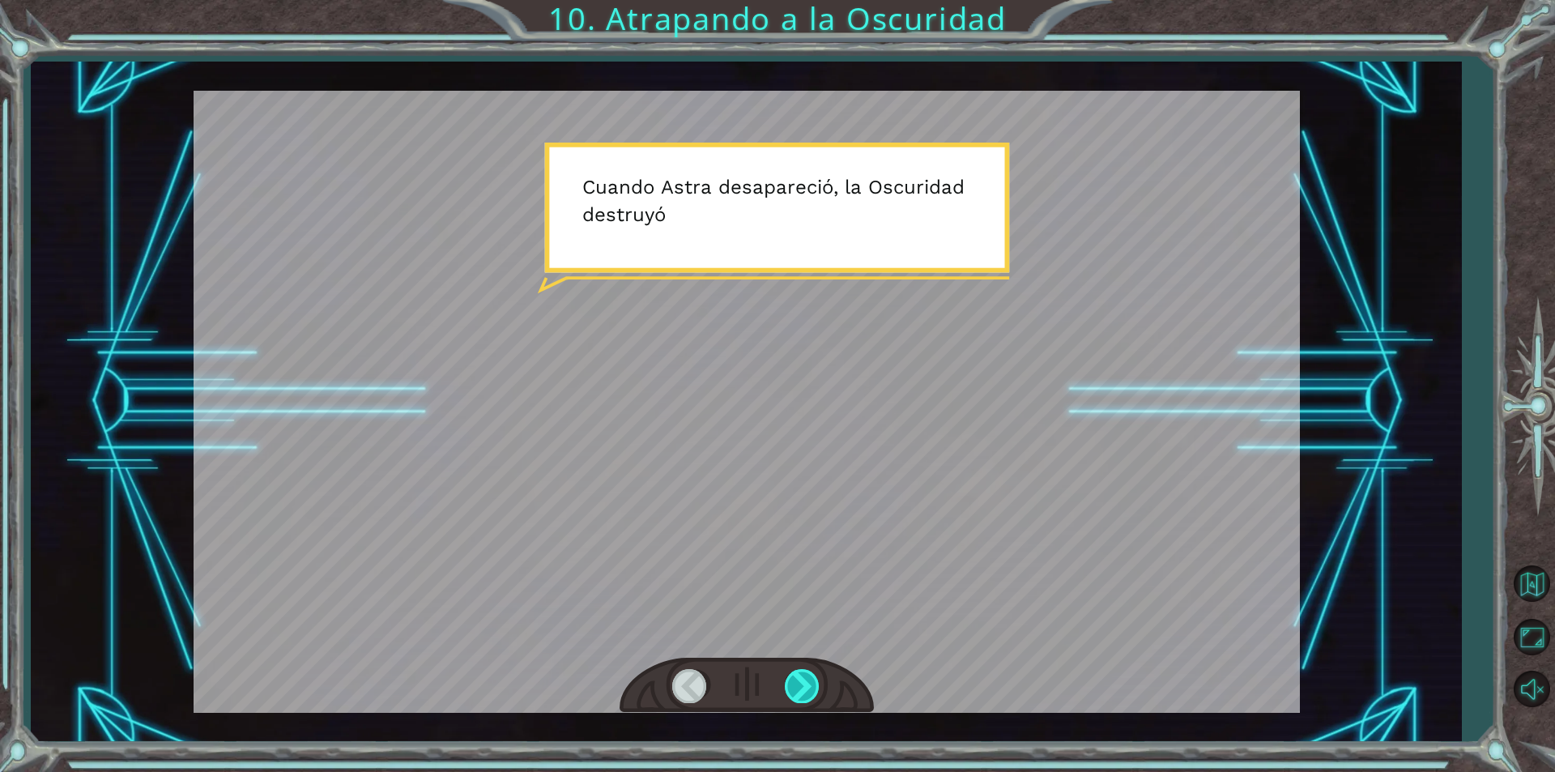
click at [797, 679] on div at bounding box center [803, 685] width 36 height 33
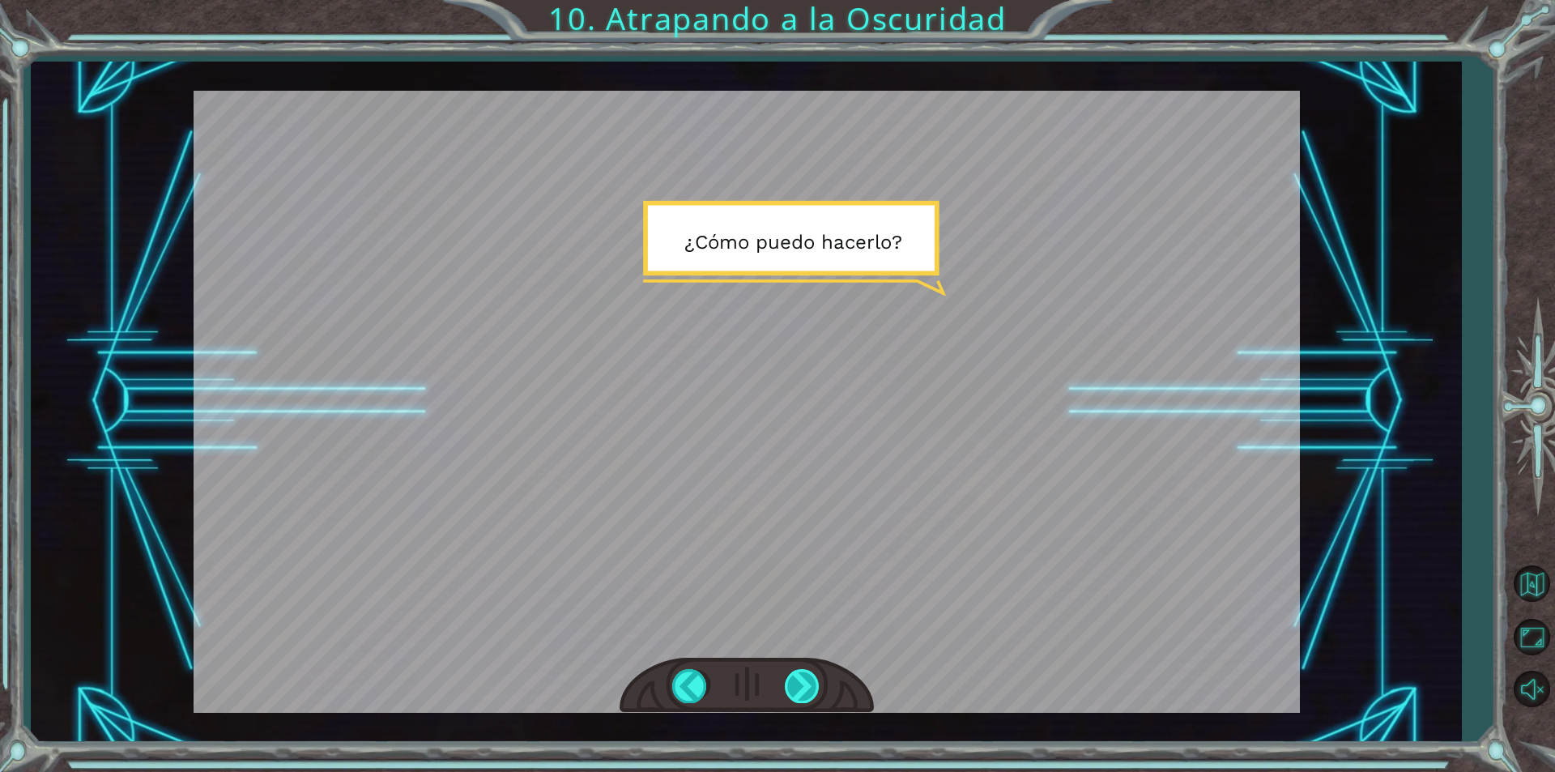
click at [797, 679] on div at bounding box center [803, 685] width 36 height 33
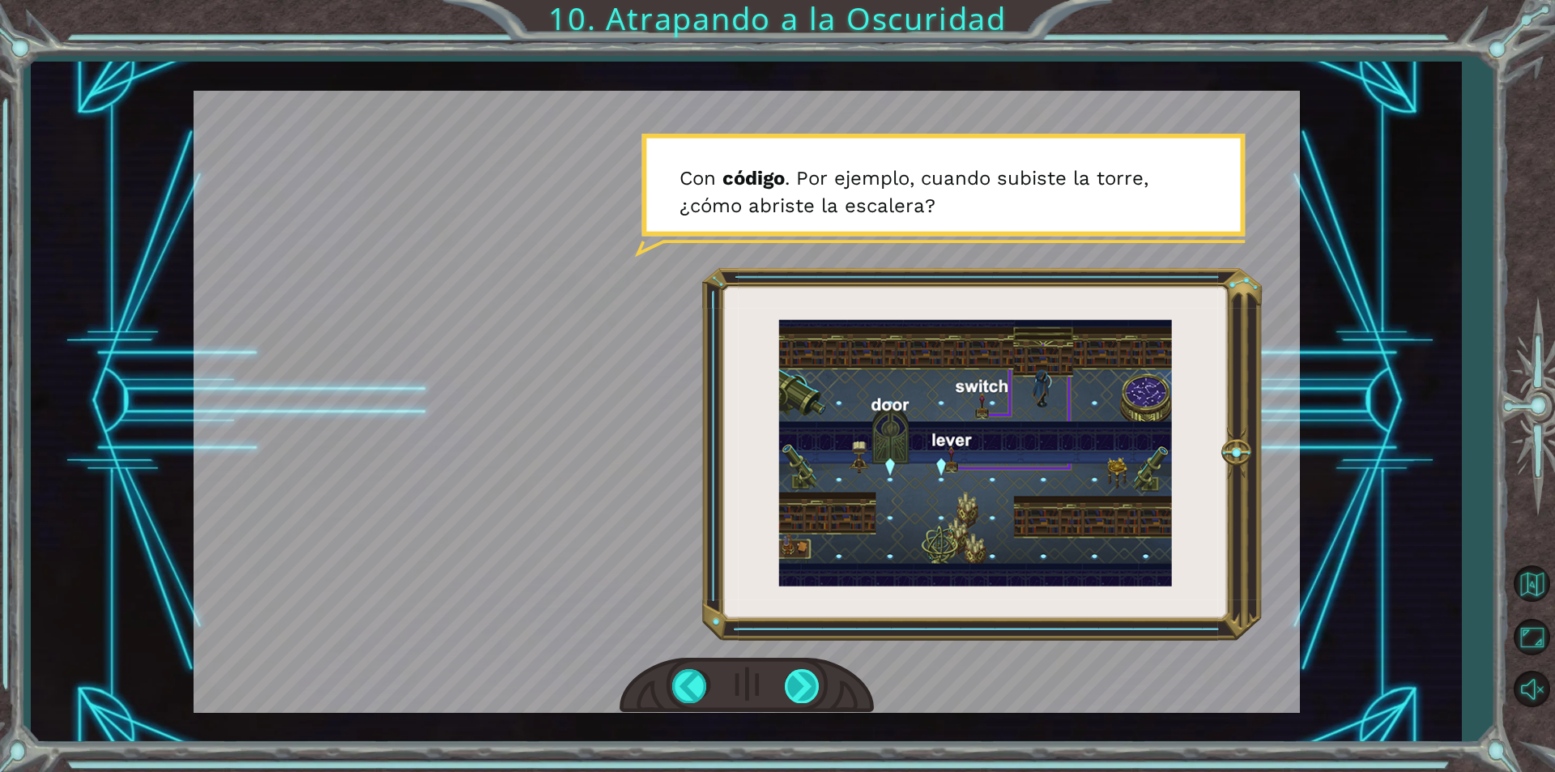
click at [800, 680] on div at bounding box center [803, 685] width 36 height 33
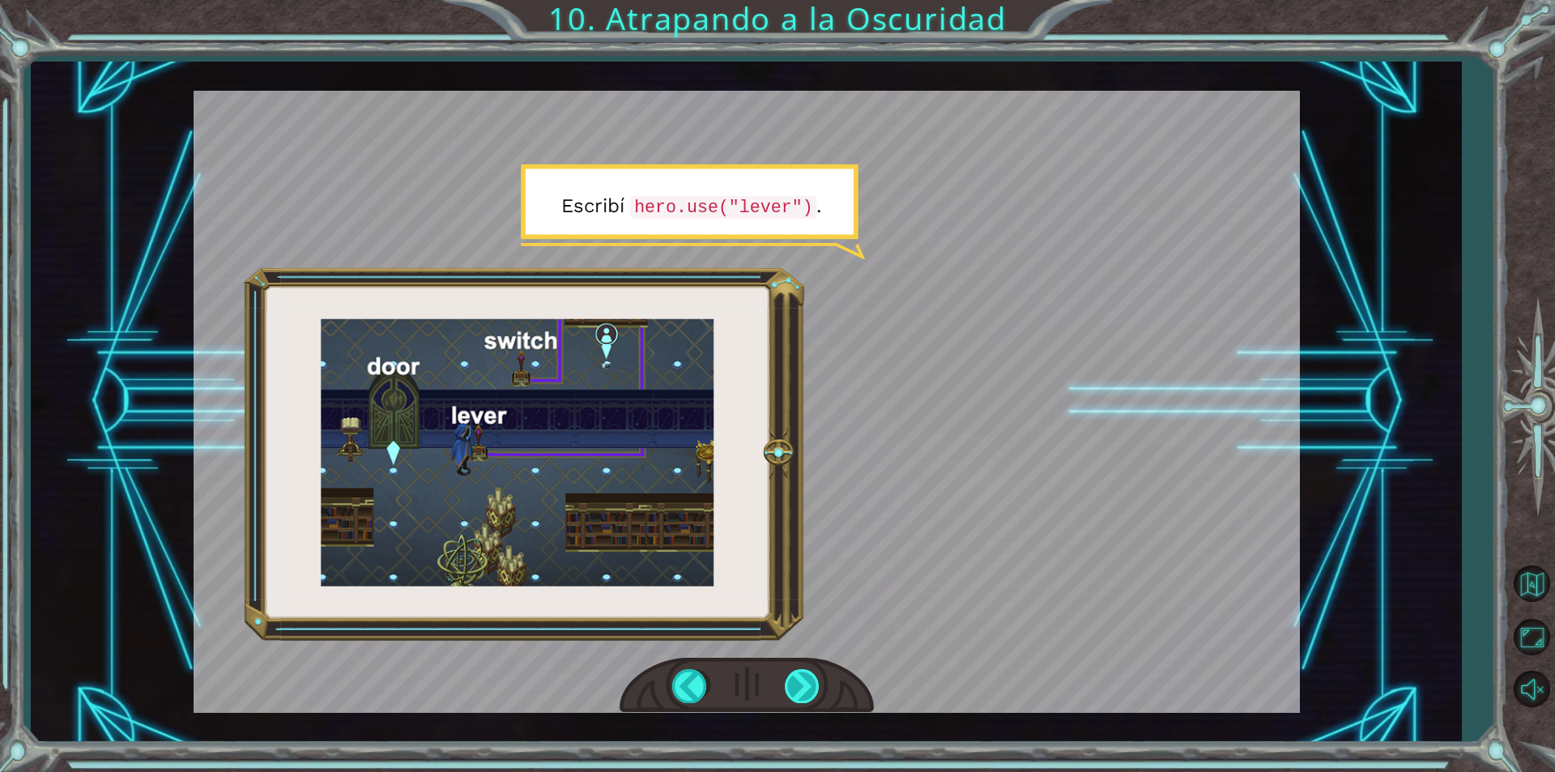
click at [802, 671] on div at bounding box center [803, 685] width 36 height 33
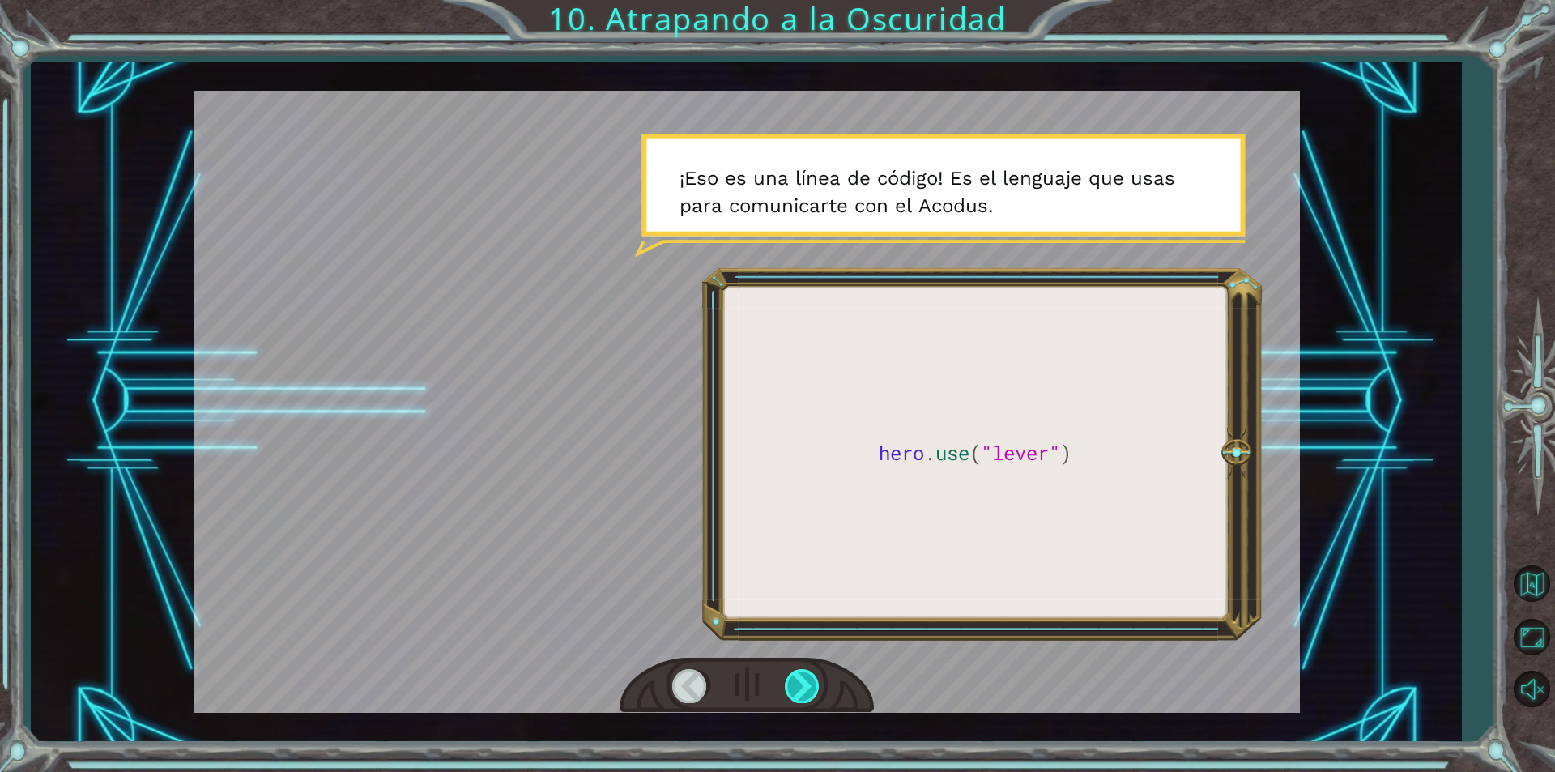
click at [801, 672] on div at bounding box center [803, 685] width 36 height 33
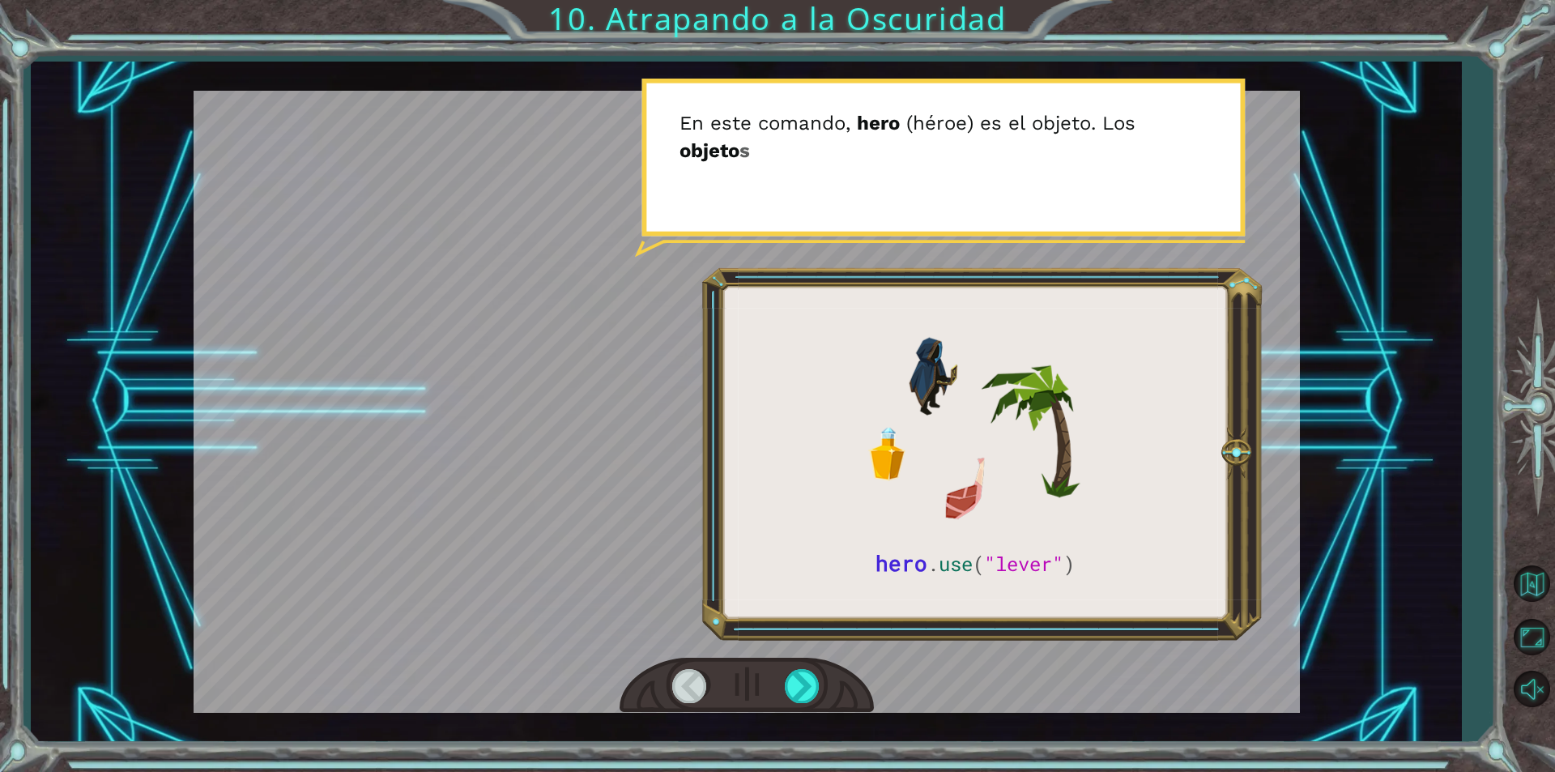
click at [798, 662] on div at bounding box center [746, 686] width 254 height 56
click at [796, 664] on div at bounding box center [746, 686] width 254 height 56
click at [794, 677] on div at bounding box center [803, 685] width 36 height 33
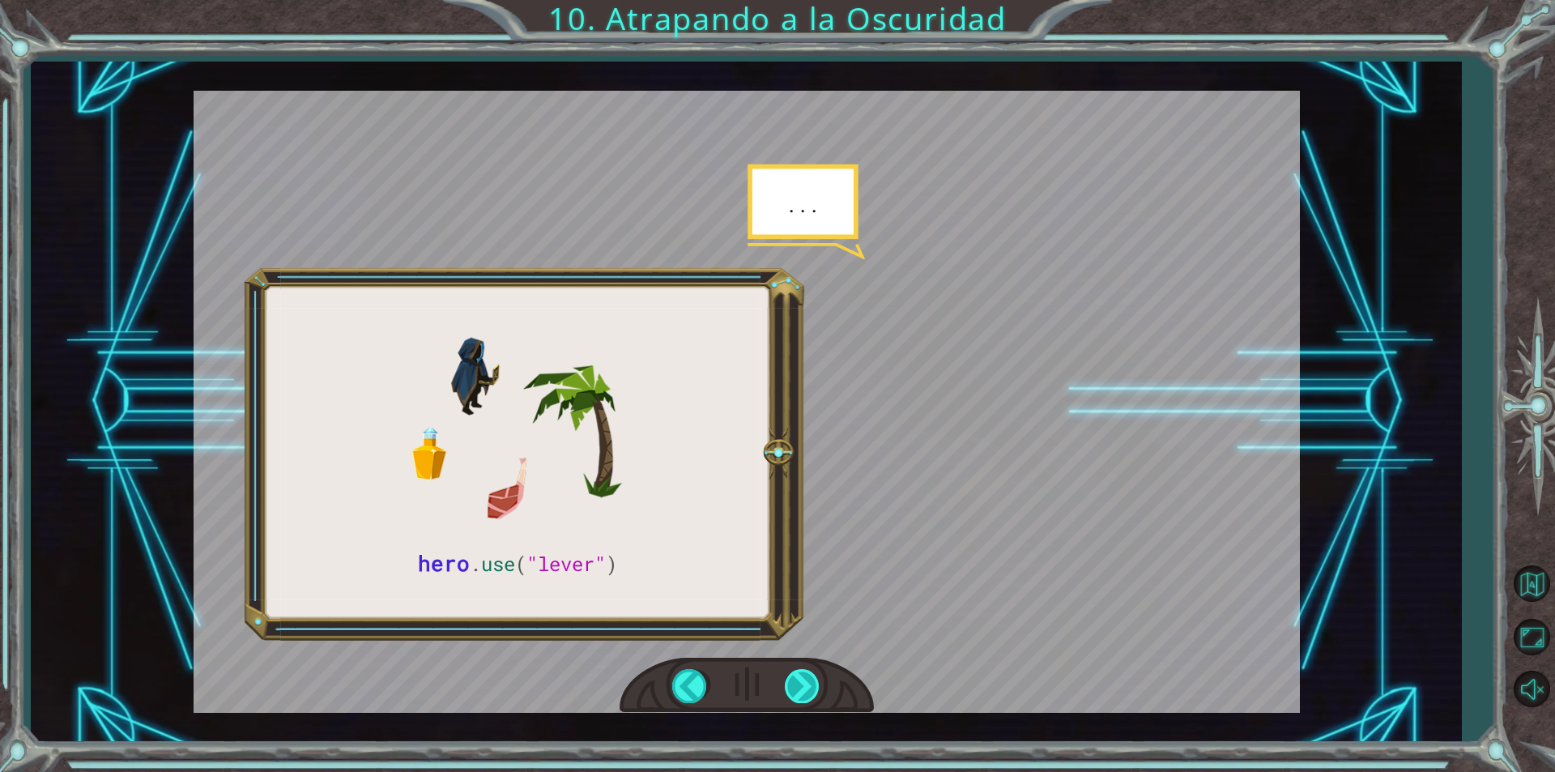
click at [794, 677] on div at bounding box center [803, 685] width 36 height 33
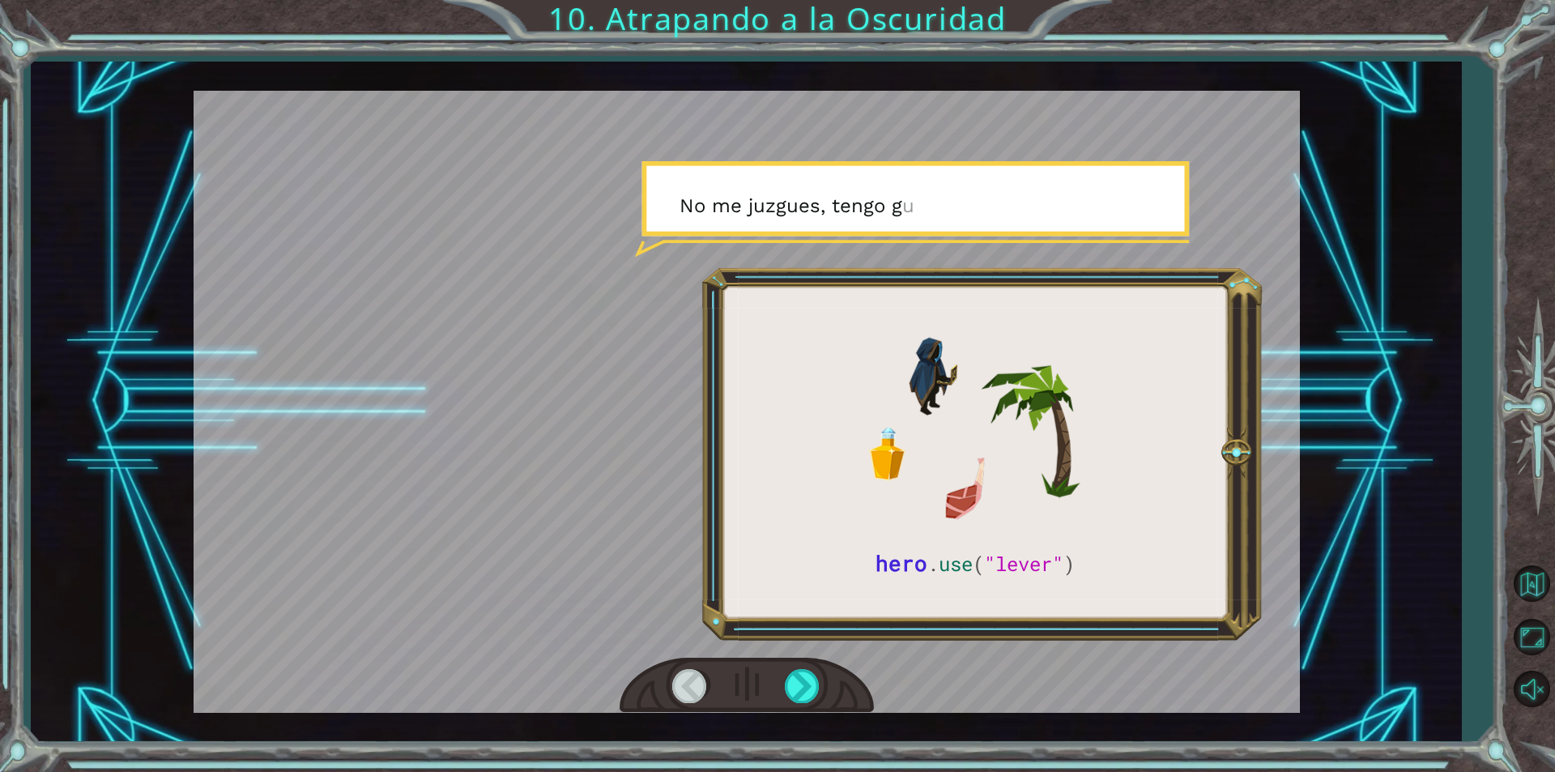
drag, startPoint x: 794, startPoint y: 678, endPoint x: 777, endPoint y: 610, distance: 70.1
click at [791, 651] on div at bounding box center [747, 402] width 1106 height 622
click at [794, 674] on div at bounding box center [803, 685] width 36 height 33
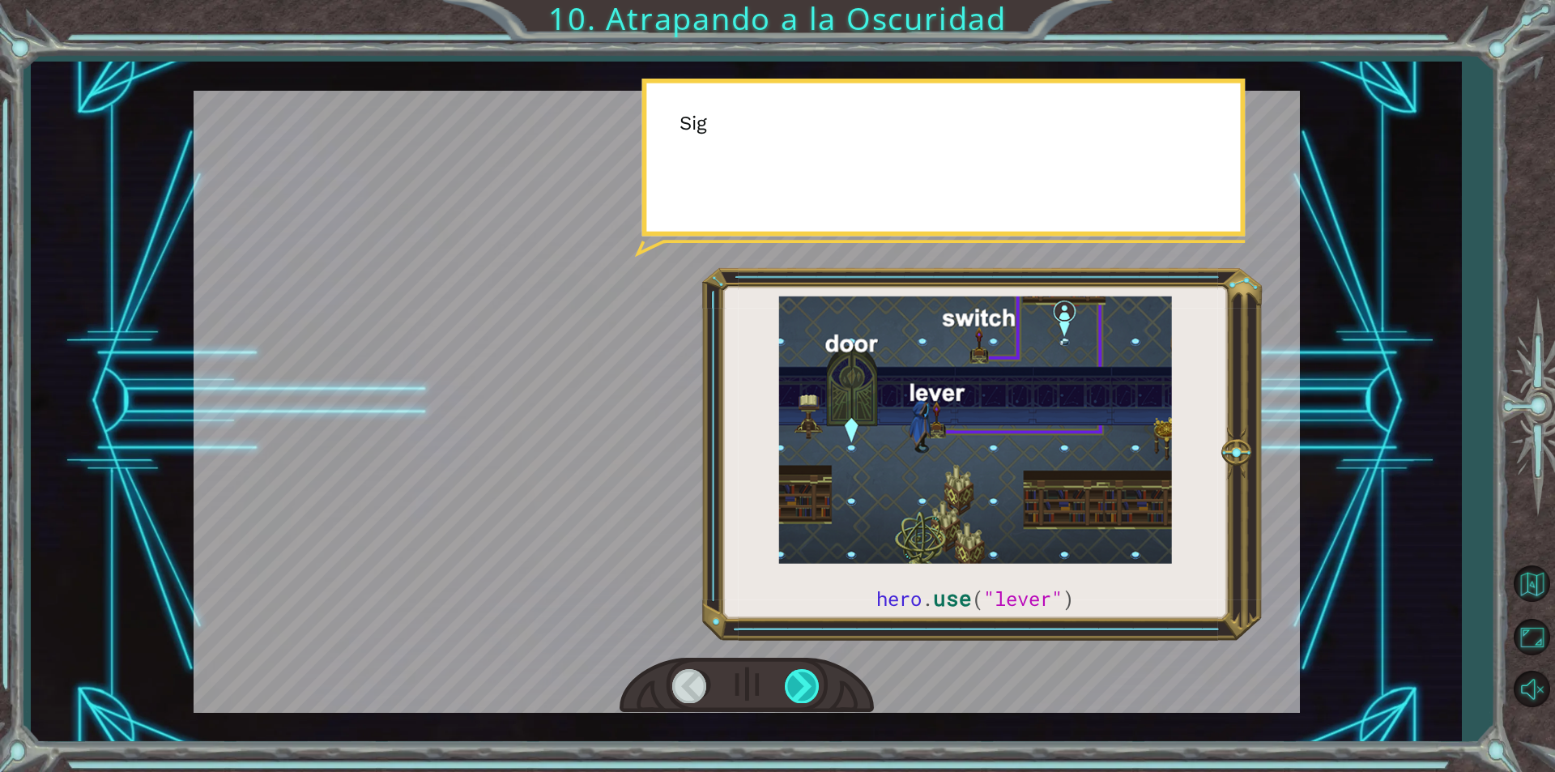
click at [790, 676] on div at bounding box center [803, 685] width 36 height 33
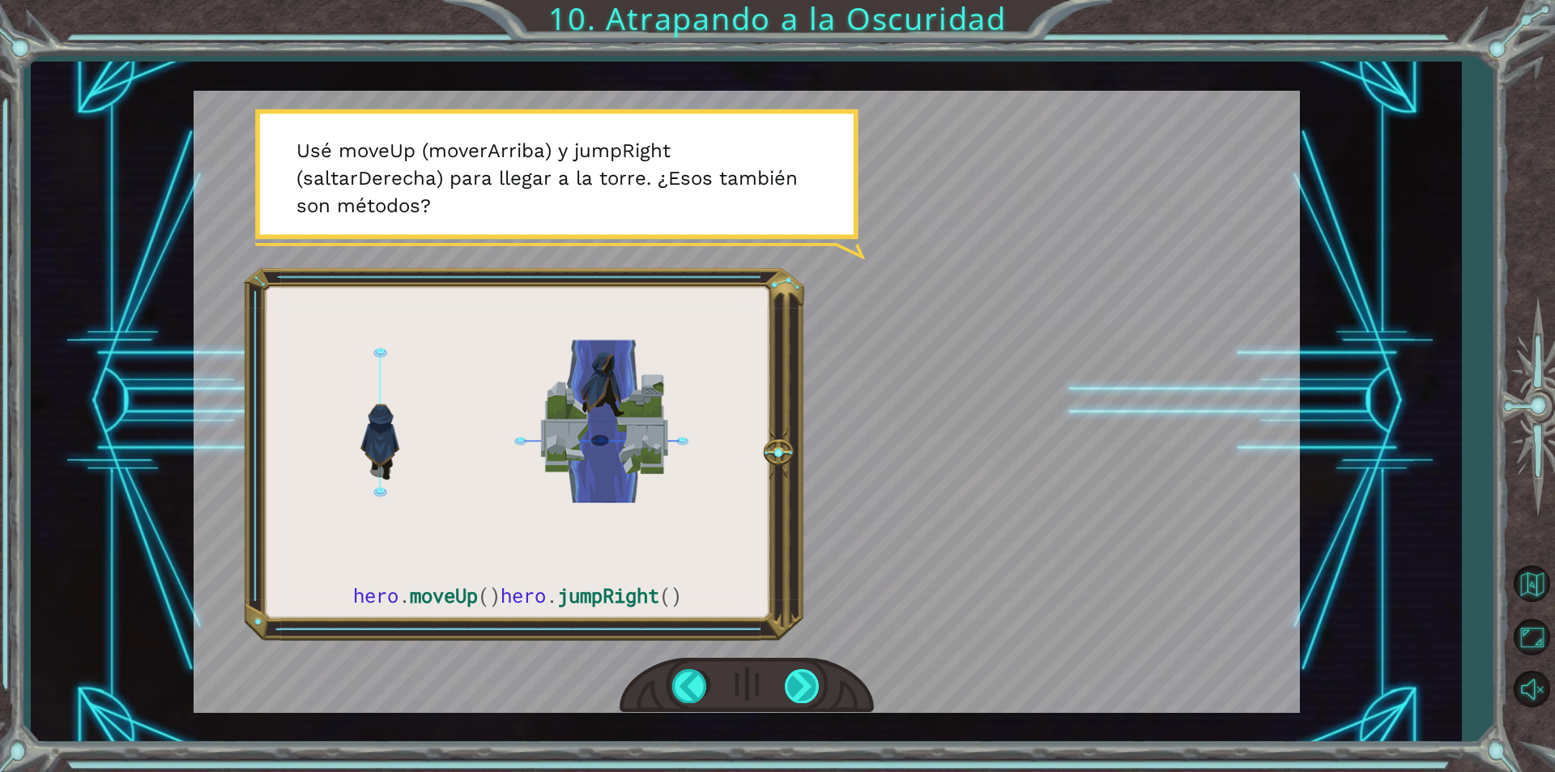
click at [806, 690] on div at bounding box center [803, 685] width 36 height 33
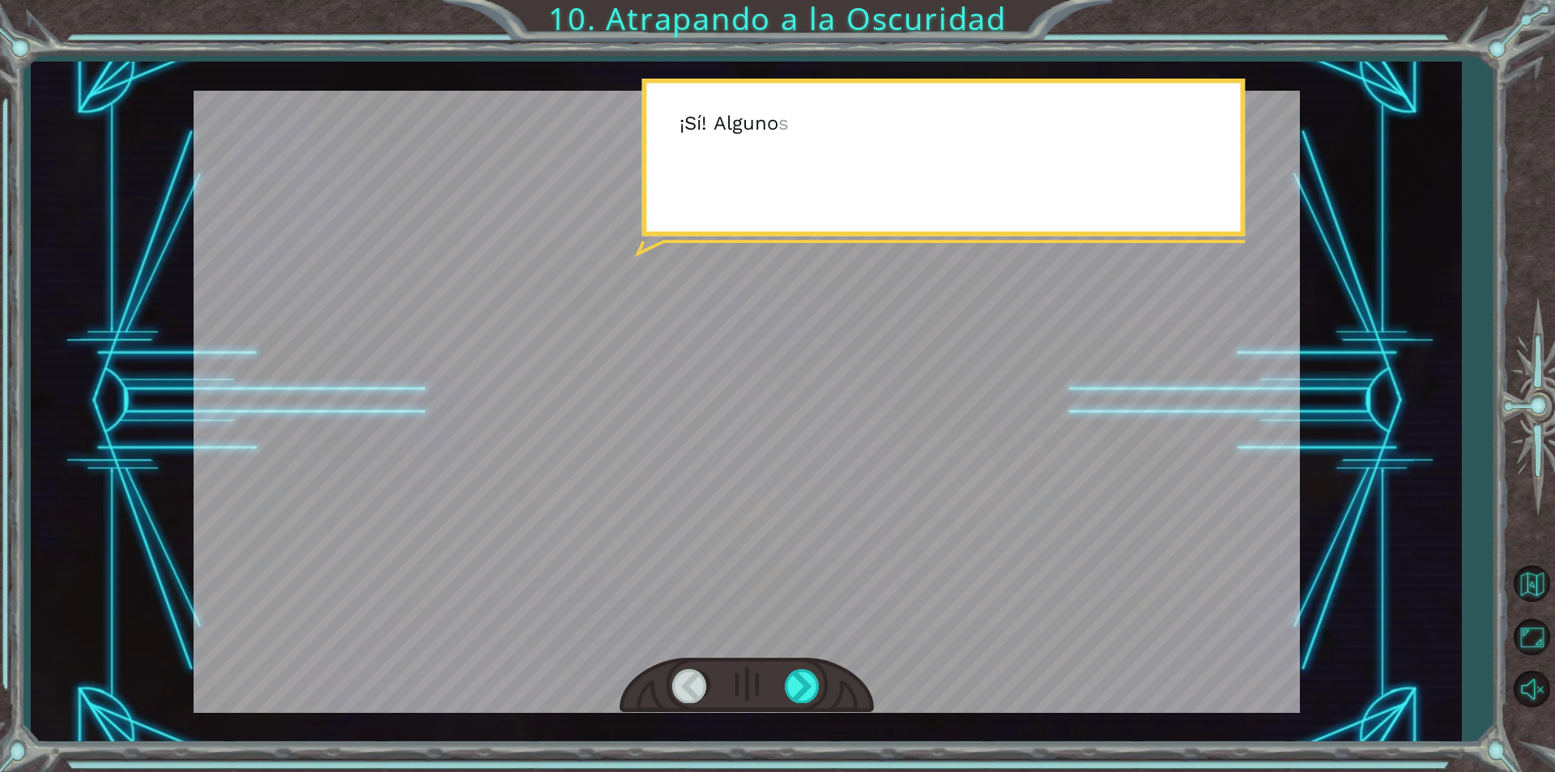
click at [802, 651] on div at bounding box center [747, 402] width 1106 height 622
click at [797, 653] on div at bounding box center [747, 402] width 1106 height 622
click at [790, 650] on div at bounding box center [747, 402] width 1106 height 622
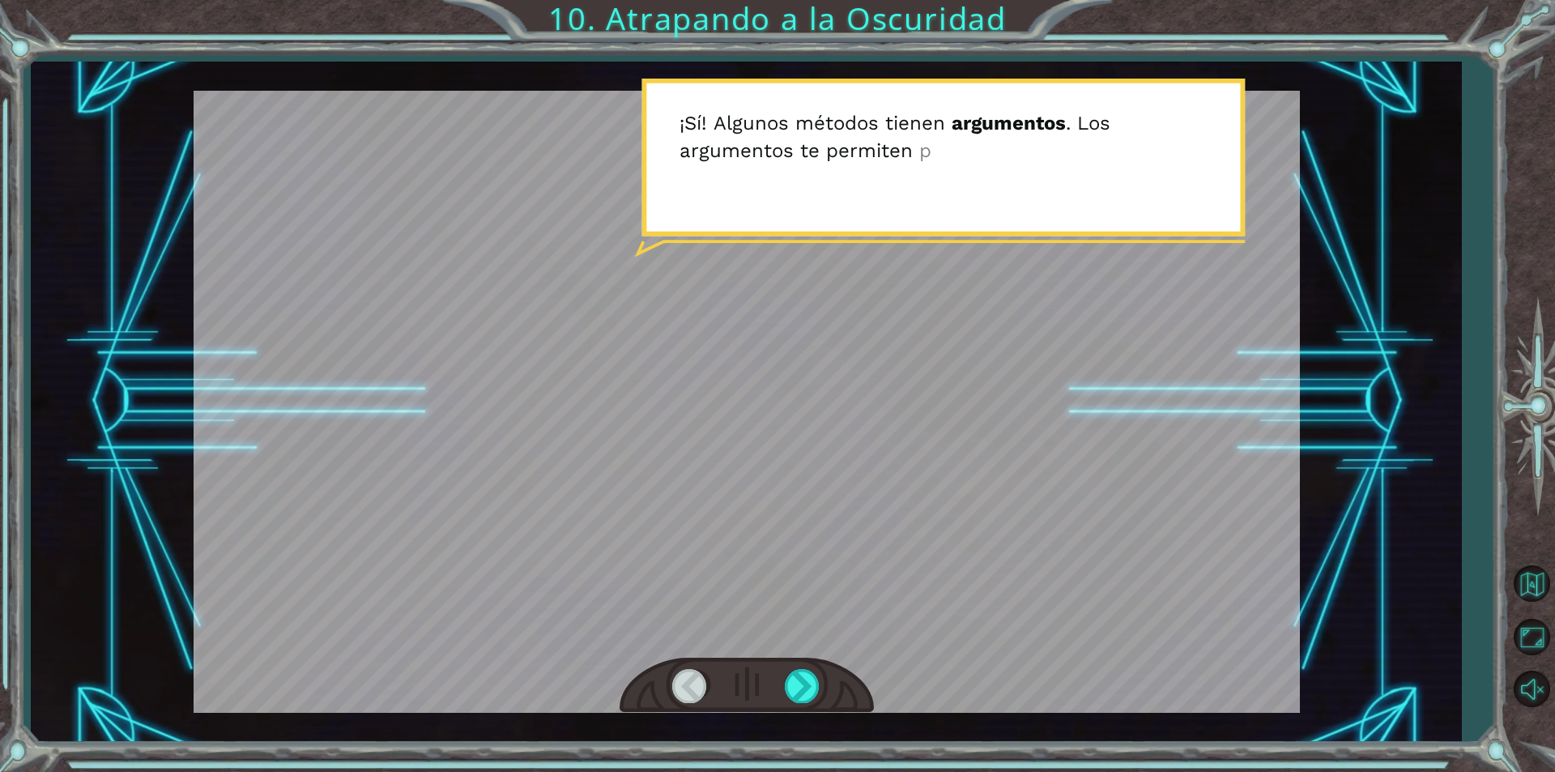
drag, startPoint x: 790, startPoint y: 650, endPoint x: 819, endPoint y: 720, distance: 75.2
click at [812, 715] on div "hero . moveUp () hero . jumpRight () A n t e s d e a t r a p a r a l a O s c u …" at bounding box center [746, 401] width 1430 height 679
click at [806, 687] on div at bounding box center [803, 685] width 36 height 33
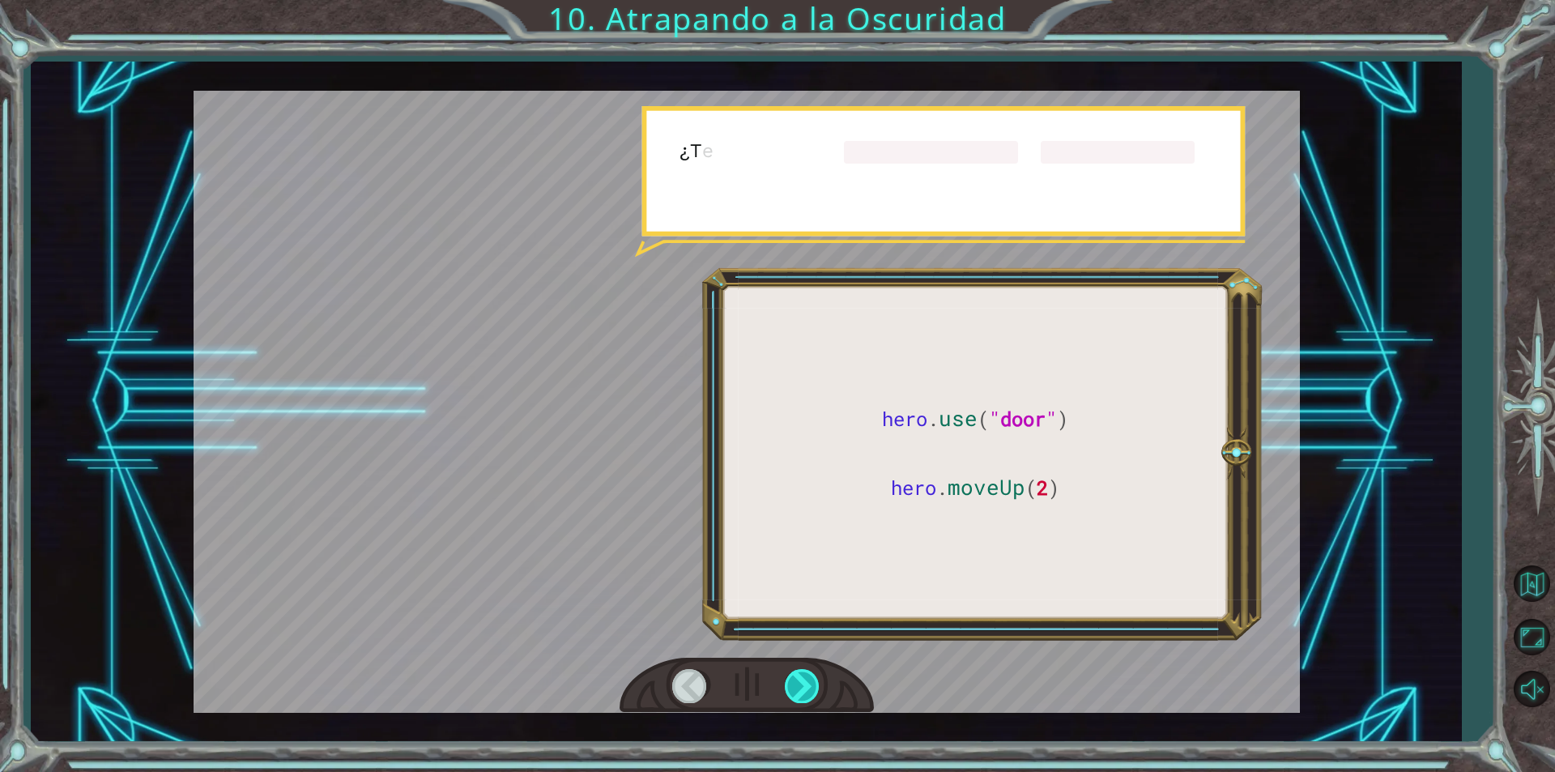
click at [806, 687] on div at bounding box center [803, 685] width 36 height 33
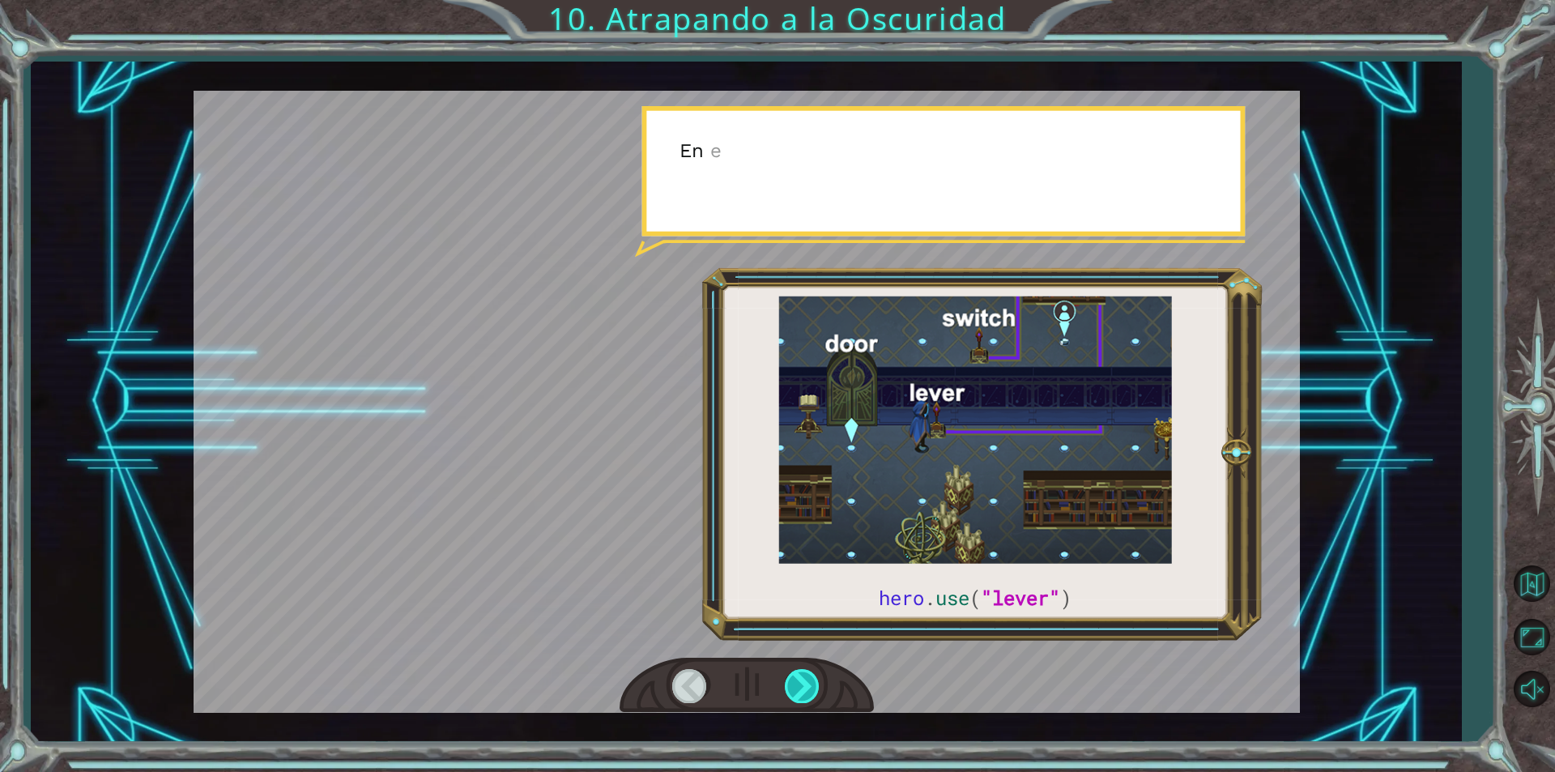
click at [806, 687] on div at bounding box center [803, 685] width 36 height 33
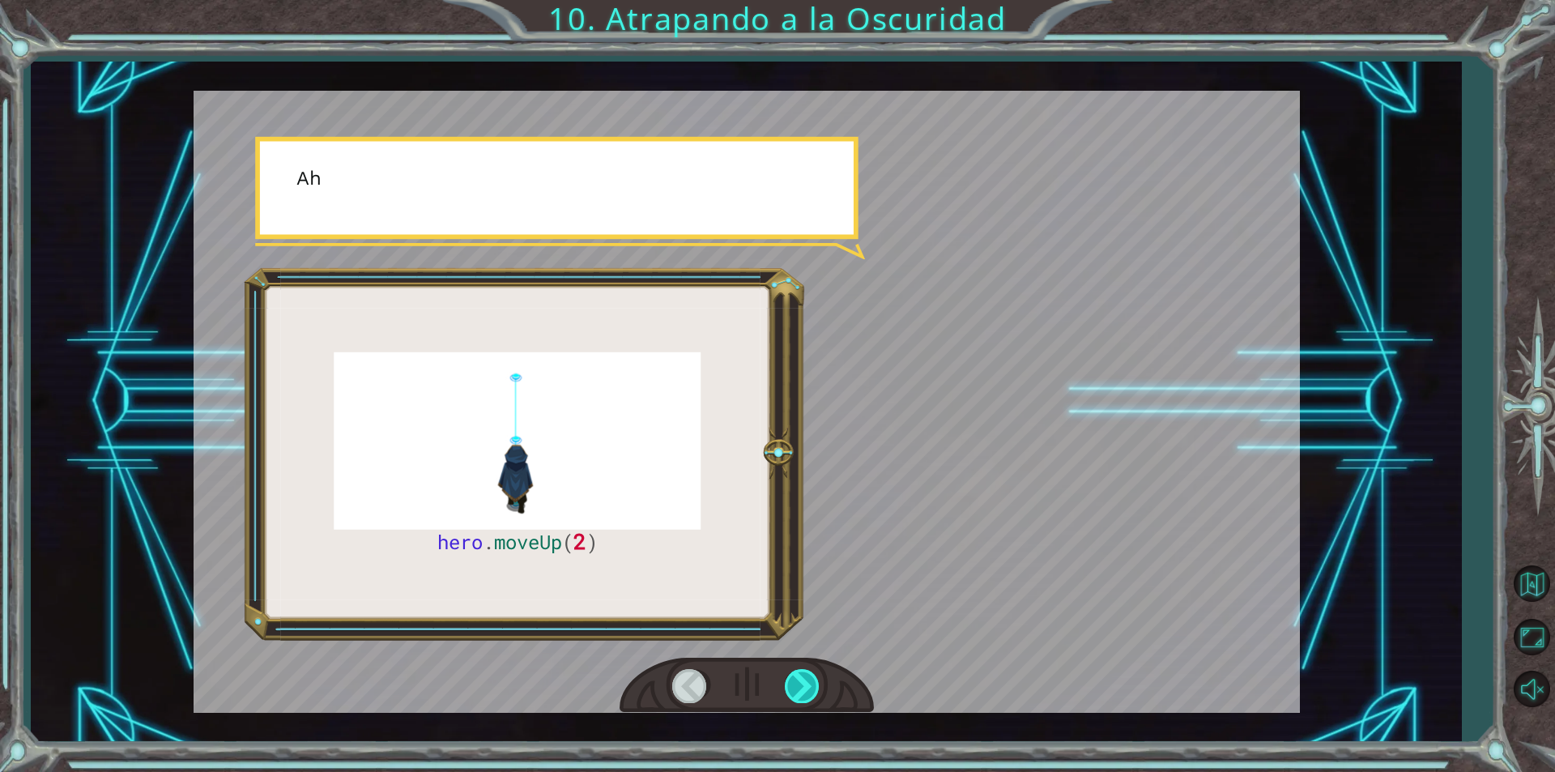
click at [806, 687] on div at bounding box center [803, 685] width 36 height 33
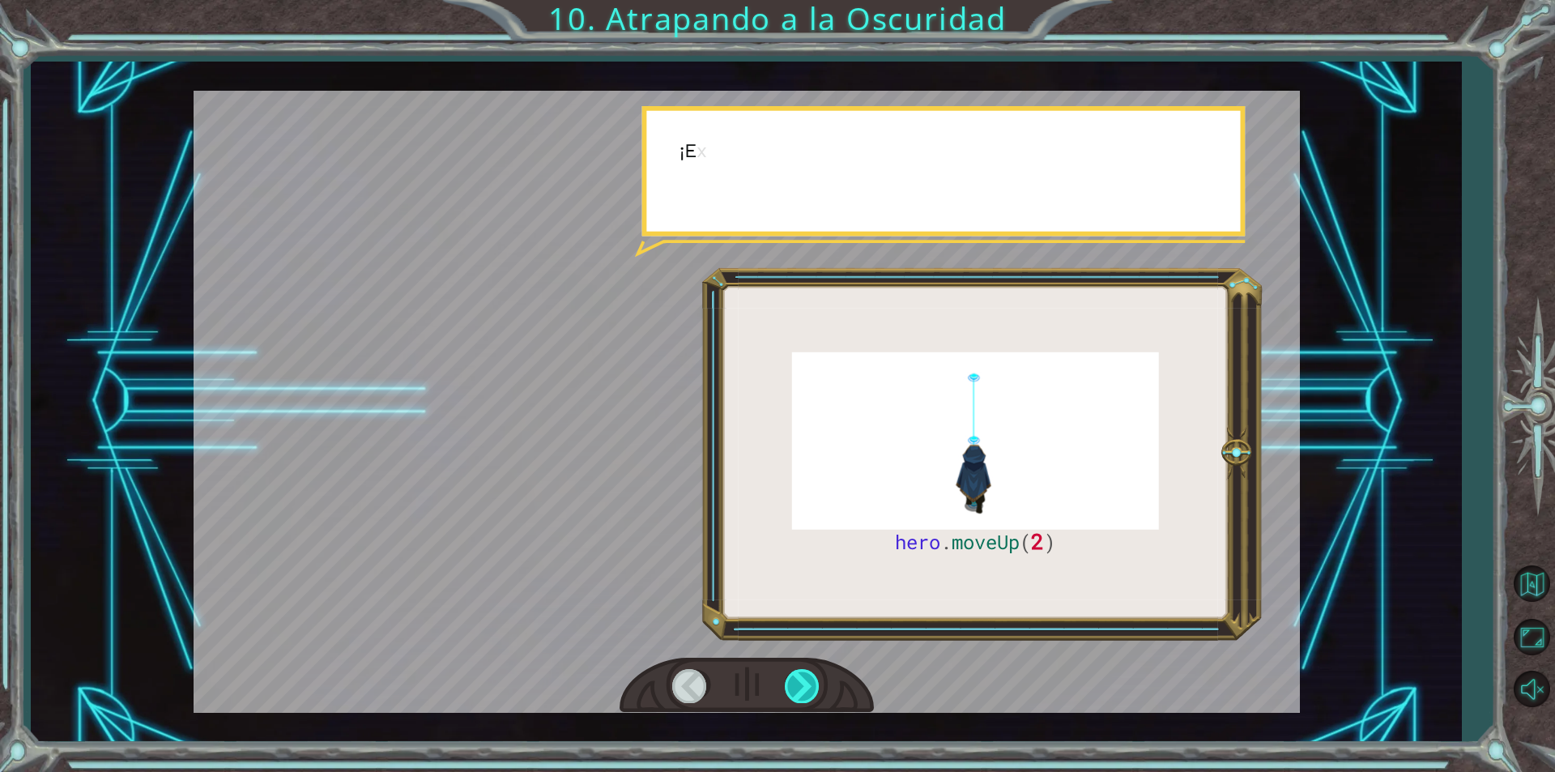
click at [806, 687] on div at bounding box center [803, 685] width 36 height 33
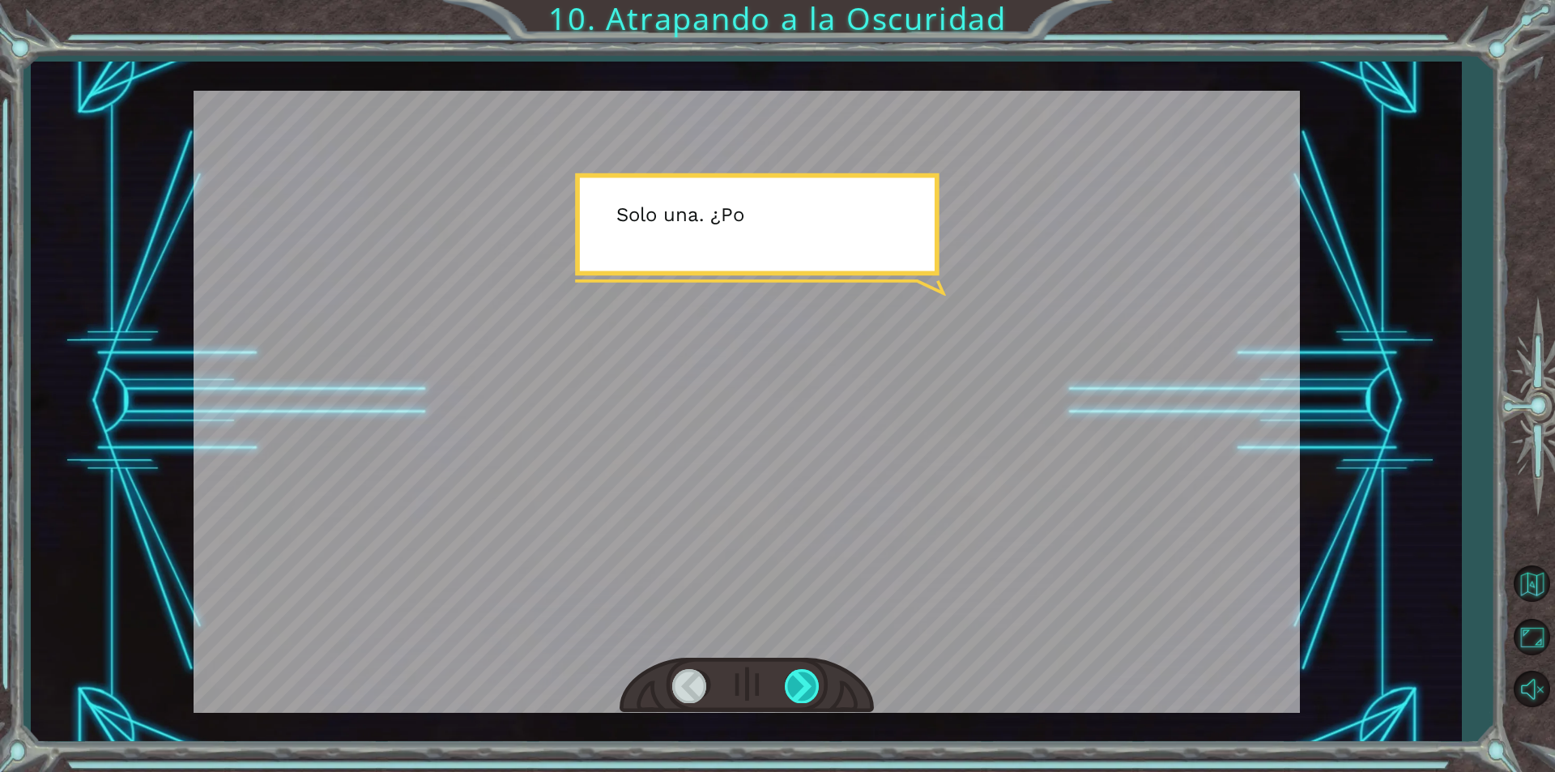
click at [806, 687] on div at bounding box center [803, 685] width 36 height 33
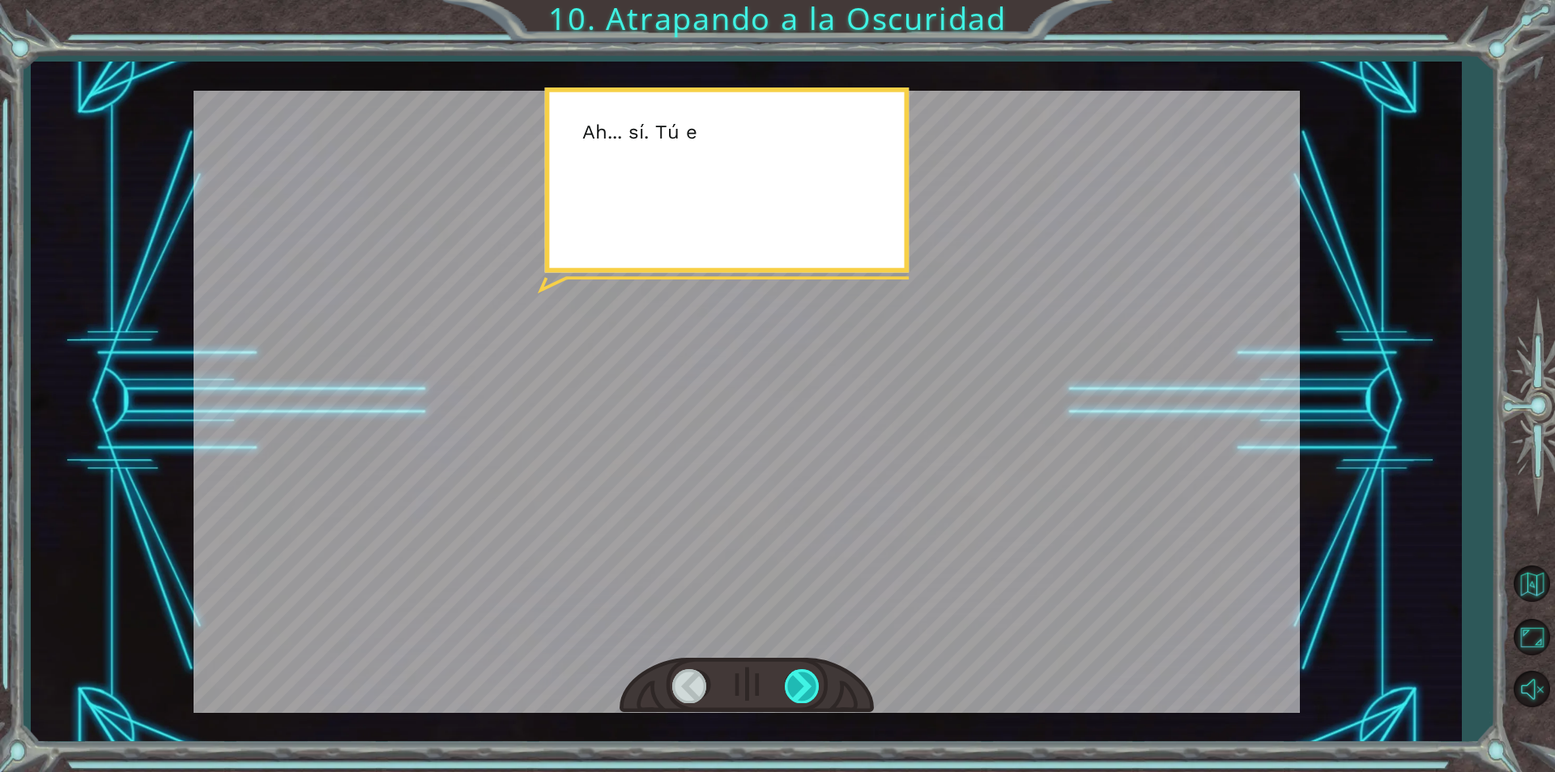
click at [806, 687] on div at bounding box center [803, 685] width 36 height 33
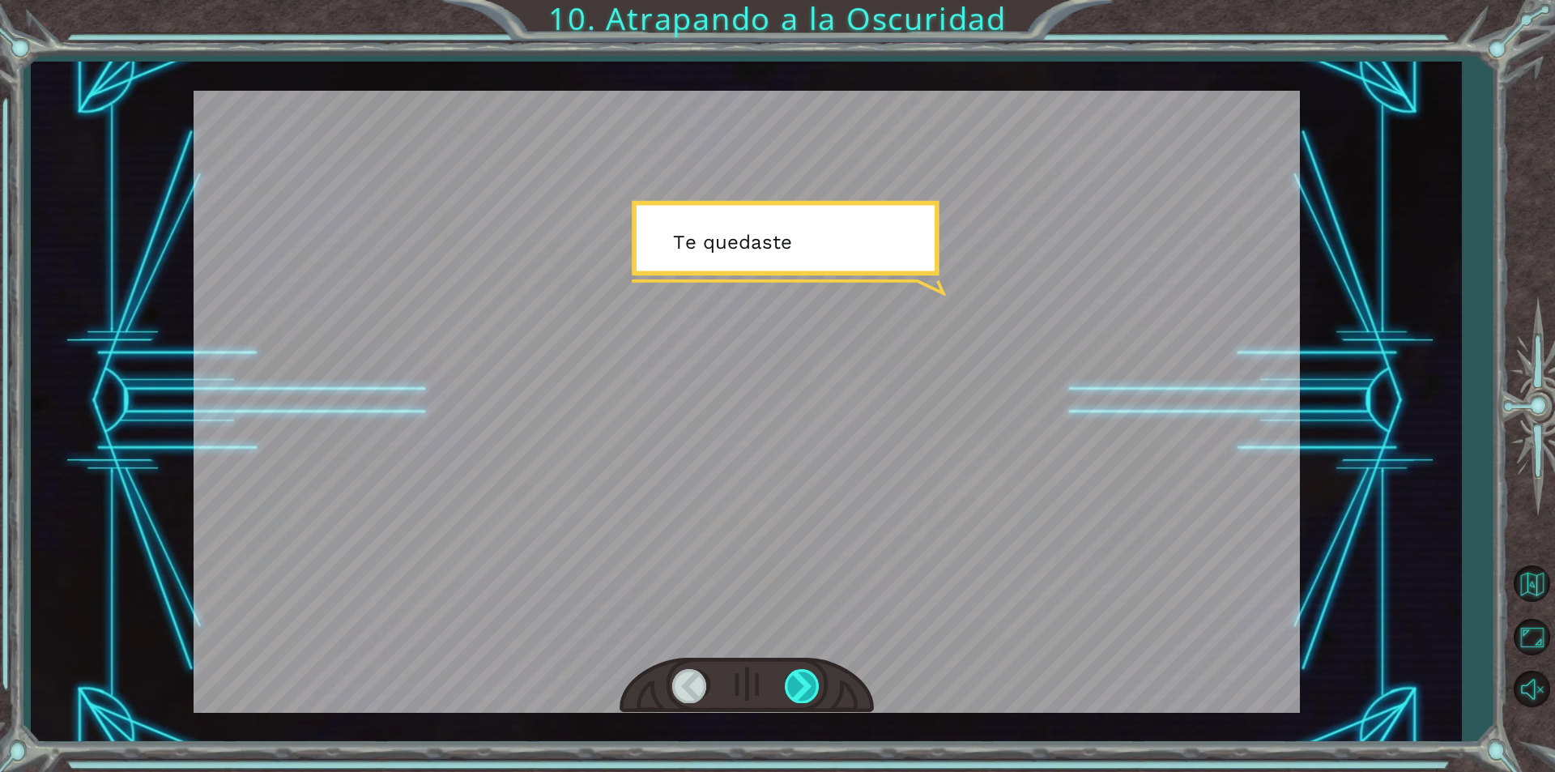
click at [806, 687] on div at bounding box center [803, 685] width 36 height 33
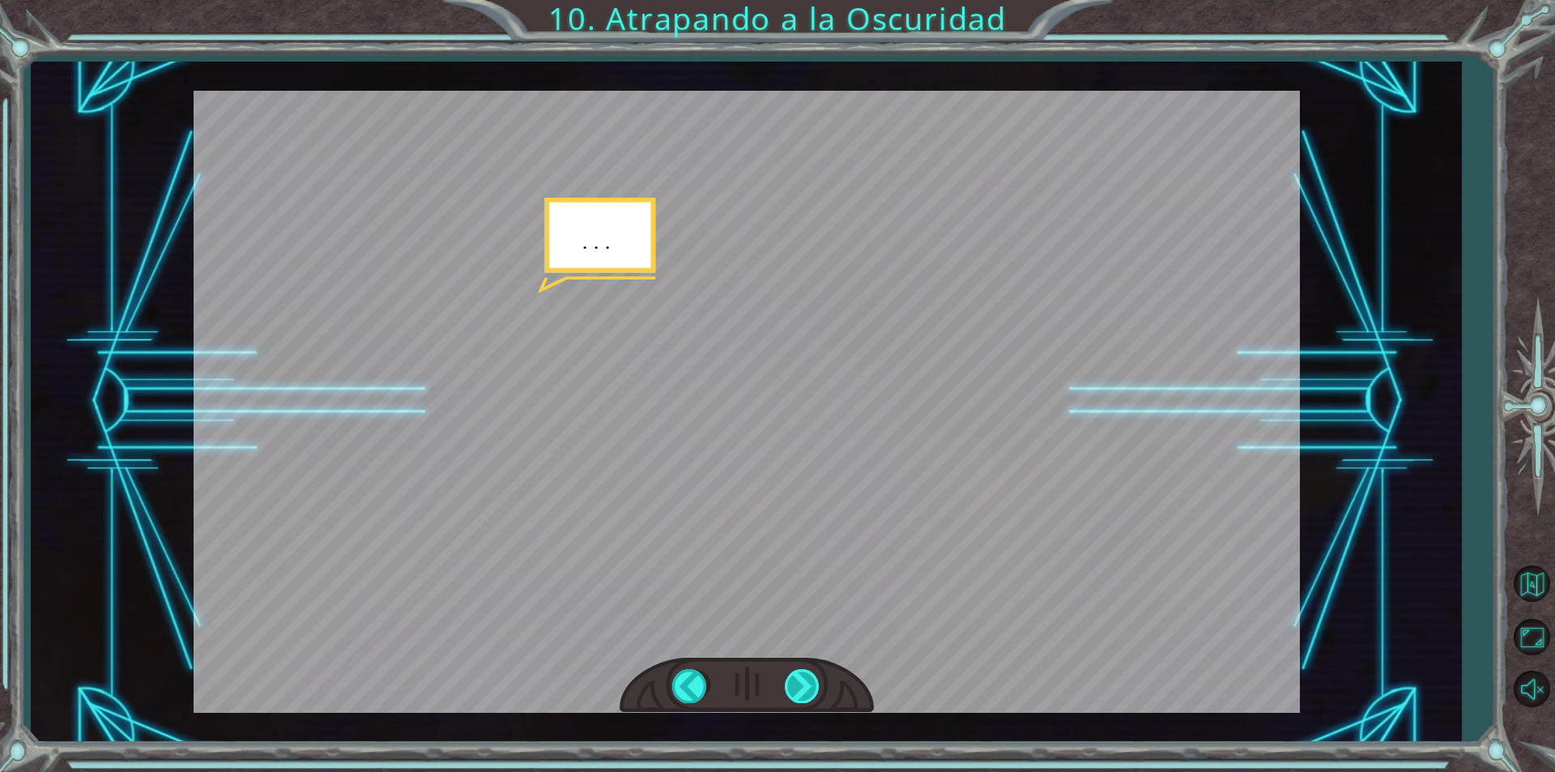
click at [806, 687] on div at bounding box center [803, 685] width 36 height 33
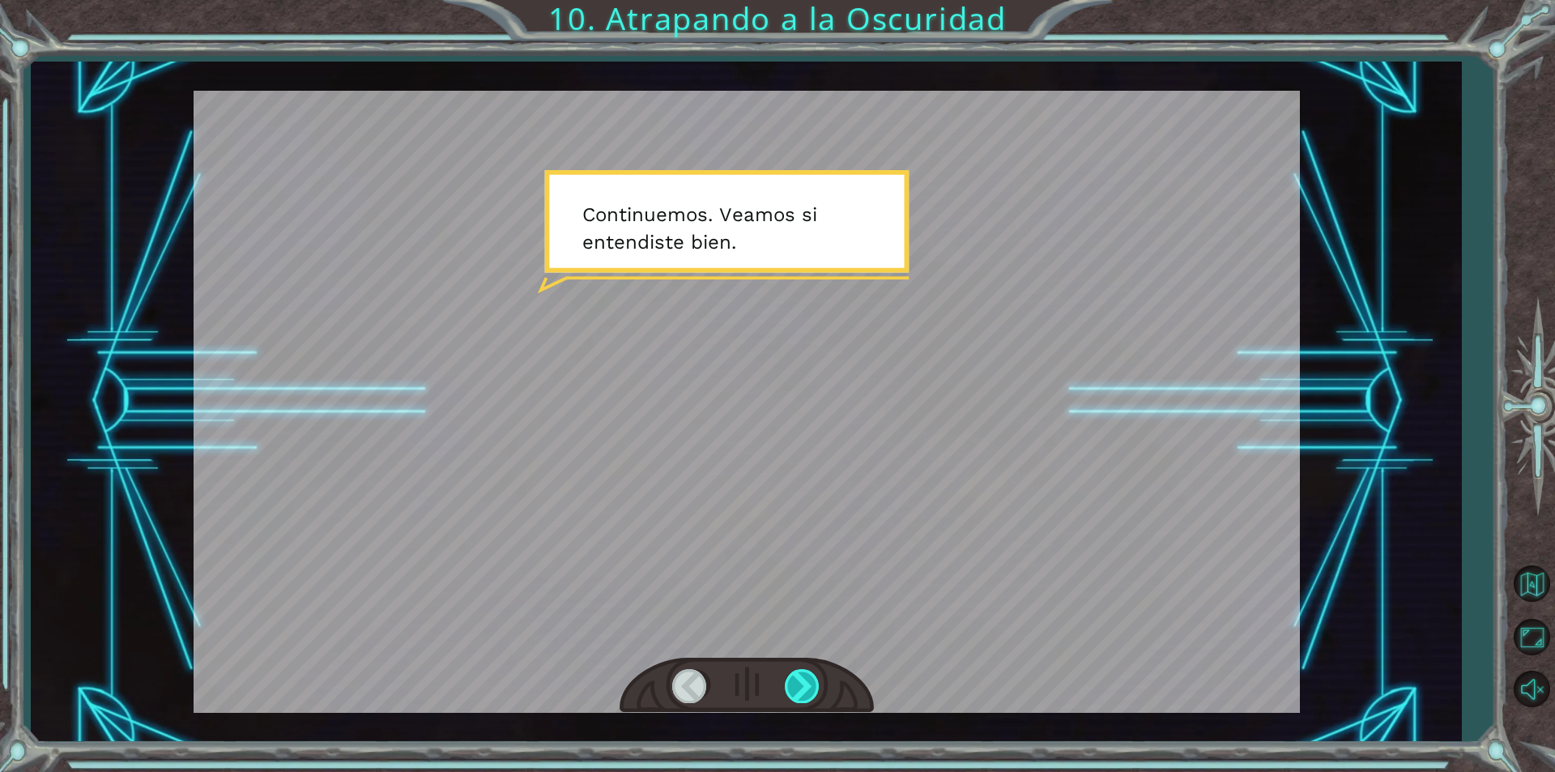
click at [806, 687] on div at bounding box center [803, 685] width 36 height 33
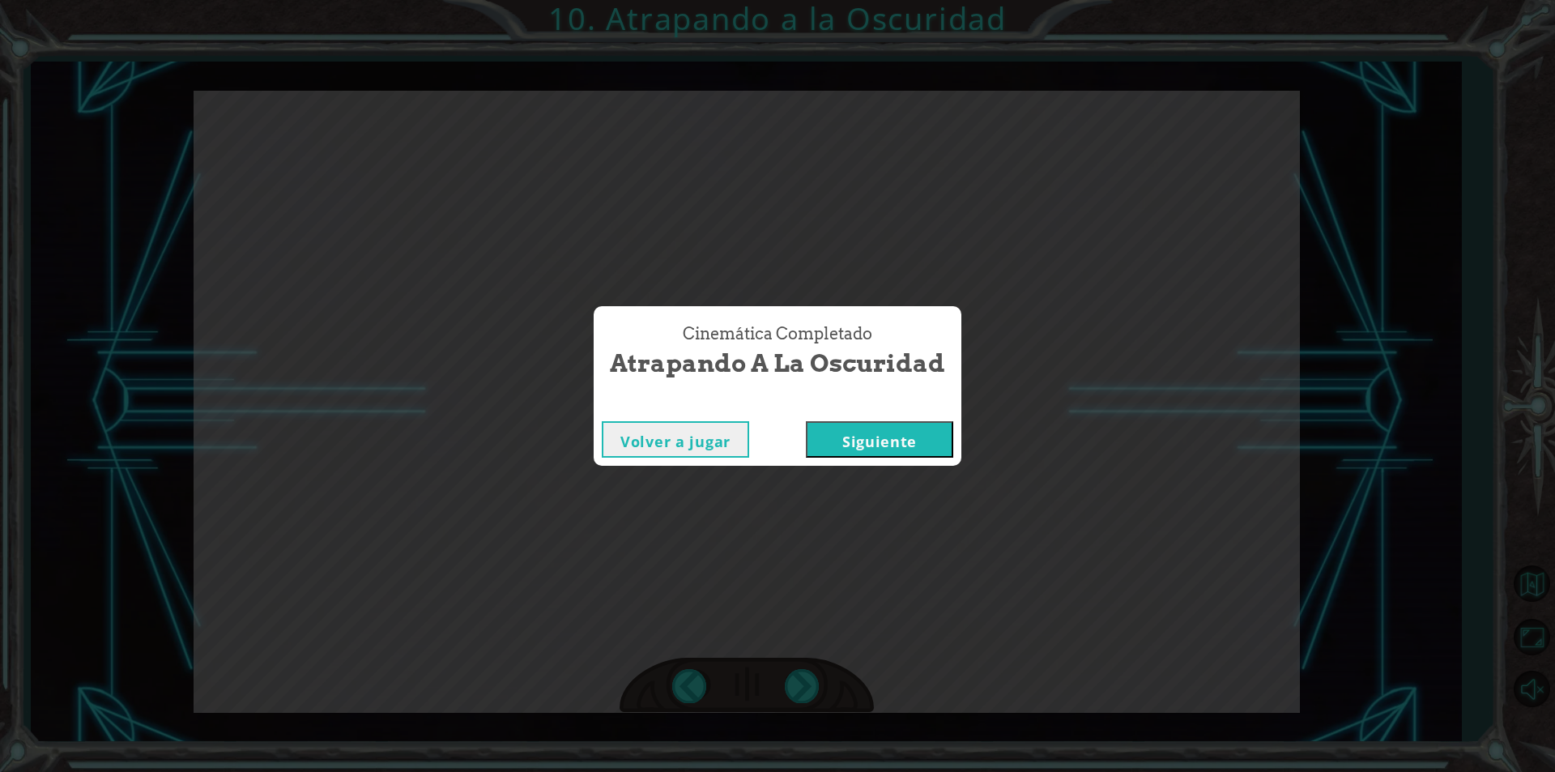
click at [895, 441] on button "Siguiente" at bounding box center [879, 439] width 147 height 36
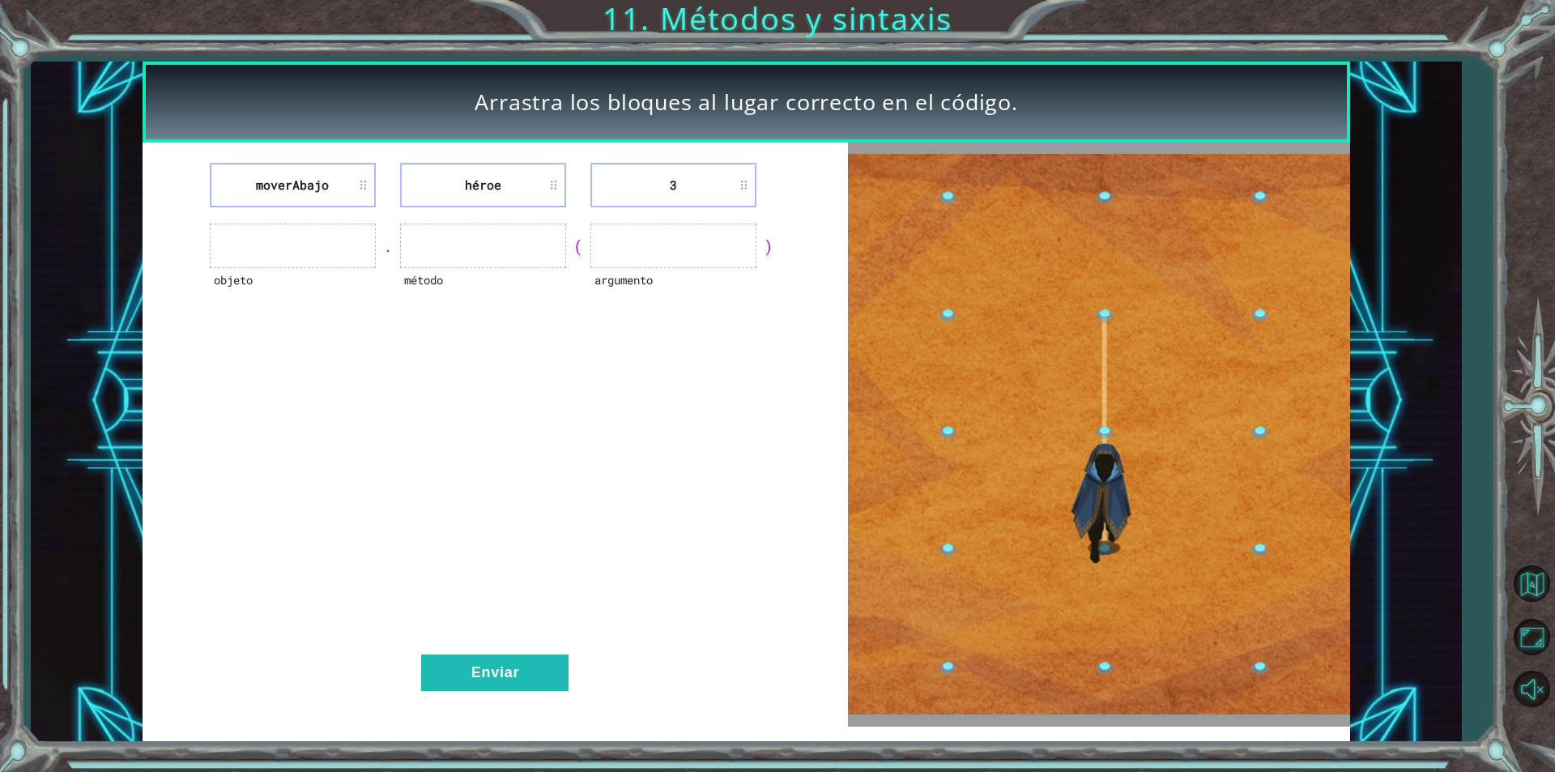
click at [292, 246] on ul at bounding box center [293, 245] width 166 height 45
click at [308, 241] on ul at bounding box center [293, 245] width 166 height 45
click at [235, 254] on ul at bounding box center [293, 245] width 166 height 45
click at [722, 237] on ul at bounding box center [673, 245] width 166 height 45
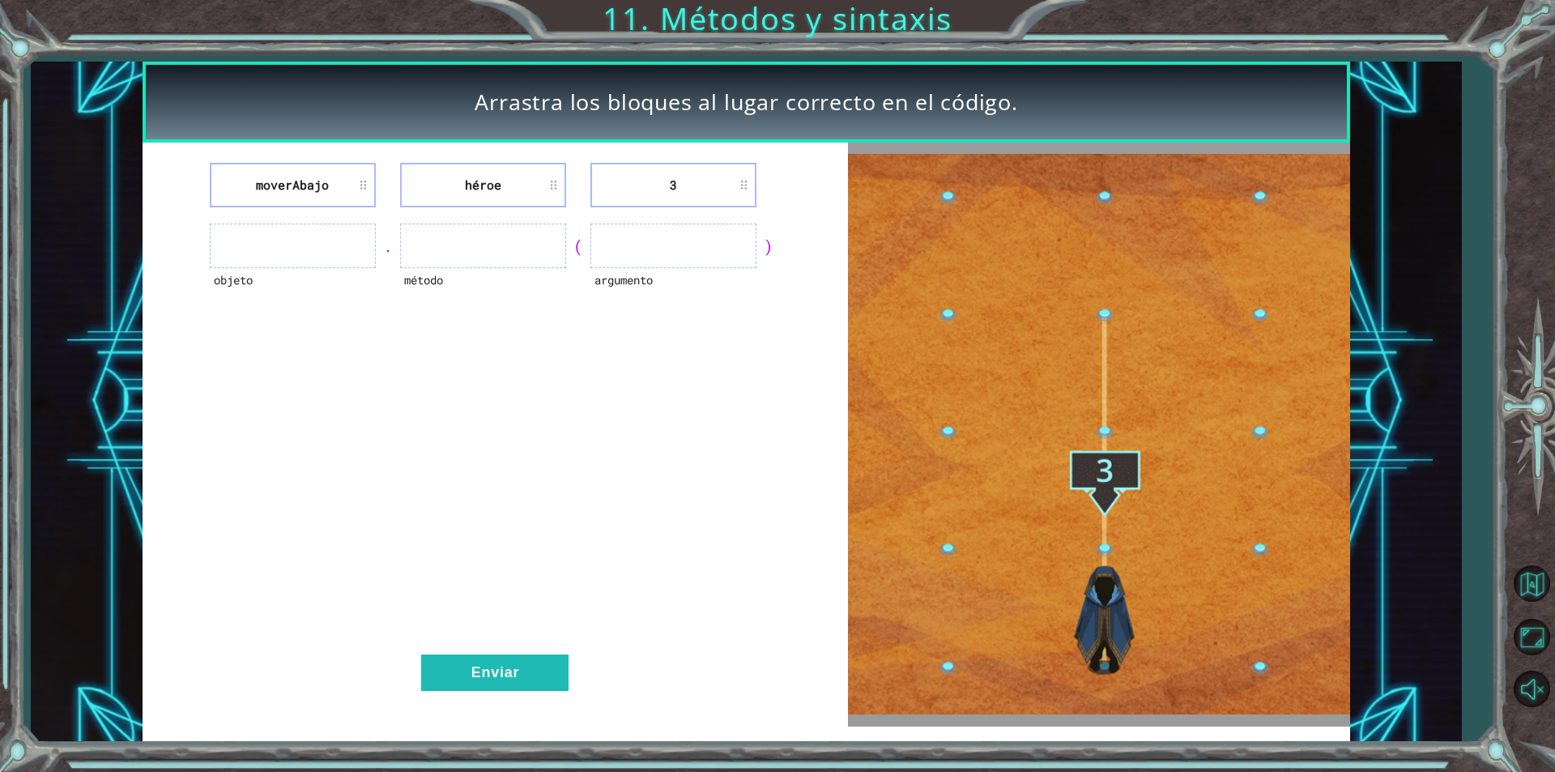
click at [722, 237] on ul at bounding box center [673, 245] width 166 height 45
click at [313, 243] on ul at bounding box center [293, 245] width 166 height 45
click at [248, 226] on ul at bounding box center [293, 245] width 166 height 45
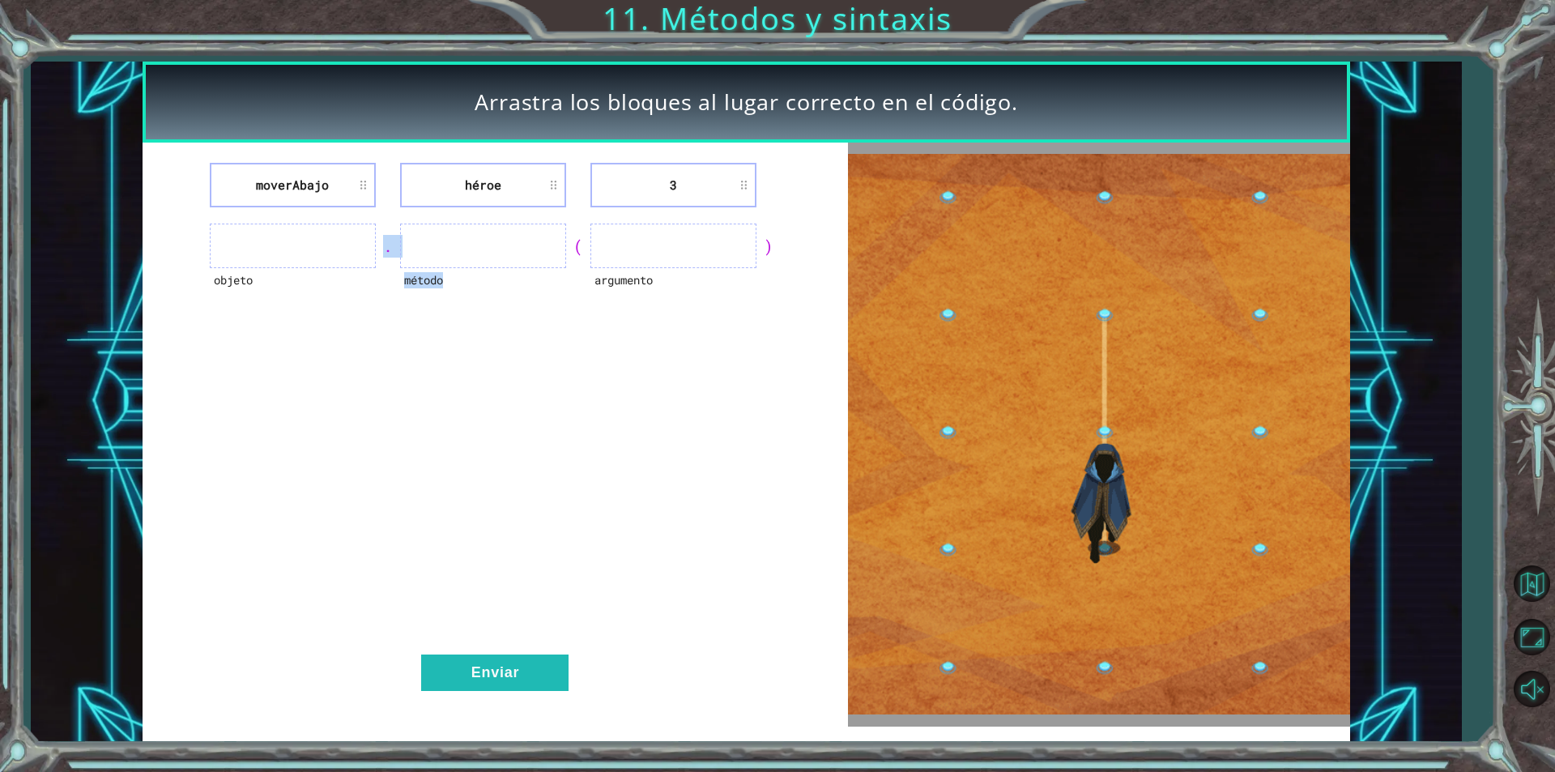
drag, startPoint x: 211, startPoint y: 256, endPoint x: 541, endPoint y: 337, distance: 340.2
click at [539, 337] on div "moverAbajo héroe 3 objeto . método ( argumento ) Enviar" at bounding box center [495, 434] width 705 height 583
click at [347, 191] on li "moverAbajo" at bounding box center [293, 185] width 166 height 45
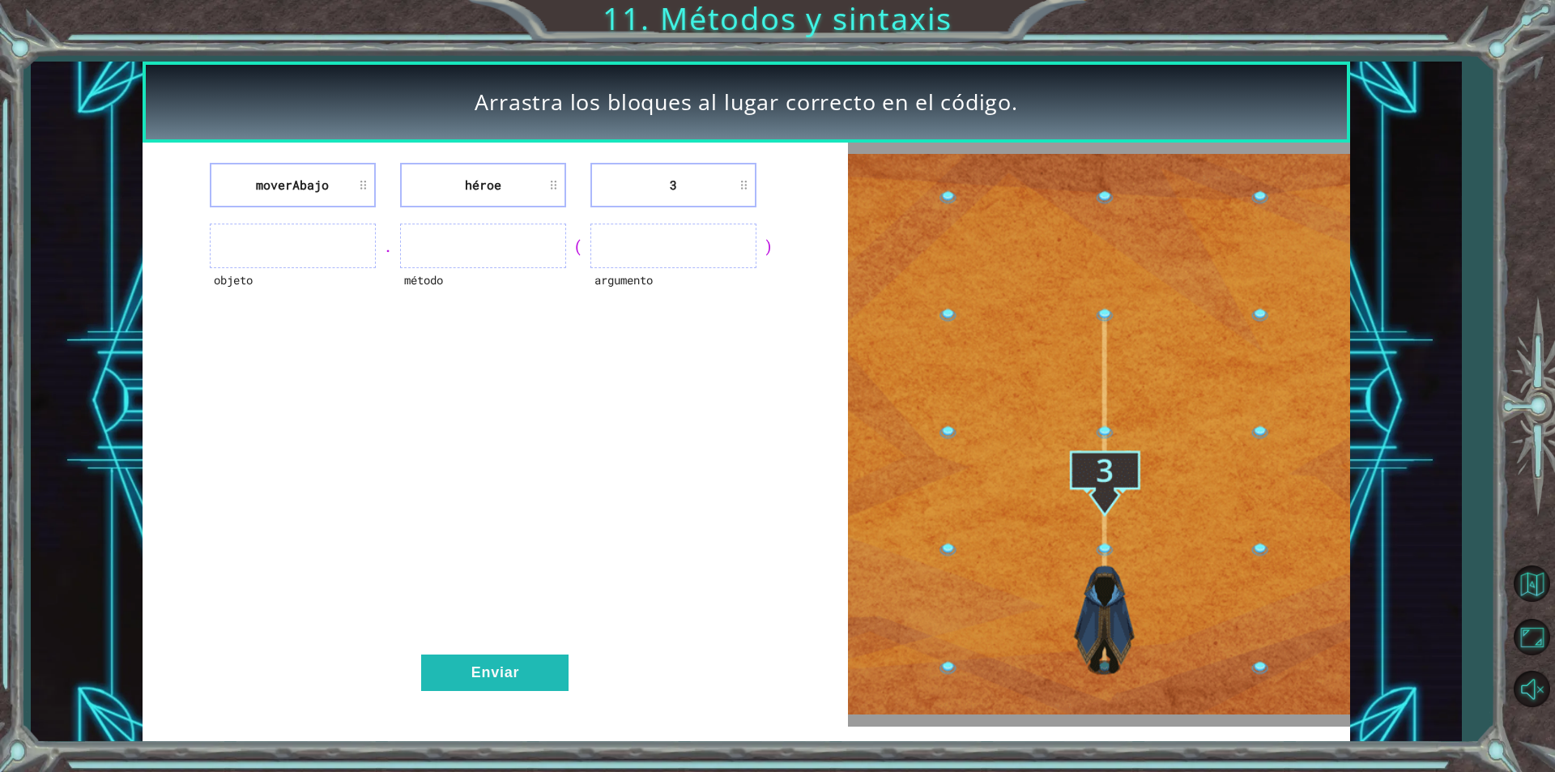
click at [364, 181] on li "moverAbajo" at bounding box center [293, 185] width 166 height 45
click at [440, 284] on div "método" at bounding box center [483, 290] width 166 height 45
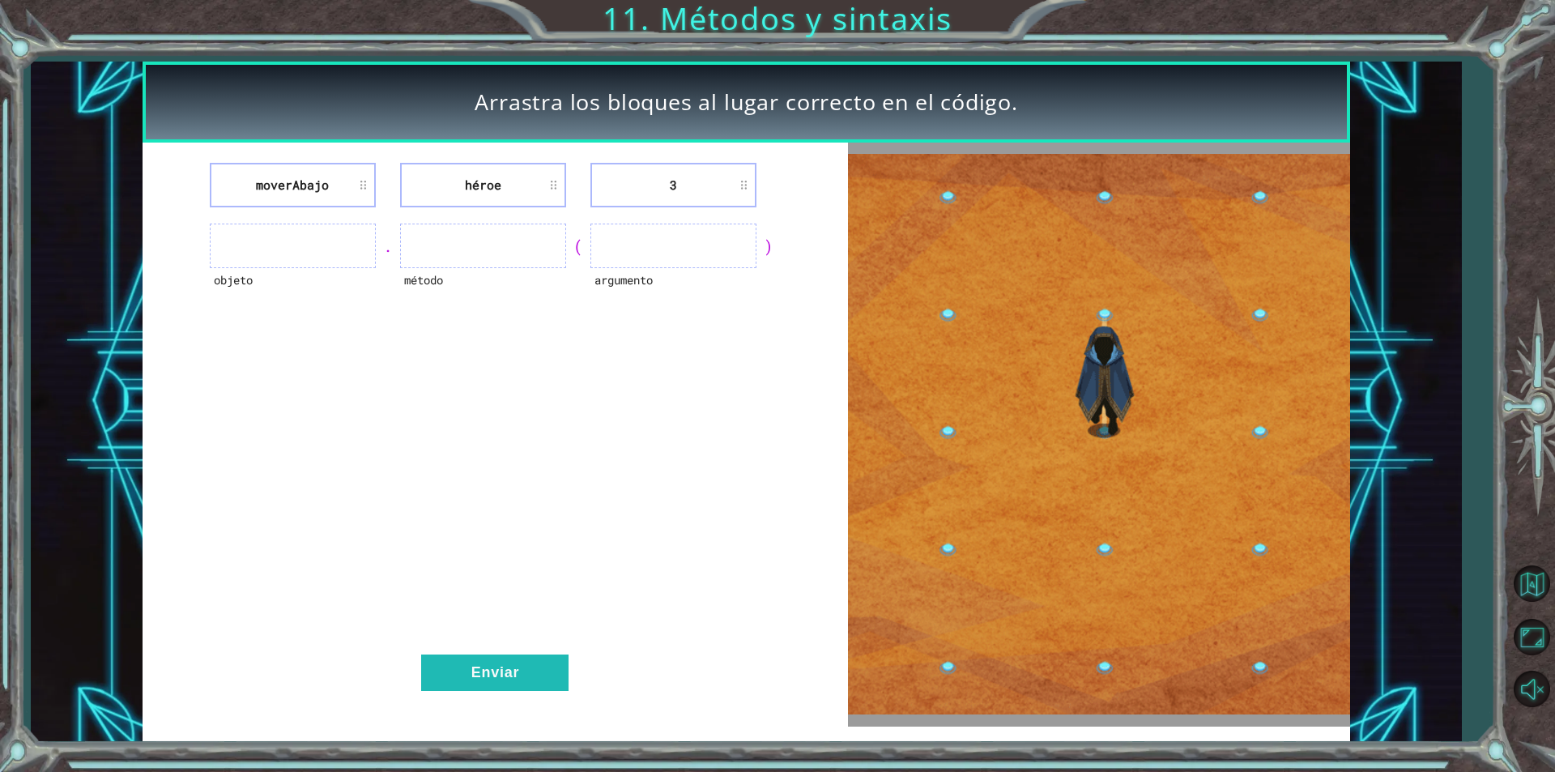
click at [424, 279] on div "método" at bounding box center [483, 290] width 166 height 45
click at [411, 279] on div "método" at bounding box center [483, 290] width 166 height 45
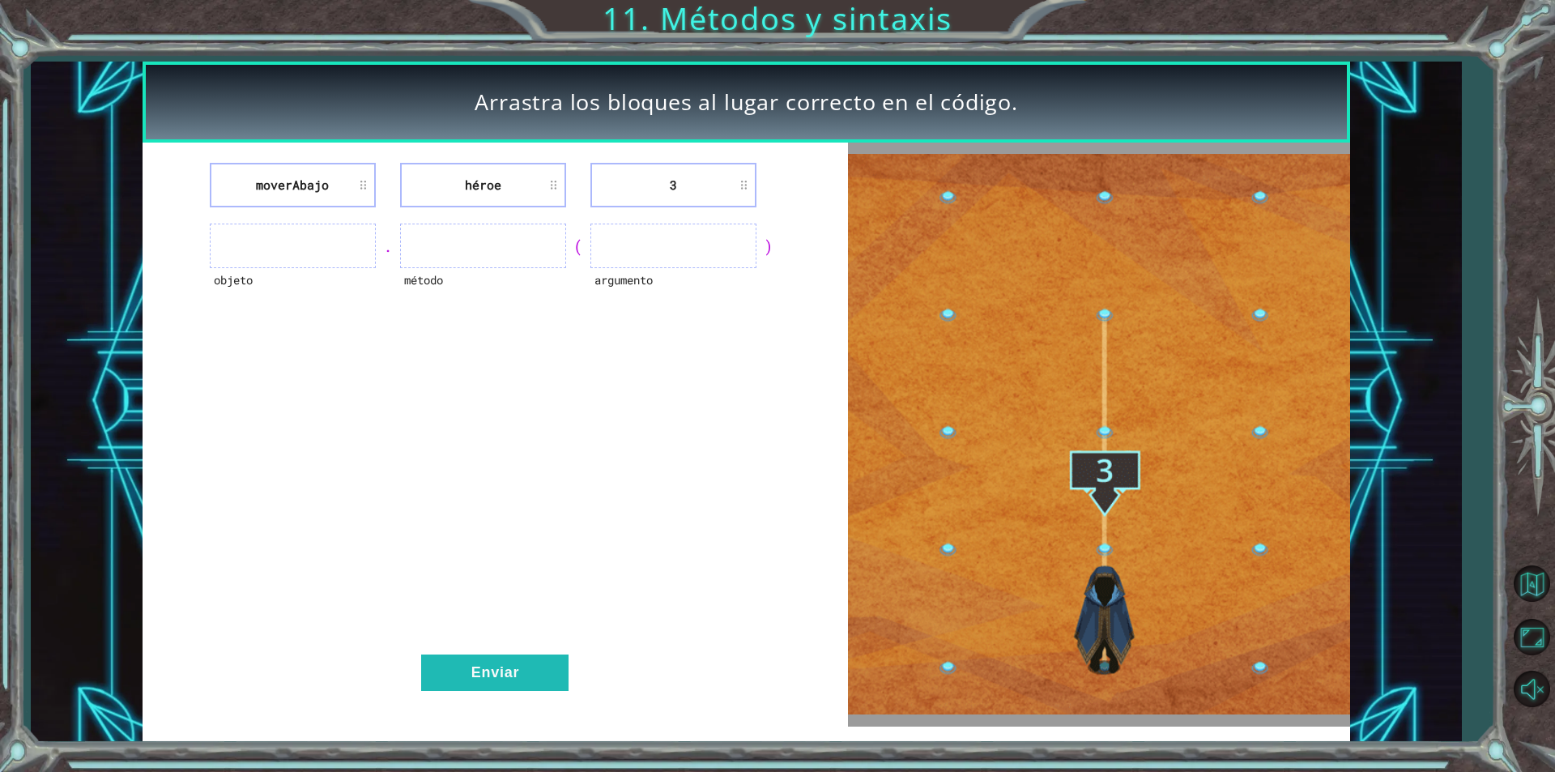
click at [237, 281] on div "objeto" at bounding box center [293, 290] width 166 height 45
click at [289, 160] on div "moverAbajo héroe 3 objeto . método ( argumento ) Enviar" at bounding box center [495, 434] width 705 height 583
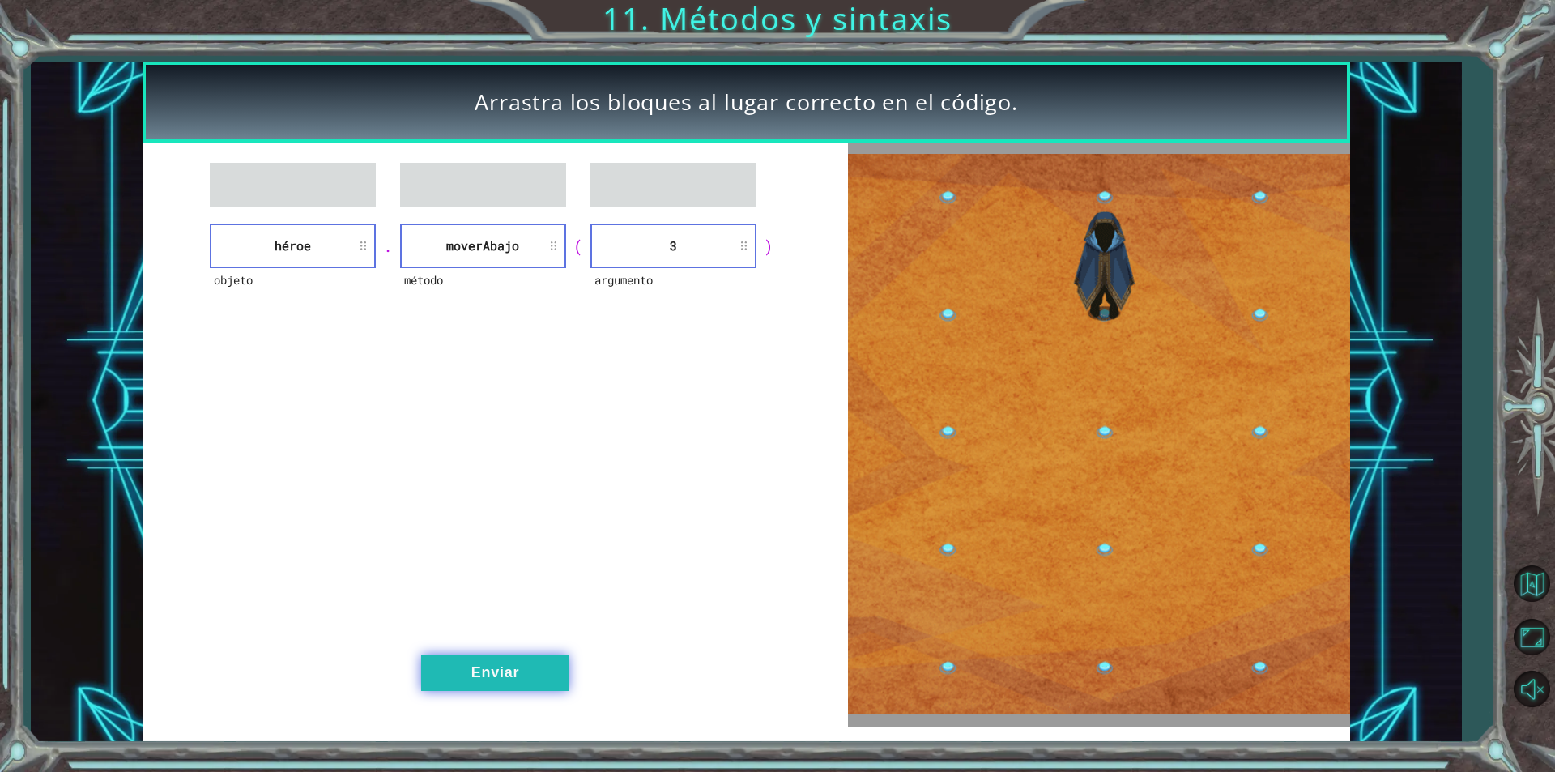
click at [494, 674] on button "Enviar" at bounding box center [494, 672] width 147 height 36
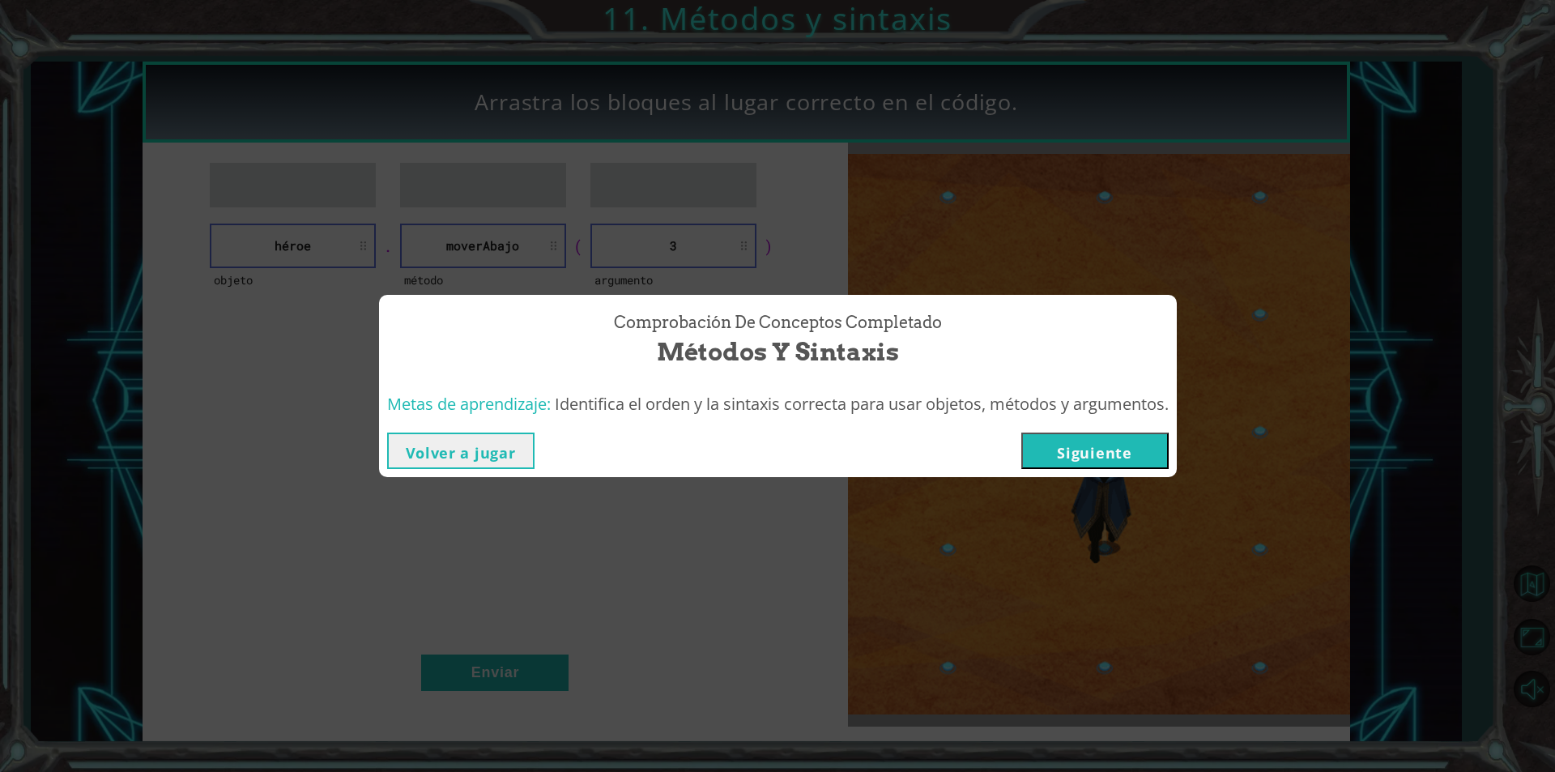
click at [1130, 448] on button "Siguiente" at bounding box center [1094, 450] width 147 height 36
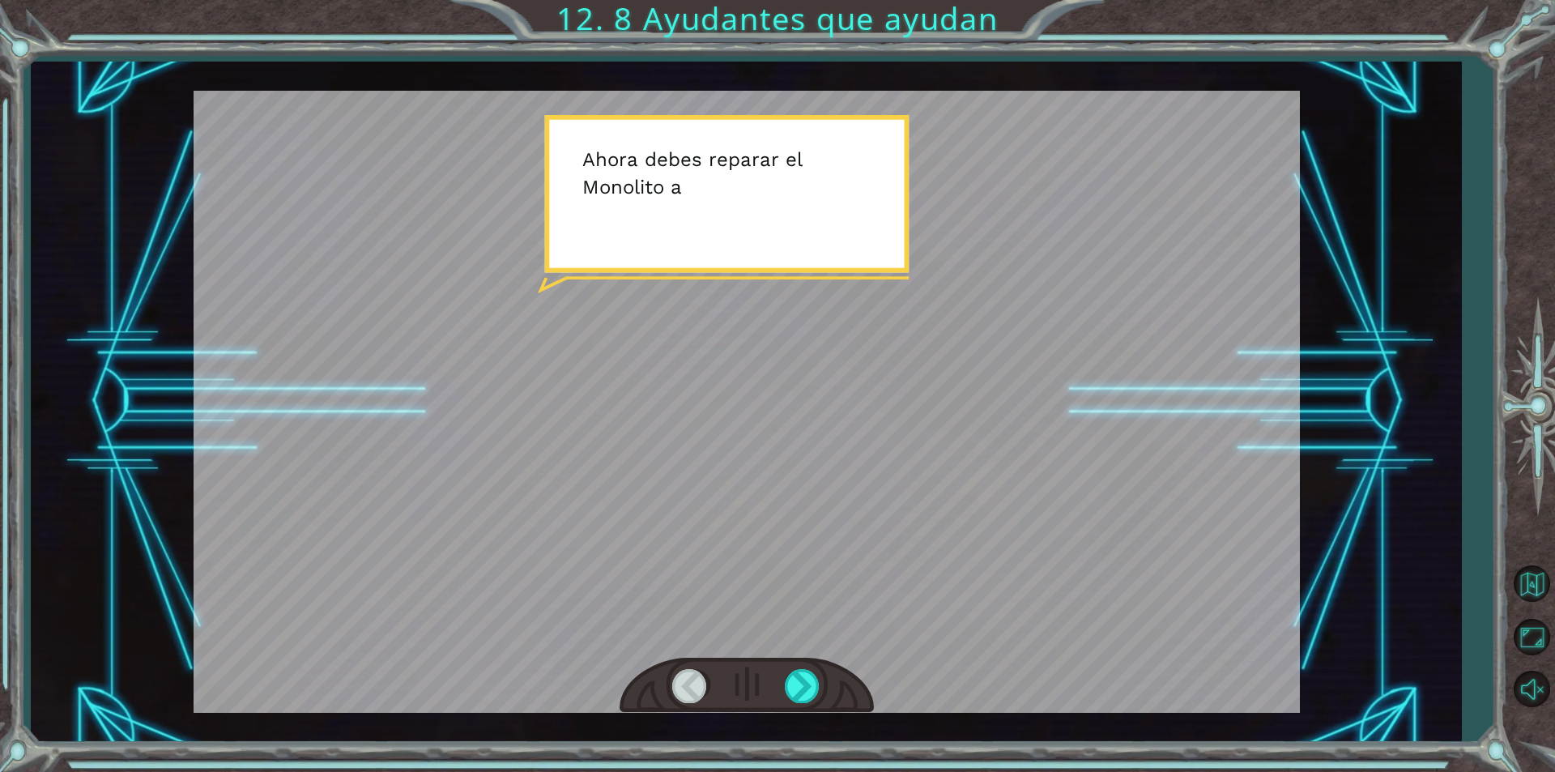
click at [590, 27] on div "Temporary Text A h o r a d e b e s r e p a r a r e l M o n o l i t o a n t e s …" at bounding box center [777, 386] width 1555 height 772
click at [637, 19] on div "Temporary Text A h o r a d e b e s r e p a r a r e l M o n o l i t o a n t e s …" at bounding box center [777, 386] width 1555 height 772
click at [568, 31] on div "Temporary Text A h o r a d e b e s r e p a r a r e l M o n o l i t o a n t e s …" at bounding box center [777, 386] width 1555 height 772
drag, startPoint x: 0, startPoint y: 33, endPoint x: 100, endPoint y: 147, distance: 151.4
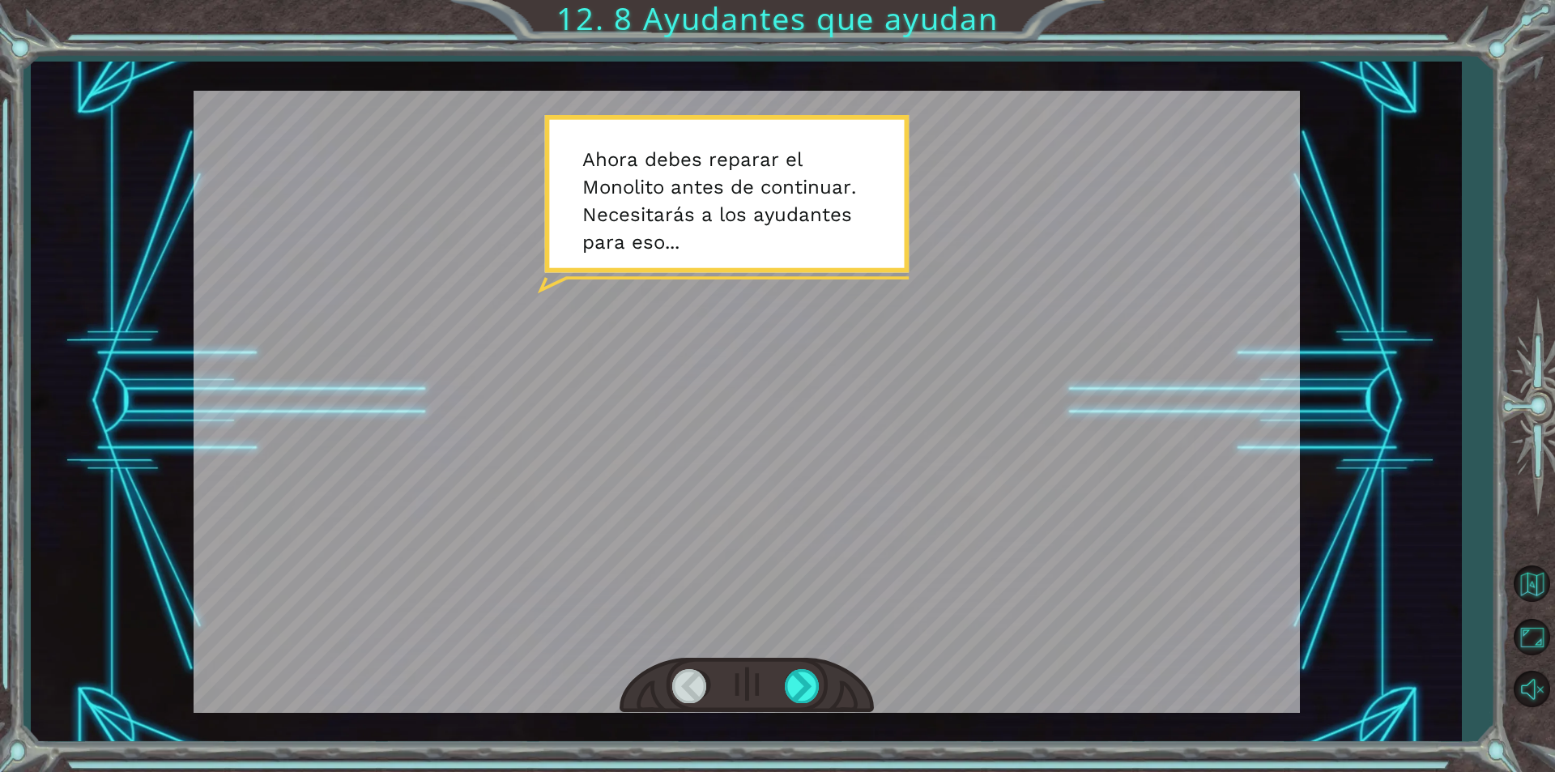
click at [6, 44] on div "Temporary Text A h o r a d e b e s r e p a r a r e l M o n o l i t o a n t e s …" at bounding box center [777, 386] width 1555 height 772
click at [794, 28] on div "Temporary Text A h o r a d e b e s r e p a r a r e l M o n o l i t o a n t e s …" at bounding box center [777, 386] width 1555 height 772
click at [23, 53] on div "Temporary Text A h o r a d e b e s r e p a r a r e l M o n o l i t o a n t e s …" at bounding box center [777, 386] width 1555 height 772
click at [45, 36] on div "Temporary Text A h o r a d e b e s r e p a r a r e l M o n o l i t o a n t e s …" at bounding box center [777, 386] width 1555 height 772
drag, startPoint x: 145, startPoint y: 23, endPoint x: 151, endPoint y: 36, distance: 13.4
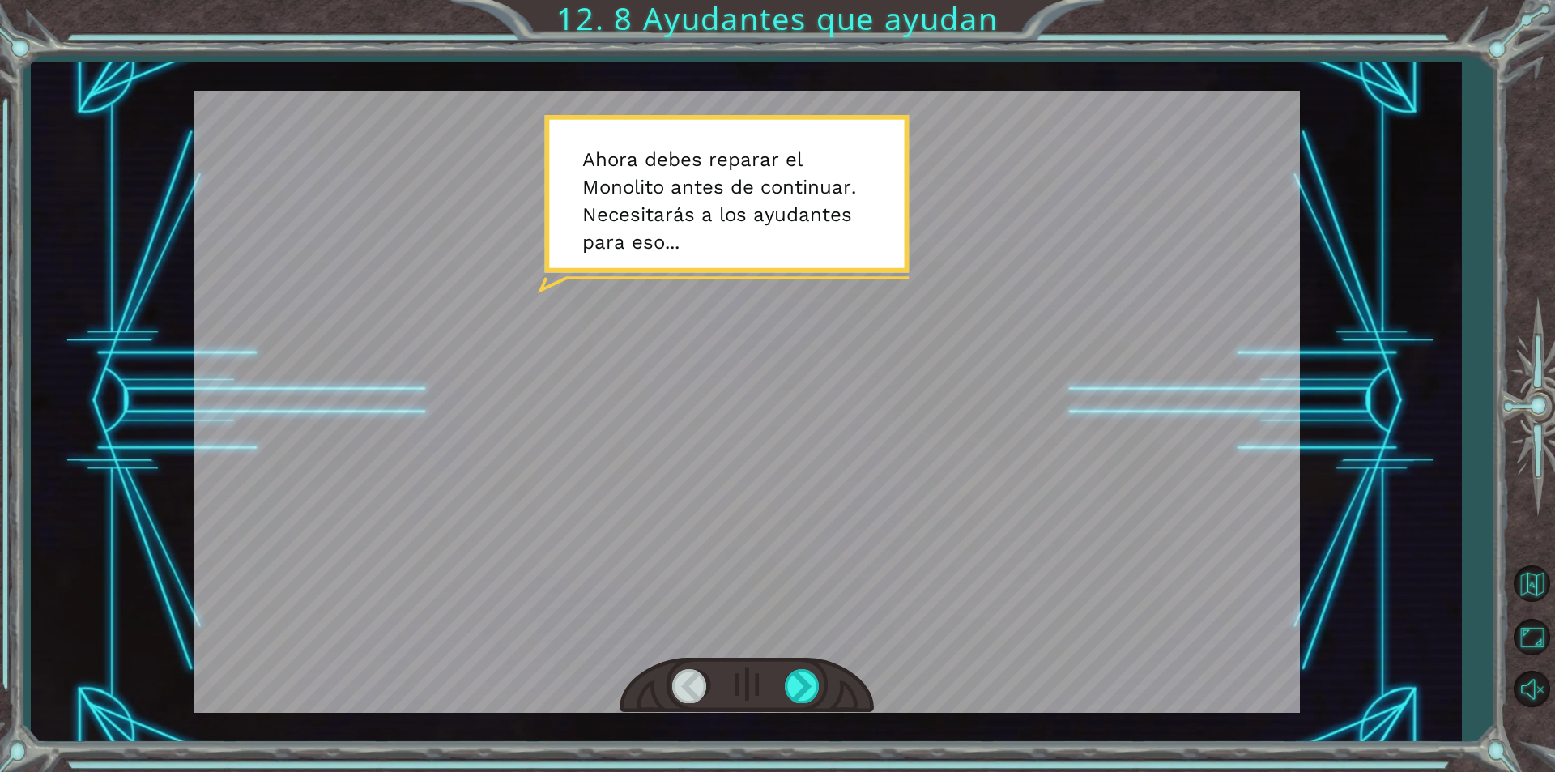
click at [151, 32] on div "Temporary Text A h o r a d e b e s r e p a r a r e l M o n o l i t o a n t e s …" at bounding box center [777, 386] width 1555 height 772
drag, startPoint x: 147, startPoint y: 117, endPoint x: 105, endPoint y: 410, distance: 296.1
click at [147, 222] on div "Temporary Text A h o r a d e b e s r e p a r a r e l M o n o l i t o a n t e s …" at bounding box center [746, 401] width 1430 height 679
drag, startPoint x: 76, startPoint y: 609, endPoint x: 25, endPoint y: 759, distance: 158.3
click at [23, 696] on div "Temporary Text A h o r a d e b e s r e p a r a r e l M o n o l i t o a n t e s …" at bounding box center [777, 386] width 1555 height 772
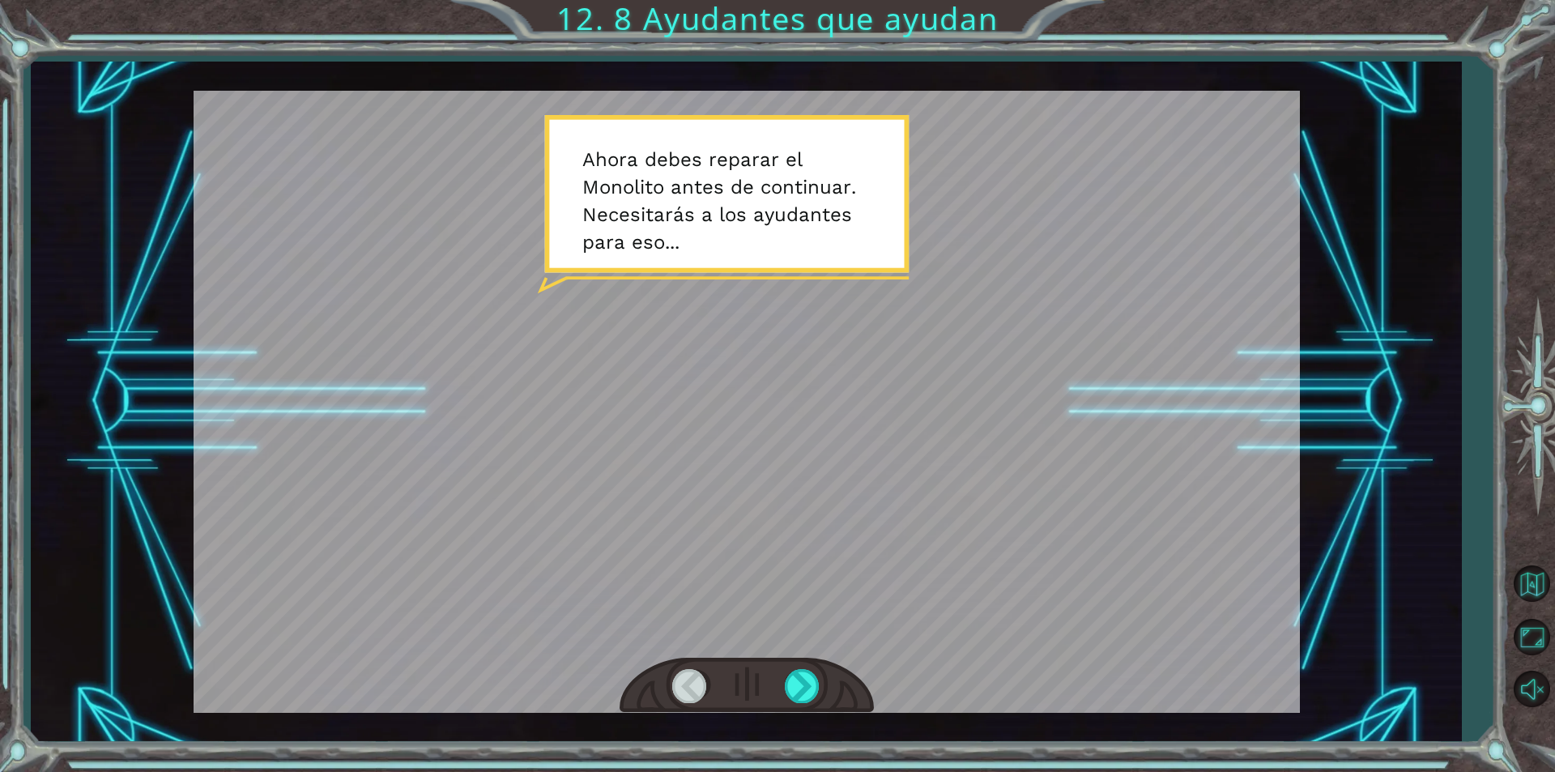
drag, startPoint x: 25, startPoint y: 759, endPoint x: 188, endPoint y: 716, distance: 168.3
click at [29, 764] on div "Temporary Text A h o r a d e b e s r e p a r a r e l M o n o l i t o a n t e s …" at bounding box center [777, 386] width 1555 height 772
click at [313, 771] on html "Temporary Text A h o r a d e b e s r e p a r a r e l M o n o l i t o a n t e s …" at bounding box center [777, 386] width 1555 height 772
click at [828, 560] on div at bounding box center [747, 402] width 1106 height 622
click at [797, 695] on div at bounding box center [803, 685] width 36 height 33
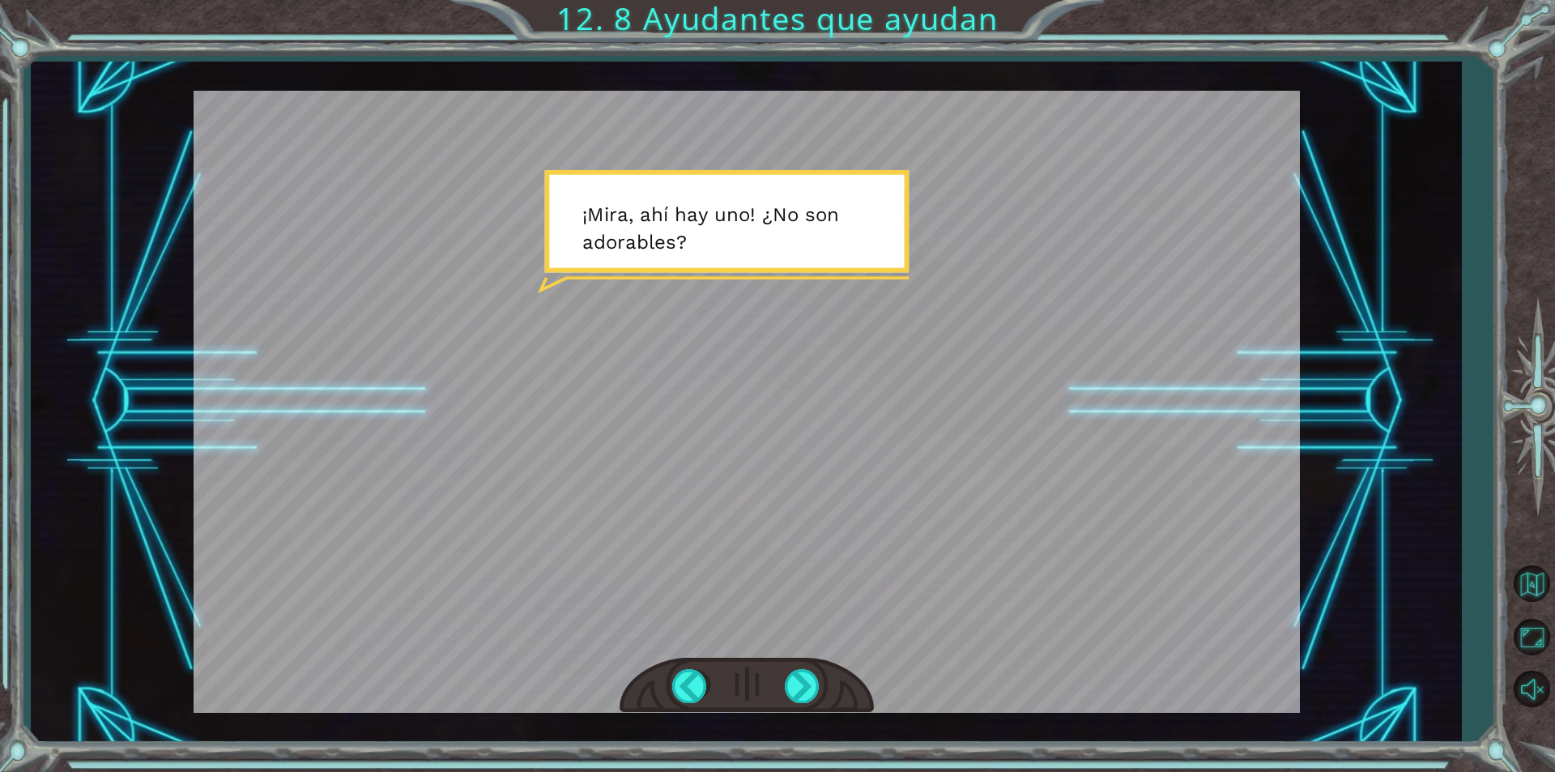
click at [824, 687] on div at bounding box center [746, 686] width 254 height 56
click at [810, 687] on div at bounding box center [803, 685] width 36 height 33
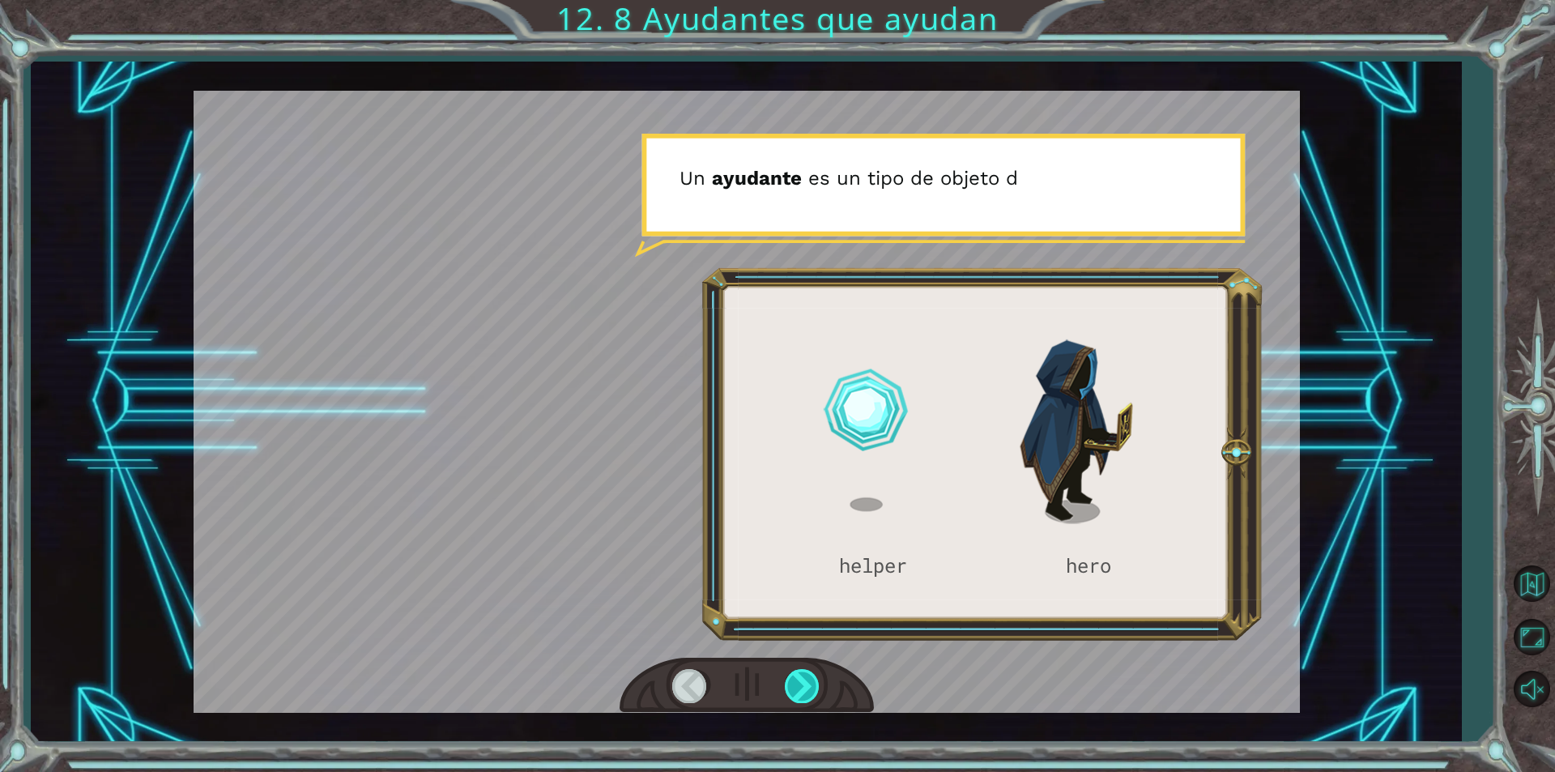
click at [810, 687] on div at bounding box center [803, 685] width 36 height 33
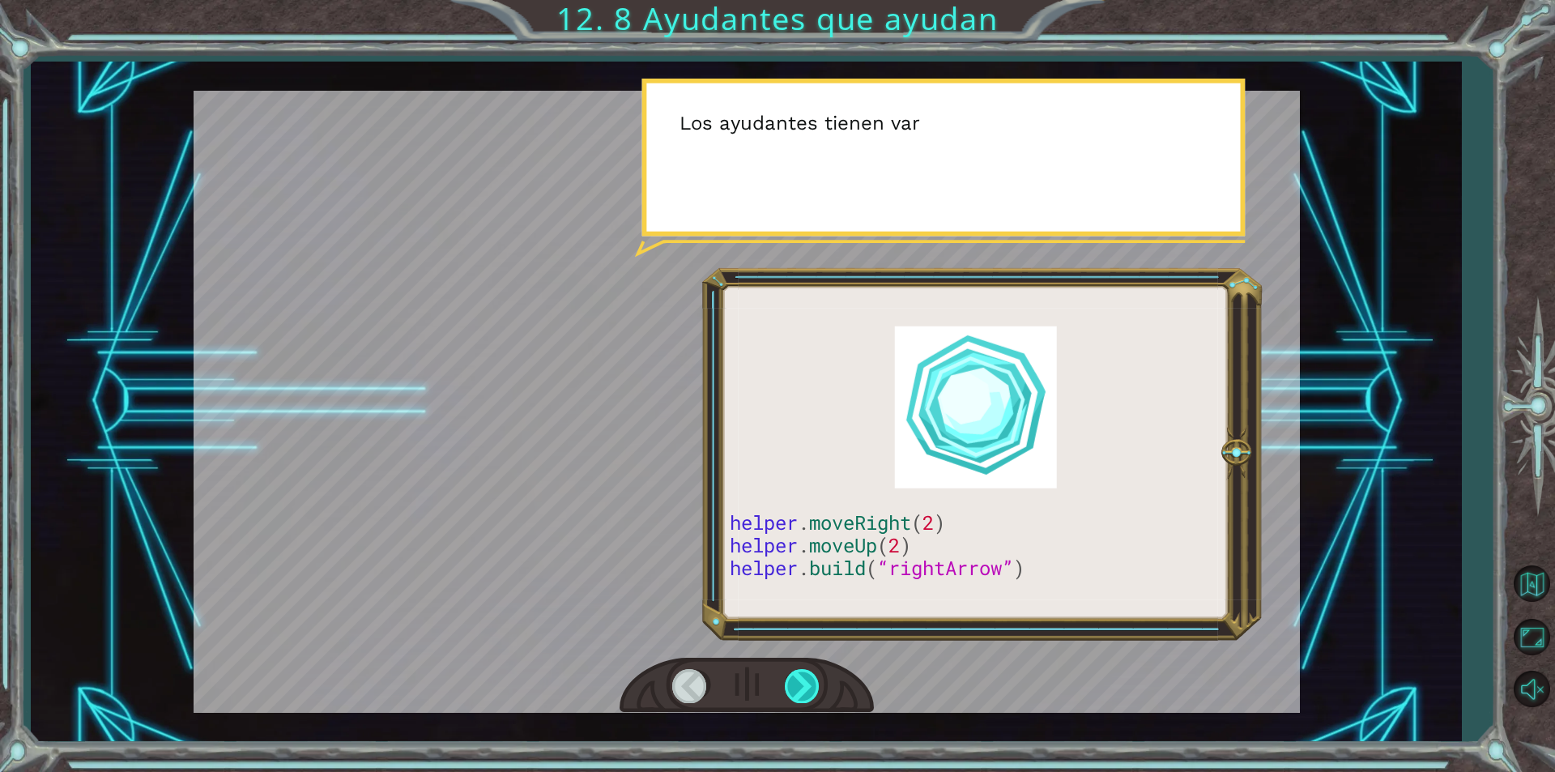
click at [810, 687] on div at bounding box center [803, 685] width 36 height 33
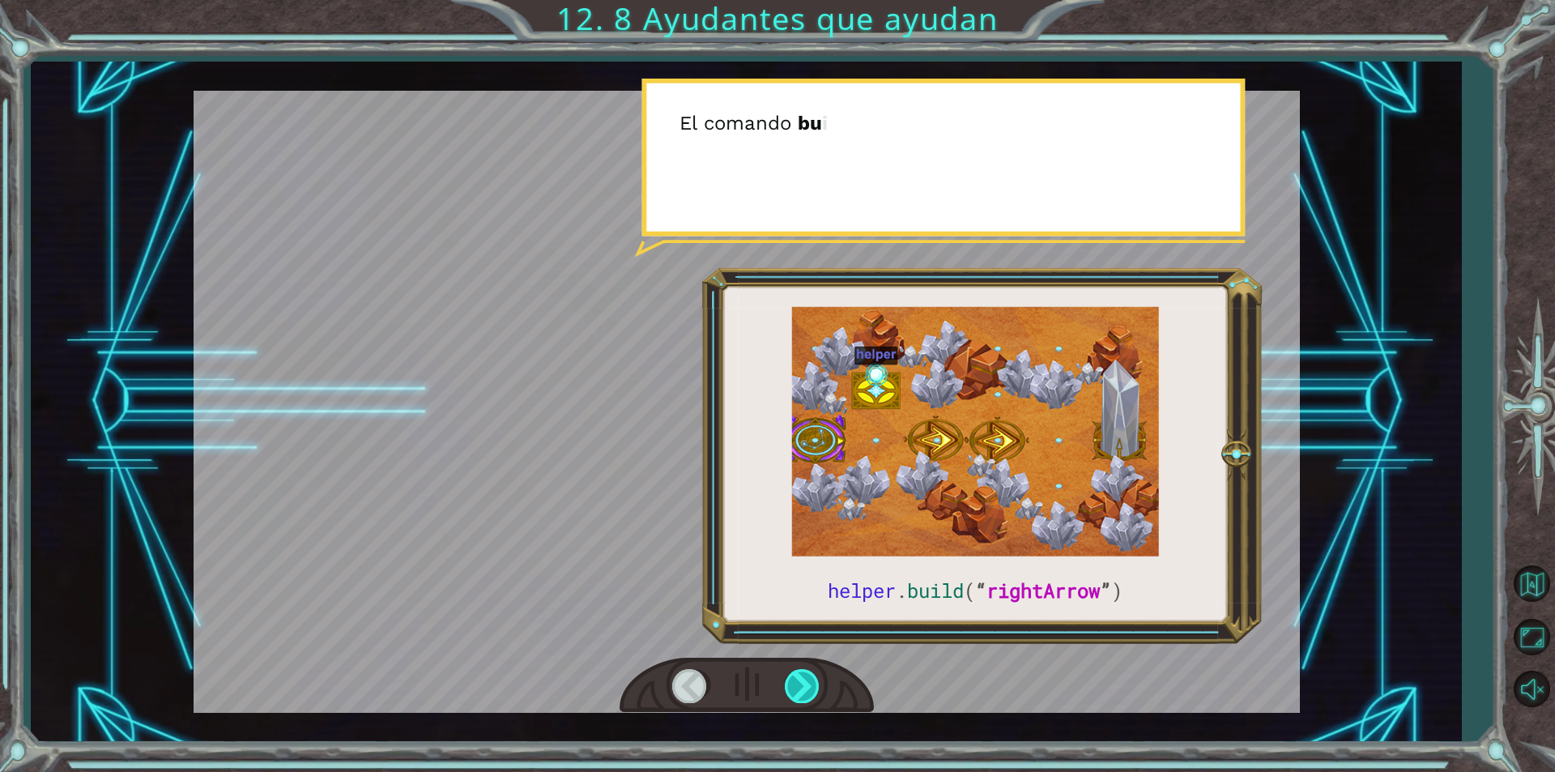
click at [810, 687] on div at bounding box center [803, 685] width 36 height 33
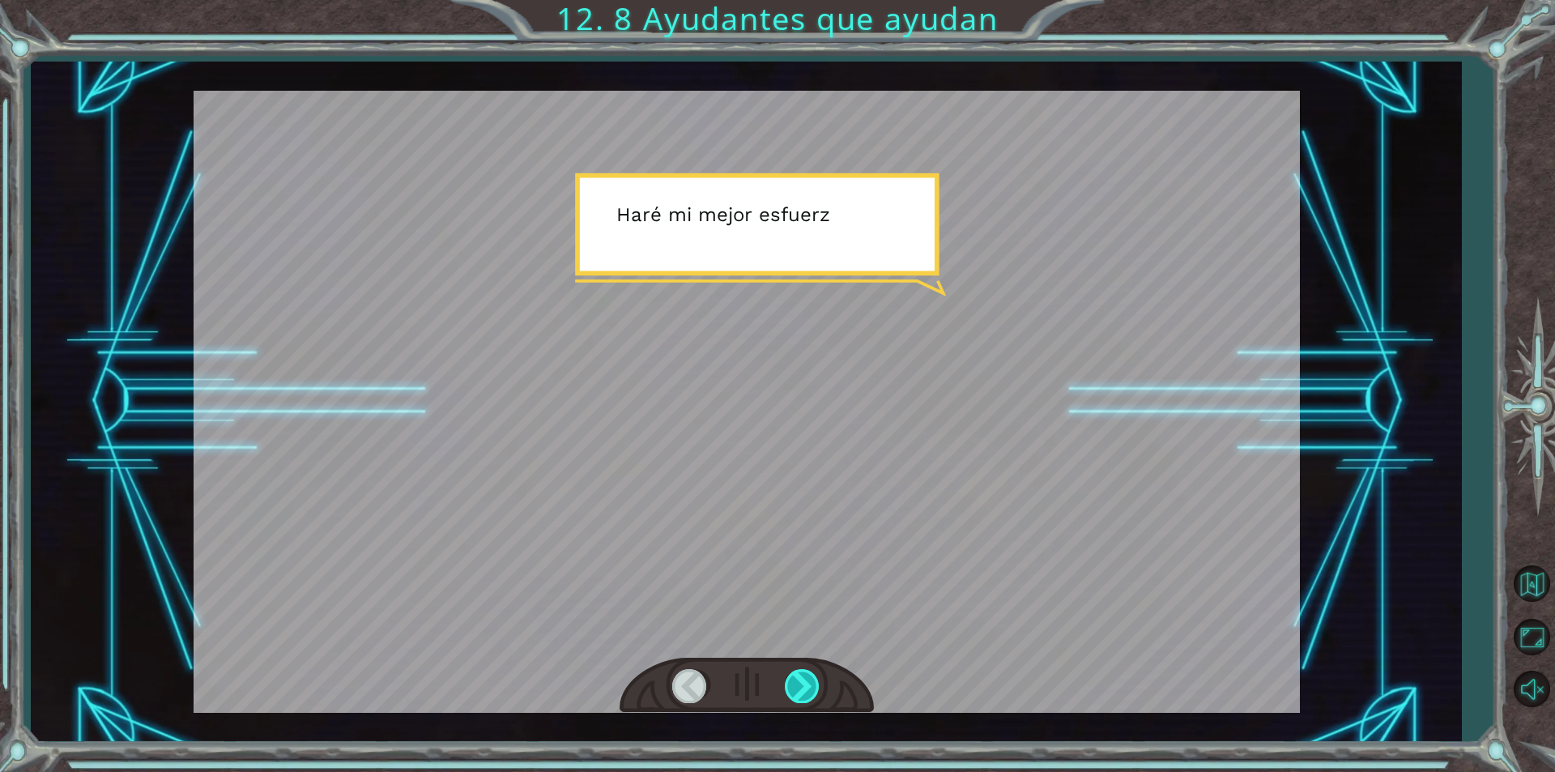
click at [810, 687] on div at bounding box center [803, 685] width 36 height 33
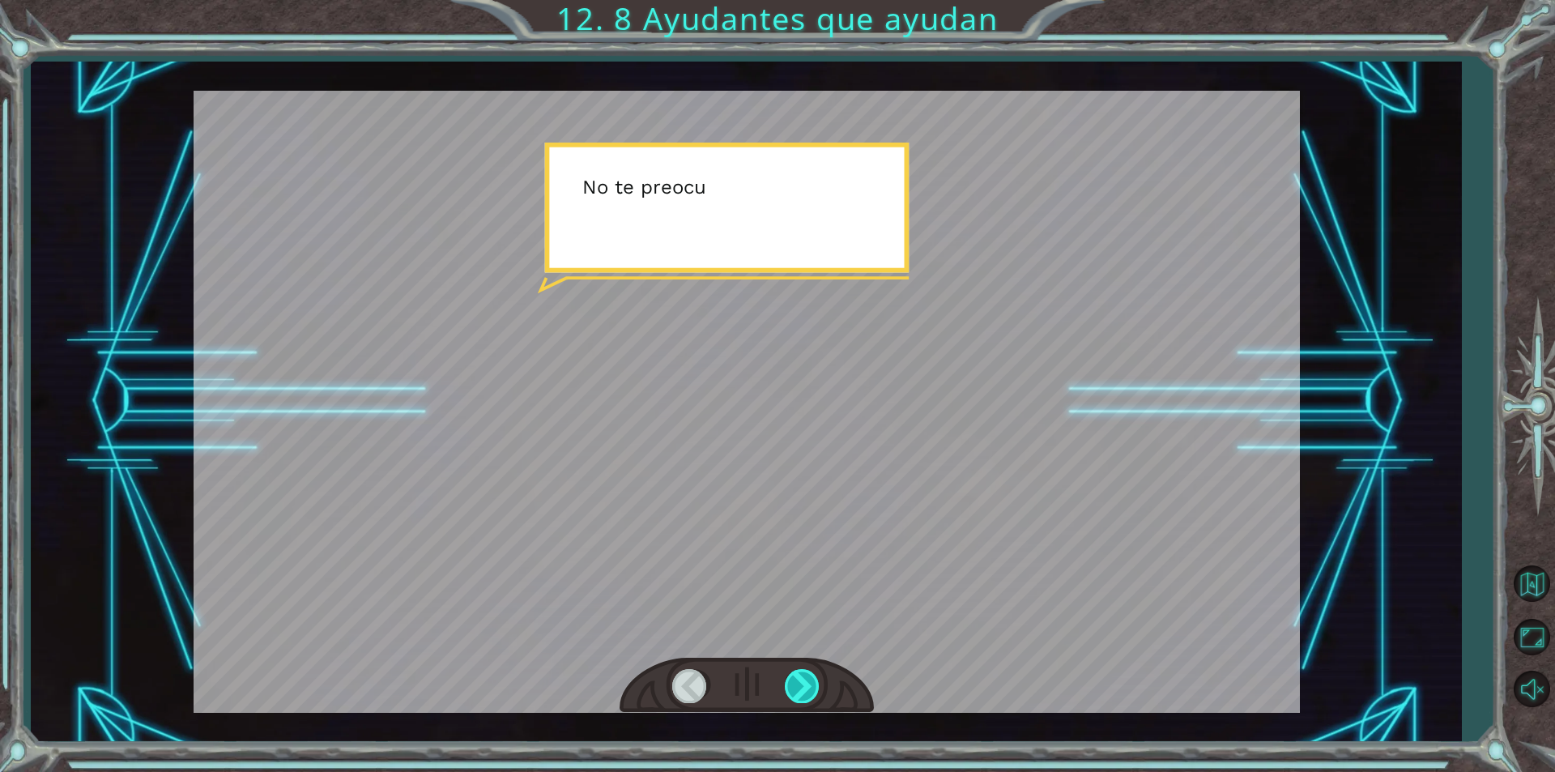
click at [810, 687] on div at bounding box center [803, 685] width 36 height 33
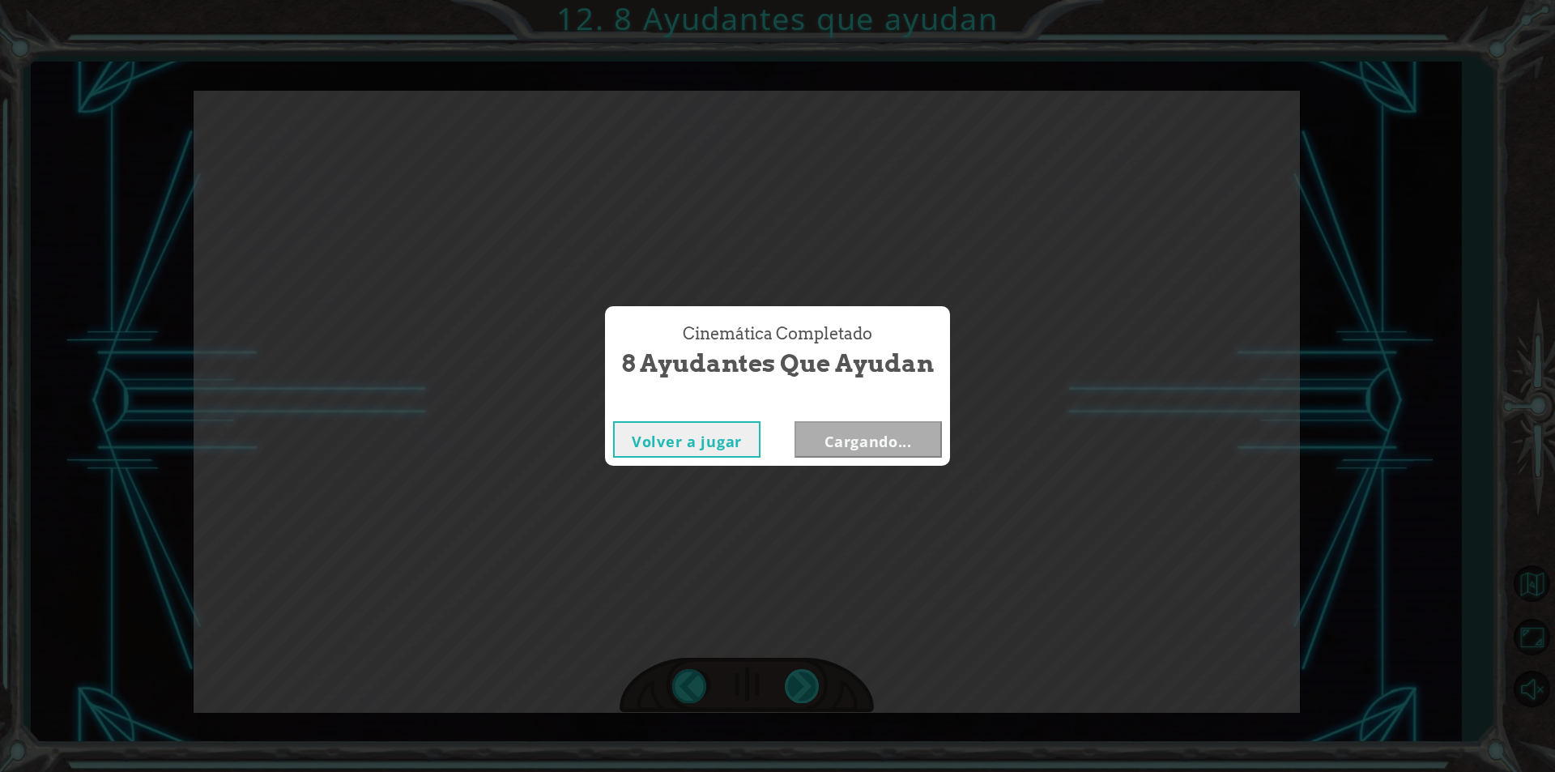
click at [810, 687] on div "Cinemática Completado 8 Ayudantes que ayudan Volver a jugar Cargando..." at bounding box center [777, 386] width 1555 height 772
click at [829, 431] on button "Siguiente" at bounding box center [867, 439] width 147 height 36
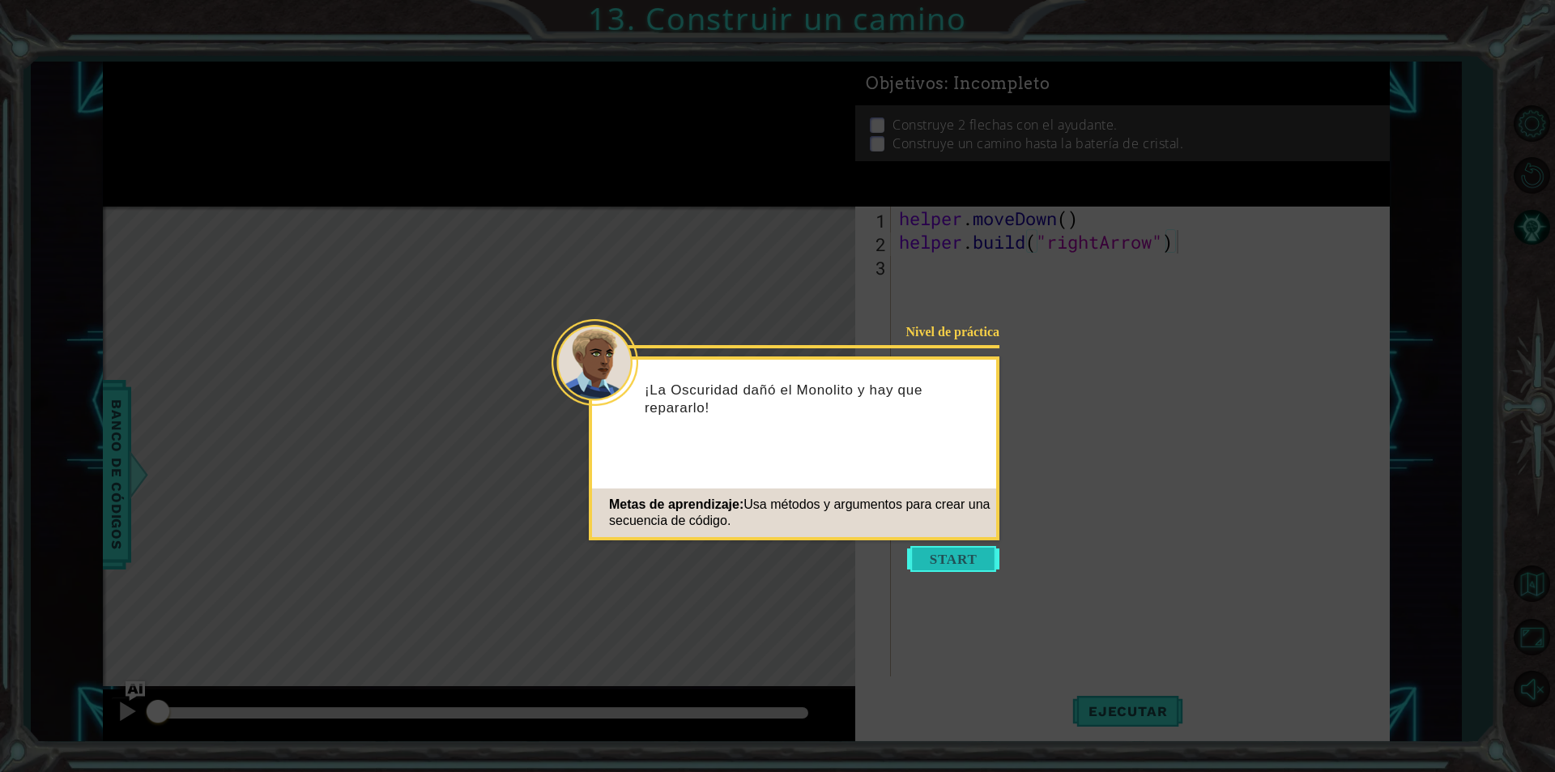
click at [945, 558] on button "Start" at bounding box center [953, 559] width 92 height 26
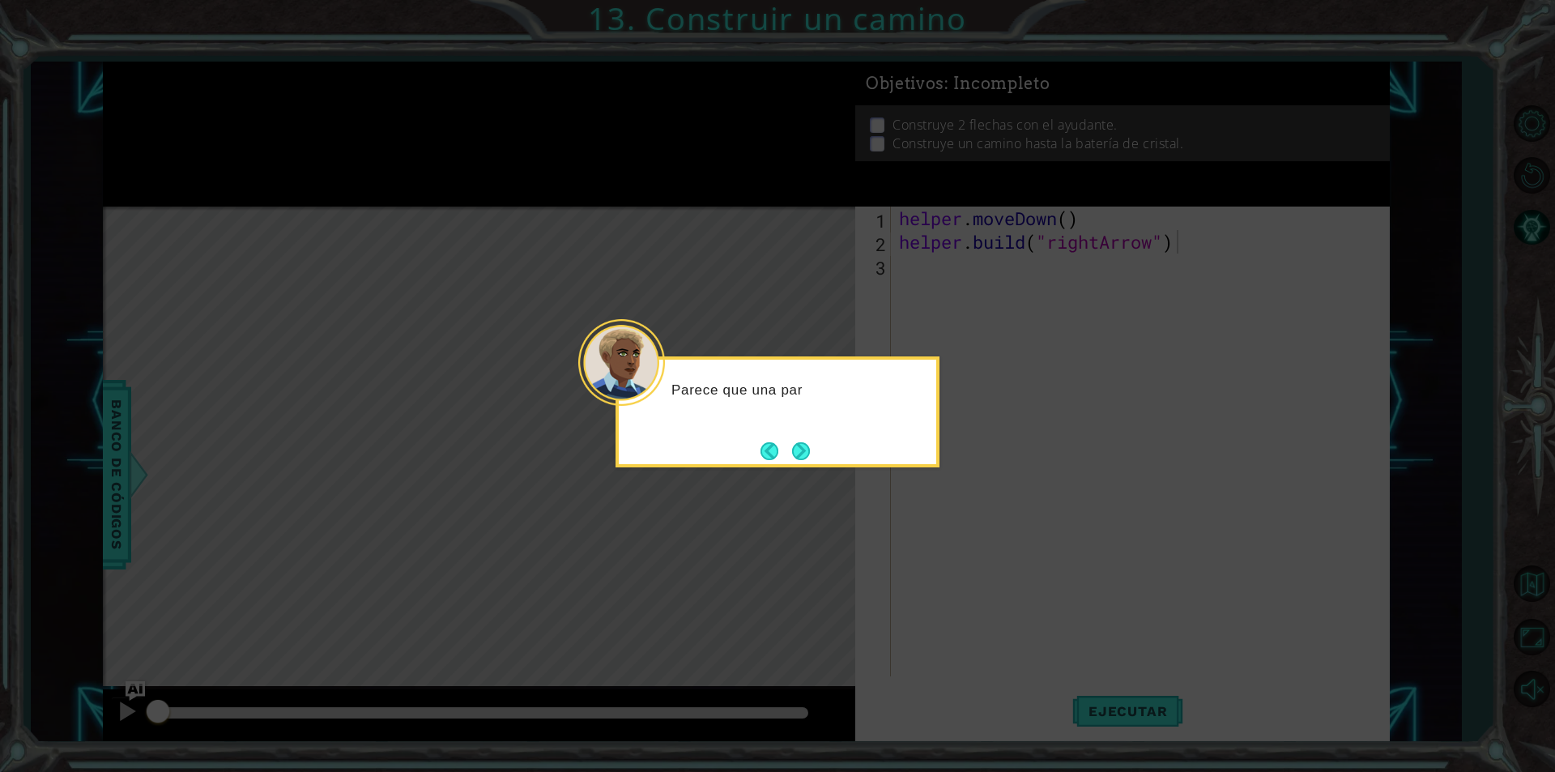
click at [804, 459] on button "Next" at bounding box center [801, 451] width 18 height 18
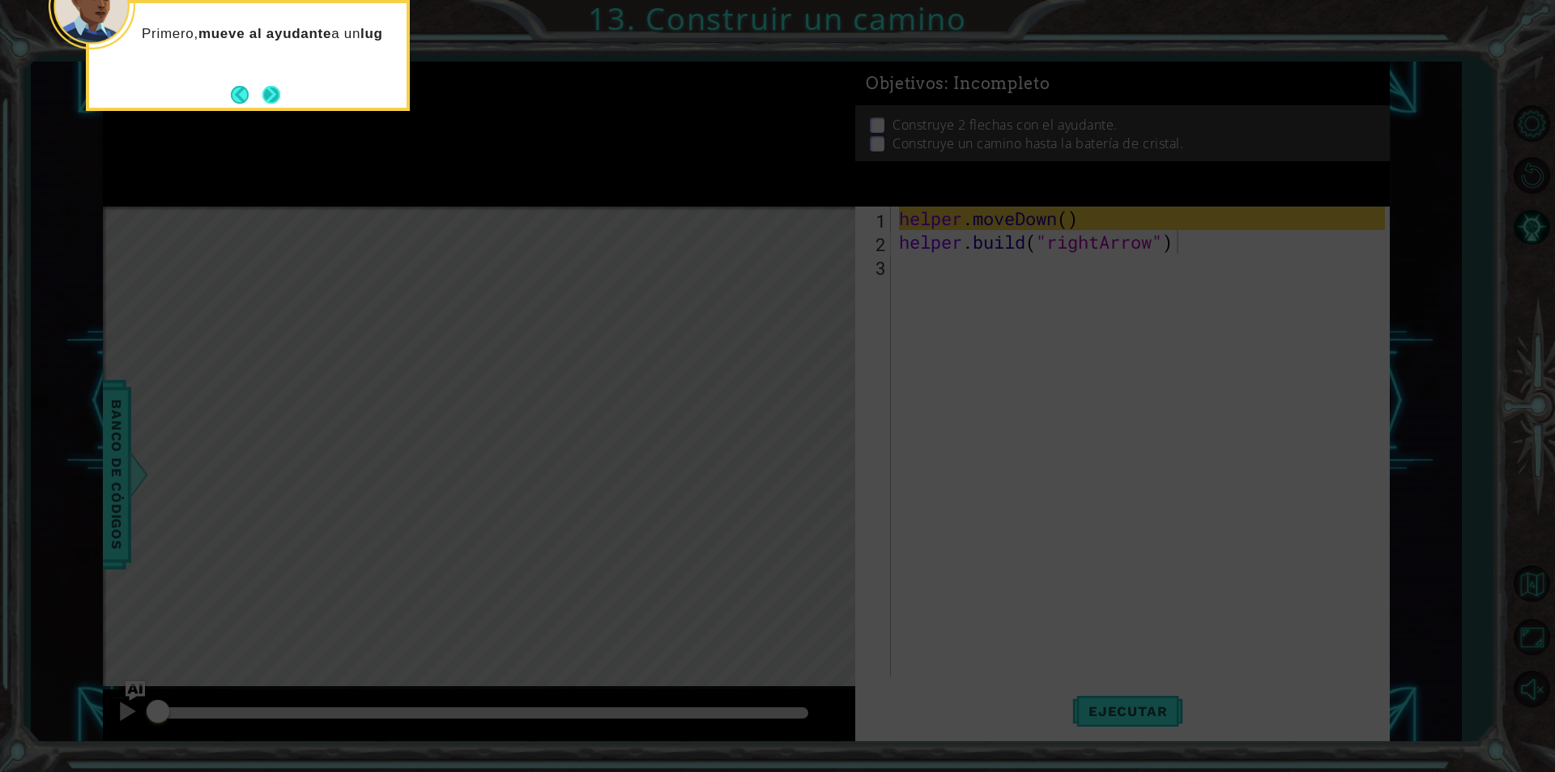
click at [277, 99] on button "Next" at bounding box center [271, 95] width 18 height 18
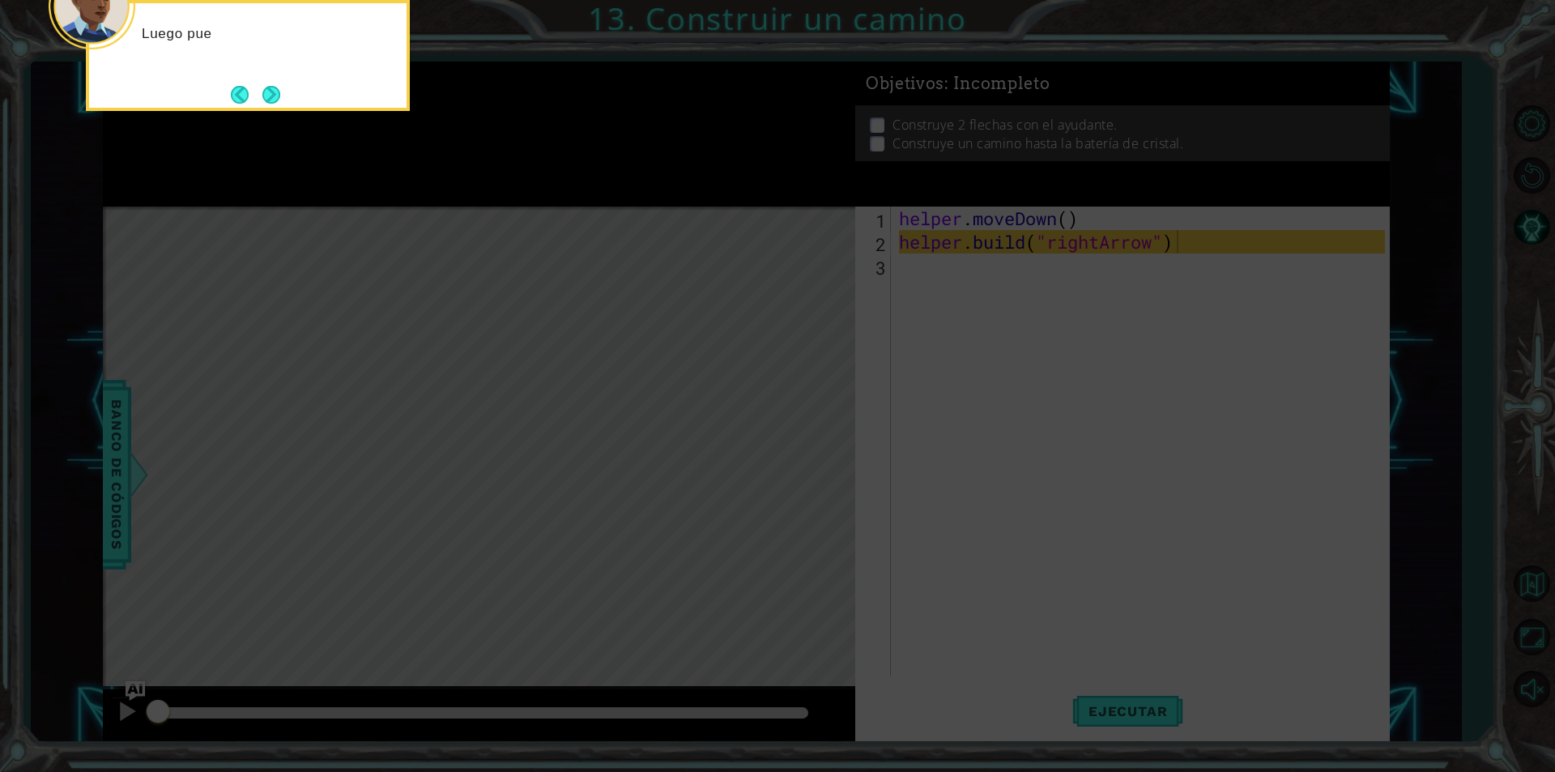
click at [278, 99] on button "Next" at bounding box center [271, 94] width 19 height 19
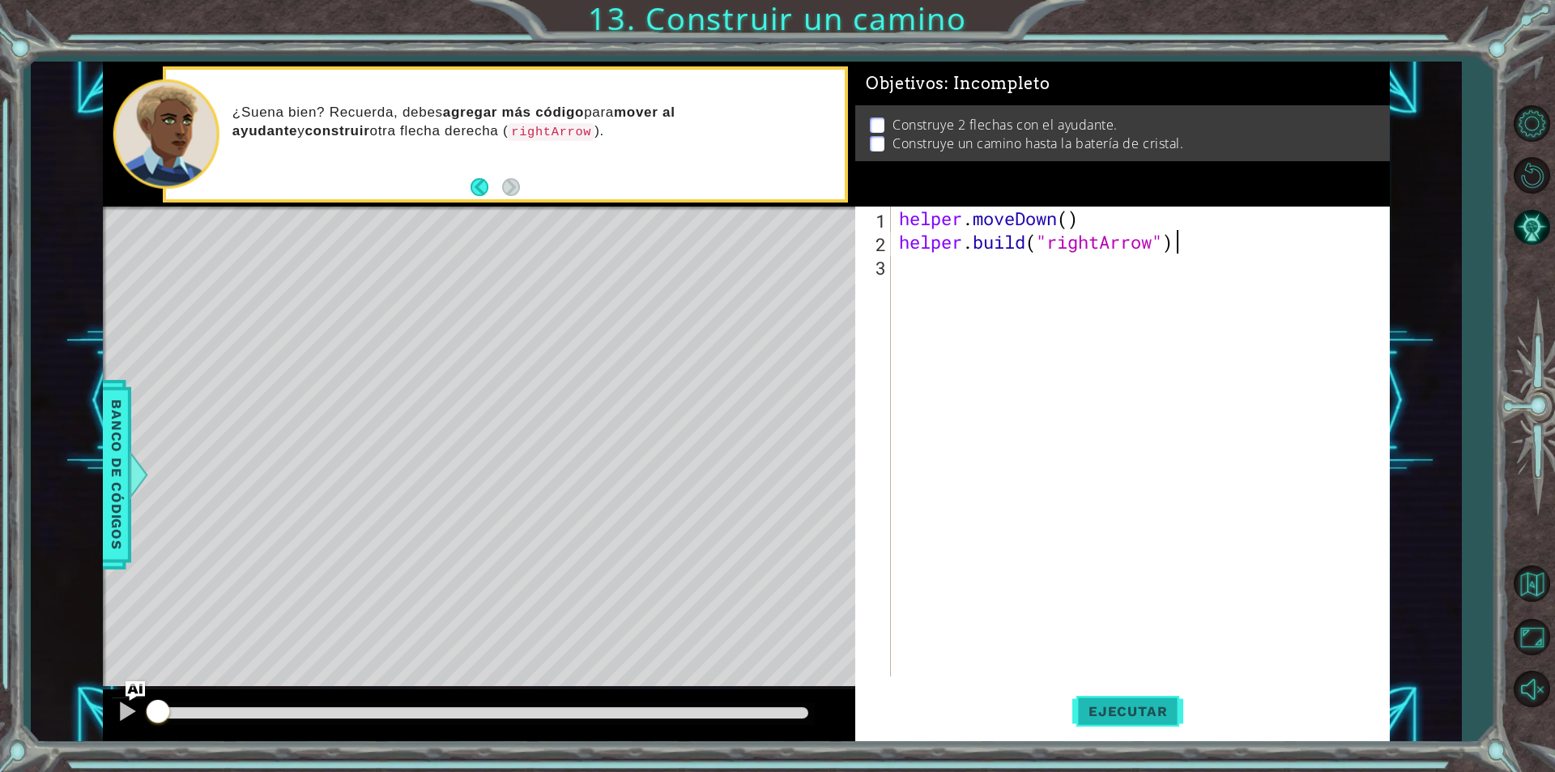
click at [1136, 718] on span "Ejecutar" at bounding box center [1127, 711] width 111 height 16
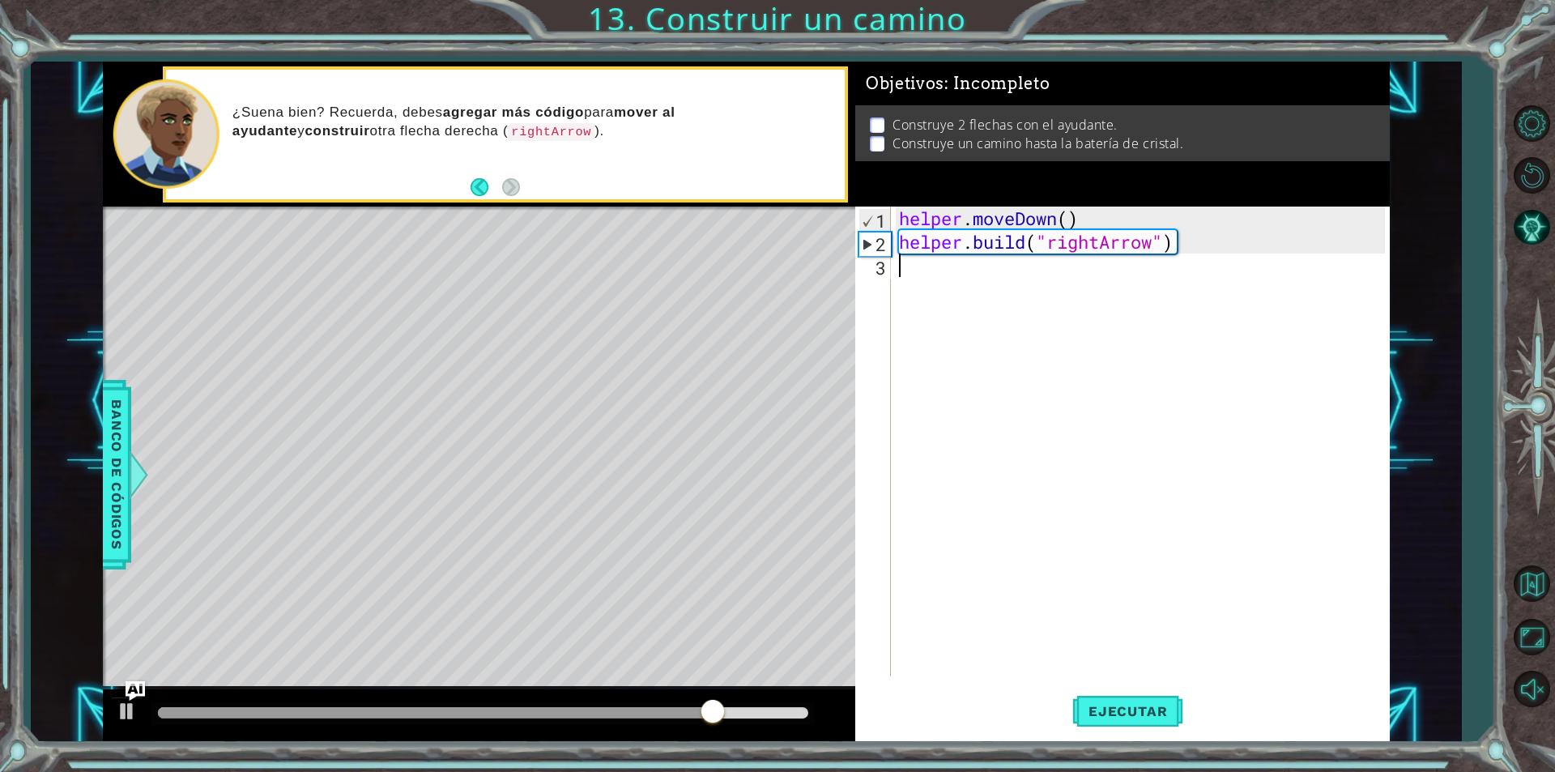
click at [914, 292] on div "helper . moveDown ( ) helper . build ( "rightArrow" )" at bounding box center [1144, 464] width 497 height 517
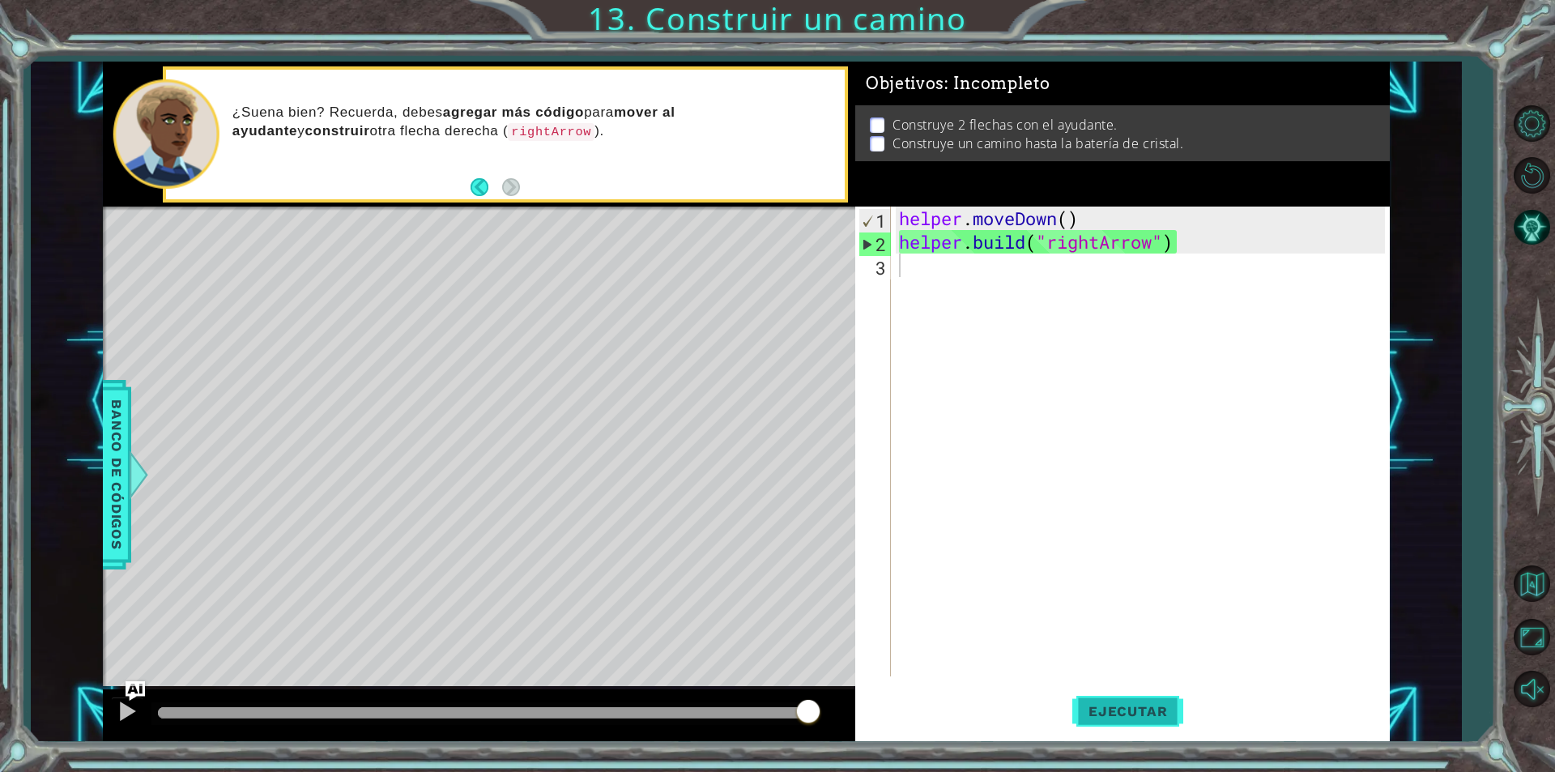
click at [1143, 698] on button "Ejecutar" at bounding box center [1127, 710] width 111 height 53
click at [906, 271] on div "helper . moveDown ( ) helper . build ( "rightArrow" )" at bounding box center [1144, 464] width 497 height 517
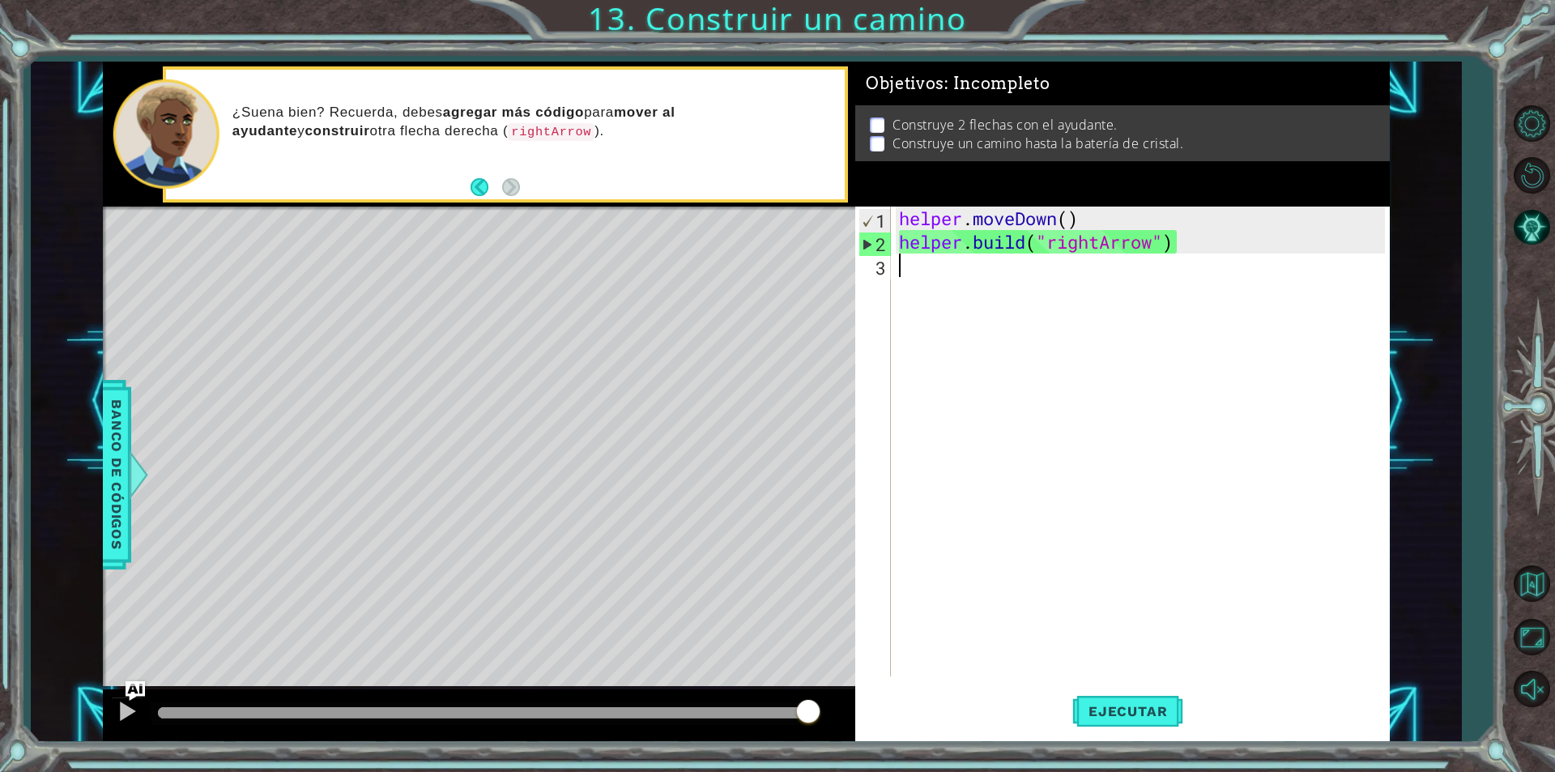
drag, startPoint x: 910, startPoint y: 262, endPoint x: 908, endPoint y: 288, distance: 26.8
click at [908, 288] on div "helper . moveDown ( ) helper . build ( "rightArrow" )" at bounding box center [1144, 464] width 497 height 517
drag, startPoint x: 915, startPoint y: 263, endPoint x: 905, endPoint y: 314, distance: 52.1
click at [908, 333] on div "helper . moveDown ( ) helper . build ( "rightArrow" )" at bounding box center [1144, 464] width 497 height 517
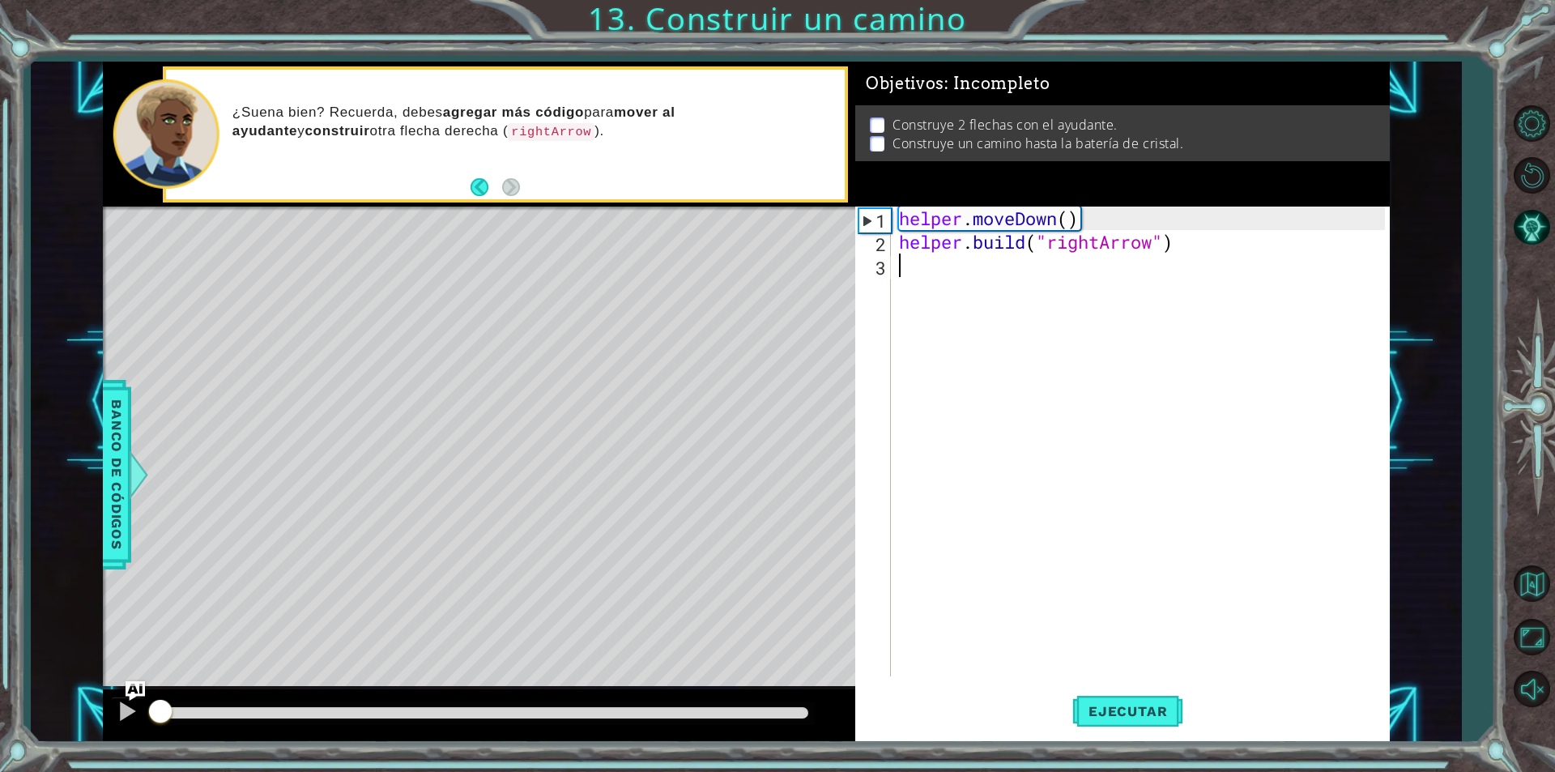
click at [150, 652] on div "methods helper moveUp() moveDown() moveLeft() moveRight() build(item) tools for…" at bounding box center [746, 401] width 1287 height 679
click at [939, 286] on div "helper . moveDown ( ) helper . build ( "rightArrow" )" at bounding box center [1144, 464] width 497 height 517
click at [916, 264] on div "helper . moveDown ( ) helper . build ( "rightArrow" )" at bounding box center [1144, 464] width 497 height 517
click at [914, 264] on div "helper . moveDown ( ) helper . build ( "rightArrow" )" at bounding box center [1144, 464] width 497 height 517
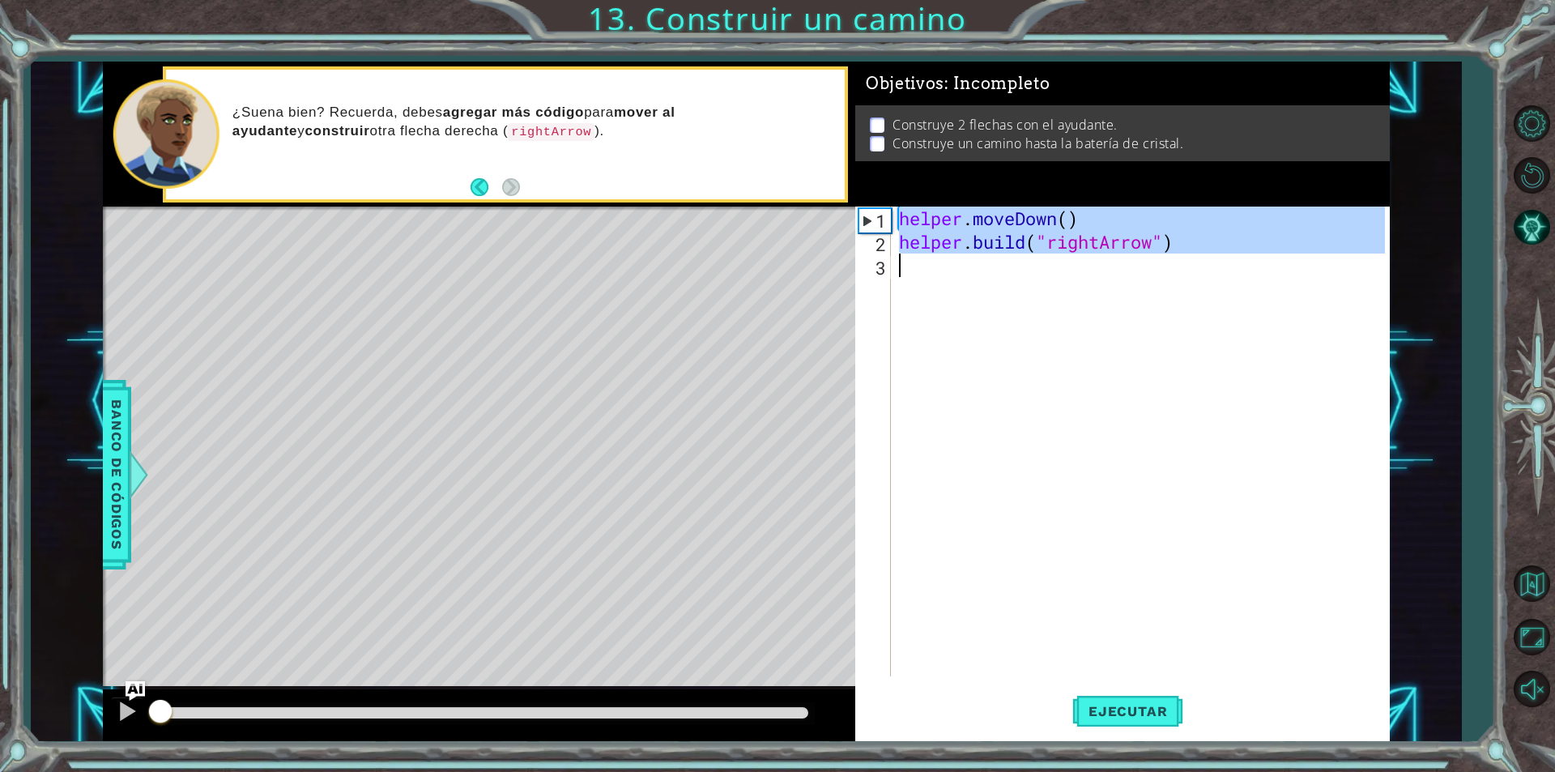
click at [914, 264] on div "helper . moveDown ( ) helper . build ( "rightArrow" )" at bounding box center [1144, 464] width 497 height 517
type textarea "[DOMAIN_NAME]("rightArrow")"
click at [912, 280] on div "helper . moveDown ( ) helper . build ( "rightArrow" )" at bounding box center [1140, 441] width 489 height 470
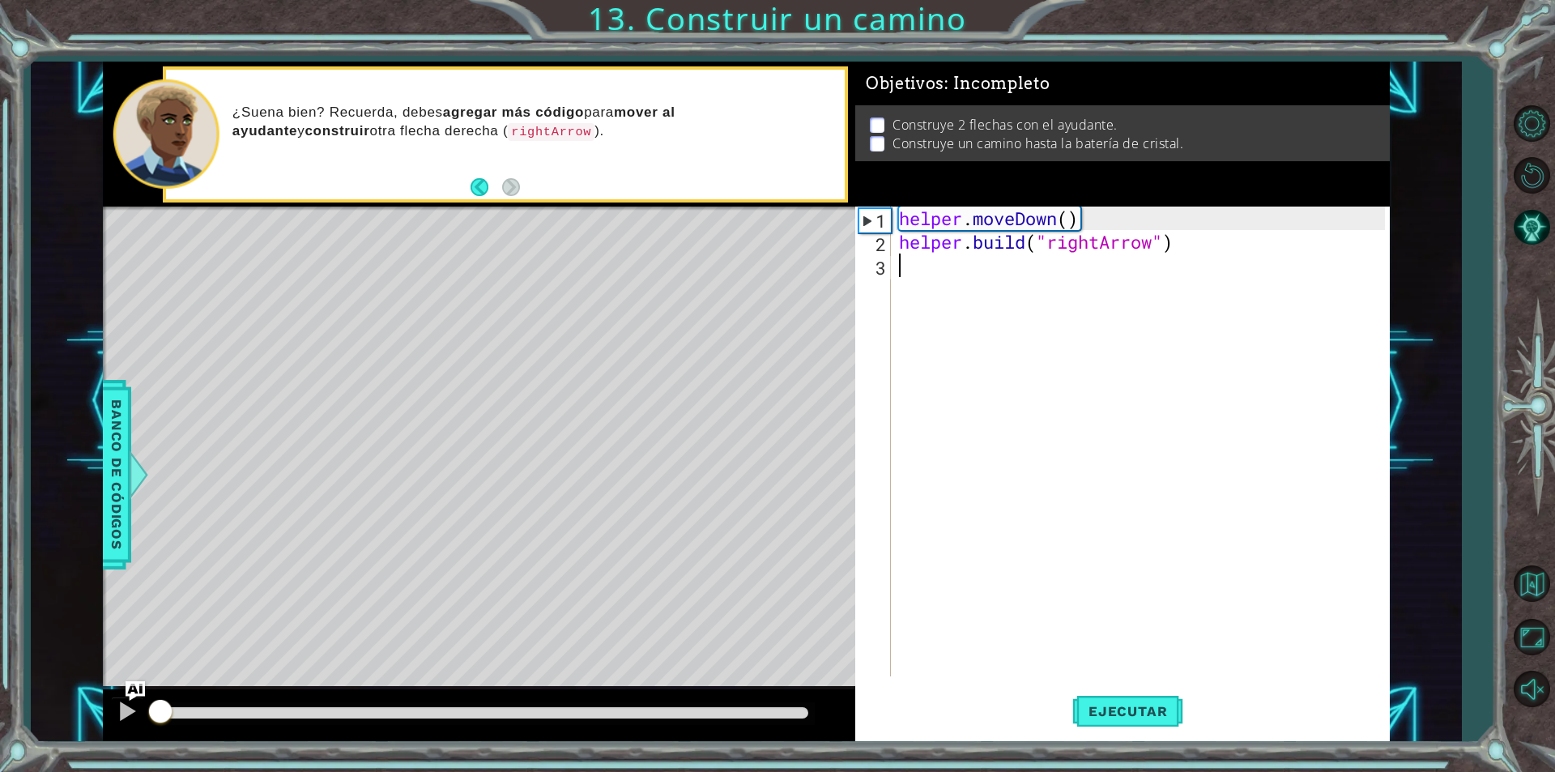
click at [912, 280] on div "helper . moveDown ( ) helper . build ( "rightArrow" )" at bounding box center [1144, 464] width 497 height 517
drag, startPoint x: 956, startPoint y: 283, endPoint x: 1184, endPoint y: 312, distance: 230.1
click at [1184, 312] on div "helper . moveDown ( ) helper . build ( "rightArrow" )" at bounding box center [1144, 464] width 497 height 517
click at [922, 288] on div "helper . moveDown ( ) helper . build ( "rightArrow" )" at bounding box center [1144, 464] width 497 height 517
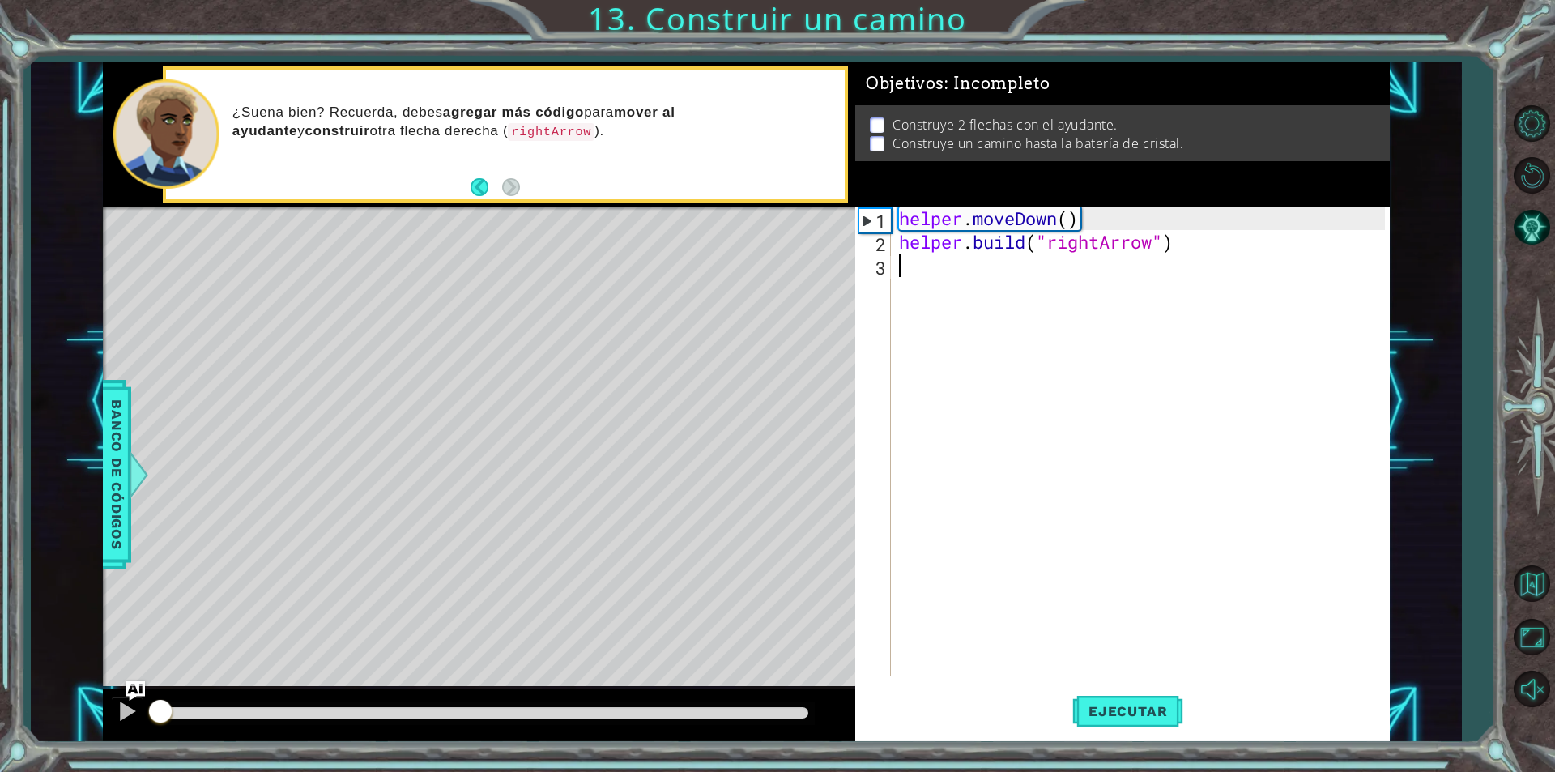
click at [902, 304] on div "helper . moveDown ( ) helper . build ( "rightArrow" )" at bounding box center [1144, 464] width 497 height 517
click at [903, 312] on div "helper . moveDown ( ) helper . build ( "rightArrow" )" at bounding box center [1144, 464] width 497 height 517
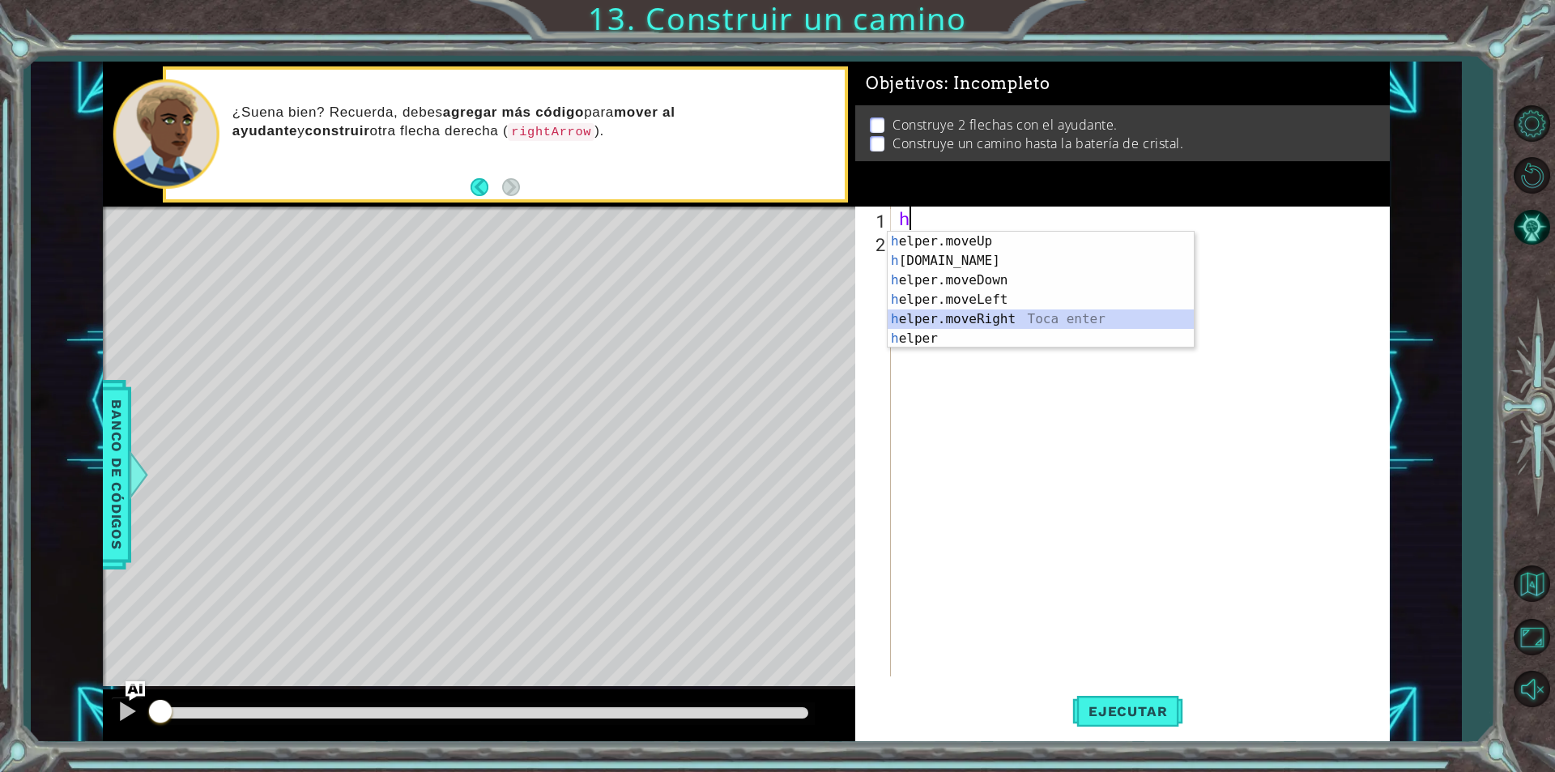
click at [1018, 312] on div "h elper.moveUp Toca enter h [DOMAIN_NAME] Toca enter h elper.moveDown Toca ente…" at bounding box center [1041, 309] width 306 height 155
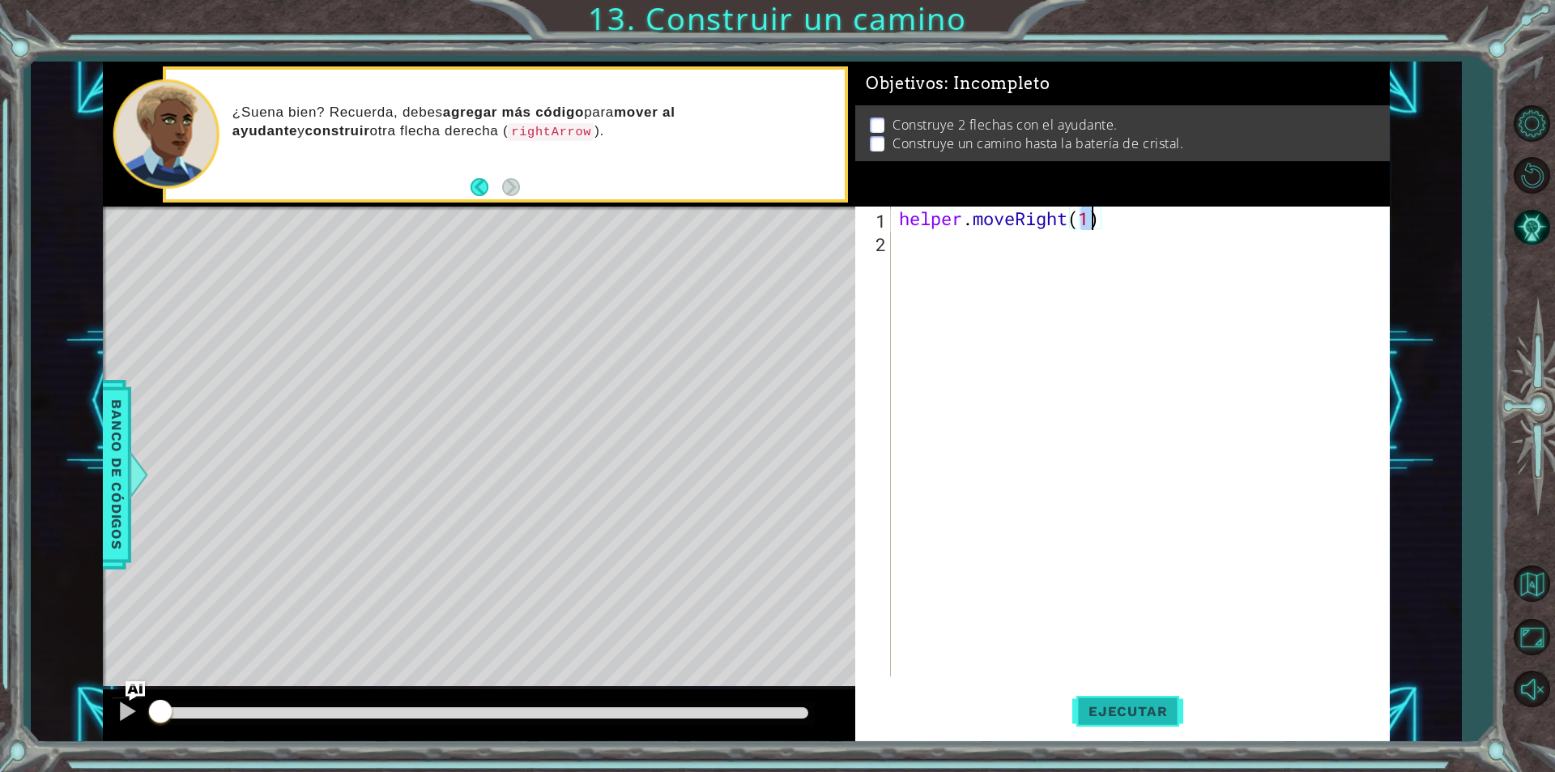
type textarea "helper.moveRight(1)"
click at [1154, 731] on button "Ejecutar" at bounding box center [1127, 710] width 111 height 53
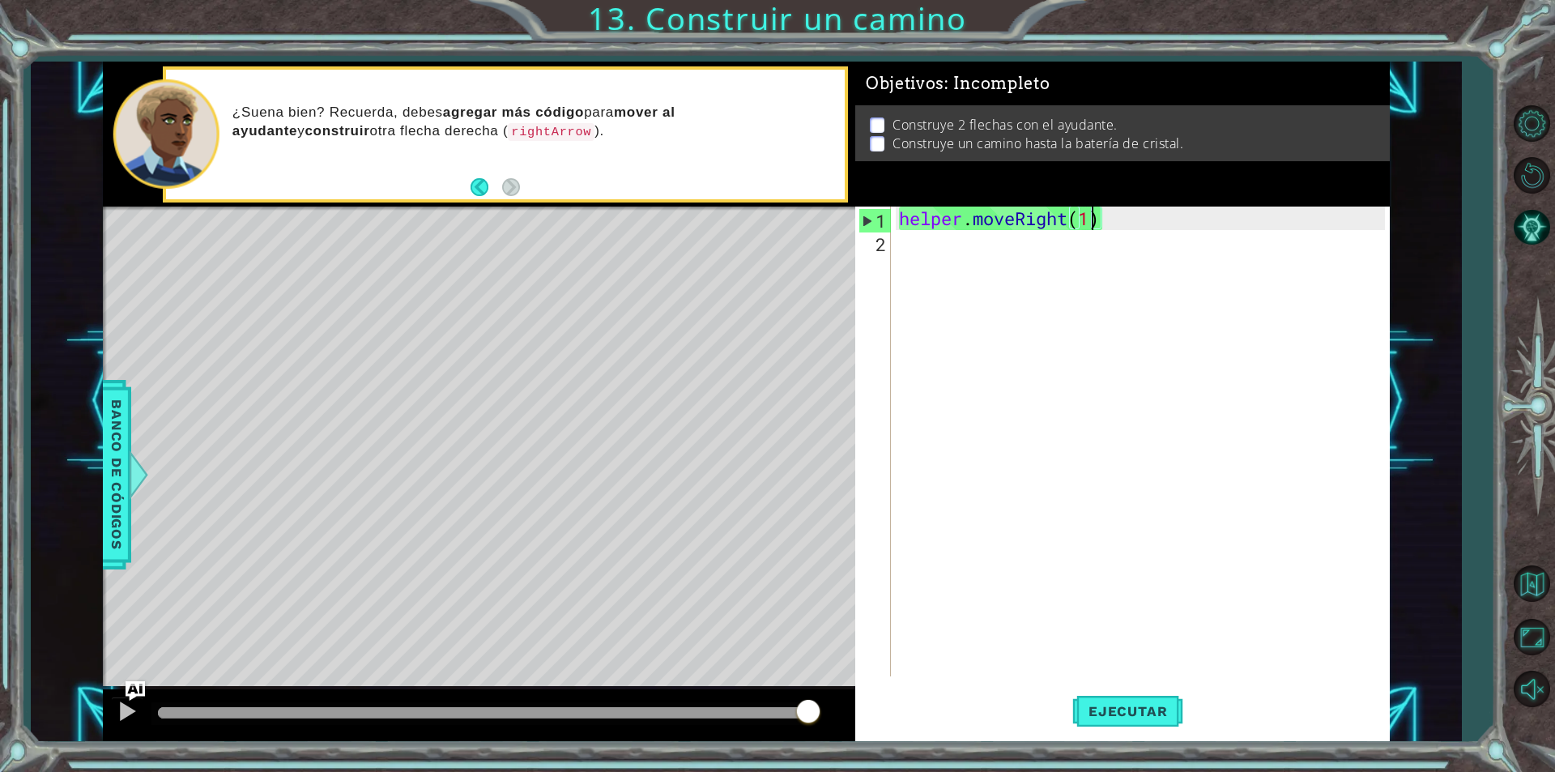
click at [1104, 242] on div "helper . moveRight ( 1 )" at bounding box center [1144, 464] width 497 height 517
click at [1112, 222] on div "helper . moveRight ( 1 )" at bounding box center [1144, 464] width 497 height 517
type textarea "helper.moveRight(1)"
click at [126, 711] on div at bounding box center [127, 710] width 21 height 21
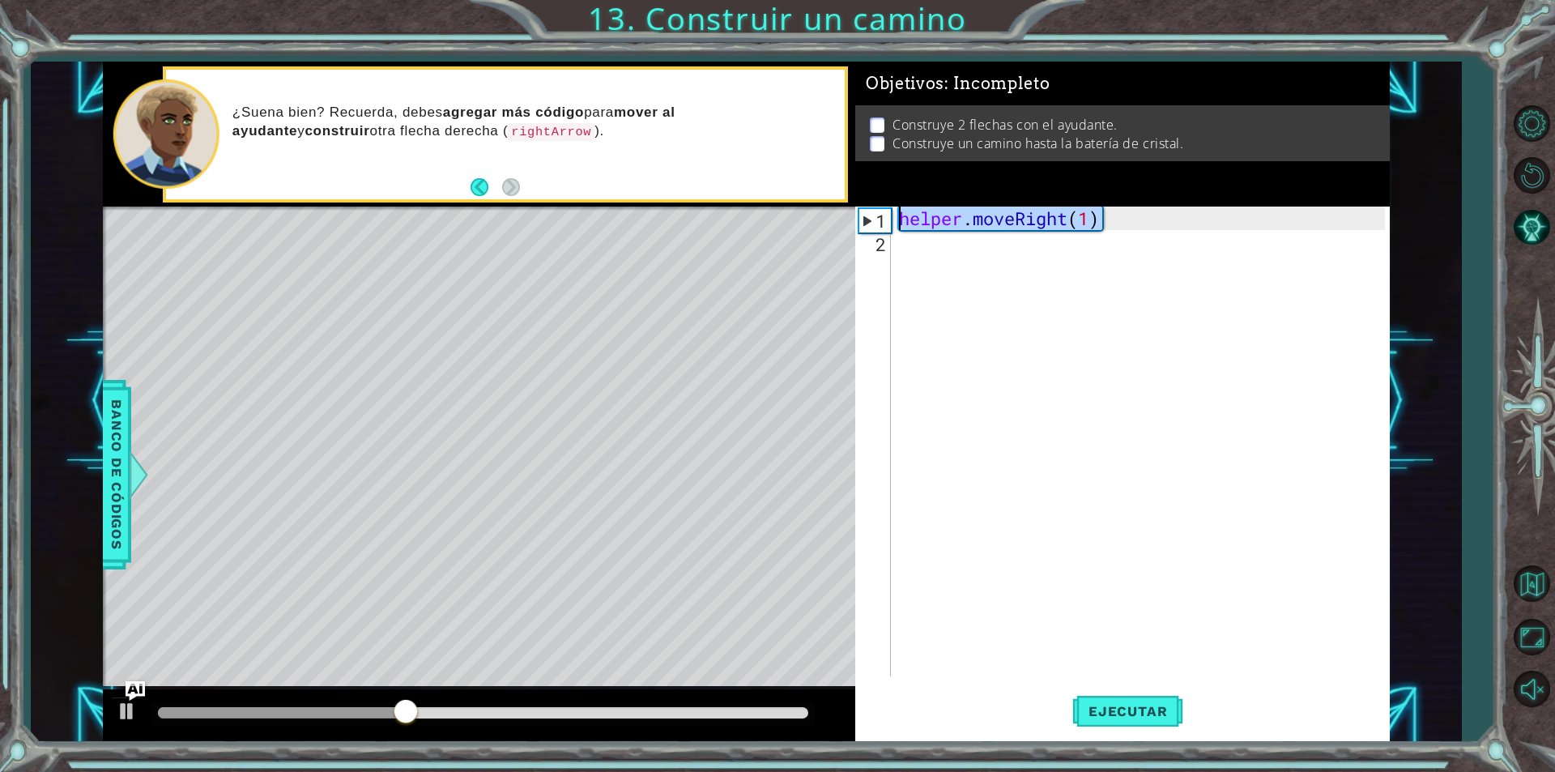
click at [753, 214] on div "1 ההההההההההההההההההההההההההההההההההההההההההההההההההההההההההההההההההההההההההההה…" at bounding box center [746, 401] width 1287 height 679
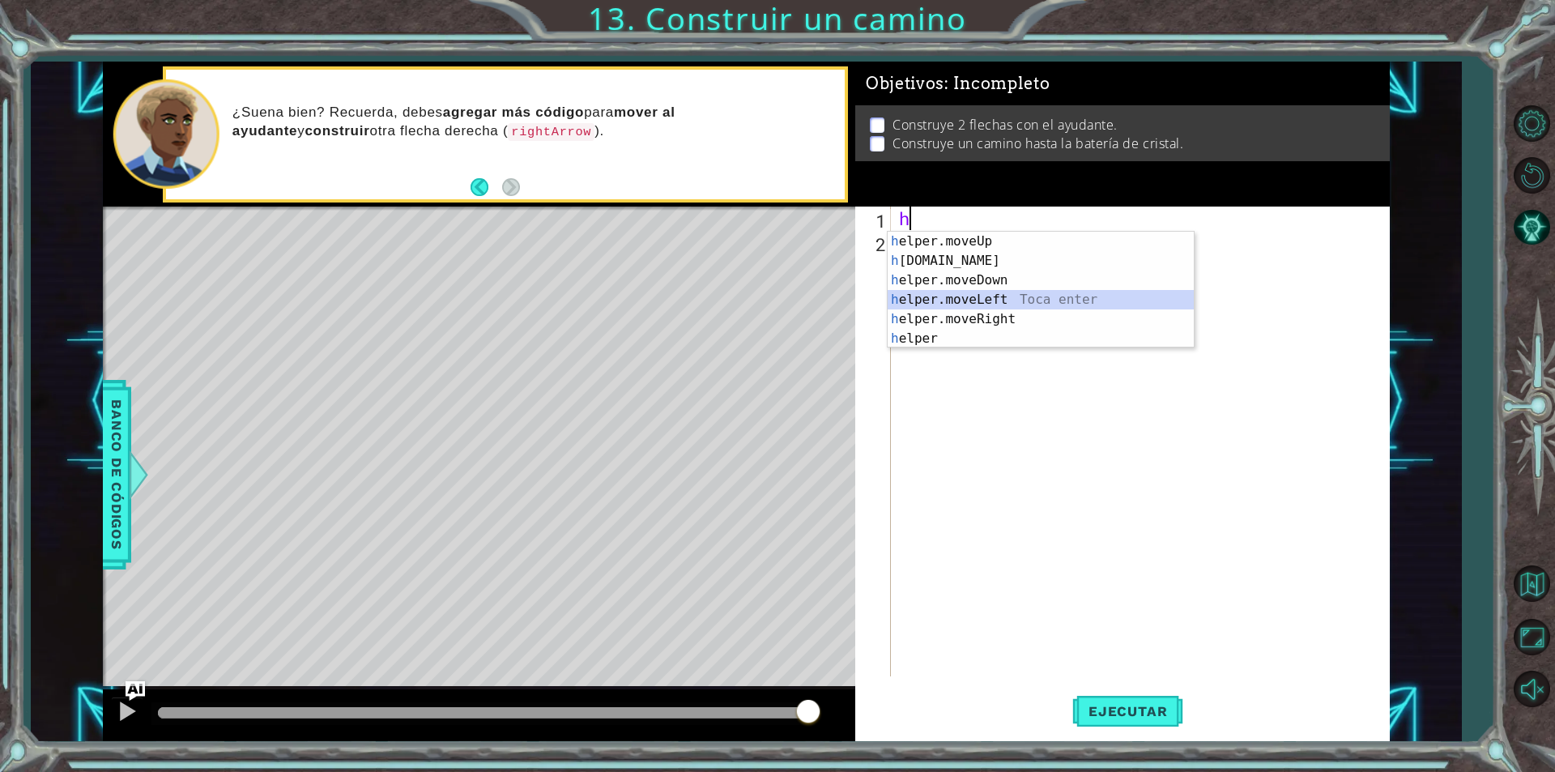
click at [1017, 294] on div "h elper.moveUp Toca enter h [DOMAIN_NAME] Toca enter h elper.moveDown Toca ente…" at bounding box center [1041, 309] width 306 height 155
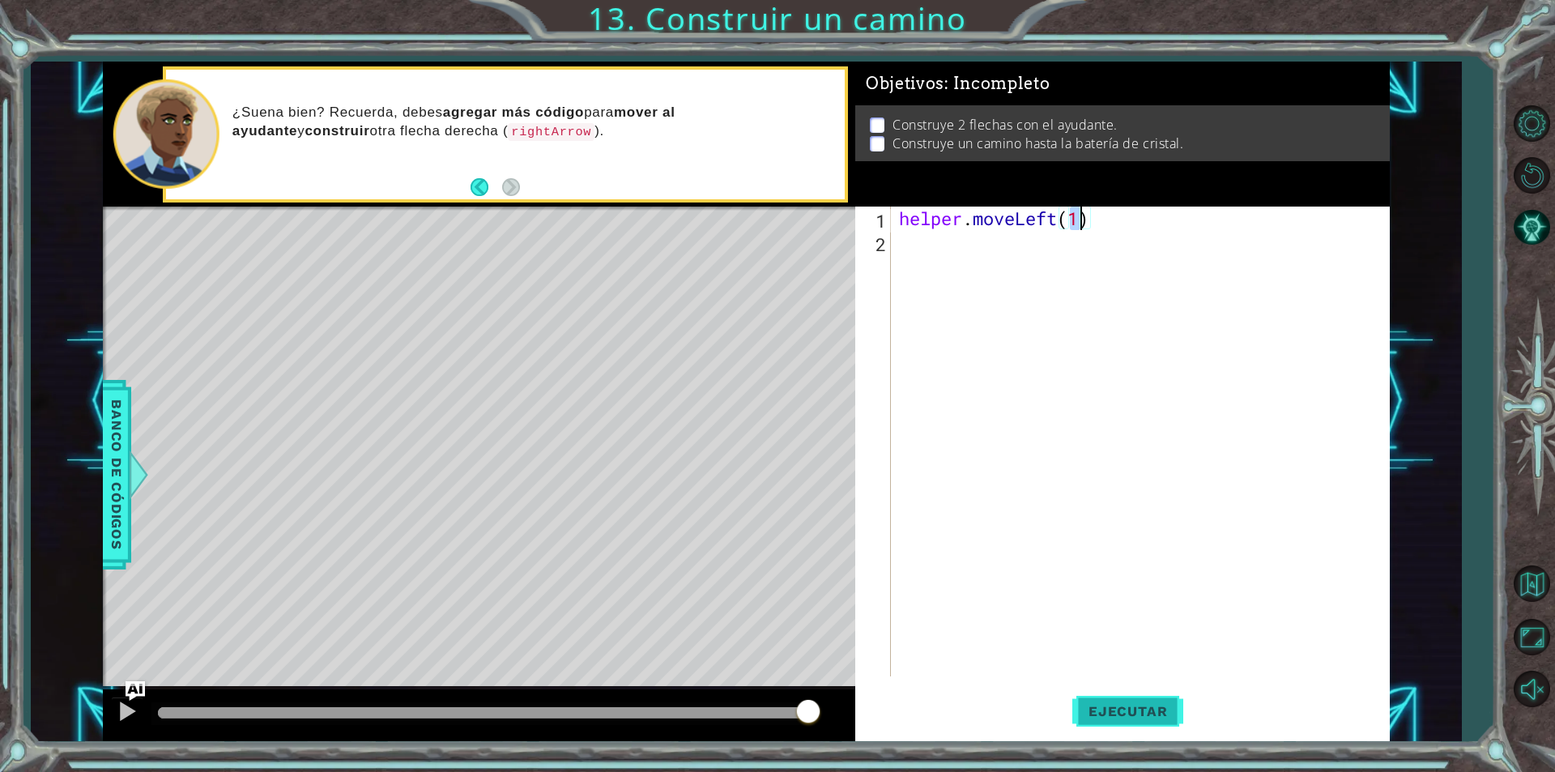
type textarea "helper.moveLeft(1)"
click at [1114, 707] on span "Ejecutar" at bounding box center [1127, 711] width 111 height 16
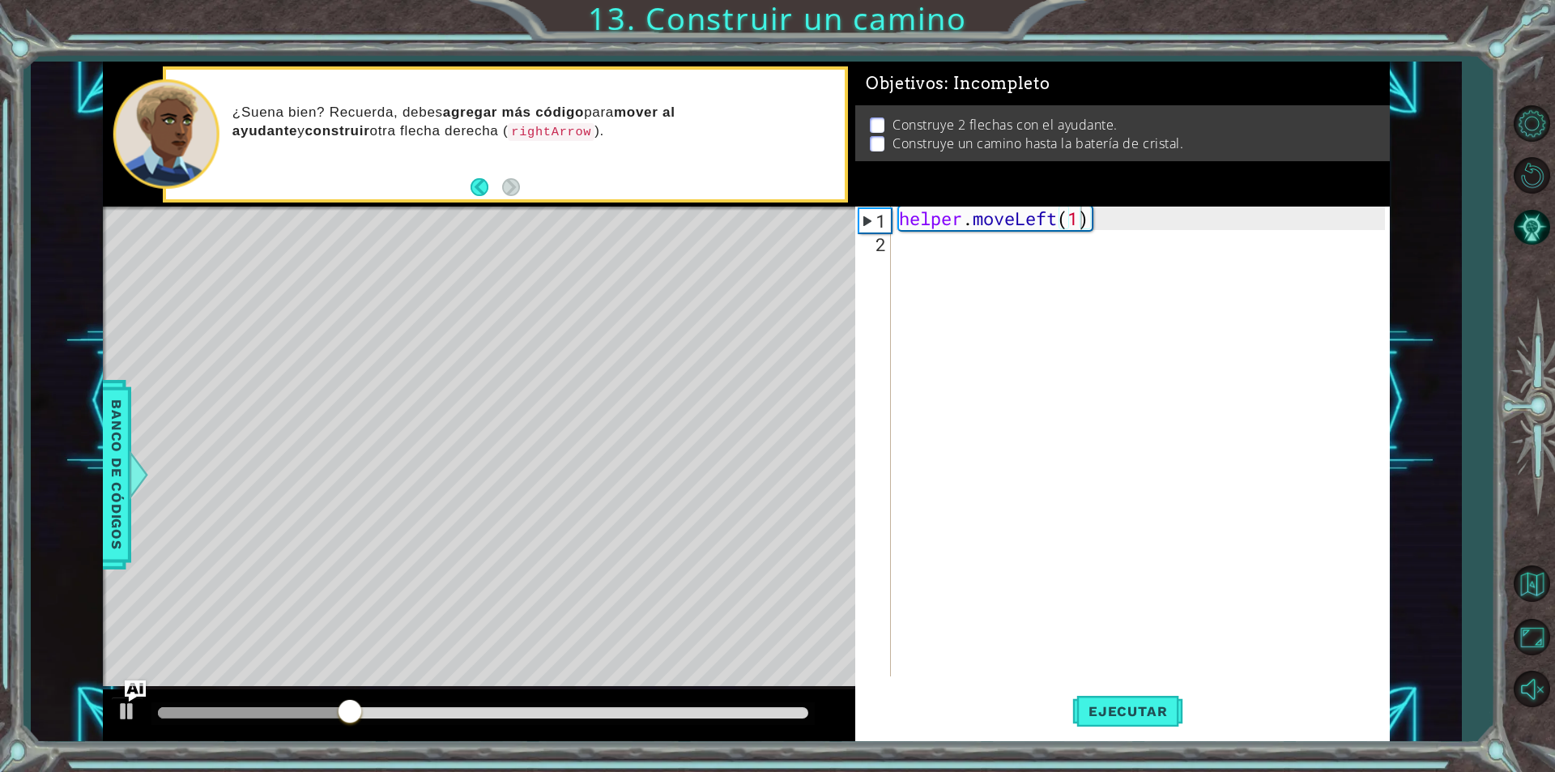
click at [126, 696] on img "Ask AI" at bounding box center [135, 690] width 21 height 21
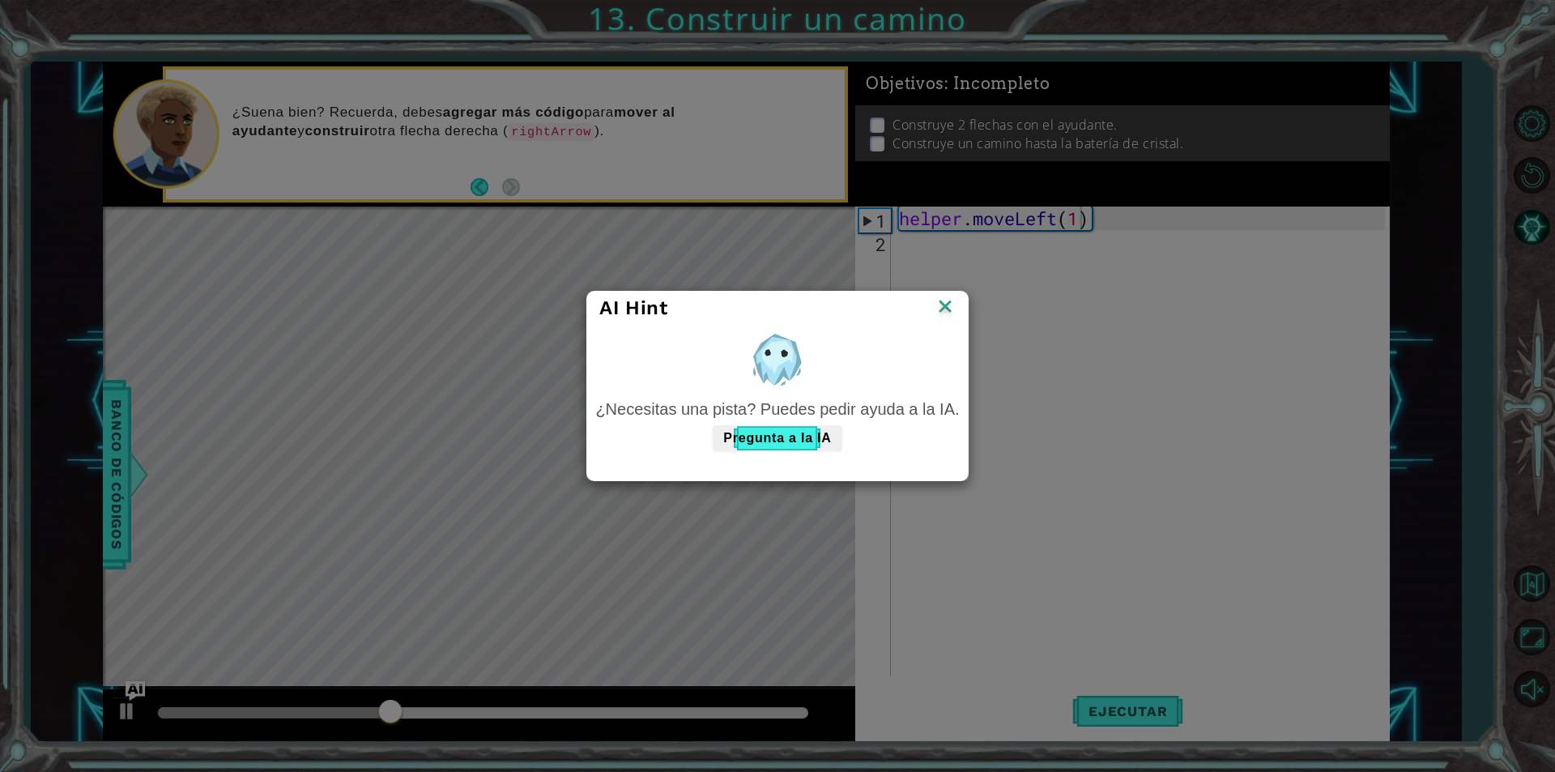
drag, startPoint x: 885, startPoint y: 481, endPoint x: 876, endPoint y: 509, distance: 28.9
click at [882, 485] on div "AI Hint ¿Necesitas una pista? Puedes pedir ayuda a la IA. Pregunta a la IA" at bounding box center [777, 386] width 1555 height 772
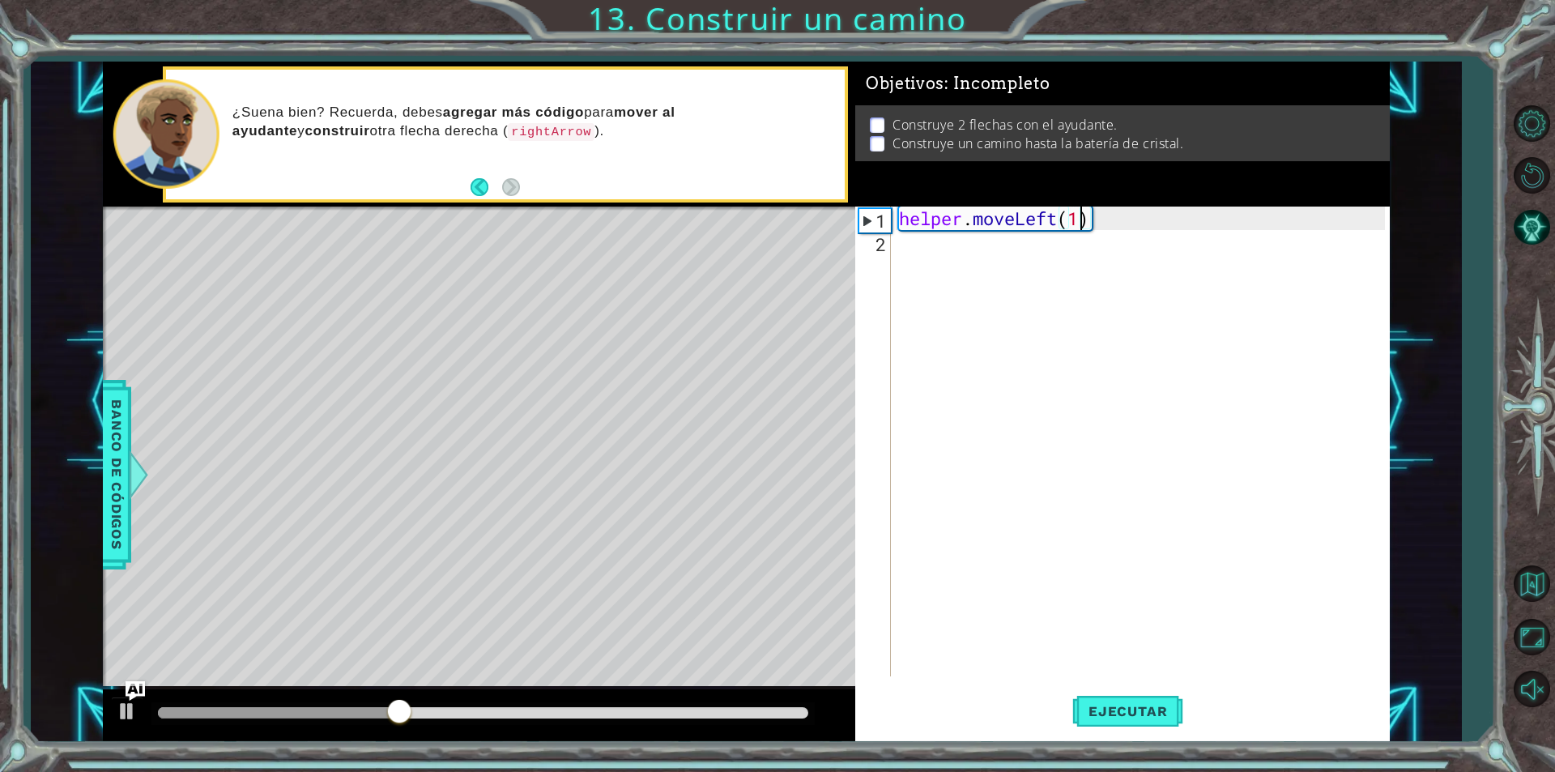
click at [129, 702] on div at bounding box center [127, 710] width 21 height 21
click at [126, 712] on div at bounding box center [127, 710] width 21 height 21
click at [894, 211] on div "1 2 helper . moveLeft ( 1 ) ההההההההההההההההההההההההההההההההההההההההההההההההההה…" at bounding box center [1120, 441] width 530 height 470
click at [898, 214] on div "helper . moveLeft ( 1 )" at bounding box center [1144, 464] width 497 height 517
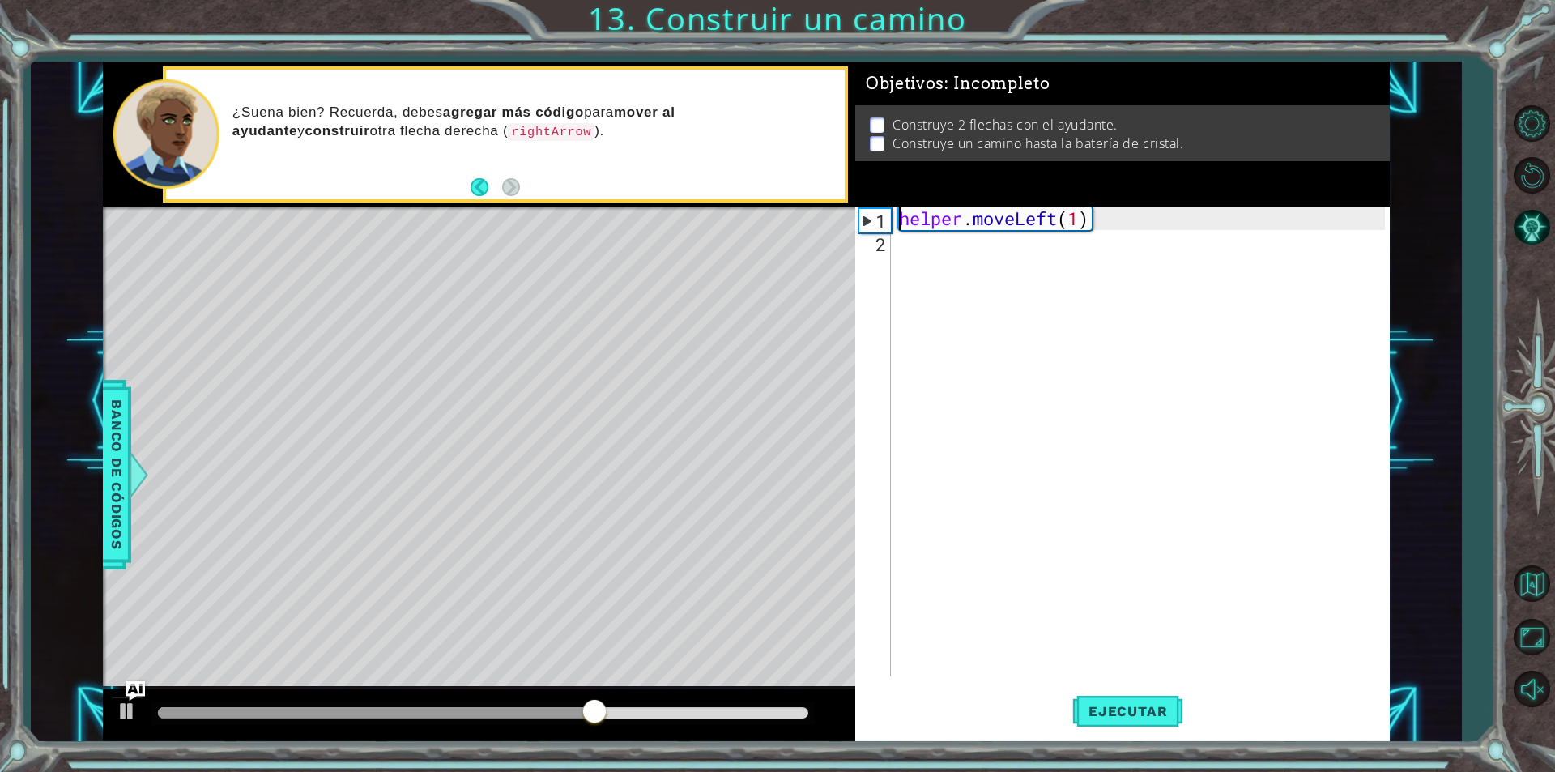
type textarea "helper.moveLeft(1)"
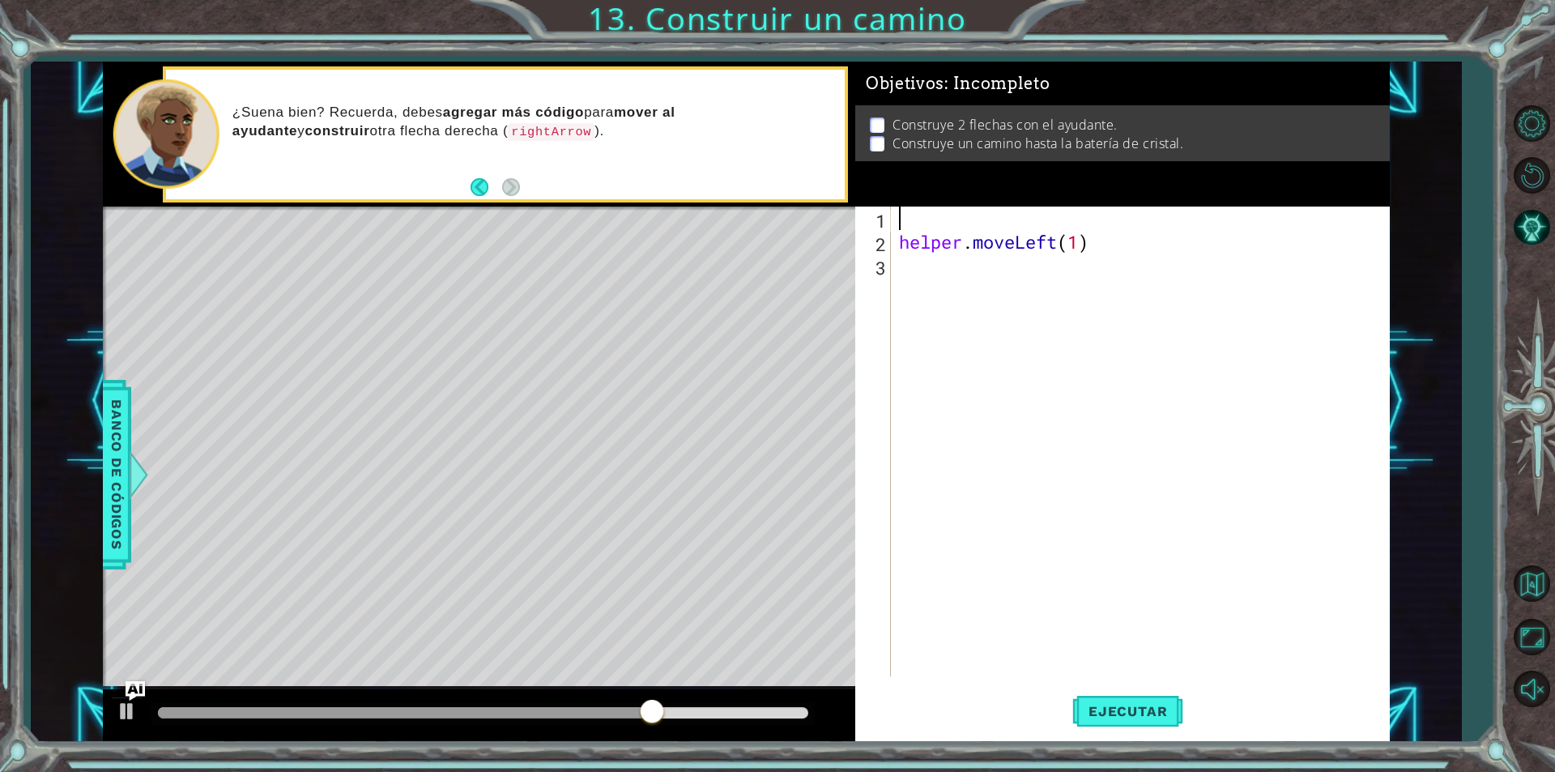
click at [898, 214] on div "helper . moveLeft ( 1 )" at bounding box center [1144, 464] width 497 height 517
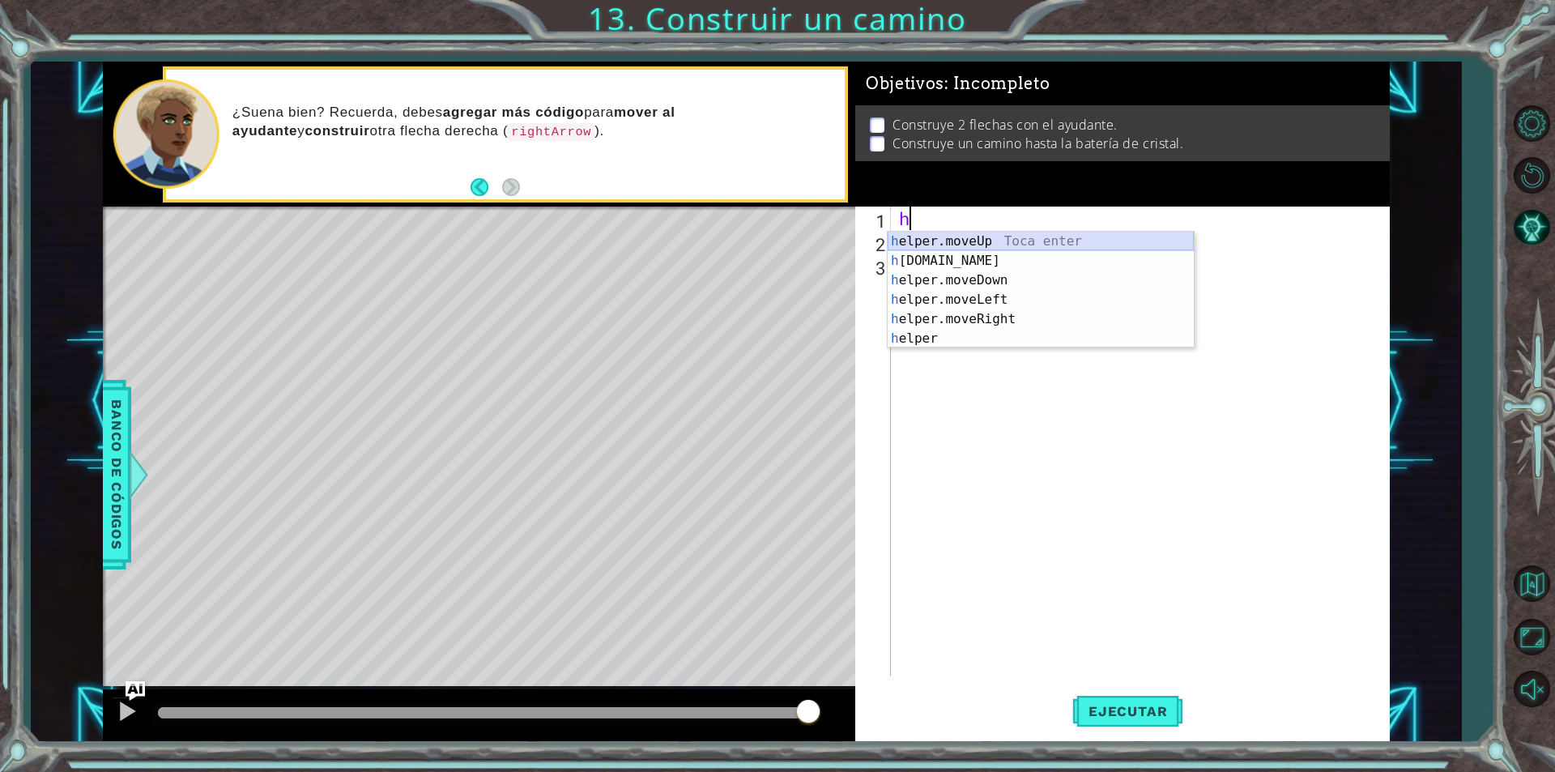
click at [982, 238] on div "h elper.moveUp Toca enter h [DOMAIN_NAME] Toca enter h elper.moveDown Toca ente…" at bounding box center [1041, 309] width 306 height 155
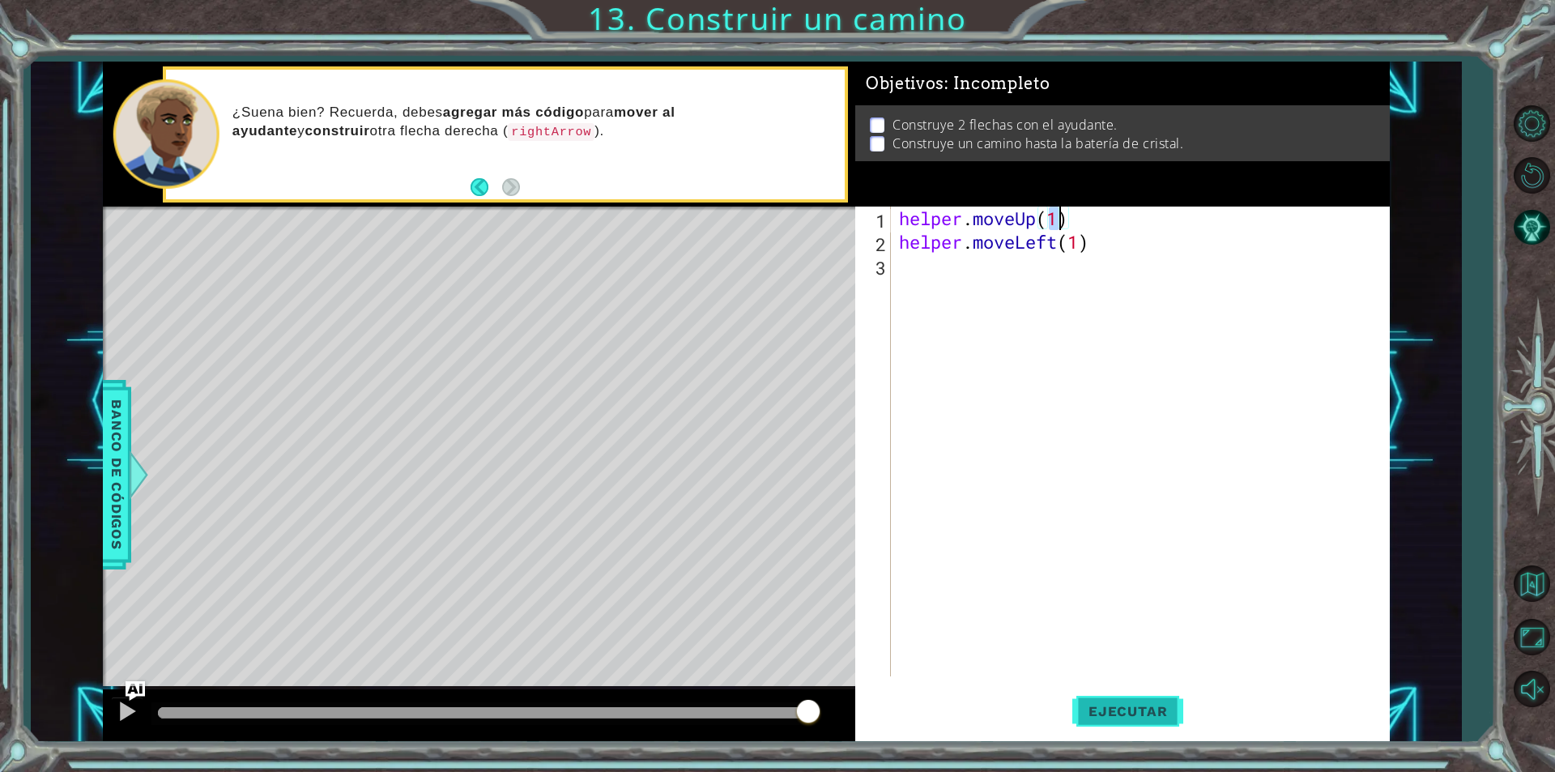
click at [1083, 727] on button "Ejecutar" at bounding box center [1127, 710] width 111 height 53
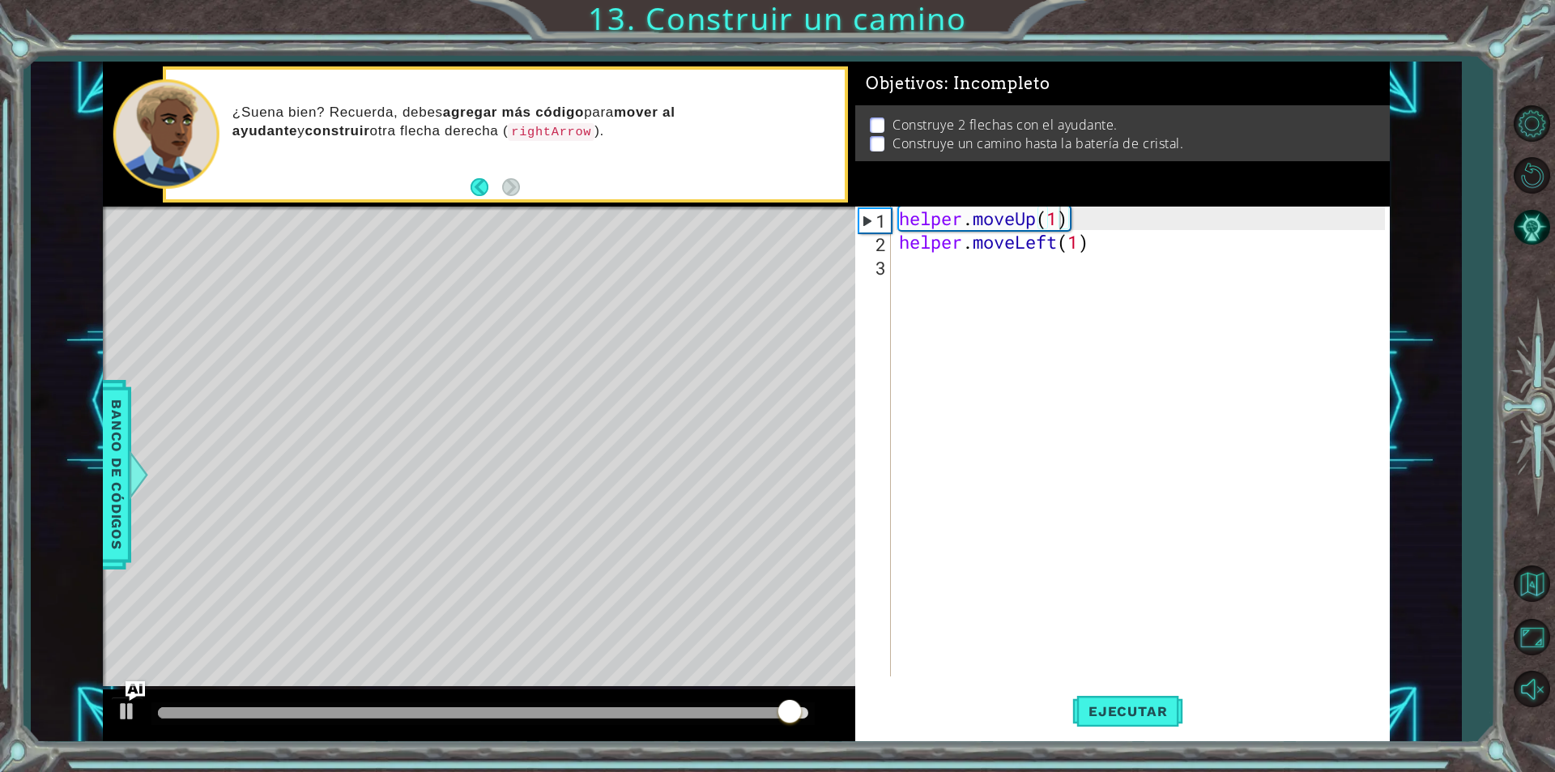
drag, startPoint x: 1084, startPoint y: 155, endPoint x: 1200, endPoint y: 178, distance: 118.2
click at [1200, 178] on div "Objetivos : Incompleto Construye 2 flechas con el ayudante. Construye un camino…" at bounding box center [1122, 134] width 534 height 145
drag, startPoint x: 1071, startPoint y: 232, endPoint x: 1028, endPoint y: 232, distance: 42.9
click at [1028, 232] on div "helper . moveUp ( 1 ) helper . moveLeft ( 1 )" at bounding box center [1144, 464] width 497 height 517
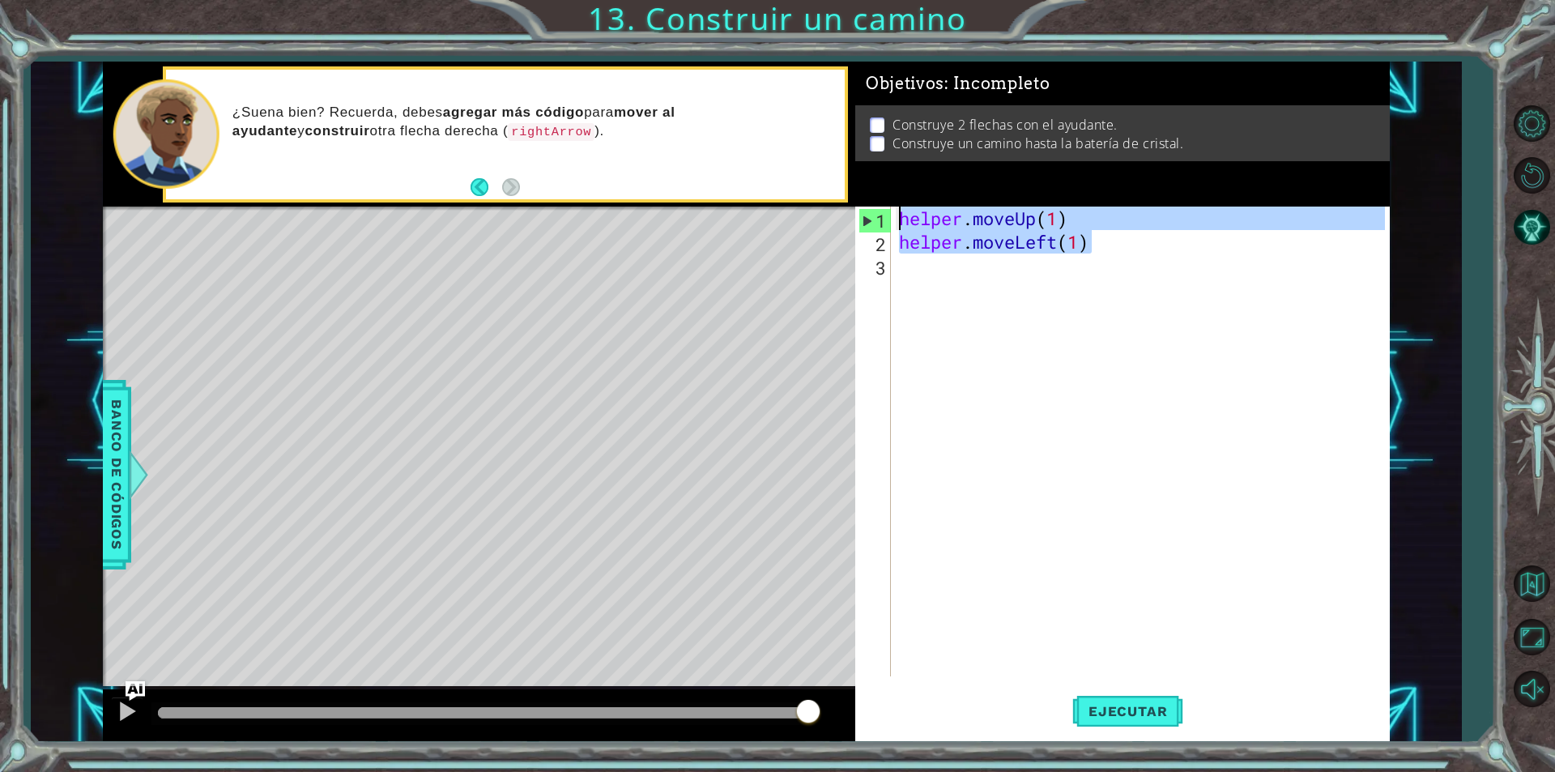
drag, startPoint x: 1094, startPoint y: 245, endPoint x: 901, endPoint y: 185, distance: 201.8
click at [901, 185] on div "Objetivos : Incompleto Construye 2 flechas con el ayudante. Construye un camino…" at bounding box center [1122, 401] width 534 height 679
type textarea "helper.moveUp(1) helper.moveLeft(1)"
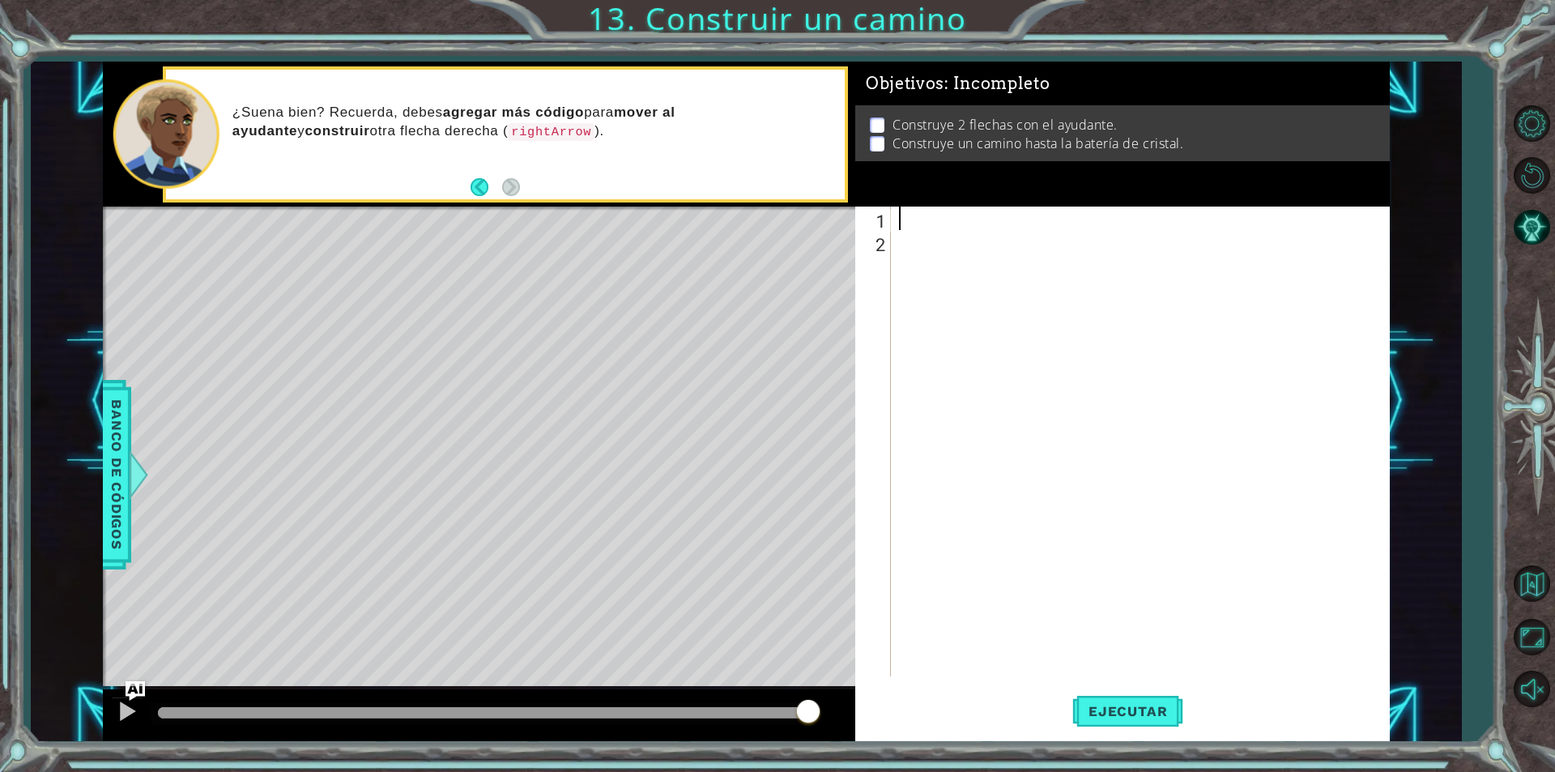
drag, startPoint x: 936, startPoint y: 223, endPoint x: 925, endPoint y: 229, distance: 13.1
click at [925, 229] on div at bounding box center [1144, 464] width 497 height 517
type textarea "h"
click at [1034, 228] on div "h" at bounding box center [1144, 464] width 497 height 517
click at [1010, 227] on div "h" at bounding box center [1144, 464] width 497 height 517
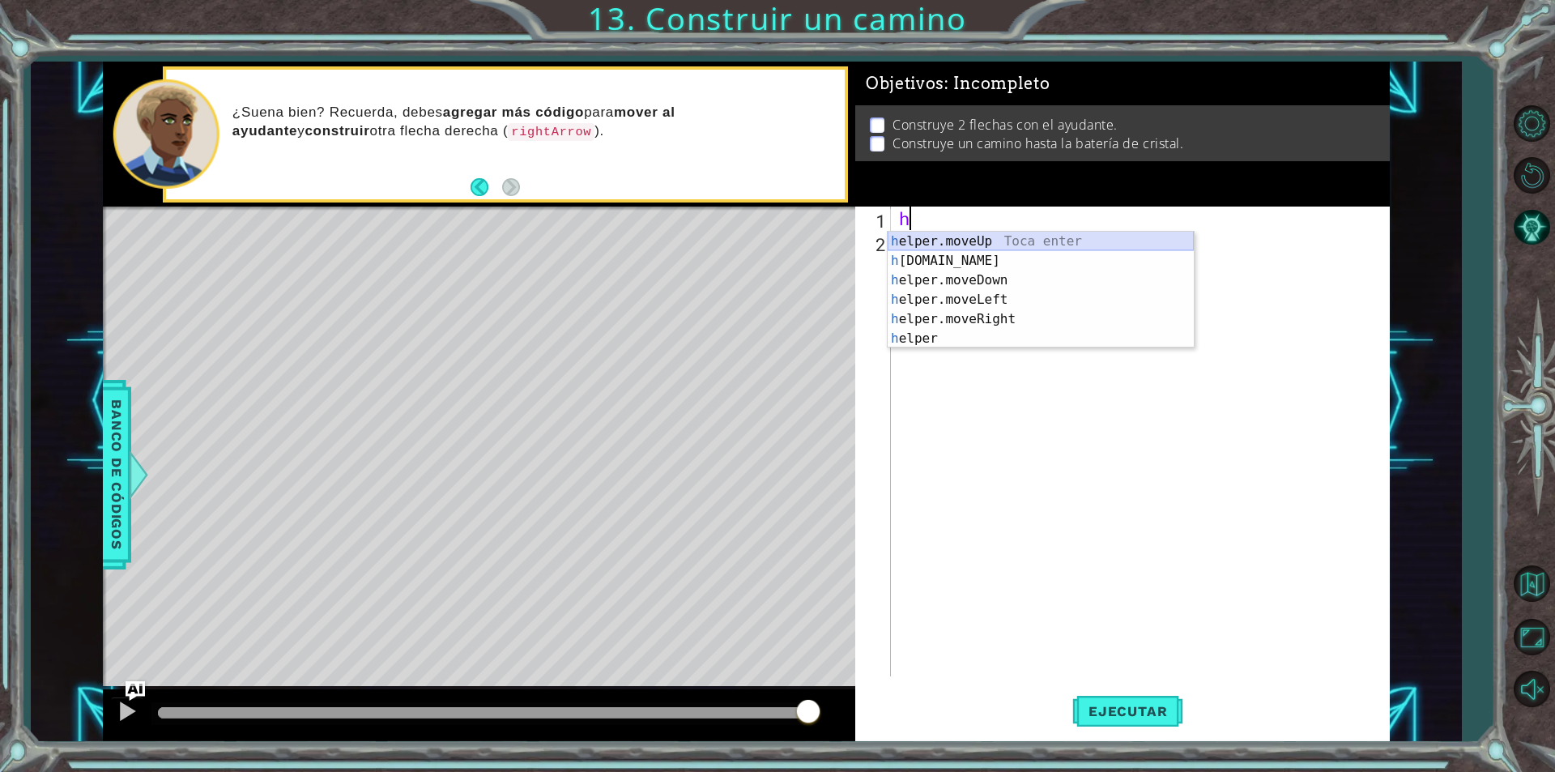
click at [986, 245] on div "h elper.moveUp Toca enter h [DOMAIN_NAME] Toca enter h elper.moveDown Toca ente…" at bounding box center [1041, 309] width 306 height 155
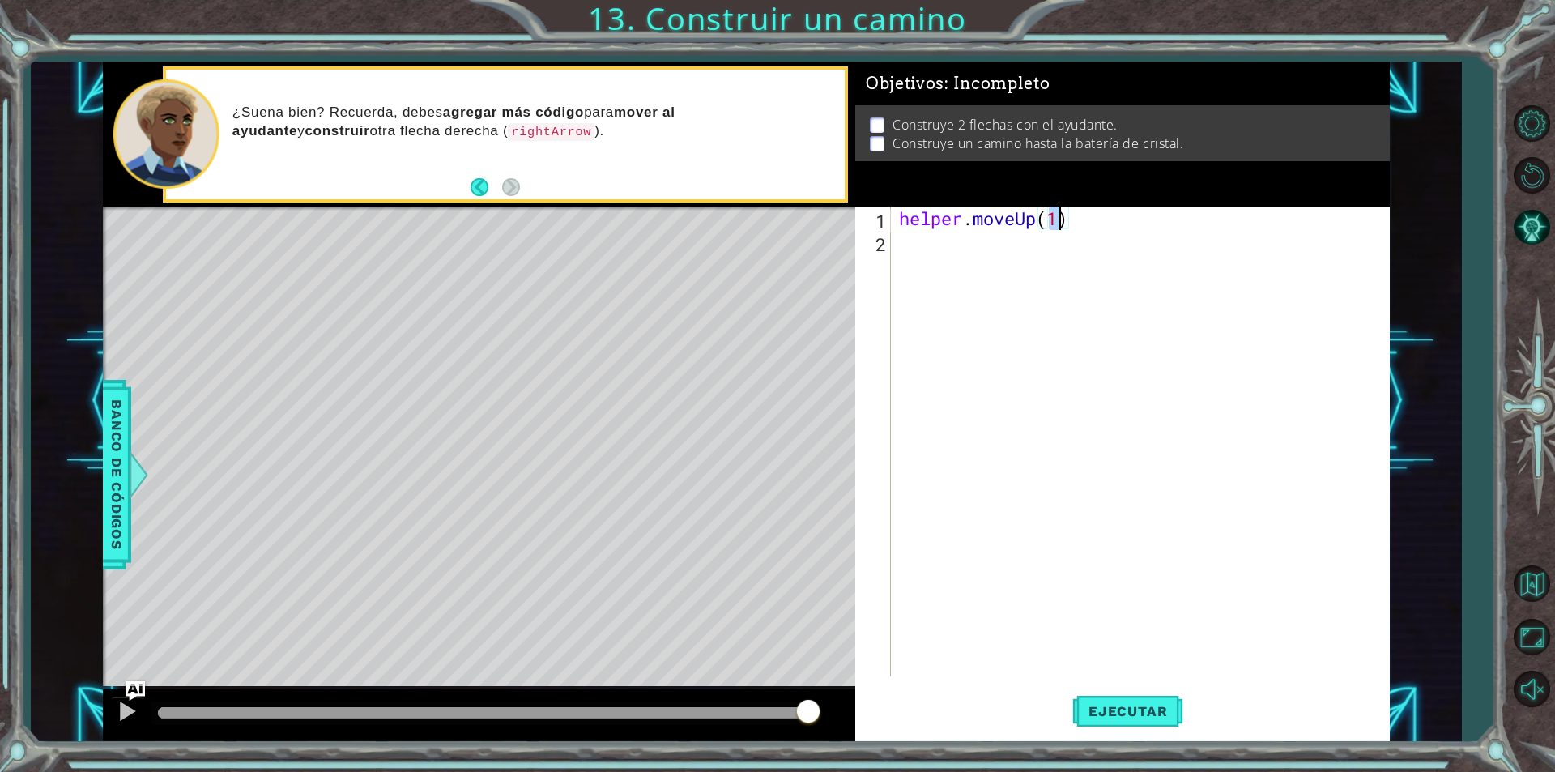
type textarea "helper.moveUp(3)"
click at [1141, 717] on span "Ejecutar" at bounding box center [1127, 711] width 111 height 16
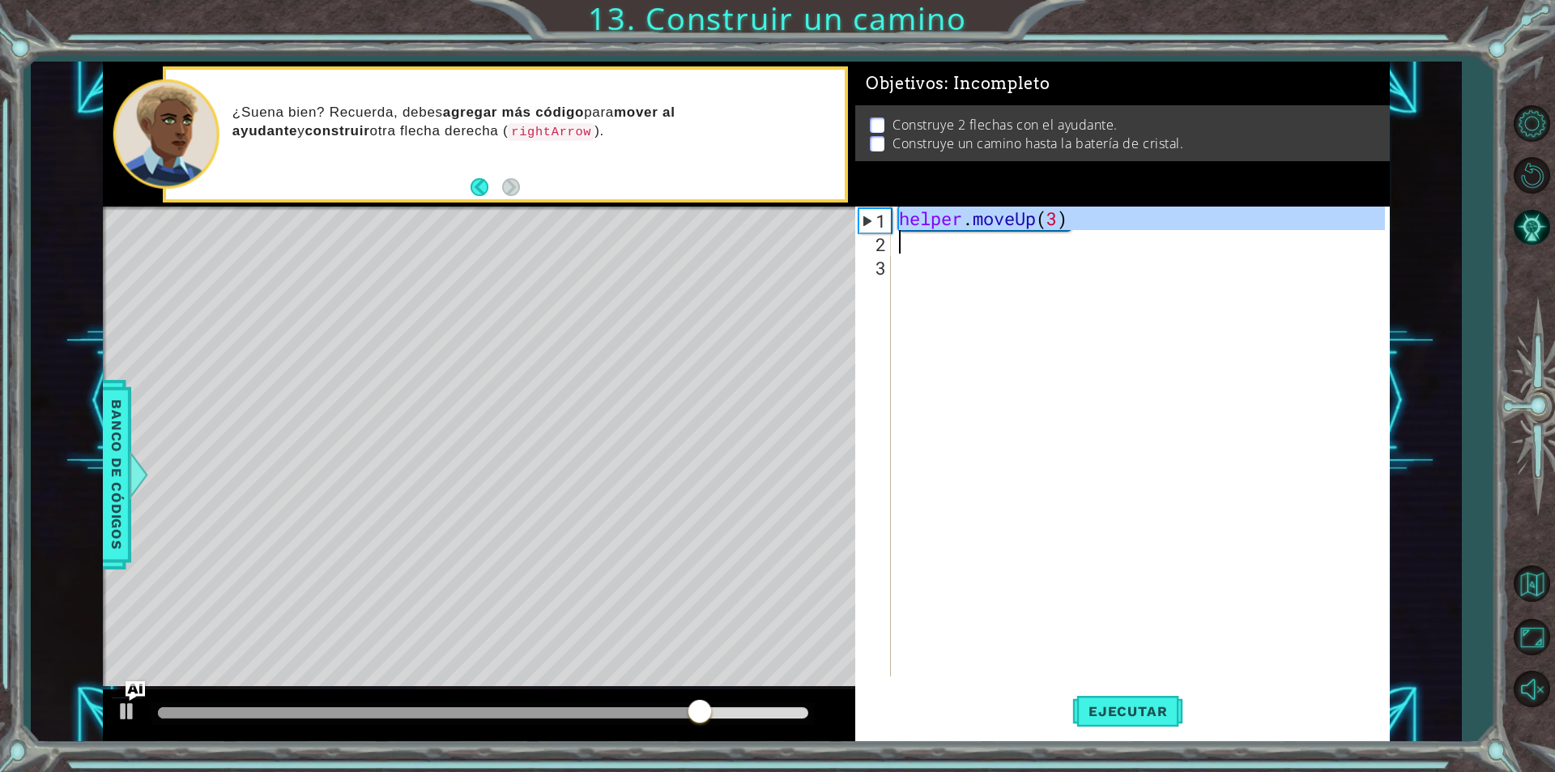
drag, startPoint x: 900, startPoint y: 219, endPoint x: 1080, endPoint y: 238, distance: 181.5
click at [1080, 238] on div "helper . moveUp ( 3 )" at bounding box center [1144, 464] width 497 height 517
type textarea "v"
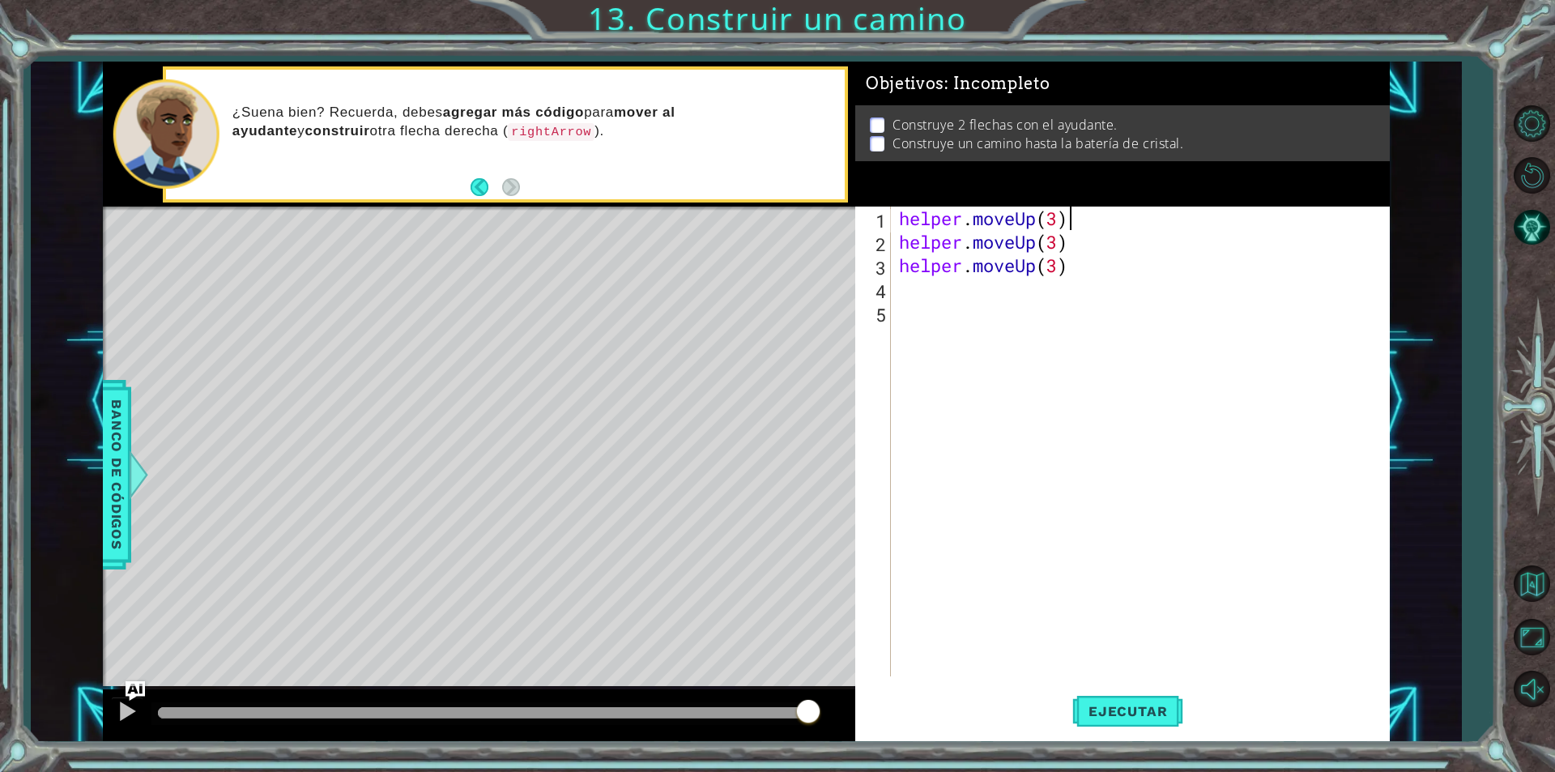
click at [1065, 211] on div "helper . moveUp ( 3 ) helper . moveUp ( 3 ) helper . moveUp ( 3 )" at bounding box center [1144, 464] width 497 height 517
click at [1139, 708] on span "Ejecutar" at bounding box center [1127, 711] width 111 height 16
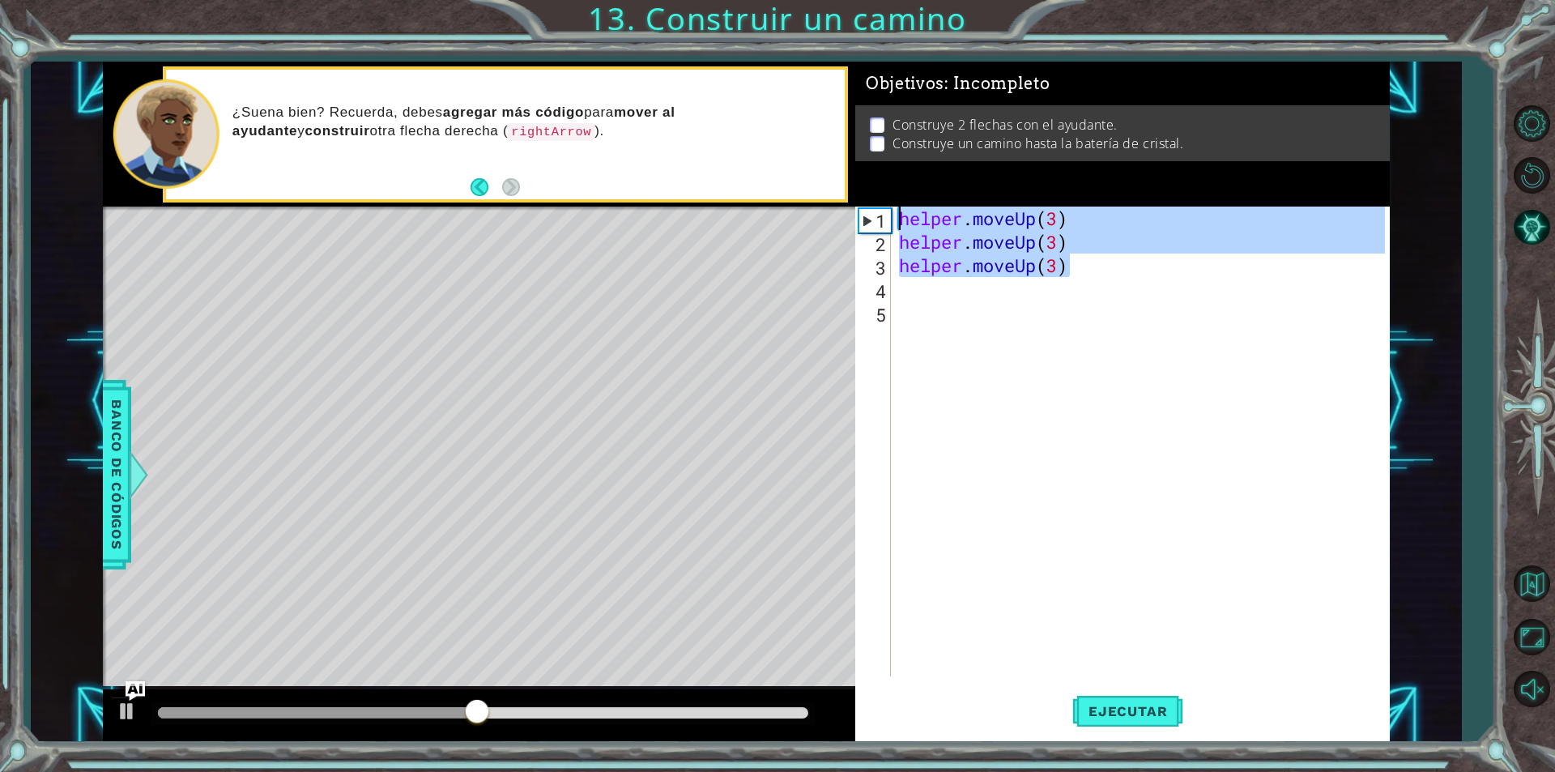
drag, startPoint x: 1102, startPoint y: 275, endPoint x: 787, endPoint y: 185, distance: 327.6
click at [787, 185] on div "1 ההההההההההההההההההההההההההההההההההההההההההההההההההההההההההההההההההההההההההההה…" at bounding box center [746, 401] width 1287 height 679
type textarea "helper.moveUp(3) helper.moveUp(3)"
